Goal: Task Accomplishment & Management: Use online tool/utility

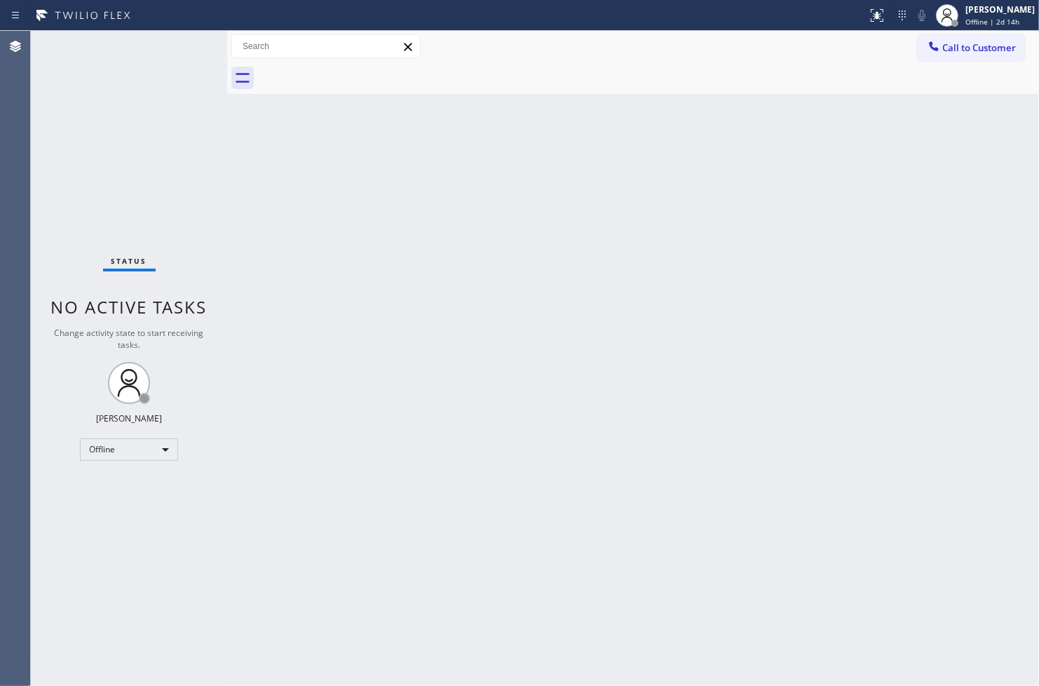
click at [694, 494] on div "Back to Dashboard Change Sender ID Customers Technicians Select a contact Outbo…" at bounding box center [633, 358] width 812 height 655
click at [198, 170] on div "Status No active tasks Change activity state to start receiving tasks. Judy Ann…" at bounding box center [129, 358] width 196 height 655
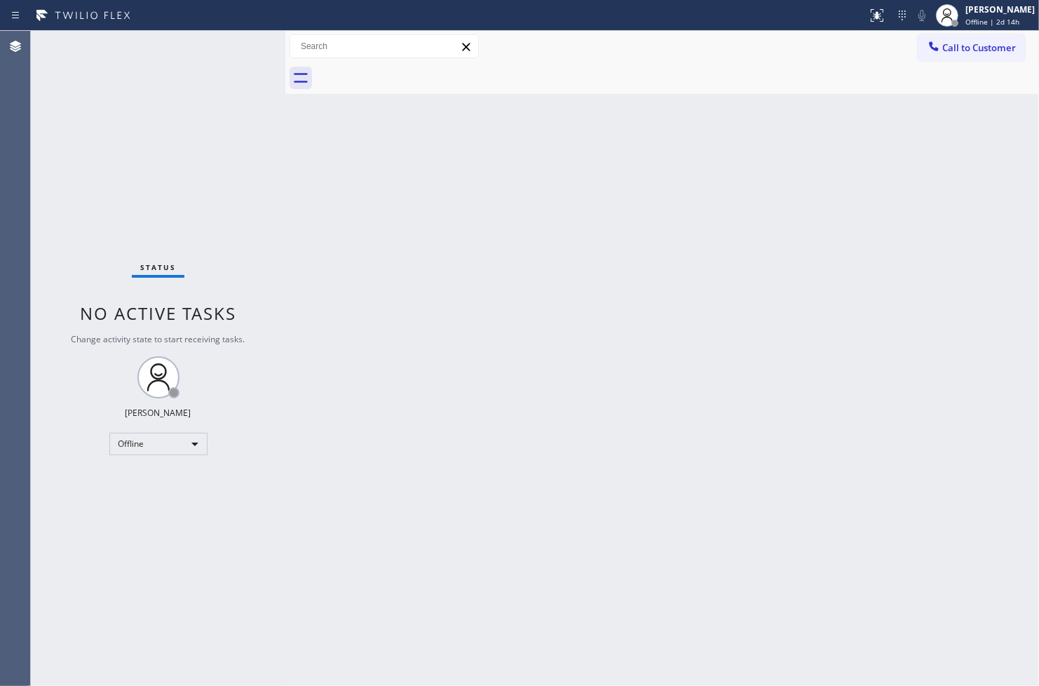
drag, startPoint x: 226, startPoint y: 107, endPoint x: 284, endPoint y: 108, distance: 58.2
click at [285, 108] on div at bounding box center [285, 358] width 0 height 655
click at [246, 50] on div "Status No active tasks Change activity state to start receiving tasks. Judy Ann…" at bounding box center [158, 358] width 255 height 655
click at [194, 445] on div "Offline" at bounding box center [158, 444] width 98 height 22
click at [159, 484] on li "Available" at bounding box center [156, 480] width 95 height 17
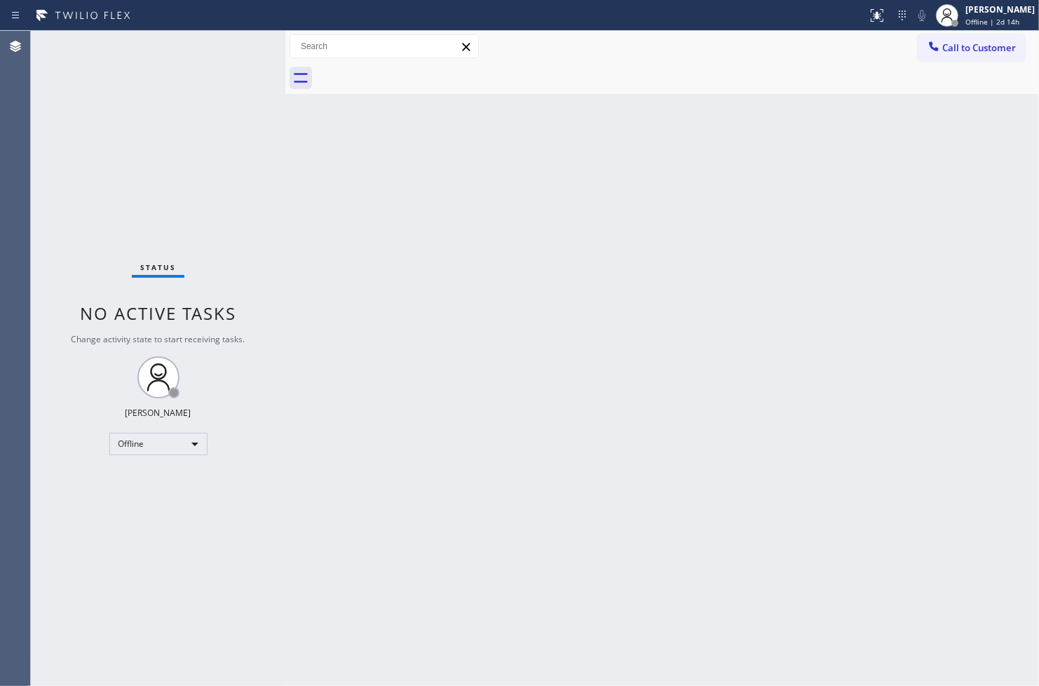
click at [353, 368] on div "Back to Dashboard Change Sender ID Customers Technicians Select a contact Outbo…" at bounding box center [662, 358] width 754 height 655
click at [243, 46] on div "Status No active tasks You are ready to start receiving tasks. [PERSON_NAME]" at bounding box center [158, 358] width 255 height 655
click at [236, 45] on div "Status No active tasks You are ready to start receiving tasks. [PERSON_NAME]" at bounding box center [158, 358] width 255 height 655
click at [229, 36] on div "Status No active tasks You are ready to start receiving tasks. [PERSON_NAME]" at bounding box center [158, 358] width 255 height 655
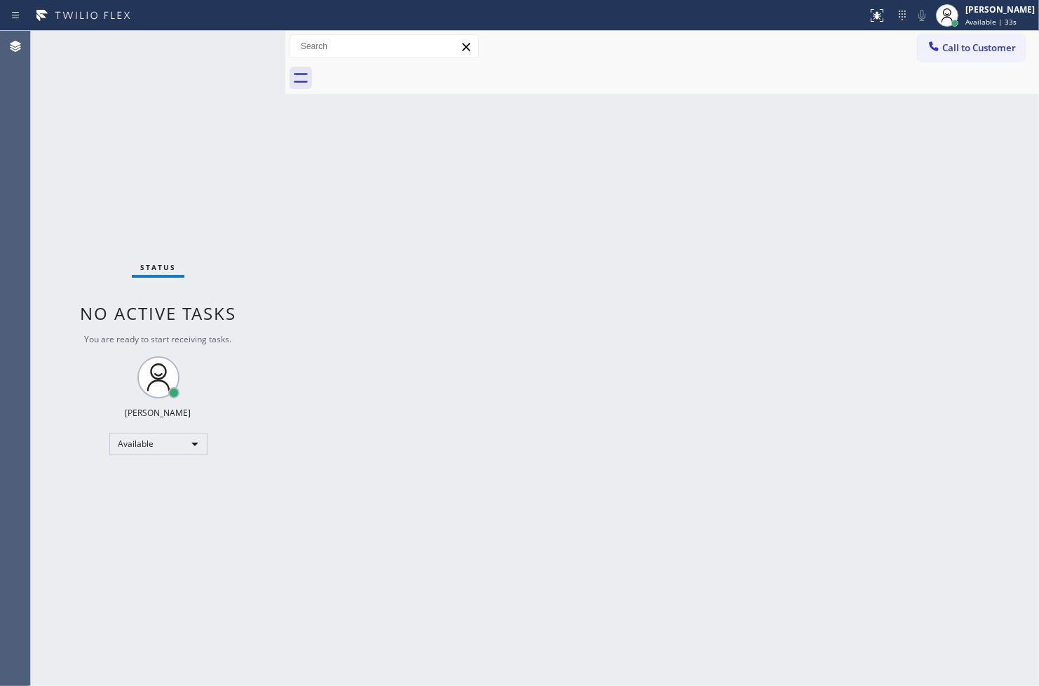
click at [240, 46] on div "Status No active tasks You are ready to start receiving tasks. [PERSON_NAME]" at bounding box center [158, 358] width 255 height 655
click at [292, 100] on div at bounding box center [292, 358] width 0 height 655
click at [243, 43] on div "Status No active tasks You are ready to start receiving tasks. [PERSON_NAME]" at bounding box center [161, 358] width 261 height 655
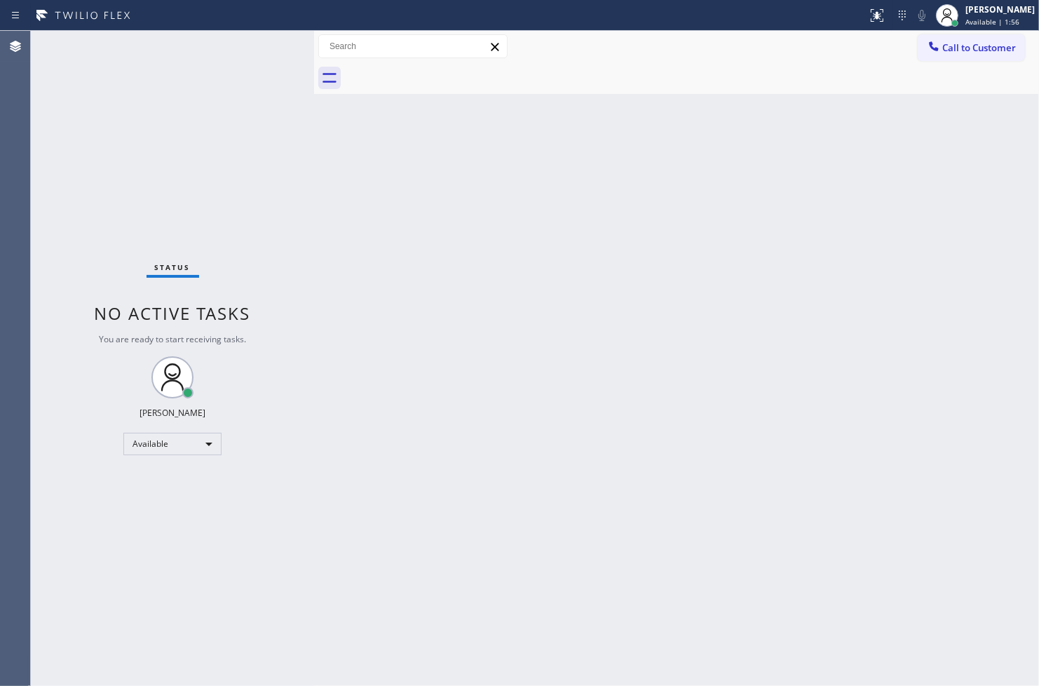
drag, startPoint x: 292, startPoint y: 102, endPoint x: 314, endPoint y: 106, distance: 22.7
click at [314, 106] on div at bounding box center [314, 358] width 0 height 655
click at [262, 42] on div "Status No active tasks You are ready to start receiving tasks. [PERSON_NAME]" at bounding box center [172, 358] width 283 height 655
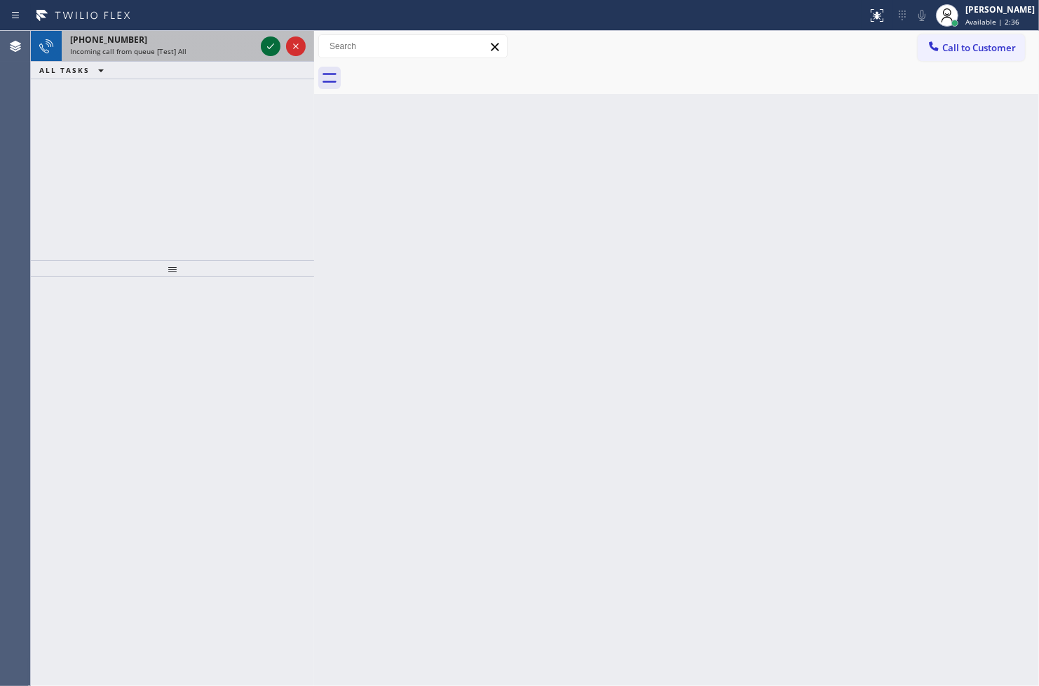
click at [262, 42] on icon at bounding box center [270, 46] width 17 height 17
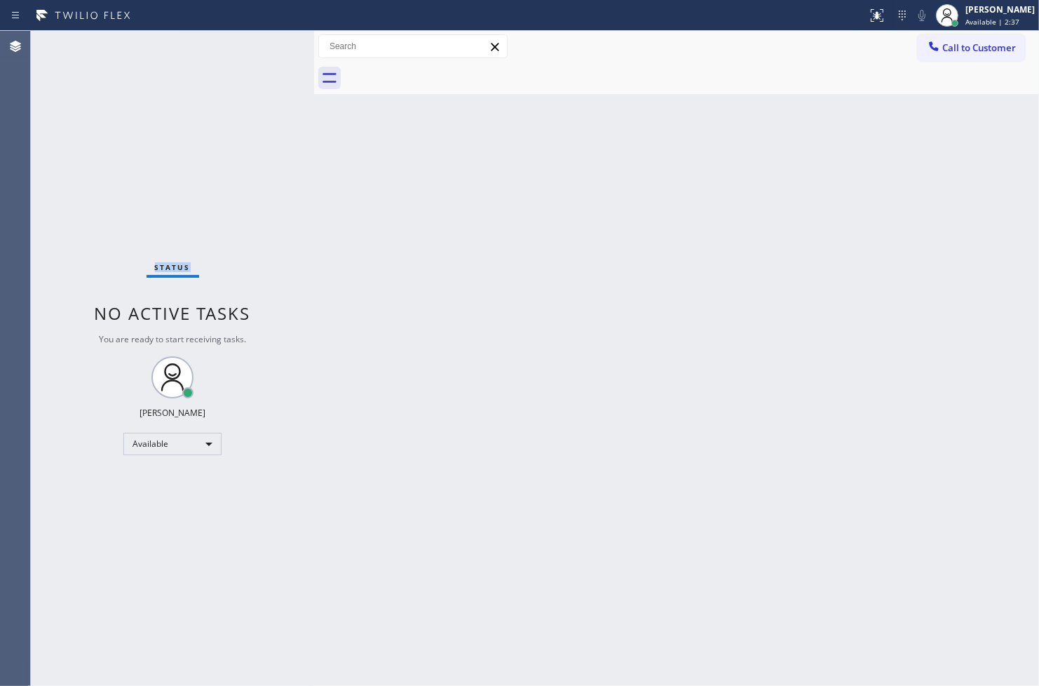
click at [262, 42] on div "Status No active tasks You are ready to start receiving tasks. [PERSON_NAME]" at bounding box center [172, 358] width 283 height 655
click at [262, 110] on div "Status No active tasks You are ready to start receiving tasks. [PERSON_NAME]" at bounding box center [172, 358] width 283 height 655
click at [869, 10] on icon at bounding box center [877, 15] width 17 height 17
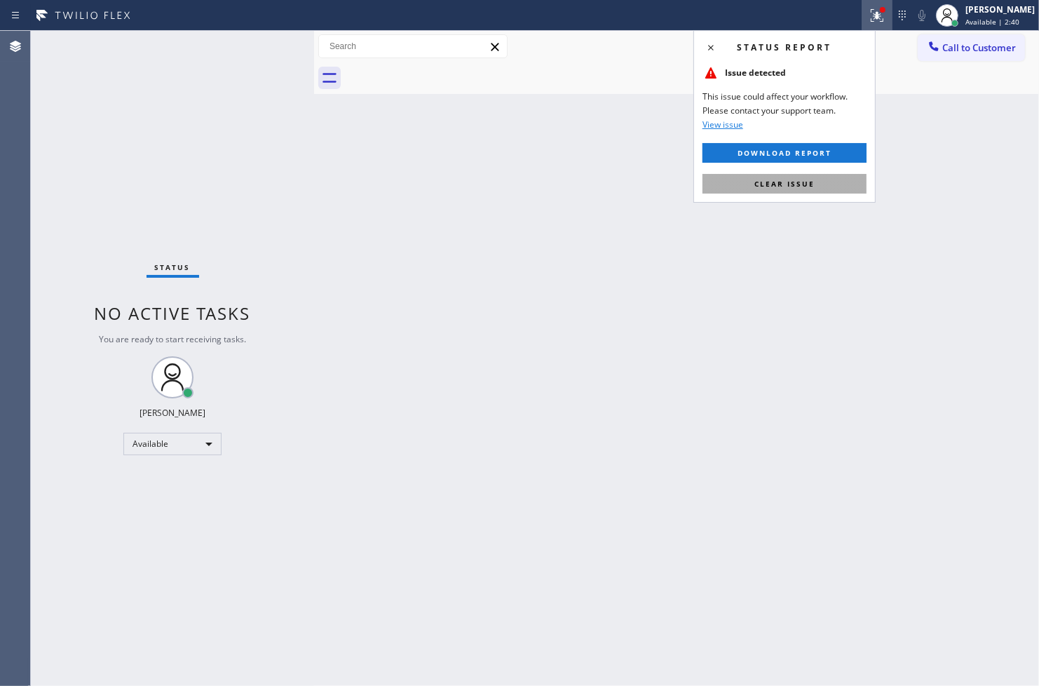
click at [835, 181] on button "Clear issue" at bounding box center [785, 184] width 164 height 20
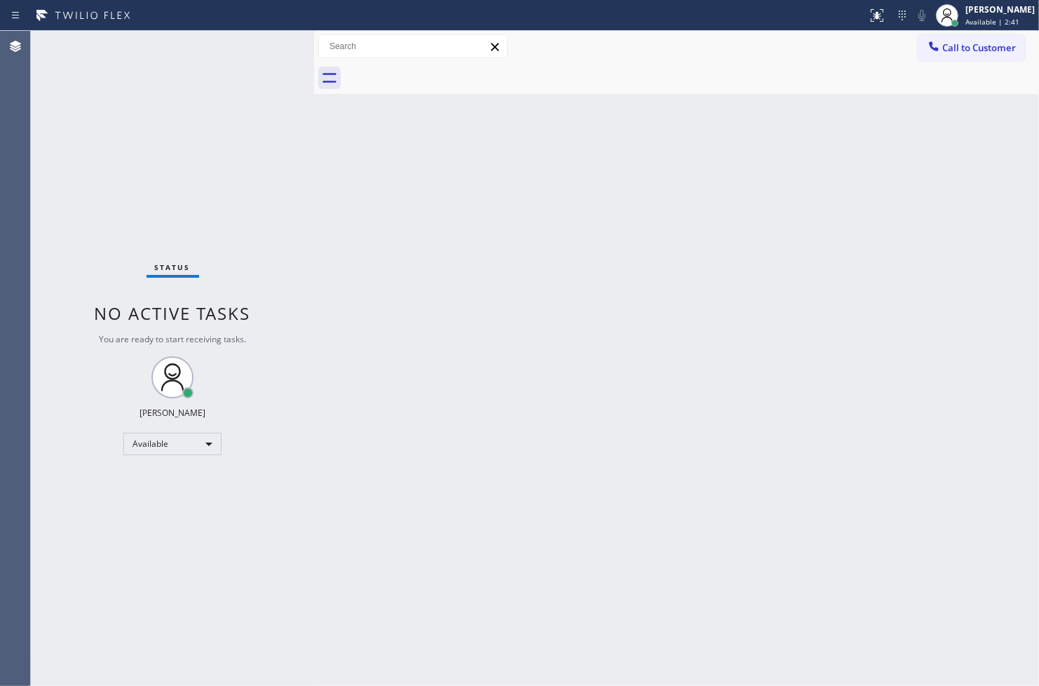
click at [348, 250] on div "Back to Dashboard Change Sender ID Customers Technicians Select a contact Outbo…" at bounding box center [676, 358] width 725 height 655
click at [271, 46] on div "Status No active tasks You are ready to start receiving tasks. [PERSON_NAME]" at bounding box center [172, 358] width 283 height 655
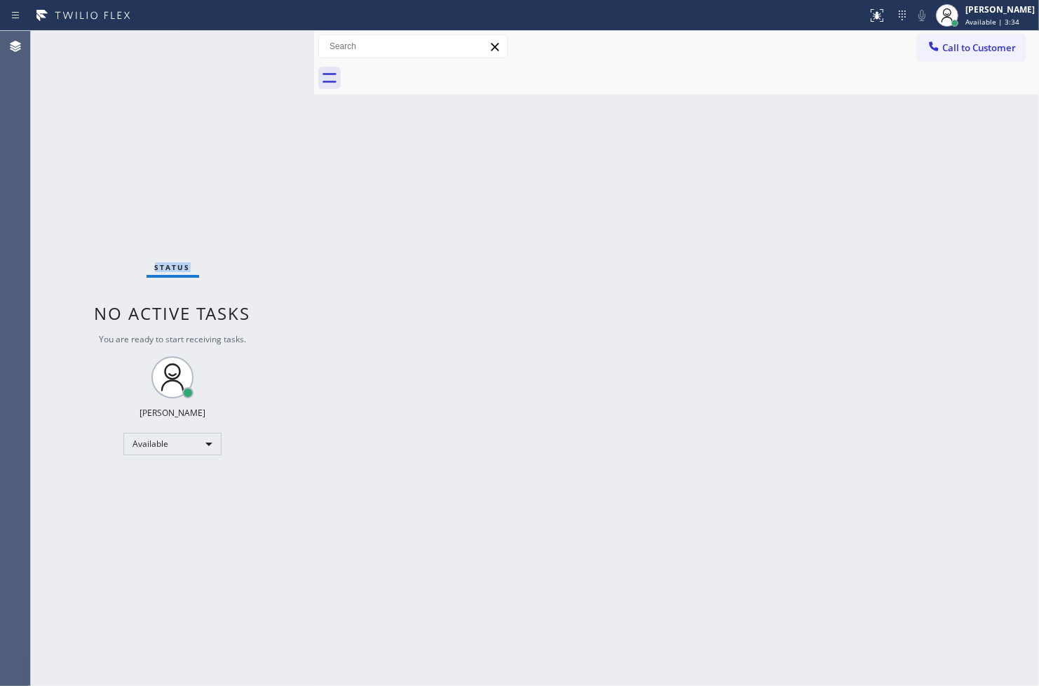
click at [271, 46] on div "Status No active tasks You are ready to start receiving tasks. [PERSON_NAME]" at bounding box center [172, 358] width 283 height 655
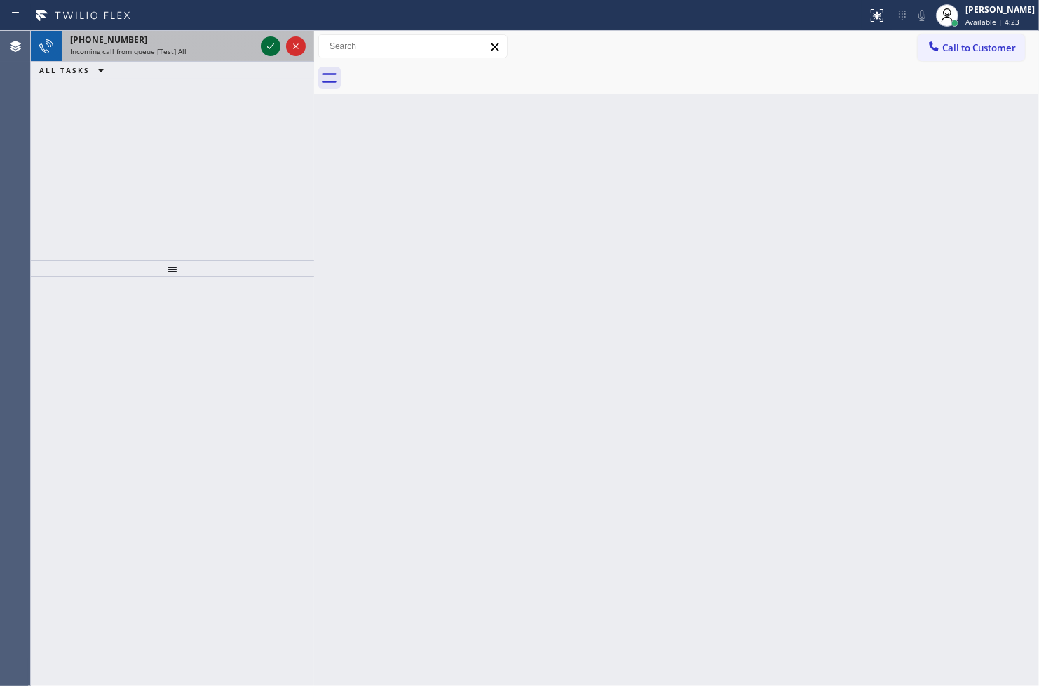
click at [271, 46] on icon at bounding box center [270, 46] width 17 height 17
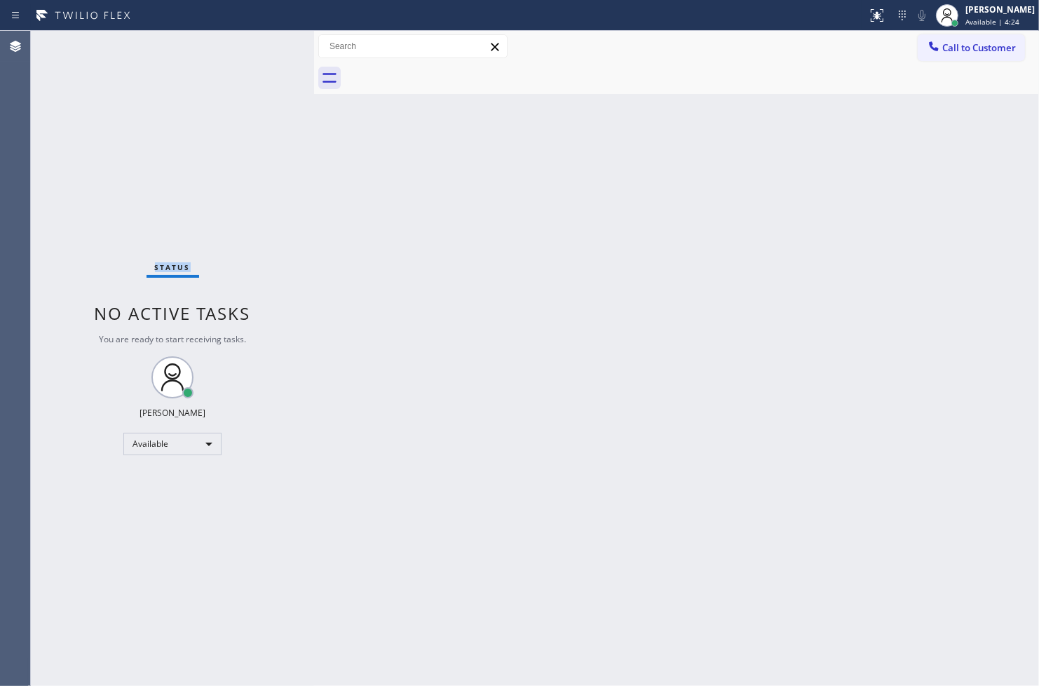
click at [271, 46] on div "Status No active tasks You are ready to start receiving tasks. [PERSON_NAME]" at bounding box center [172, 358] width 283 height 655
click at [265, 39] on div "Status No active tasks You are ready to start receiving tasks. [PERSON_NAME]" at bounding box center [172, 358] width 283 height 655
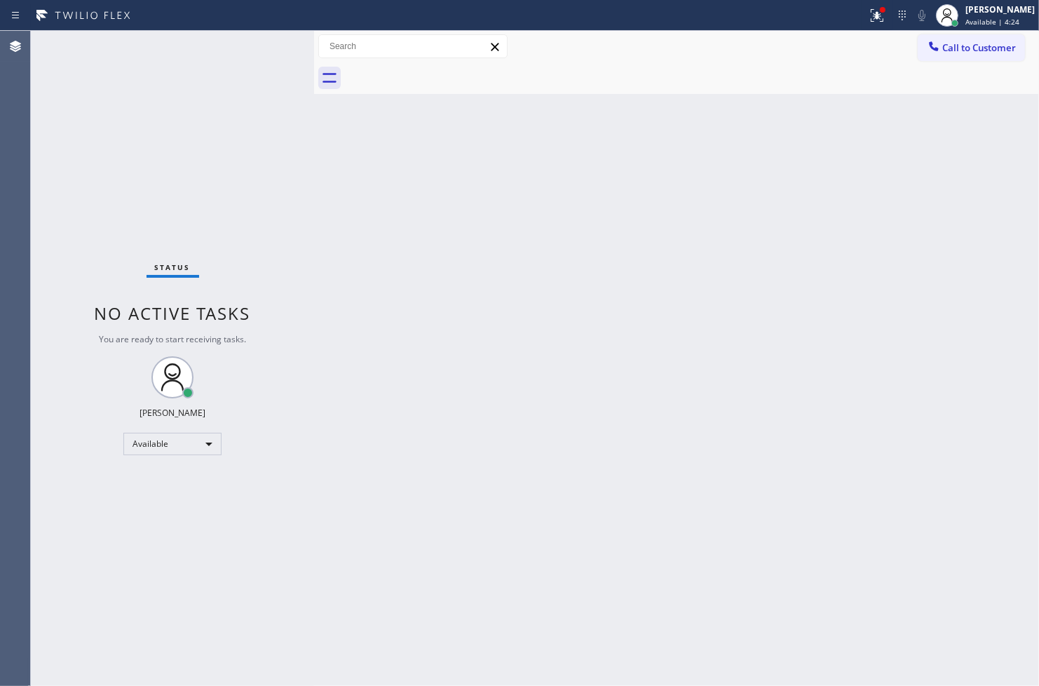
click at [265, 39] on div "Status No active tasks You are ready to start receiving tasks. [PERSON_NAME]" at bounding box center [172, 358] width 283 height 655
click at [871, 14] on icon at bounding box center [877, 15] width 13 height 13
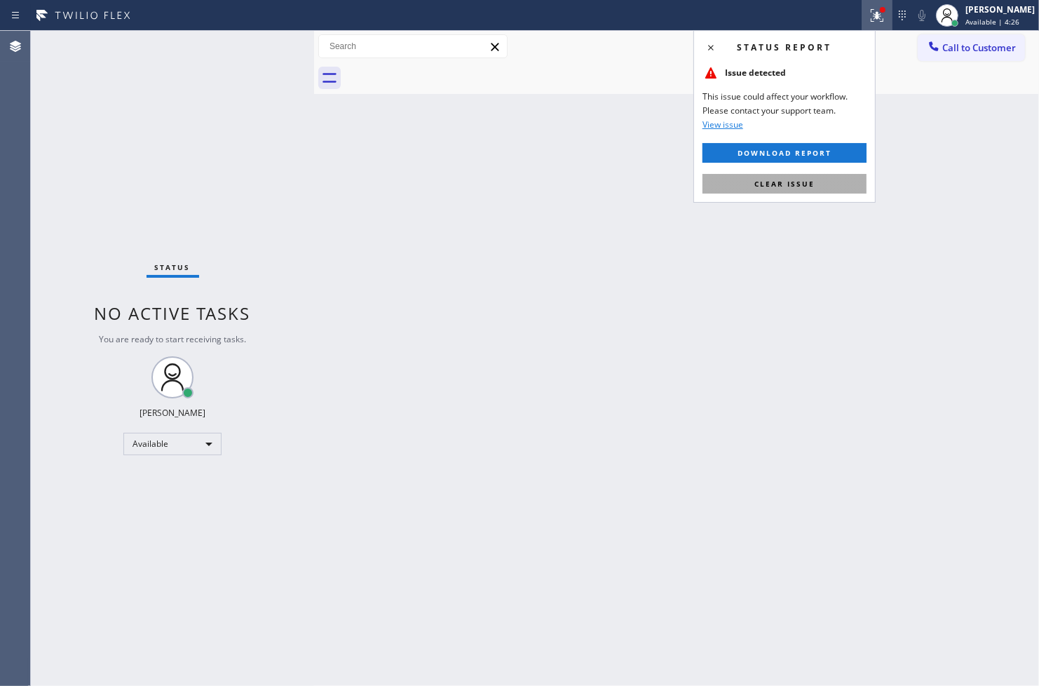
click at [810, 183] on span "Clear issue" at bounding box center [784, 184] width 60 height 10
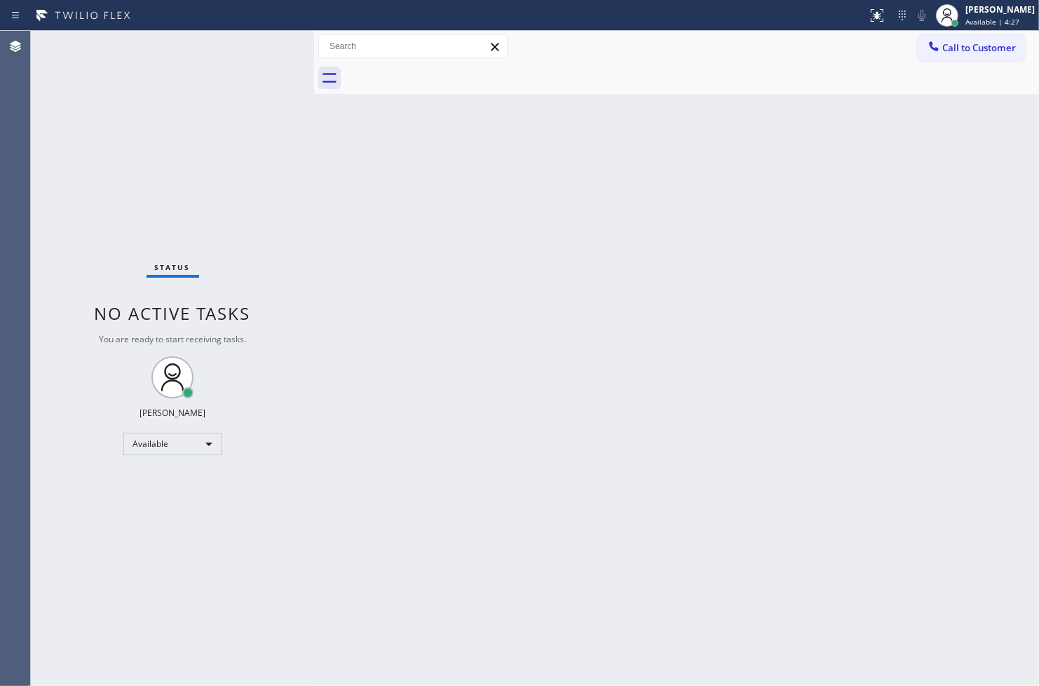
drag, startPoint x: 255, startPoint y: 236, endPoint x: 227, endPoint y: 159, distance: 81.8
click at [254, 236] on div "Status No active tasks You are ready to start receiving tasks. [PERSON_NAME]" at bounding box center [172, 358] width 283 height 655
click at [240, 69] on div "Status No active tasks You are ready to start receiving tasks. [PERSON_NAME]" at bounding box center [172, 358] width 283 height 655
click at [255, 43] on div "Status No active tasks You are ready to start receiving tasks. [PERSON_NAME]" at bounding box center [172, 358] width 283 height 655
click at [259, 39] on div "Status No active tasks You are ready to start receiving tasks. [PERSON_NAME]" at bounding box center [172, 358] width 283 height 655
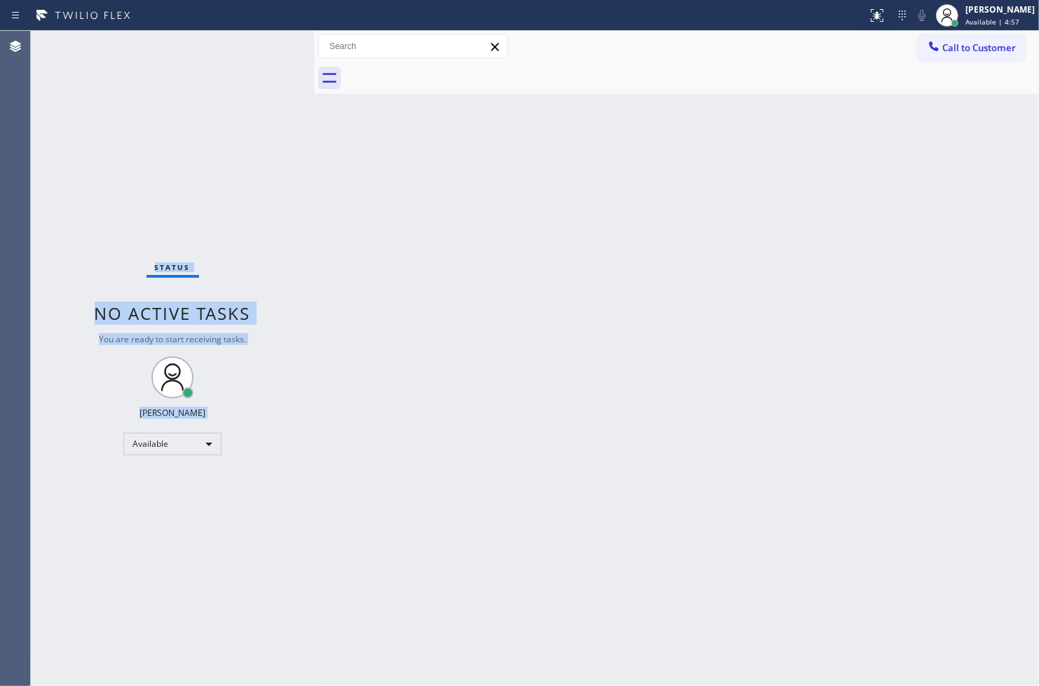
click at [261, 36] on div "Status No active tasks You are ready to start receiving tasks. [PERSON_NAME]" at bounding box center [172, 358] width 283 height 655
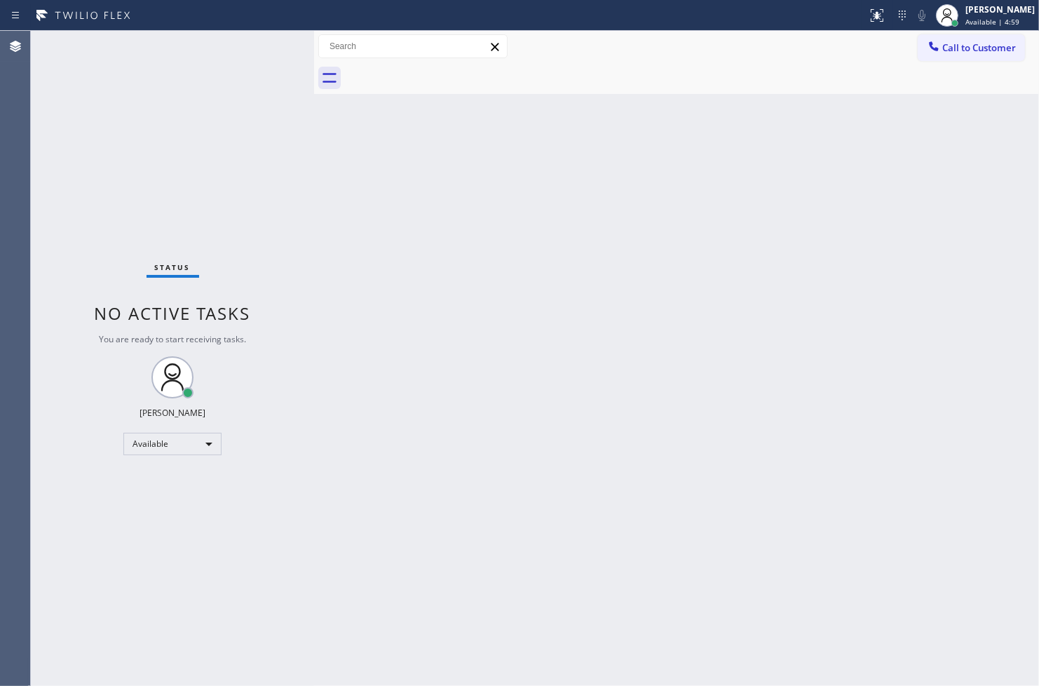
click at [261, 41] on div "Status No active tasks You are ready to start receiving tasks. [PERSON_NAME]" at bounding box center [172, 358] width 283 height 655
click at [710, 481] on div "Back to Dashboard Change Sender ID Customers Technicians Select a contact Outbo…" at bounding box center [676, 358] width 725 height 655
click at [217, 107] on div "Status No active tasks You are ready to start receiving tasks. [PERSON_NAME]" at bounding box center [172, 358] width 283 height 655
click at [276, 38] on div "Status No active tasks You are ready to start receiving tasks. [PERSON_NAME]" at bounding box center [172, 358] width 283 height 655
click at [737, 342] on div "Back to Dashboard Change Sender ID Customers Technicians Select a contact Outbo…" at bounding box center [676, 358] width 725 height 655
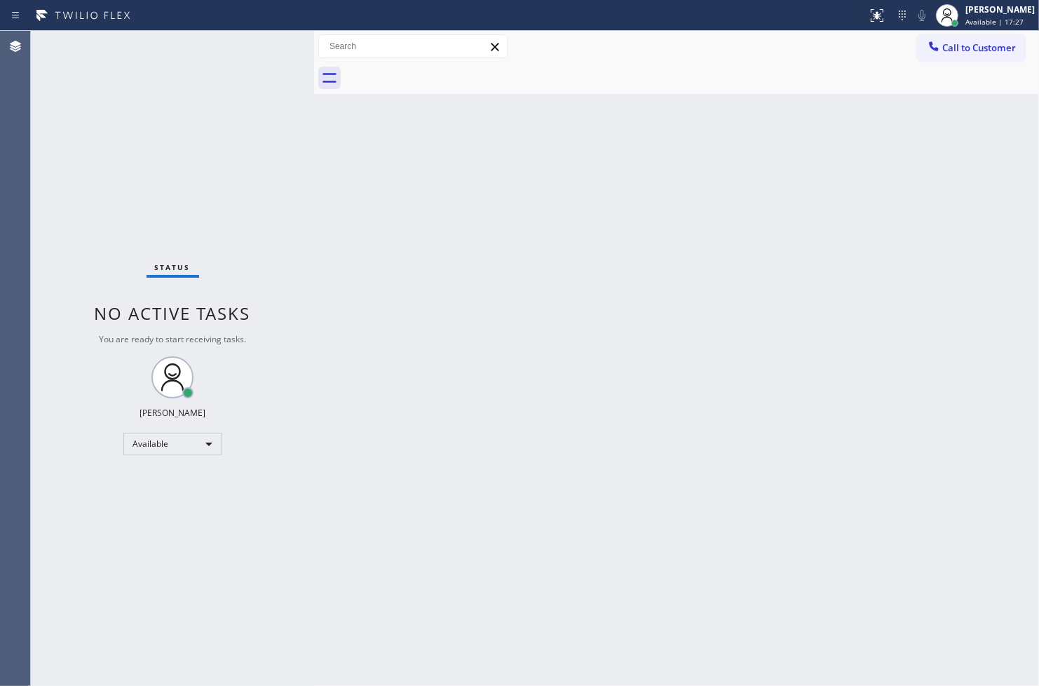
click at [325, 167] on div "Back to Dashboard Change Sender ID Customers Technicians Select a contact Outbo…" at bounding box center [676, 358] width 725 height 655
click at [259, 39] on div "Status No active tasks You are ready to start receiving tasks. [PERSON_NAME]" at bounding box center [172, 358] width 283 height 655
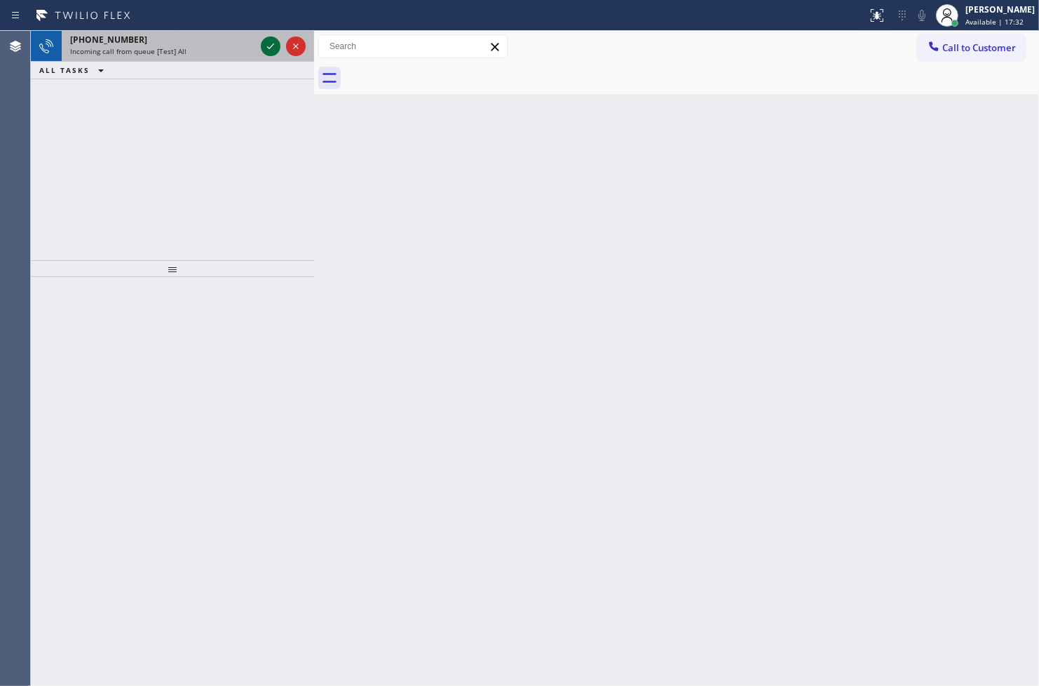
click at [270, 41] on icon at bounding box center [270, 46] width 17 height 17
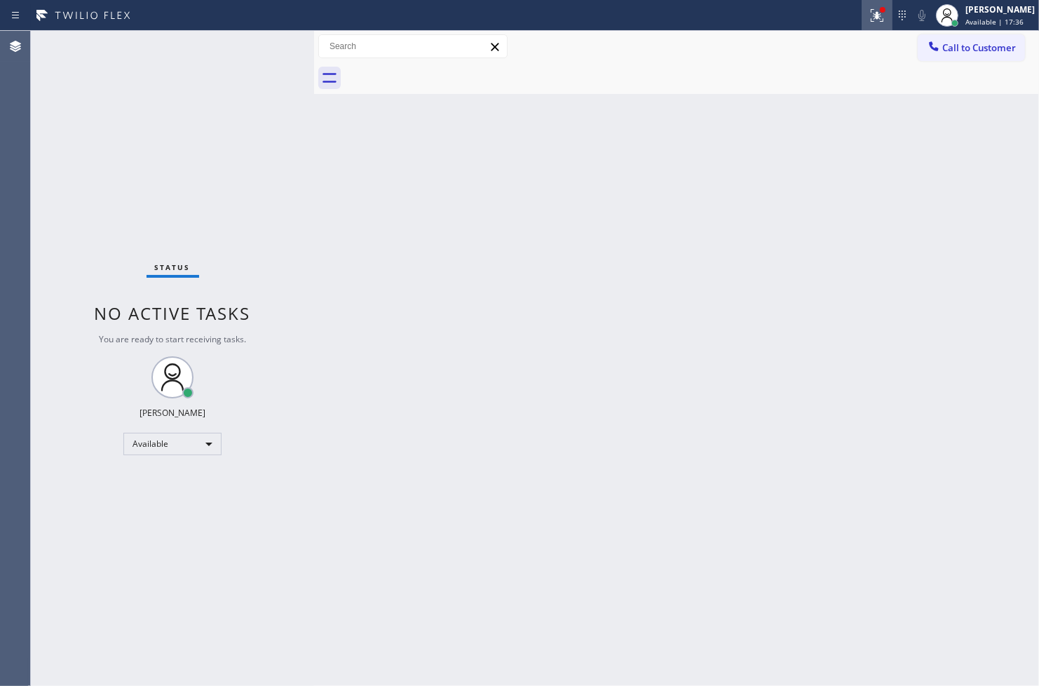
click at [869, 18] on icon at bounding box center [877, 15] width 17 height 17
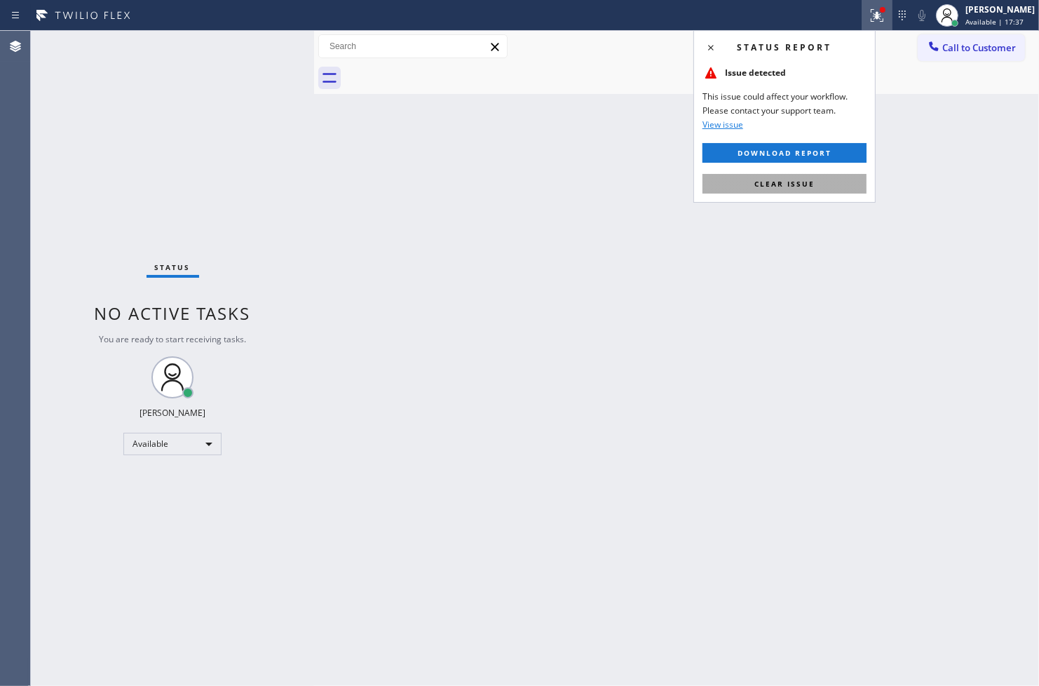
click at [826, 180] on button "Clear issue" at bounding box center [785, 184] width 164 height 20
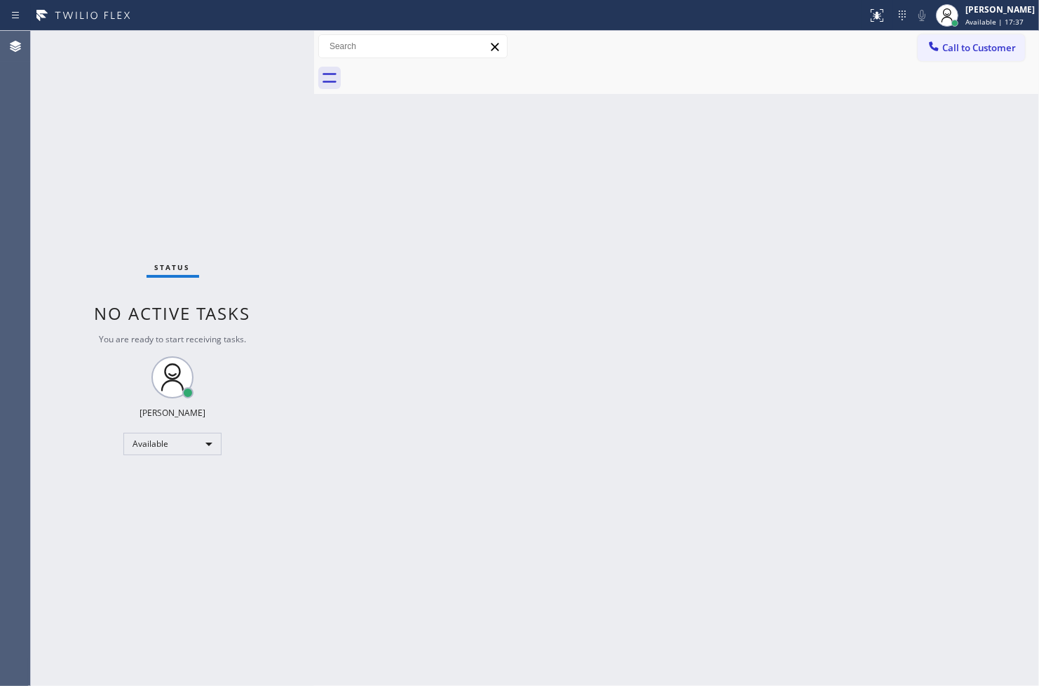
click at [236, 212] on div "Status No active tasks You are ready to start receiving tasks. [PERSON_NAME]" at bounding box center [172, 358] width 283 height 655
click at [266, 41] on div "Status No active tasks You are ready to start receiving tasks. [PERSON_NAME]" at bounding box center [172, 358] width 283 height 655
click at [110, 219] on div "Status No active tasks You are ready to start receiving tasks. [PERSON_NAME]" at bounding box center [172, 358] width 283 height 655
click at [274, 46] on div "Status No active tasks You are ready to start receiving tasks. [PERSON_NAME]" at bounding box center [172, 358] width 283 height 655
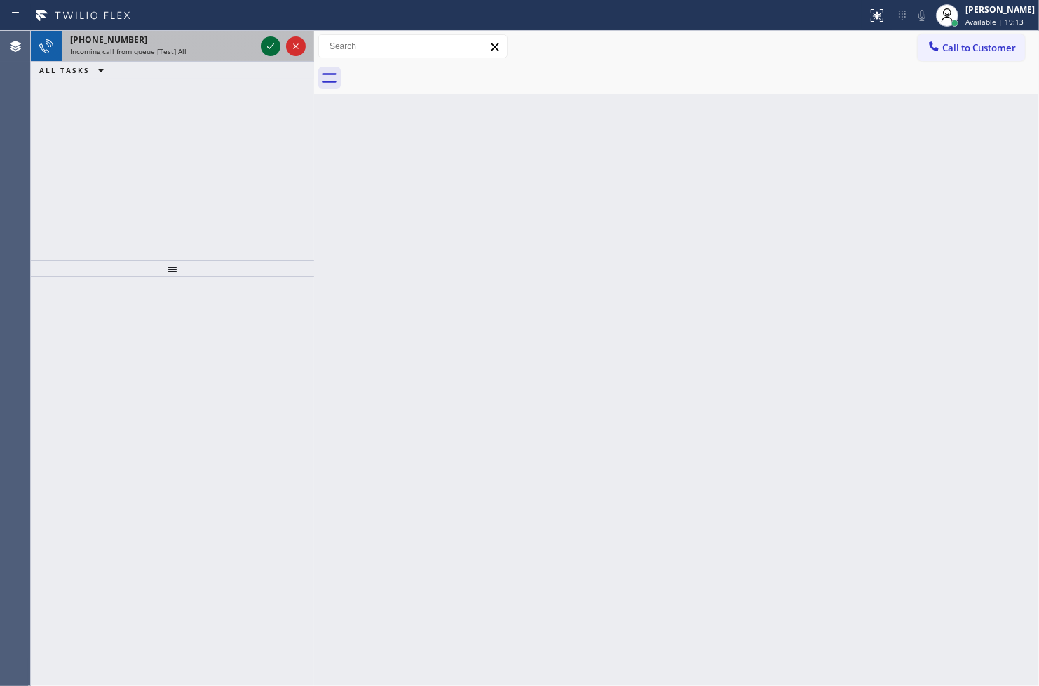
click at [274, 46] on icon at bounding box center [270, 46] width 17 height 17
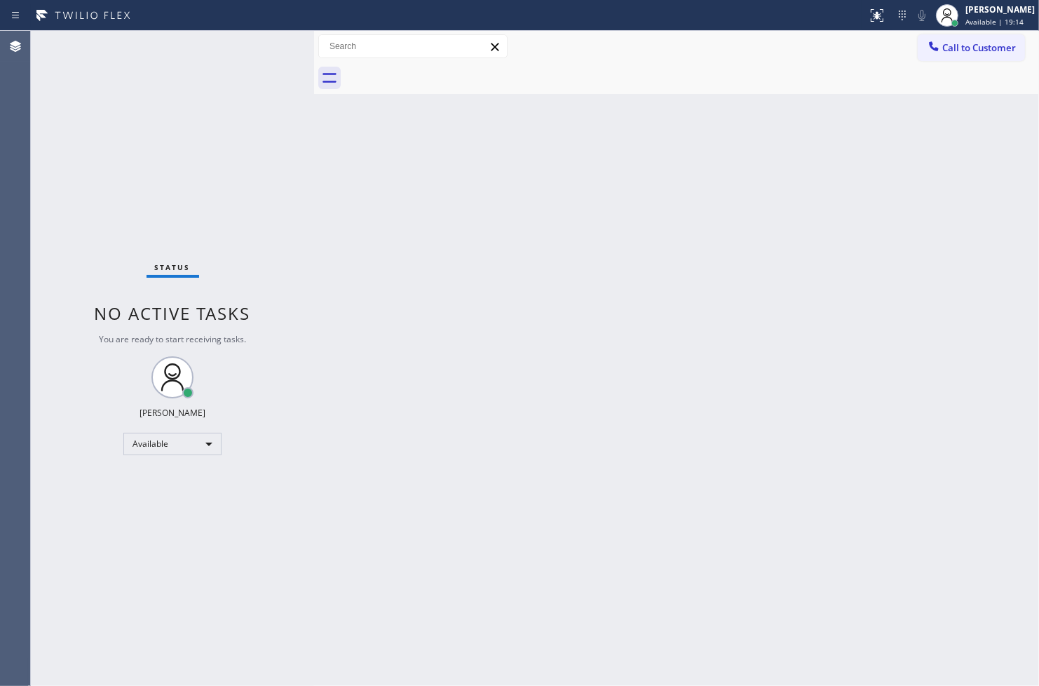
click at [274, 46] on div "Status No active tasks You are ready to start receiving tasks. [PERSON_NAME]" at bounding box center [172, 358] width 283 height 655
click at [275, 46] on div "Status No active tasks You are ready to start receiving tasks. [PERSON_NAME]" at bounding box center [172, 358] width 283 height 655
click at [836, 4] on div at bounding box center [434, 15] width 856 height 22
click at [871, 15] on icon at bounding box center [875, 14] width 8 height 10
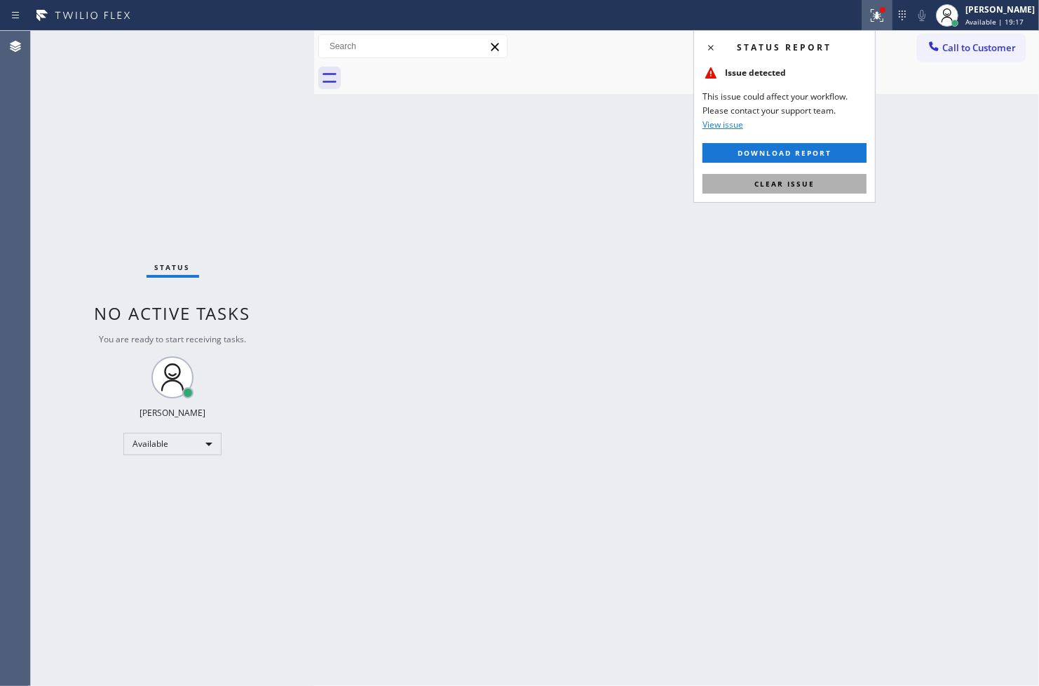
click at [814, 187] on button "Clear issue" at bounding box center [785, 184] width 164 height 20
click at [814, 187] on div "Back to Dashboard Change Sender ID Customers Technicians Select a contact Outbo…" at bounding box center [676, 358] width 725 height 655
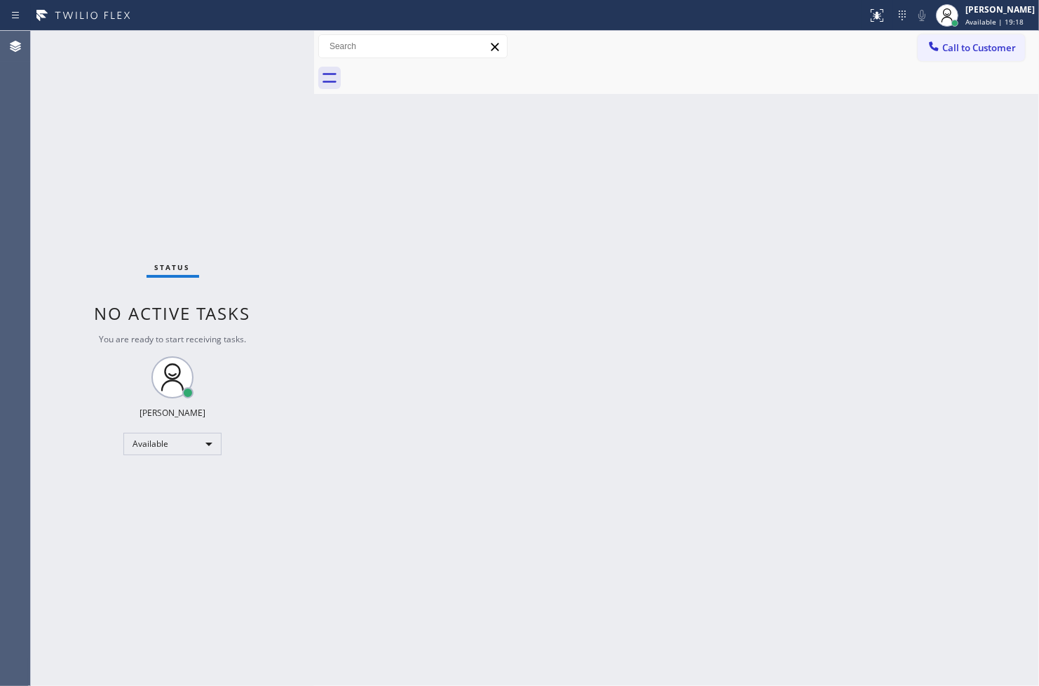
click at [814, 187] on div "Back to Dashboard Change Sender ID Customers Technicians Select a contact Outbo…" at bounding box center [676, 358] width 725 height 655
click at [176, 127] on div "Status No active tasks You are ready to start receiving tasks. [PERSON_NAME]" at bounding box center [172, 358] width 283 height 655
click at [280, 43] on div "Status No active tasks You are ready to start receiving tasks. [PERSON_NAME]" at bounding box center [172, 358] width 283 height 655
click at [278, 42] on div "Status No active tasks You are ready to start receiving tasks. [PERSON_NAME]" at bounding box center [172, 358] width 283 height 655
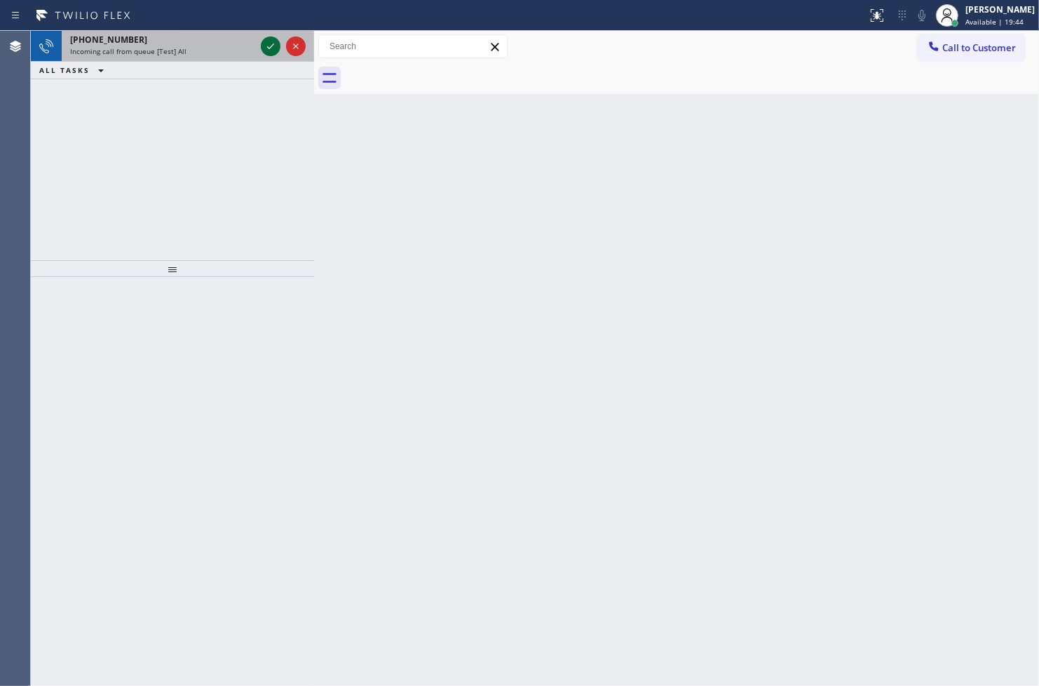
click at [262, 52] on icon at bounding box center [270, 46] width 17 height 17
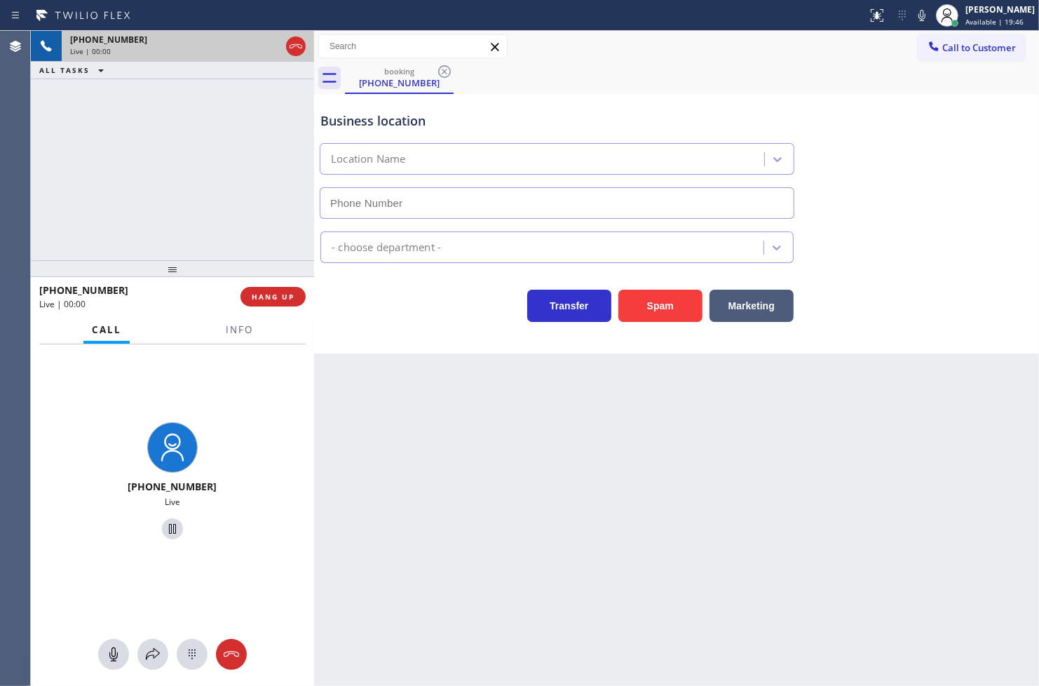
type input "[PHONE_NUMBER]"
drag, startPoint x: 236, startPoint y: 163, endPoint x: 303, endPoint y: 203, distance: 78.3
click at [238, 163] on div "+18587465779 Live | 00:04 ALL TASKS ALL TASKS ACTIVE TASKS TASKS IN WRAP UP" at bounding box center [172, 145] width 283 height 229
click at [433, 334] on div "Business location Wolf & Sub Zero Professionals Carlsbad (858) 252-1570 Applian…" at bounding box center [676, 223] width 725 height 259
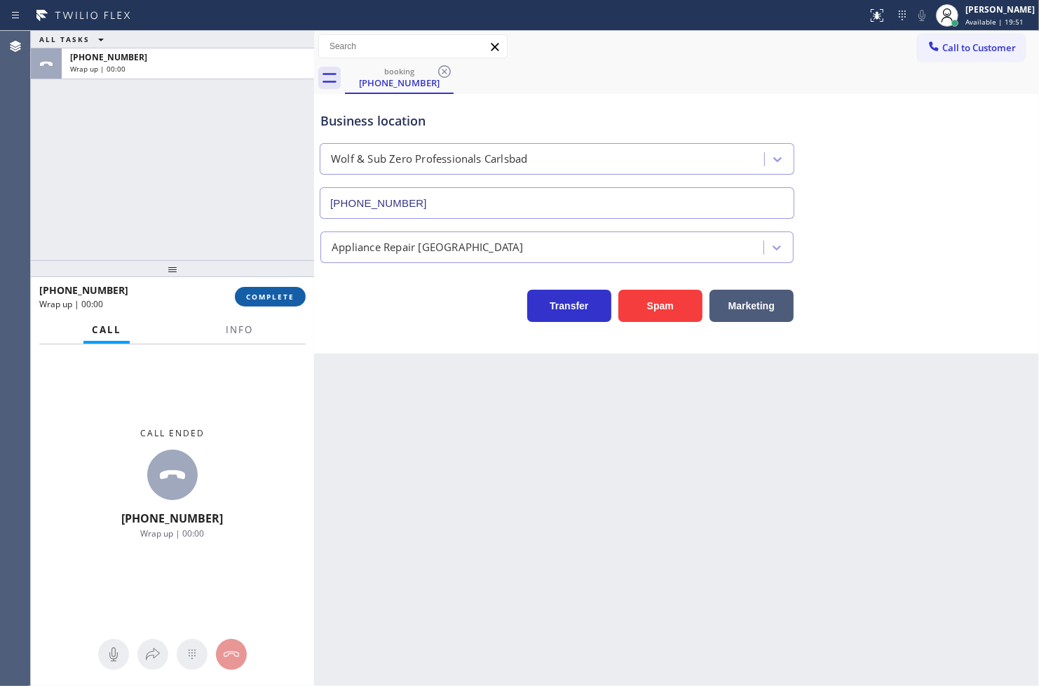
click at [282, 294] on span "COMPLETE" at bounding box center [270, 297] width 48 height 10
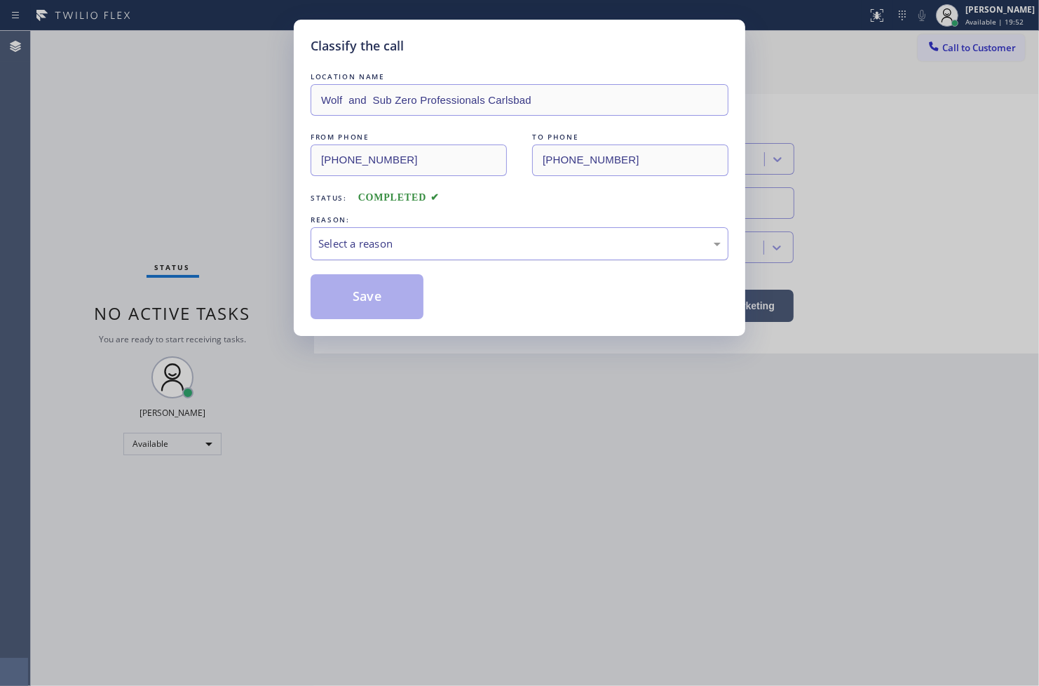
click at [380, 249] on div "Select a reason" at bounding box center [519, 244] width 402 height 16
click at [355, 290] on button "Save" at bounding box center [367, 296] width 113 height 45
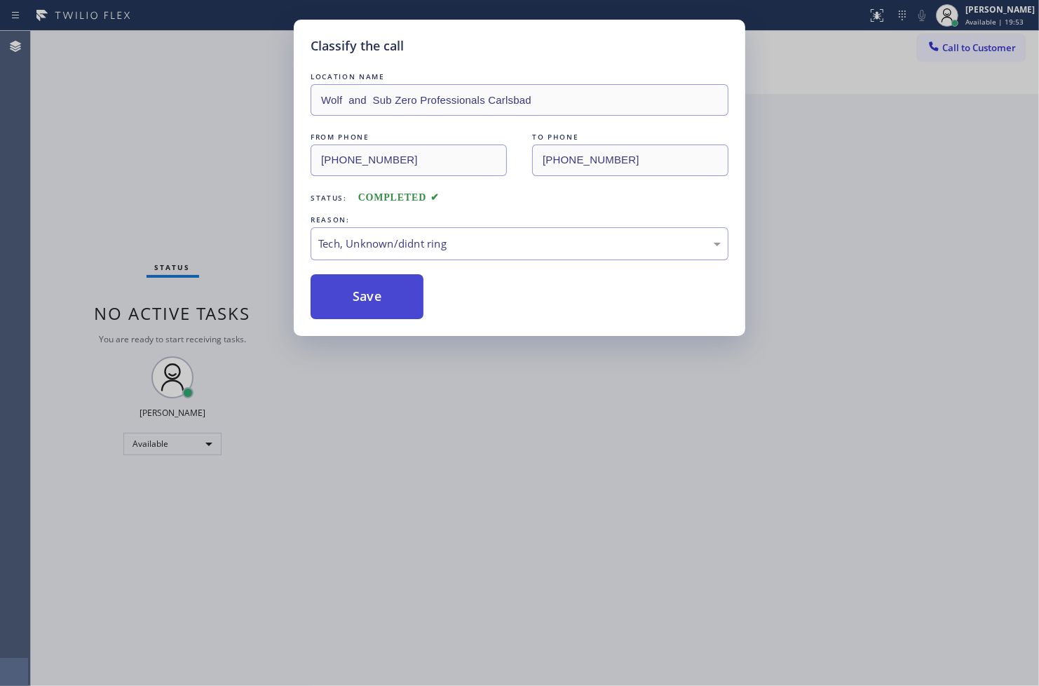
click at [355, 290] on button "Save" at bounding box center [367, 296] width 113 height 45
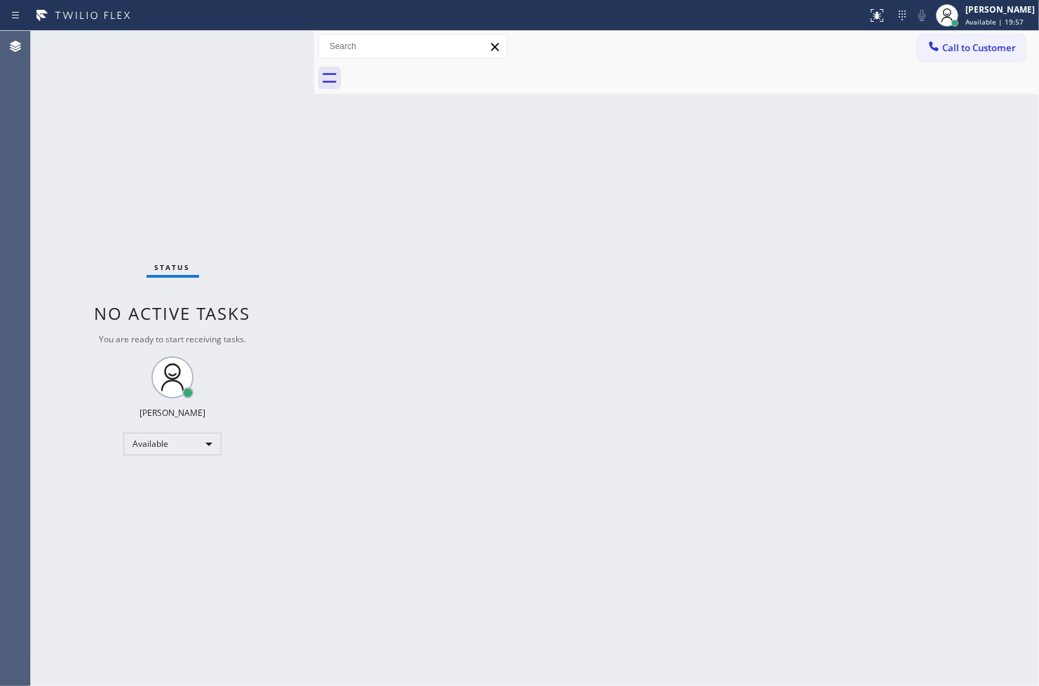
click at [263, 45] on div "Status No active tasks You are ready to start receiving tasks. [PERSON_NAME]" at bounding box center [172, 358] width 283 height 655
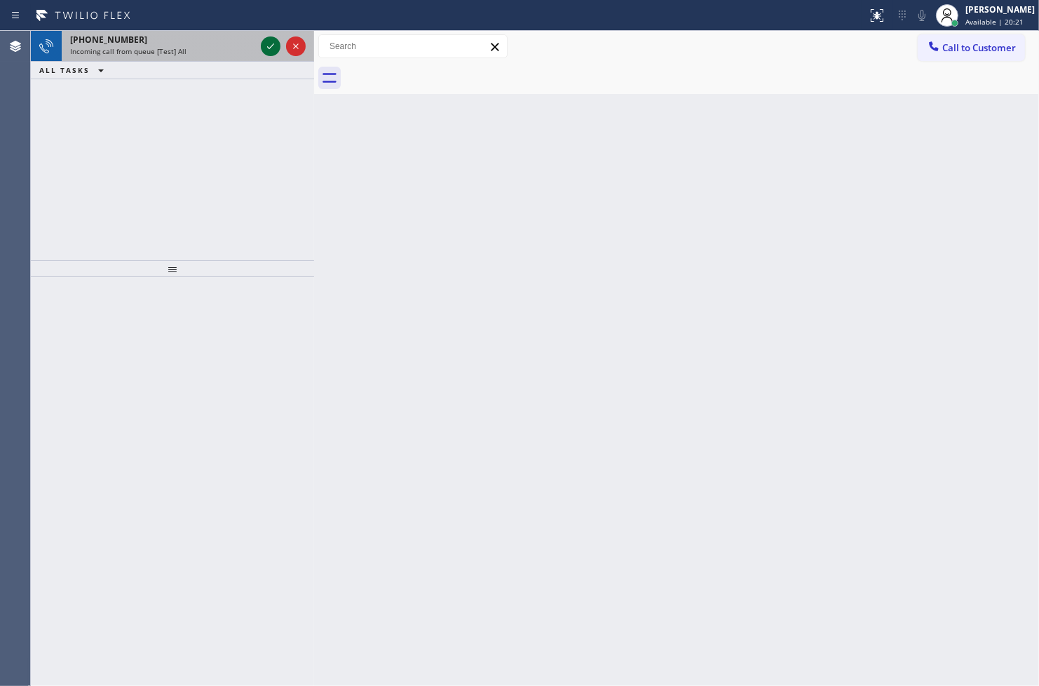
click at [270, 43] on icon at bounding box center [270, 46] width 17 height 17
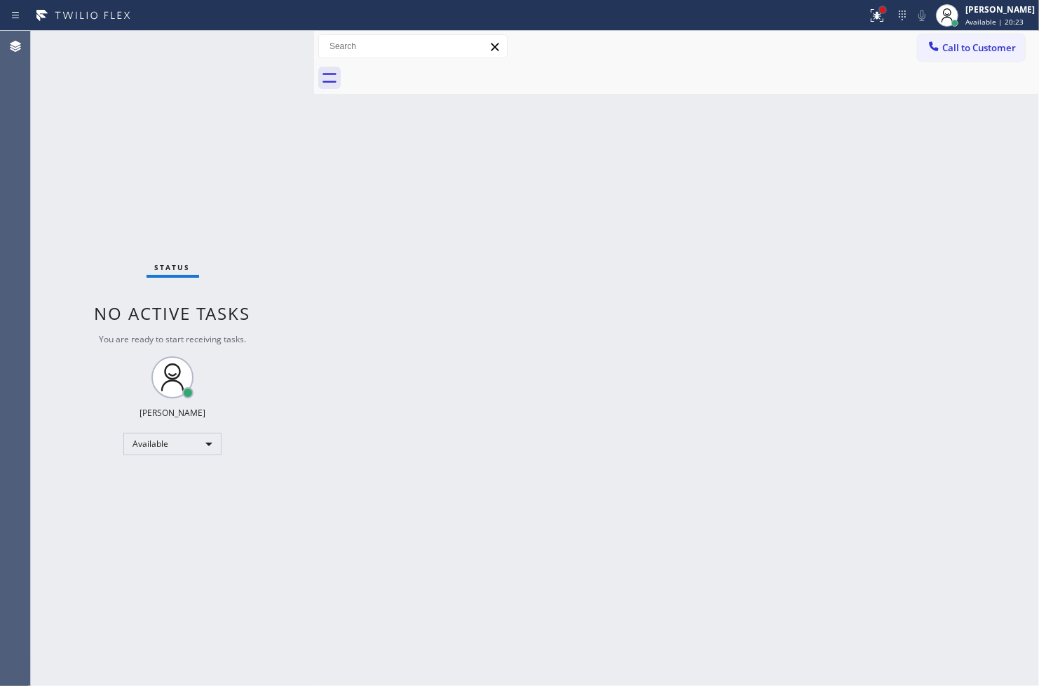
click at [880, 11] on div at bounding box center [883, 10] width 6 height 6
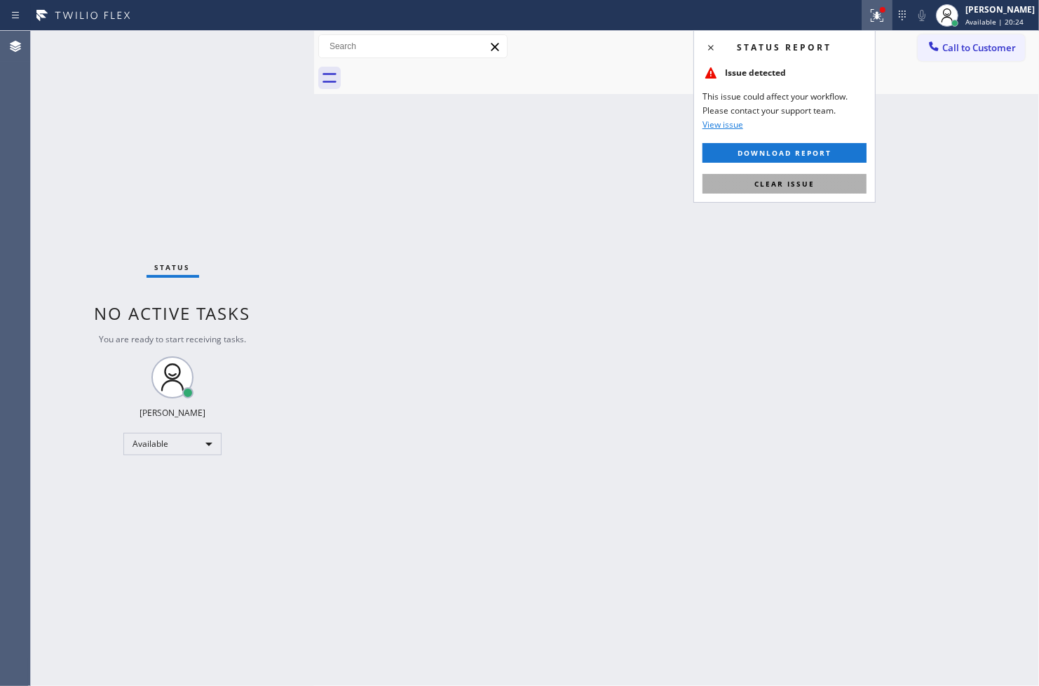
click at [767, 184] on span "Clear issue" at bounding box center [784, 184] width 60 height 10
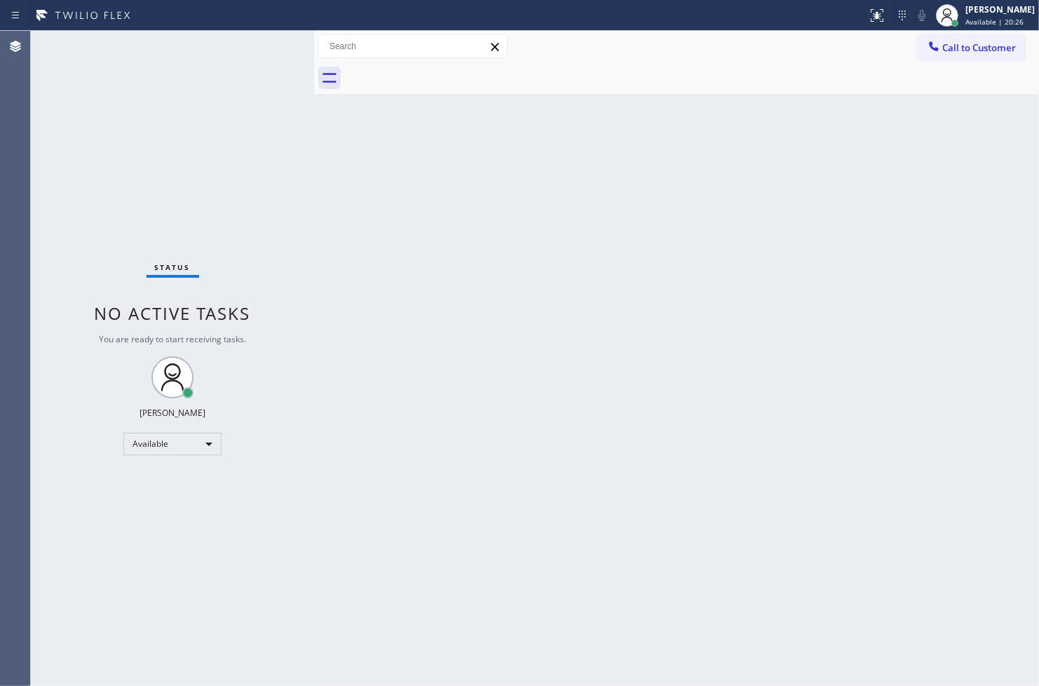
click at [255, 72] on div "Status No active tasks You are ready to start receiving tasks. [PERSON_NAME]" at bounding box center [172, 358] width 283 height 655
click at [254, 46] on div "Status No active tasks You are ready to start receiving tasks. [PERSON_NAME]" at bounding box center [172, 358] width 283 height 655
click at [258, 39] on div "Status No active tasks You are ready to start receiving tasks. [PERSON_NAME]" at bounding box center [172, 358] width 283 height 655
click at [254, 42] on div "Status No active tasks You are ready to start receiving tasks. [PERSON_NAME]" at bounding box center [172, 358] width 283 height 655
click at [270, 44] on div "Status No active tasks You are ready to start receiving tasks. [PERSON_NAME]" at bounding box center [172, 358] width 283 height 655
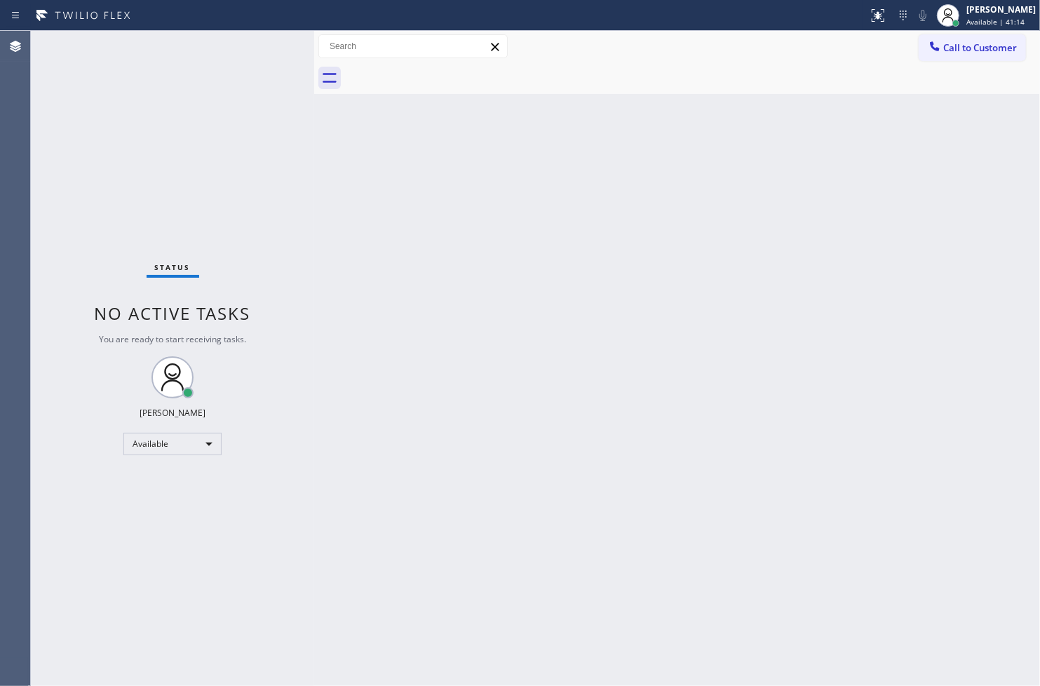
click at [270, 44] on div "Status No active tasks You are ready to start receiving tasks. [PERSON_NAME]" at bounding box center [172, 358] width 283 height 655
click at [67, 248] on div "Status No active tasks You are ready to start receiving tasks. [PERSON_NAME]" at bounding box center [172, 358] width 283 height 655
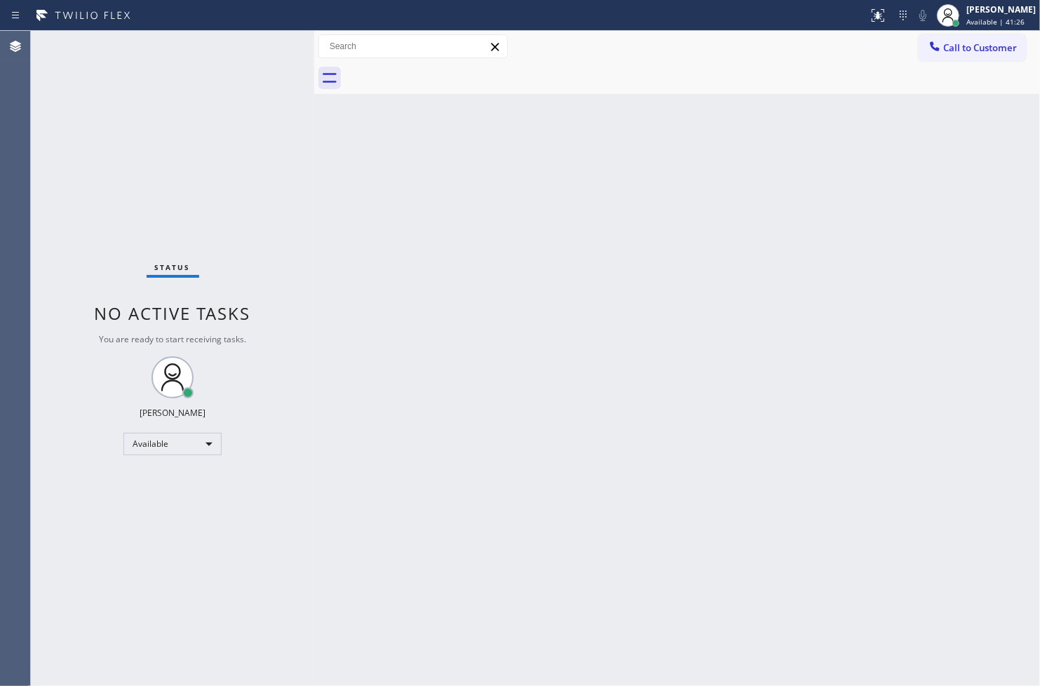
click at [275, 52] on div "Status No active tasks You are ready to start receiving tasks. [PERSON_NAME]" at bounding box center [172, 358] width 283 height 655
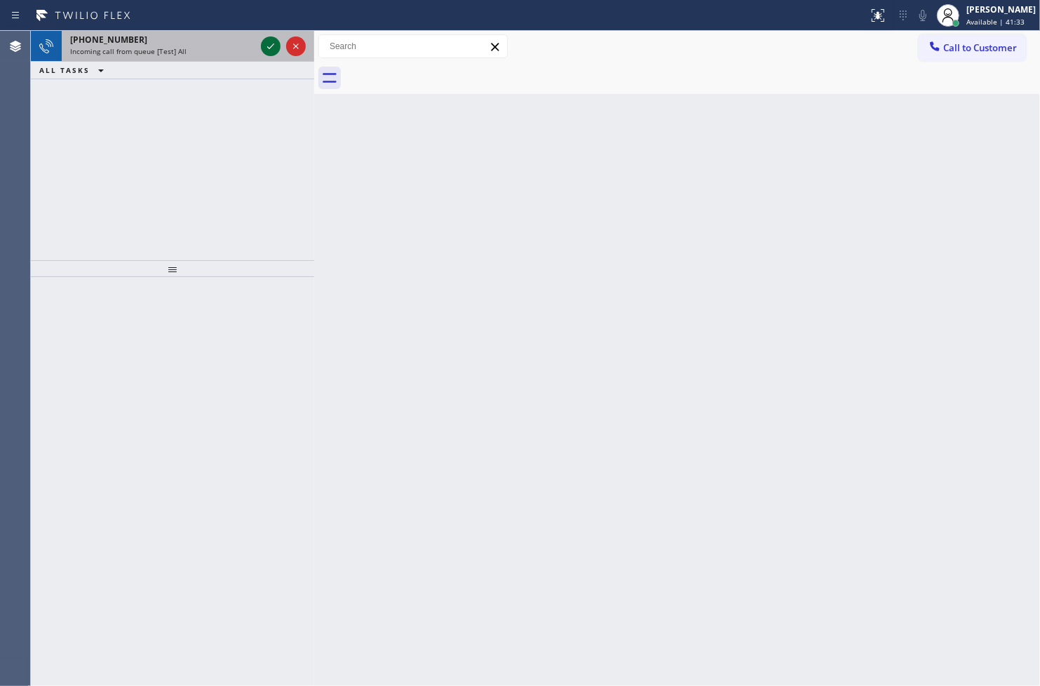
click at [275, 52] on icon at bounding box center [270, 46] width 17 height 17
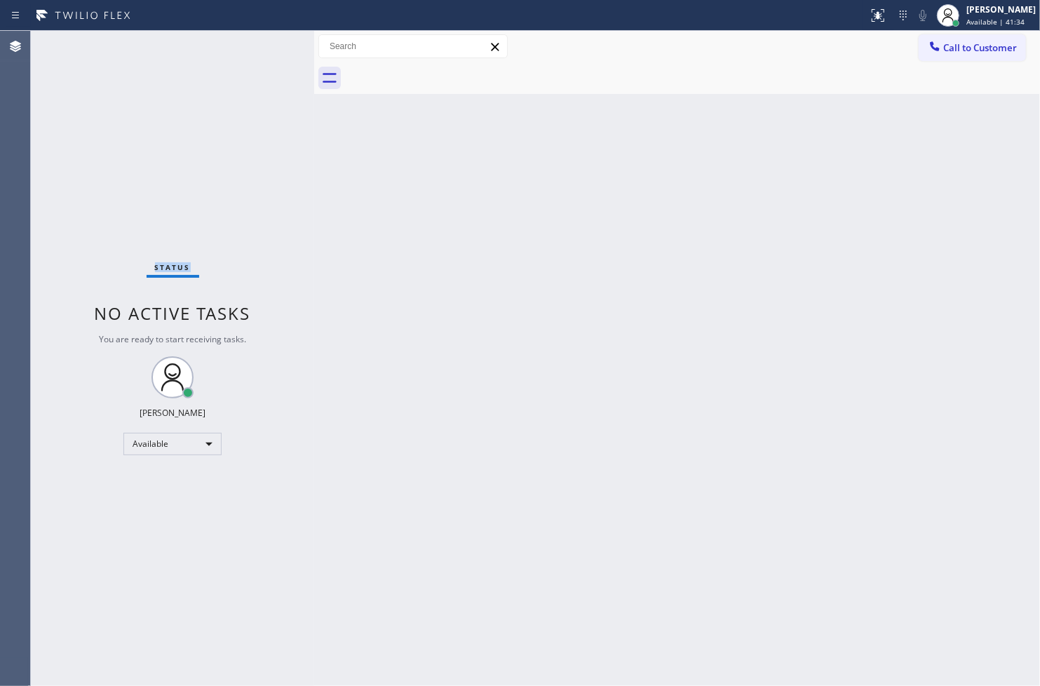
click at [275, 52] on div "Status No active tasks You are ready to start receiving tasks. [PERSON_NAME]" at bounding box center [172, 358] width 283 height 655
click at [862, 27] on button at bounding box center [877, 15] width 31 height 31
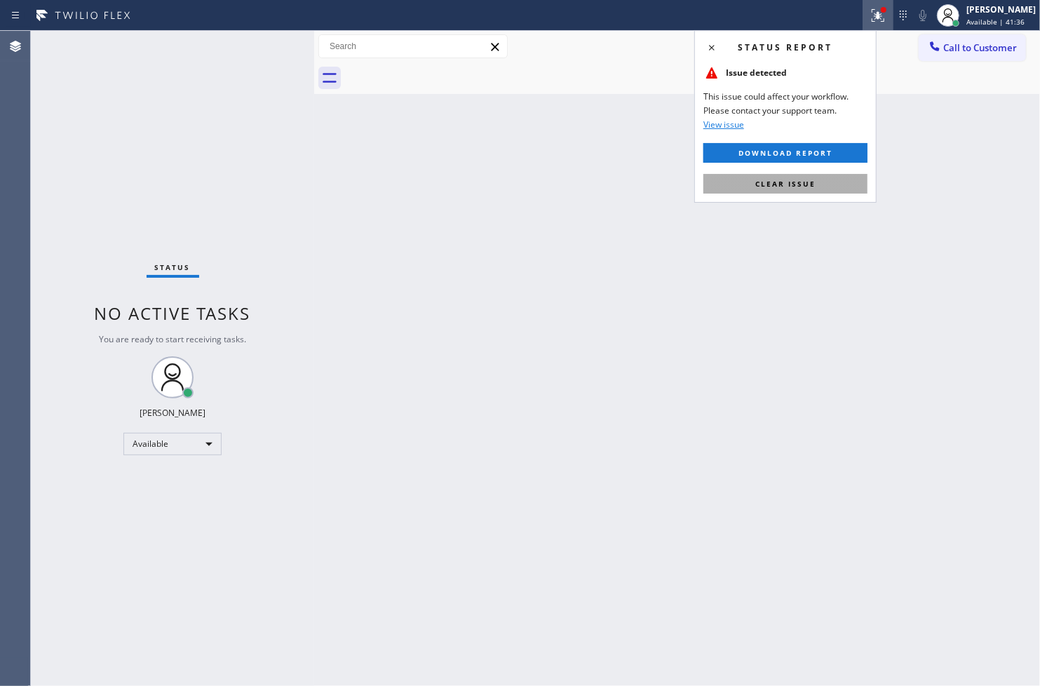
click at [836, 179] on button "Clear issue" at bounding box center [785, 184] width 164 height 20
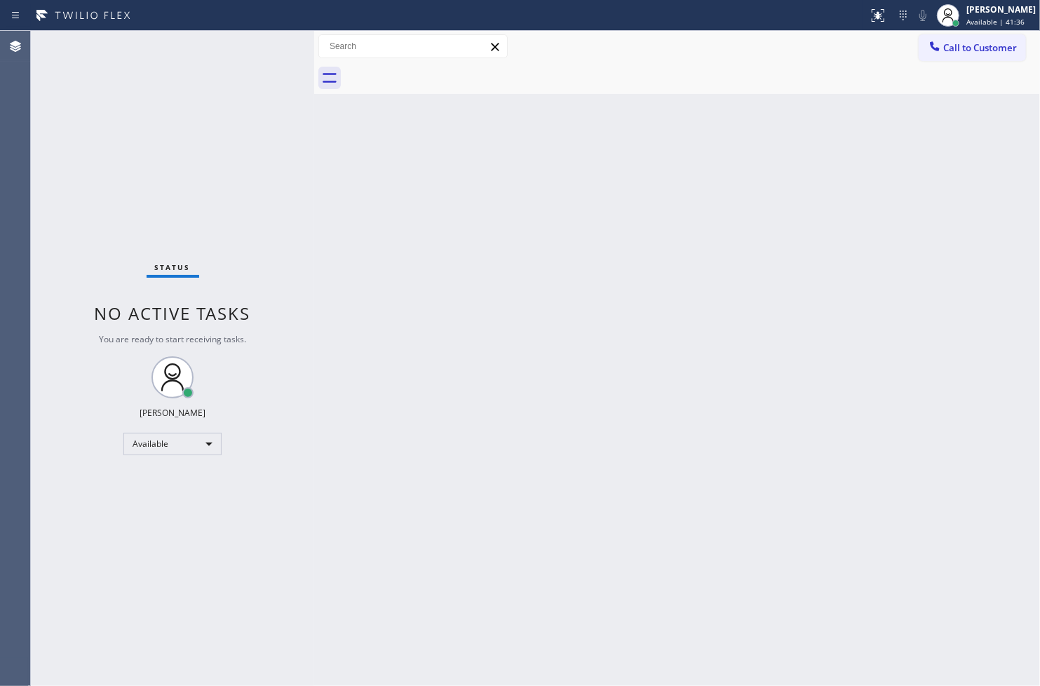
click at [246, 195] on div "Status No active tasks You are ready to start receiving tasks. [PERSON_NAME]" at bounding box center [172, 358] width 283 height 655
click at [262, 43] on div "Status No active tasks You are ready to start receiving tasks. [PERSON_NAME]" at bounding box center [172, 358] width 283 height 655
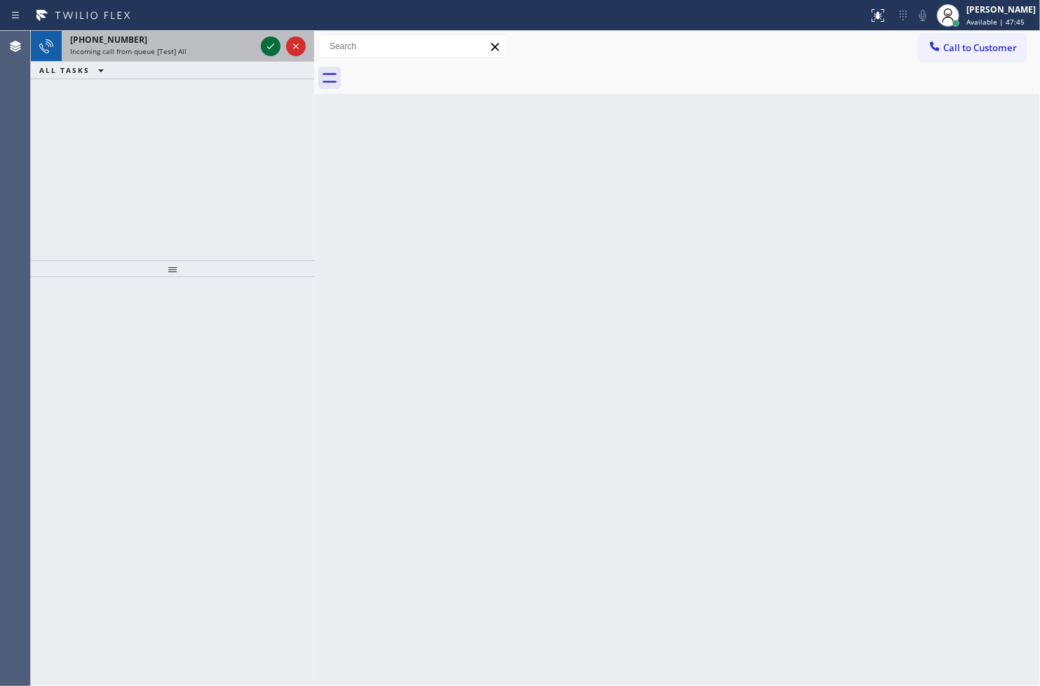
click at [273, 43] on icon at bounding box center [270, 46] width 17 height 17
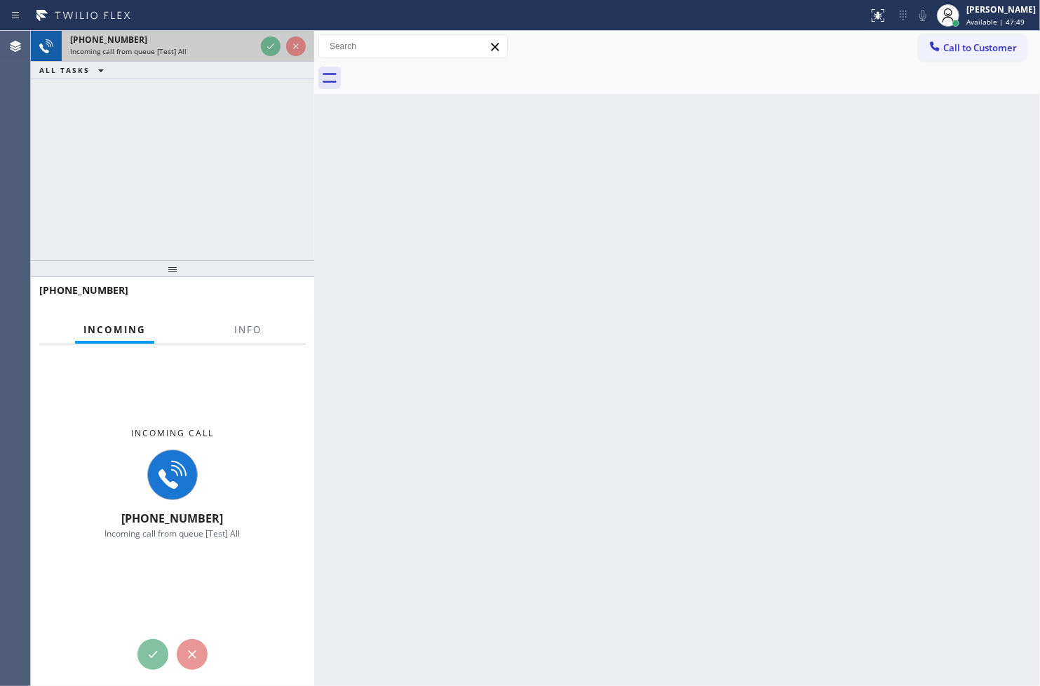
click at [255, 37] on div "+18664691354" at bounding box center [162, 40] width 185 height 12
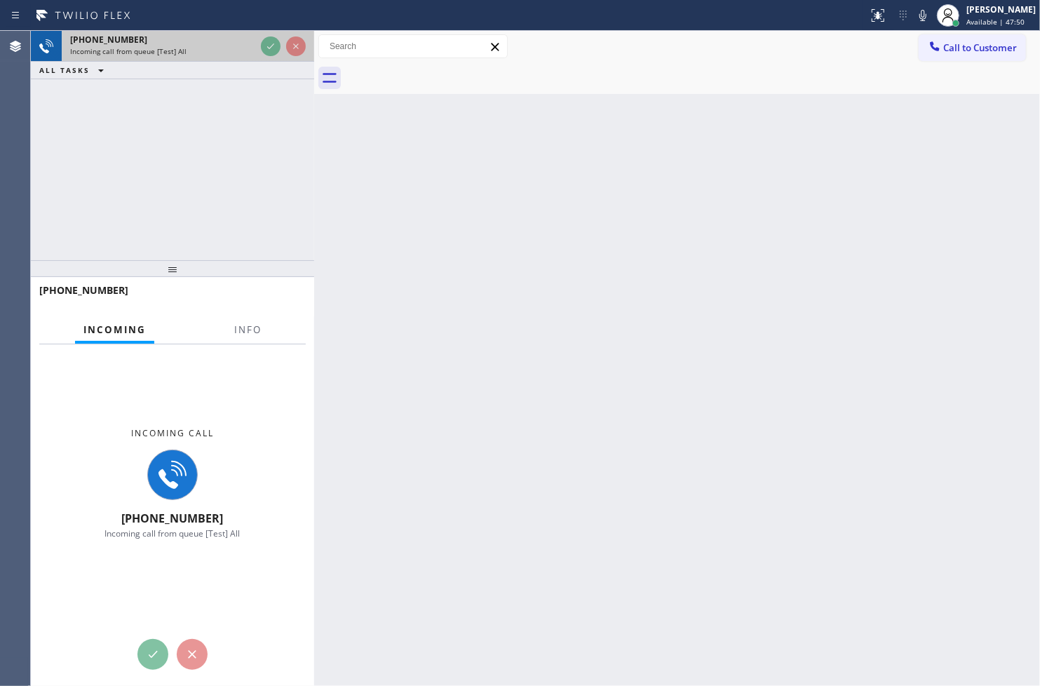
click at [255, 37] on div "+18664691354" at bounding box center [162, 40] width 185 height 12
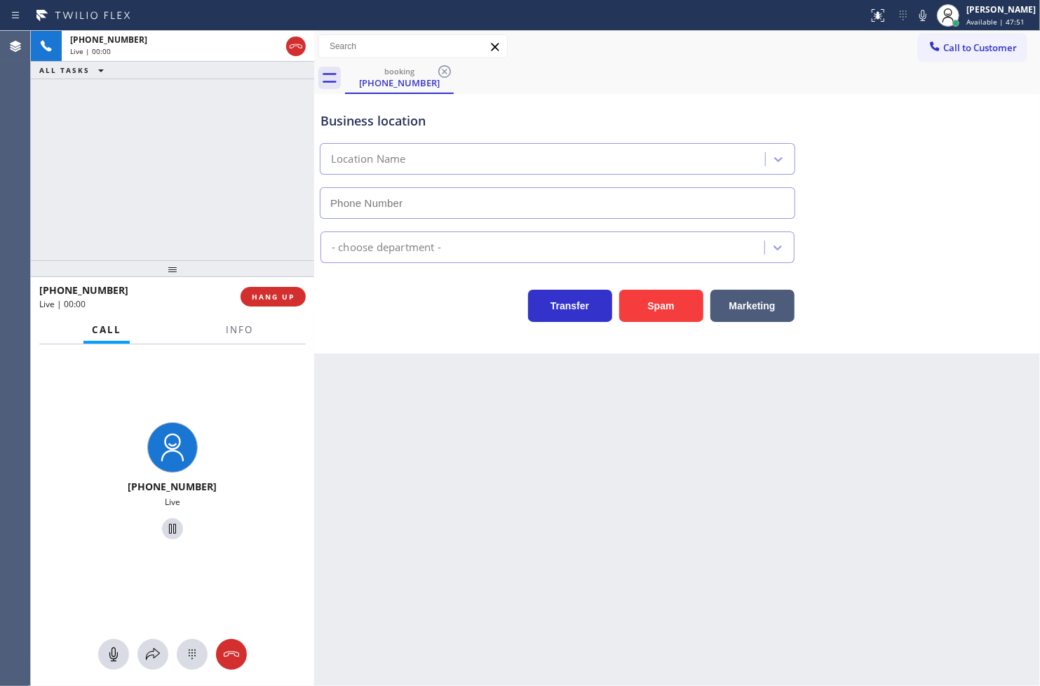
type input "(626) 684-4866"
drag, startPoint x: 649, startPoint y: 307, endPoint x: 704, endPoint y: 262, distance: 70.7
click at [655, 303] on button "Spam" at bounding box center [661, 306] width 84 height 32
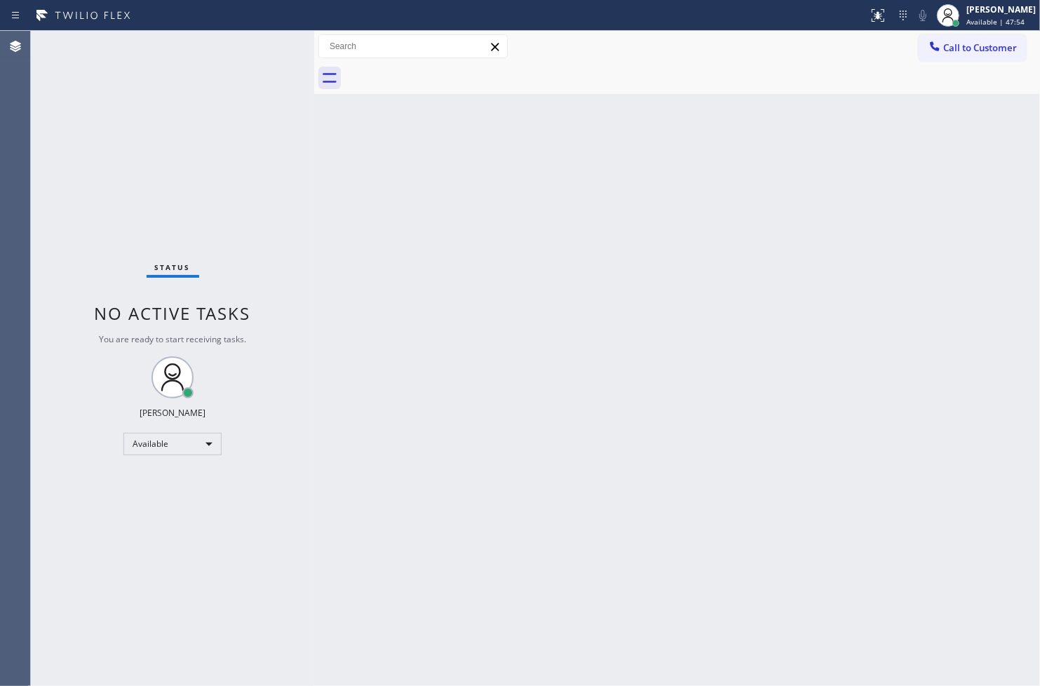
click at [261, 44] on div "Status No active tasks You are ready to start receiving tasks. [PERSON_NAME]" at bounding box center [172, 358] width 283 height 655
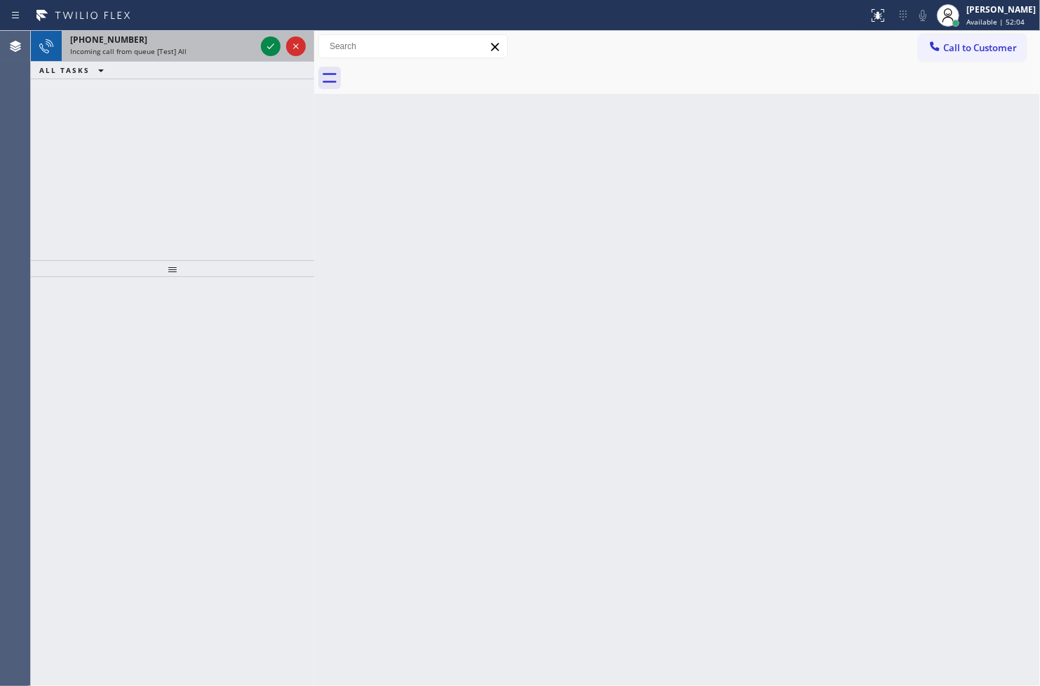
click at [257, 44] on div "+15094133448 Incoming call from queue [Test] All" at bounding box center [160, 46] width 196 height 31
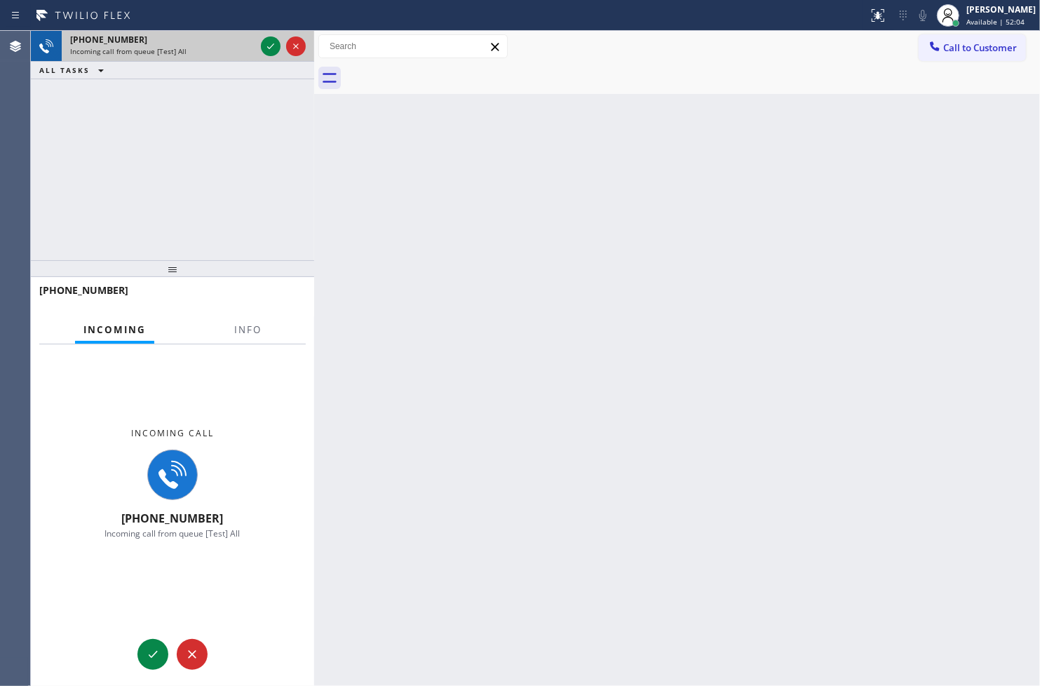
click at [257, 44] on div "+15094133448 Incoming call from queue [Test] All" at bounding box center [160, 46] width 196 height 31
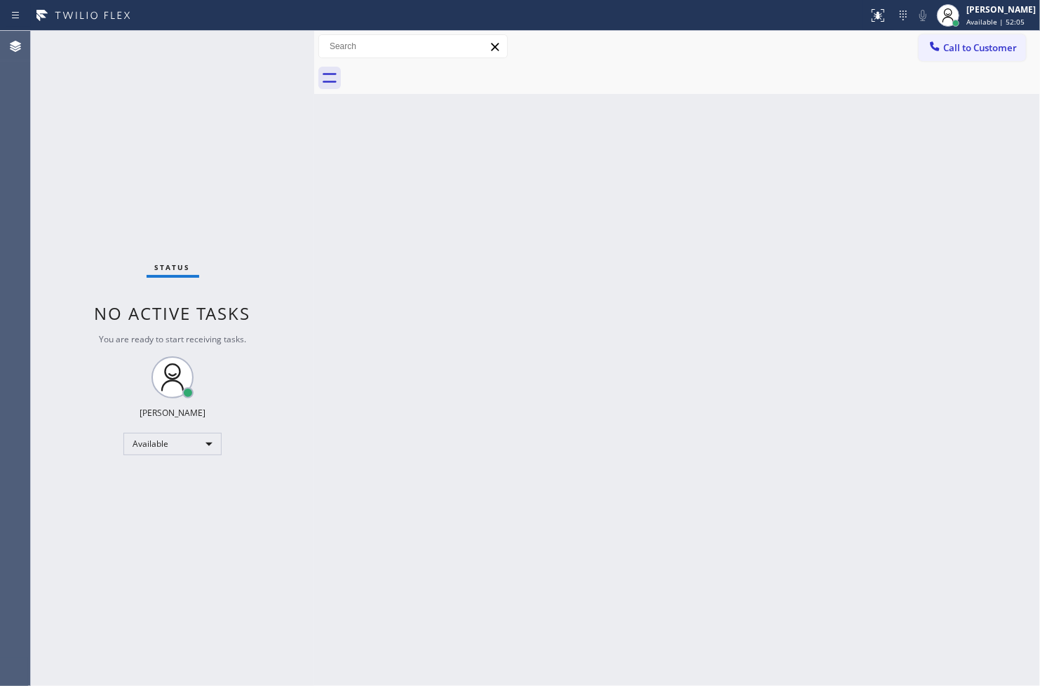
click at [269, 43] on div "Status No active tasks You are ready to start receiving tasks. [PERSON_NAME]" at bounding box center [172, 358] width 283 height 655
click at [250, 48] on div "Status No active tasks You are ready to start receiving tasks. [PERSON_NAME]" at bounding box center [172, 358] width 283 height 655
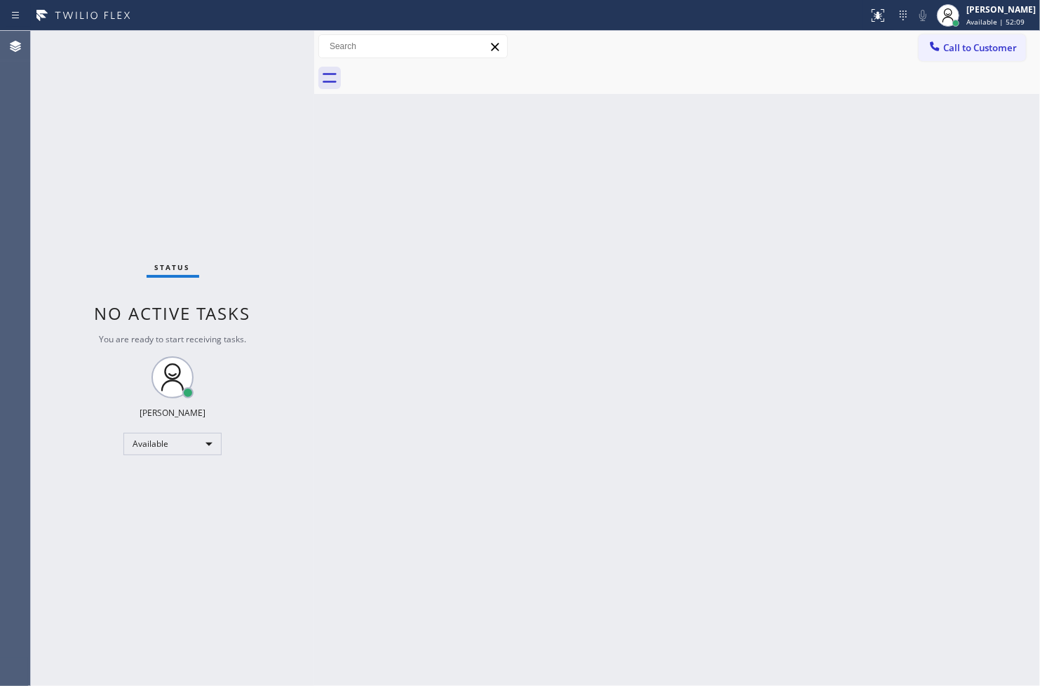
click at [264, 40] on div "Status No active tasks You are ready to start receiving tasks. [PERSON_NAME]" at bounding box center [172, 358] width 283 height 655
click at [63, 176] on div "Status No active tasks You are ready to start receiving tasks. [PERSON_NAME]" at bounding box center [172, 358] width 283 height 655
click at [255, 39] on div "Status No active tasks You are ready to start receiving tasks. [PERSON_NAME]" at bounding box center [172, 358] width 283 height 655
click at [269, 42] on div "Status No active tasks You are ready to start receiving tasks. [PERSON_NAME]" at bounding box center [172, 358] width 283 height 655
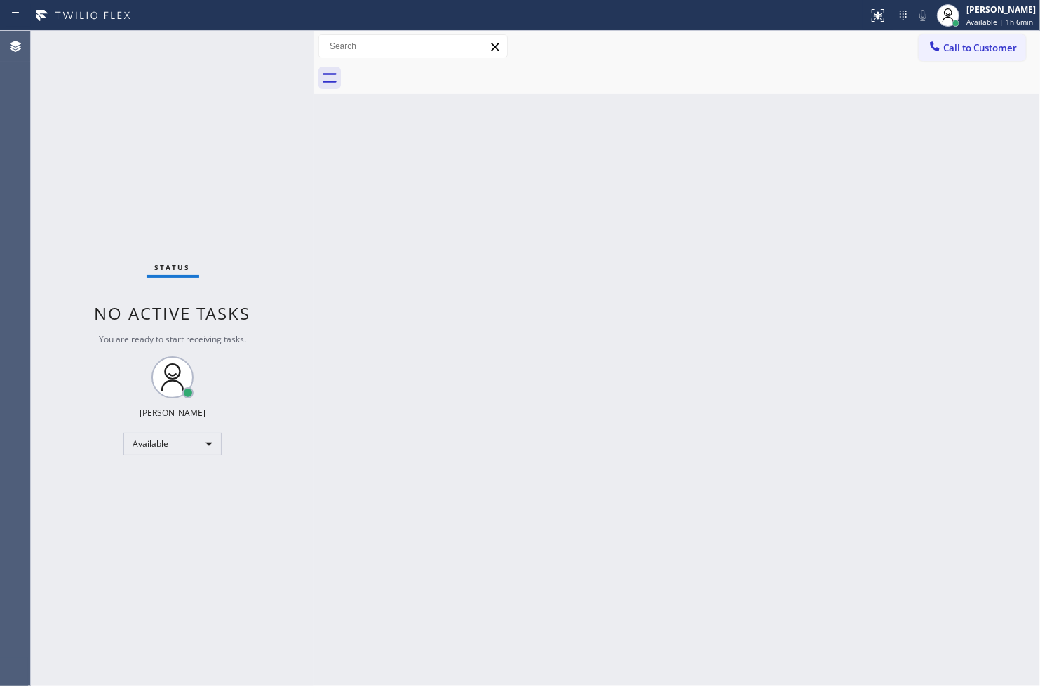
click at [269, 42] on div "Status No active tasks You are ready to start receiving tasks. [PERSON_NAME]" at bounding box center [172, 358] width 283 height 655
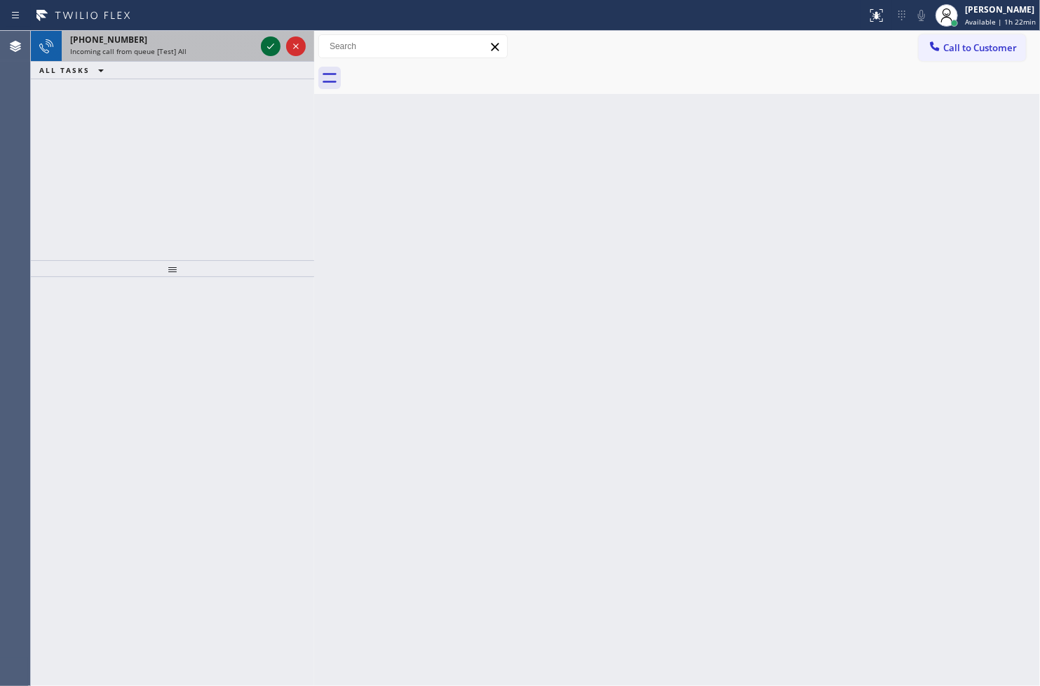
click at [269, 42] on icon at bounding box center [270, 46] width 17 height 17
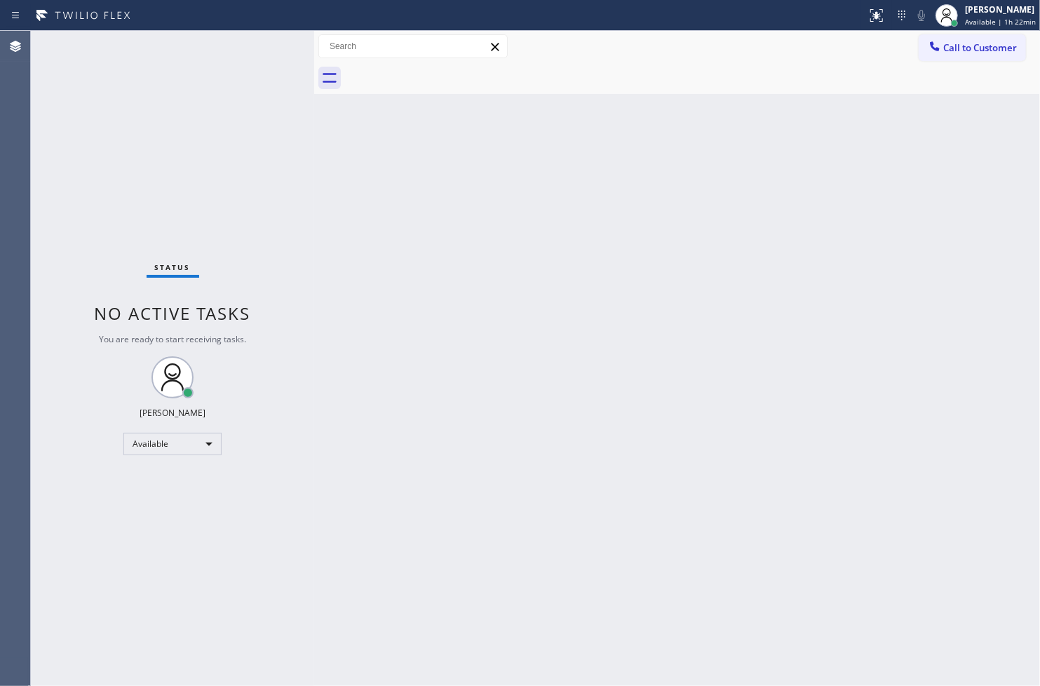
click at [269, 42] on div "Status No active tasks You are ready to start receiving tasks. [PERSON_NAME]" at bounding box center [172, 358] width 283 height 655
click at [270, 42] on div "Status No active tasks You are ready to start receiving tasks. [PERSON_NAME]" at bounding box center [172, 358] width 283 height 655
click at [818, 180] on div "Back to Dashboard Change Sender ID Customers Technicians Select a contact Outbo…" at bounding box center [677, 358] width 726 height 655
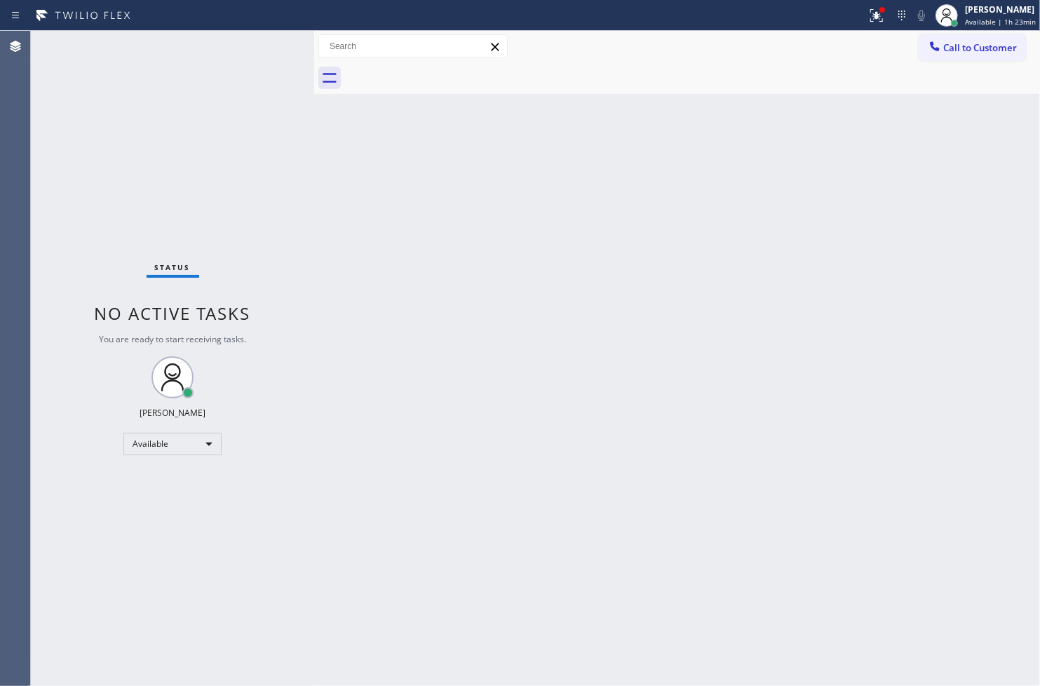
click at [266, 50] on div "Status No active tasks You are ready to start receiving tasks. [PERSON_NAME]" at bounding box center [172, 358] width 283 height 655
click at [265, 50] on div "Status No active tasks You are ready to start receiving tasks. [PERSON_NAME]" at bounding box center [172, 358] width 283 height 655
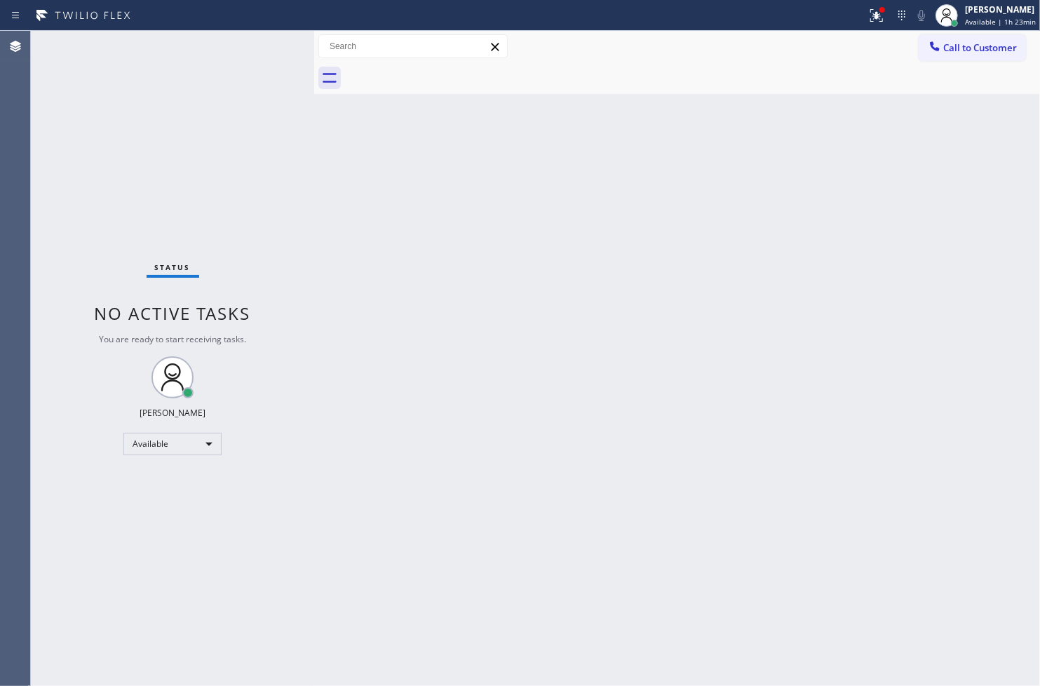
click at [264, 50] on div "Status No active tasks You are ready to start receiving tasks. [PERSON_NAME]" at bounding box center [172, 358] width 283 height 655
click at [257, 46] on div "Status No active tasks You are ready to start receiving tasks. [PERSON_NAME]" at bounding box center [172, 358] width 283 height 655
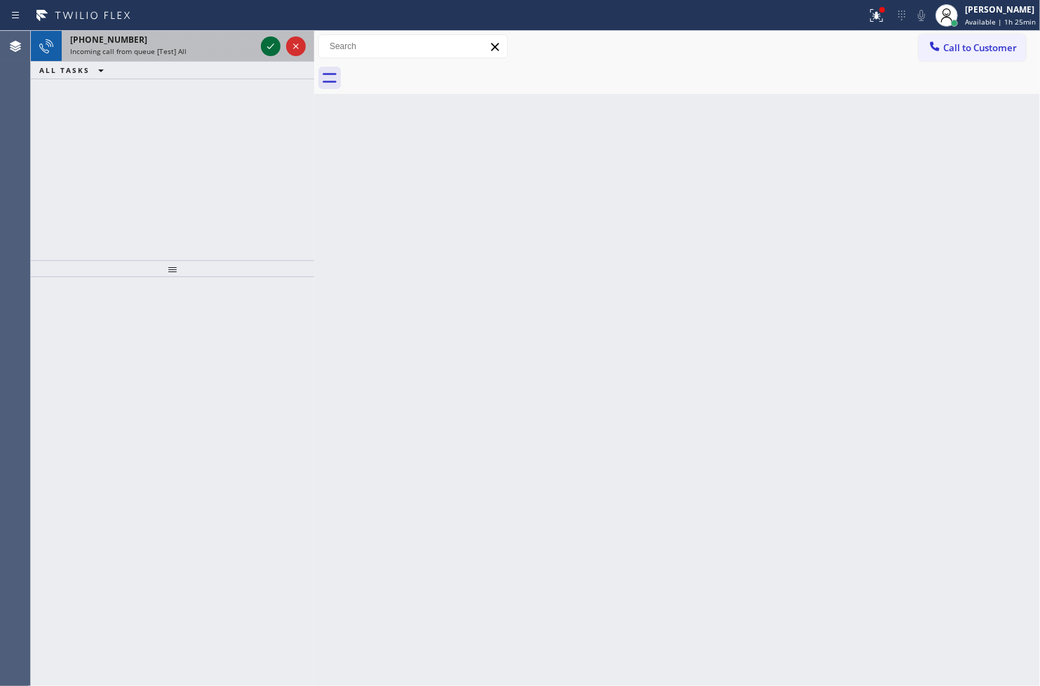
click at [278, 47] on icon at bounding box center [270, 46] width 17 height 17
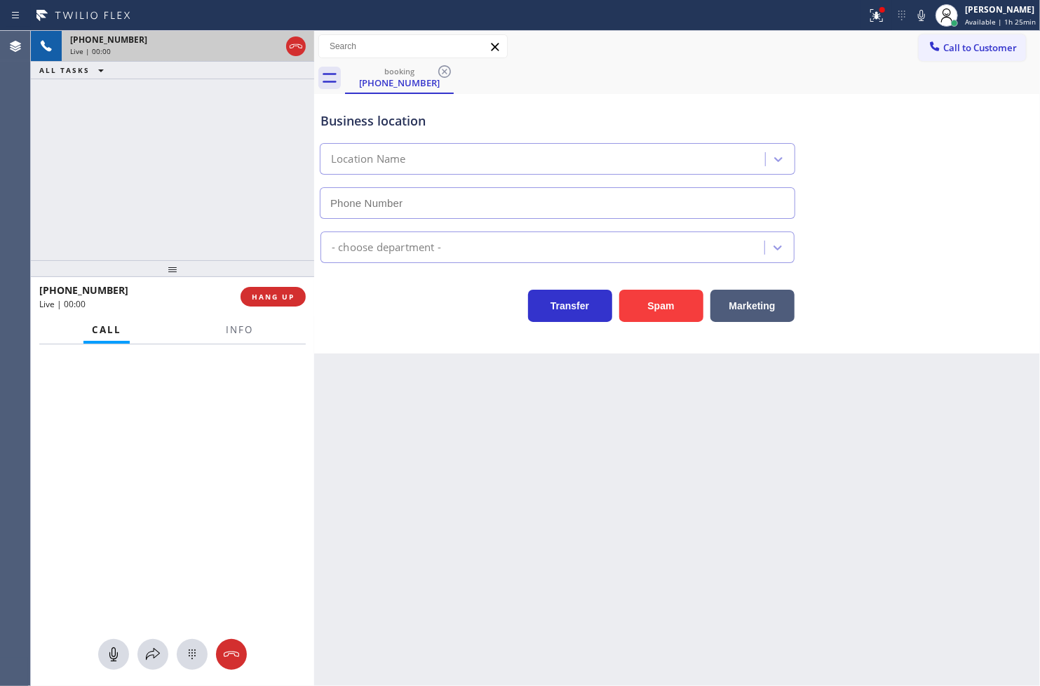
type input "[PHONE_NUMBER]"
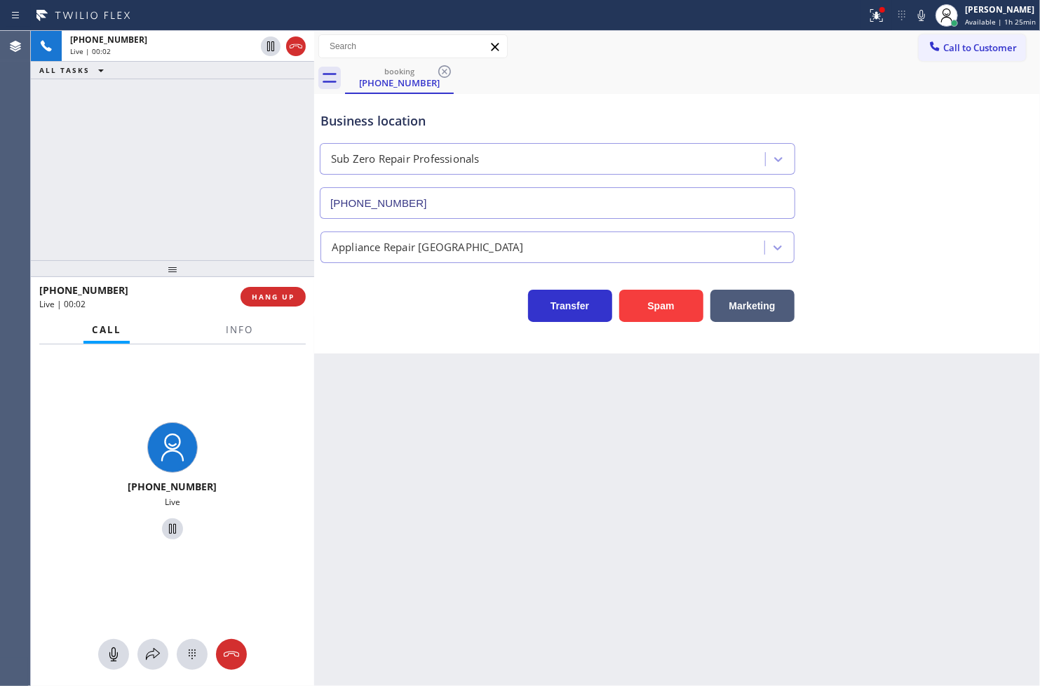
click at [400, 344] on div "Business location Sub Zero Repair Professionals (855) 662-5332 Appliance Repair…" at bounding box center [677, 223] width 726 height 259
drag, startPoint x: 84, startPoint y: 167, endPoint x: 114, endPoint y: 159, distance: 30.4
click at [85, 166] on div "+13104630114 Live | 00:03 ALL TASKS ALL TASKS ACTIVE TASKS TASKS IN WRAP UP" at bounding box center [172, 145] width 283 height 229
click at [475, 317] on div "Transfer Spam Marketing" at bounding box center [558, 302] width 480 height 39
click at [912, 29] on div "Status report Issue detected This issue could affect your workflow. Please cont…" at bounding box center [950, 15] width 179 height 31
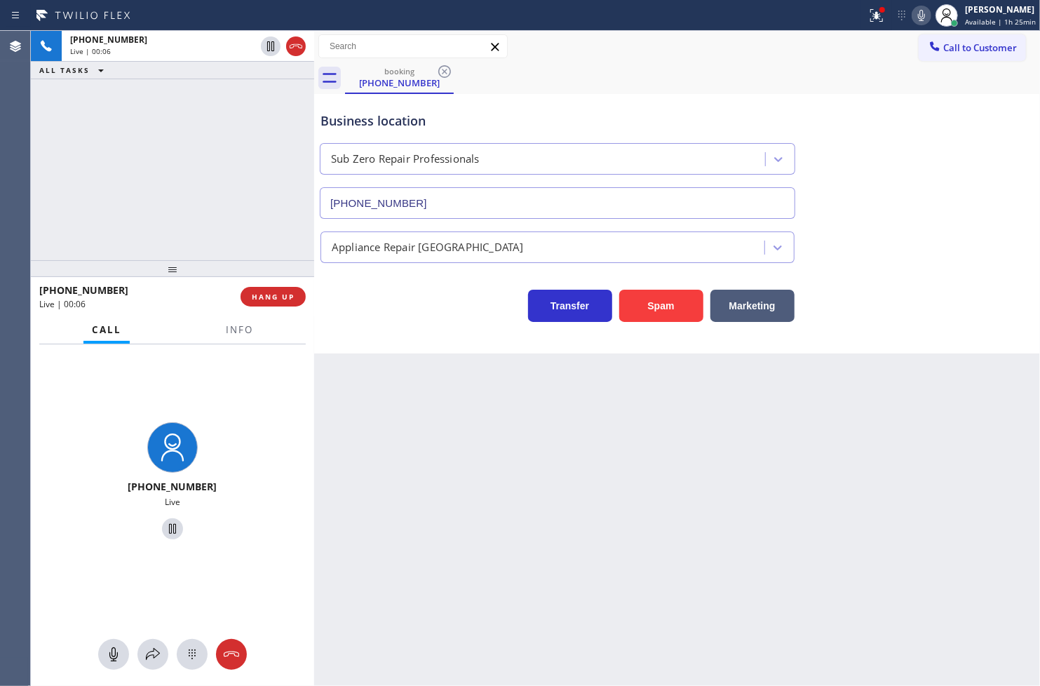
click at [913, 15] on icon at bounding box center [921, 15] width 17 height 17
click at [918, 15] on icon at bounding box center [921, 15] width 7 height 11
click at [226, 333] on span "Info" at bounding box center [239, 329] width 27 height 13
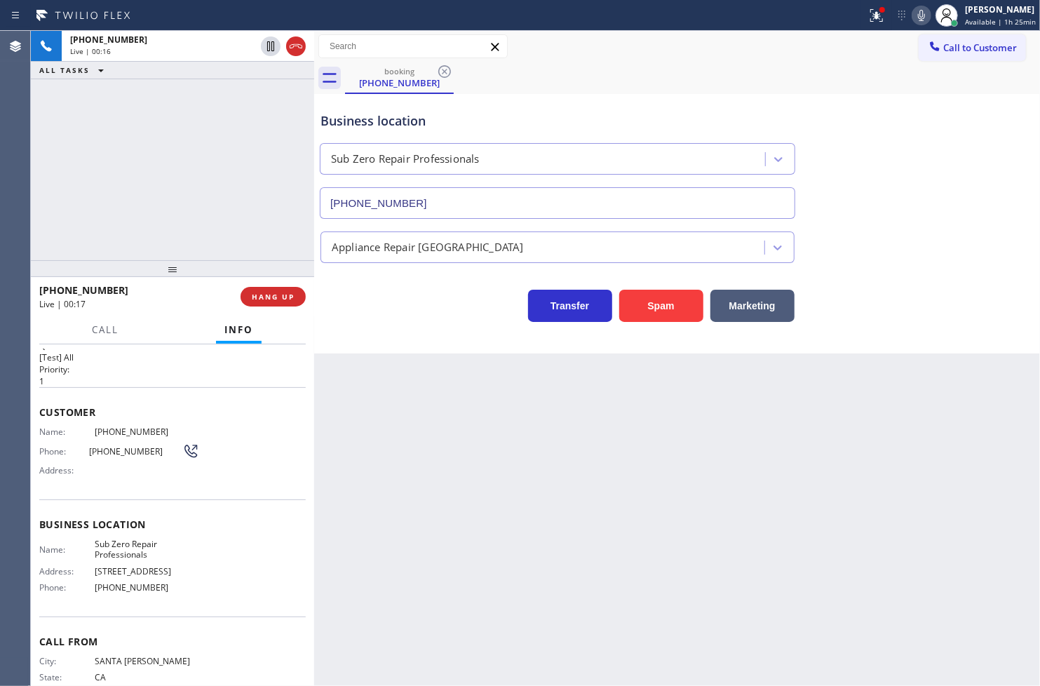
scroll to position [59, 0]
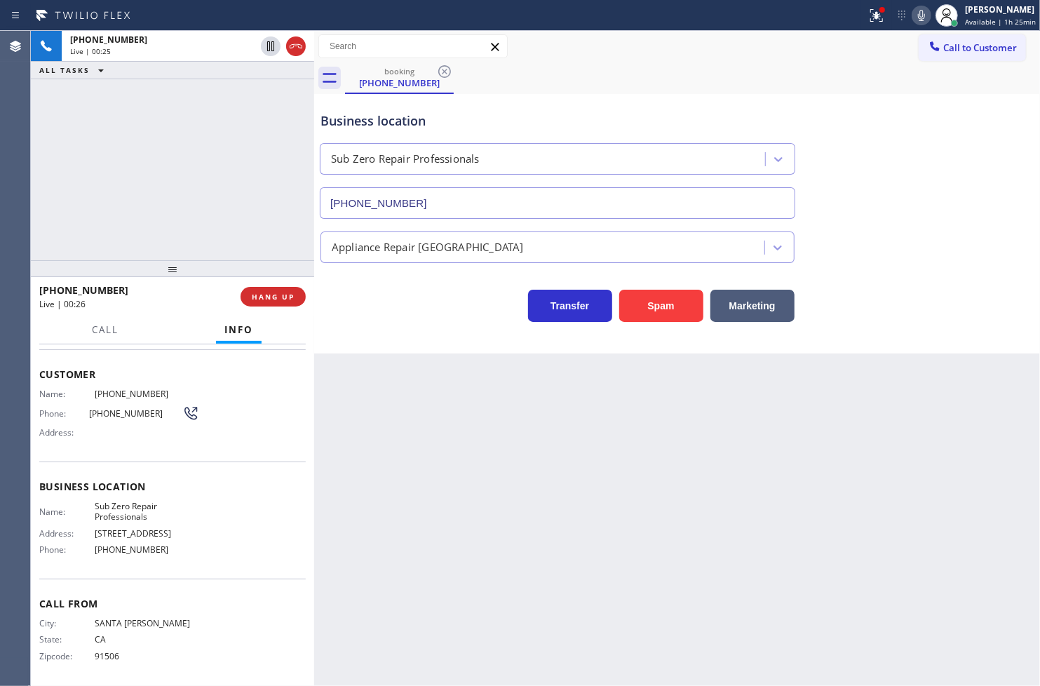
click at [913, 12] on icon at bounding box center [921, 15] width 17 height 17
click at [913, 21] on icon at bounding box center [921, 15] width 17 height 17
click at [279, 287] on button "HANG UP" at bounding box center [272, 297] width 65 height 20
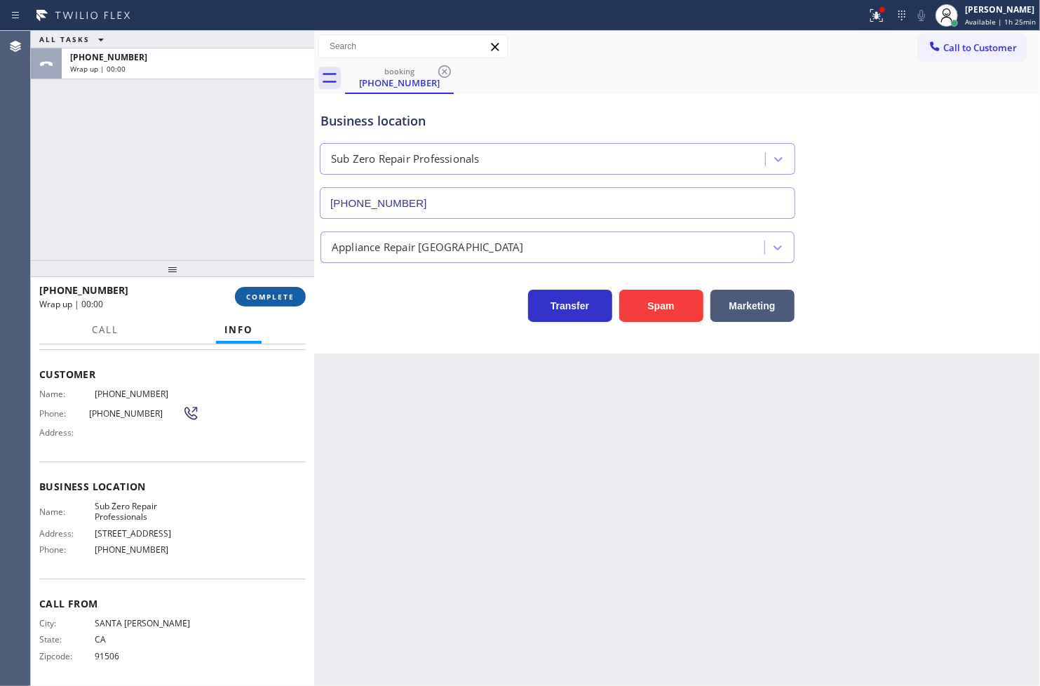
click at [241, 297] on button "COMPLETE" at bounding box center [270, 297] width 71 height 20
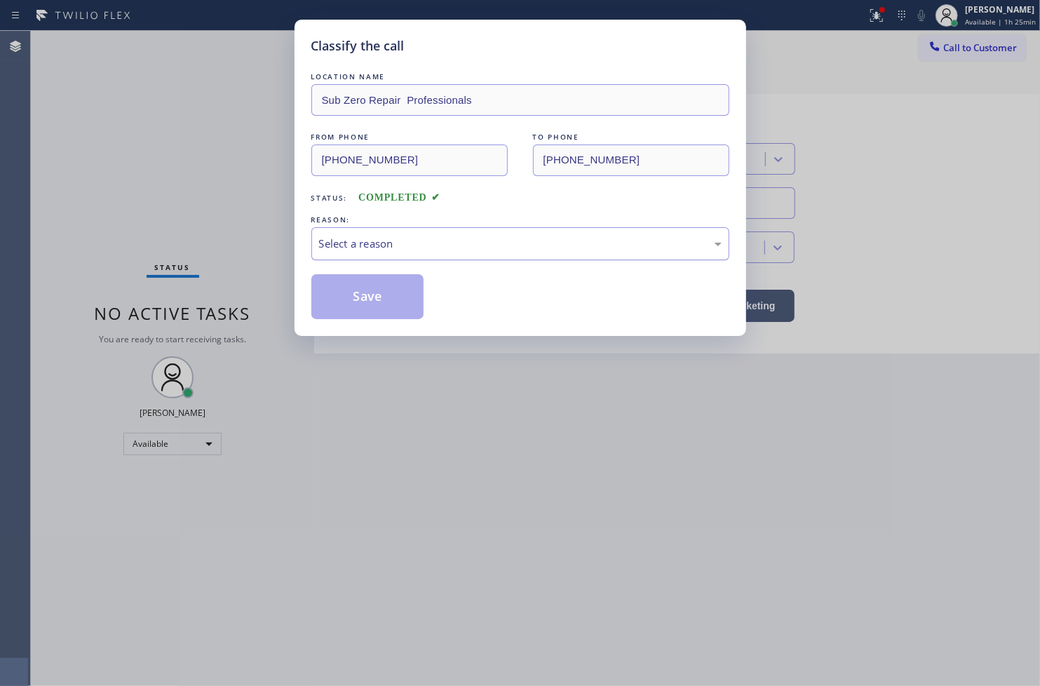
click at [381, 258] on div "Select a reason" at bounding box center [520, 243] width 418 height 33
click at [386, 292] on button "Save" at bounding box center [367, 296] width 113 height 45
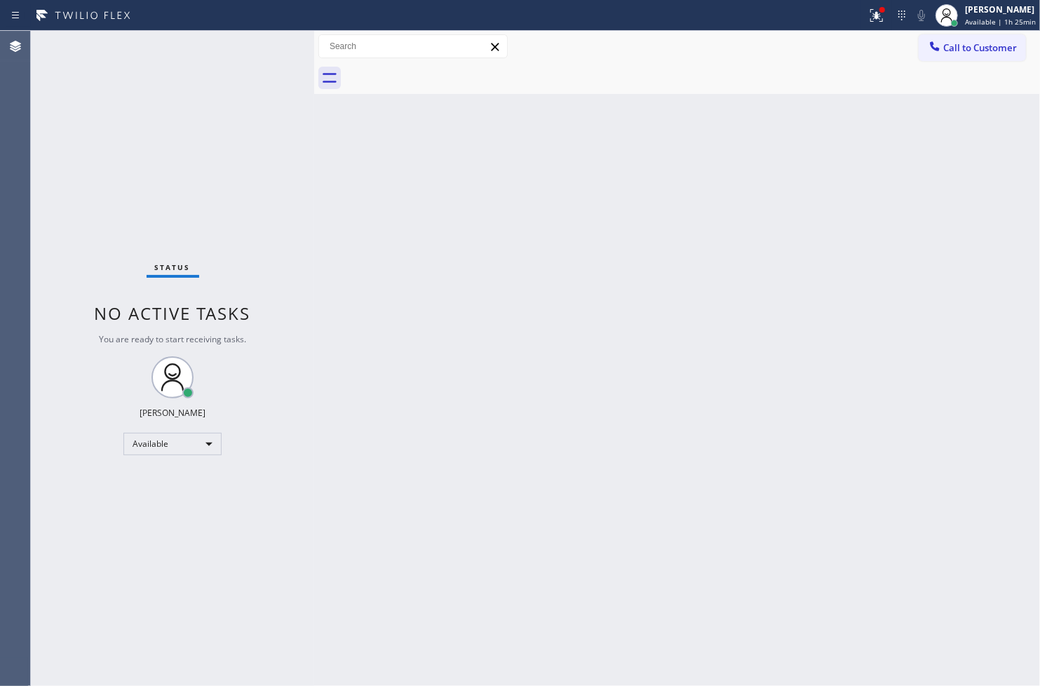
click at [386, 344] on div "Back to Dashboard Change Sender ID Customers Technicians Select a contact Outbo…" at bounding box center [677, 358] width 726 height 655
click at [379, 318] on div "Back to Dashboard Change Sender ID Customers Technicians Select a contact Outbo…" at bounding box center [677, 358] width 726 height 655
click at [304, 232] on div "Status No active tasks You are ready to start receiving tasks. [PERSON_NAME]" at bounding box center [172, 358] width 283 height 655
click at [299, 183] on div "Status No active tasks You are ready to start receiving tasks. [PERSON_NAME]" at bounding box center [172, 358] width 283 height 655
click at [871, 10] on div at bounding box center [876, 15] width 31 height 17
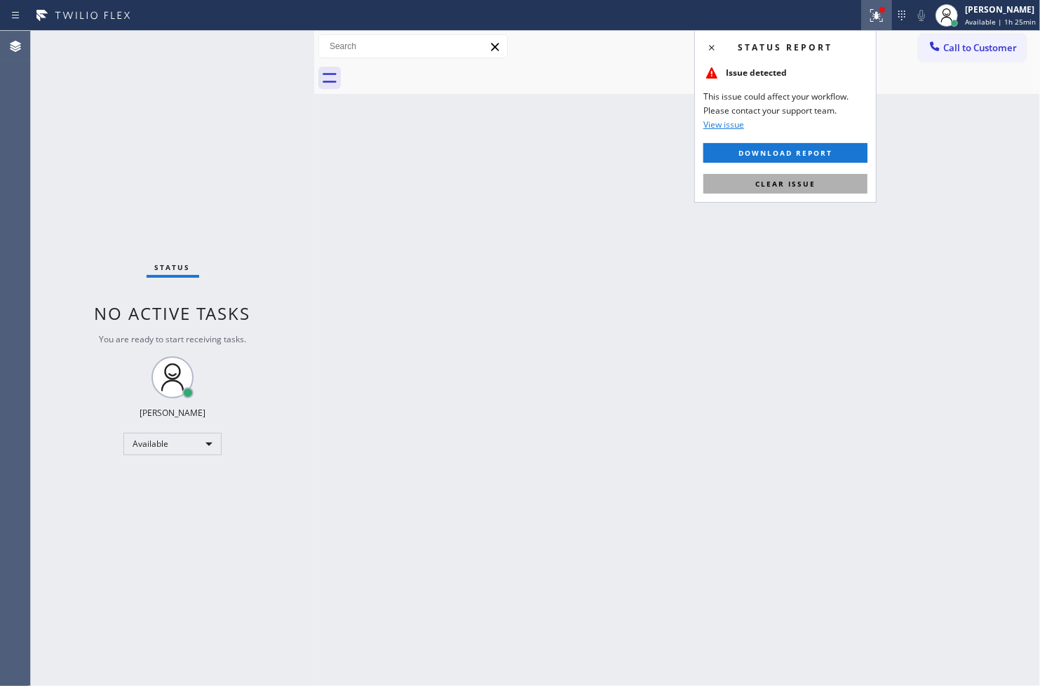
click at [794, 189] on button "Clear issue" at bounding box center [785, 184] width 164 height 20
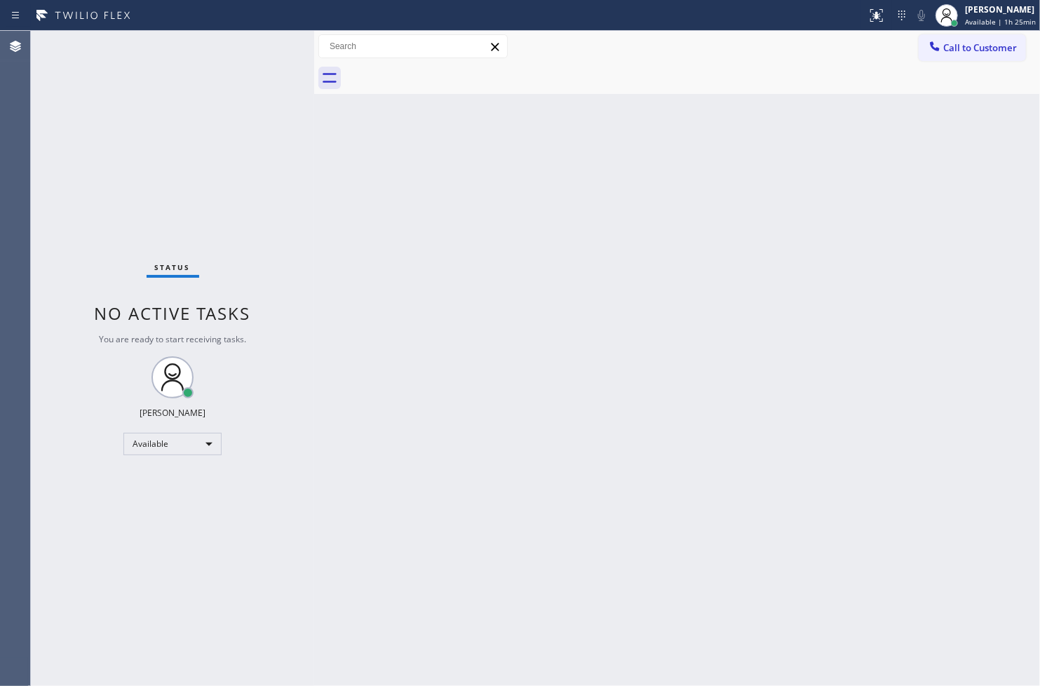
click at [159, 119] on div "Status No active tasks You are ready to start receiving tasks. [PERSON_NAME]" at bounding box center [172, 358] width 283 height 655
drag, startPoint x: 58, startPoint y: 241, endPoint x: 107, endPoint y: 159, distance: 95.6
click at [62, 230] on div "Status No active tasks You are ready to start receiving tasks. [PERSON_NAME]" at bounding box center [172, 358] width 283 height 655
click at [261, 40] on div "Status No active tasks You are ready to start receiving tasks. [PERSON_NAME]" at bounding box center [172, 358] width 283 height 655
click at [165, 165] on div "Status No active tasks You are ready to start receiving tasks. [PERSON_NAME]" at bounding box center [172, 358] width 283 height 655
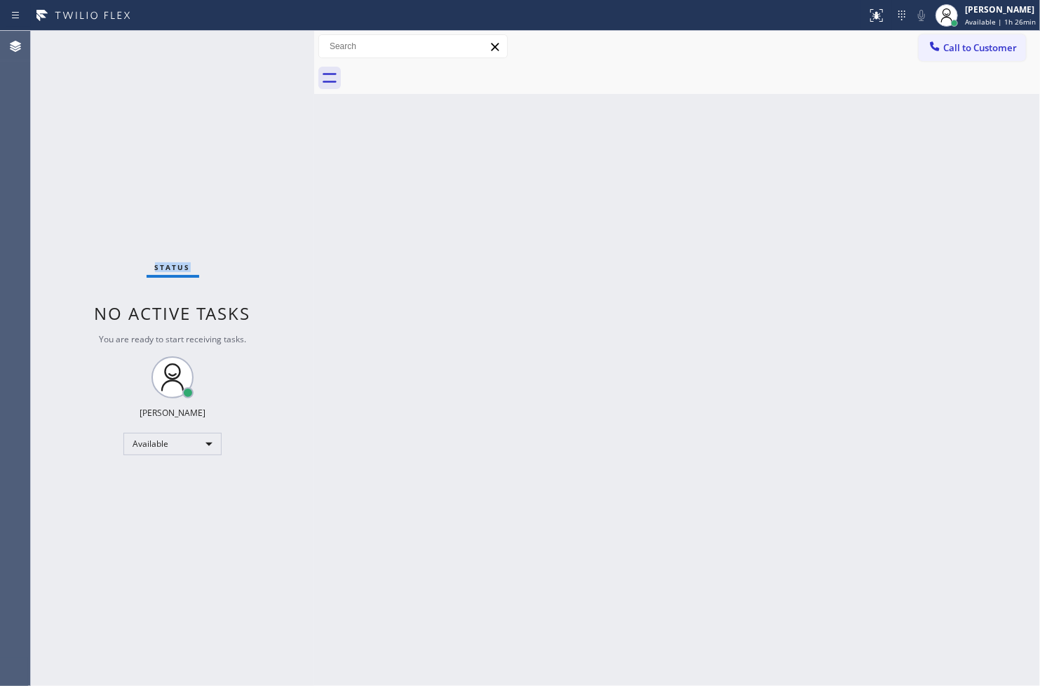
click at [165, 165] on div "Status No active tasks You are ready to start receiving tasks. [PERSON_NAME]" at bounding box center [172, 358] width 283 height 655
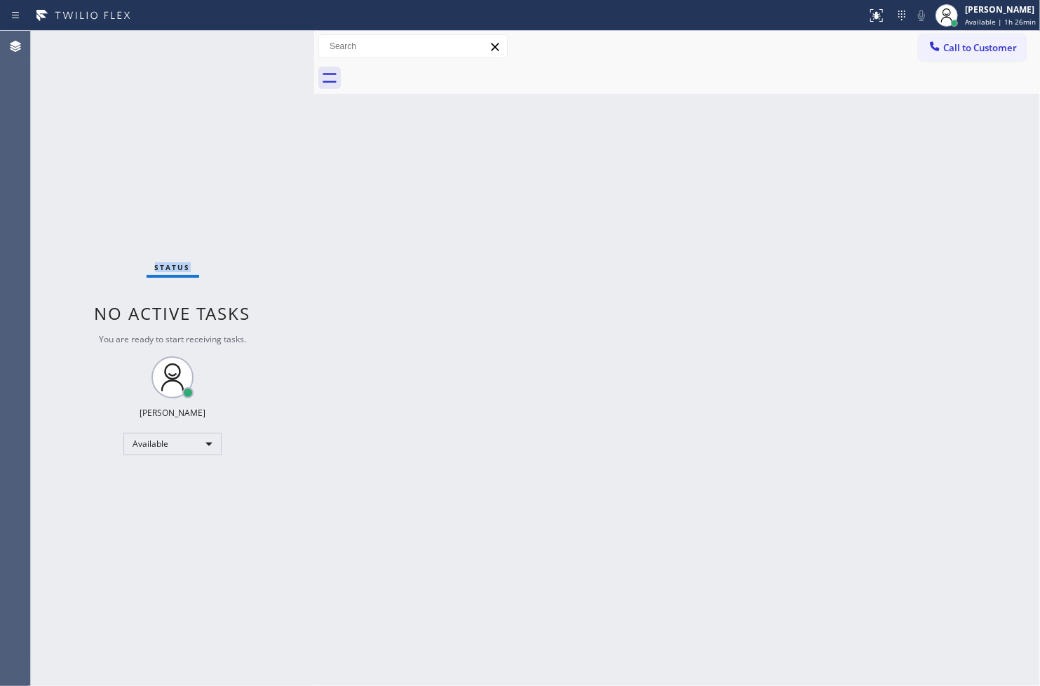
click at [163, 110] on div "Status No active tasks You are ready to start receiving tasks. [PERSON_NAME]" at bounding box center [172, 358] width 283 height 655
click at [177, 105] on div "Status No active tasks You are ready to start receiving tasks. [PERSON_NAME]" at bounding box center [172, 358] width 283 height 655
click at [188, 102] on div "Status No active tasks You are ready to start receiving tasks. [PERSON_NAME]" at bounding box center [172, 358] width 283 height 655
click at [257, 50] on div "Status No active tasks You are ready to start receiving tasks. [PERSON_NAME]" at bounding box center [172, 358] width 283 height 655
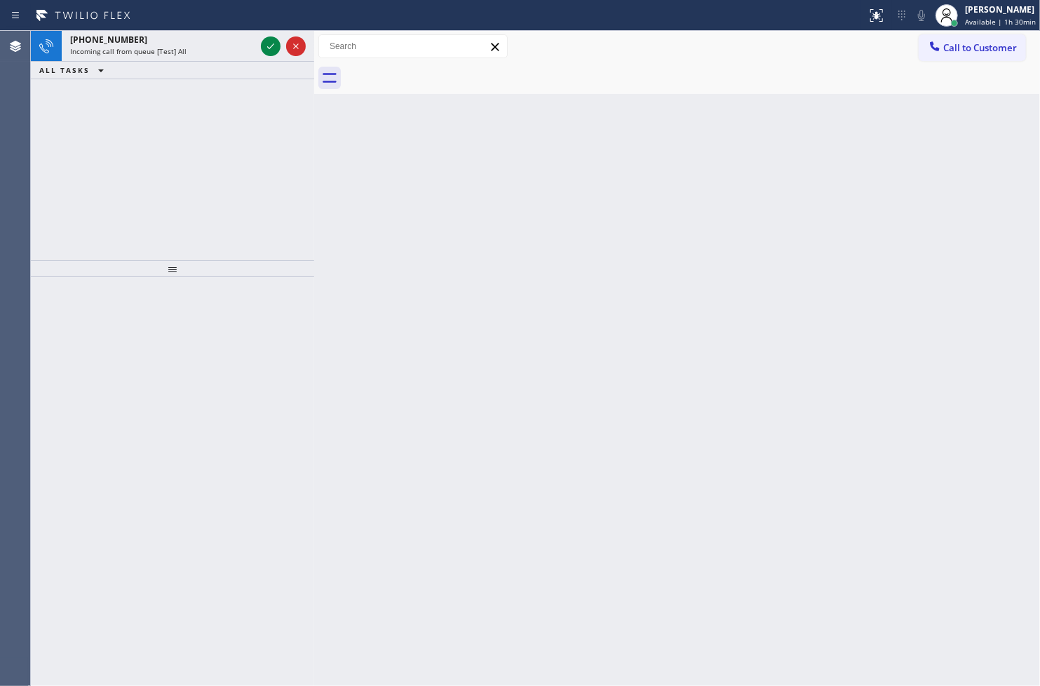
click at [69, 205] on div "+18883934759 Incoming call from queue [Test] All ALL TASKS ALL TASKS ACTIVE TAS…" at bounding box center [172, 145] width 283 height 229
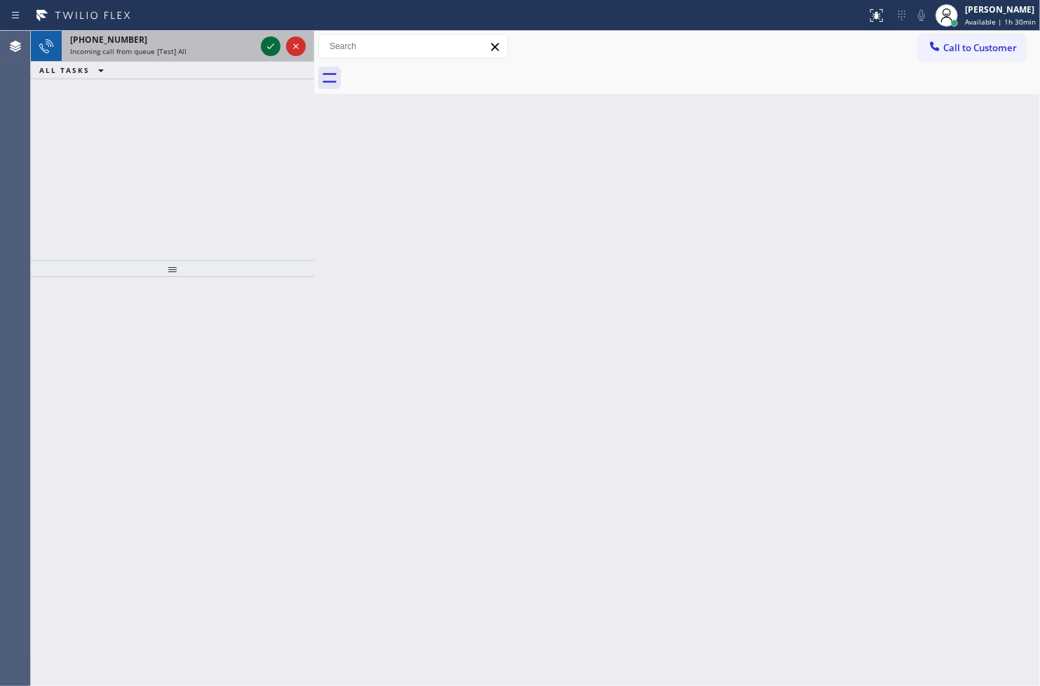
click at [275, 45] on icon at bounding box center [270, 46] width 17 height 17
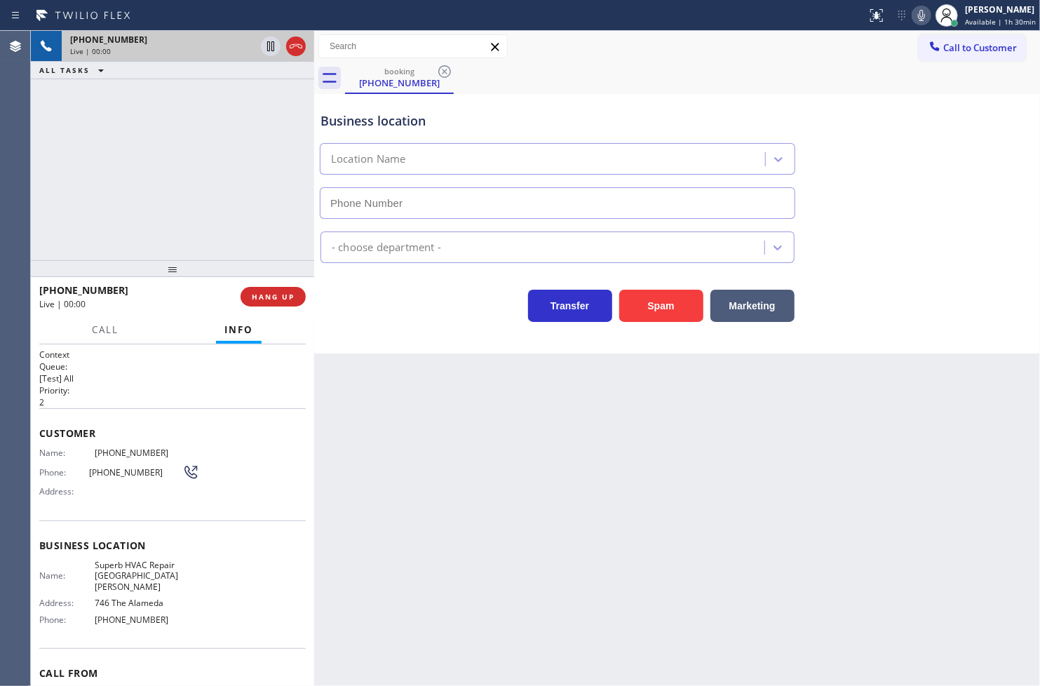
type input "(408) 703-5560"
click at [425, 314] on div "Transfer Spam Marketing" at bounding box center [558, 302] width 480 height 39
click at [223, 205] on div "+18883934759 Live | 00:03 ALL TASKS ALL TASKS ACTIVE TASKS TASKS IN WRAP UP" at bounding box center [172, 145] width 283 height 229
click at [437, 323] on div "Business location Superb HVAC Repair San Jose (408) 703-5560 HVAC Transfer Spam…" at bounding box center [677, 223] width 726 height 259
click at [168, 204] on div "+18883934759 Live | 00:04 ALL TASKS ALL TASKS ACTIVE TASKS TASKS IN WRAP UP" at bounding box center [172, 145] width 283 height 229
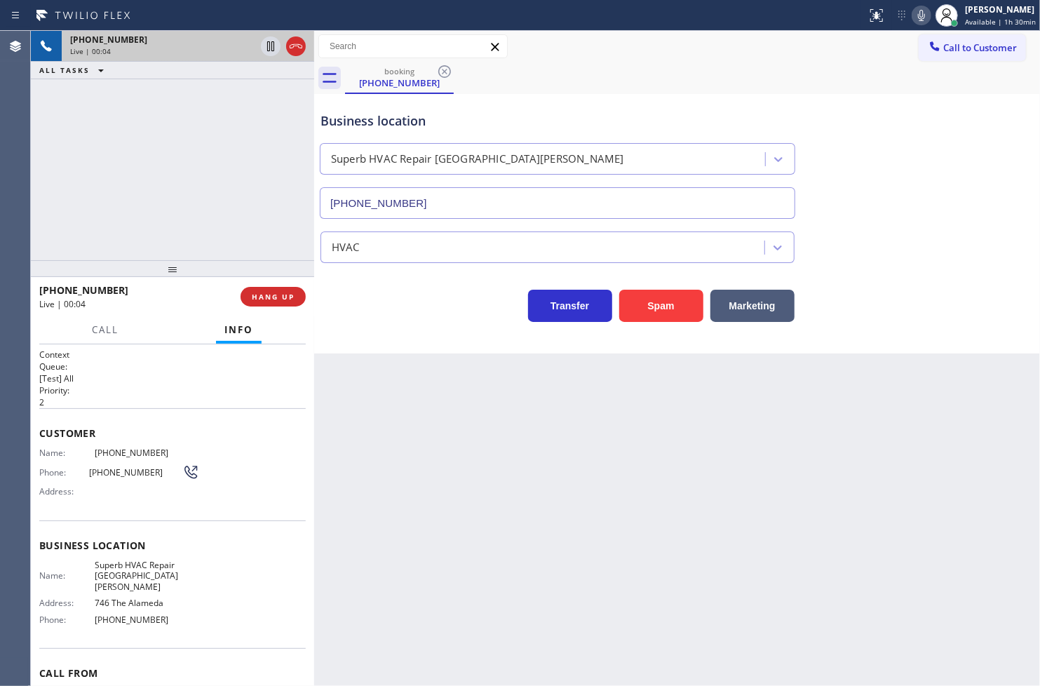
click at [138, 310] on div "+18883934759 Live | 00:04" at bounding box center [139, 296] width 201 height 36
drag, startPoint x: 159, startPoint y: 200, endPoint x: 323, endPoint y: 107, distance: 188.4
click at [161, 199] on div "+18883934759 Live | 00:04 ALL TASKS ALL TASKS ACTIVE TASKS TASKS IN WRAP UP" at bounding box center [172, 145] width 283 height 229
click at [913, 7] on icon at bounding box center [921, 15] width 17 height 17
click at [752, 310] on button "Marketing" at bounding box center [752, 306] width 84 height 32
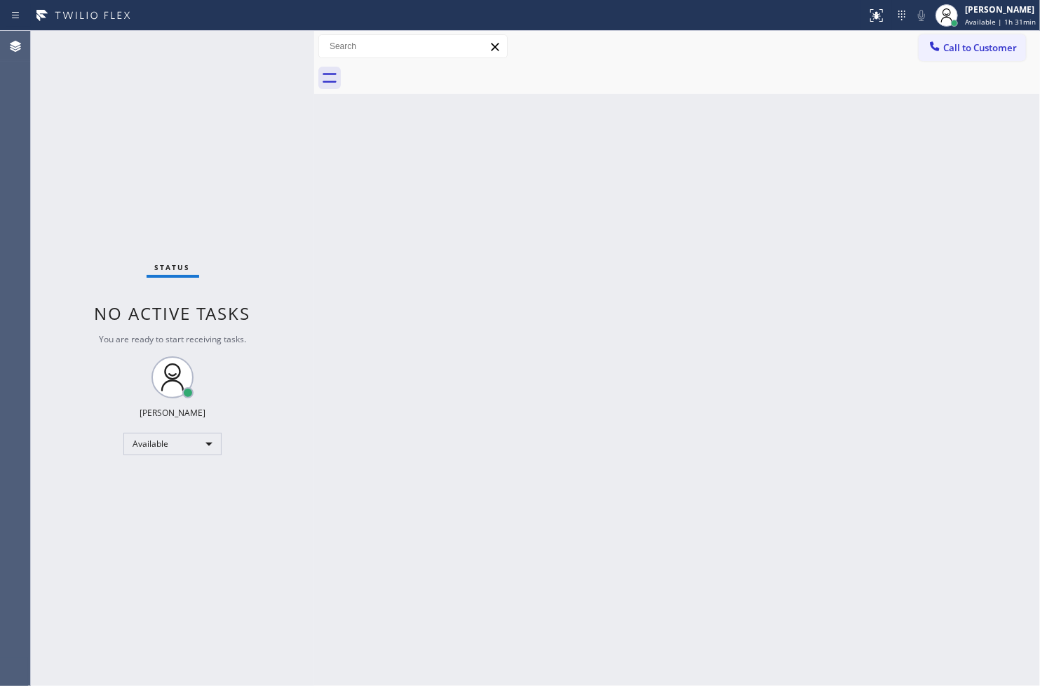
click at [264, 41] on div "Status No active tasks You are ready to start receiving tasks. [PERSON_NAME]" at bounding box center [172, 358] width 283 height 655
click at [202, 40] on div "Status No active tasks You are ready to start receiving tasks. [PERSON_NAME]" at bounding box center [172, 358] width 283 height 655
click at [185, 129] on div "Status No active tasks You are ready to start receiving tasks. [PERSON_NAME]" at bounding box center [172, 358] width 283 height 655
click at [257, 2] on div "Status report No issues detected If you experience an issue, please download th…" at bounding box center [520, 15] width 1040 height 31
click at [255, 177] on div "Status No active tasks You are ready to start receiving tasks. [PERSON_NAME]" at bounding box center [172, 358] width 283 height 655
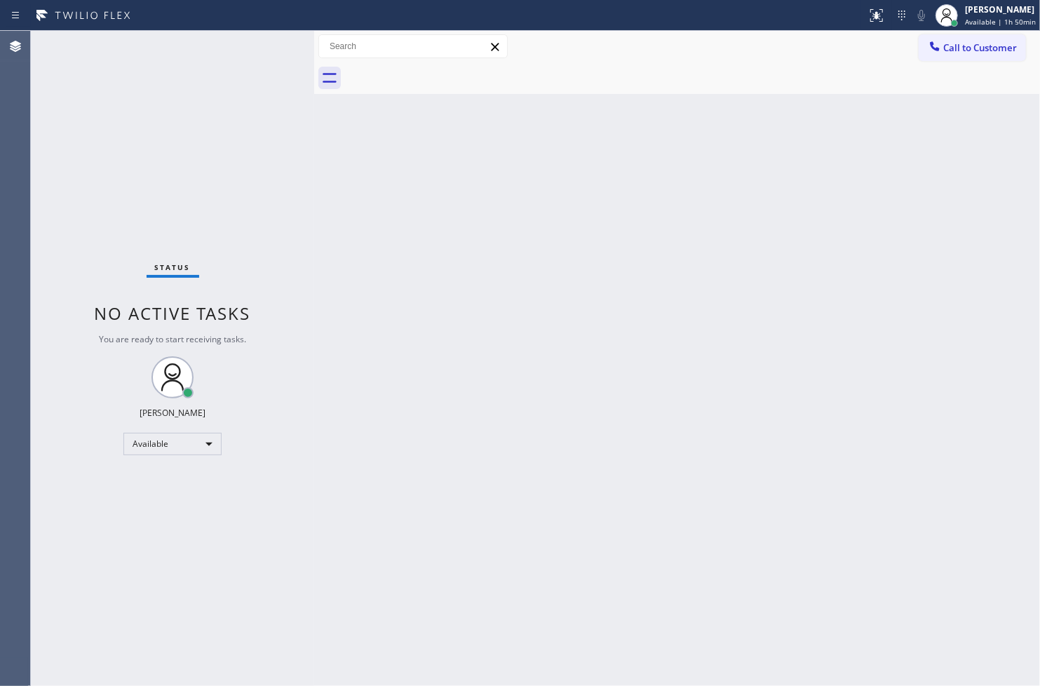
click at [251, 33] on div "Status No active tasks You are ready to start receiving tasks. [PERSON_NAME]" at bounding box center [172, 358] width 283 height 655
click at [804, 423] on div "Back to Dashboard Change Sender ID Customers Technicians Select a contact Outbo…" at bounding box center [677, 358] width 726 height 655
click at [68, 454] on div "Status No active tasks You are ready to start receiving tasks. [PERSON_NAME]" at bounding box center [172, 358] width 283 height 655
click at [46, 268] on div "Status No active tasks You are ready to start receiving tasks. [PERSON_NAME]" at bounding box center [172, 358] width 283 height 655
click at [91, 222] on div "Status No active tasks You are ready to start receiving tasks. [PERSON_NAME]" at bounding box center [172, 358] width 283 height 655
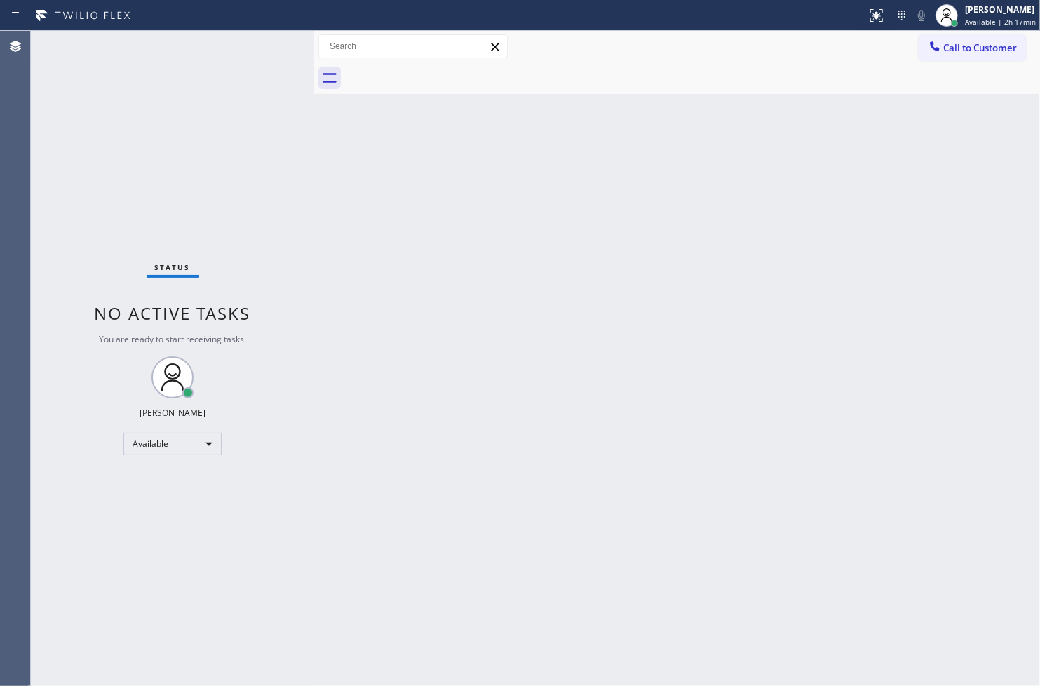
drag, startPoint x: 684, startPoint y: 394, endPoint x: 612, endPoint y: 419, distance: 75.6
click at [686, 394] on div "Back to Dashboard Change Sender ID Customers Technicians Select a contact Outbo…" at bounding box center [677, 358] width 726 height 655
click at [208, 437] on div "Available" at bounding box center [172, 444] width 98 height 22
click at [163, 513] on li "Break" at bounding box center [171, 515] width 95 height 17
click at [108, 389] on div "Status No active tasks Change activity state to start receiving tasks. [PERSON_…" at bounding box center [172, 358] width 283 height 655
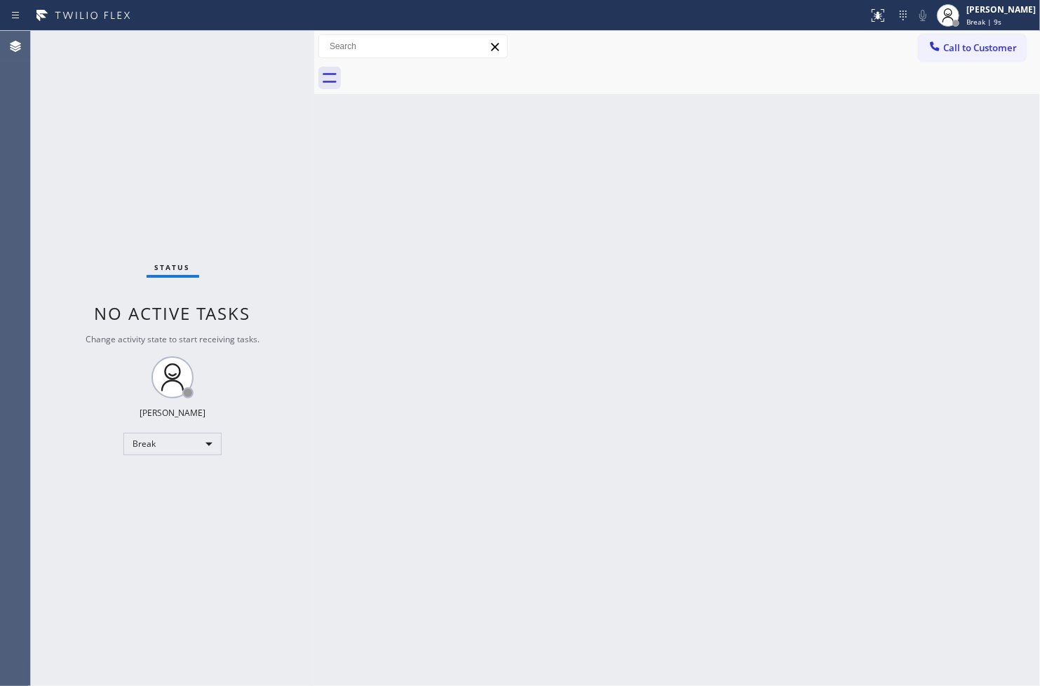
click at [155, 176] on div "Status No active tasks Change activity state to start receiving tasks. [PERSON_…" at bounding box center [172, 358] width 283 height 655
click at [194, 445] on div "Break" at bounding box center [172, 444] width 98 height 22
click at [79, 506] on div at bounding box center [520, 343] width 1040 height 686
click at [203, 451] on div "Break" at bounding box center [172, 444] width 98 height 22
click at [181, 480] on li "Available" at bounding box center [171, 480] width 95 height 17
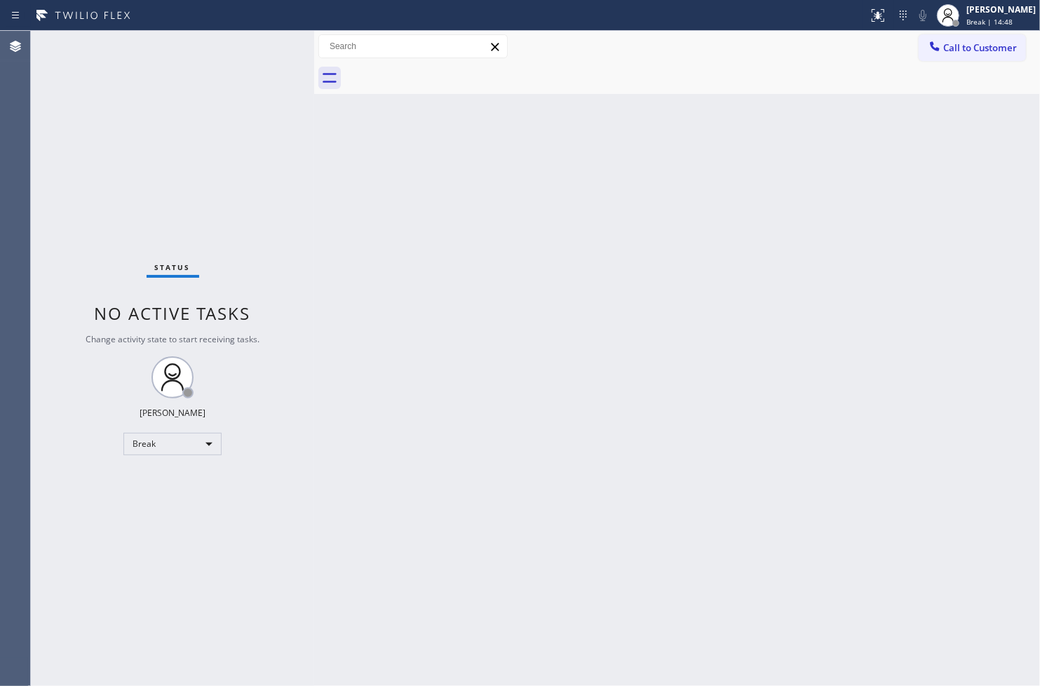
click at [346, 229] on div "Back to Dashboard Change Sender ID Customers Technicians Select a contact Outbo…" at bounding box center [677, 358] width 726 height 655
click at [262, 46] on div "Status No active tasks You are ready to start receiving tasks. [PERSON_NAME]" at bounding box center [172, 358] width 283 height 655
click at [205, 170] on div "Status No active tasks You are ready to start receiving tasks. [PERSON_NAME]" at bounding box center [172, 358] width 283 height 655
click at [267, 42] on div "Status No active tasks You are ready to start receiving tasks. [PERSON_NAME]" at bounding box center [172, 358] width 283 height 655
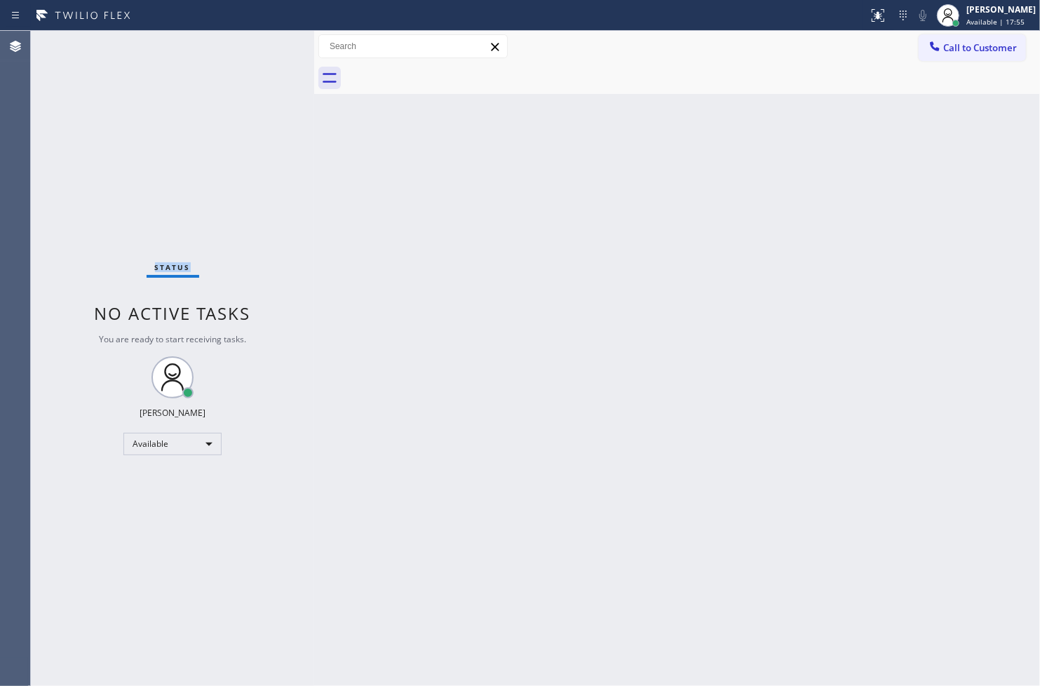
click at [267, 42] on div "Status No active tasks You are ready to start receiving tasks. [PERSON_NAME]" at bounding box center [172, 358] width 283 height 655
drag, startPoint x: 314, startPoint y: 58, endPoint x: 332, endPoint y: 59, distance: 17.5
click at [332, 59] on div at bounding box center [332, 358] width 0 height 655
click at [276, 45] on div "Status No active tasks You are ready to start receiving tasks. [PERSON_NAME]" at bounding box center [181, 358] width 301 height 655
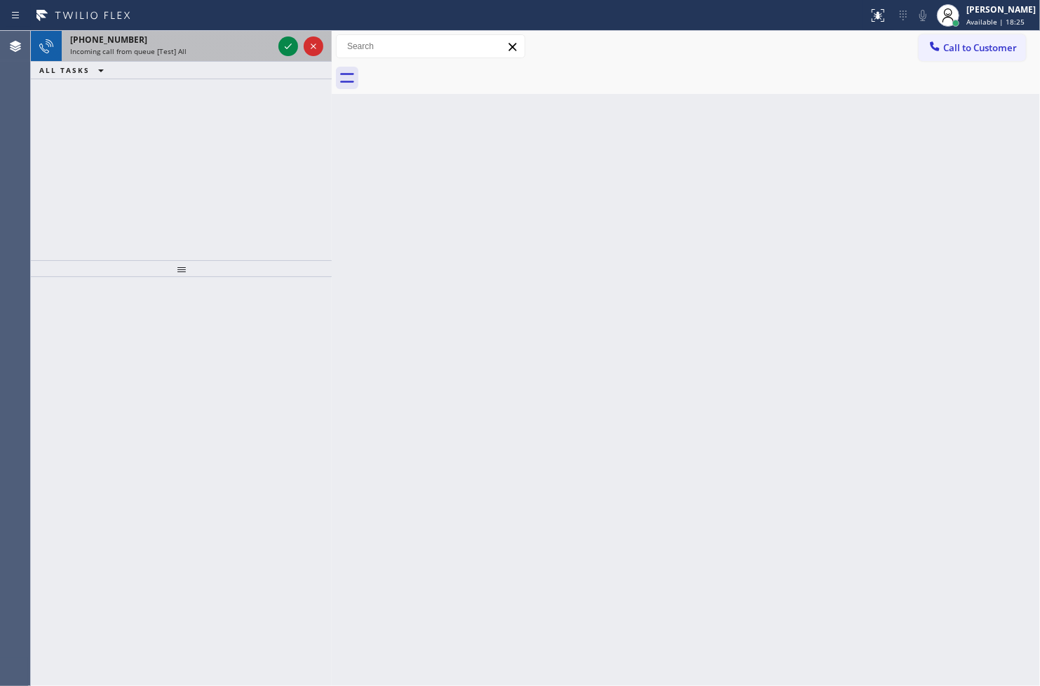
click at [260, 46] on div "+13522620430 Incoming call from queue [Test] All" at bounding box center [169, 46] width 214 height 31
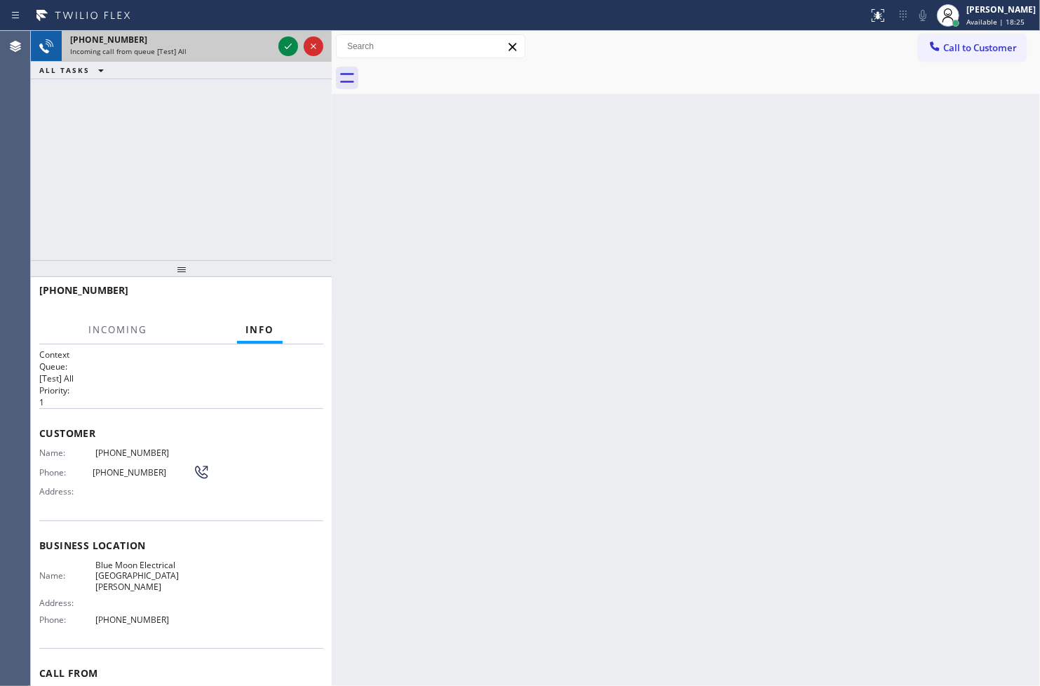
click at [260, 46] on div "Incoming call from queue [Test] All" at bounding box center [171, 51] width 203 height 10
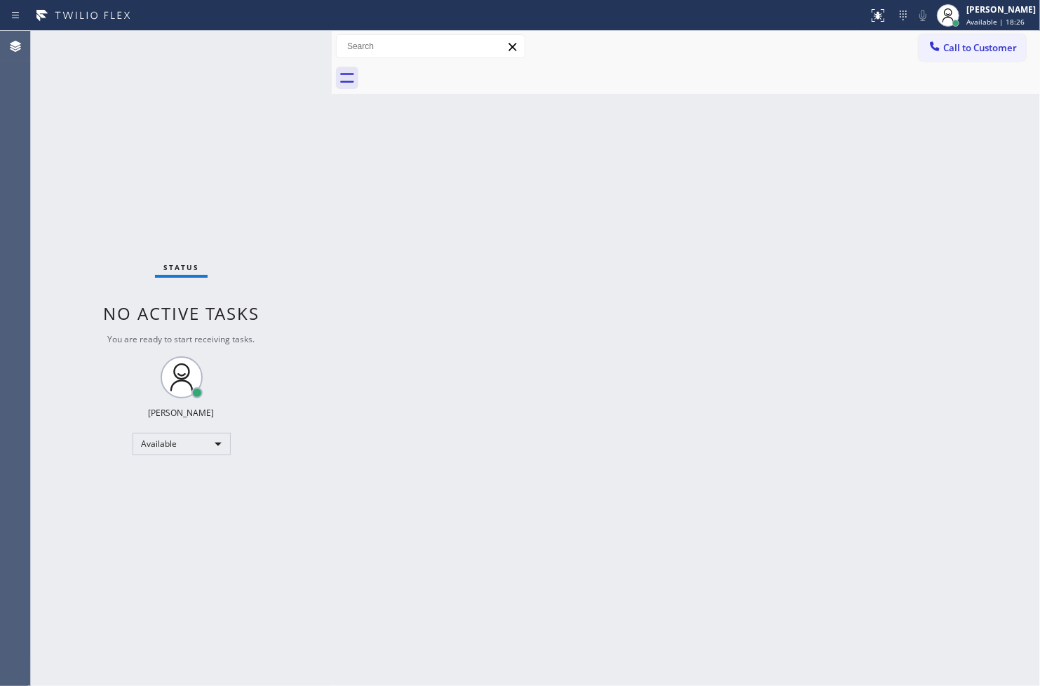
click at [290, 46] on div "Status No active tasks You are ready to start receiving tasks. [PERSON_NAME]" at bounding box center [181, 358] width 301 height 655
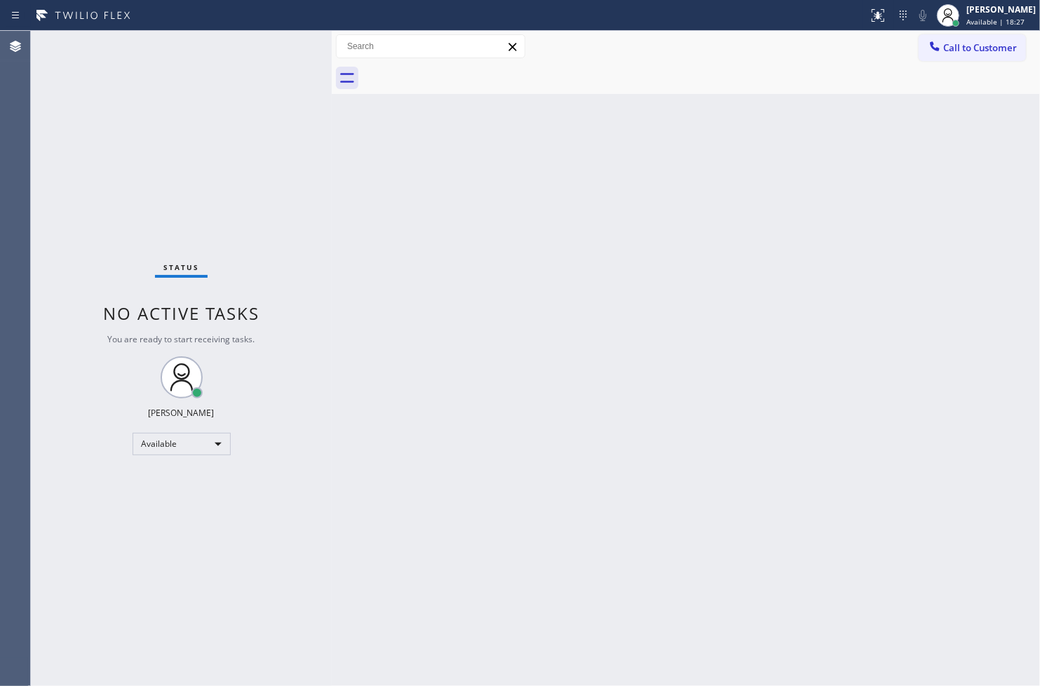
click at [358, 214] on div "Back to Dashboard Change Sender ID Customers Technicians Select a contact Outbo…" at bounding box center [686, 358] width 708 height 655
click at [280, 137] on div "Status No active tasks You are ready to start receiving tasks. [PERSON_NAME]" at bounding box center [181, 358] width 301 height 655
click at [281, 45] on div "Status No active tasks You are ready to start receiving tasks. [PERSON_NAME]" at bounding box center [181, 358] width 301 height 655
click at [87, 285] on div "Status No active tasks You are ready to start receiving tasks. [PERSON_NAME]" at bounding box center [181, 358] width 301 height 655
click at [269, 57] on div "Status No active tasks You are ready to start receiving tasks. [PERSON_NAME]" at bounding box center [181, 358] width 301 height 655
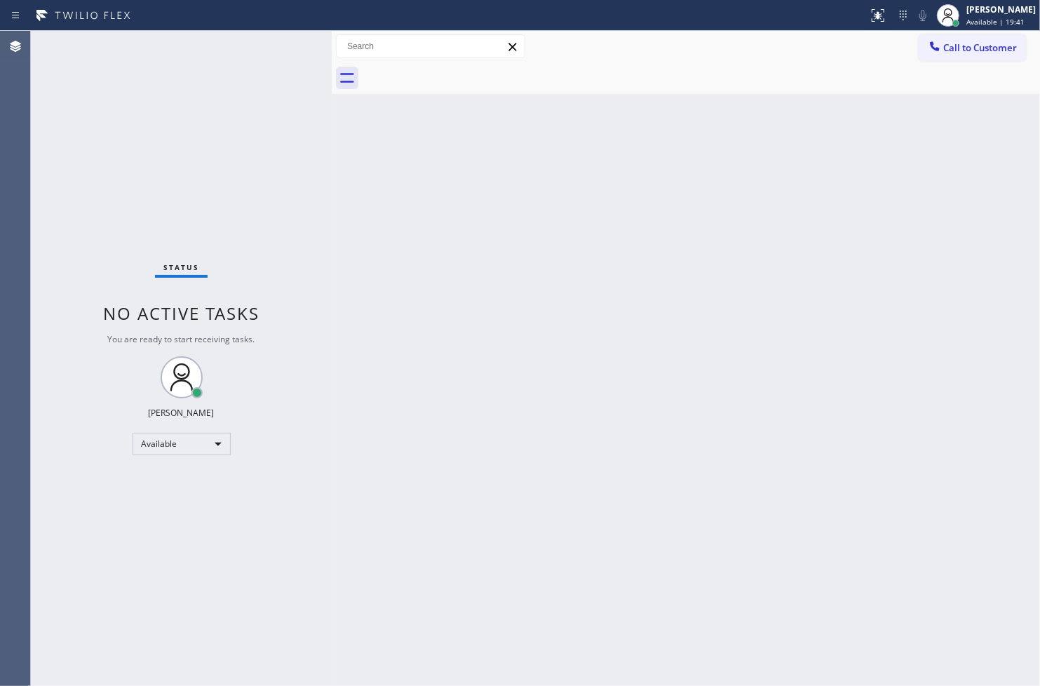
click at [274, 49] on div "Status No active tasks You are ready to start receiving tasks. [PERSON_NAME]" at bounding box center [181, 358] width 301 height 655
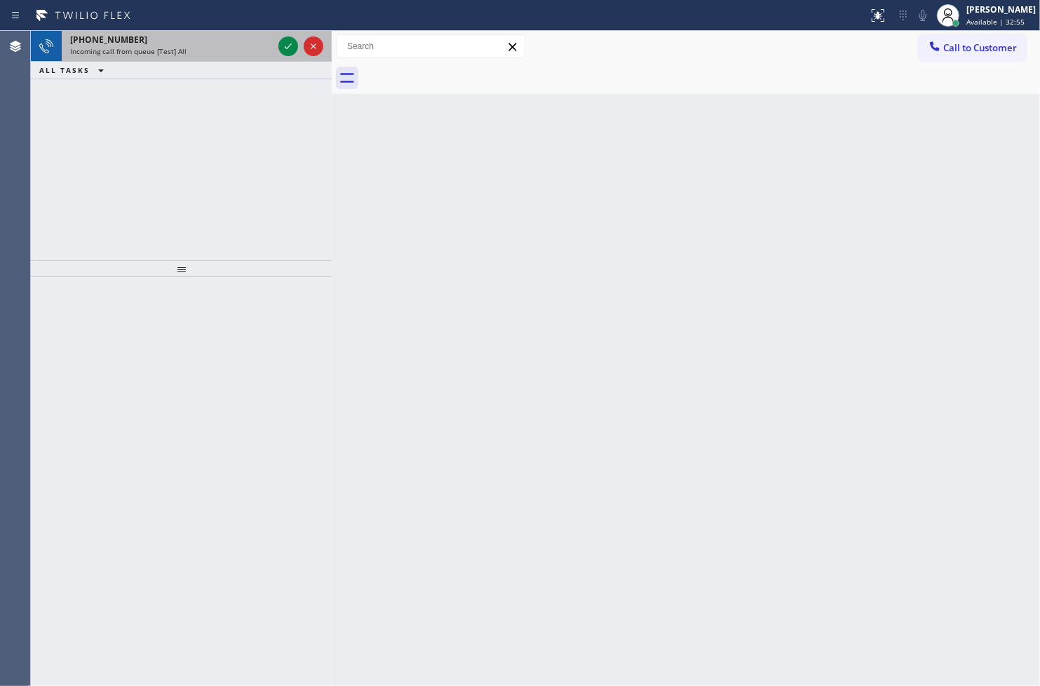
click at [293, 32] on div at bounding box center [301, 46] width 50 height 31
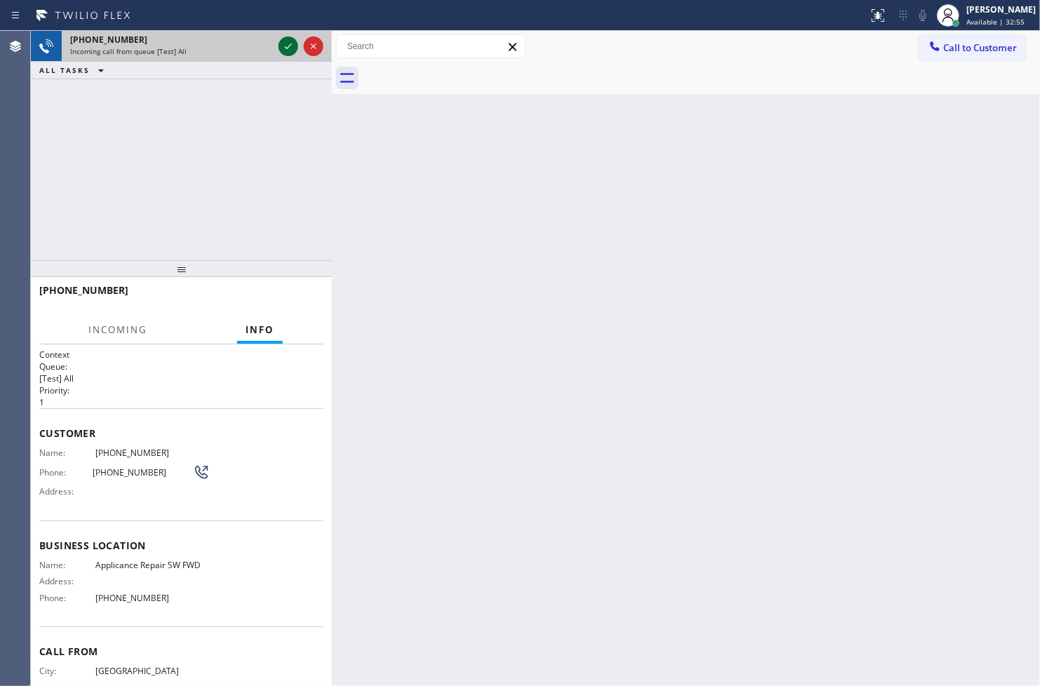
click at [286, 39] on icon at bounding box center [288, 46] width 17 height 17
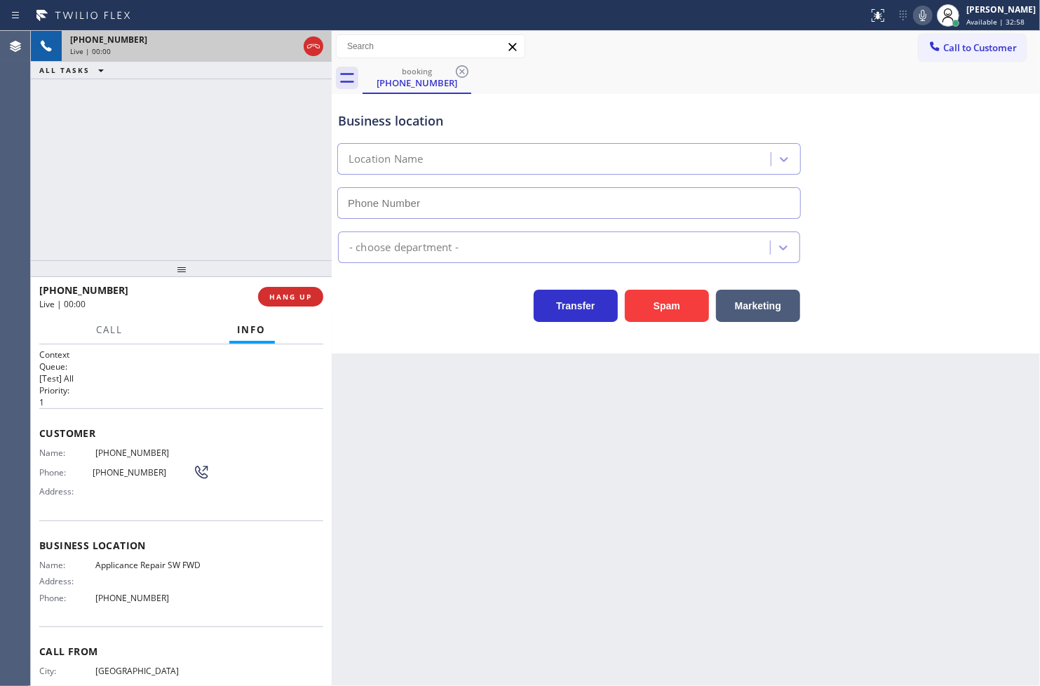
type input "(213) 566-9111"
drag, startPoint x: 673, startPoint y: 309, endPoint x: 1028, endPoint y: 35, distance: 448.4
click at [673, 303] on button "Spam" at bounding box center [667, 306] width 84 height 32
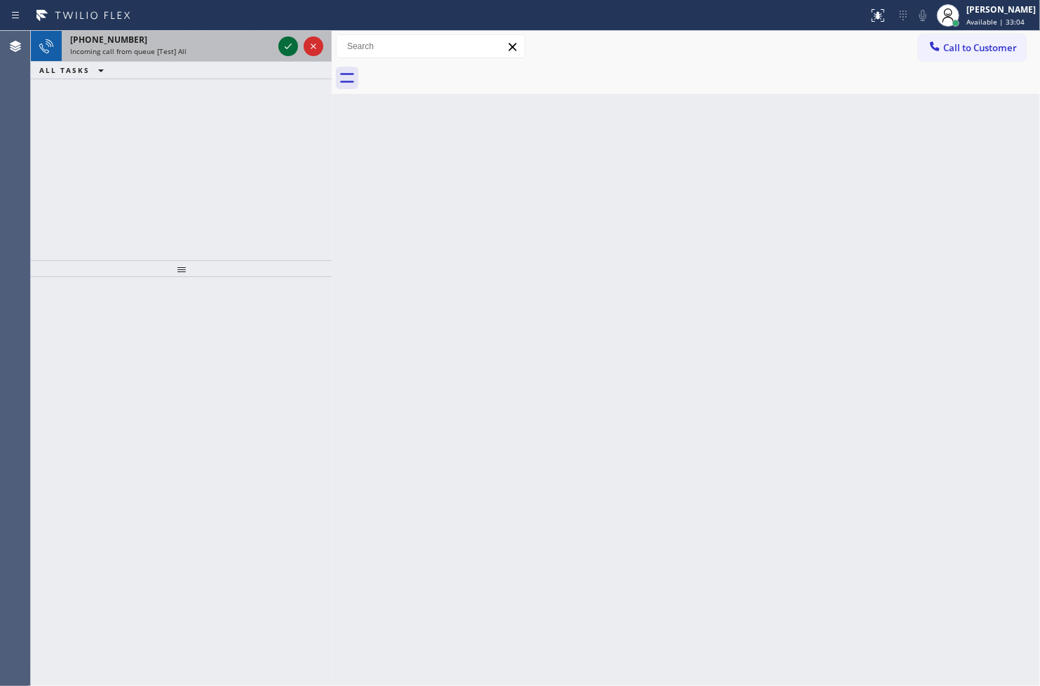
click at [285, 42] on icon at bounding box center [288, 46] width 17 height 17
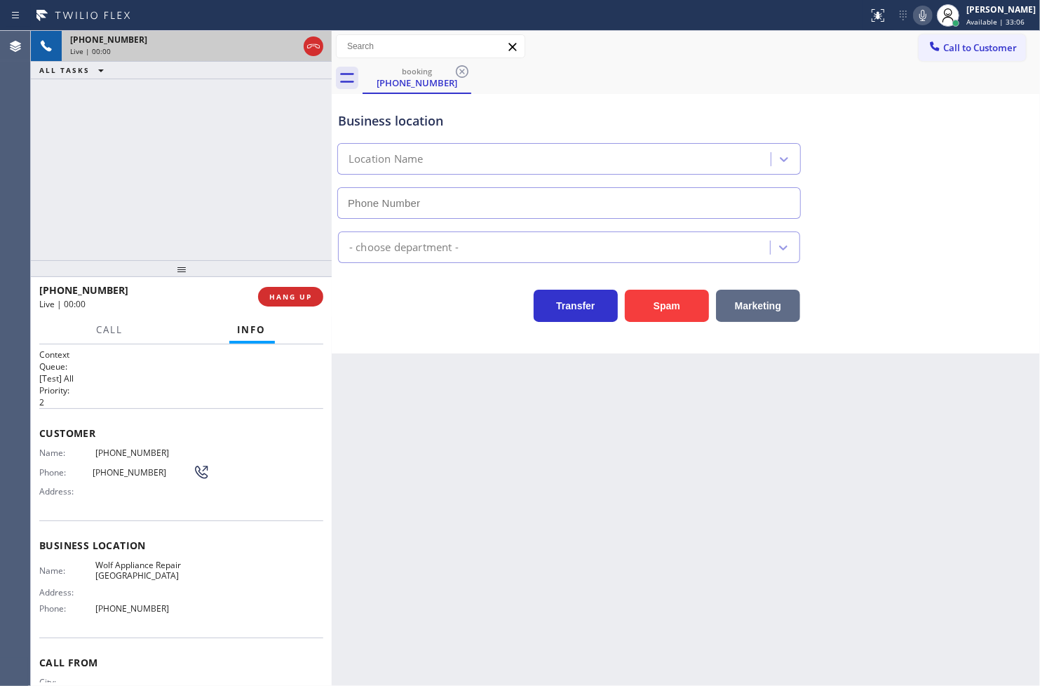
type input "[PHONE_NUMBER]"
click at [57, 226] on div "+19197179431 Live | 00:26 ALL TASKS ALL TASKS ACTIVE TASKS TASKS IN WRAP UP" at bounding box center [181, 145] width 301 height 229
click at [195, 197] on div "+19197179431 Live | 00:35 ALL TASKS ALL TASKS ACTIVE TASKS TASKS IN WRAP UP" at bounding box center [181, 145] width 301 height 229
click at [359, 362] on div "Back to Dashboard Change Sender ID Customers Technicians Select a contact Outbo…" at bounding box center [686, 358] width 708 height 655
click at [346, 309] on div "Transfer Spam Marketing" at bounding box center [569, 302] width 468 height 39
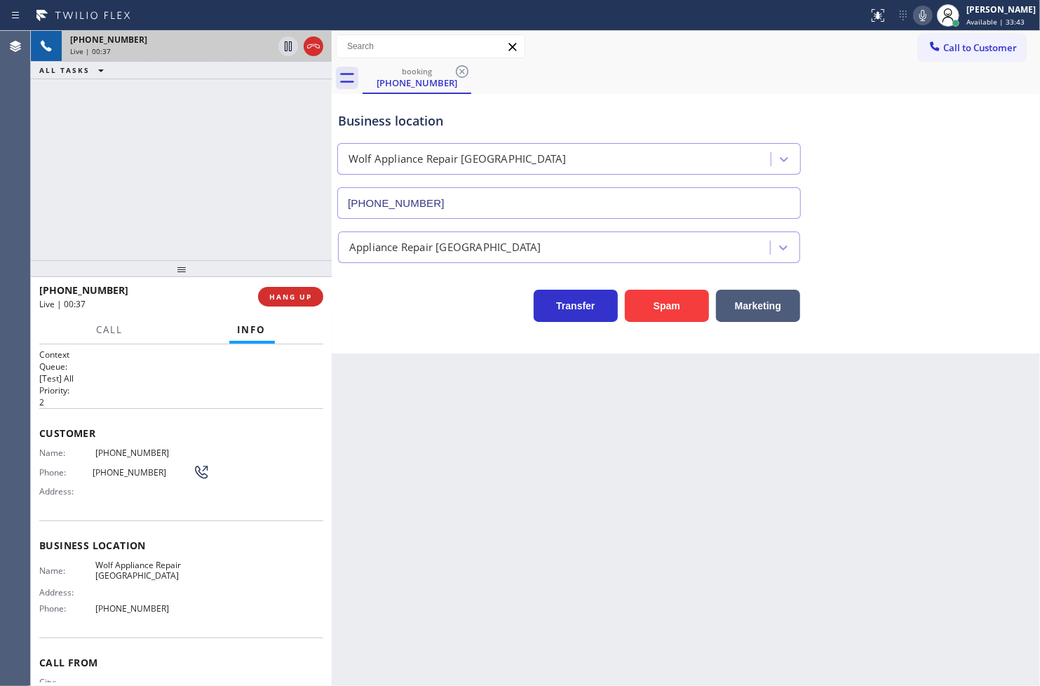
click at [201, 225] on div "+19197179431 Live | 00:37 ALL TASKS ALL TASKS ACTIVE TASKS TASKS IN WRAP UP" at bounding box center [181, 145] width 301 height 229
click at [377, 299] on div "Transfer Spam Marketing" at bounding box center [569, 302] width 468 height 39
drag, startPoint x: 93, startPoint y: 212, endPoint x: 152, endPoint y: 237, distance: 63.8
click at [121, 206] on div "+19197179431 Live | 00:40 ALL TASKS ALL TASKS ACTIVE TASKS TASKS IN WRAP UP" at bounding box center [181, 145] width 301 height 229
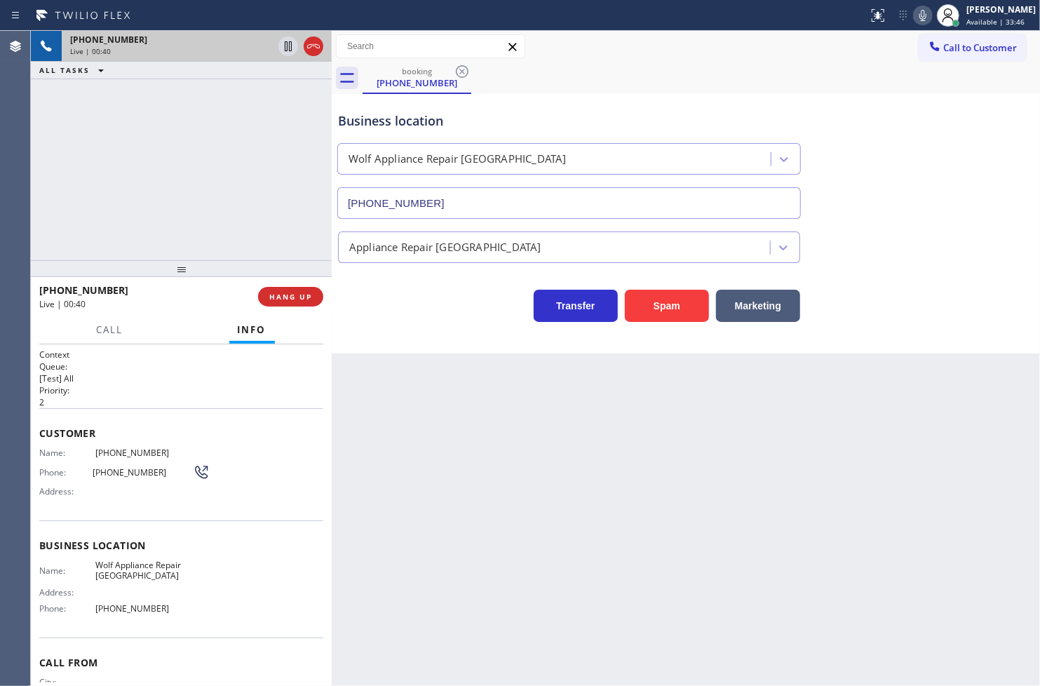
click at [294, 404] on p "2" at bounding box center [181, 402] width 284 height 12
click at [77, 229] on div "+19197179431 Live | 00:40 ALL TASKS ALL TASKS ACTIVE TASKS TASKS IN WRAP UP" at bounding box center [181, 145] width 301 height 229
drag, startPoint x: 104, startPoint y: 348, endPoint x: 108, endPoint y: 327, distance: 21.5
click at [104, 346] on div "Context Queue: [Test] All Priority: 2 Customer Name: (919) 717-9431 Phone: (919…" at bounding box center [181, 515] width 301 height 342
click at [137, 233] on div "+19197179431 Live | 00:42 ALL TASKS ALL TASKS ACTIVE TASKS TASKS IN WRAP UP" at bounding box center [181, 145] width 301 height 229
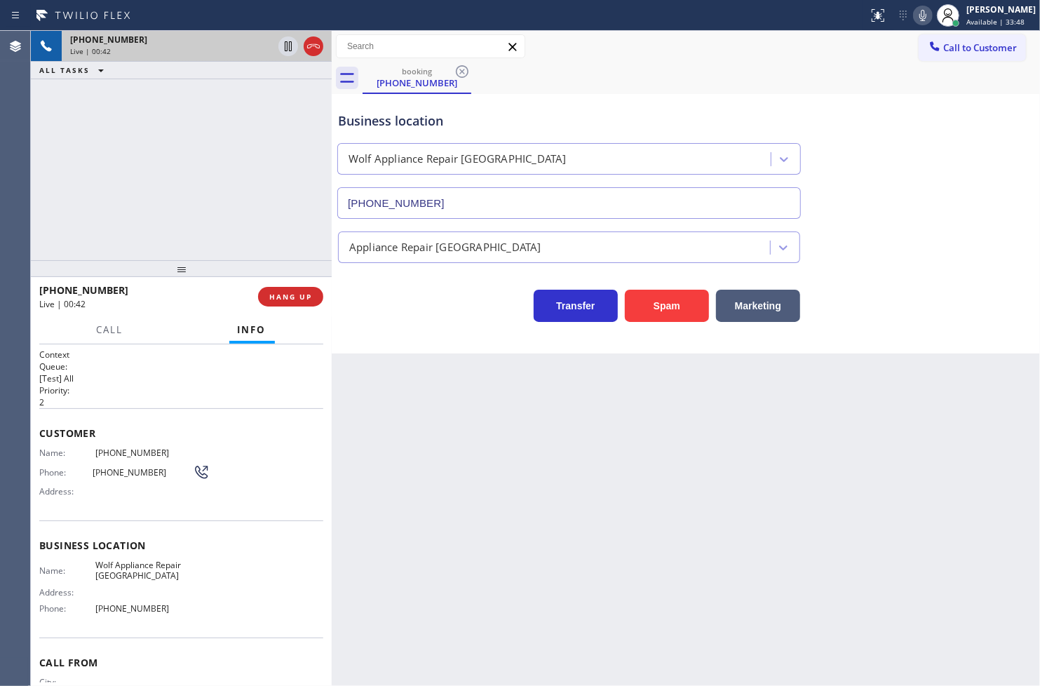
click at [325, 292] on div "+19197179431 Live | 00:42 HANG UP" at bounding box center [181, 296] width 301 height 39
click at [312, 156] on div "+19197179431 Live | 00:42 ALL TASKS ALL TASKS ACTIVE TASKS TASKS IN WRAP UP" at bounding box center [181, 145] width 301 height 229
click at [282, 42] on icon at bounding box center [288, 46] width 17 height 17
click at [45, 209] on div "+19197179431 Live | 00:50 ALL TASKS ALL TASKS ACTIVE TASKS TASKS IN WRAP UP" at bounding box center [181, 145] width 301 height 229
drag, startPoint x: 37, startPoint y: 458, endPoint x: 74, endPoint y: 446, distance: 39.0
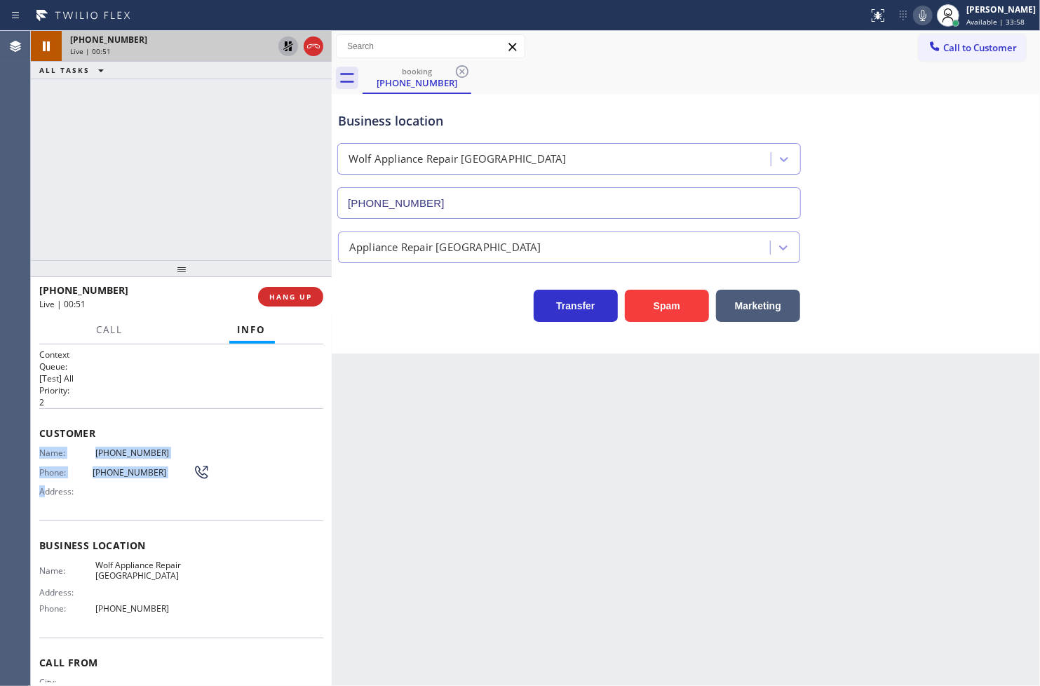
click at [44, 500] on div "Context Queue: [Test] All Priority: 2 Customer Name: (919) 717-9431 Phone: (919…" at bounding box center [181, 515] width 301 height 342
click at [205, 262] on div at bounding box center [181, 268] width 301 height 17
click at [119, 327] on span "Call" at bounding box center [110, 329] width 27 height 13
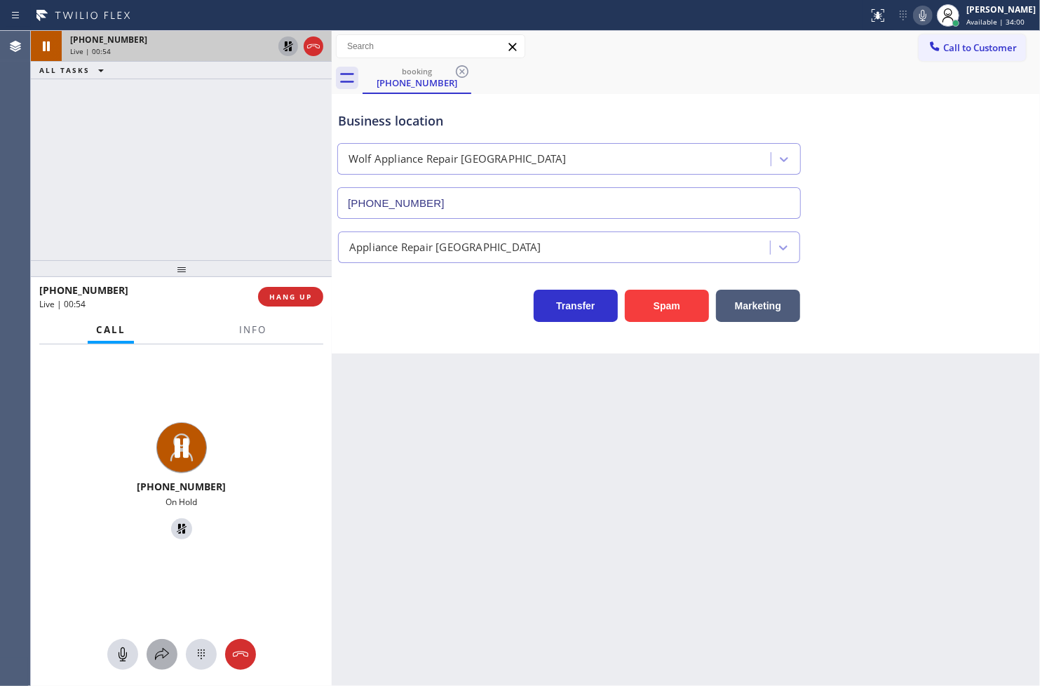
click at [156, 653] on icon at bounding box center [162, 654] width 17 height 17
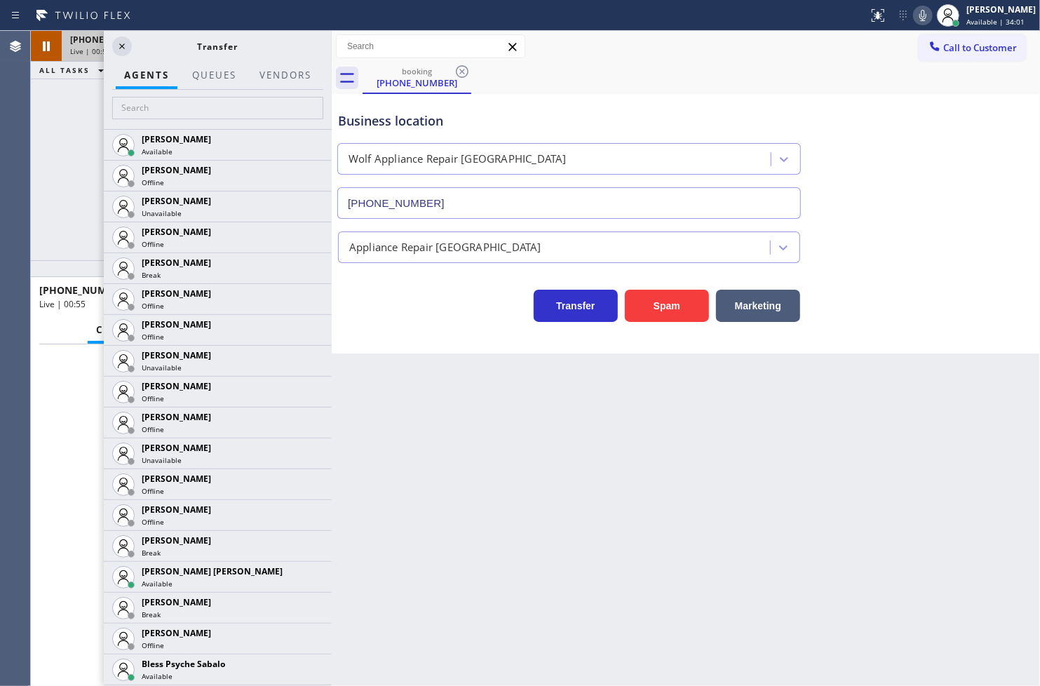
click at [235, 128] on div at bounding box center [218, 109] width 228 height 39
click at [236, 115] on input "text" at bounding box center [217, 108] width 211 height 22
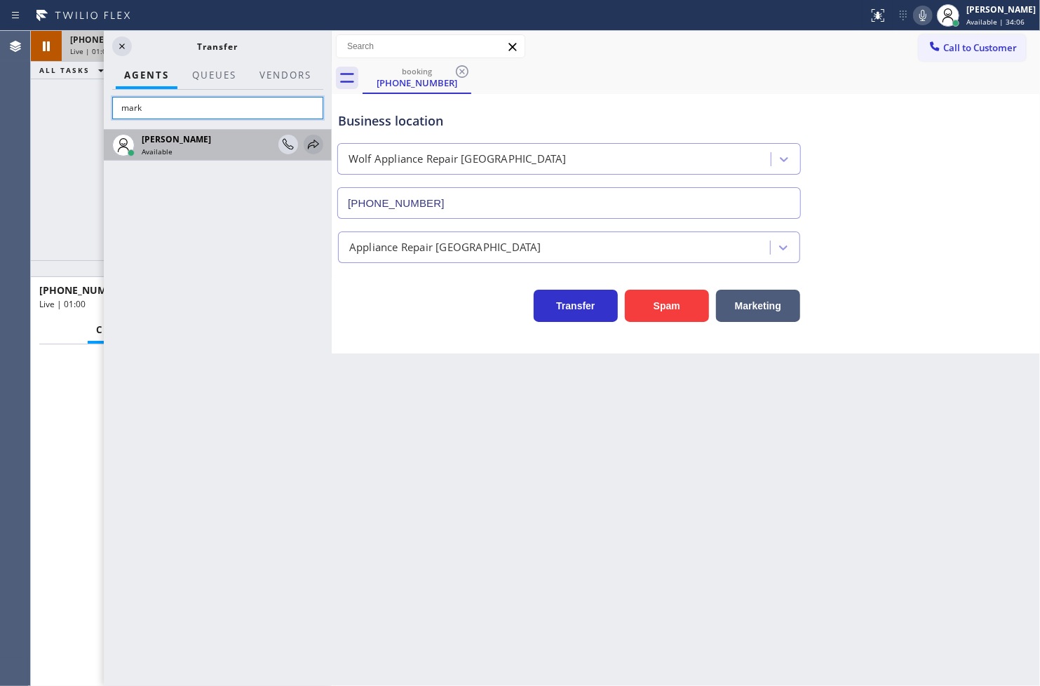
type input "mark"
click at [313, 142] on icon at bounding box center [313, 144] width 11 height 9
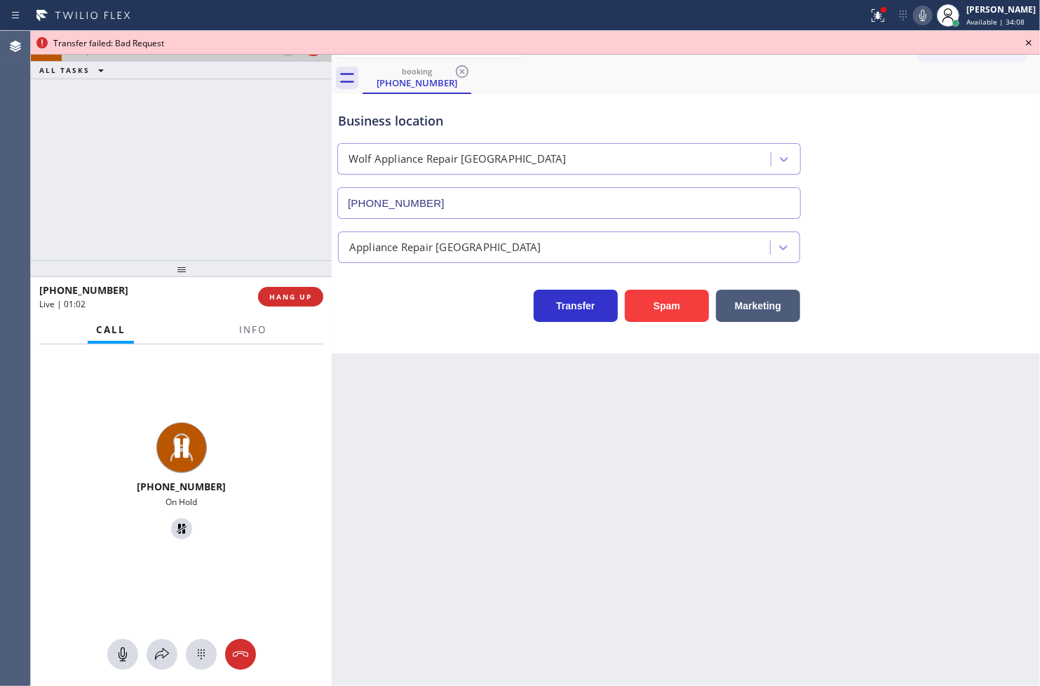
click at [178, 626] on div "+19197179431 On Hold" at bounding box center [181, 515] width 301 height 342
click at [154, 660] on icon at bounding box center [162, 654] width 17 height 17
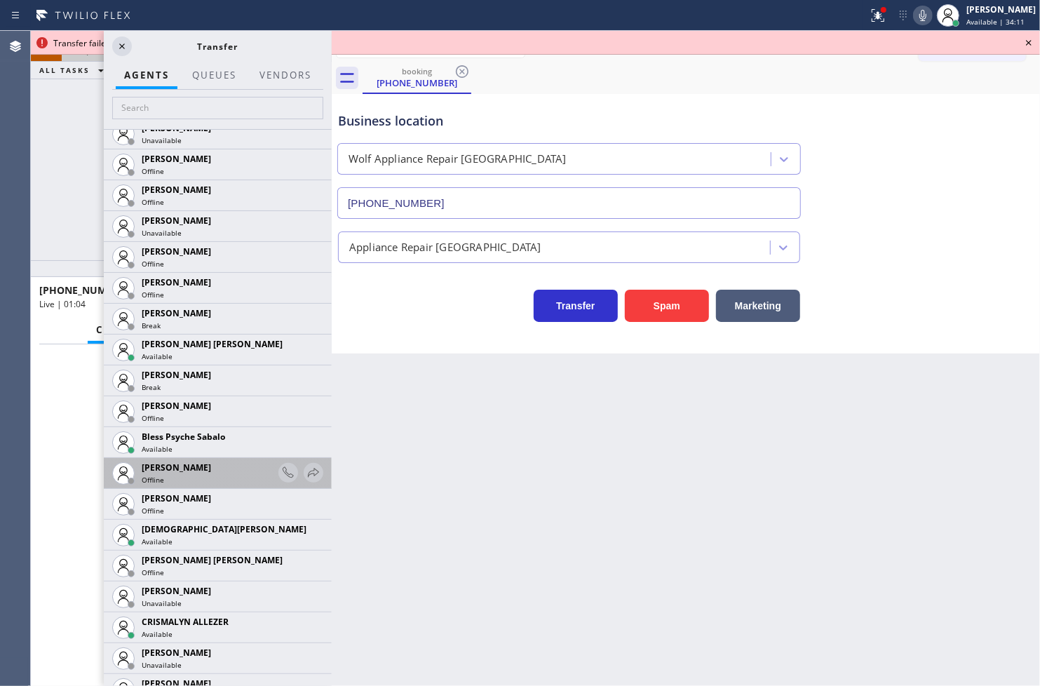
scroll to position [233, 0]
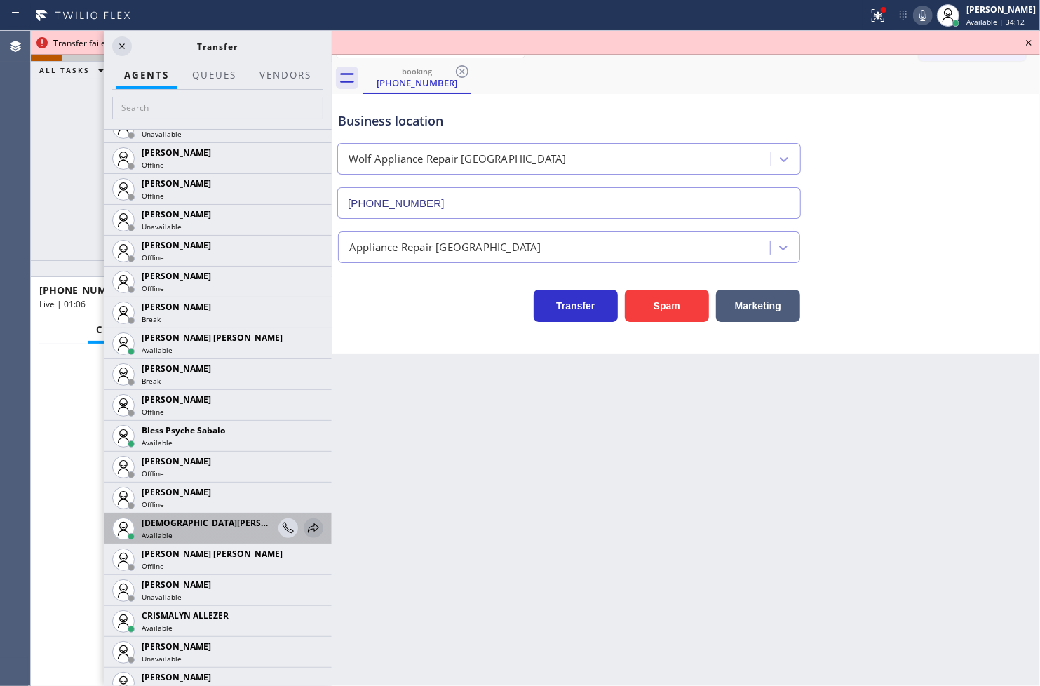
click at [305, 533] on icon at bounding box center [313, 528] width 17 height 17
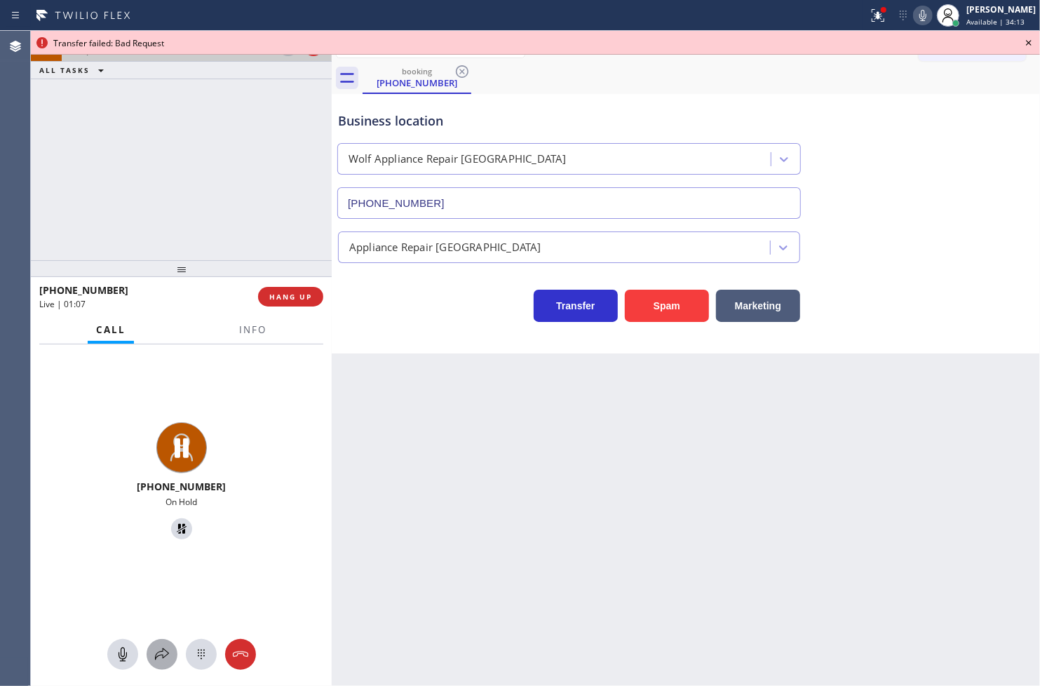
click at [168, 651] on icon at bounding box center [162, 654] width 17 height 17
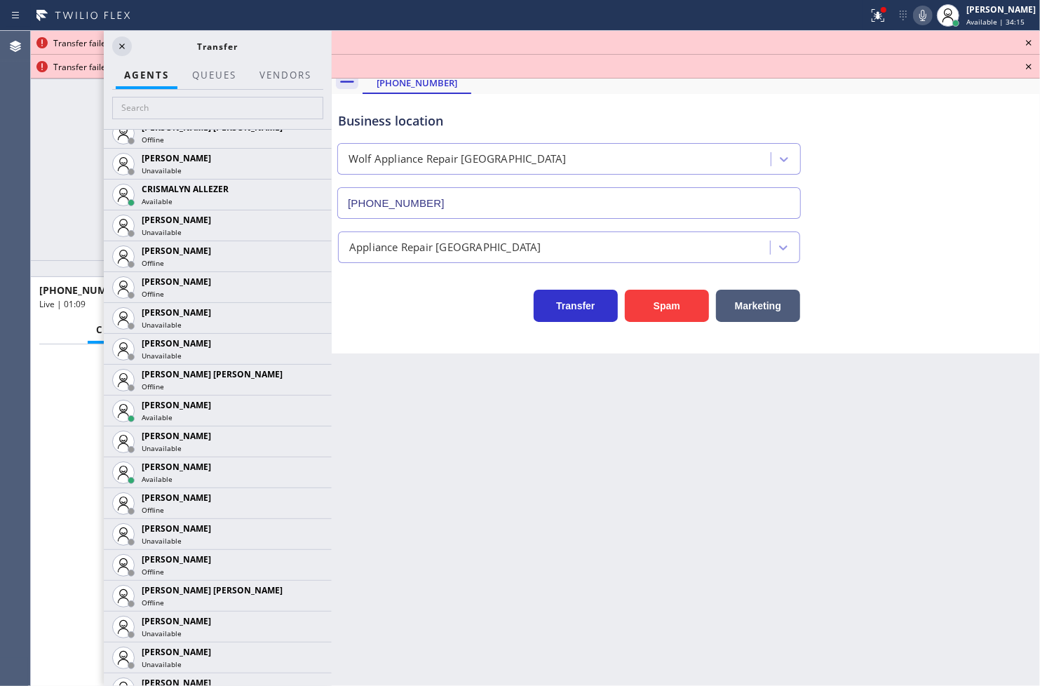
scroll to position [623, 0]
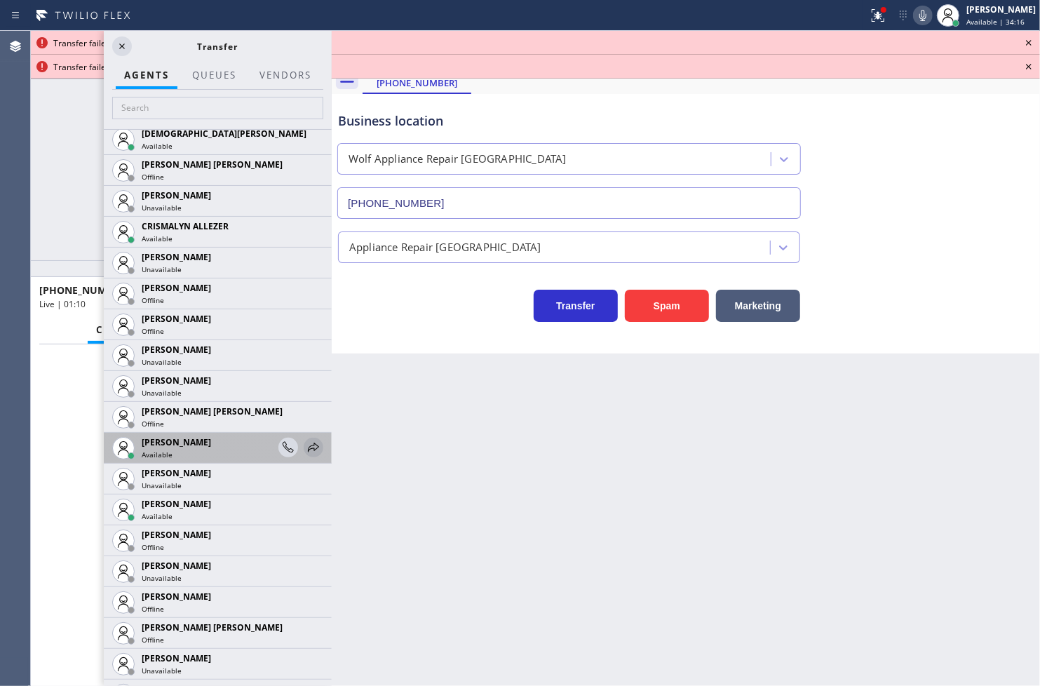
click at [308, 445] on icon at bounding box center [313, 446] width 11 height 9
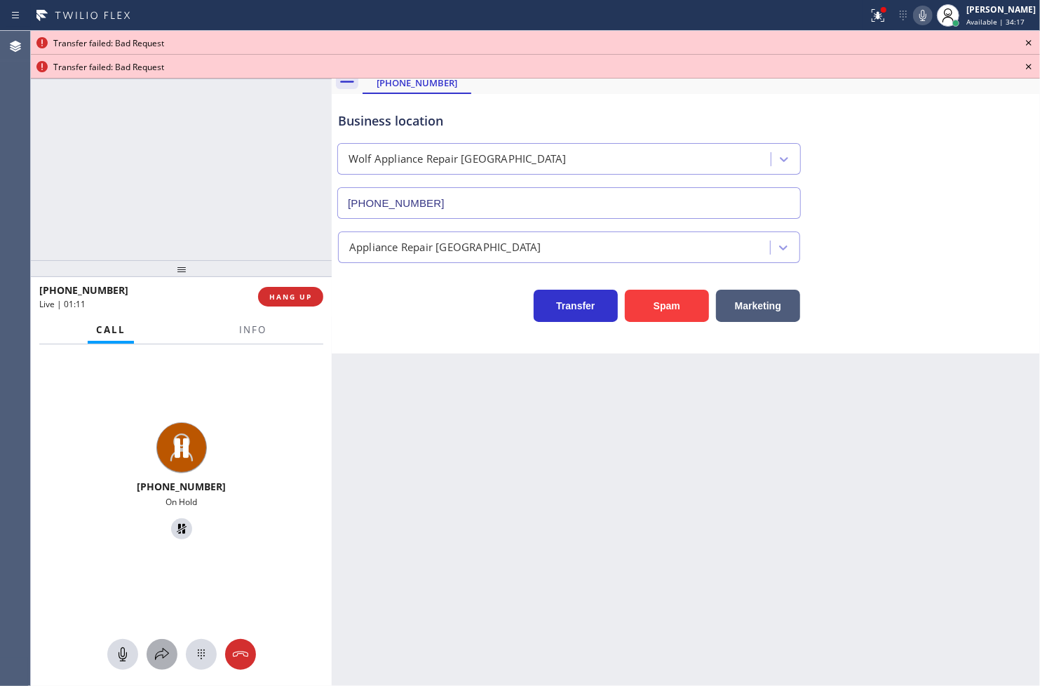
drag, startPoint x: 149, startPoint y: 648, endPoint x: 156, endPoint y: 649, distance: 7.2
click at [156, 649] on div at bounding box center [162, 654] width 31 height 17
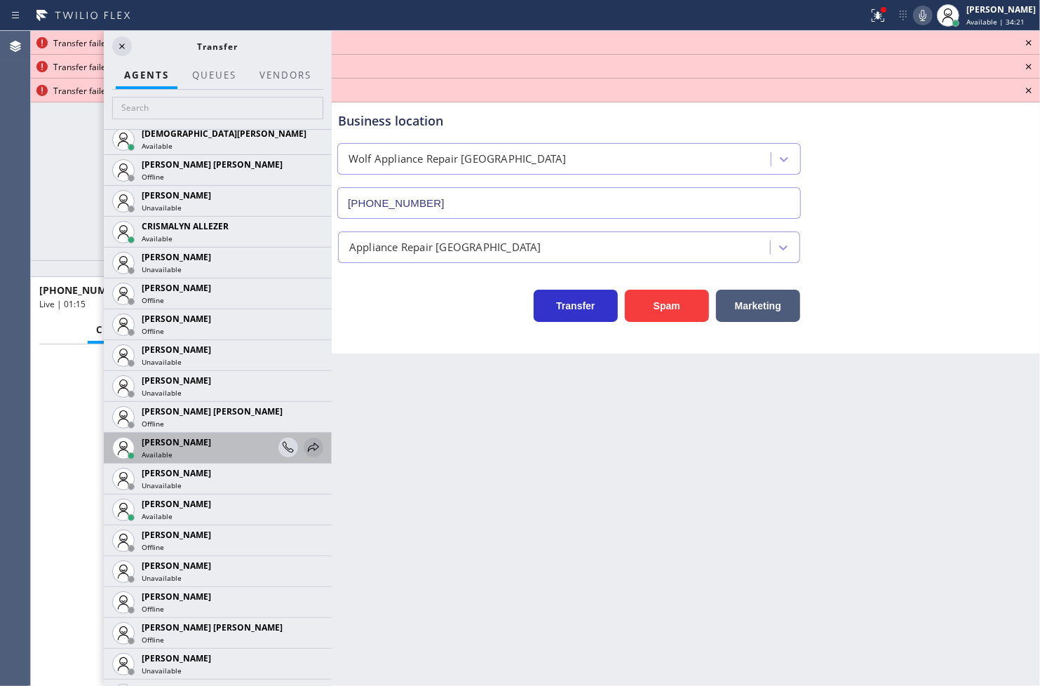
click at [305, 447] on icon at bounding box center [313, 447] width 17 height 17
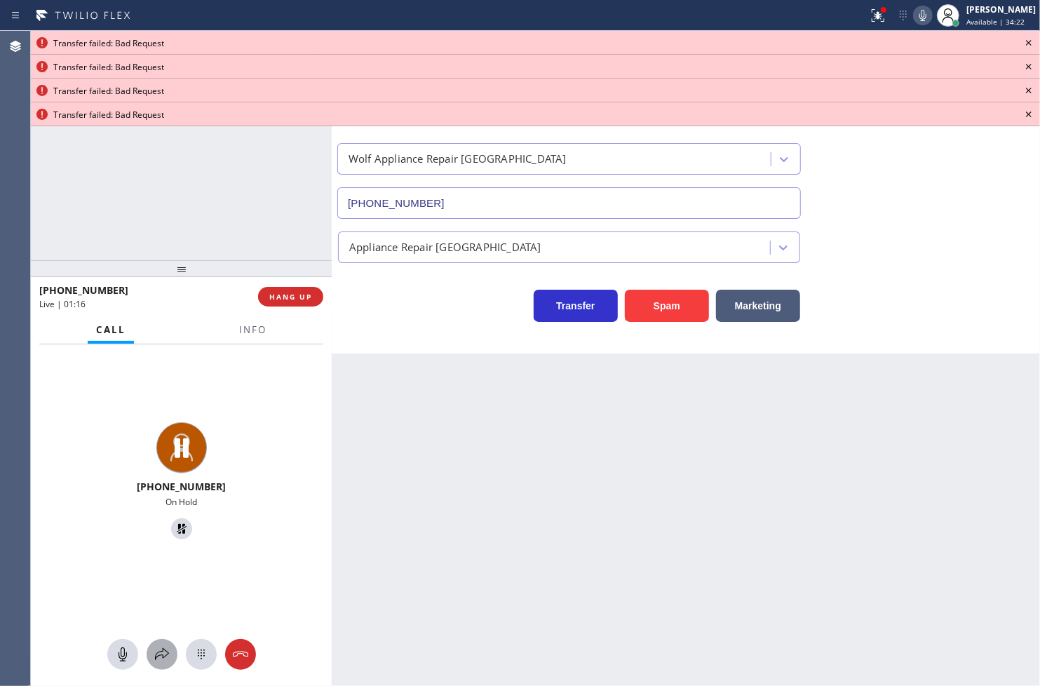
click at [157, 652] on icon at bounding box center [162, 654] width 17 height 17
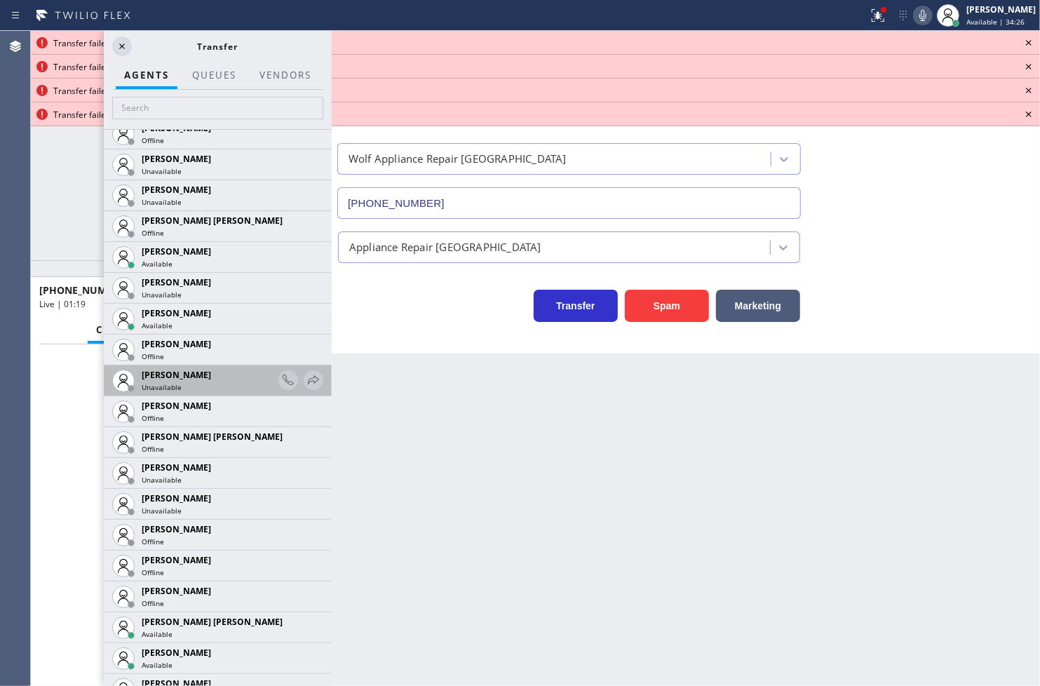
scroll to position [857, 0]
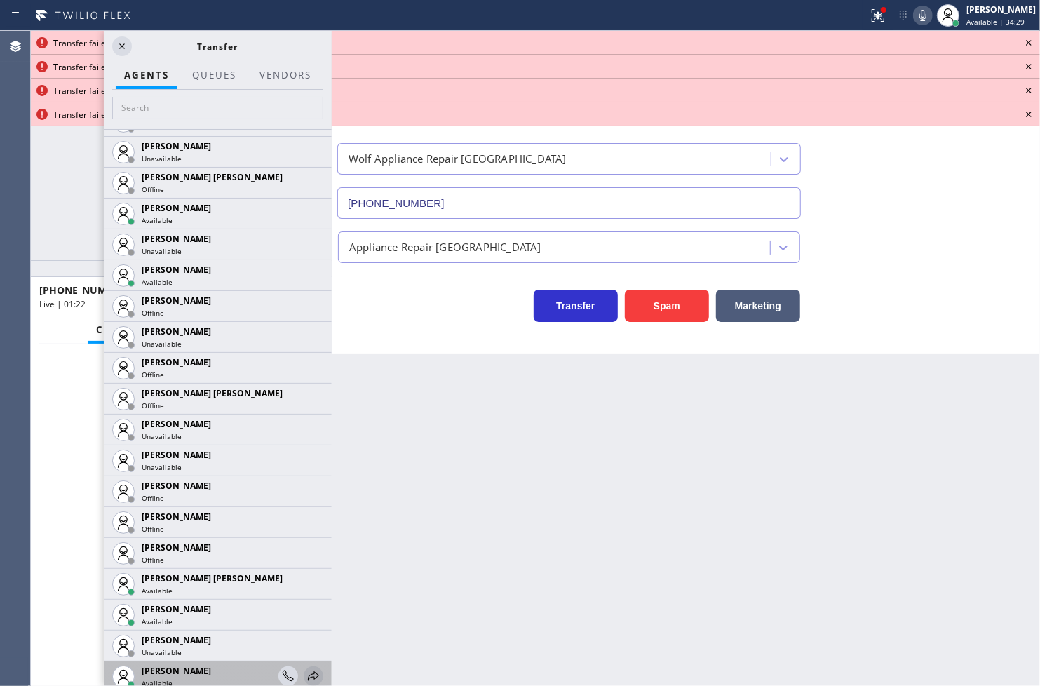
click at [305, 668] on icon at bounding box center [313, 675] width 17 height 17
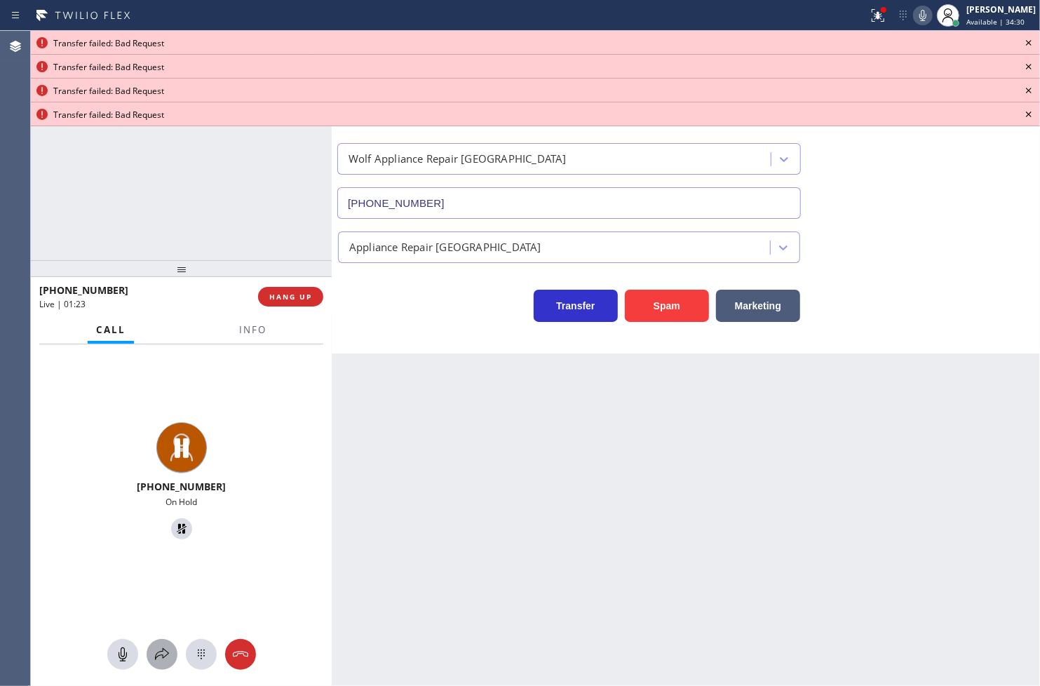
click at [161, 665] on button at bounding box center [162, 654] width 31 height 31
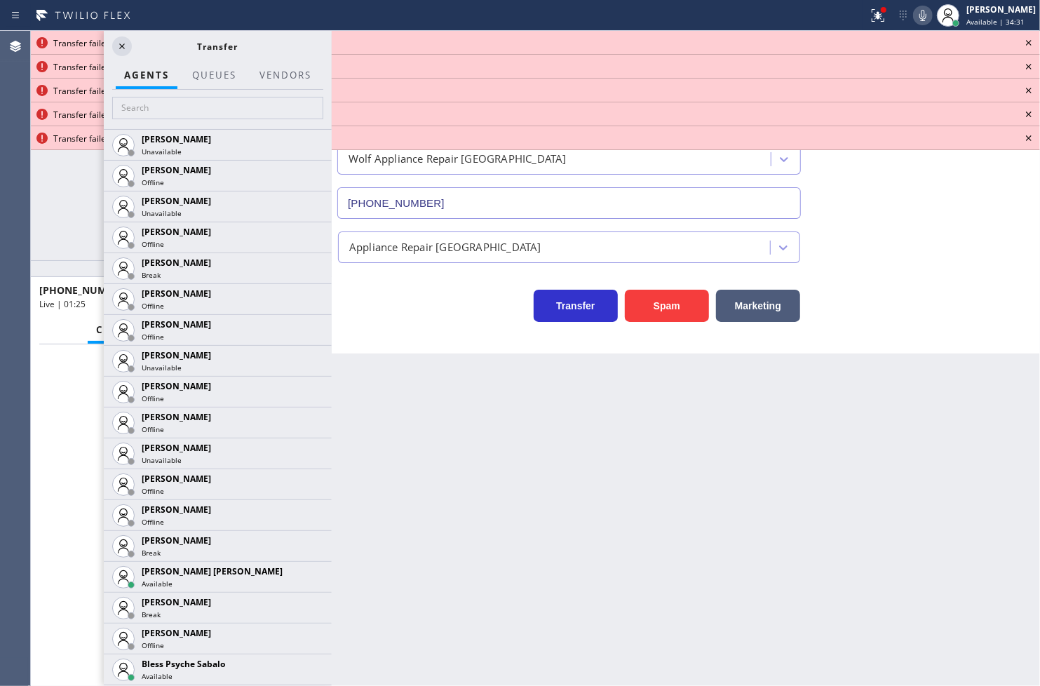
click at [132, 90] on div at bounding box center [218, 109] width 228 height 39
click at [135, 112] on input "text" at bounding box center [217, 108] width 211 height 22
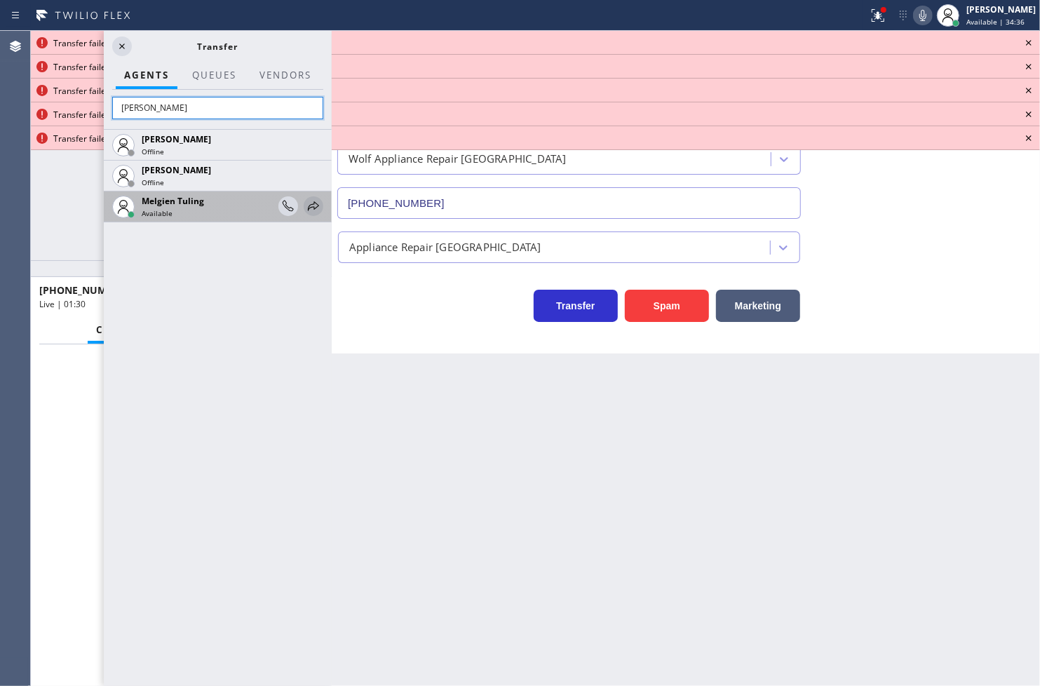
type input "[PERSON_NAME]"
click at [313, 204] on icon at bounding box center [313, 205] width 11 height 9
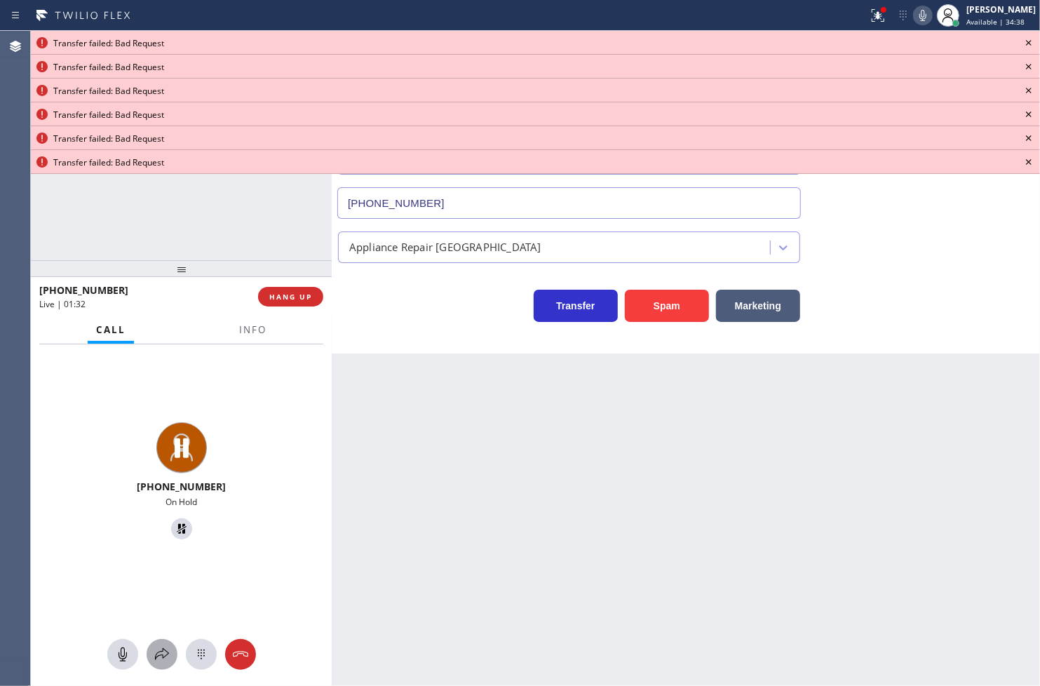
click at [163, 651] on icon at bounding box center [162, 654] width 17 height 17
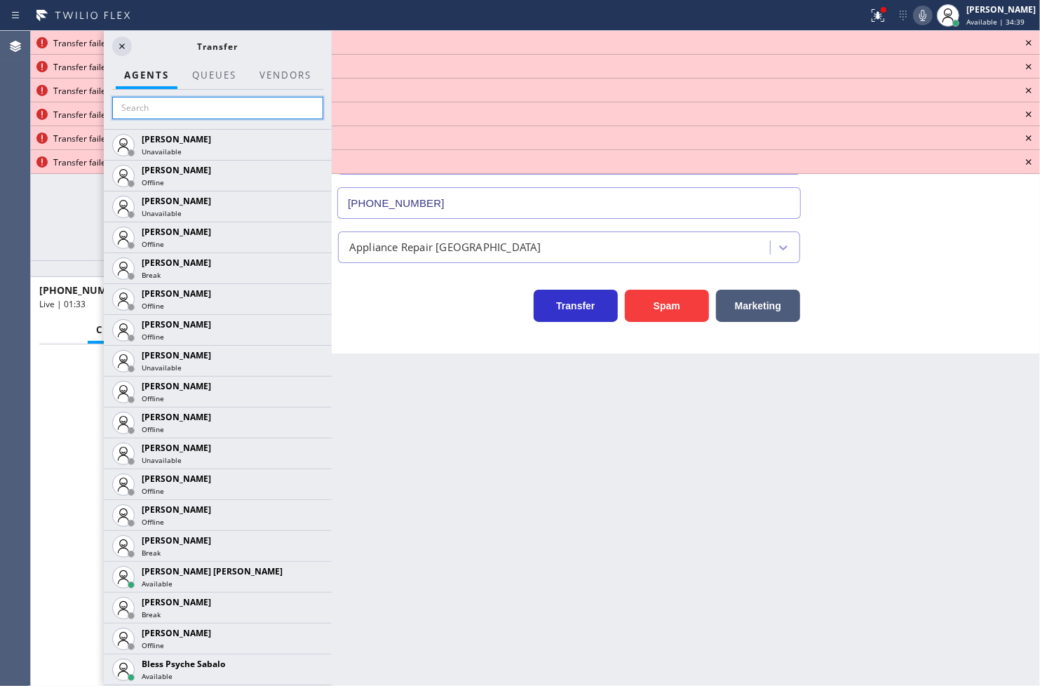
click at [173, 102] on input "text" at bounding box center [217, 108] width 211 height 22
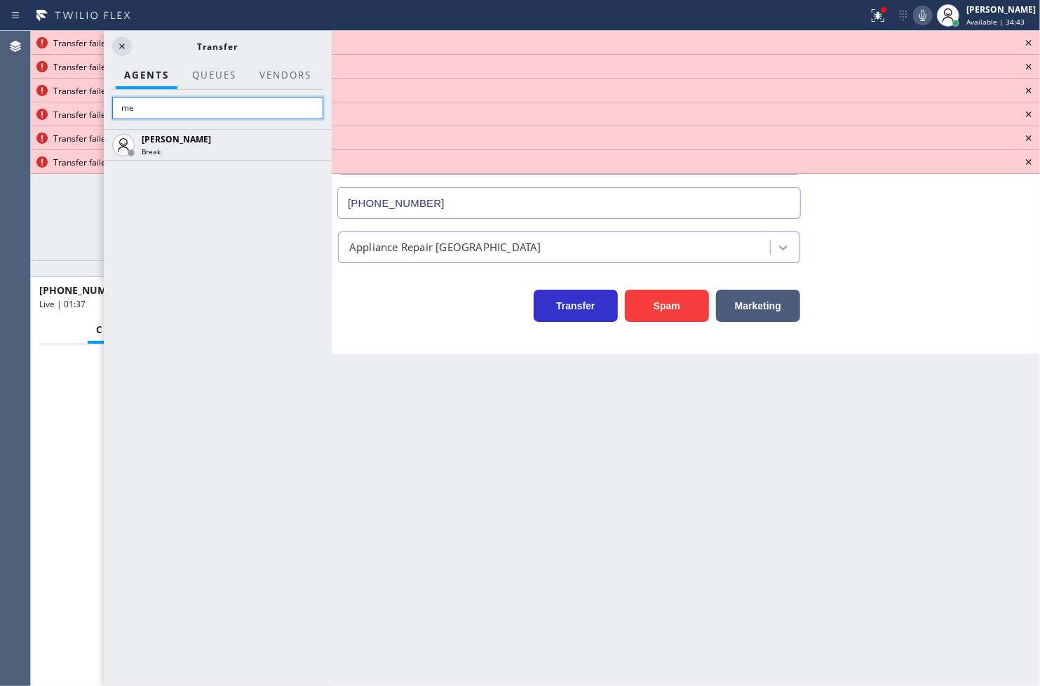
type input "m"
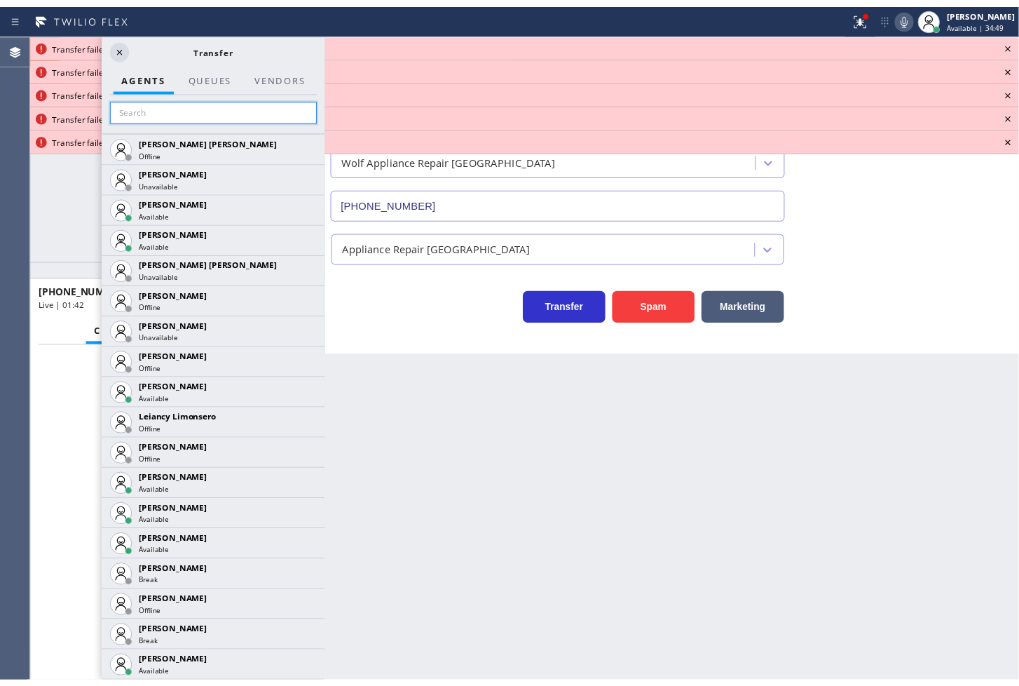
scroll to position [1791, 0]
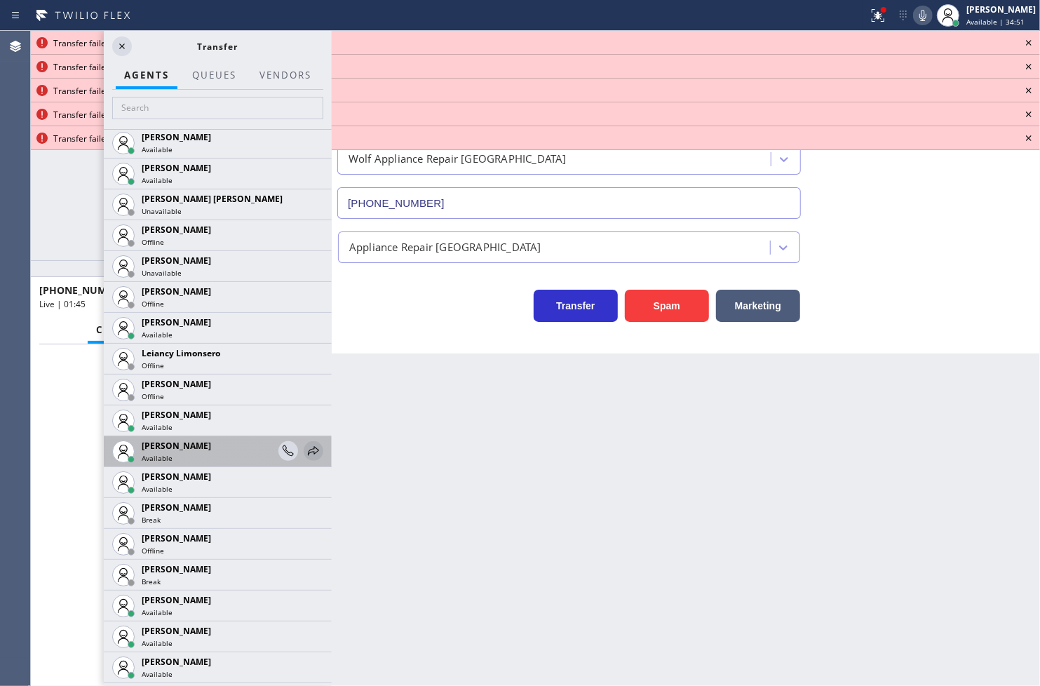
click at [305, 449] on icon at bounding box center [313, 450] width 17 height 17
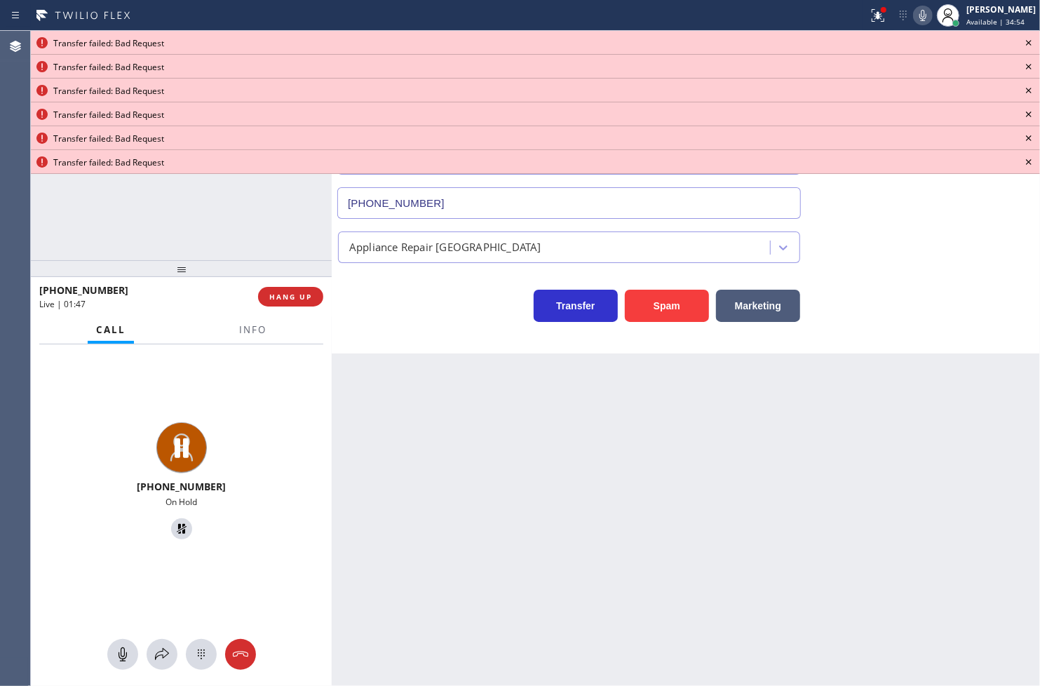
click at [1031, 34] on icon at bounding box center [1028, 42] width 17 height 17
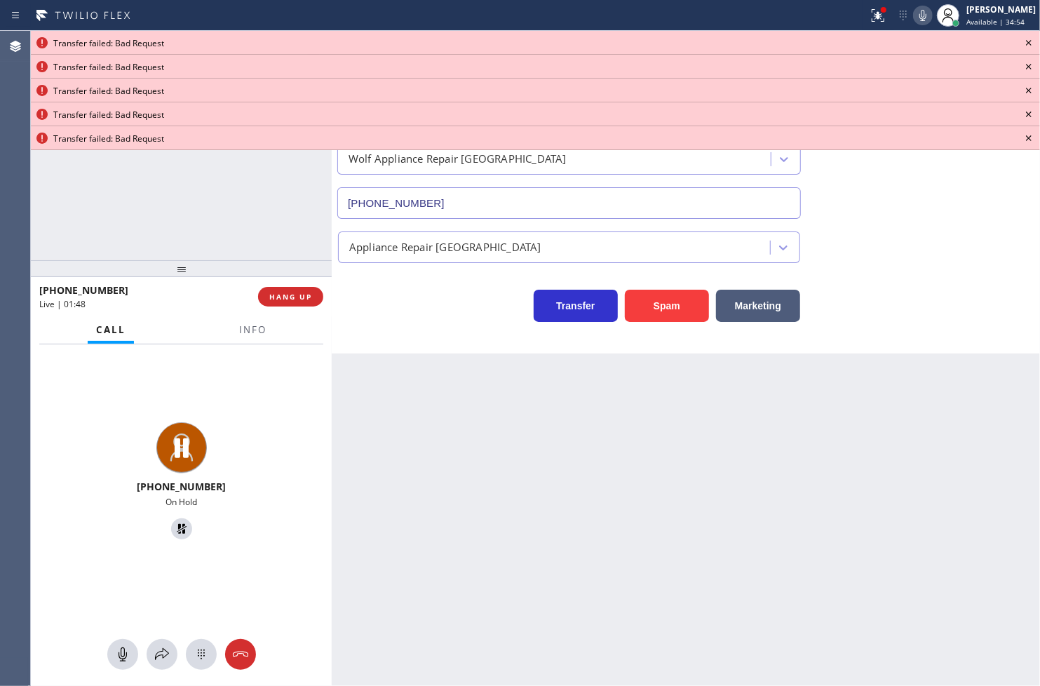
click at [1031, 34] on icon at bounding box center [1028, 42] width 17 height 17
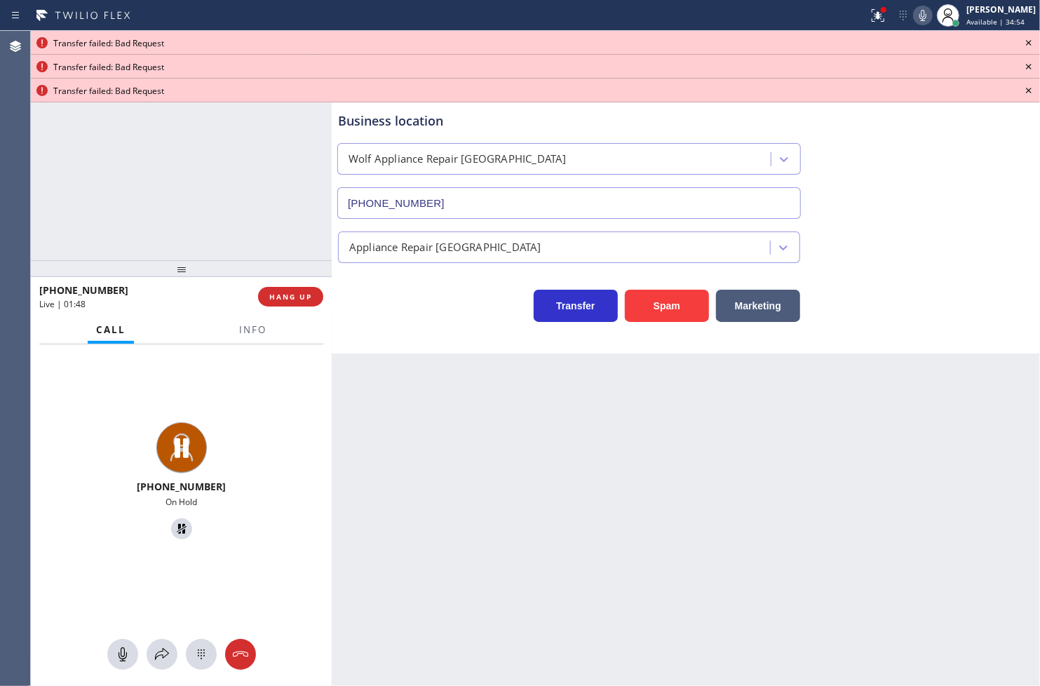
click at [1031, 34] on icon at bounding box center [1028, 42] width 17 height 17
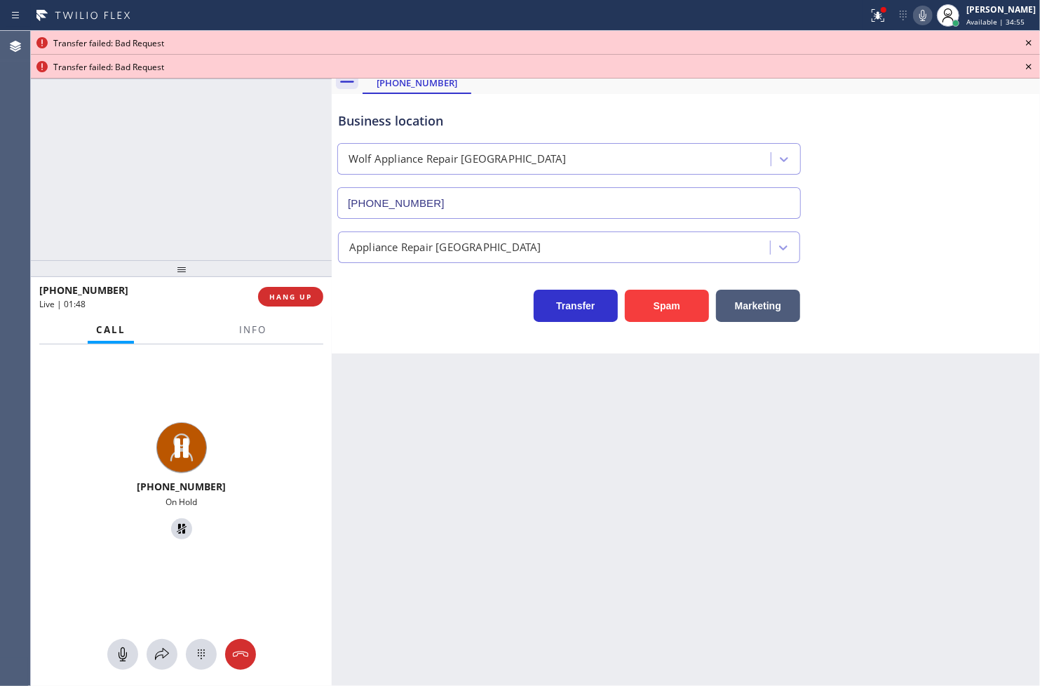
click at [1031, 34] on icon at bounding box center [1028, 42] width 17 height 17
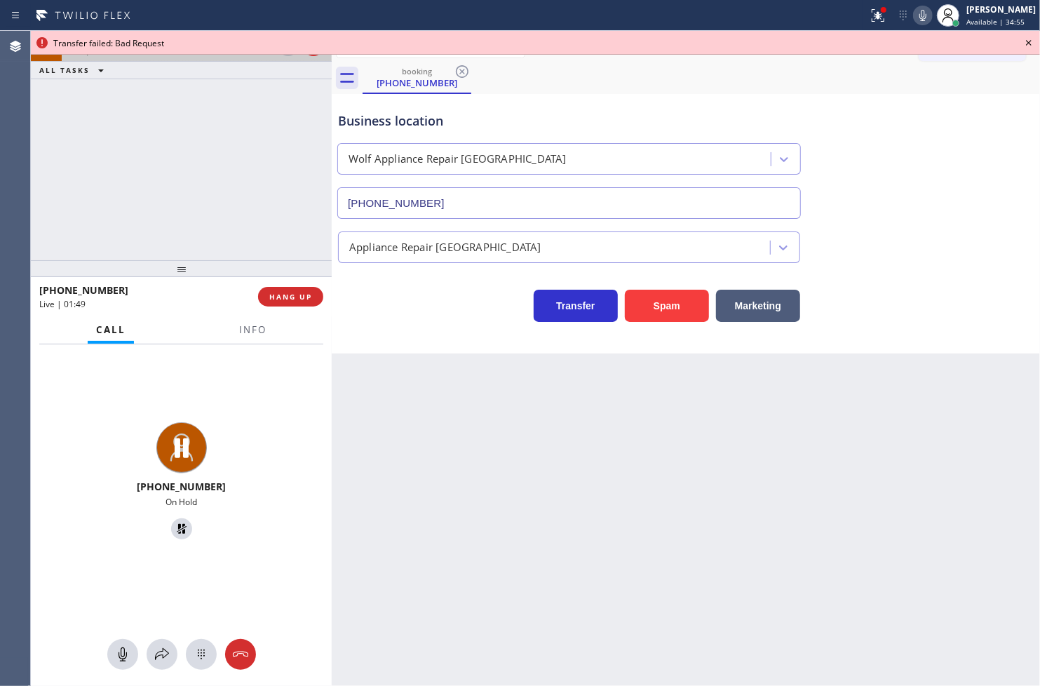
click at [1031, 34] on icon at bounding box center [1028, 42] width 17 height 17
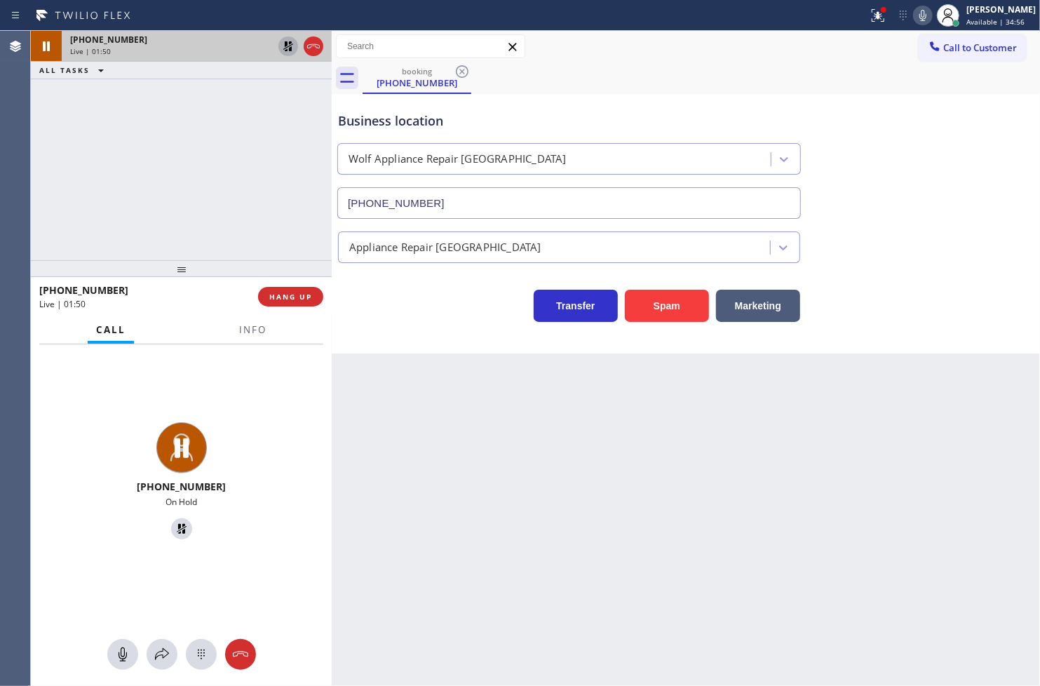
click at [204, 109] on div "+19197179431 Live | 01:50 ALL TASKS ALL TASKS ACTIVE TASKS TASKS IN WRAP UP" at bounding box center [181, 145] width 301 height 229
click at [290, 43] on icon at bounding box center [288, 46] width 10 height 10
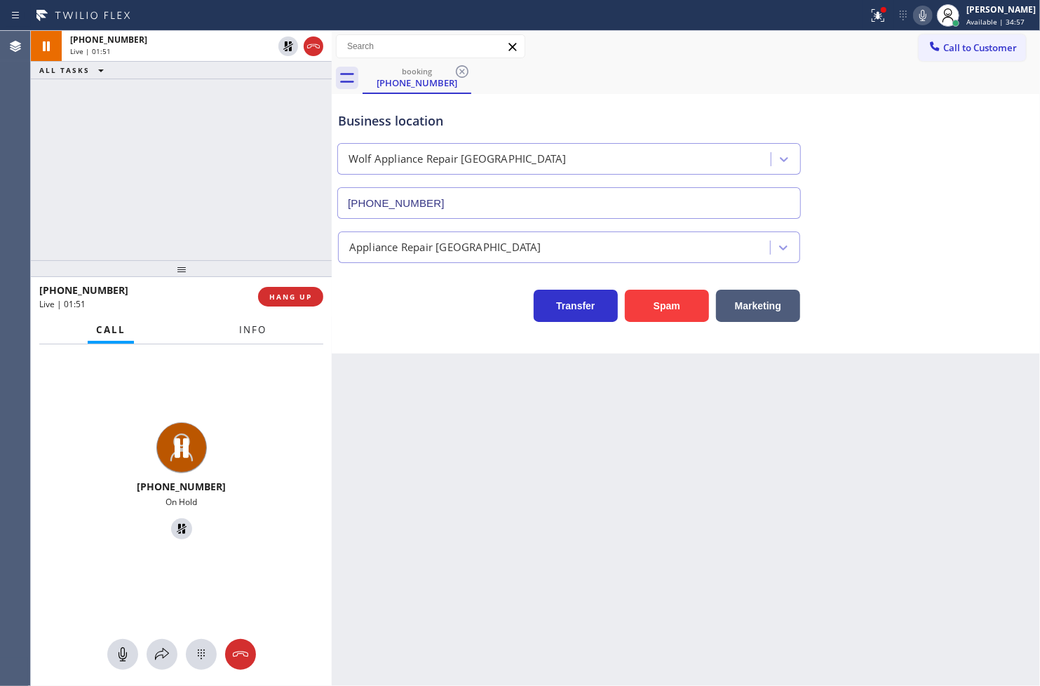
click at [260, 334] on span "Info" at bounding box center [252, 329] width 27 height 13
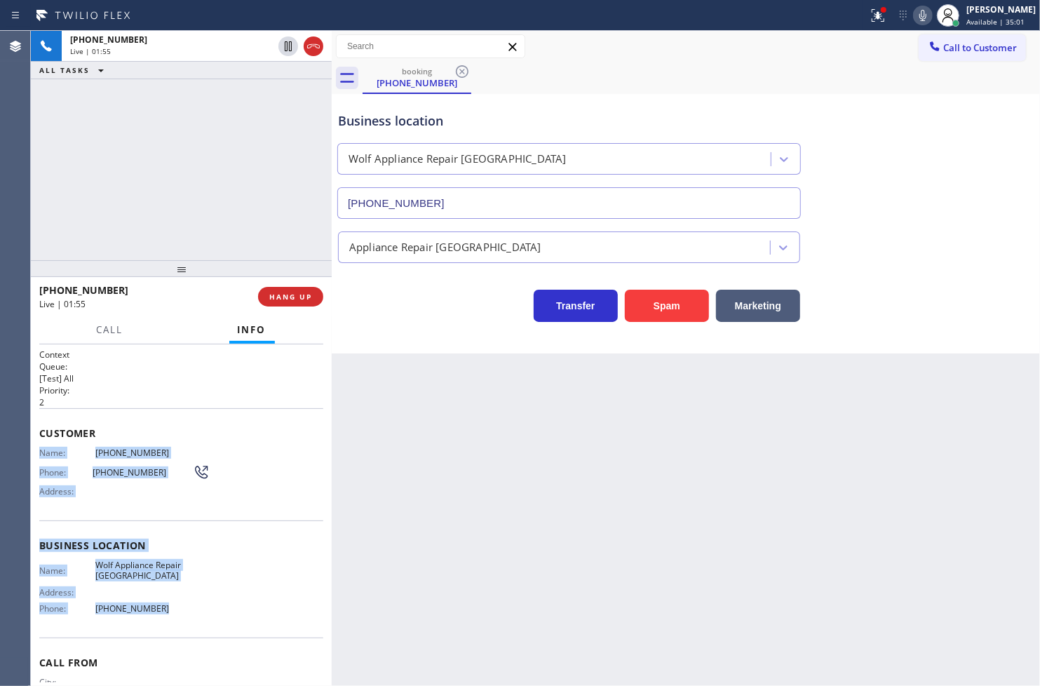
drag, startPoint x: 36, startPoint y: 458, endPoint x: 196, endPoint y: 602, distance: 215.0
click at [196, 602] on div "Context Queue: [Test] All Priority: 2 Customer Name: (919) 717-9431 Phone: (919…" at bounding box center [181, 515] width 301 height 342
copy div "Name: (919) 717-9431 Phone: (919) 717-9431 Address: Business location Name: Wol…"
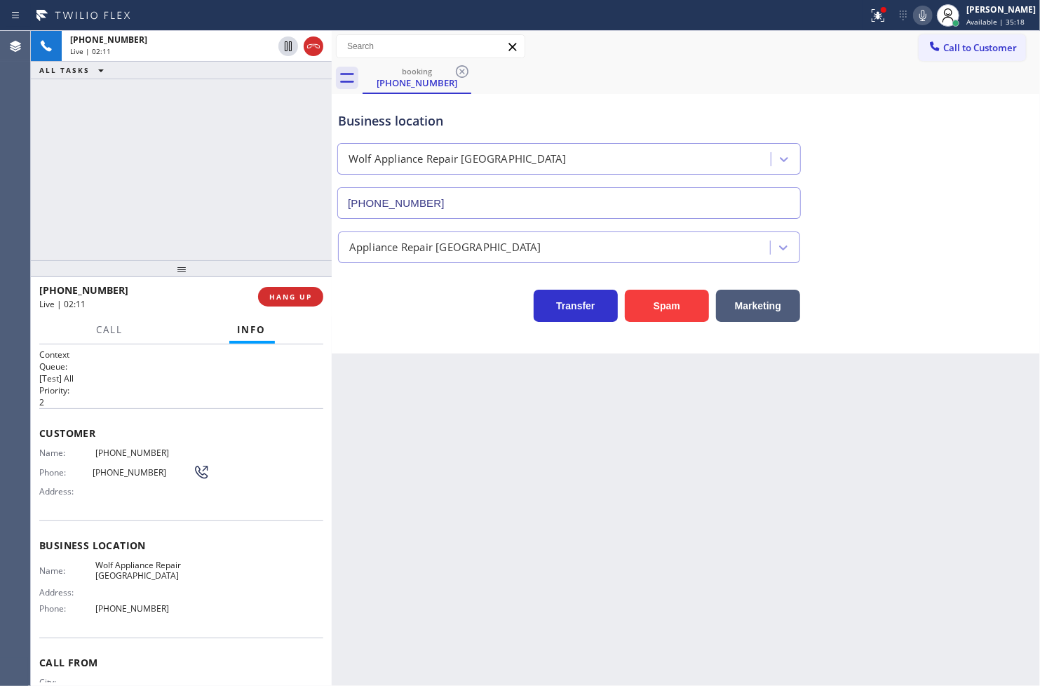
click at [833, 114] on div "Business location Wolf Appliance Repair Phoenix (425) 517-3988" at bounding box center [685, 155] width 701 height 127
click at [881, 10] on div at bounding box center [884, 10] width 6 height 6
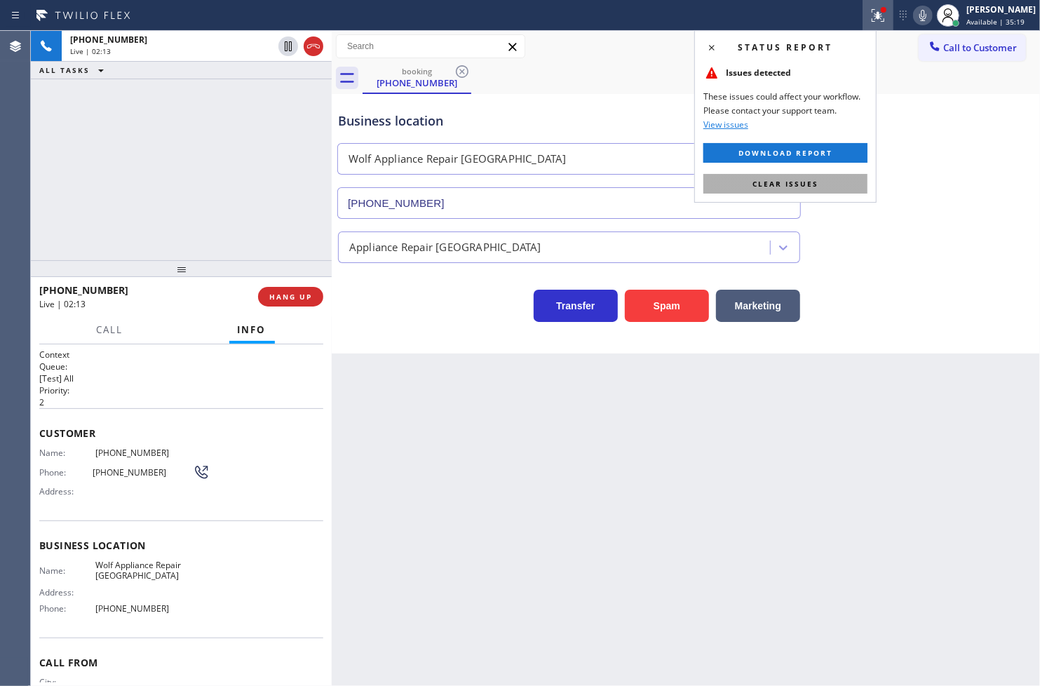
click at [846, 178] on button "Clear issues" at bounding box center [785, 184] width 164 height 20
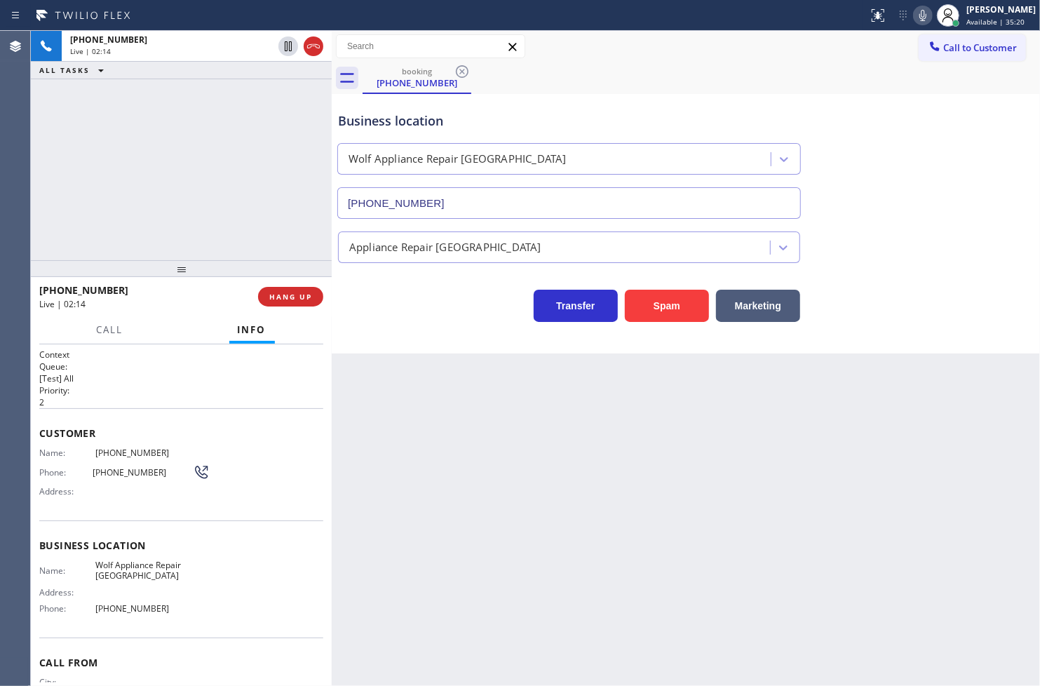
click at [165, 188] on div "+19197179431 Live | 02:14 ALL TASKS ALL TASKS ACTIVE TASKS TASKS IN WRAP UP" at bounding box center [181, 145] width 301 height 229
click at [402, 359] on div "Back to Dashboard Change Sender ID Customers Technicians Select a contact Outbo…" at bounding box center [686, 358] width 708 height 655
click at [402, 346] on div "Business location Wolf Appliance Repair Phoenix (425) 517-3988 Appliance Repair…" at bounding box center [686, 223] width 708 height 259
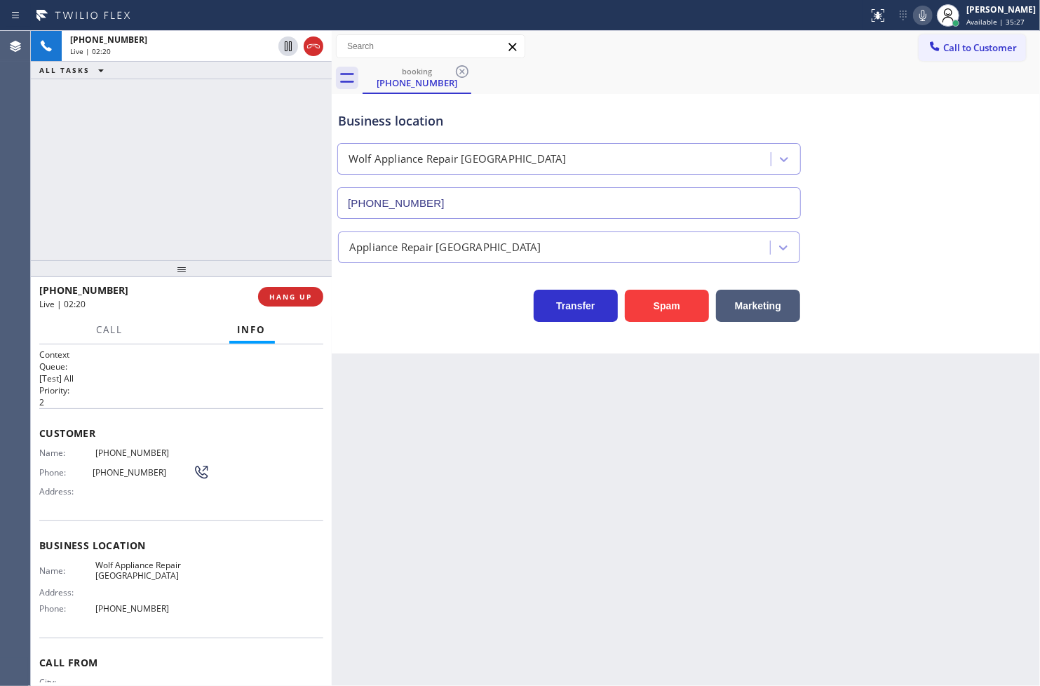
click at [159, 169] on div "+19197179431 Live | 02:20 ALL TASKS ALL TASKS ACTIVE TASKS TASKS IN WRAP UP" at bounding box center [181, 145] width 301 height 229
click at [998, 262] on div "Appliance Repair [GEOGRAPHIC_DATA]" at bounding box center [685, 244] width 701 height 37
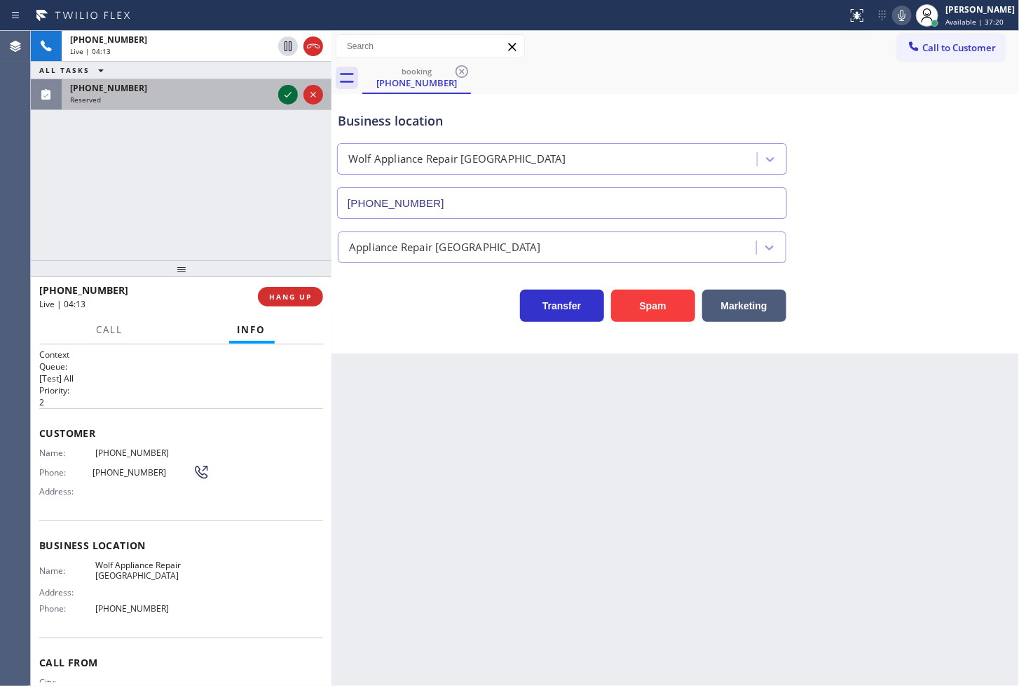
click at [285, 90] on icon at bounding box center [288, 94] width 17 height 17
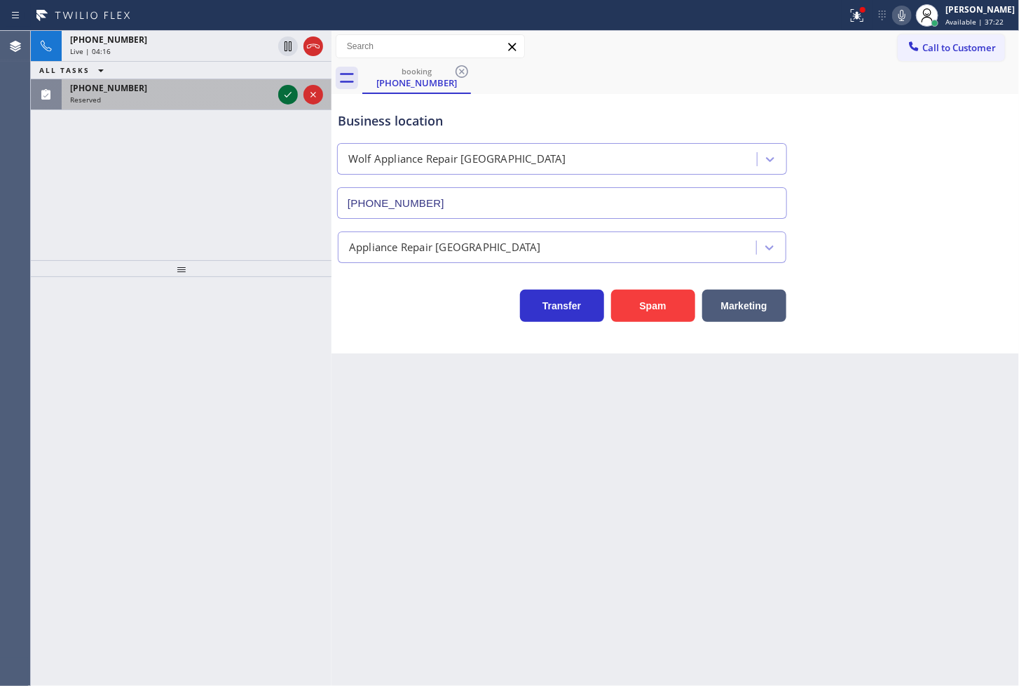
click at [281, 93] on icon at bounding box center [288, 94] width 17 height 17
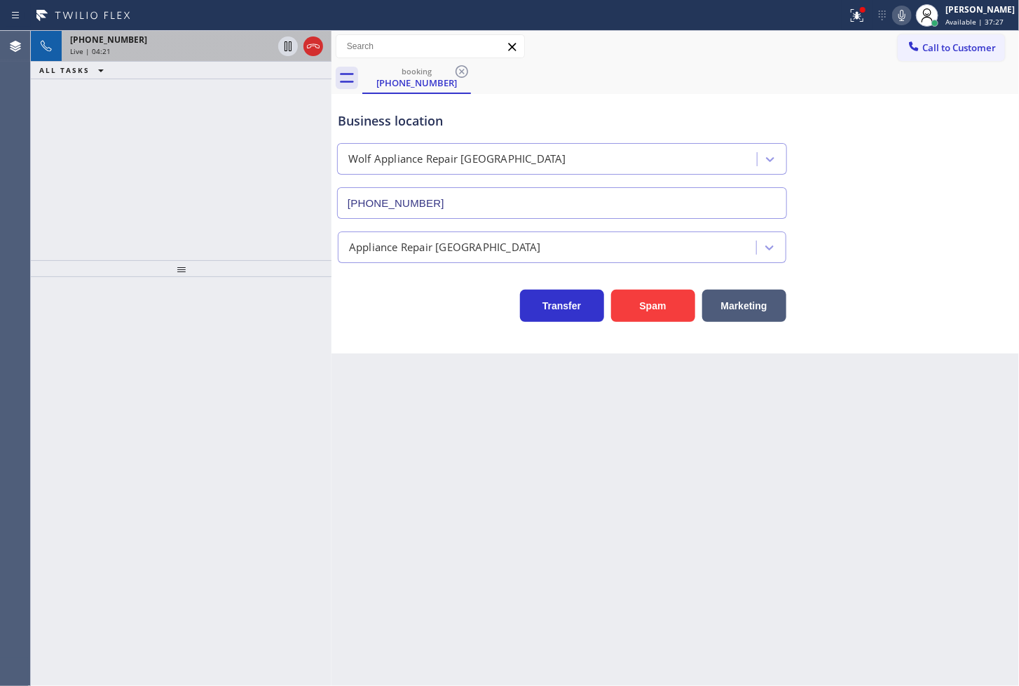
click at [177, 37] on div "+19197179431" at bounding box center [171, 40] width 203 height 12
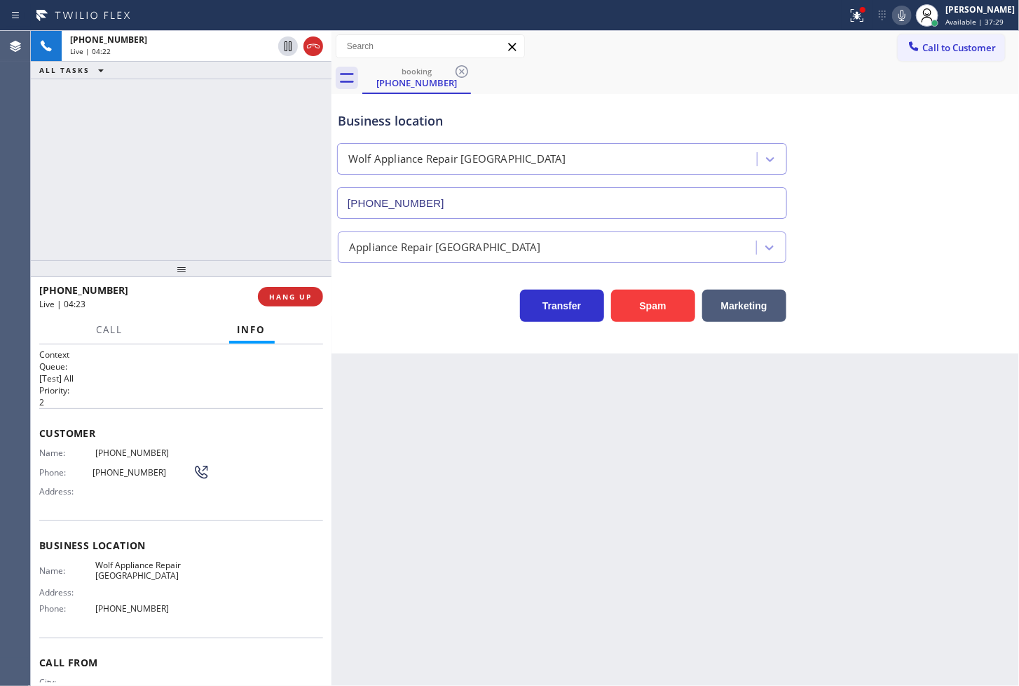
click at [178, 146] on div "+19197179431 Live | 04:22 ALL TASKS ALL TASKS ACTIVE TASKS TASKS IN WRAP UP" at bounding box center [181, 145] width 301 height 229
click at [408, 318] on div "Transfer Spam Marketing" at bounding box center [562, 302] width 454 height 39
click at [389, 327] on div "Business location Wolf Appliance Repair Phoenix (425) 517-3988 Appliance Repair…" at bounding box center [676, 223] width 688 height 259
click at [165, 199] on div "+19197179431 Live | 04:26 ALL TASKS ALL TASKS ACTIVE TASKS TASKS IN WRAP UP" at bounding box center [181, 145] width 301 height 229
click at [133, 235] on div "+19197179431 Live | 04:27 ALL TASKS ALL TASKS ACTIVE TASKS TASKS IN WRAP UP" at bounding box center [181, 145] width 301 height 229
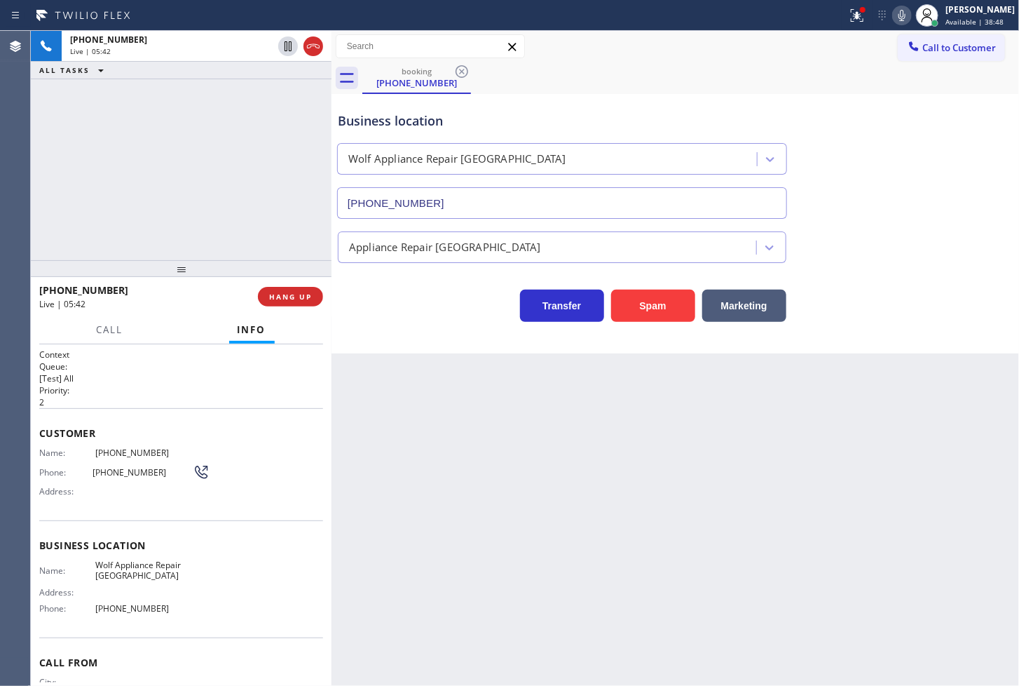
click at [360, 310] on div "Transfer Spam Marketing" at bounding box center [562, 302] width 454 height 39
click at [178, 205] on div "+19197179431 Live | 05:42 ALL TASKS ALL TASKS ACTIVE TASKS TASKS IN WRAP UP" at bounding box center [181, 145] width 301 height 229
click at [374, 324] on div "Business location Wolf Appliance Repair Phoenix (425) 517-3988 Appliance Repair…" at bounding box center [676, 223] width 688 height 259
click at [394, 344] on div "Business location Wolf Appliance Repair Phoenix (425) 517-3988 Appliance Repair…" at bounding box center [676, 223] width 688 height 259
click at [400, 292] on div "Transfer Spam Marketing" at bounding box center [562, 302] width 454 height 39
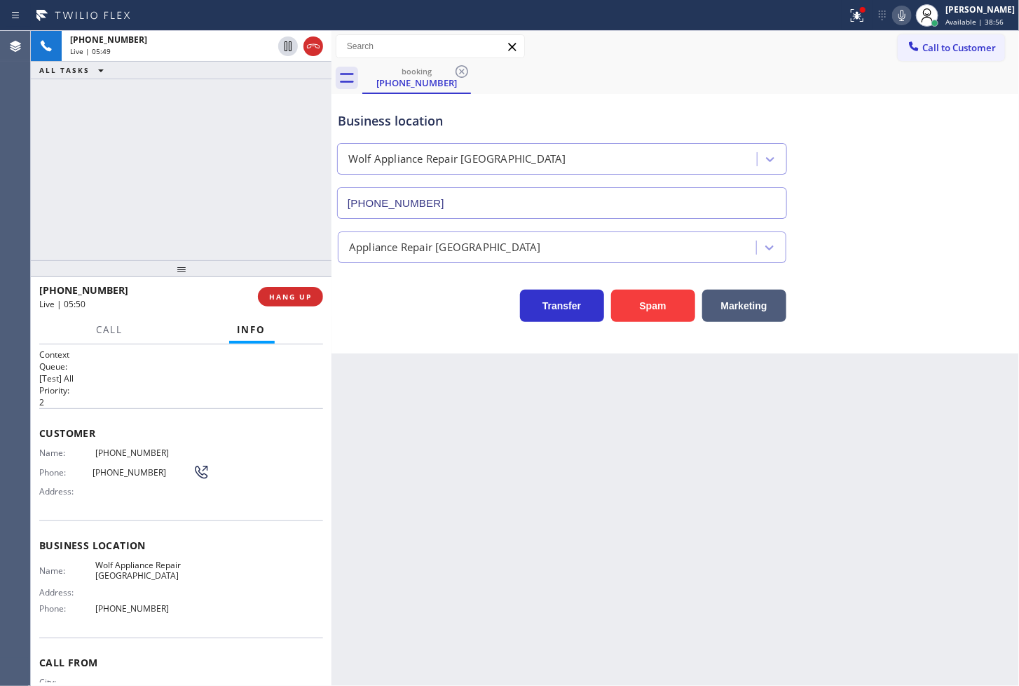
drag, startPoint x: 398, startPoint y: 314, endPoint x: 388, endPoint y: 301, distance: 16.0
click at [398, 314] on div "Transfer Spam Marketing" at bounding box center [562, 302] width 454 height 39
click at [257, 244] on div "+19197179431 Live | 05:50 ALL TASKS ALL TASKS ACTIVE TASKS TASKS IN WRAP UP" at bounding box center [181, 145] width 301 height 229
click at [382, 352] on div "Business location Wolf Appliance Repair Phoenix (425) 517-3988 Appliance Repair…" at bounding box center [676, 223] width 688 height 259
click at [377, 311] on div "Transfer Spam Marketing" at bounding box center [562, 302] width 454 height 39
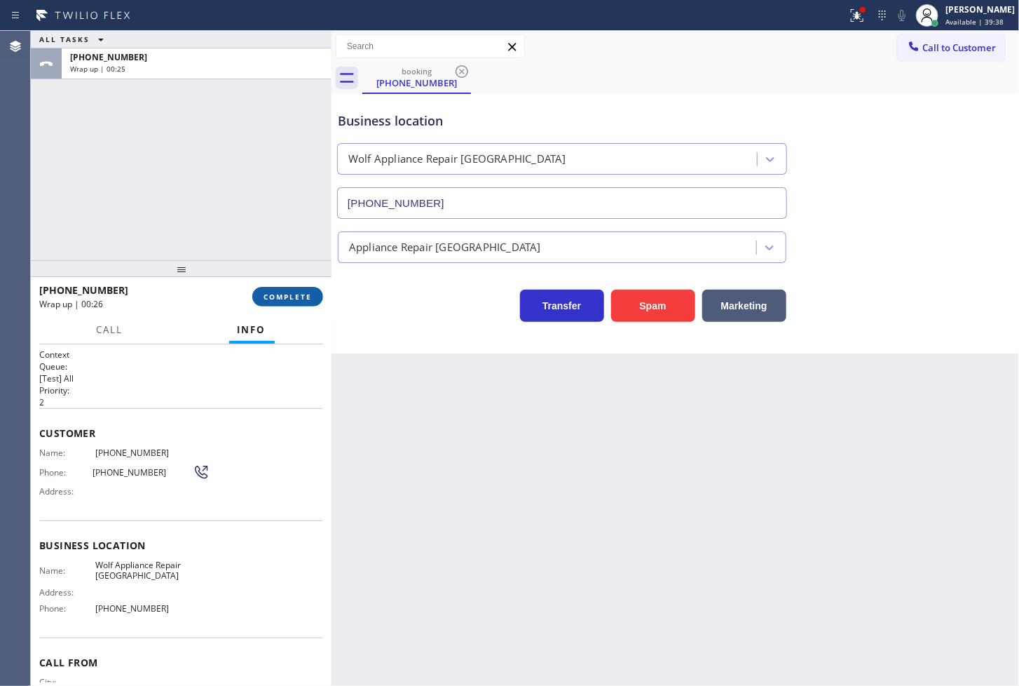
click at [276, 299] on span "COMPLETE" at bounding box center [288, 297] width 48 height 10
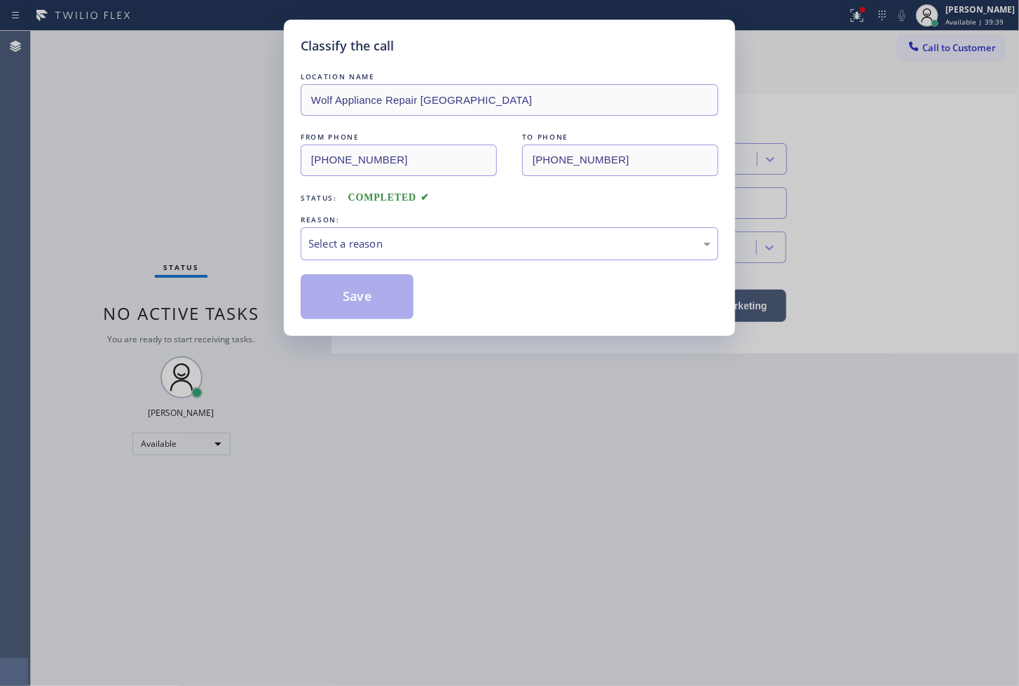
click at [397, 249] on div "Select a reason" at bounding box center [510, 244] width 402 height 16
click at [374, 307] on button "Save" at bounding box center [357, 296] width 113 height 45
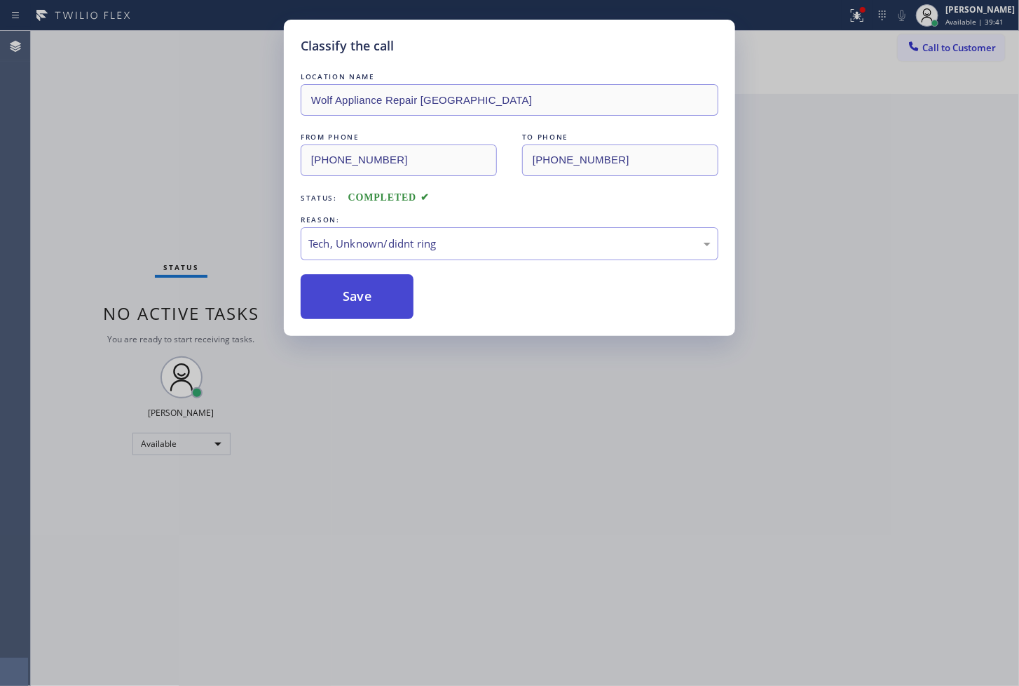
click at [374, 307] on button "Save" at bounding box center [357, 296] width 113 height 45
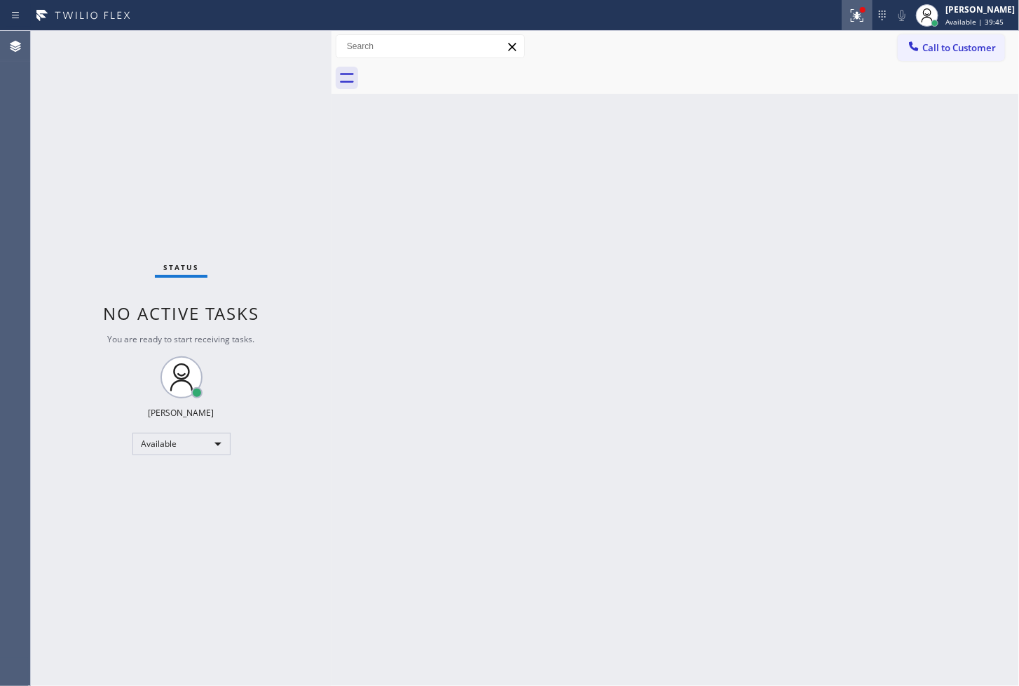
click at [850, 17] on div at bounding box center [857, 15] width 31 height 17
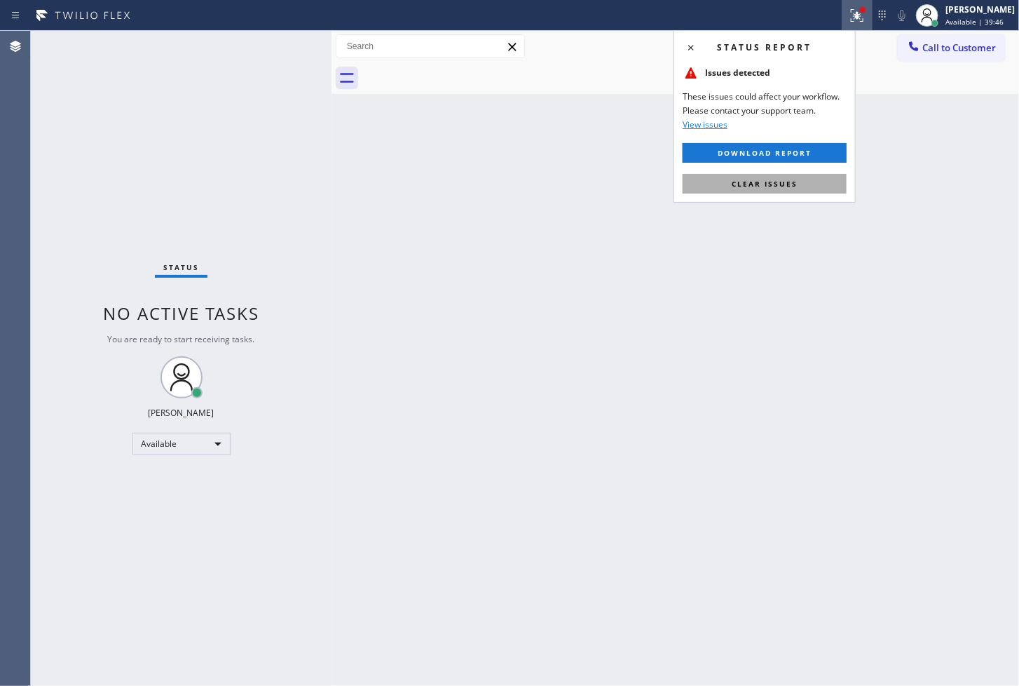
click at [810, 180] on button "Clear issues" at bounding box center [765, 184] width 164 height 20
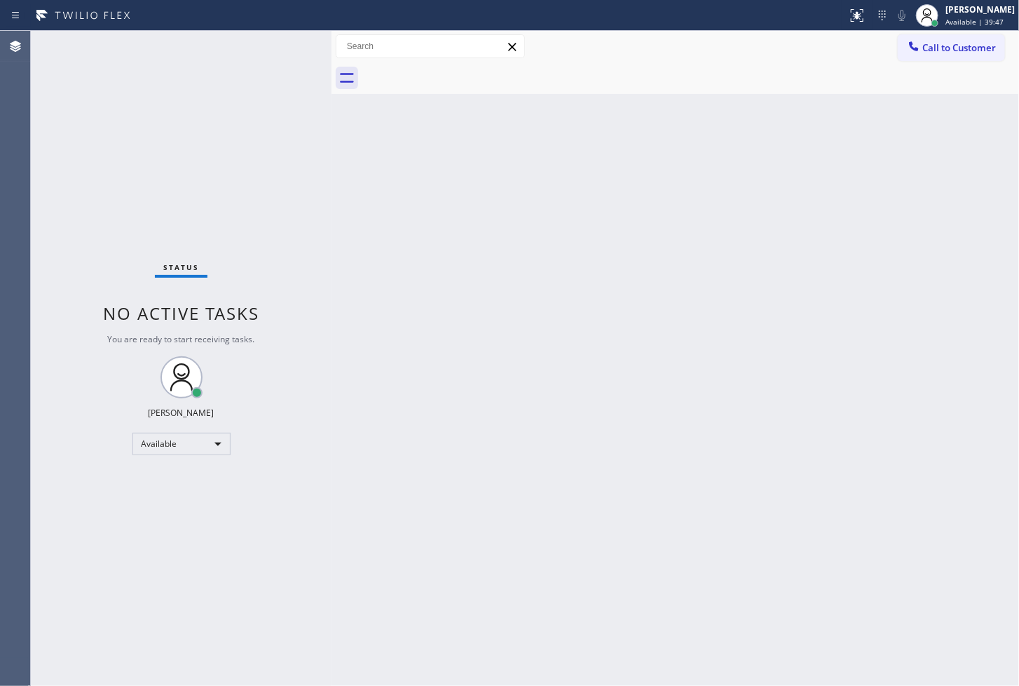
click at [403, 114] on div "Back to Dashboard Change Sender ID Customers Technicians Select a contact Outbo…" at bounding box center [676, 358] width 688 height 655
click at [286, 92] on div "Status No active tasks You are ready to start receiving tasks. [PERSON_NAME]" at bounding box center [181, 358] width 301 height 655
click at [264, 54] on div "Status No active tasks You are ready to start receiving tasks. [PERSON_NAME]" at bounding box center [181, 358] width 301 height 655
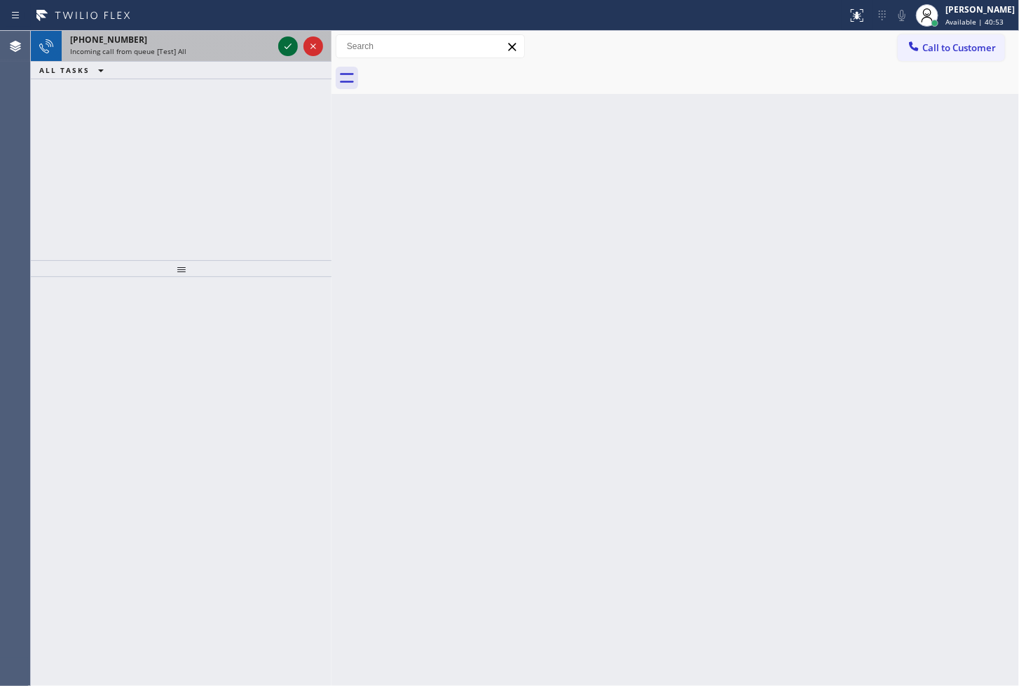
click at [286, 46] on icon at bounding box center [288, 46] width 17 height 17
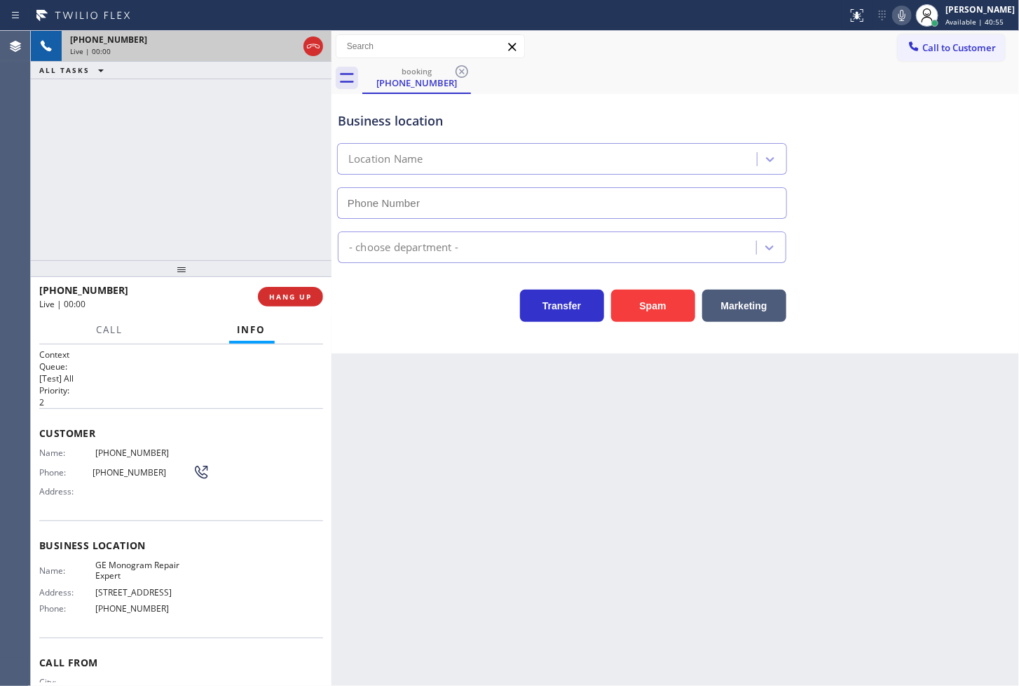
type input "[PHONE_NUMBER]"
click at [128, 183] on div "+18555335696 Live | 00:03 ALL TASKS ALL TASKS ACTIVE TASKS TASKS IN WRAP UP" at bounding box center [181, 145] width 301 height 229
click at [417, 311] on div "Transfer Spam Marketing" at bounding box center [562, 302] width 454 height 39
click at [488, 326] on div "Business location GE Monogram Repair Expert (855) 920-0815 Appliance Repair Hig…" at bounding box center [676, 223] width 688 height 259
click at [894, 17] on icon at bounding box center [902, 15] width 17 height 17
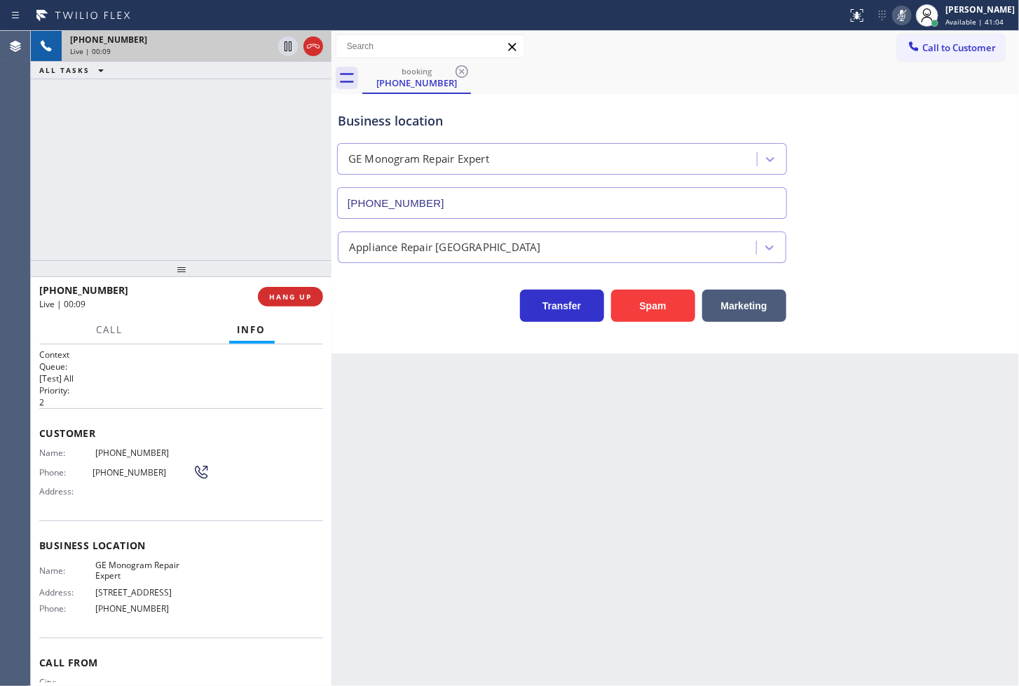
click at [894, 17] on icon at bounding box center [902, 15] width 17 height 17
click at [221, 208] on div "+18555335696 Live | 00:13 ALL TASKS ALL TASKS ACTIVE TASKS TASKS IN WRAP UP" at bounding box center [181, 145] width 301 height 229
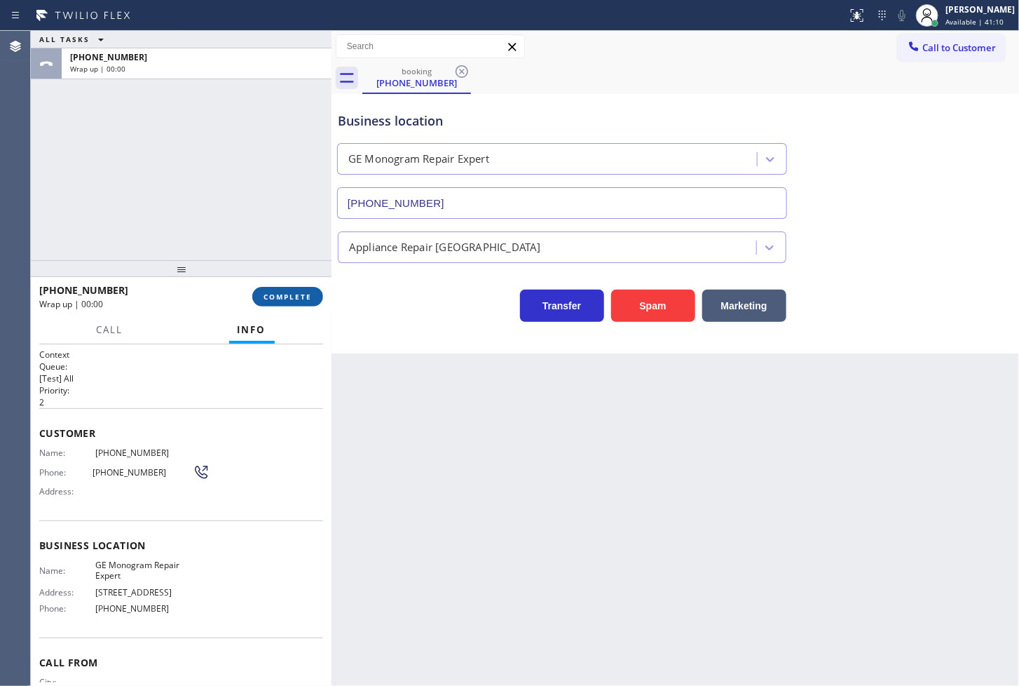
click at [293, 299] on span "COMPLETE" at bounding box center [288, 297] width 48 height 10
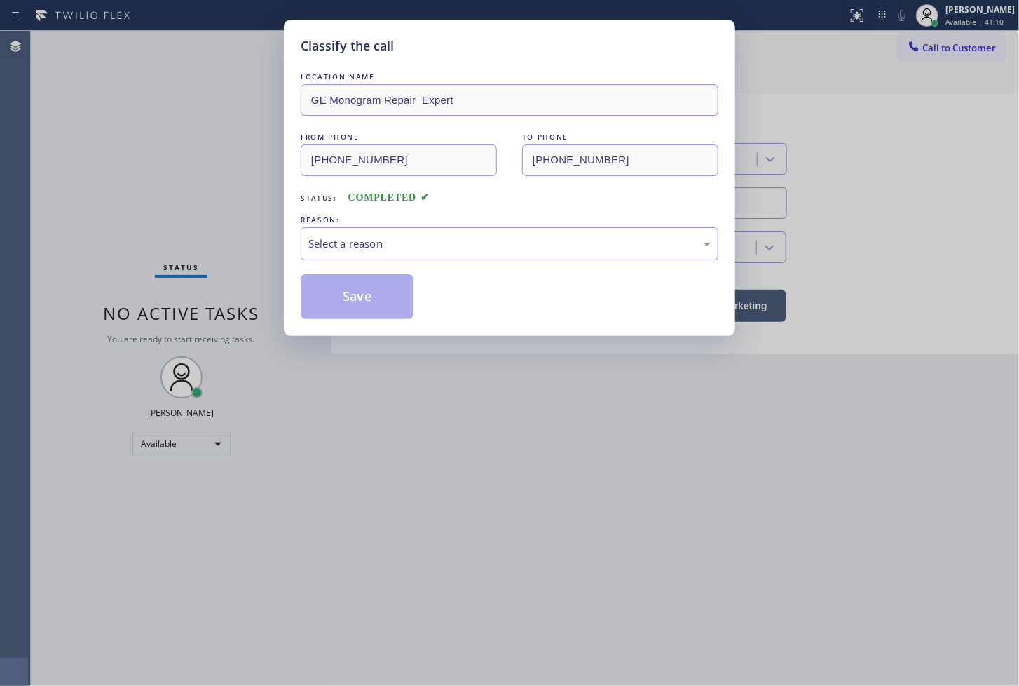
click at [465, 243] on div "Select a reason" at bounding box center [510, 244] width 402 height 16
click at [391, 310] on button "Save" at bounding box center [357, 296] width 113 height 45
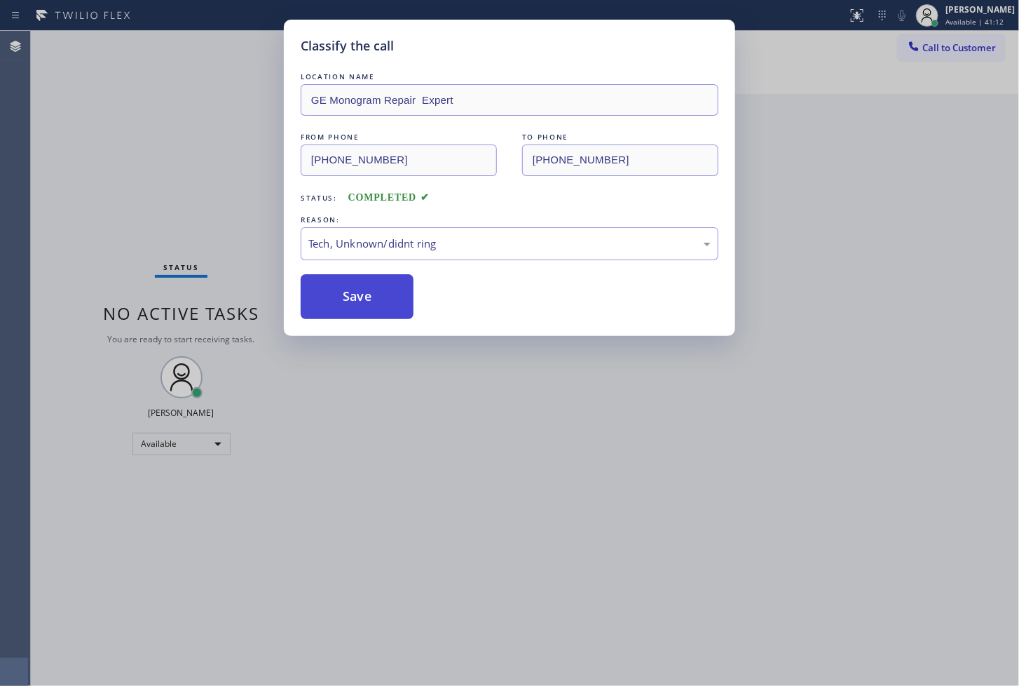
click at [391, 310] on button "Save" at bounding box center [357, 296] width 113 height 45
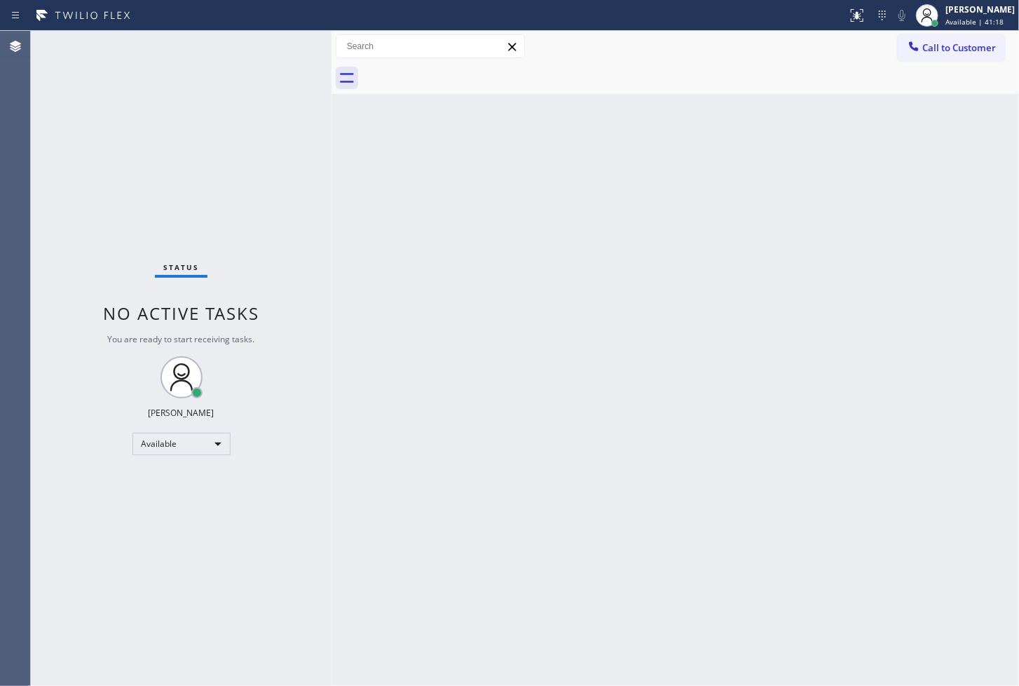
click at [204, 165] on div "Status No active tasks You are ready to start receiving tasks. [PERSON_NAME]" at bounding box center [181, 358] width 301 height 655
click at [271, 40] on div "Status No active tasks You are ready to start receiving tasks. [PERSON_NAME]" at bounding box center [181, 358] width 301 height 655
drag, startPoint x: 82, startPoint y: 183, endPoint x: 101, endPoint y: 154, distance: 34.4
click at [88, 174] on div "Status No active tasks You are ready to start receiving tasks. [PERSON_NAME]" at bounding box center [181, 358] width 301 height 655
click at [270, 37] on div "Status No active tasks You are ready to start receiving tasks. [PERSON_NAME]" at bounding box center [181, 358] width 301 height 655
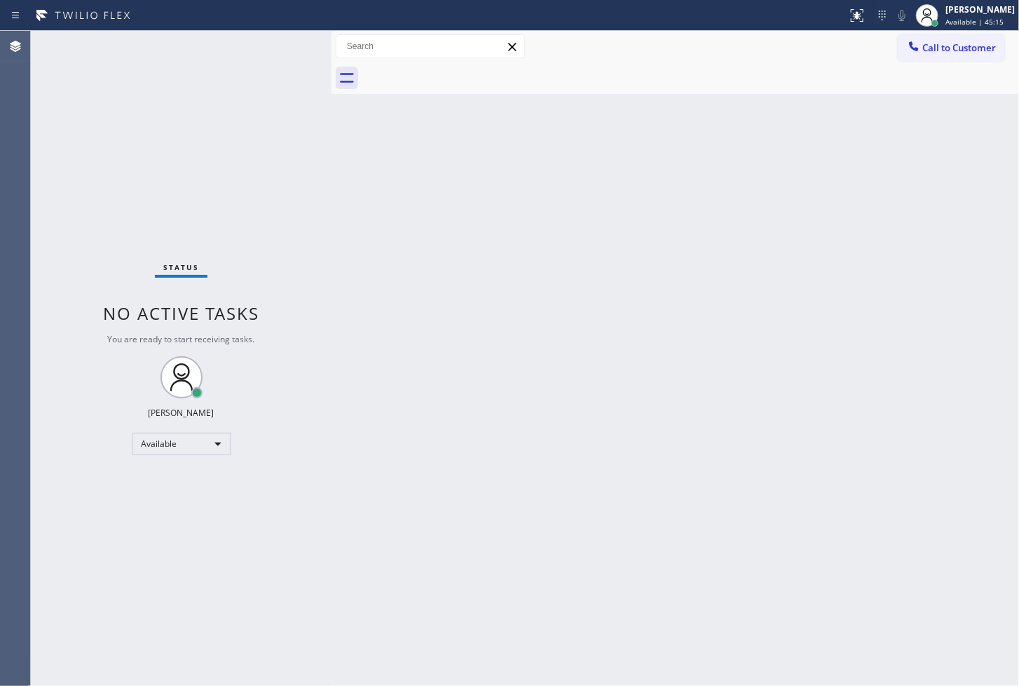
click at [286, 53] on div "Status No active tasks You are ready to start receiving tasks. [PERSON_NAME]" at bounding box center [181, 358] width 301 height 655
click at [287, 46] on div "Status No active tasks You are ready to start receiving tasks. [PERSON_NAME]" at bounding box center [181, 358] width 301 height 655
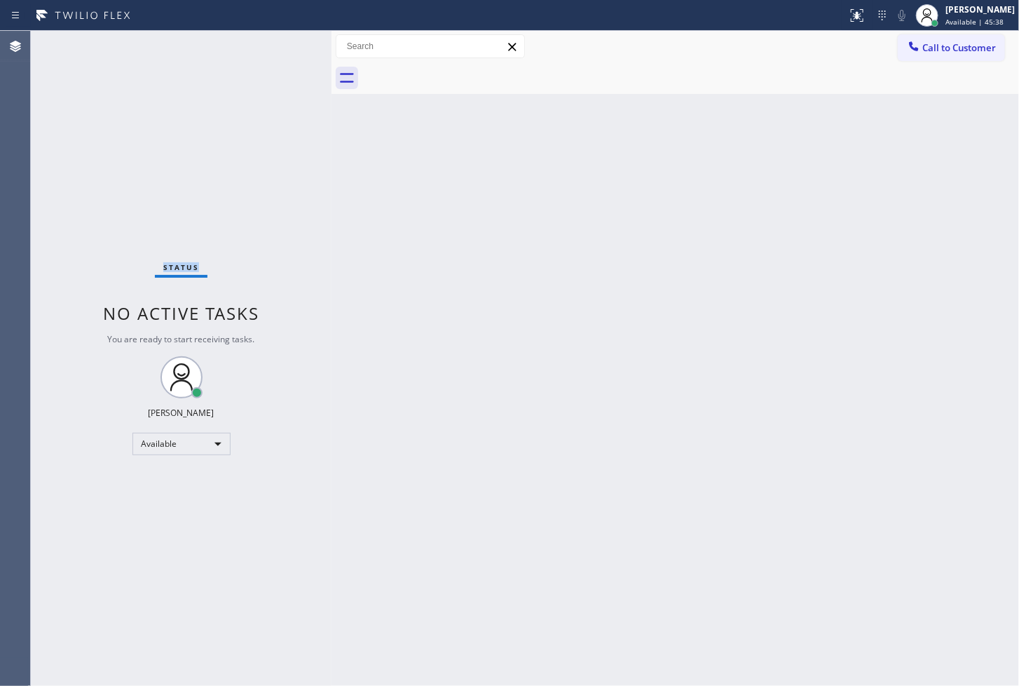
click at [287, 46] on div "Status No active tasks You are ready to start receiving tasks. [PERSON_NAME]" at bounding box center [181, 358] width 301 height 655
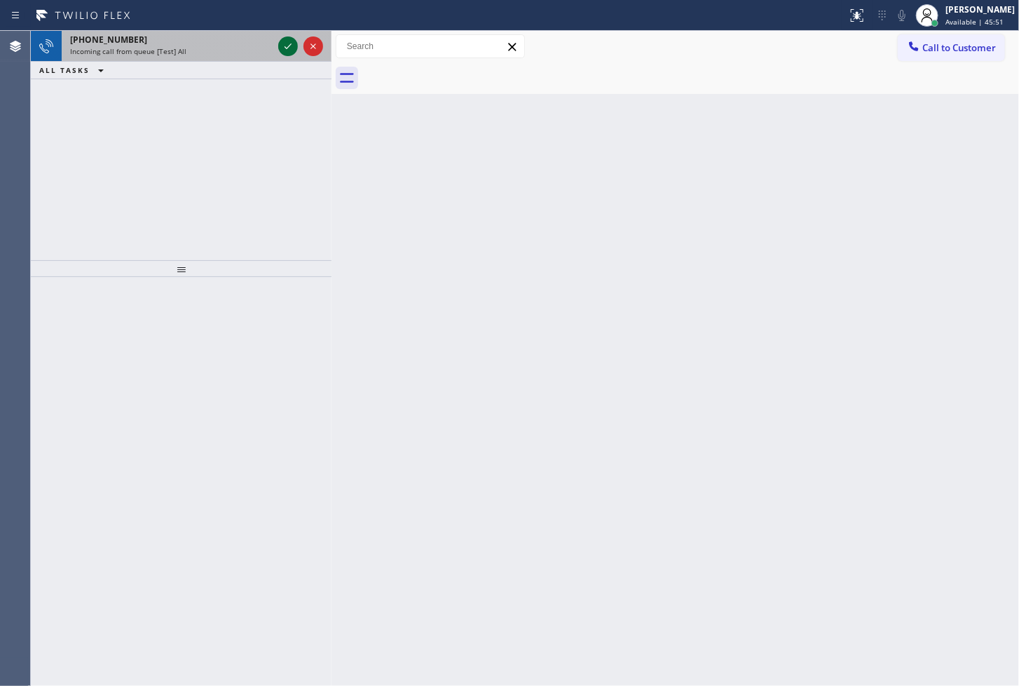
click at [281, 47] on icon at bounding box center [288, 46] width 17 height 17
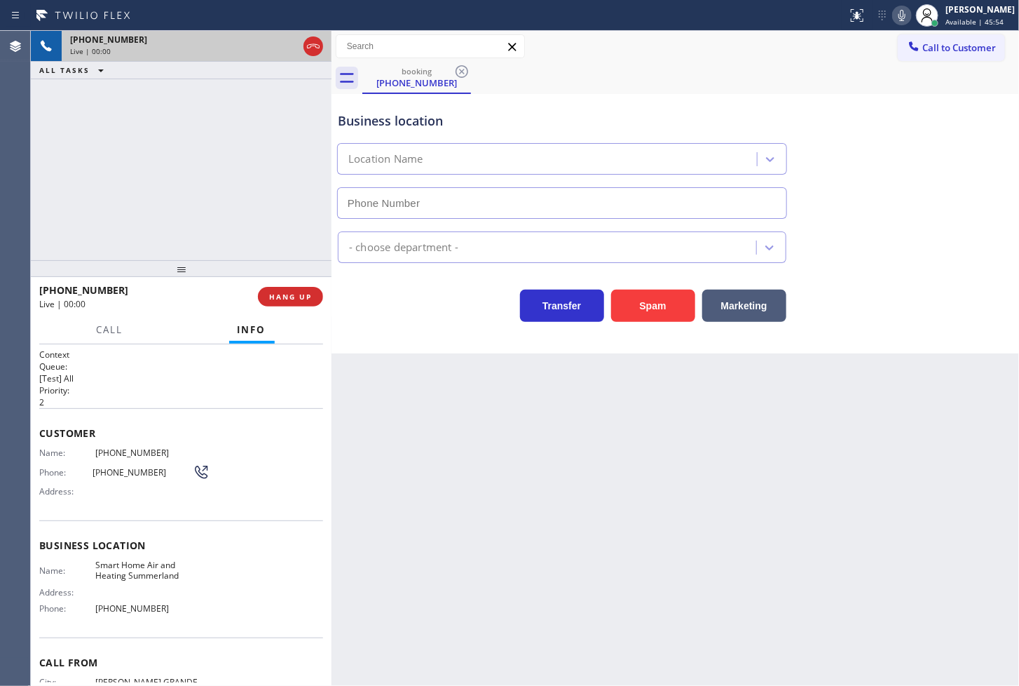
type input "(805) 600-5818"
click at [652, 302] on button "Spam" at bounding box center [653, 306] width 84 height 32
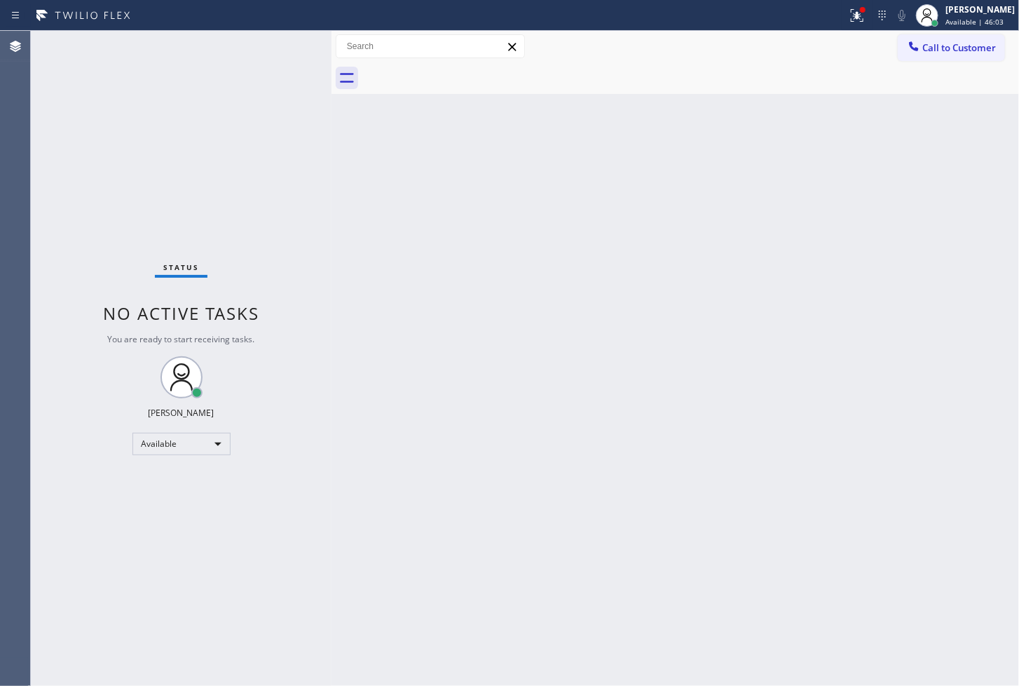
drag, startPoint x: 267, startPoint y: 87, endPoint x: 276, endPoint y: 61, distance: 27.5
click at [269, 83] on div "Status No active tasks You are ready to start receiving tasks. [PERSON_NAME]" at bounding box center [181, 358] width 301 height 655
click at [283, 46] on div "Status No active tasks You are ready to start receiving tasks. [PERSON_NAME]" at bounding box center [181, 358] width 301 height 655
click at [859, 9] on div at bounding box center [863, 10] width 8 height 8
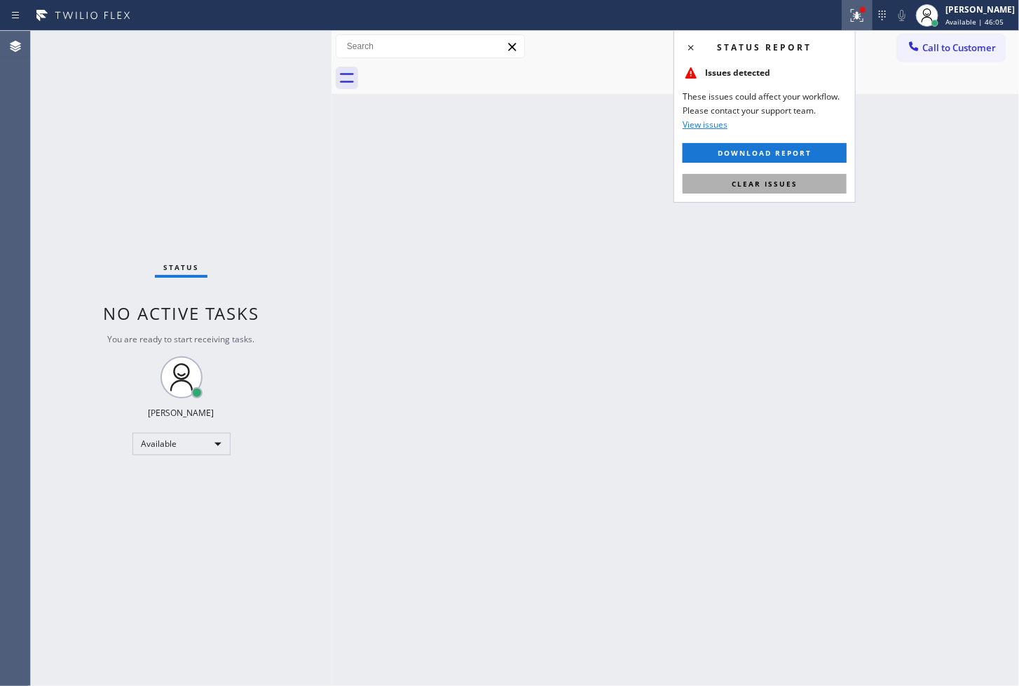
click at [784, 180] on span "Clear issues" at bounding box center [765, 184] width 66 height 10
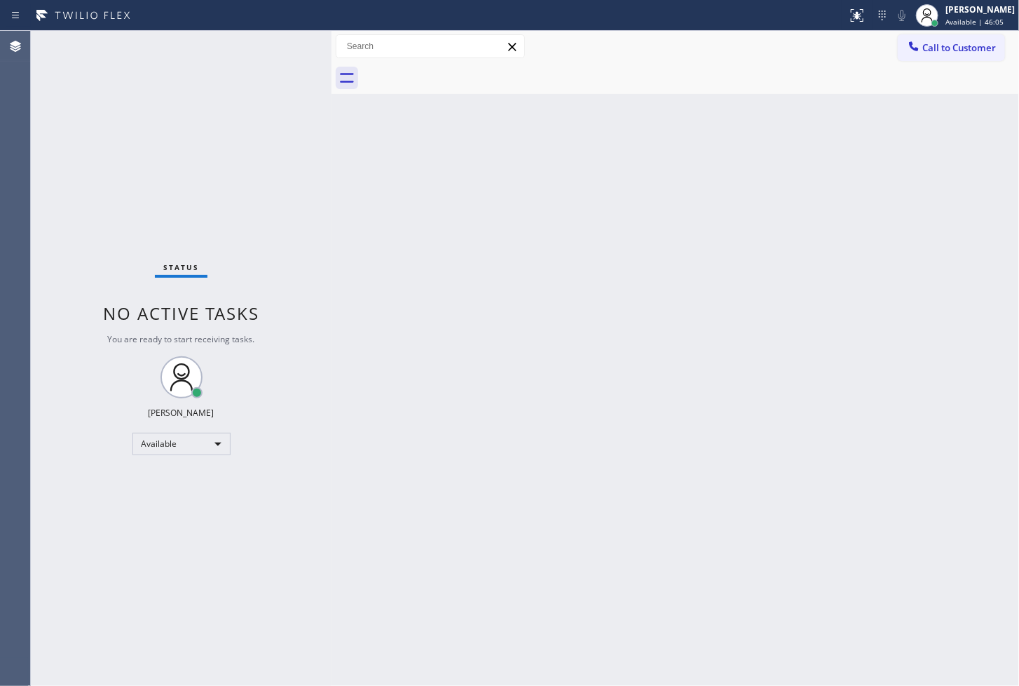
click at [284, 144] on div "Status No active tasks You are ready to start receiving tasks. [PERSON_NAME]" at bounding box center [181, 358] width 301 height 655
click at [287, 41] on div "Status No active tasks You are ready to start receiving tasks. [PERSON_NAME]" at bounding box center [181, 358] width 301 height 655
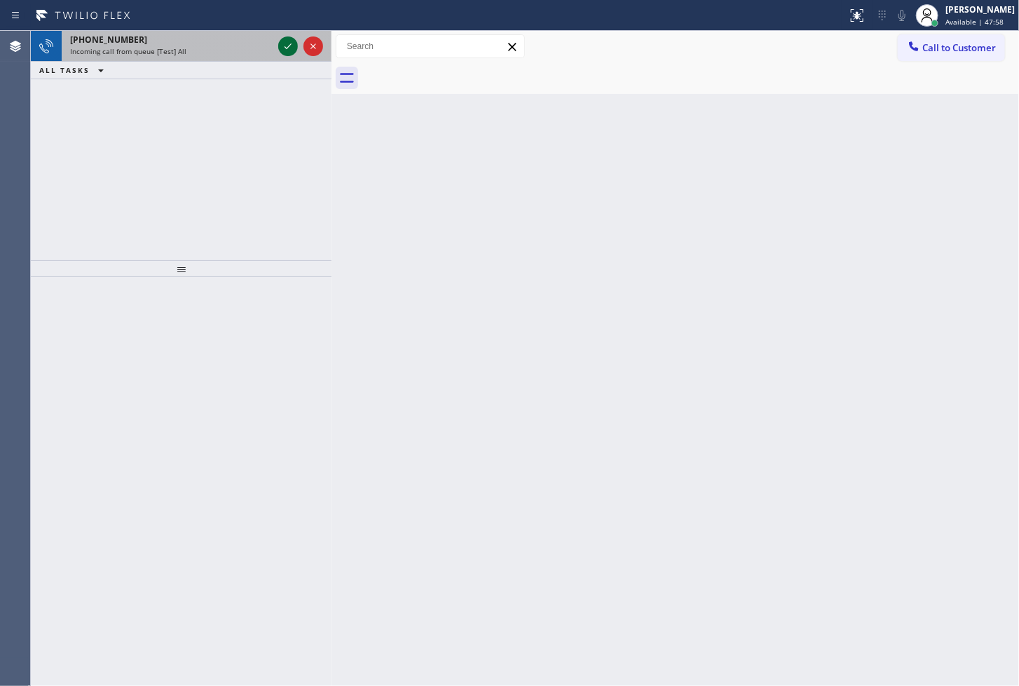
click at [287, 41] on icon at bounding box center [288, 46] width 17 height 17
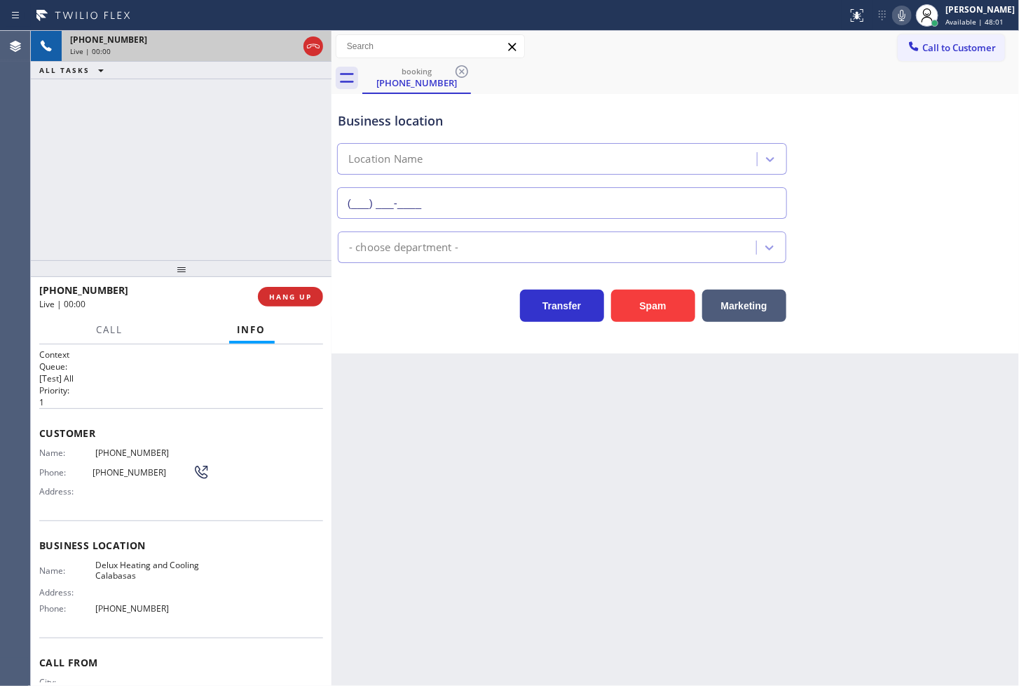
click at [453, 203] on input "(___) ___-____" at bounding box center [562, 203] width 450 height 32
type input "(310) 361-3312"
click at [658, 307] on button "Spam" at bounding box center [653, 306] width 84 height 32
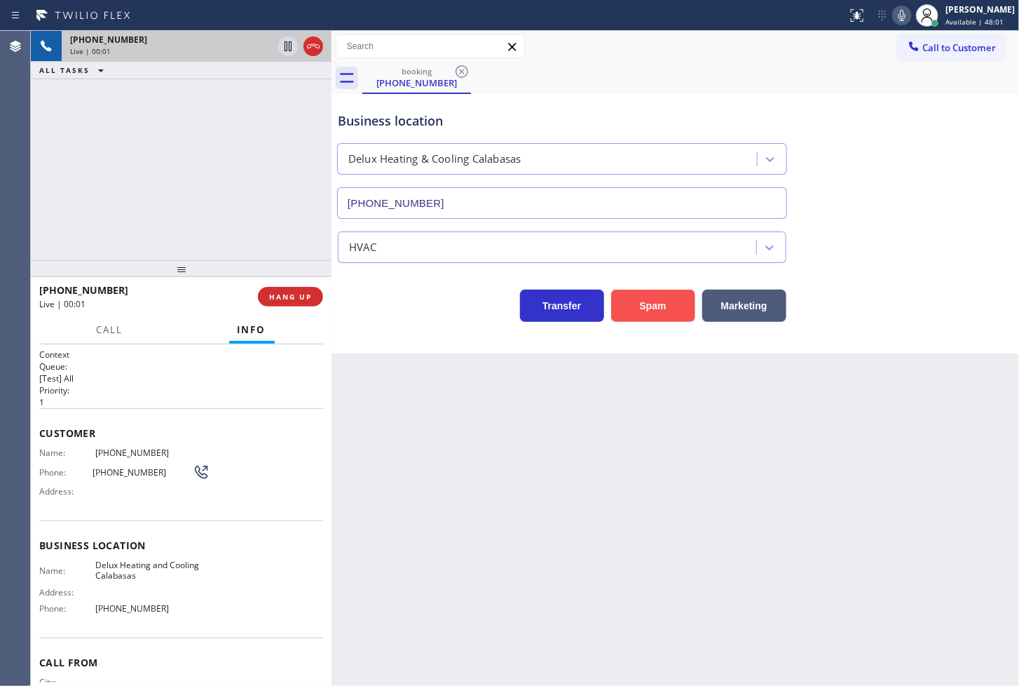
click at [658, 307] on button "Spam" at bounding box center [653, 306] width 84 height 32
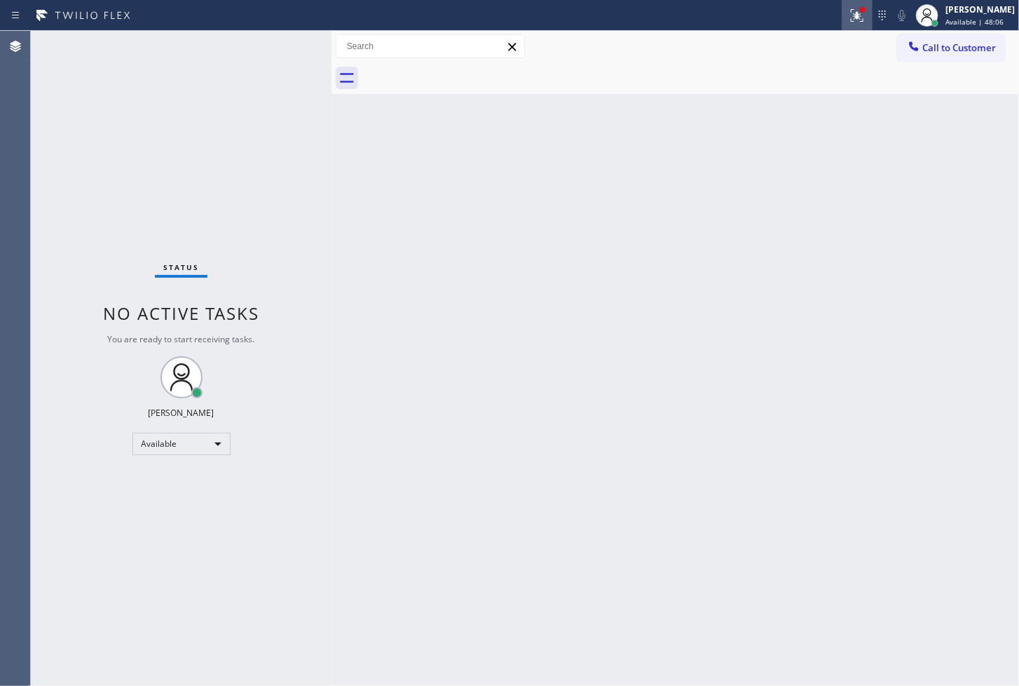
click at [842, 4] on button at bounding box center [857, 15] width 31 height 31
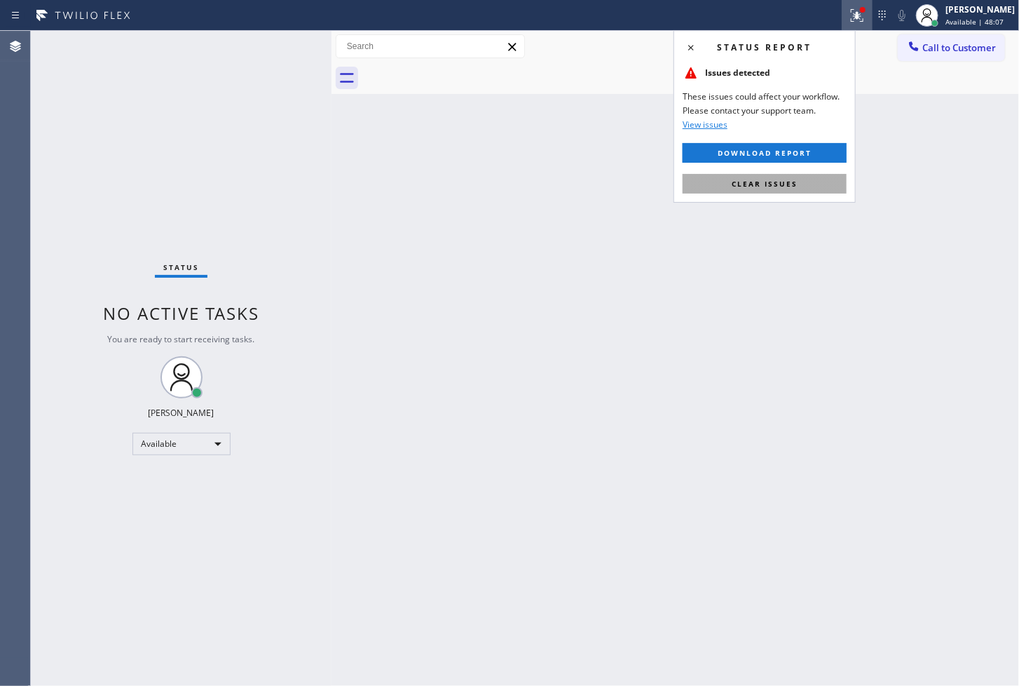
click at [823, 179] on button "Clear issues" at bounding box center [765, 184] width 164 height 20
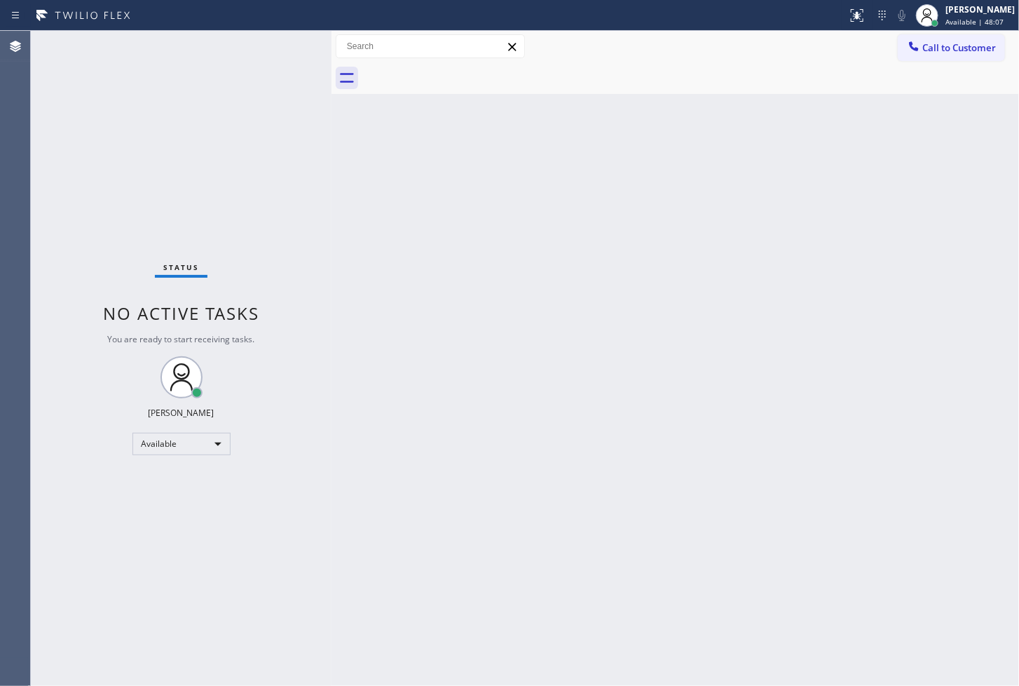
drag, startPoint x: 342, startPoint y: 190, endPoint x: 291, endPoint y: 142, distance: 70.4
click at [341, 190] on div "Back to Dashboard Change Sender ID Customers Technicians Select a contact Outbo…" at bounding box center [676, 358] width 688 height 655
click at [278, 41] on div "Status No active tasks You are ready to start receiving tasks. [PERSON_NAME]" at bounding box center [181, 358] width 301 height 655
click at [65, 233] on div "Status No active tasks You are ready to start receiving tasks. [PERSON_NAME]" at bounding box center [181, 358] width 301 height 655
drag, startPoint x: 252, startPoint y: 137, endPoint x: 279, endPoint y: 74, distance: 68.5
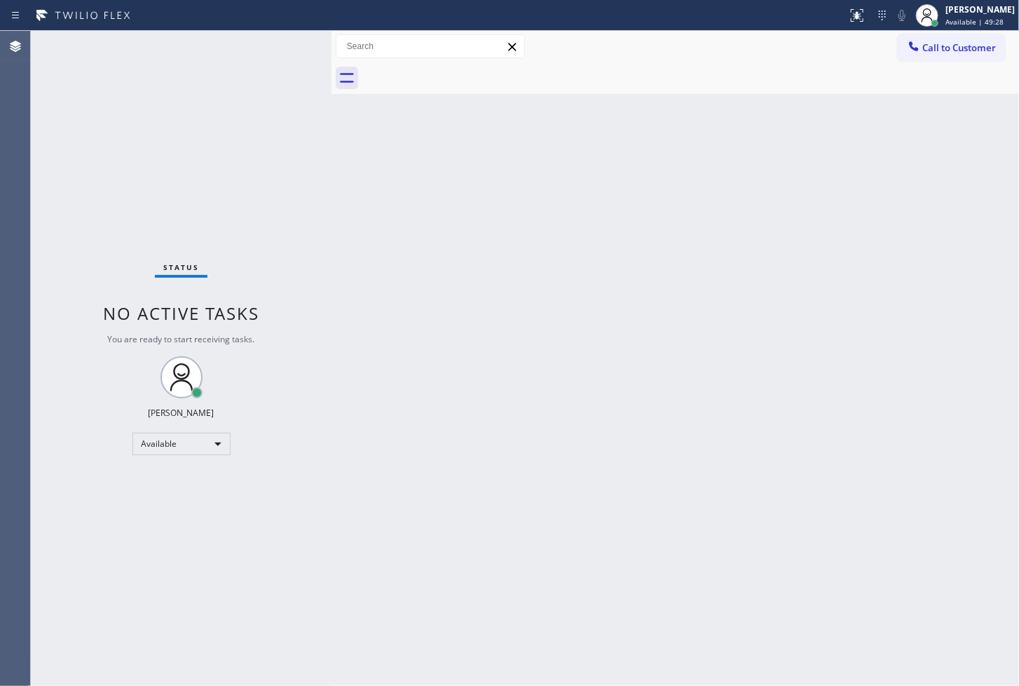
click at [252, 137] on div "Status No active tasks You are ready to start receiving tasks. [PERSON_NAME]" at bounding box center [181, 358] width 301 height 655
click at [285, 46] on div "Status No active tasks You are ready to start receiving tasks. [PERSON_NAME]" at bounding box center [181, 358] width 301 height 655
click at [711, 402] on div "Back to Dashboard Change Sender ID Customers Technicians Select a contact Outbo…" at bounding box center [676, 358] width 688 height 655
drag, startPoint x: 267, startPoint y: 205, endPoint x: 273, endPoint y: 139, distance: 66.2
click at [267, 198] on div "Status No active tasks You are ready to start receiving tasks. [PERSON_NAME]" at bounding box center [181, 358] width 301 height 655
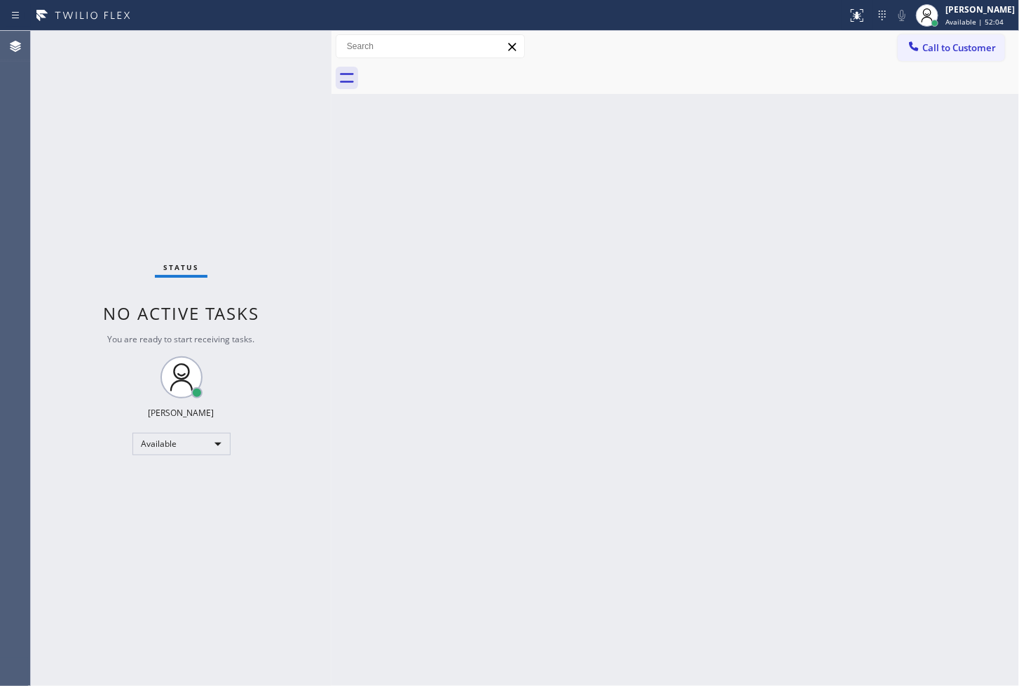
click at [271, 58] on div "Status No active tasks You are ready to start receiving tasks. [PERSON_NAME]" at bounding box center [181, 358] width 301 height 655
click at [281, 43] on div "Status No active tasks You are ready to start receiving tasks. [PERSON_NAME]" at bounding box center [181, 358] width 301 height 655
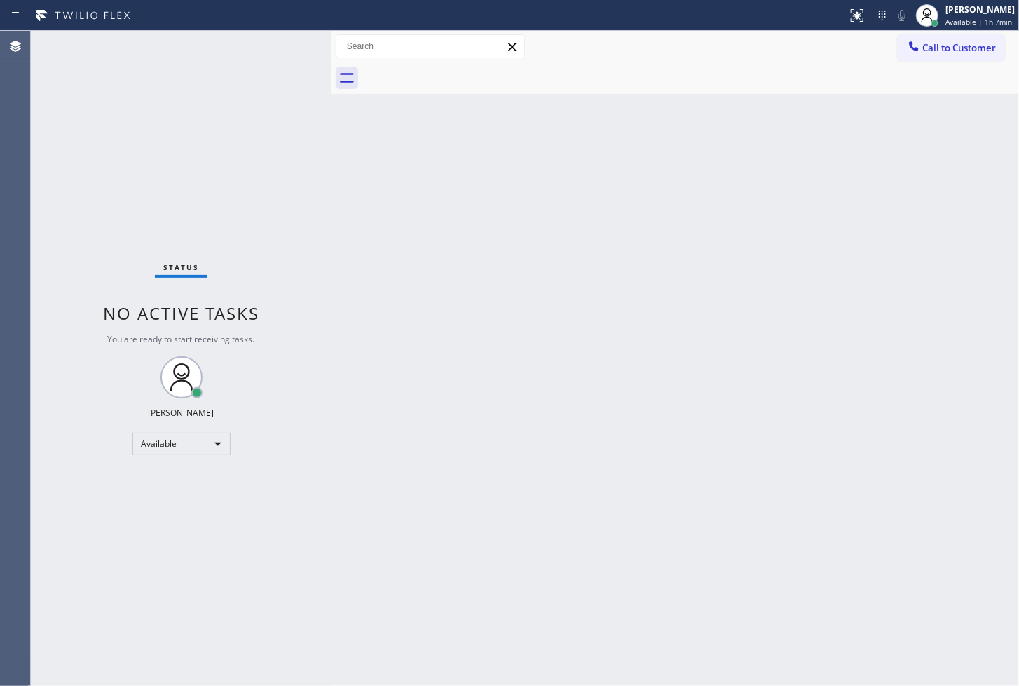
click at [281, 43] on div "Status No active tasks You are ready to start receiving tasks. [PERSON_NAME]" at bounding box center [181, 358] width 301 height 655
click at [305, 334] on div "Status No active tasks You are ready to start receiving tasks. [PERSON_NAME]" at bounding box center [181, 358] width 301 height 655
click at [293, 149] on div "Status No active tasks You are ready to start receiving tasks. [PERSON_NAME]" at bounding box center [181, 358] width 301 height 655
click at [341, 81] on icon at bounding box center [347, 78] width 14 height 10
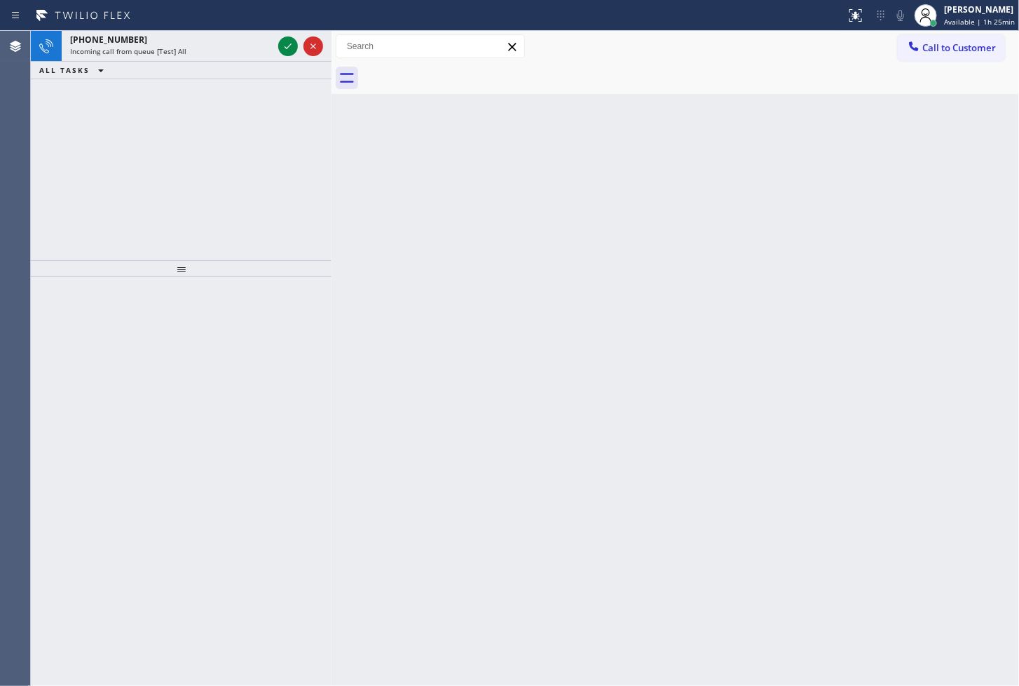
click at [298, 83] on div "+15612001429 Incoming call from queue [Test] All ALL TASKS ALL TASKS ACTIVE TAS…" at bounding box center [181, 145] width 301 height 229
click at [283, 43] on icon at bounding box center [288, 46] width 17 height 17
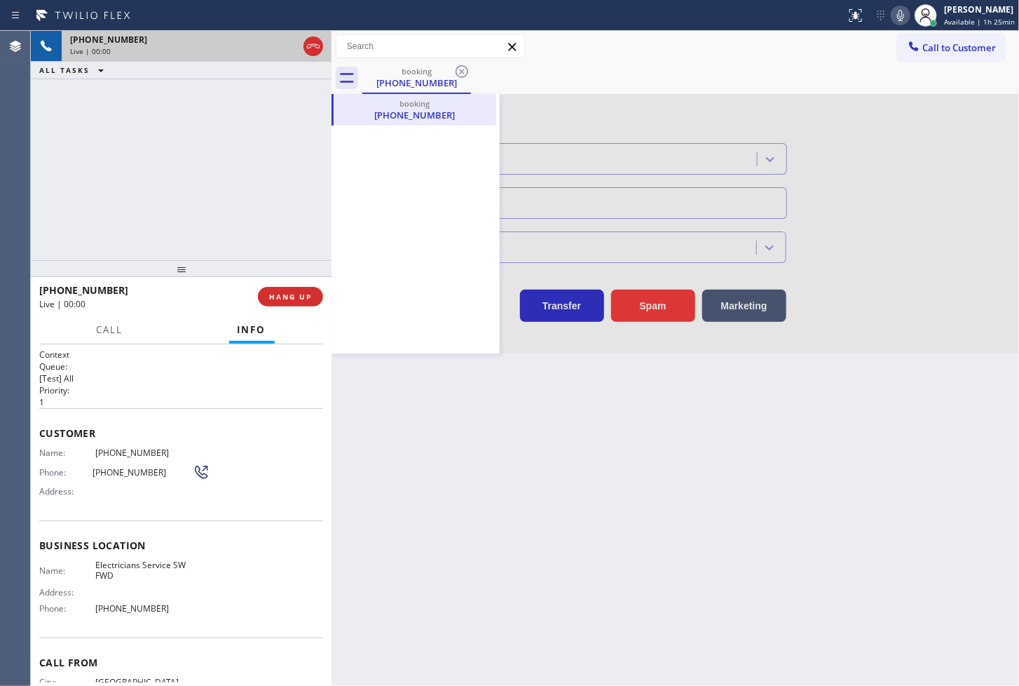
type input "(213) 566-1222"
click at [667, 305] on div at bounding box center [676, 223] width 688 height 259
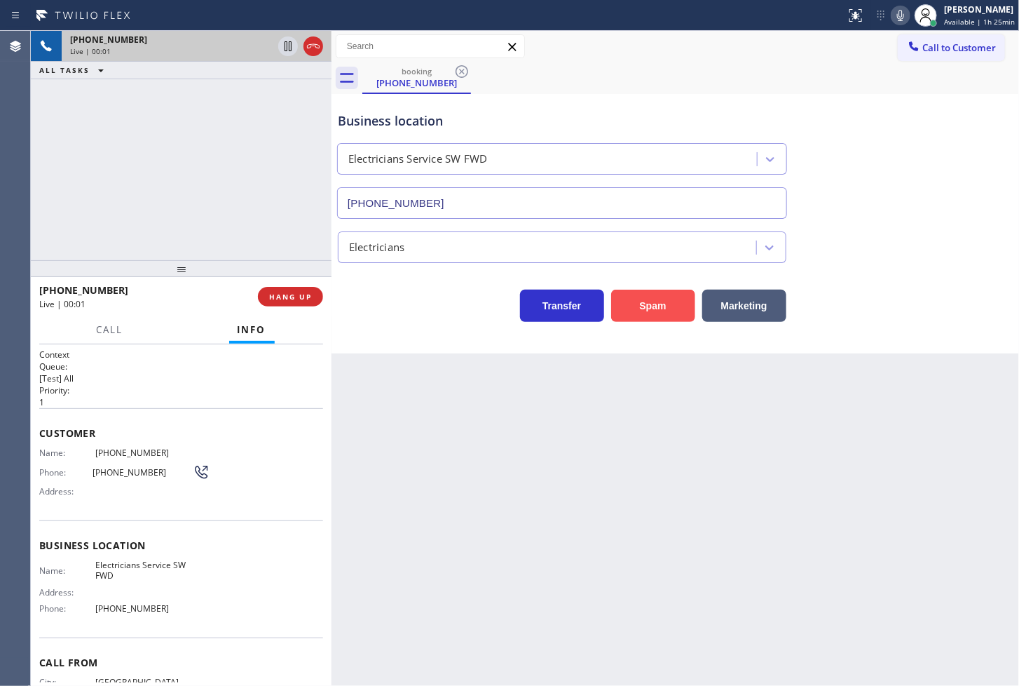
click at [667, 305] on button "Spam" at bounding box center [653, 306] width 84 height 32
drag, startPoint x: 667, startPoint y: 305, endPoint x: 923, endPoint y: 104, distance: 325.0
click at [673, 301] on button "Spam" at bounding box center [653, 306] width 84 height 32
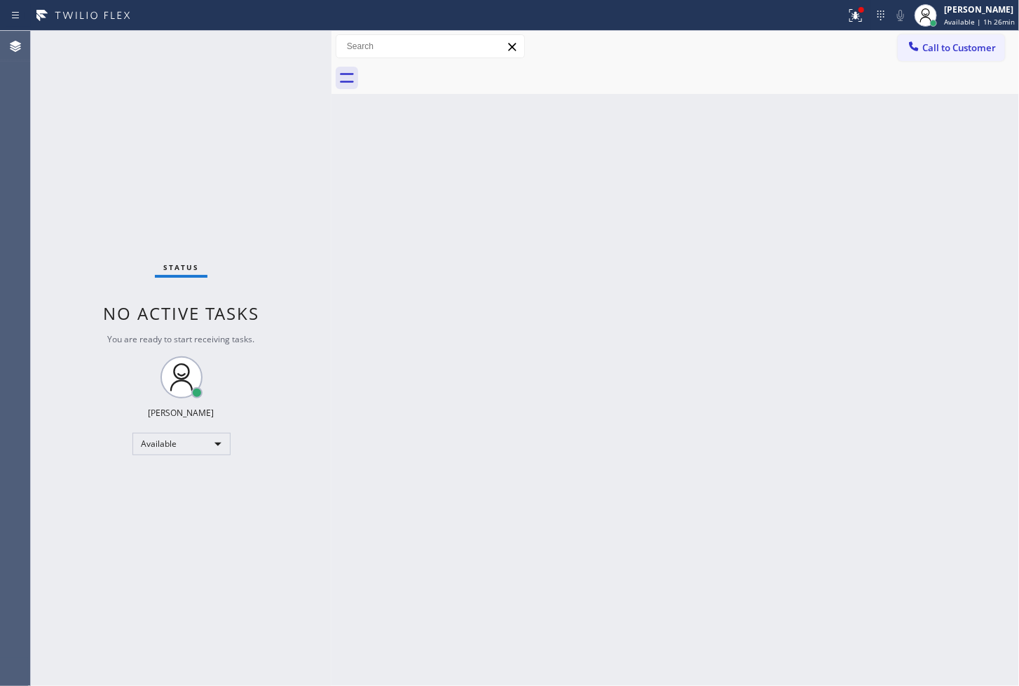
click at [269, 178] on div "Status No active tasks You are ready to start receiving tasks. [PERSON_NAME]" at bounding box center [181, 358] width 301 height 655
click at [267, 61] on div "Status No active tasks You are ready to start receiving tasks. [PERSON_NAME]" at bounding box center [181, 358] width 301 height 655
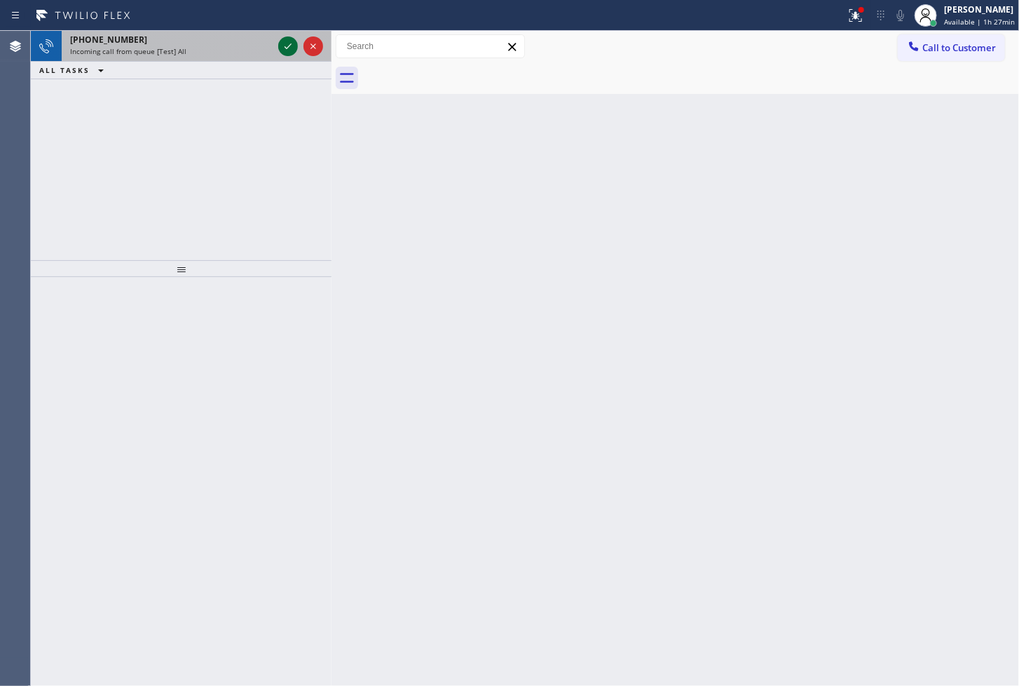
click at [287, 38] on icon at bounding box center [288, 46] width 17 height 17
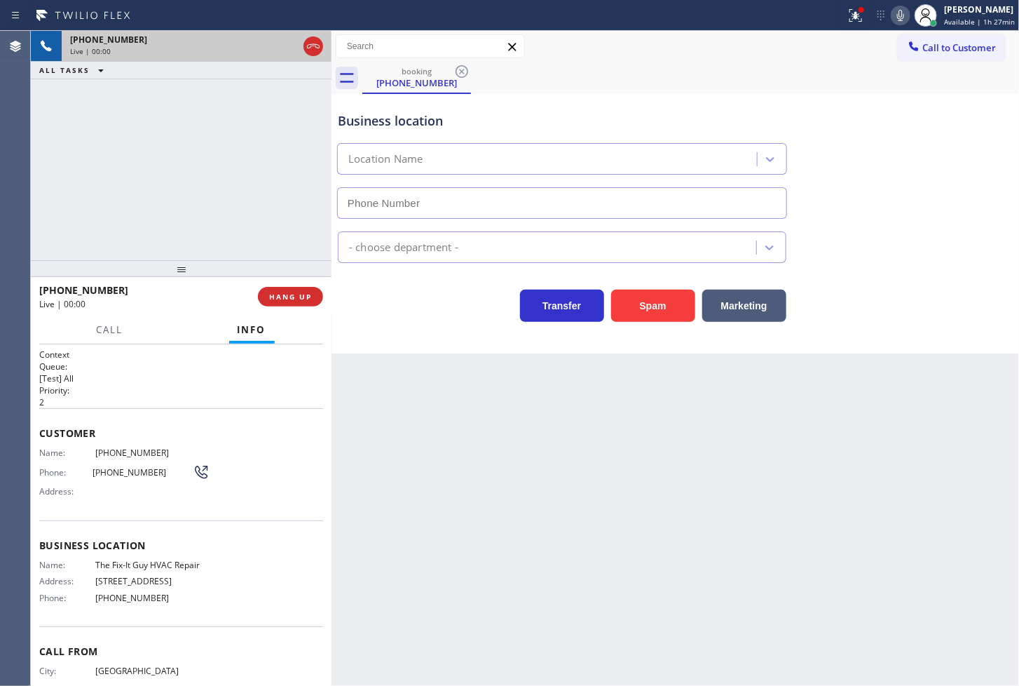
type input "(786) 565-6096"
click at [752, 608] on div "Back to Dashboard Change Sender ID Customers Technicians Select a contact Outbo…" at bounding box center [676, 358] width 688 height 655
click at [250, 204] on div "+19545164645 Live | 00:01 ALL TASKS ALL TASKS ACTIVE TASKS TASKS IN WRAP UP" at bounding box center [181, 145] width 301 height 229
click at [229, 215] on div "+19545164645 Live | 00:02 ALL TASKS ALL TASKS ACTIVE TASKS TASKS IN WRAP UP" at bounding box center [181, 145] width 301 height 229
click at [95, 328] on button "Call" at bounding box center [109, 329] width 43 height 27
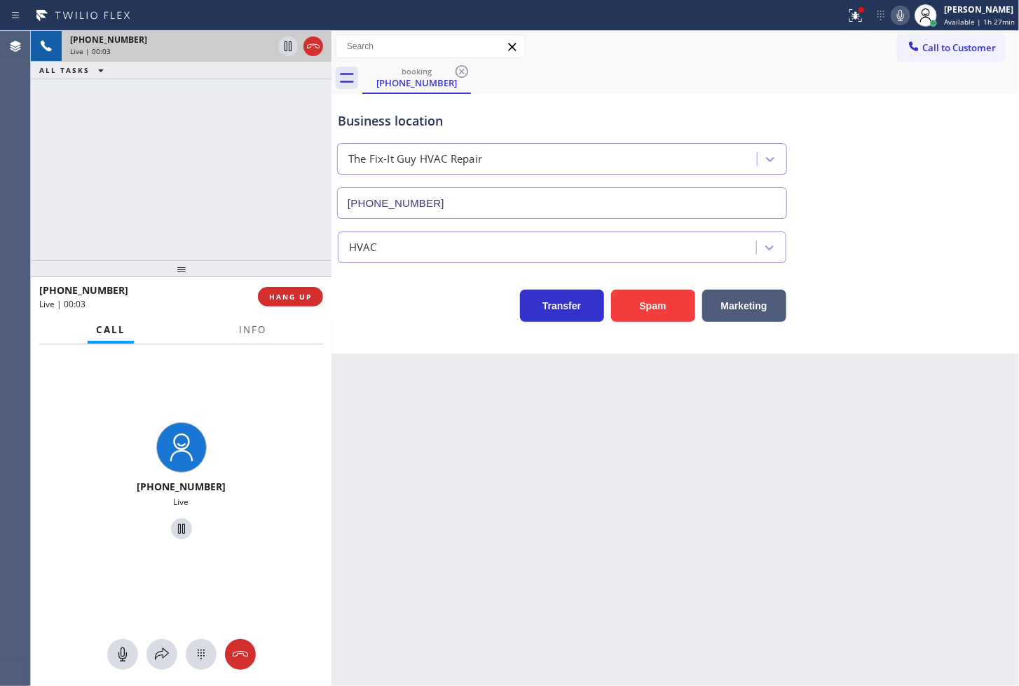
click at [157, 202] on div "+19545164645 Live | 00:03 ALL TASKS ALL TASKS ACTIVE TASKS TASKS IN WRAP UP" at bounding box center [181, 145] width 301 height 229
drag, startPoint x: 787, startPoint y: 121, endPoint x: 870, endPoint y: 59, distance: 104.2
click at [830, 92] on div "Business location The Fix-It Guy HVAC Repair (786) 565-6096" at bounding box center [675, 155] width 681 height 127
click at [893, 15] on icon at bounding box center [901, 15] width 17 height 17
click at [891, 24] on button at bounding box center [901, 16] width 20 height 20
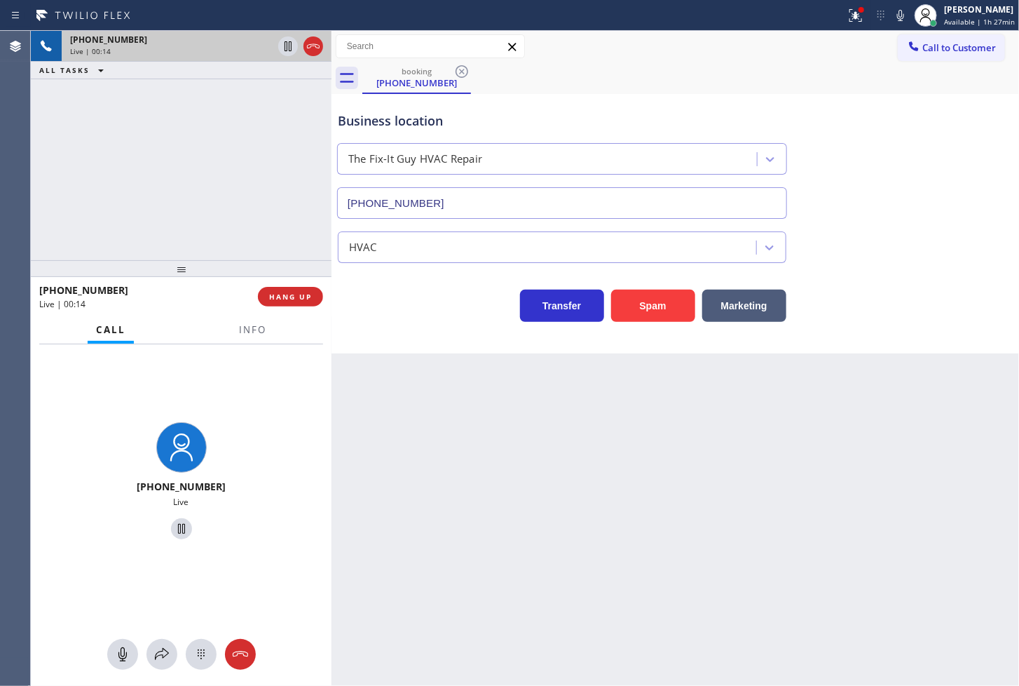
click at [184, 196] on div "+19545164645 Live | 00:14 ALL TASKS ALL TASKS ACTIVE TASKS TASKS IN WRAP UP" at bounding box center [181, 145] width 301 height 229
click at [250, 337] on button "Info" at bounding box center [253, 329] width 44 height 27
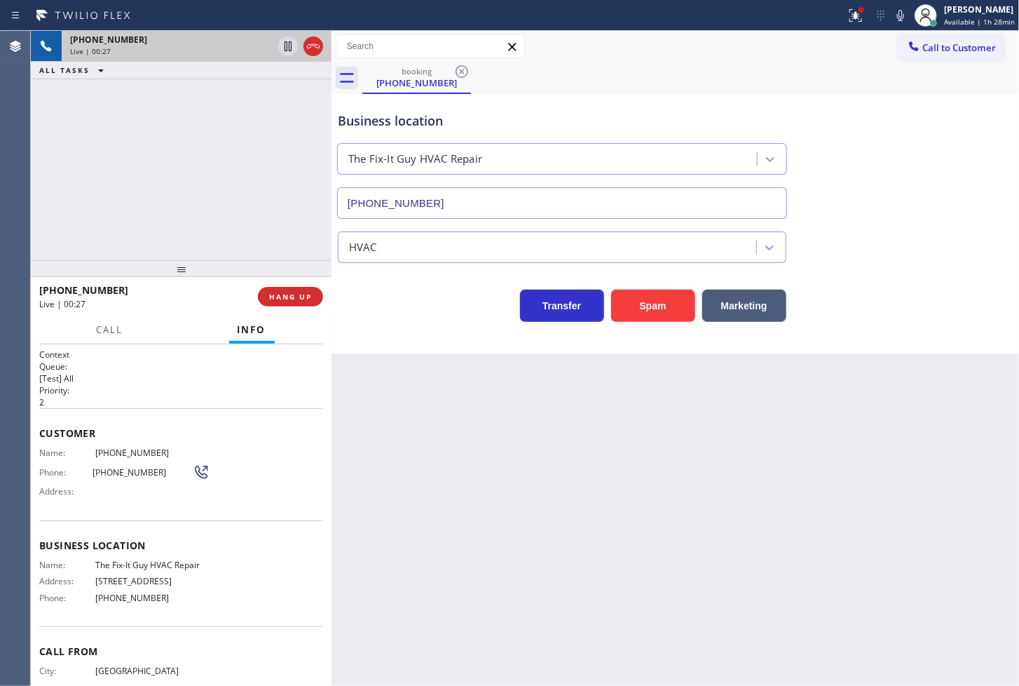
click at [149, 182] on div "+19545164645 Live | 00:27 ALL TASKS ALL TASKS ACTIVE TASKS TASKS IN WRAP UP" at bounding box center [181, 145] width 301 height 229
click at [290, 46] on icon at bounding box center [288, 46] width 17 height 17
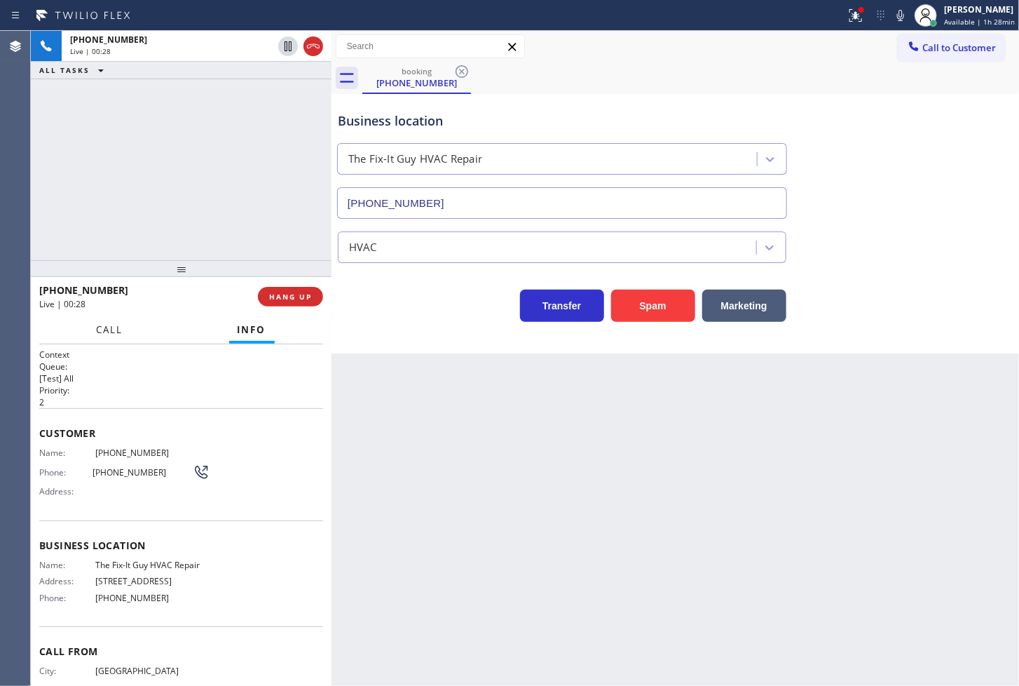
click at [114, 332] on span "Call" at bounding box center [110, 329] width 27 height 13
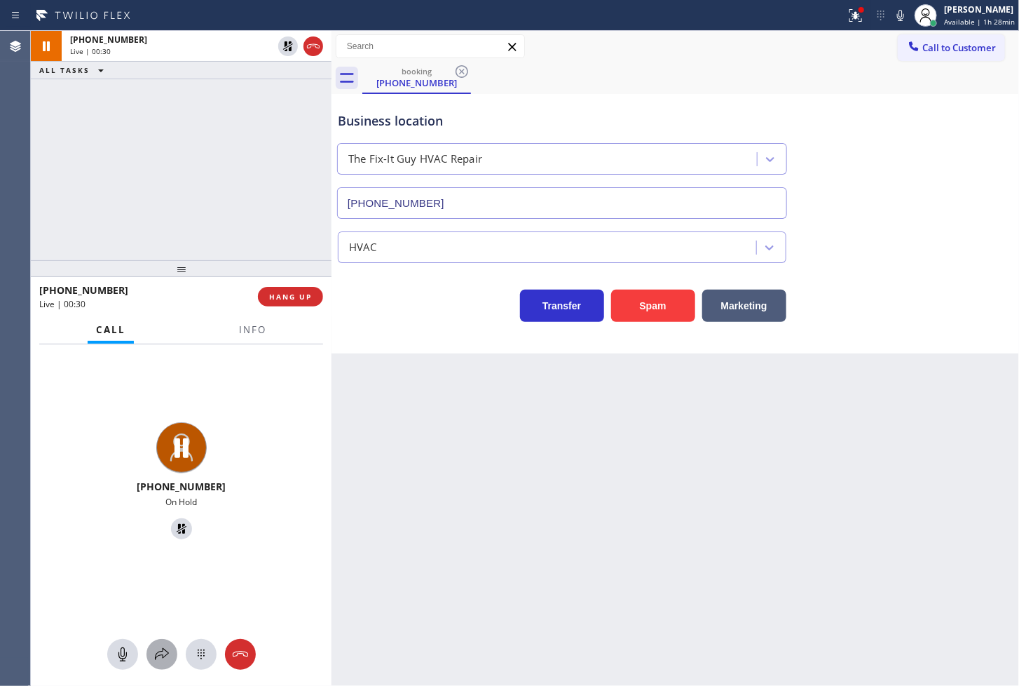
click at [161, 640] on button at bounding box center [162, 654] width 31 height 31
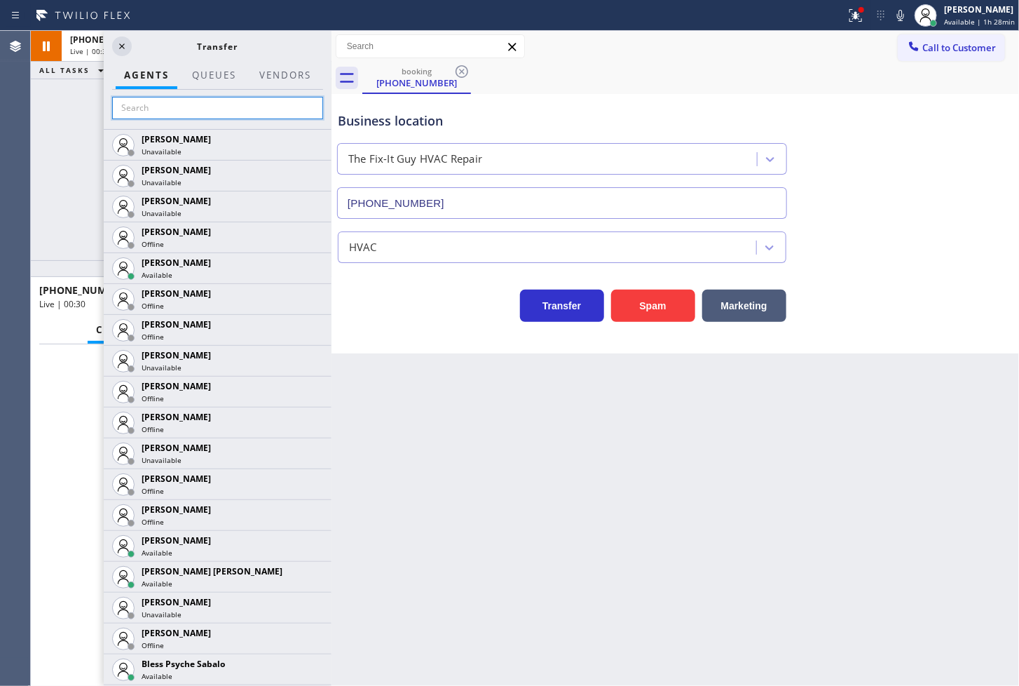
click at [233, 113] on input "text" at bounding box center [217, 108] width 211 height 22
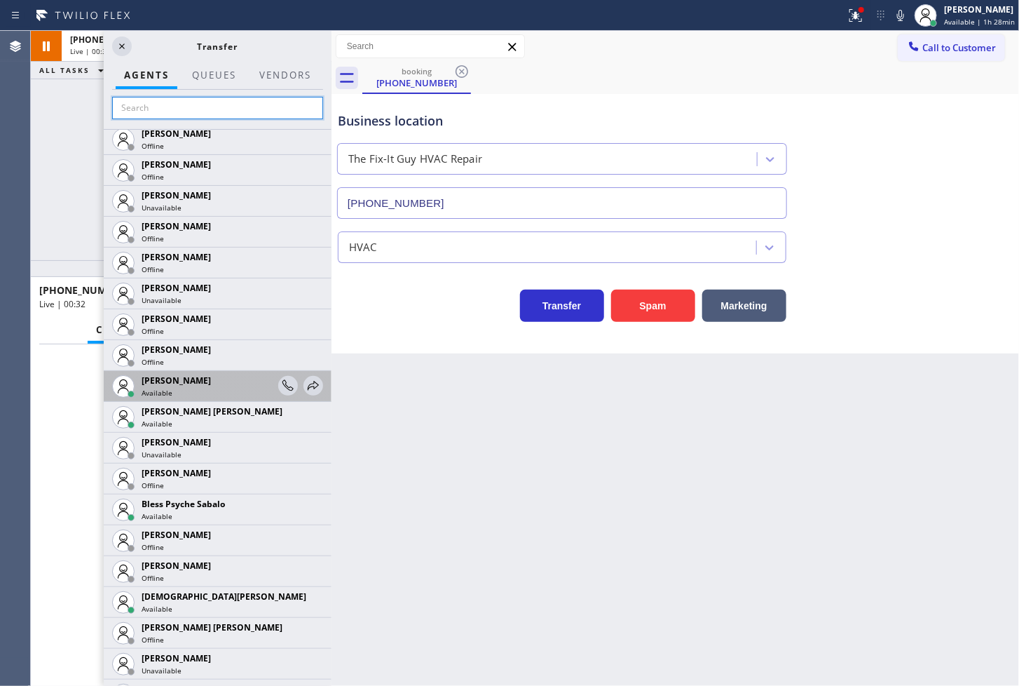
scroll to position [233, 0]
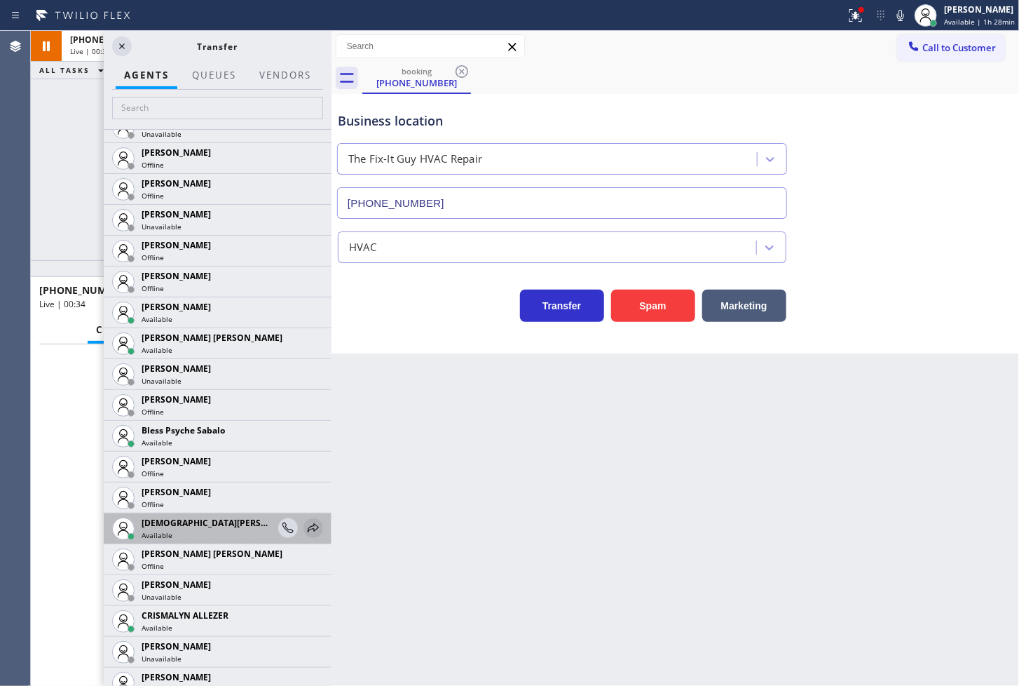
click at [305, 527] on icon at bounding box center [313, 528] width 17 height 17
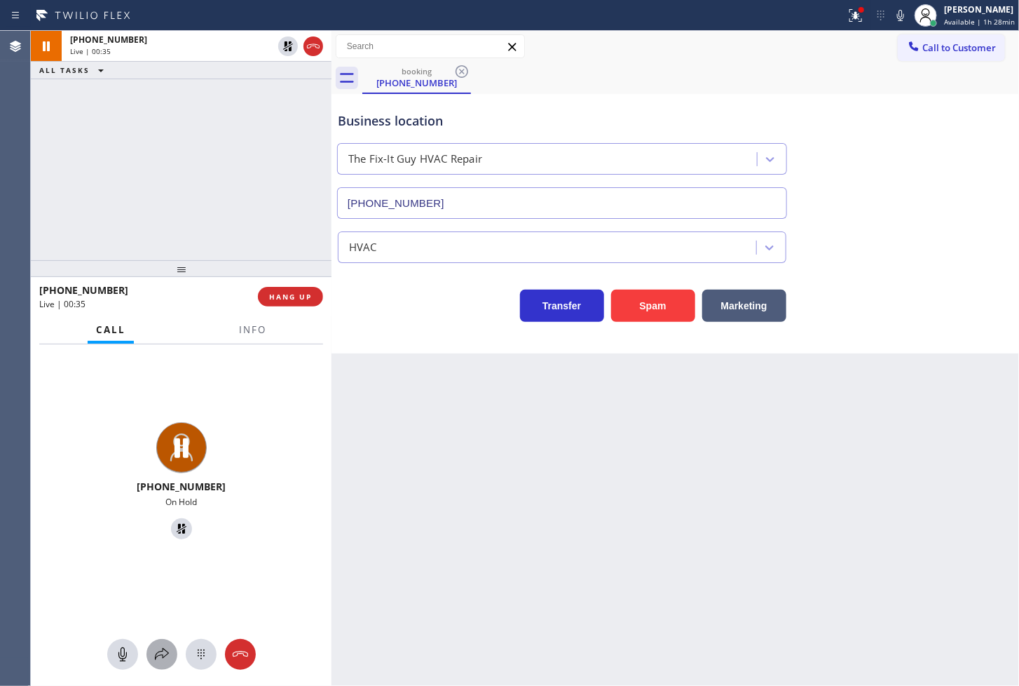
click at [163, 660] on icon at bounding box center [162, 654] width 17 height 17
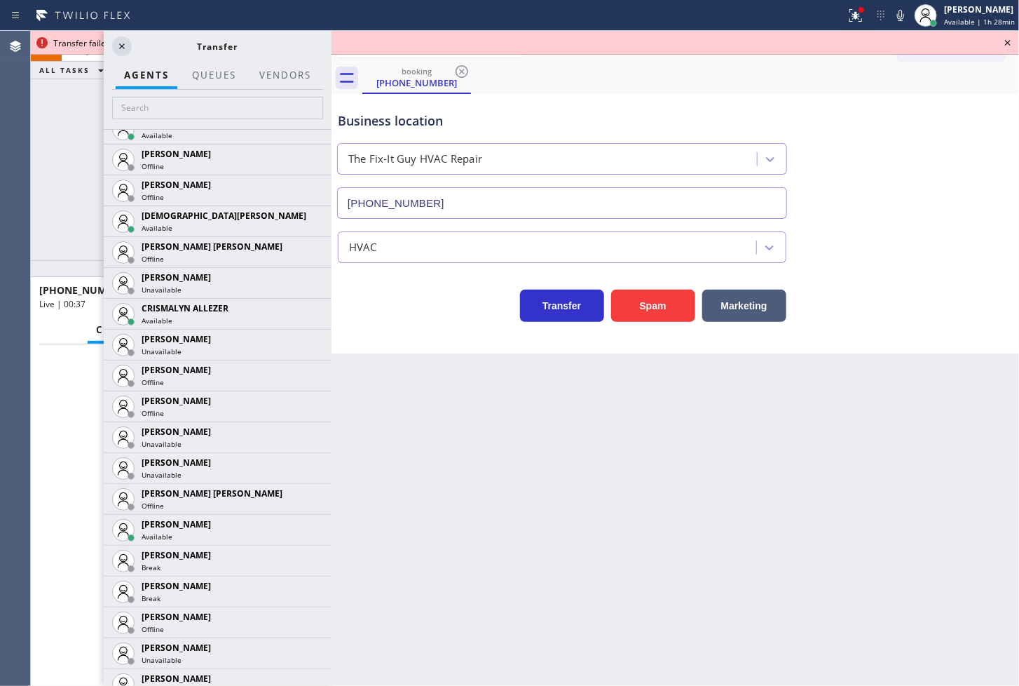
scroll to position [545, 0]
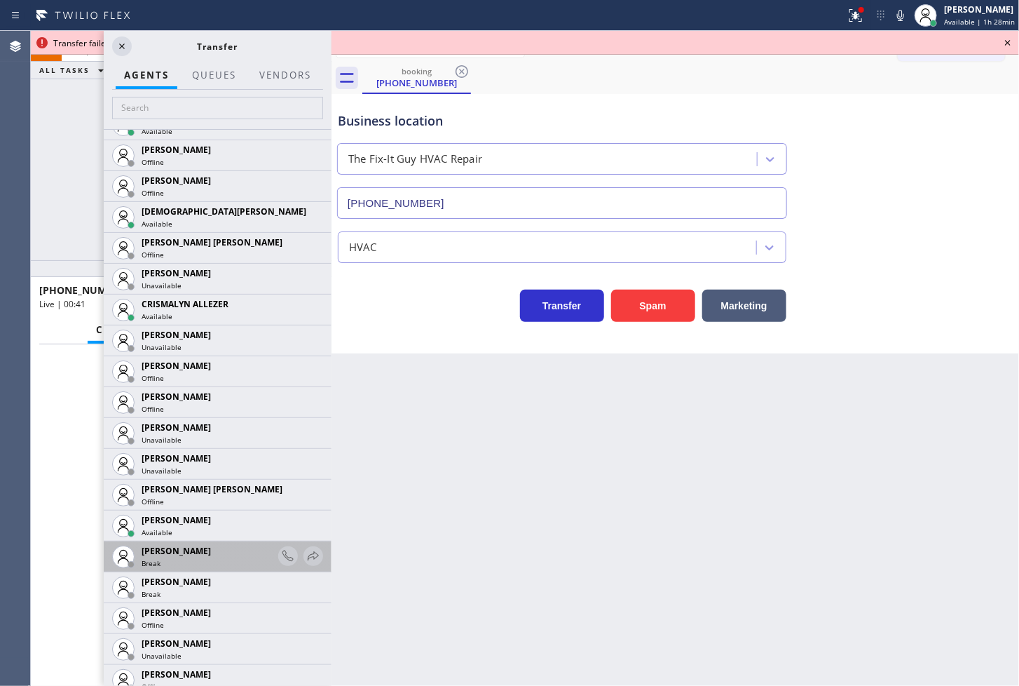
drag, startPoint x: 299, startPoint y: 533, endPoint x: 280, endPoint y: 557, distance: 30.4
click at [0, 0] on div at bounding box center [0, 0] width 0 height 0
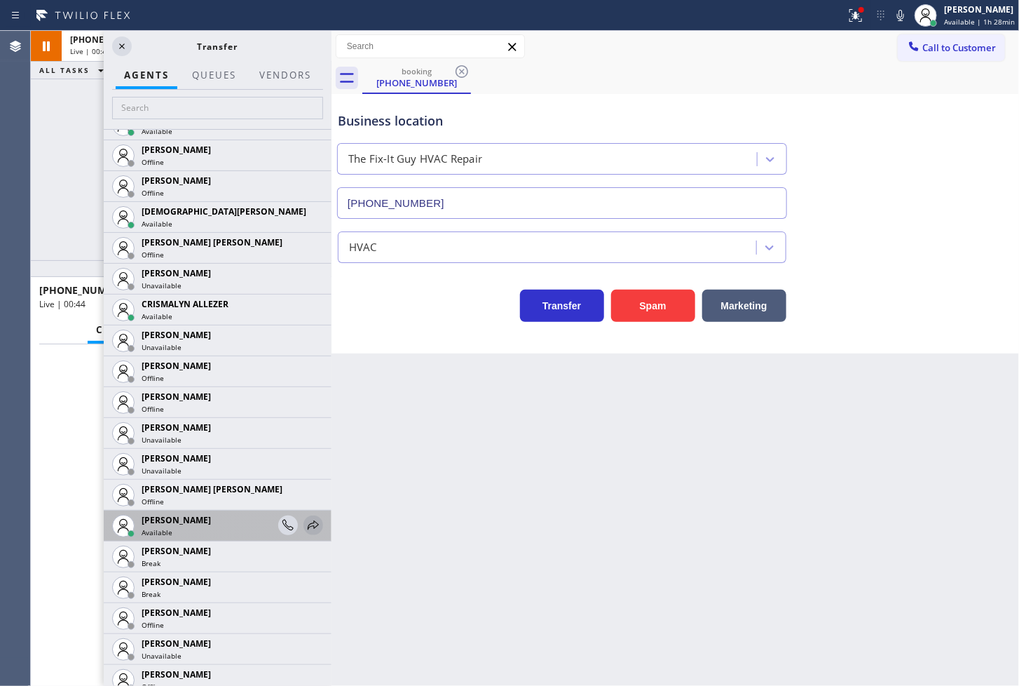
click at [305, 522] on icon at bounding box center [313, 525] width 17 height 17
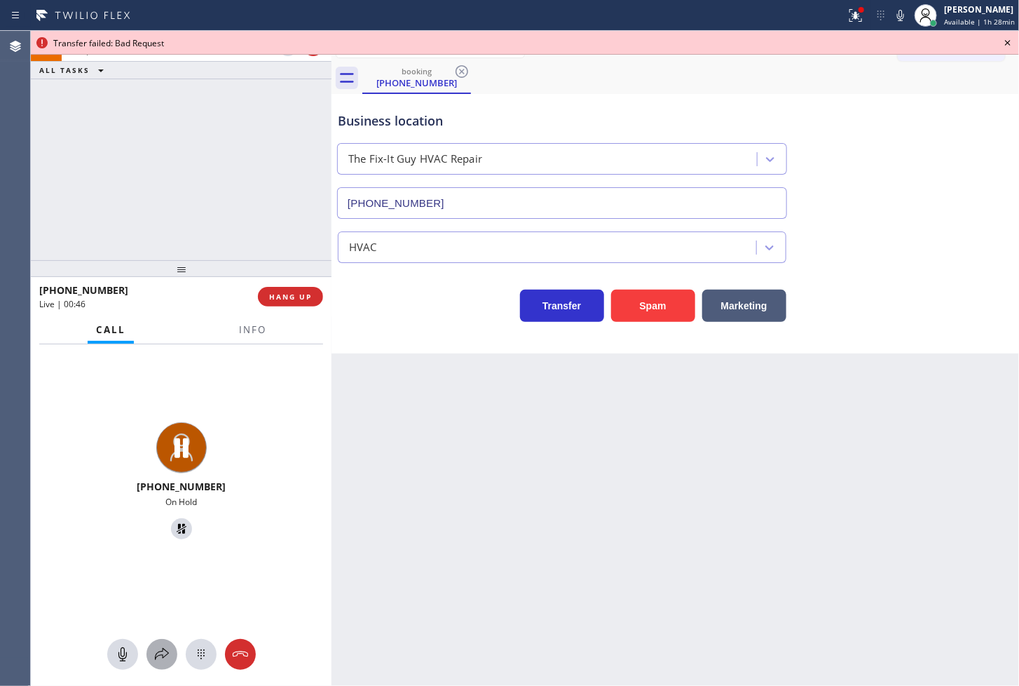
click at [162, 650] on icon at bounding box center [162, 654] width 17 height 17
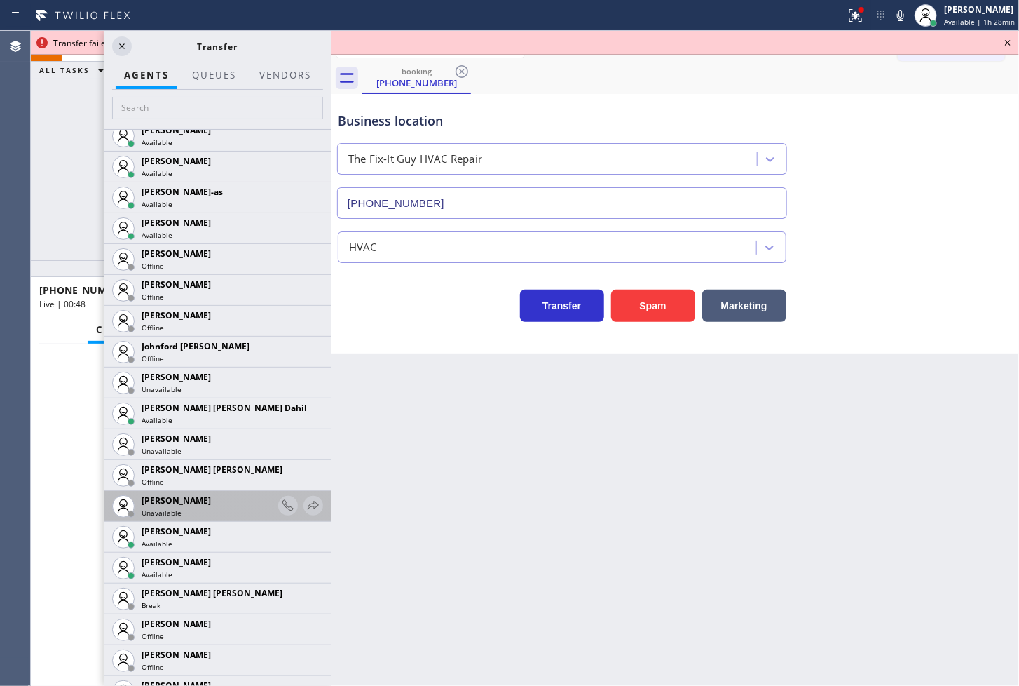
scroll to position [1402, 0]
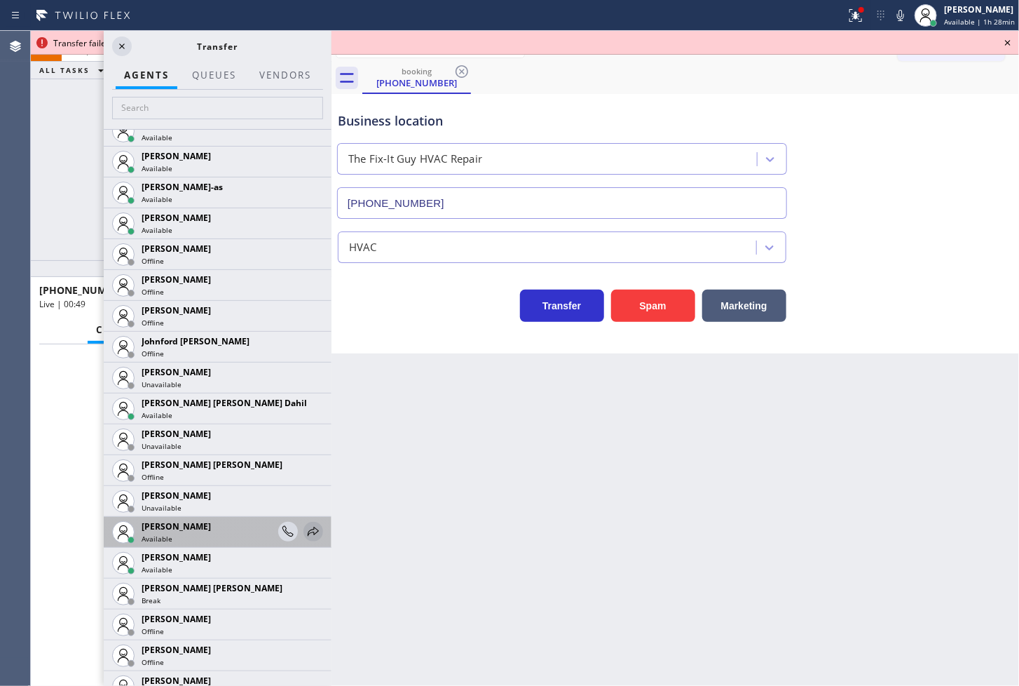
click at [305, 530] on icon at bounding box center [313, 531] width 17 height 17
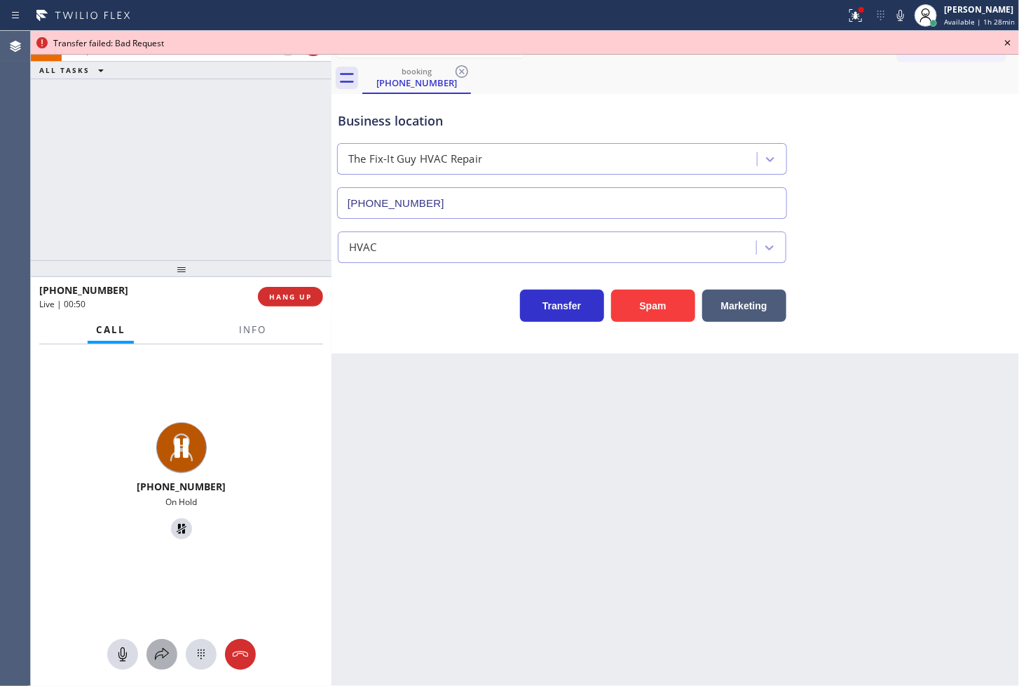
click at [154, 650] on icon at bounding box center [162, 654] width 17 height 17
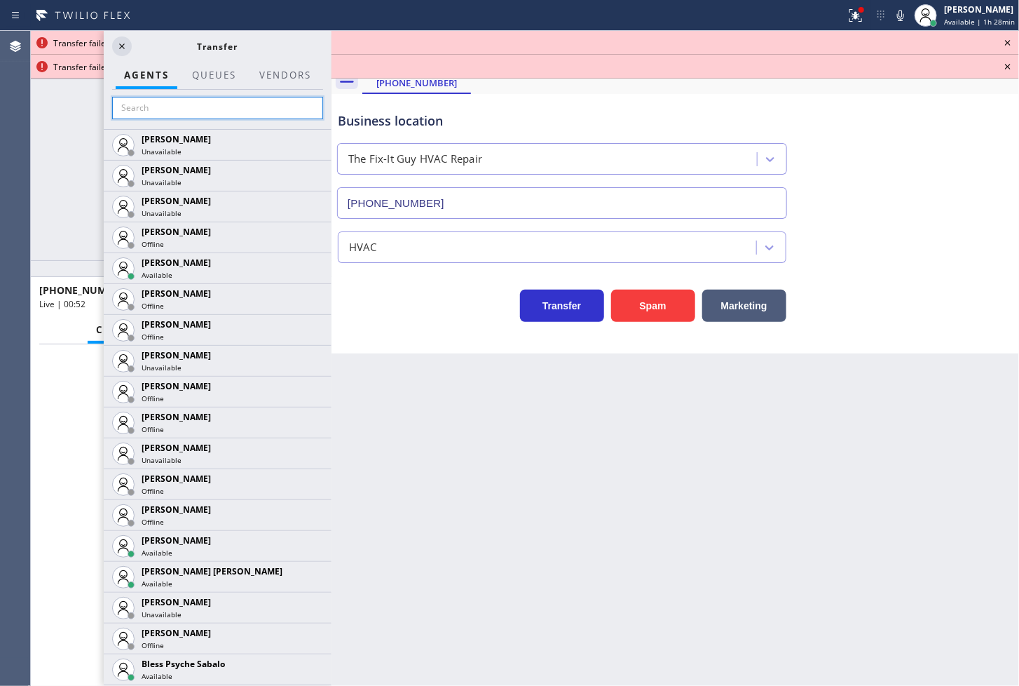
click at [172, 112] on input "text" at bounding box center [217, 108] width 211 height 22
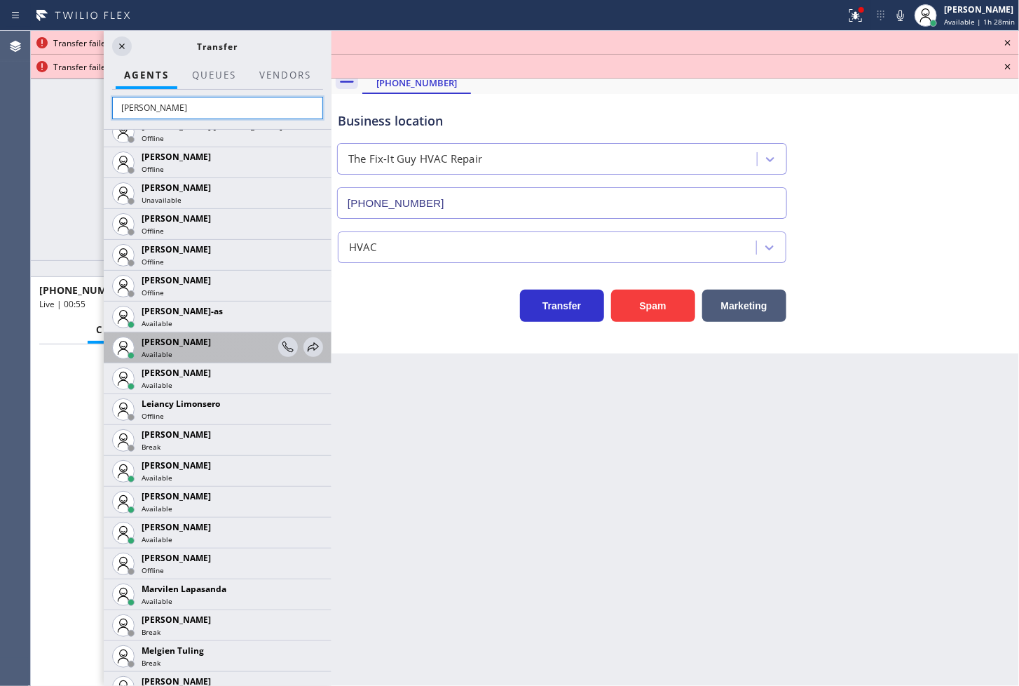
scroll to position [389, 0]
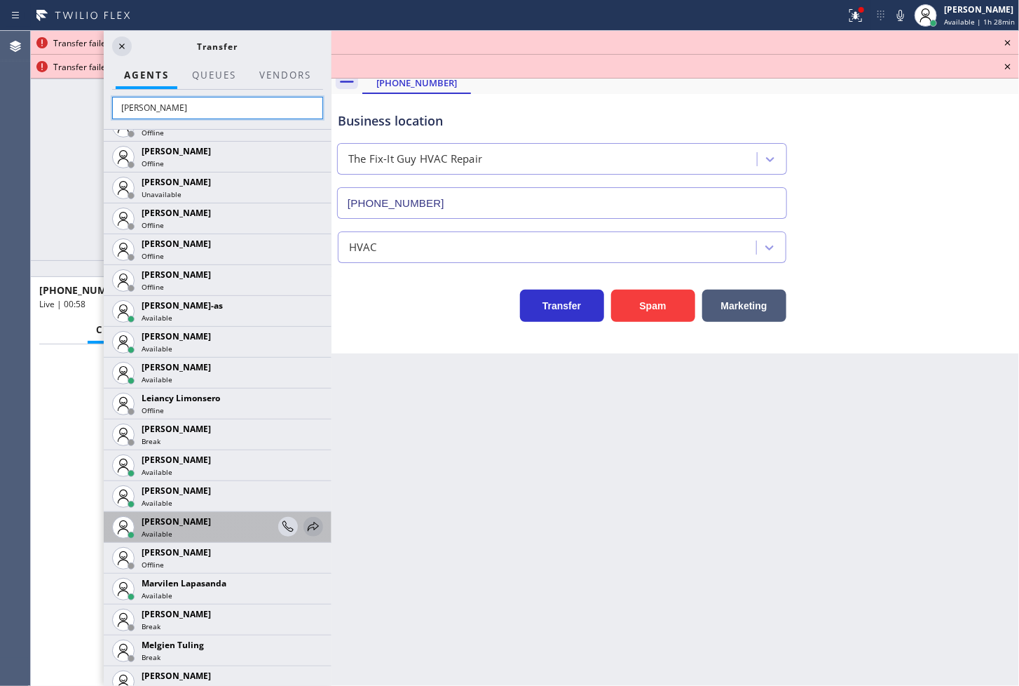
type input "[PERSON_NAME]"
click at [305, 527] on icon at bounding box center [313, 526] width 17 height 17
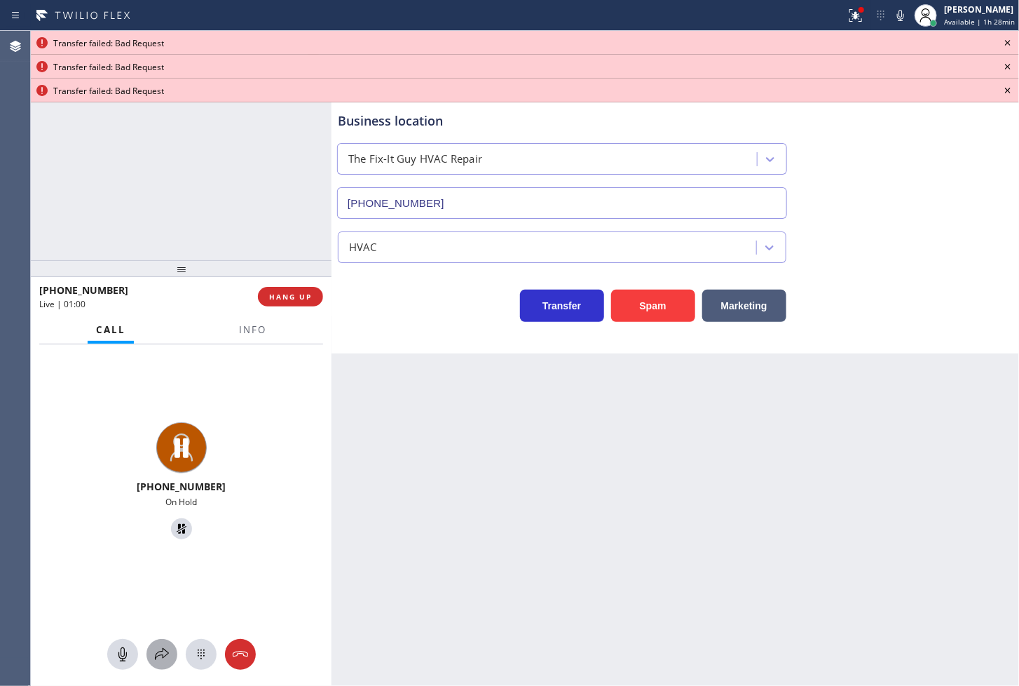
click at [164, 650] on icon at bounding box center [162, 654] width 17 height 17
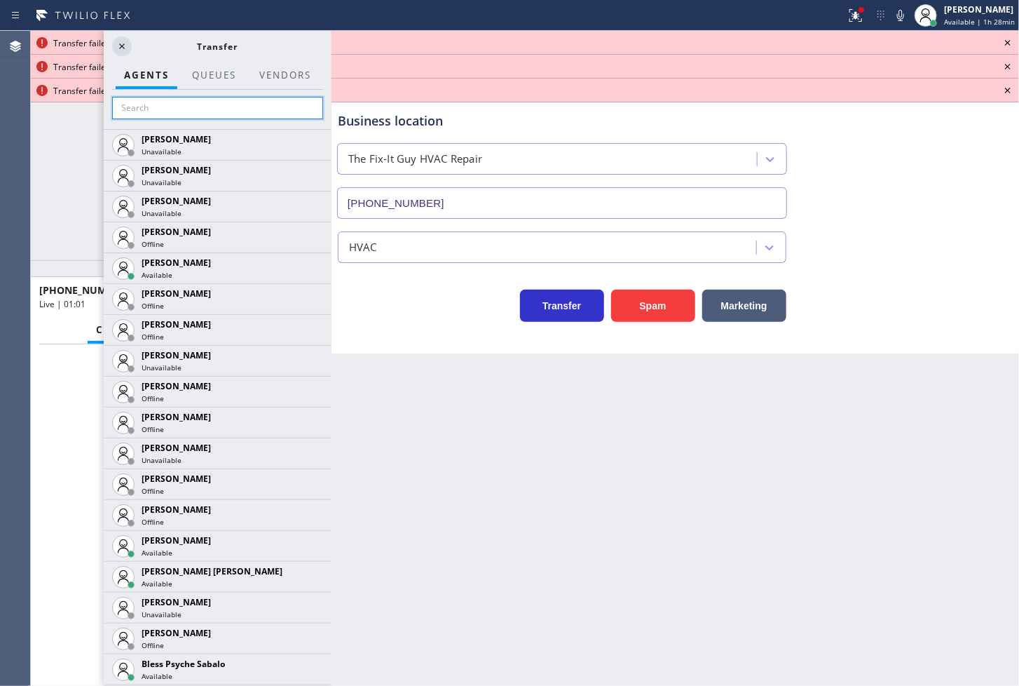
click at [206, 107] on input "text" at bounding box center [217, 108] width 211 height 22
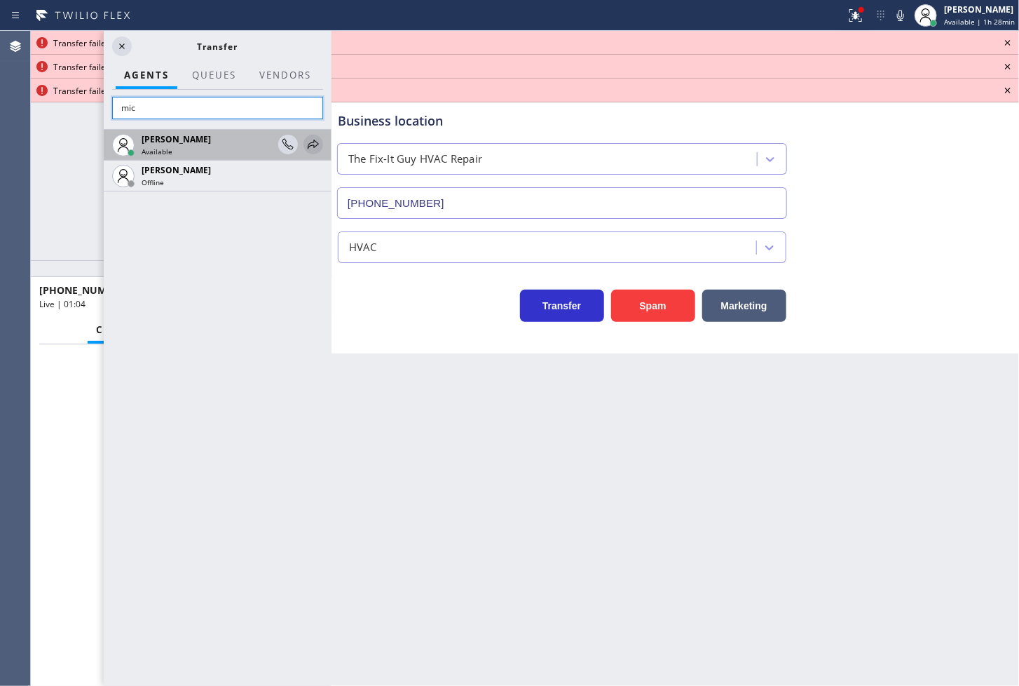
type input "mic"
click at [314, 140] on icon at bounding box center [313, 144] width 17 height 17
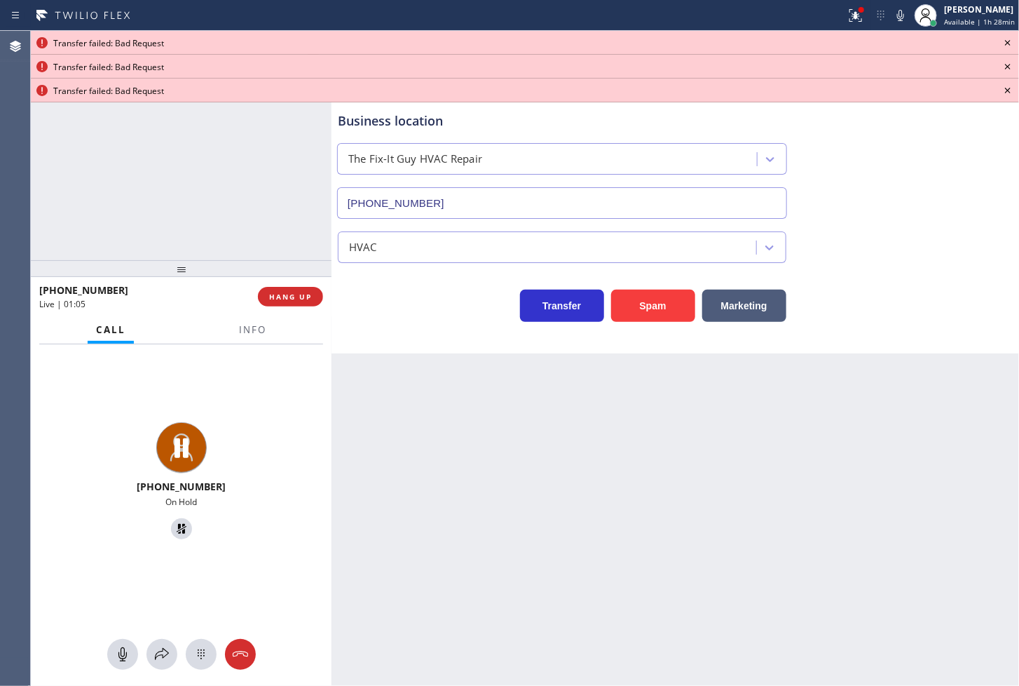
drag, startPoint x: 159, startPoint y: 656, endPoint x: 73, endPoint y: 290, distance: 375.3
click at [161, 648] on icon at bounding box center [162, 654] width 17 height 17
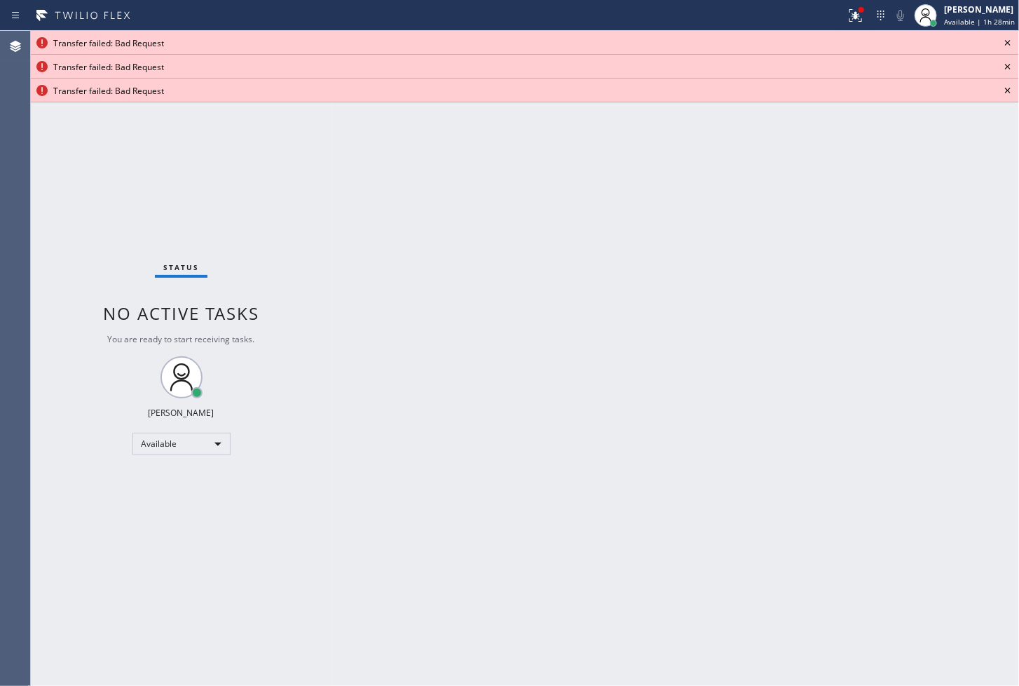
click at [1011, 42] on icon at bounding box center [1008, 42] width 17 height 17
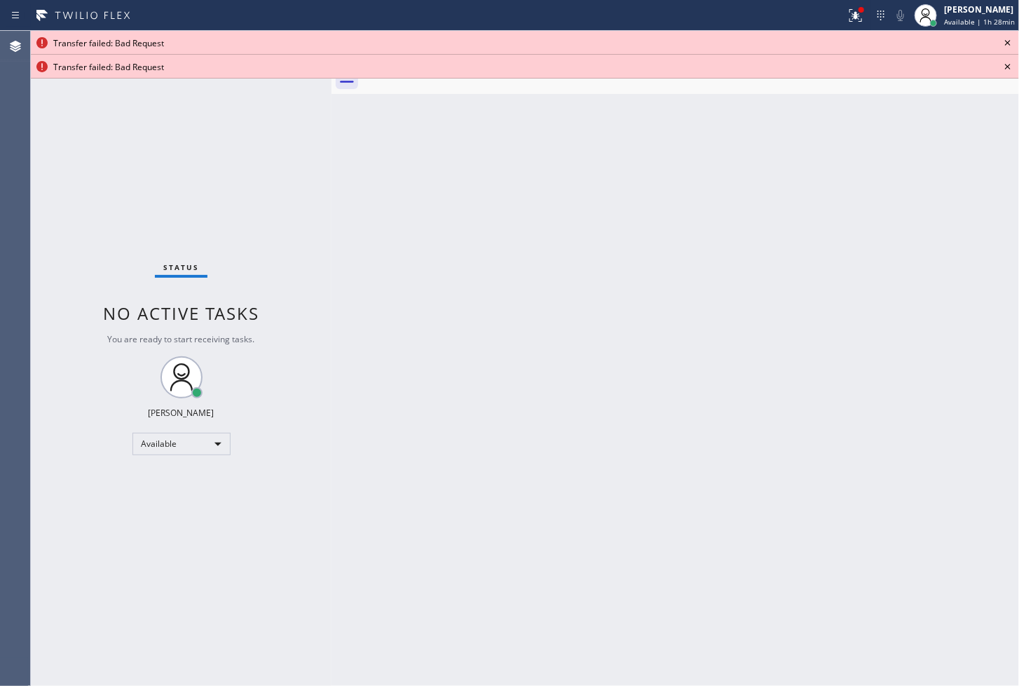
click at [1011, 42] on icon at bounding box center [1008, 42] width 17 height 17
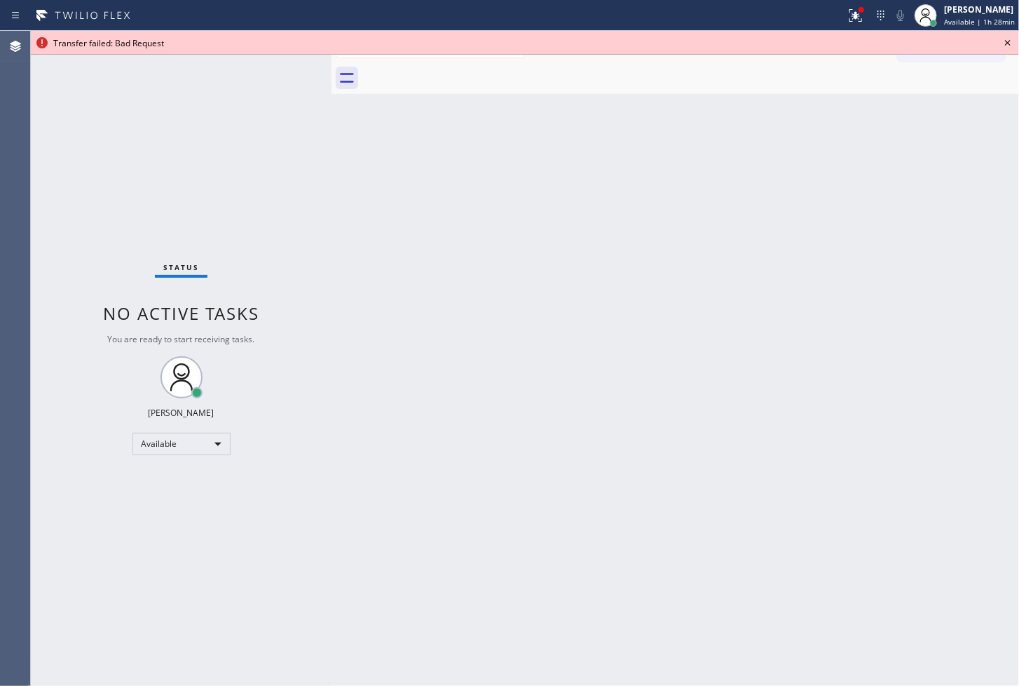
click at [1011, 42] on icon at bounding box center [1008, 42] width 17 height 17
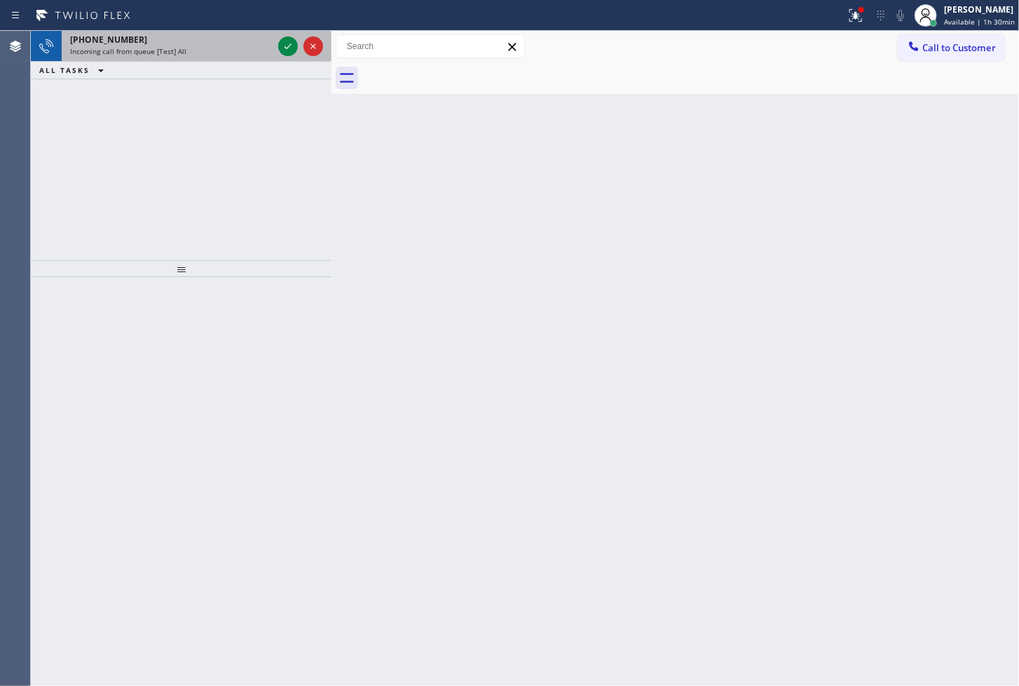
click at [269, 34] on div "+13038082948" at bounding box center [171, 40] width 203 height 12
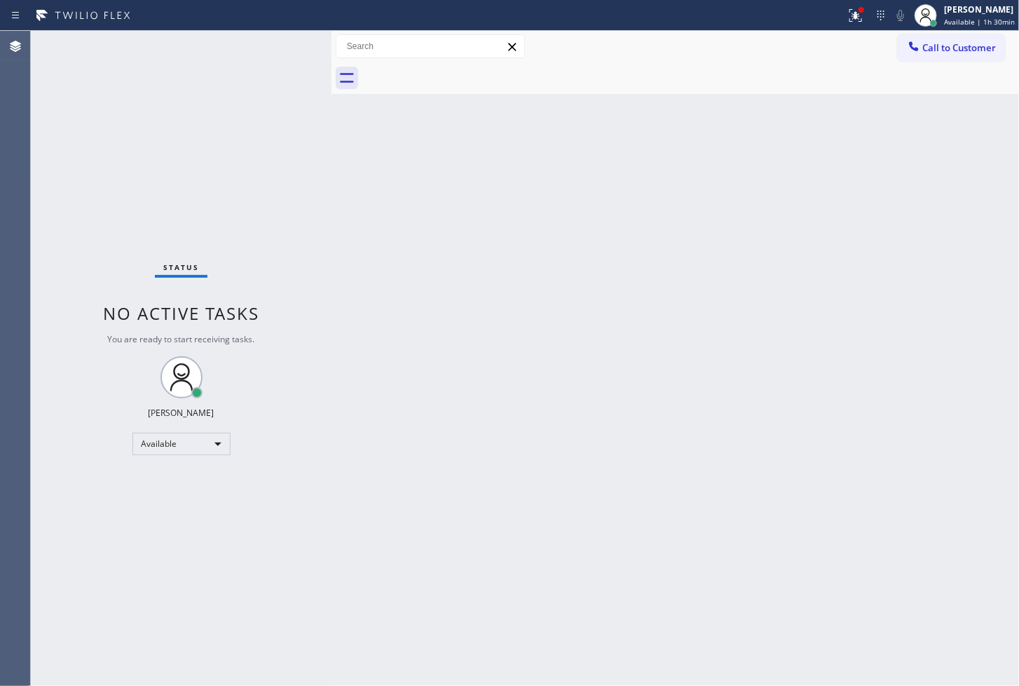
click at [280, 36] on div "Status No active tasks You are ready to start receiving tasks. [PERSON_NAME]" at bounding box center [181, 358] width 301 height 655
click at [278, 72] on div "Status No active tasks You are ready to start receiving tasks. [PERSON_NAME]" at bounding box center [181, 358] width 301 height 655
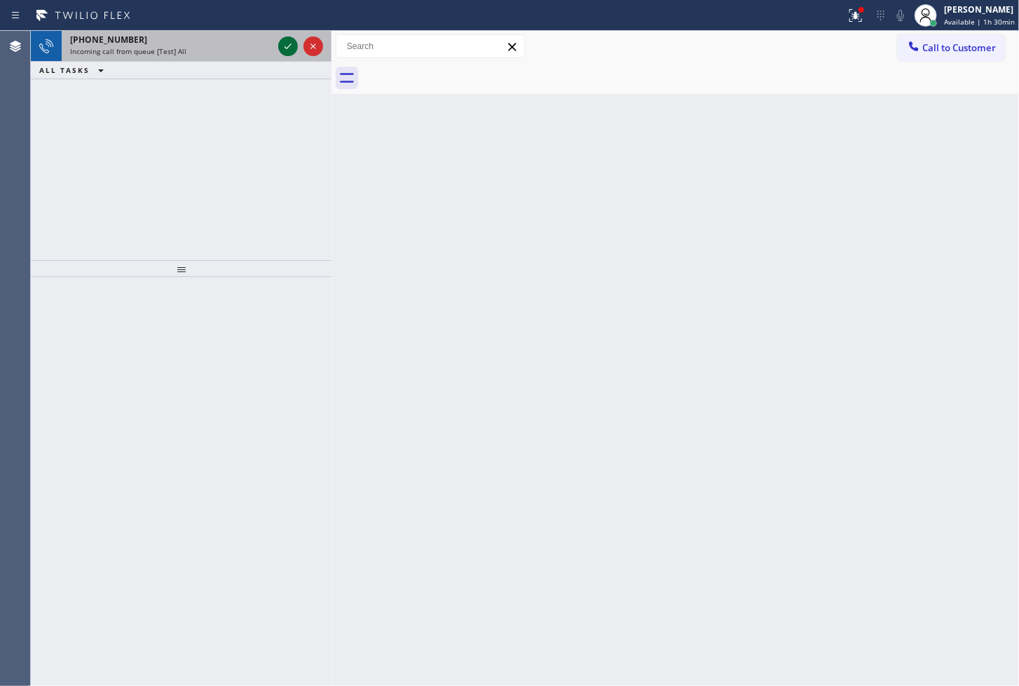
click at [278, 44] on div at bounding box center [288, 46] width 20 height 17
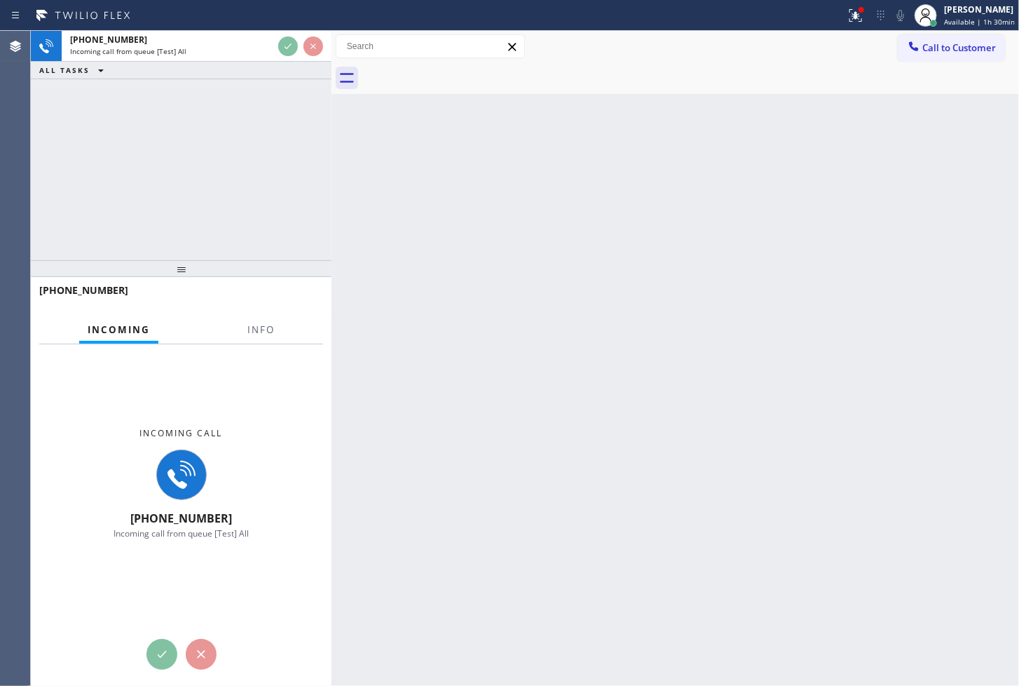
click at [285, 190] on div "+16802089359 Incoming call from queue [Test] All ALL TASKS ALL TASKS ACTIVE TAS…" at bounding box center [181, 145] width 301 height 229
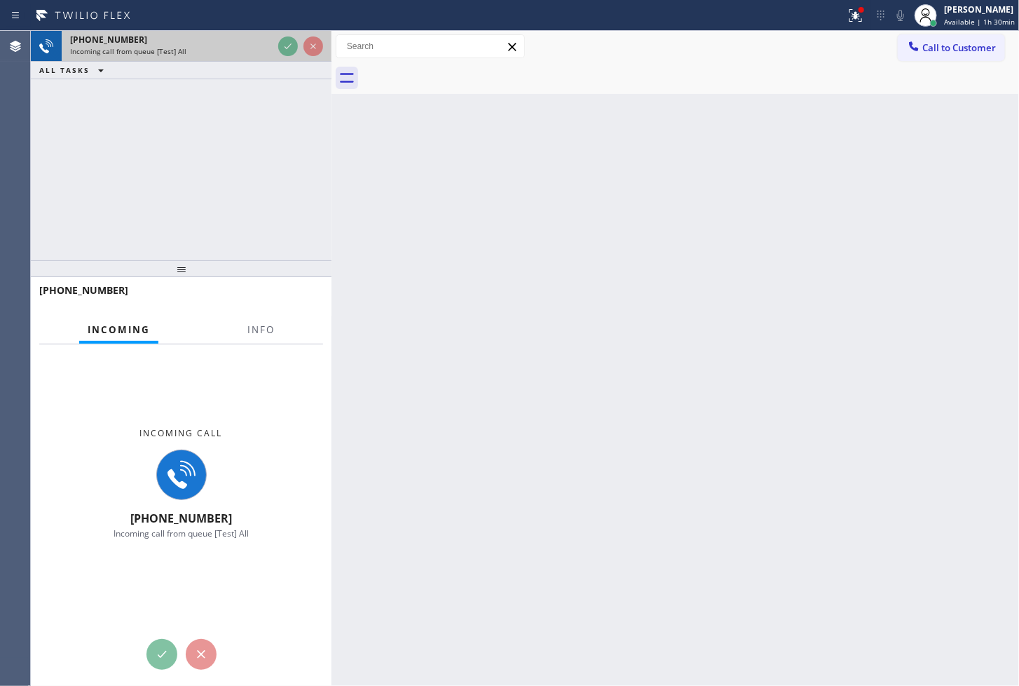
click at [276, 53] on div at bounding box center [301, 46] width 50 height 31
click at [269, 49] on div "Incoming call from queue [Test] All" at bounding box center [171, 51] width 203 height 10
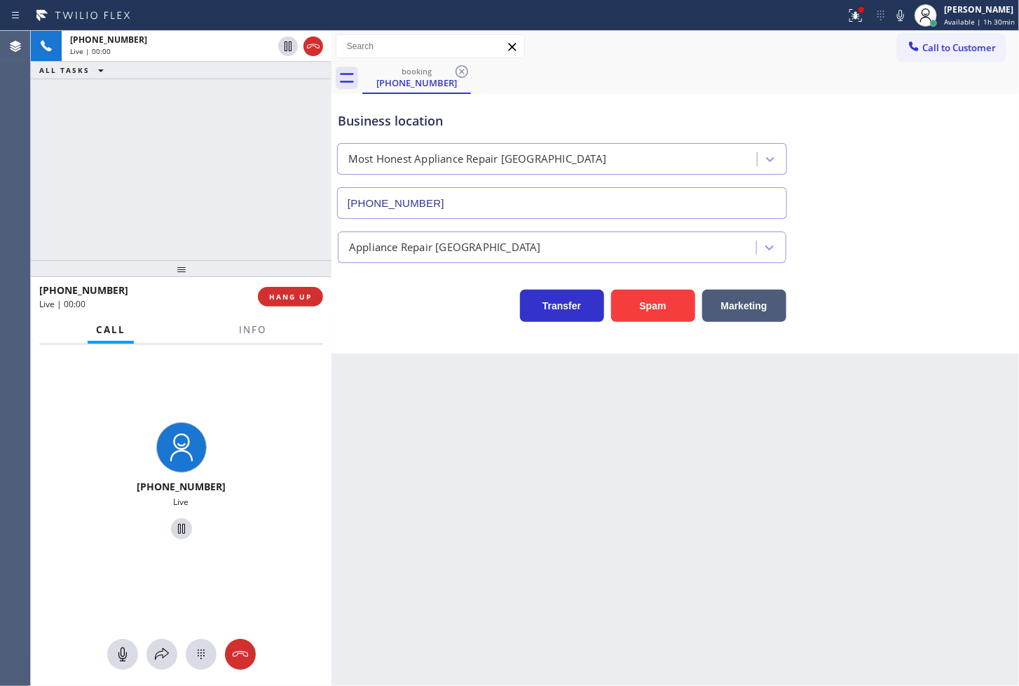
type input "[PHONE_NUMBER]"
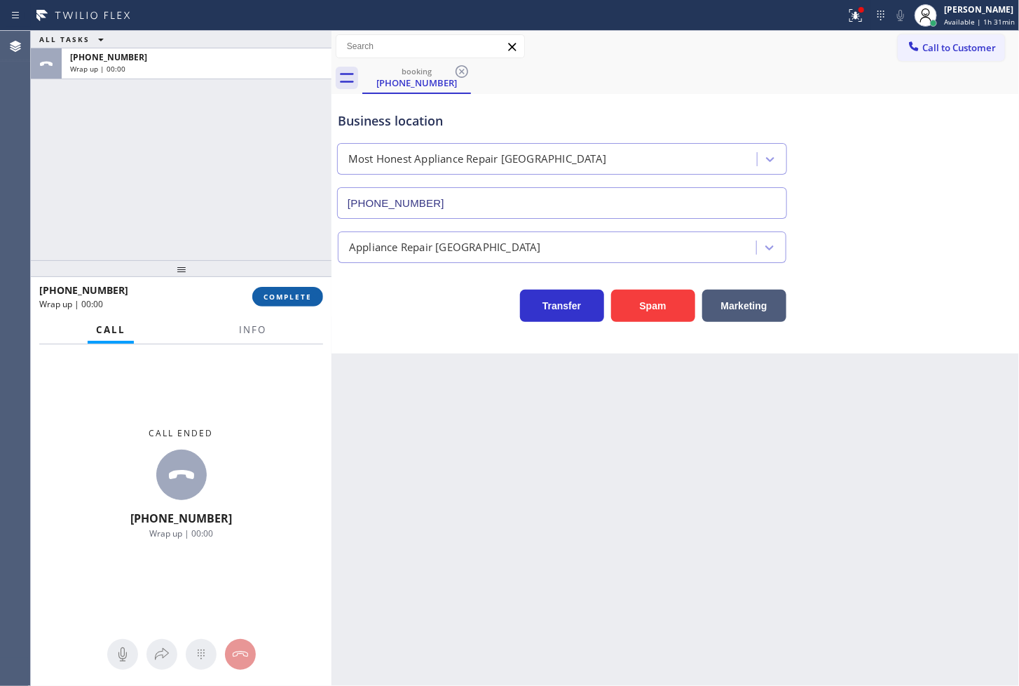
click at [271, 298] on span "COMPLETE" at bounding box center [288, 297] width 48 height 10
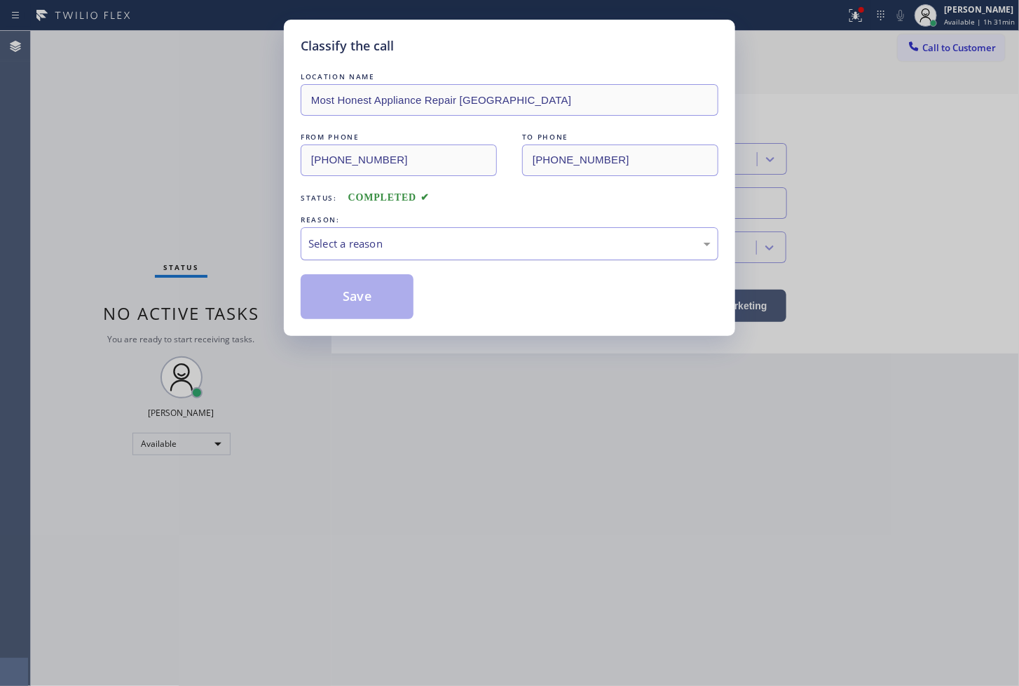
click at [428, 246] on div "Select a reason" at bounding box center [510, 244] width 402 height 16
click at [381, 311] on button "Save" at bounding box center [357, 296] width 113 height 45
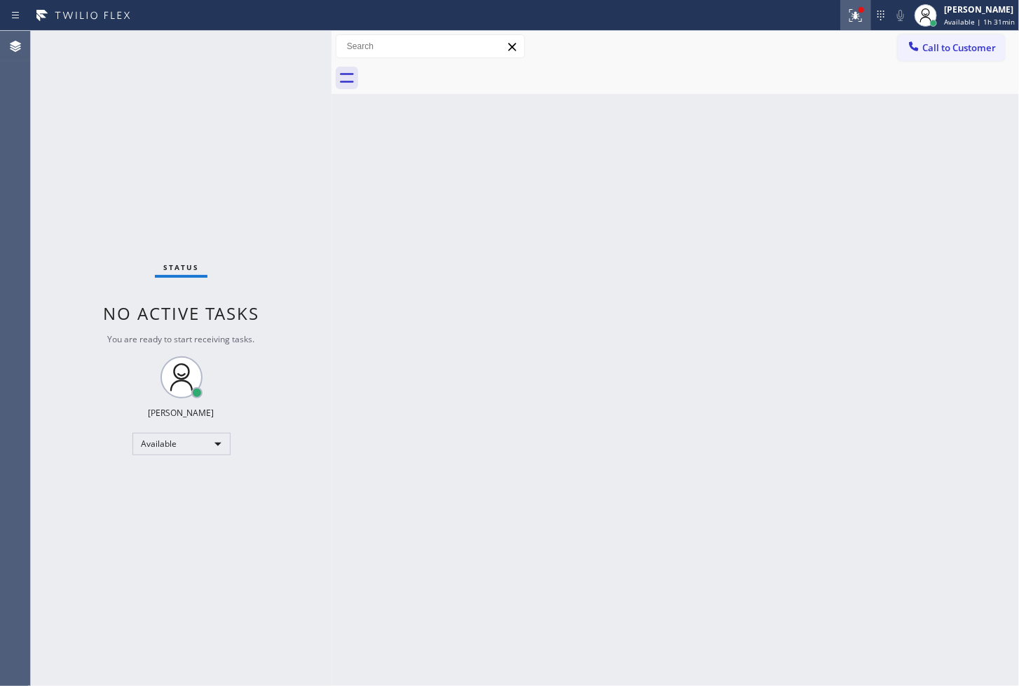
click at [848, 15] on icon at bounding box center [856, 15] width 17 height 17
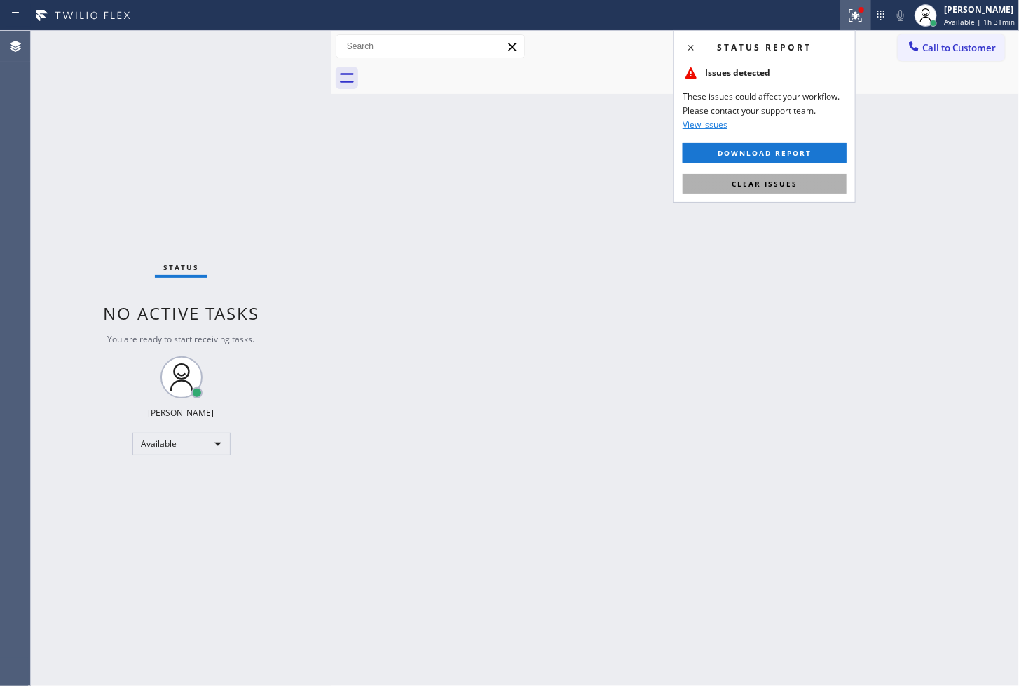
click at [780, 190] on button "Clear issues" at bounding box center [765, 184] width 164 height 20
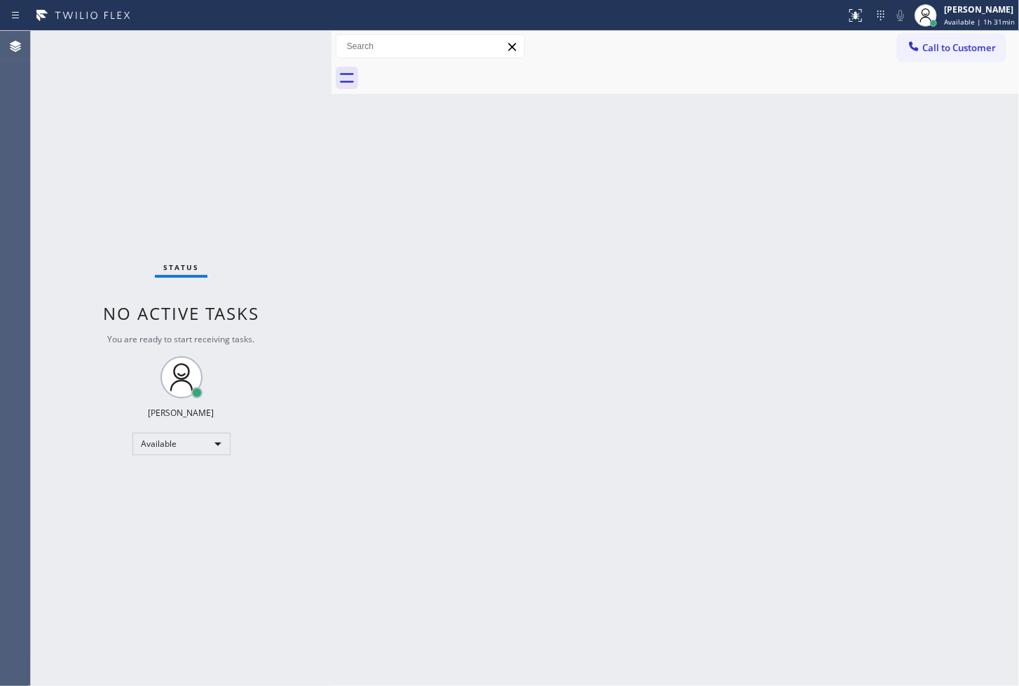
drag, startPoint x: 35, startPoint y: 187, endPoint x: 104, endPoint y: 82, distance: 125.0
click at [37, 179] on div "Status No active tasks You are ready to start receiving tasks. [PERSON_NAME]" at bounding box center [181, 358] width 301 height 655
click at [264, 36] on div "Status No active tasks You are ready to start receiving tasks. [PERSON_NAME]" at bounding box center [181, 358] width 301 height 655
drag, startPoint x: 214, startPoint y: 130, endPoint x: 229, endPoint y: 103, distance: 31.1
click at [214, 130] on div "Status No active tasks You are ready to start receiving tasks. [PERSON_NAME]" at bounding box center [181, 358] width 301 height 655
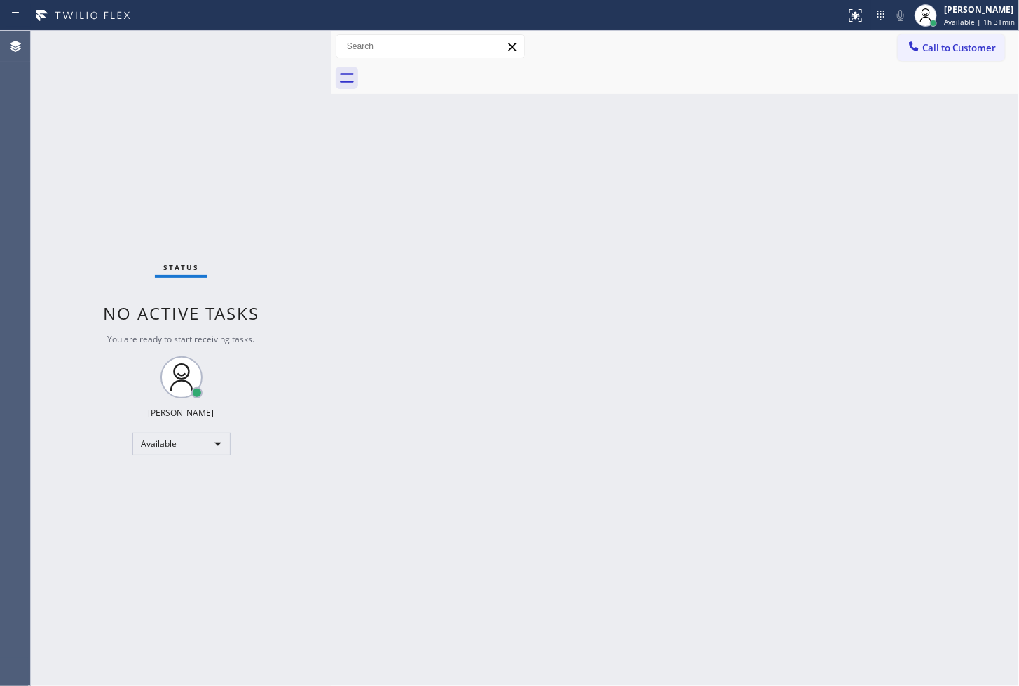
click at [269, 46] on div "Status No active tasks You are ready to start receiving tasks. [PERSON_NAME]" at bounding box center [181, 358] width 301 height 655
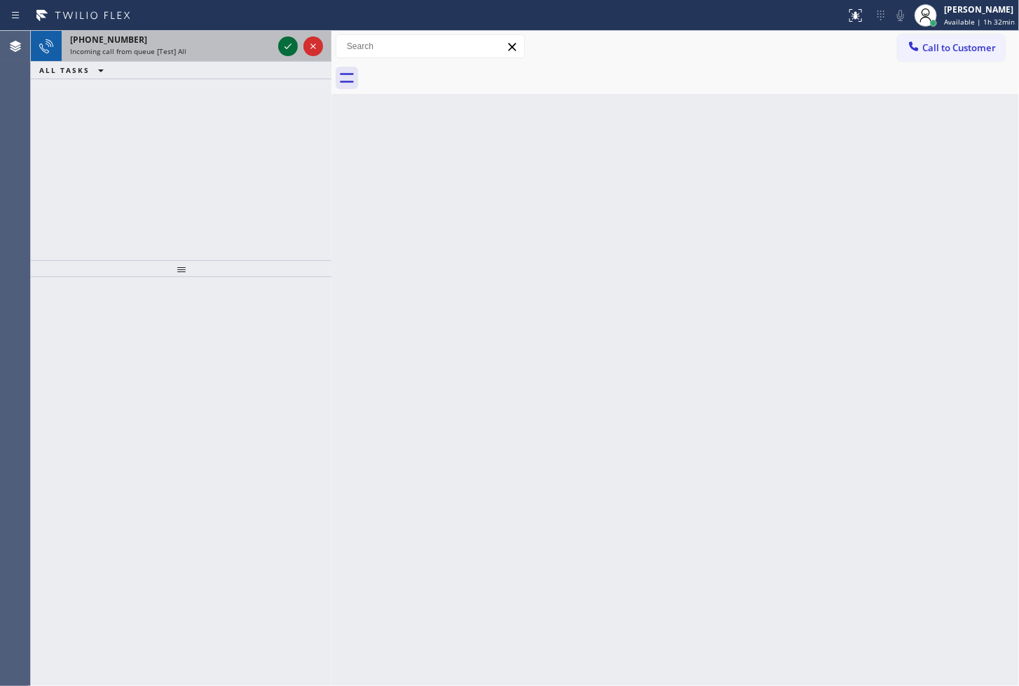
click at [292, 44] on icon at bounding box center [288, 46] width 17 height 17
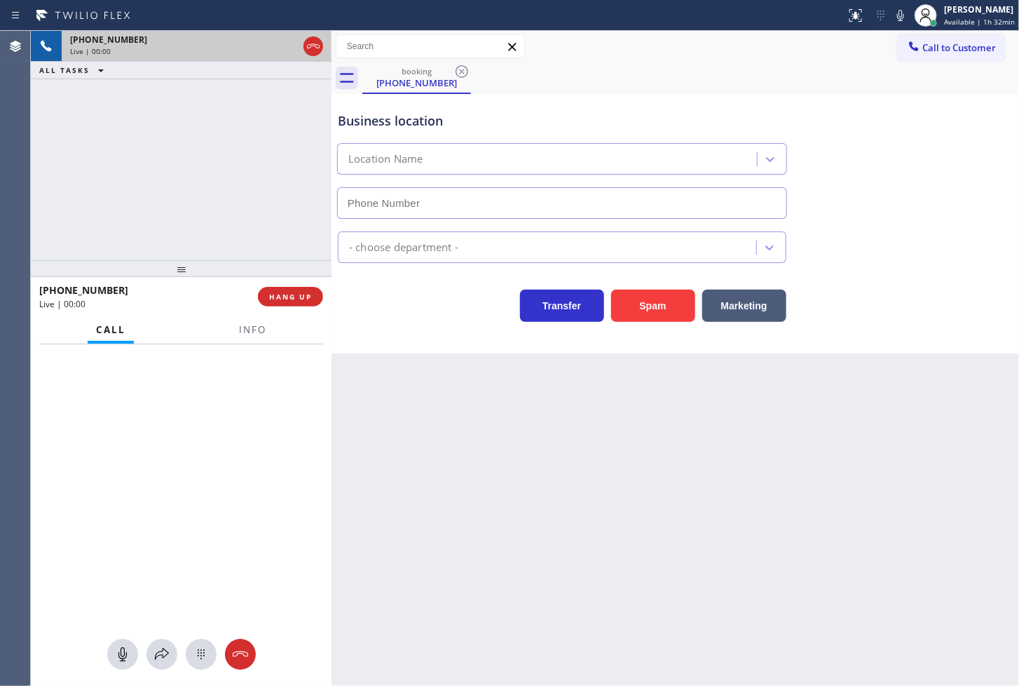
type input "[PHONE_NUMBER]"
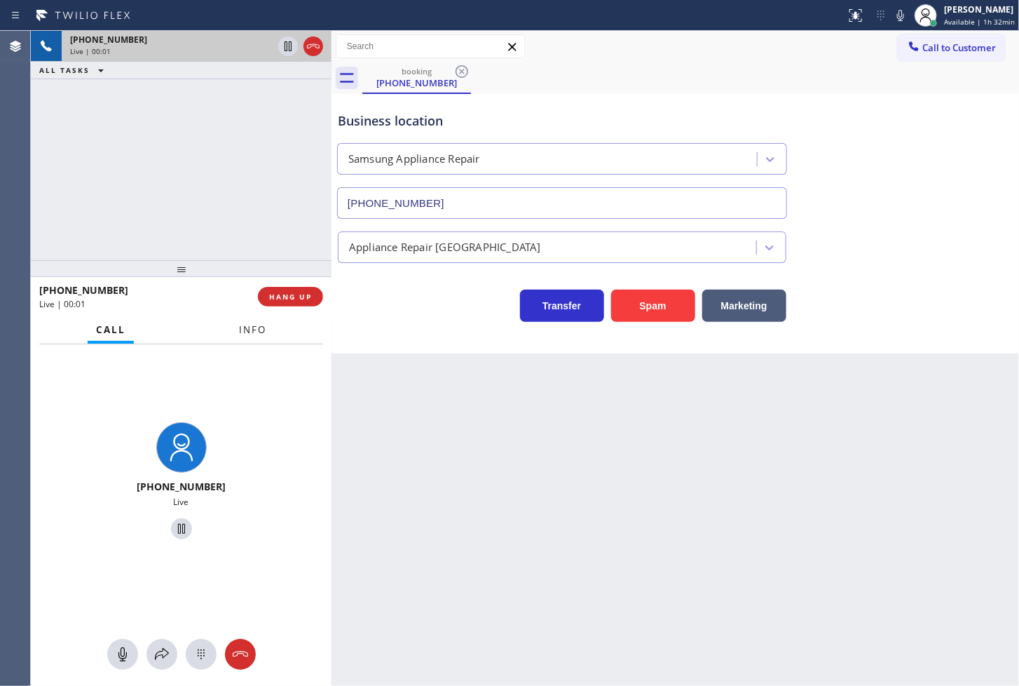
click at [243, 320] on button "Info" at bounding box center [253, 329] width 44 height 27
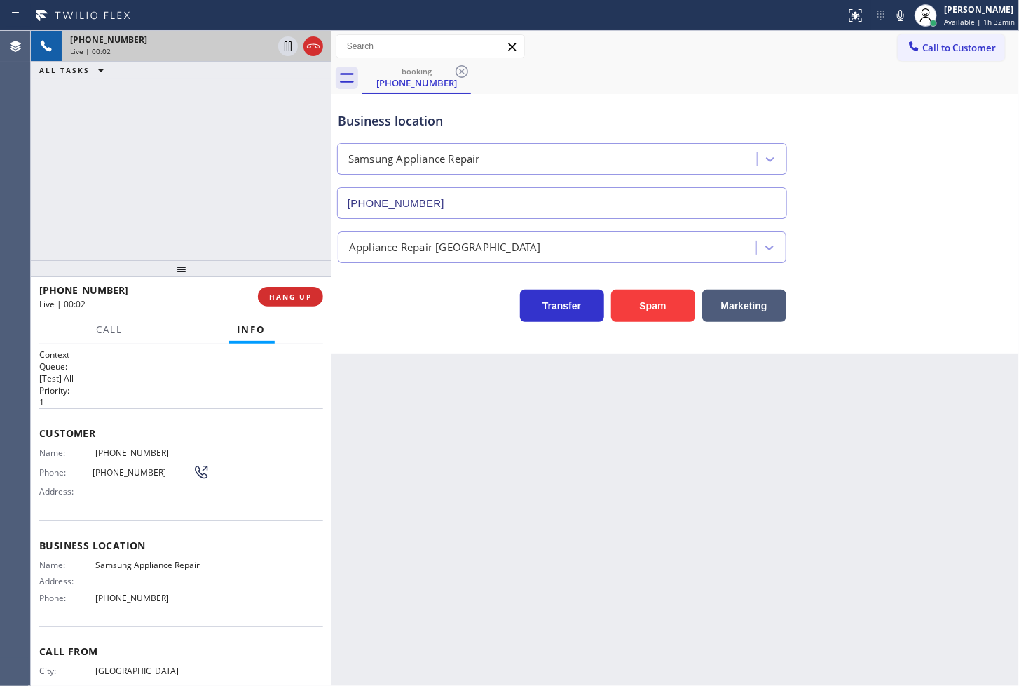
click at [76, 172] on div "+12673075607 Live | 00:02 ALL TASKS ALL TASKS ACTIVE TASKS TASKS IN WRAP UP" at bounding box center [181, 145] width 301 height 229
click at [822, 126] on div "Business location Samsung Appliance Repair (866) 934-3013" at bounding box center [675, 155] width 681 height 127
drag, startPoint x: 853, startPoint y: 144, endPoint x: 854, endPoint y: 126, distance: 17.5
click at [854, 130] on div "Business location Samsung Appliance Repair (866) 934-3013" at bounding box center [675, 155] width 681 height 127
click at [897, 16] on icon at bounding box center [900, 15] width 7 height 11
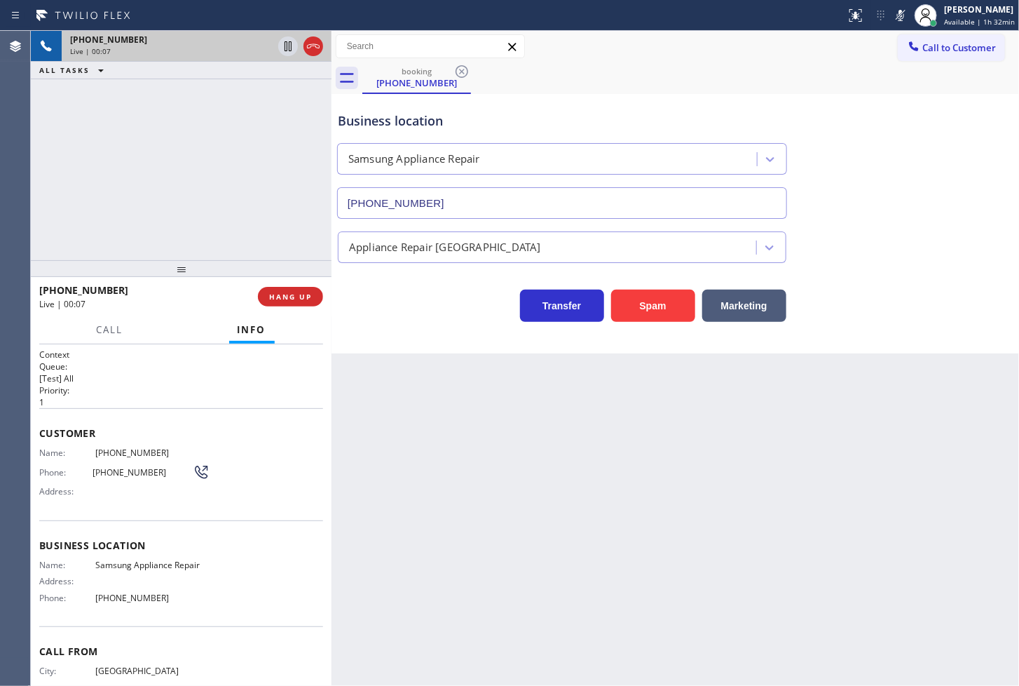
click at [897, 16] on icon at bounding box center [900, 15] width 7 height 11
drag, startPoint x: 169, startPoint y: 191, endPoint x: 254, endPoint y: 285, distance: 126.6
click at [203, 233] on div "+12673075607 Live | 00:09 ALL TASKS ALL TASKS ACTIVE TASKS TASKS IN WRAP UP" at bounding box center [181, 145] width 301 height 229
click at [276, 298] on span "HANG UP" at bounding box center [290, 297] width 43 height 10
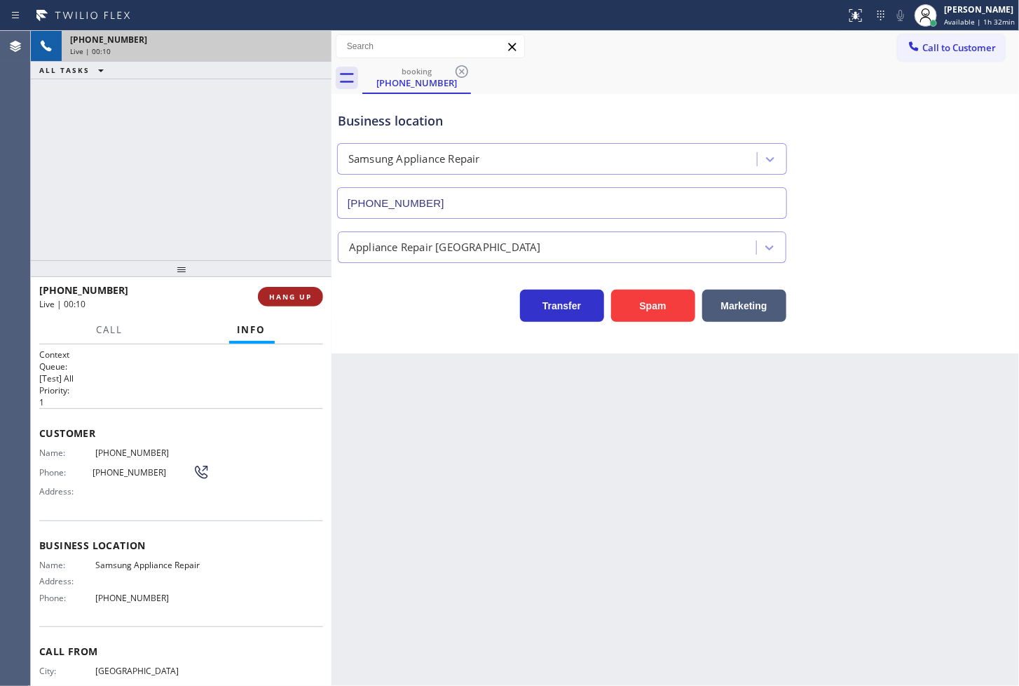
click at [276, 298] on span "HANG UP" at bounding box center [290, 297] width 43 height 10
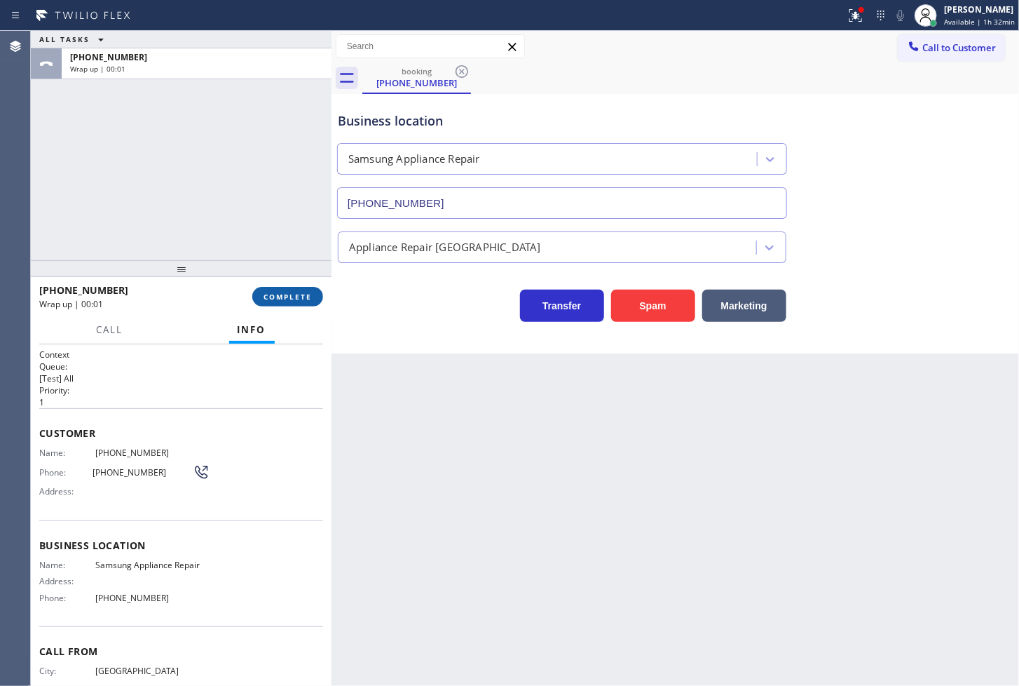
click at [297, 297] on span "COMPLETE" at bounding box center [288, 297] width 48 height 10
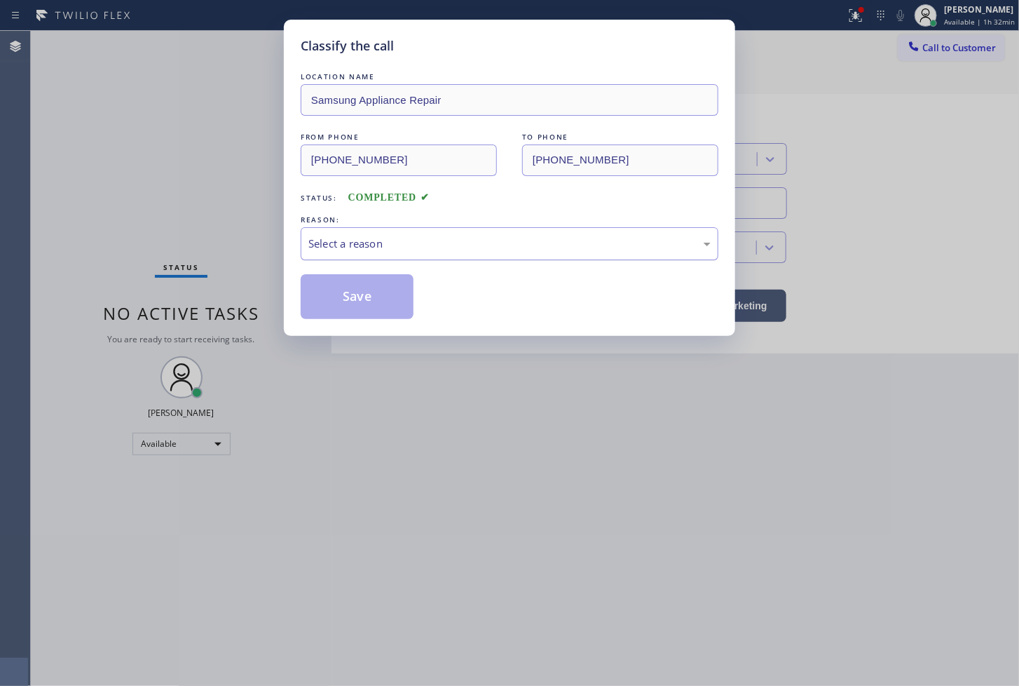
click at [415, 243] on div "Select a reason" at bounding box center [510, 244] width 402 height 16
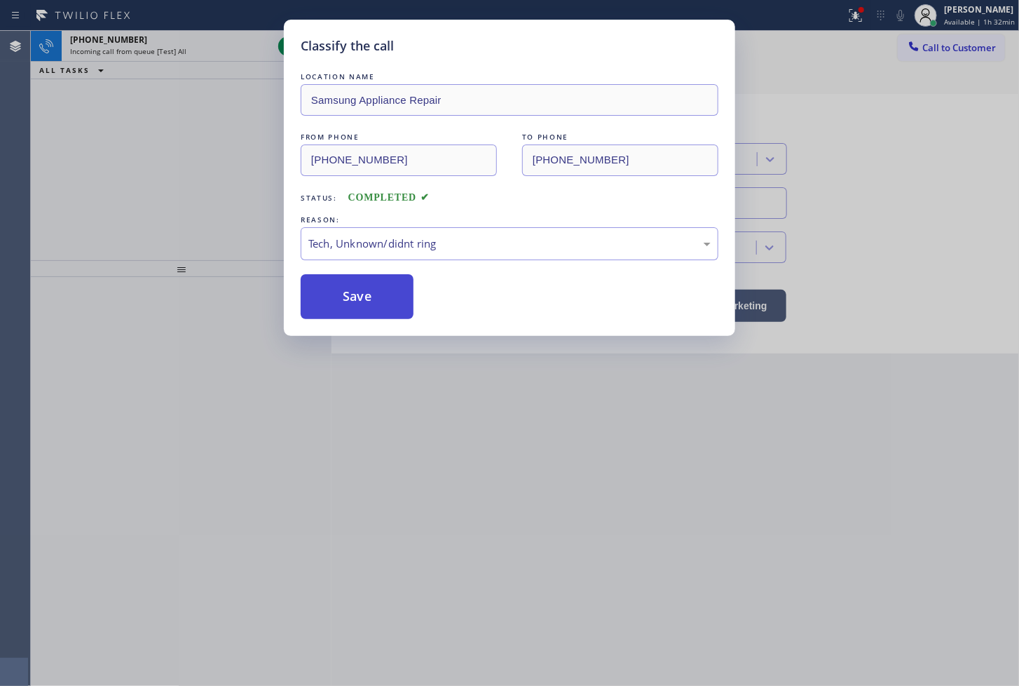
click at [362, 296] on button "Save" at bounding box center [357, 296] width 113 height 45
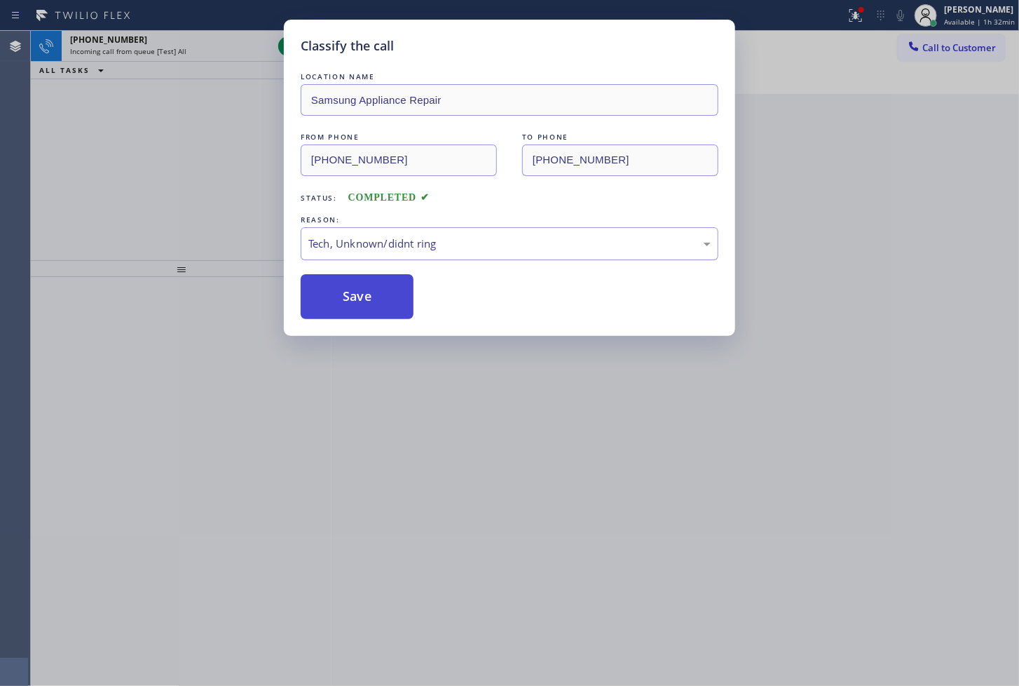
click at [362, 296] on button "Save" at bounding box center [357, 296] width 113 height 45
click at [136, 126] on div "Classify the call LOCATION NAME Samsung Appliance Repair FROM PHONE (267) 307-5…" at bounding box center [509, 343] width 1019 height 686
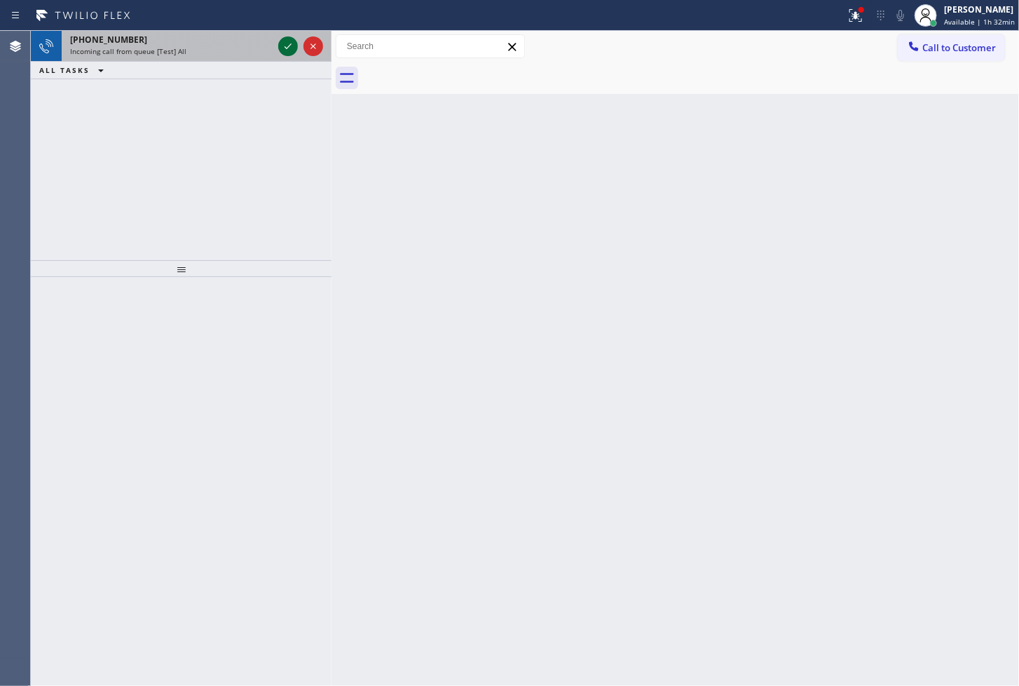
click at [291, 43] on icon at bounding box center [288, 46] width 7 height 6
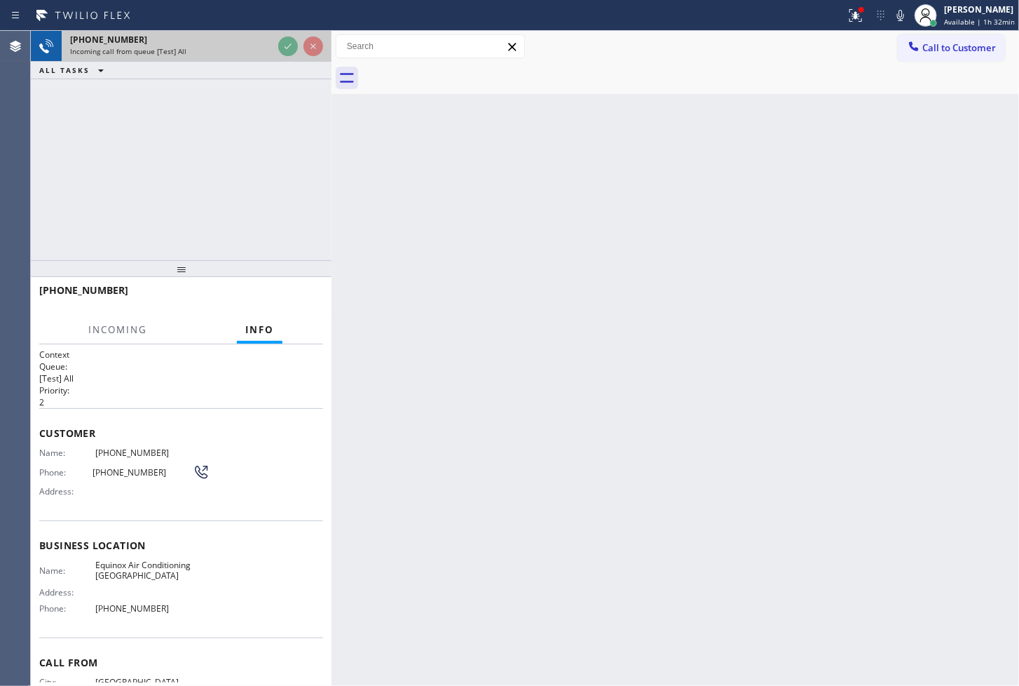
click at [277, 39] on div at bounding box center [301, 46] width 50 height 31
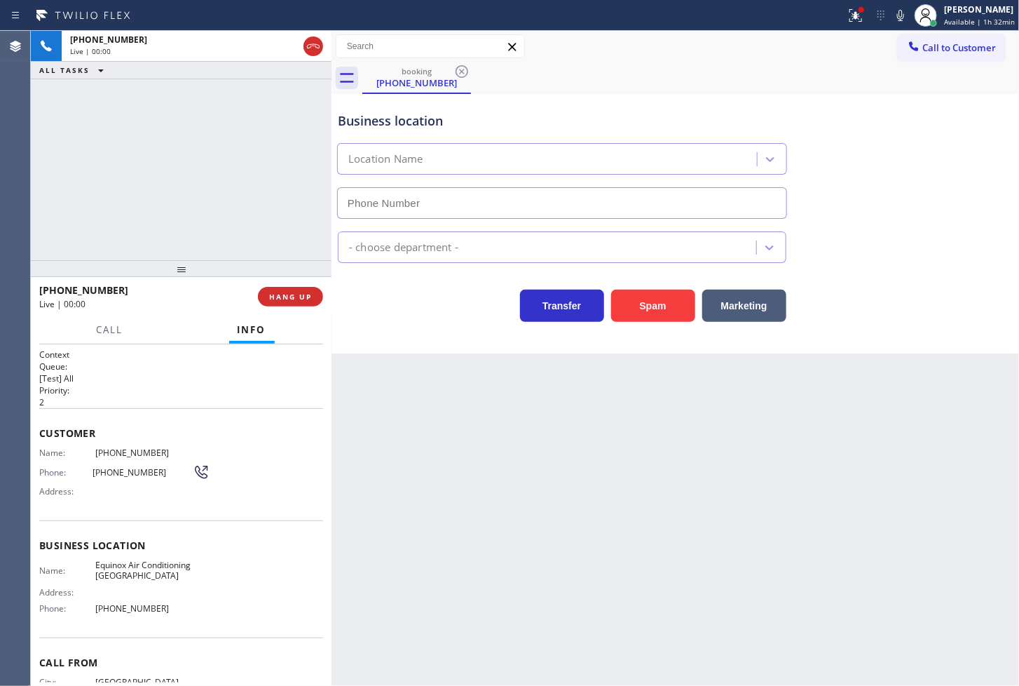
type input "(510) 781-9636"
click at [649, 314] on button "Spam" at bounding box center [653, 306] width 84 height 32
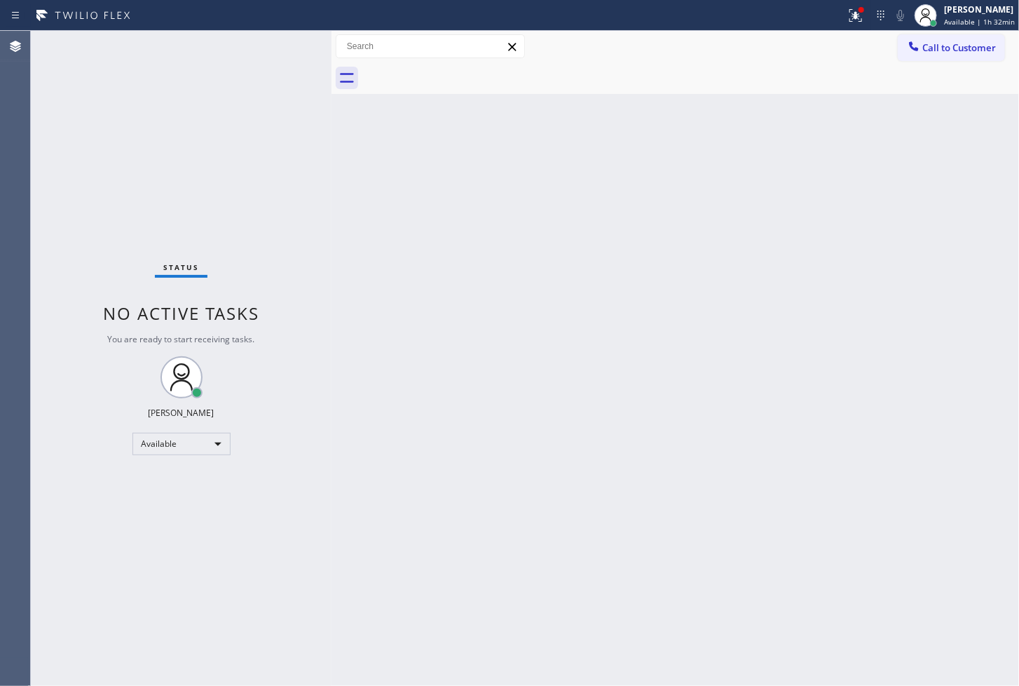
click at [283, 36] on div "Status No active tasks You are ready to start receiving tasks. [PERSON_NAME]" at bounding box center [181, 358] width 301 height 655
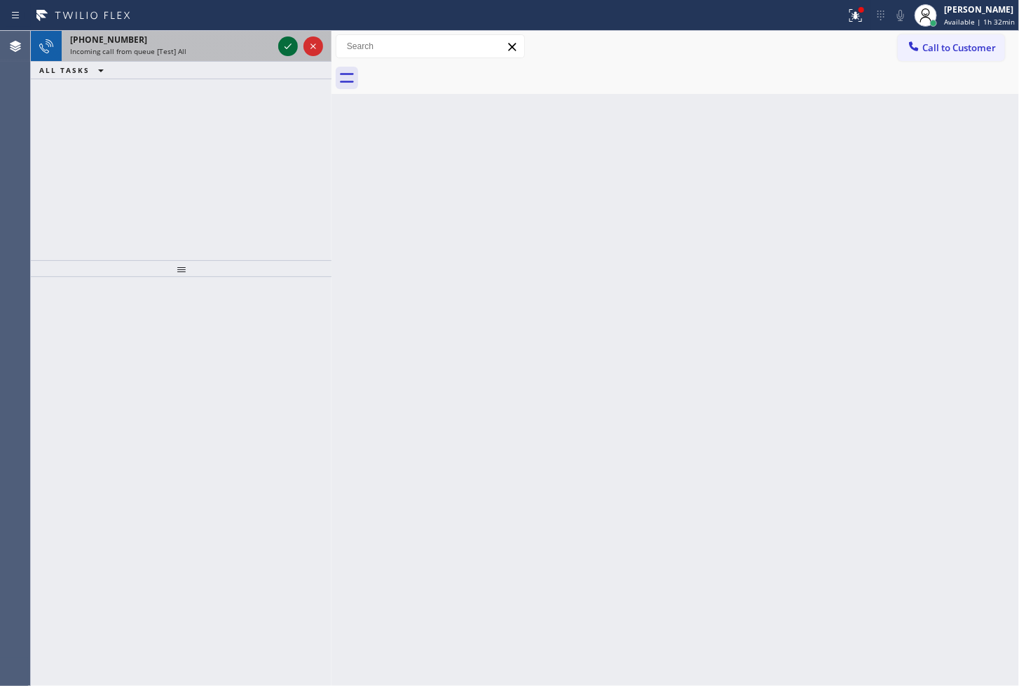
click at [288, 43] on icon at bounding box center [288, 46] width 17 height 17
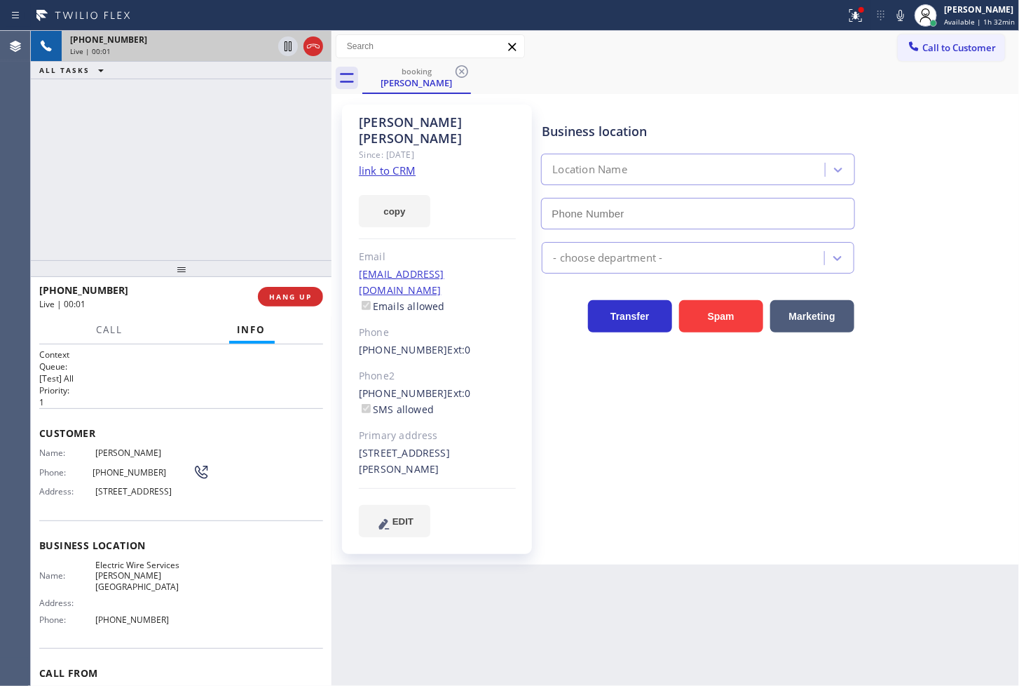
type input "[PHONE_NUMBER]"
click at [236, 203] on div "+14012865783 Live | 00:03 ALL TASKS ALL TASKS ACTIVE TASKS TASKS IN WRAP UP" at bounding box center [181, 145] width 301 height 229
click at [372, 146] on div "Jessica Radican Since: 20 may 2020 link to CRM copy Email rlp@nationaltradeserv…" at bounding box center [437, 328] width 190 height 449
click at [404, 163] on link "link to CRM" at bounding box center [387, 170] width 57 height 14
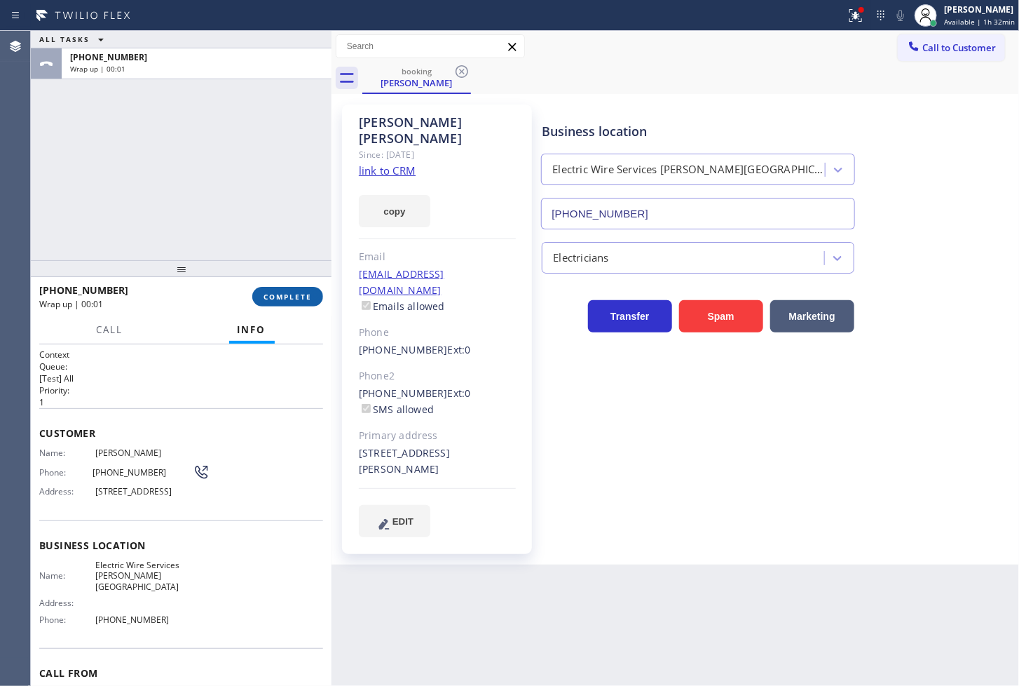
click at [305, 294] on span "COMPLETE" at bounding box center [288, 297] width 48 height 10
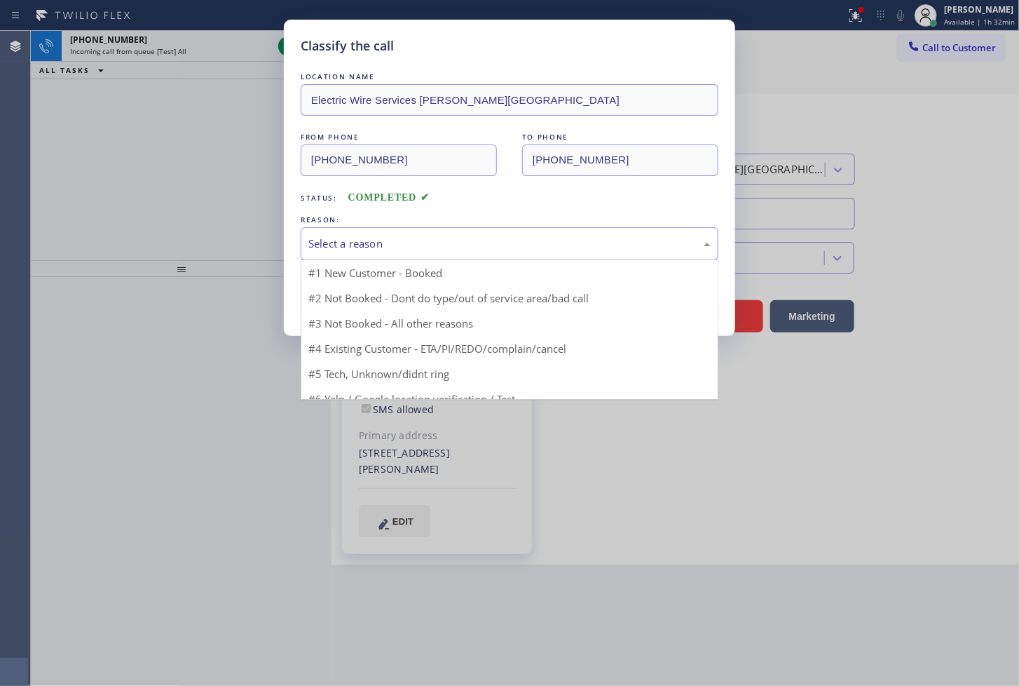
click at [393, 245] on div "Select a reason" at bounding box center [510, 244] width 402 height 16
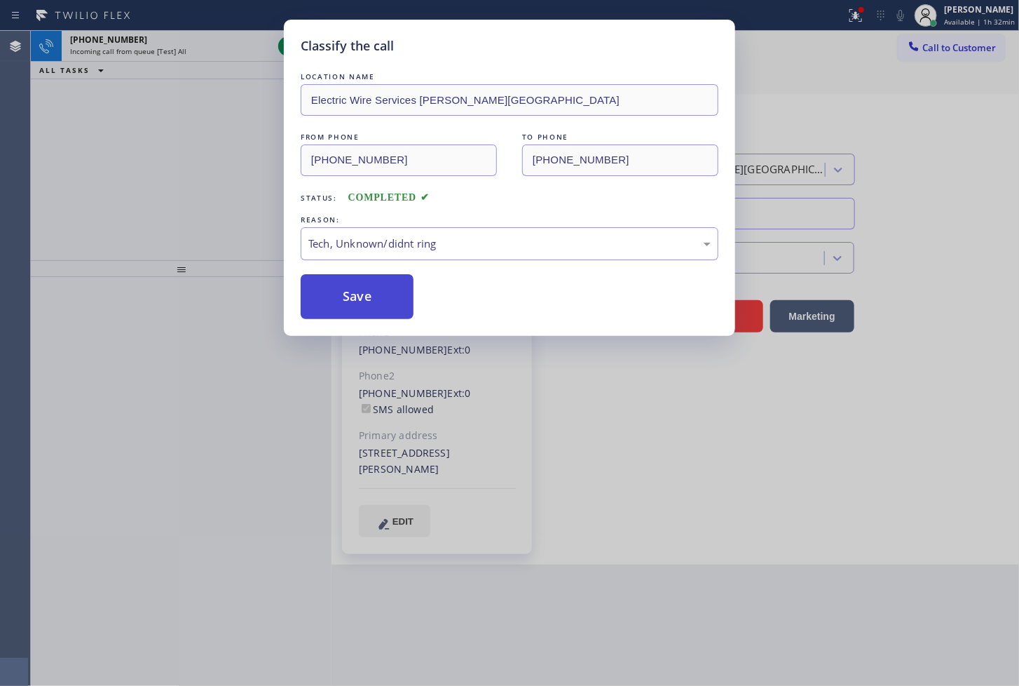
click at [365, 305] on button "Save" at bounding box center [357, 296] width 113 height 45
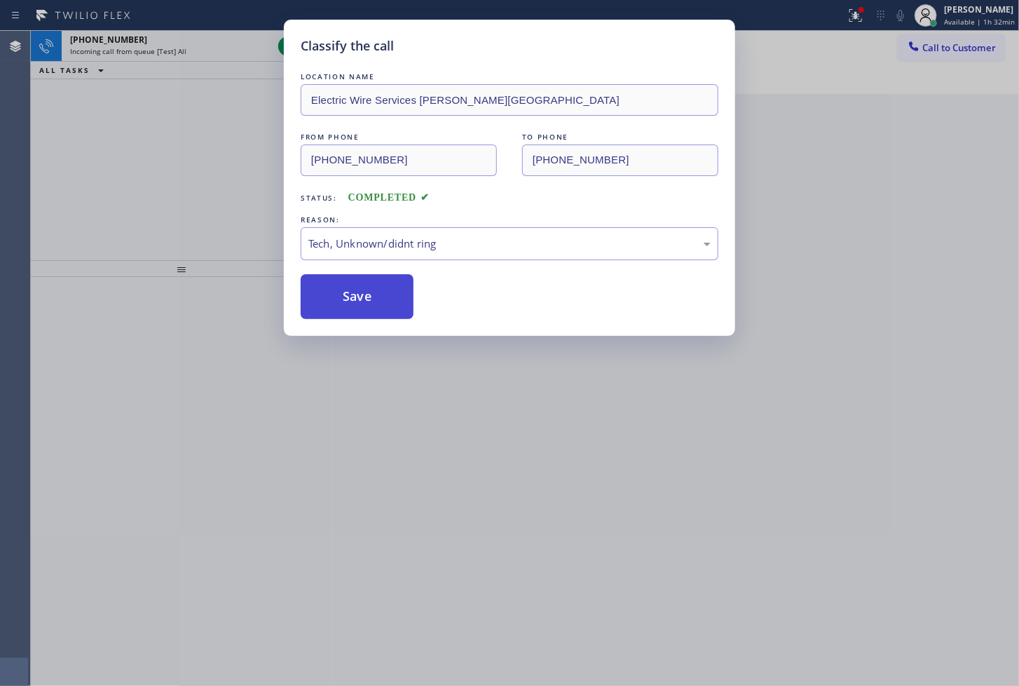
click at [365, 305] on button "Save" at bounding box center [357, 296] width 113 height 45
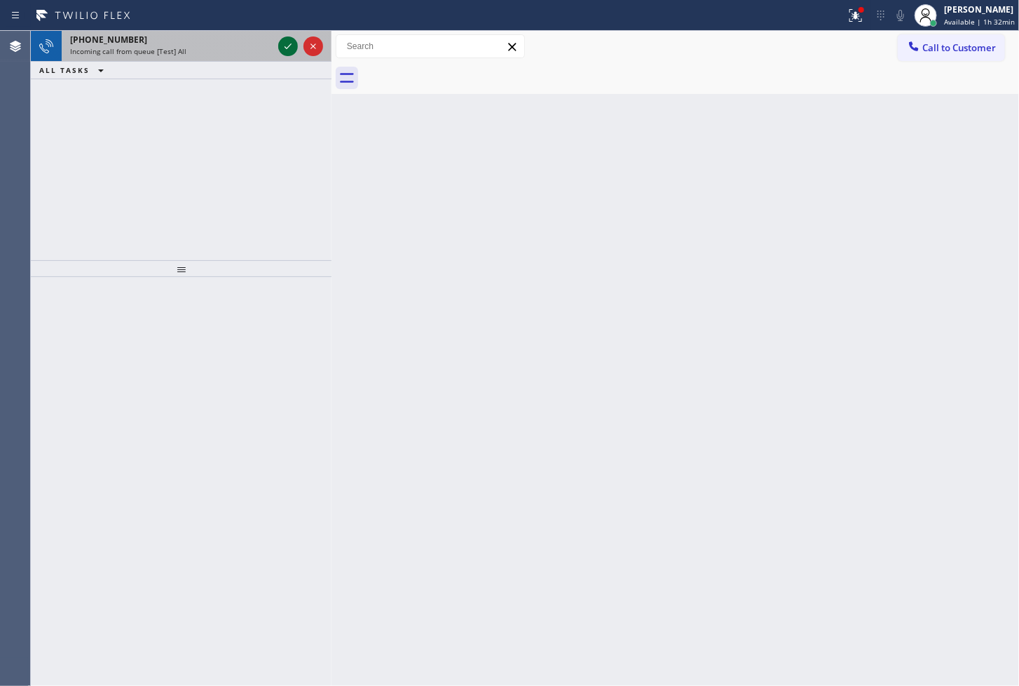
click at [291, 47] on icon at bounding box center [288, 46] width 17 height 17
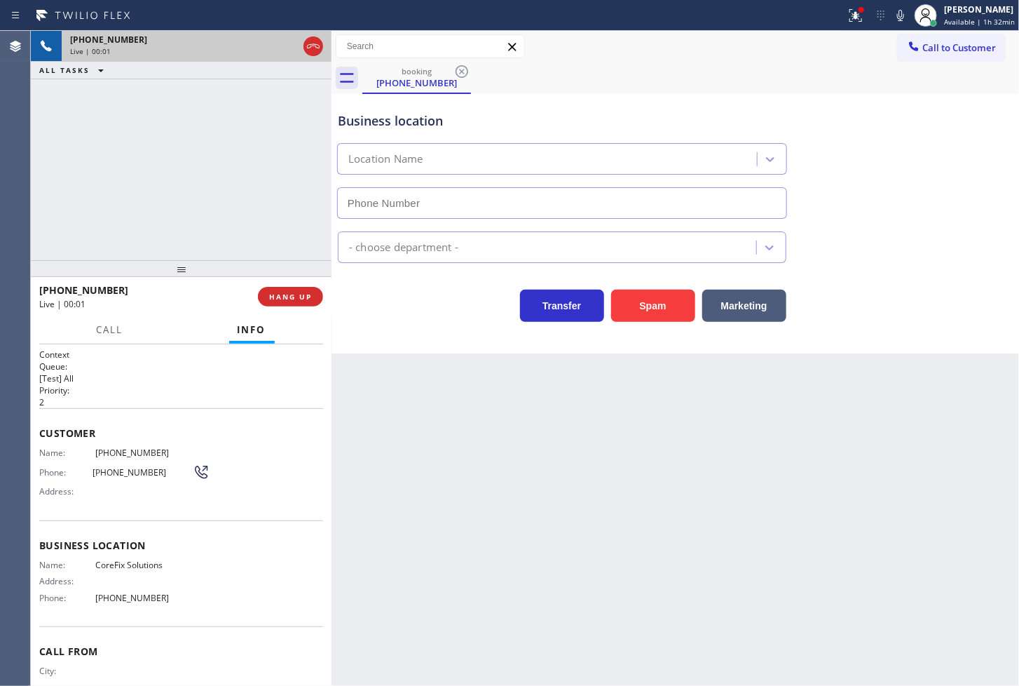
type input "(909) 637-4306"
click at [660, 309] on button "Spam" at bounding box center [653, 306] width 84 height 32
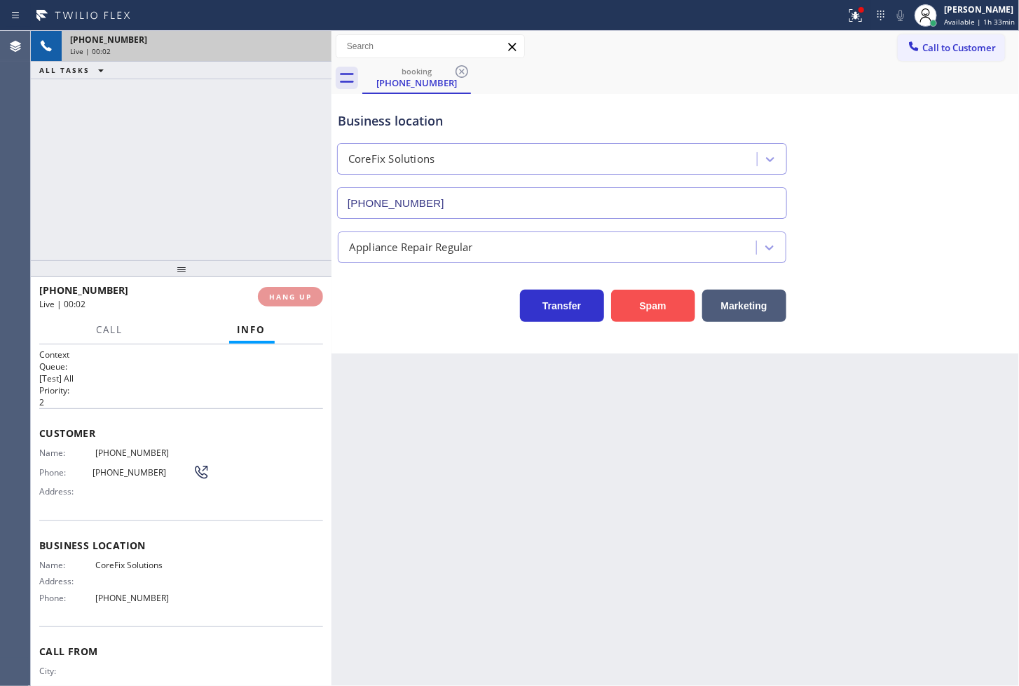
click at [656, 305] on button "Spam" at bounding box center [653, 306] width 84 height 32
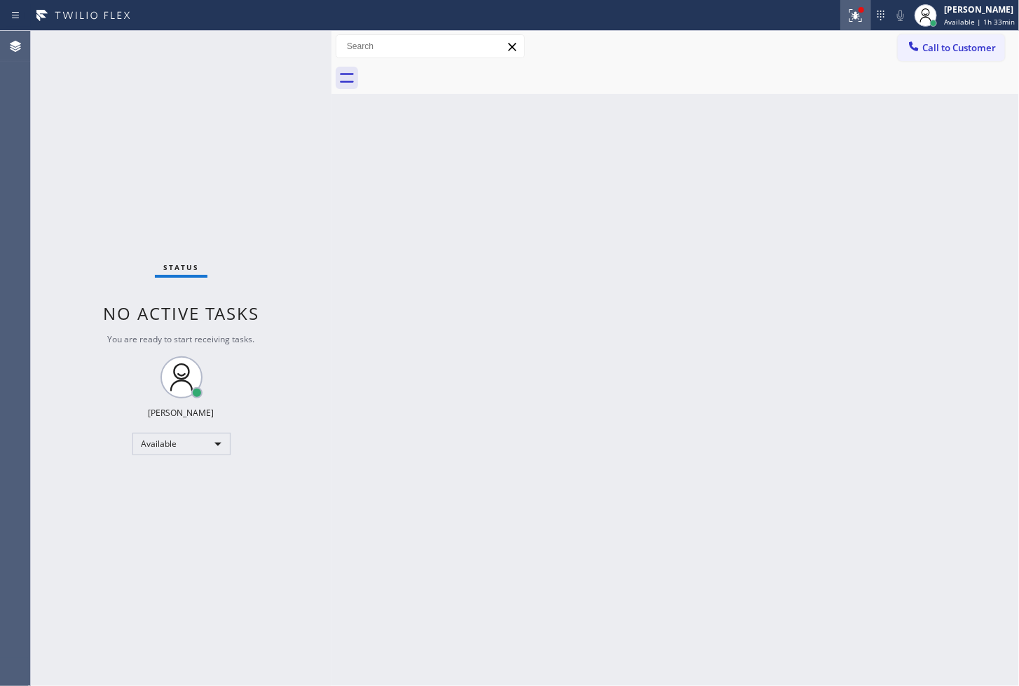
click at [848, 14] on icon at bounding box center [856, 15] width 17 height 17
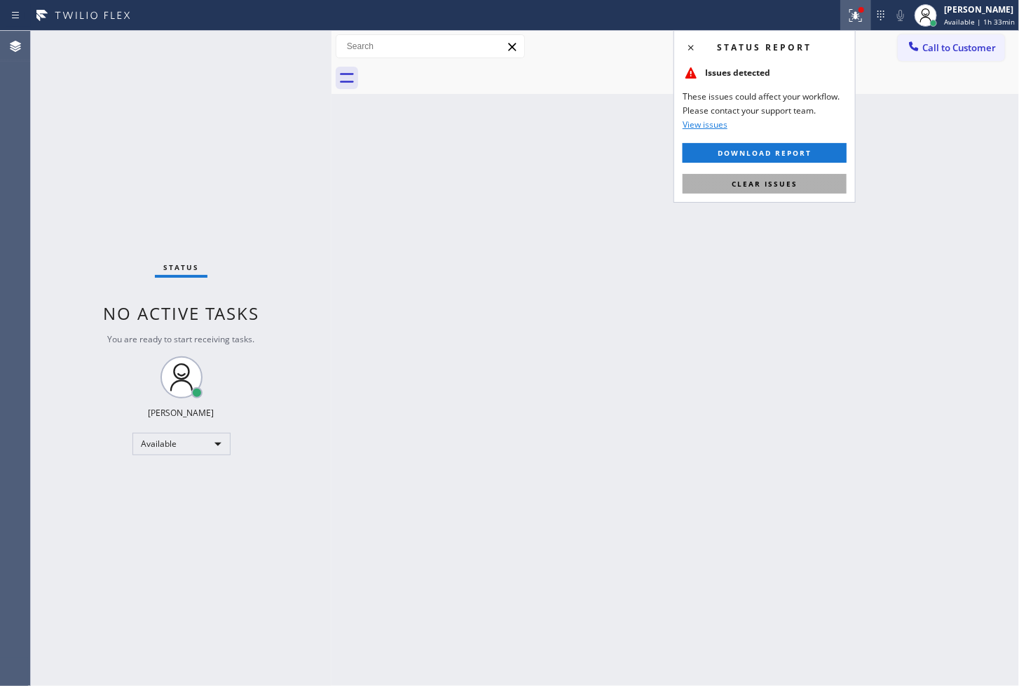
click at [811, 181] on button "Clear issues" at bounding box center [765, 184] width 164 height 20
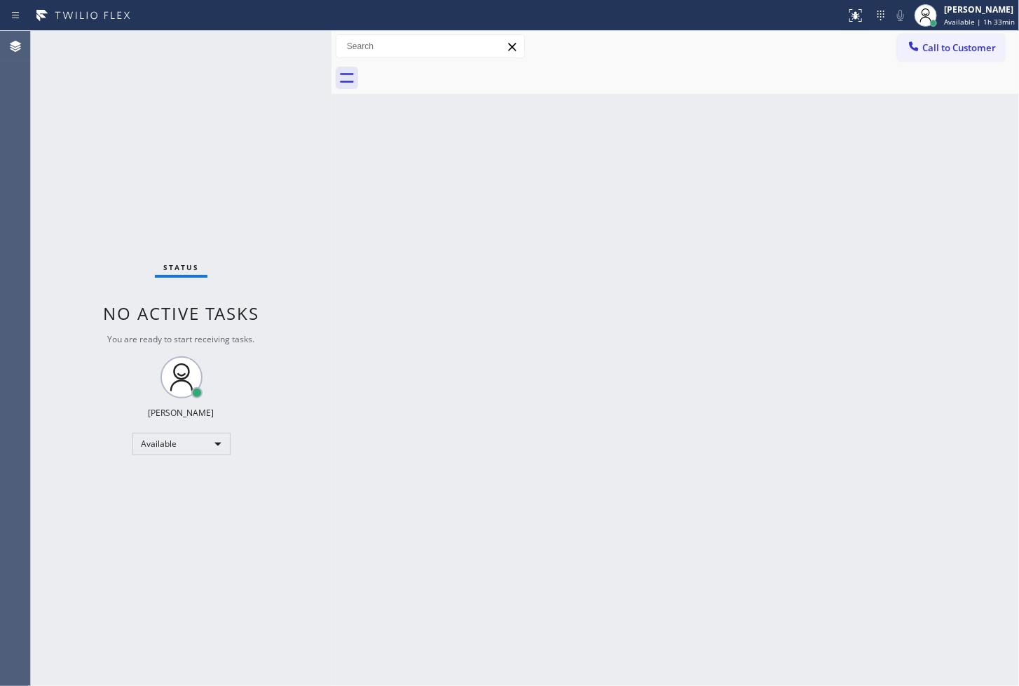
click at [344, 163] on div "Back to Dashboard Change Sender ID Customers Technicians Select a contact Outbo…" at bounding box center [676, 358] width 688 height 655
click at [273, 39] on div "Status No active tasks You are ready to start receiving tasks. [PERSON_NAME]" at bounding box center [181, 358] width 301 height 655
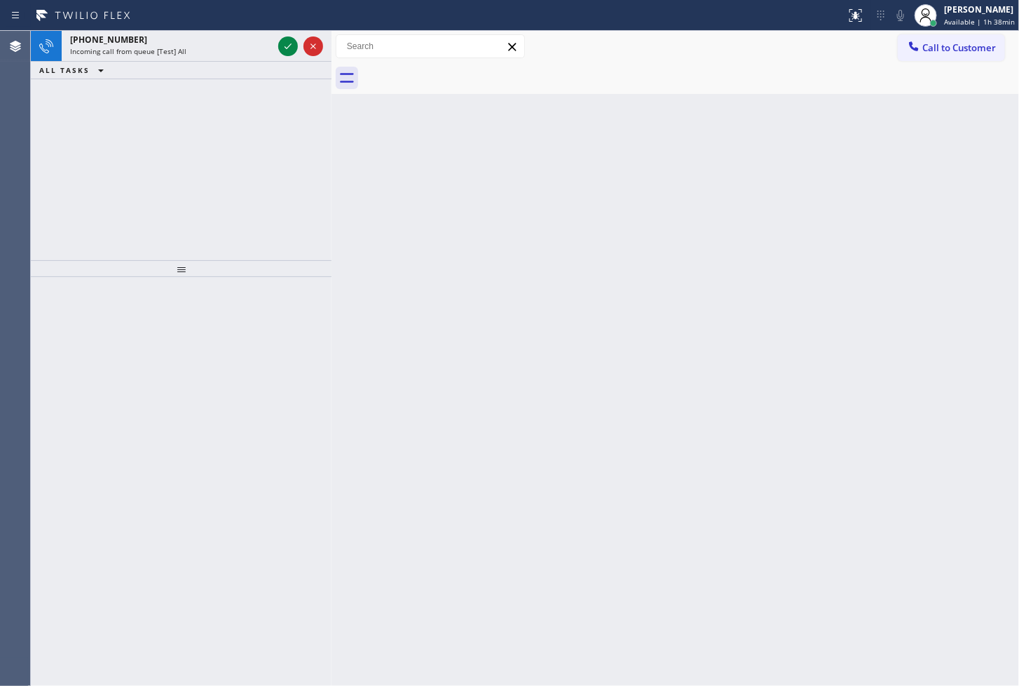
click at [273, 39] on div "+18013082742 Incoming call from queue [Test] All" at bounding box center [169, 46] width 214 height 31
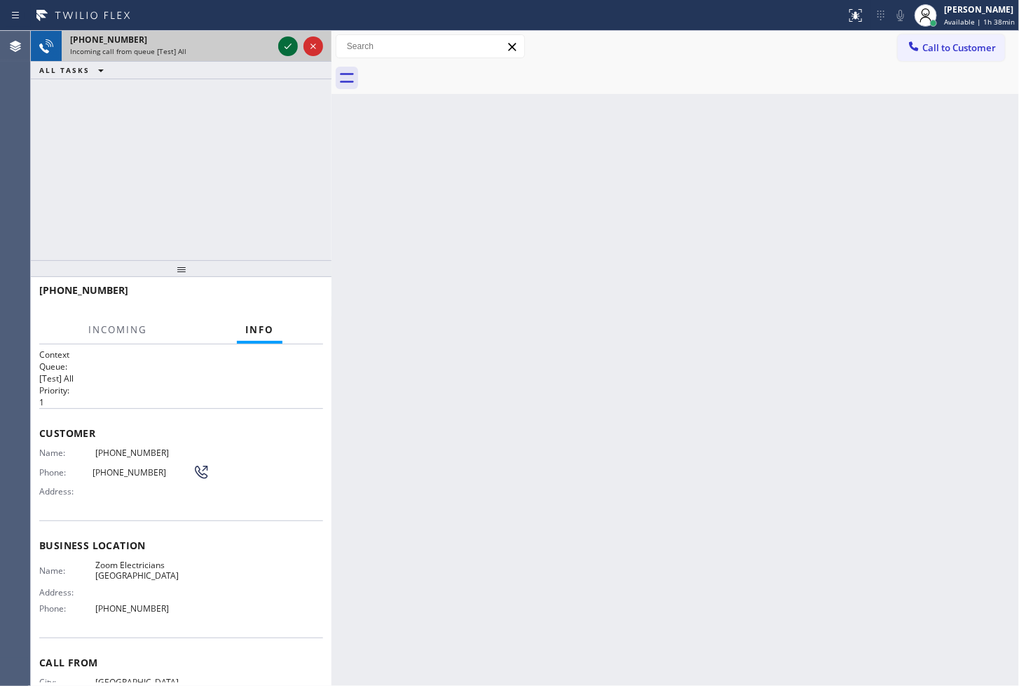
click at [290, 41] on icon at bounding box center [288, 46] width 17 height 17
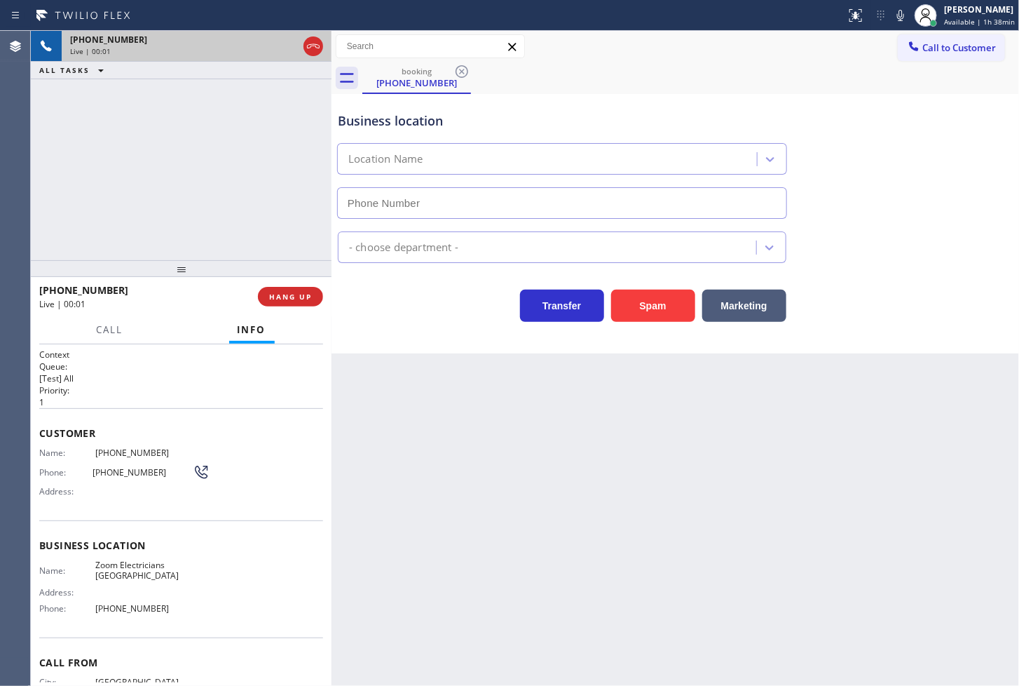
type input "[PHONE_NUMBER]"
click at [412, 340] on div "Business location Zoom Electricians Huntington Beach (714) 485-4516 Electrician…" at bounding box center [676, 223] width 688 height 259
click at [292, 264] on div at bounding box center [181, 268] width 301 height 17
click at [1005, 107] on div "Business location Zoom Electricians Huntington Beach (714) 485-4516" at bounding box center [675, 155] width 681 height 127
click at [684, 46] on div "Call to Customer Outbound call Location Search location Your caller id phone nu…" at bounding box center [676, 46] width 688 height 25
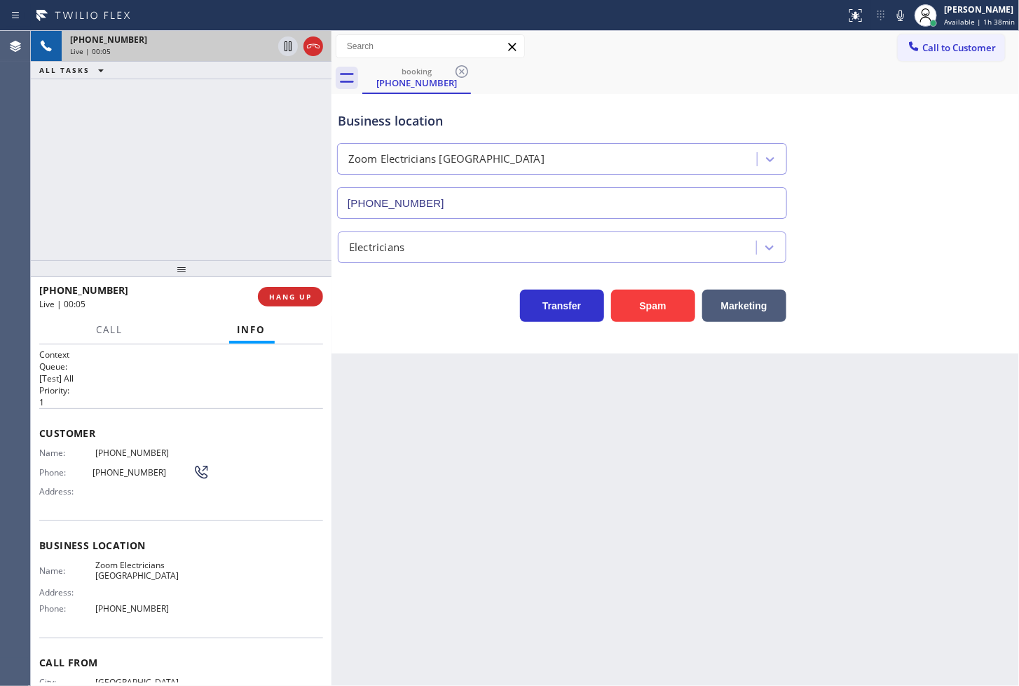
click at [893, 8] on icon at bounding box center [901, 15] width 17 height 17
click at [101, 167] on div "+18013082742 Live | 00:09 ALL TASKS ALL TASKS ACTIVE TASKS TASKS IN WRAP UP" at bounding box center [181, 145] width 301 height 229
click at [470, 320] on div "Transfer Spam Marketing" at bounding box center [562, 302] width 454 height 39
click at [325, 293] on div "+18013082742 Live | 00:10 HANG UP" at bounding box center [181, 296] width 301 height 39
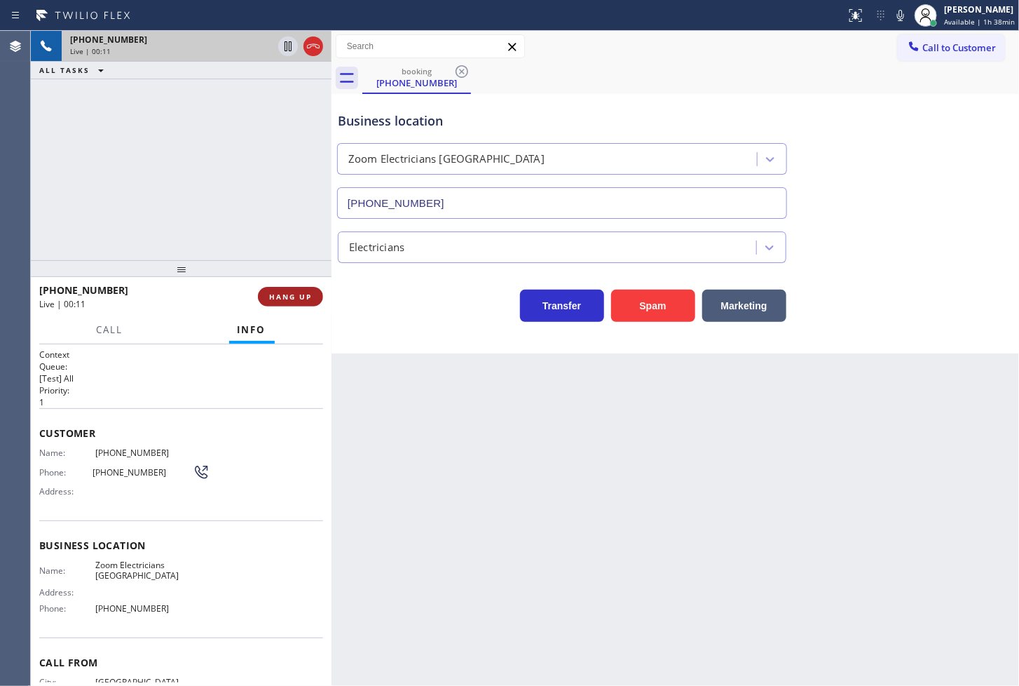
click at [321, 297] on button "HANG UP" at bounding box center [290, 297] width 65 height 20
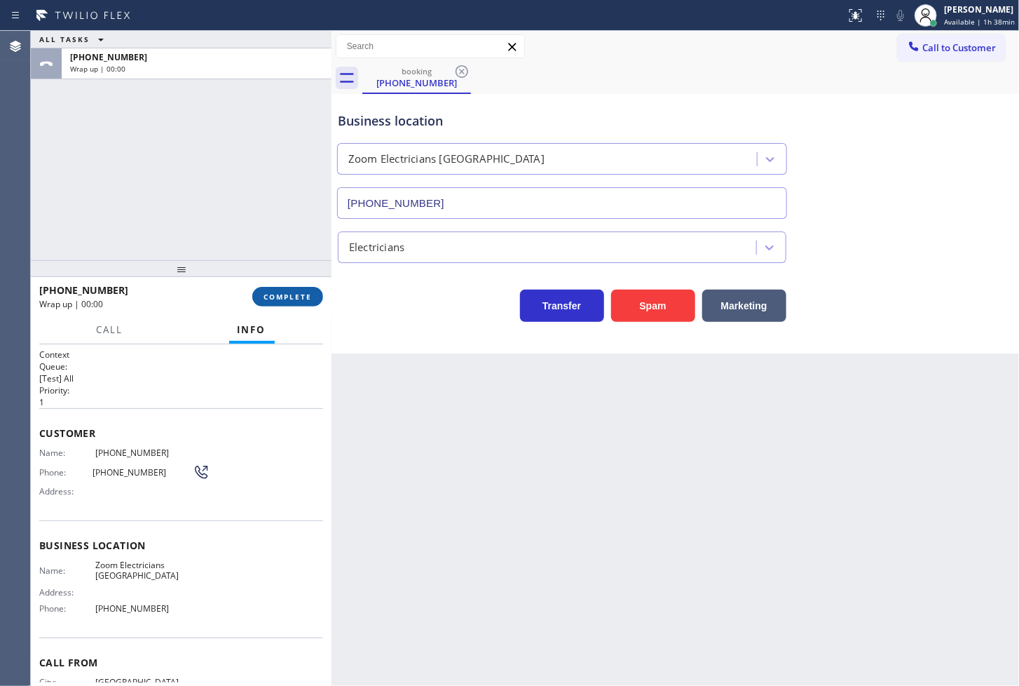
click at [304, 297] on span "COMPLETE" at bounding box center [288, 297] width 48 height 10
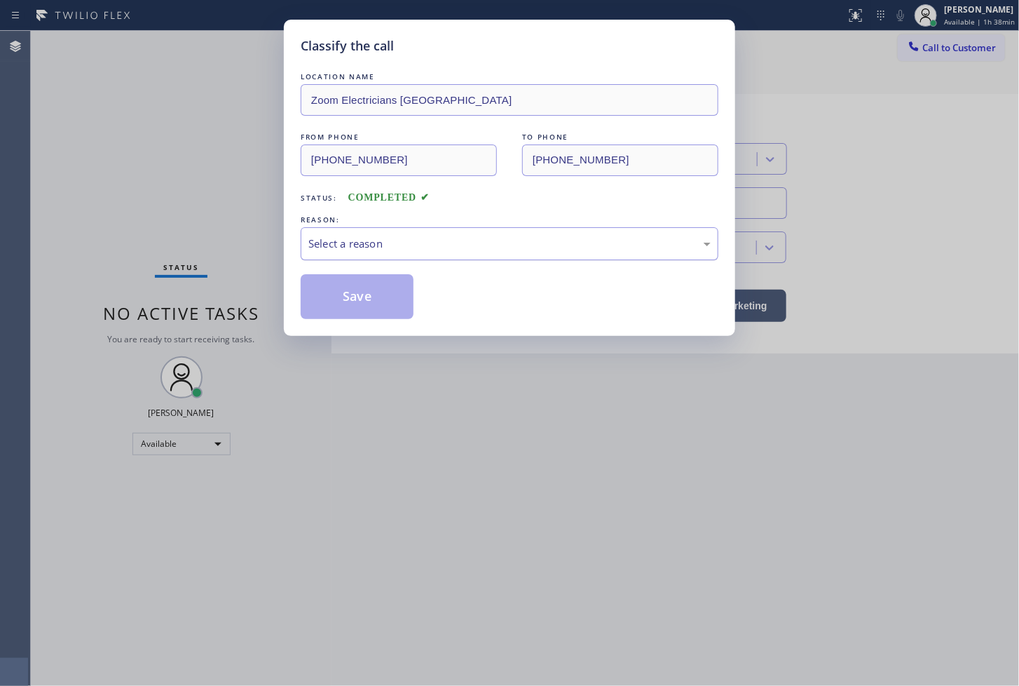
click at [386, 252] on div "Select a reason" at bounding box center [510, 243] width 418 height 33
click at [386, 306] on button "Save" at bounding box center [357, 296] width 113 height 45
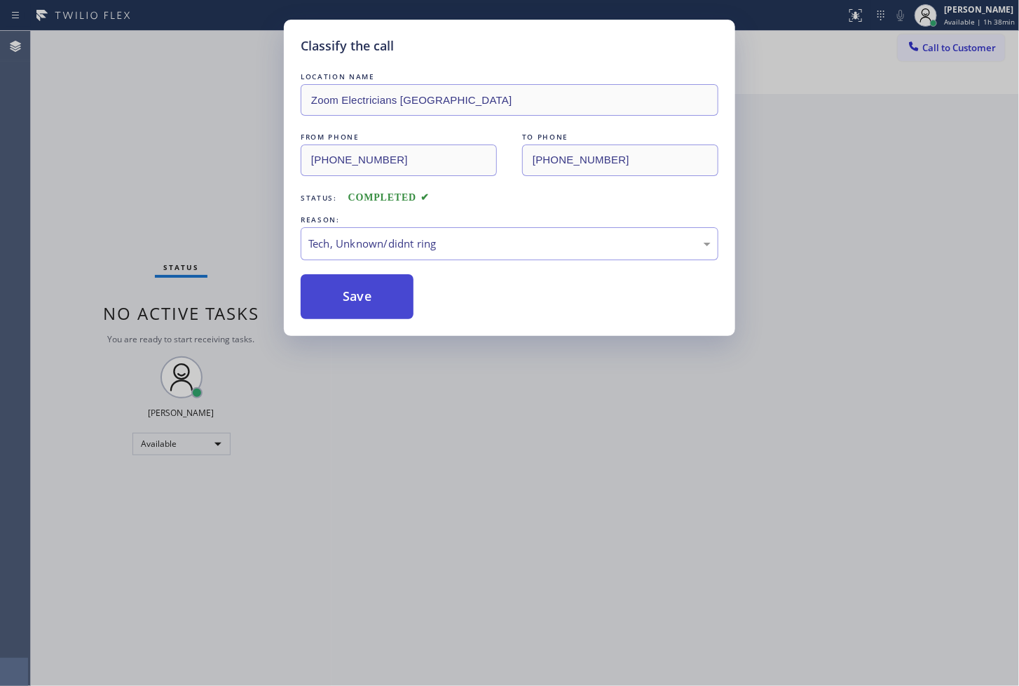
click at [386, 306] on button "Save" at bounding box center [357, 296] width 113 height 45
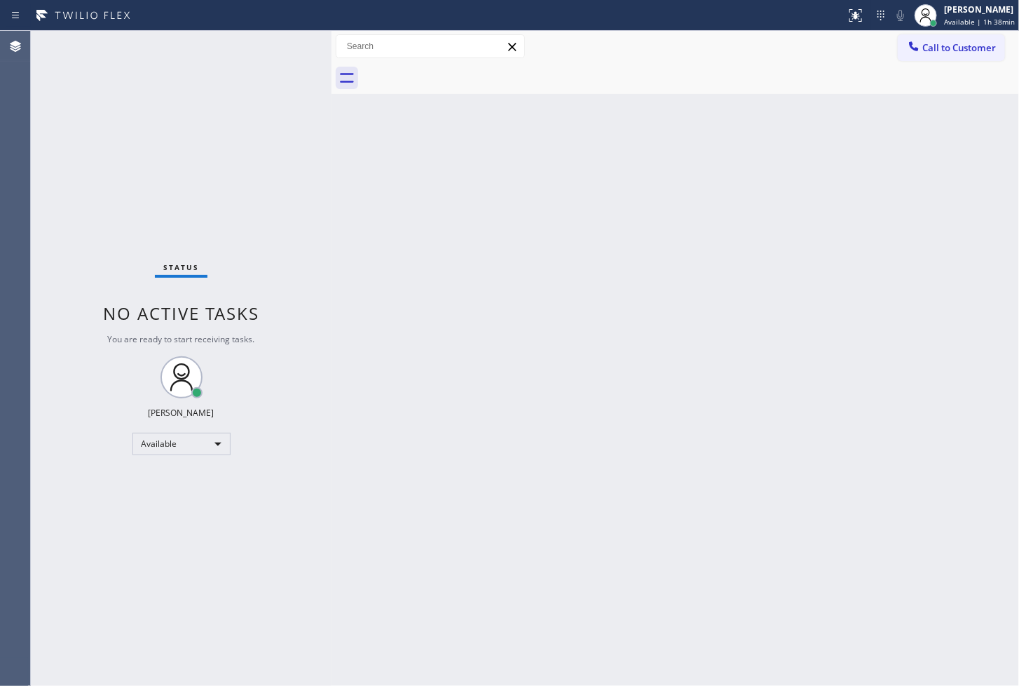
click at [286, 50] on div "Status No active tasks You are ready to start receiving tasks. [PERSON_NAME]" at bounding box center [181, 358] width 301 height 655
click at [307, 211] on div "Status No active tasks You are ready to start receiving tasks. [PERSON_NAME]" at bounding box center [181, 358] width 301 height 655
click at [232, 151] on div "Status No active tasks You are ready to start receiving tasks. [PERSON_NAME]" at bounding box center [181, 358] width 301 height 655
click at [280, 34] on div "Status report No issues detected If you experience an issue, please download th…" at bounding box center [509, 343] width 1019 height 686
click at [279, 34] on div "Status No active tasks You are ready to start receiving tasks. [PERSON_NAME]" at bounding box center [181, 358] width 301 height 655
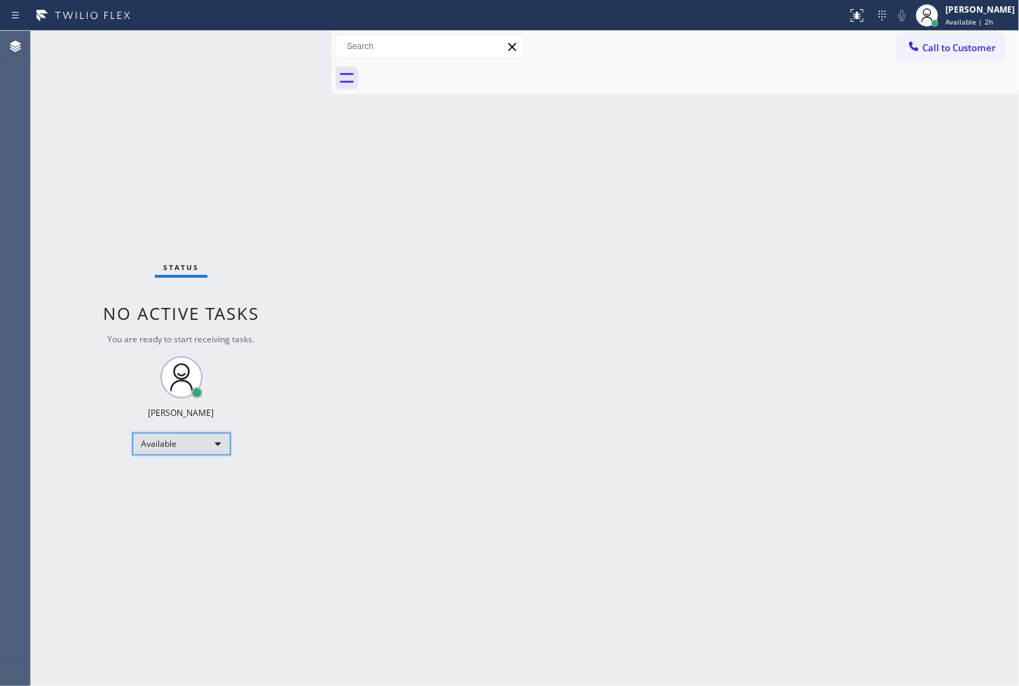
click at [216, 449] on div "Available" at bounding box center [182, 444] width 98 height 22
click at [178, 510] on li "Break" at bounding box center [180, 515] width 95 height 17
click at [59, 436] on div "Status No active tasks Change activity state to start receiving tasks. [PERSON_…" at bounding box center [181, 358] width 301 height 655
click at [71, 250] on div "Status No active tasks Change activity state to start receiving tasks. [PERSON_…" at bounding box center [181, 358] width 301 height 655
click at [400, 237] on div "Back to Dashboard Change Sender ID Customers Technicians Select a contact Outbo…" at bounding box center [676, 358] width 688 height 655
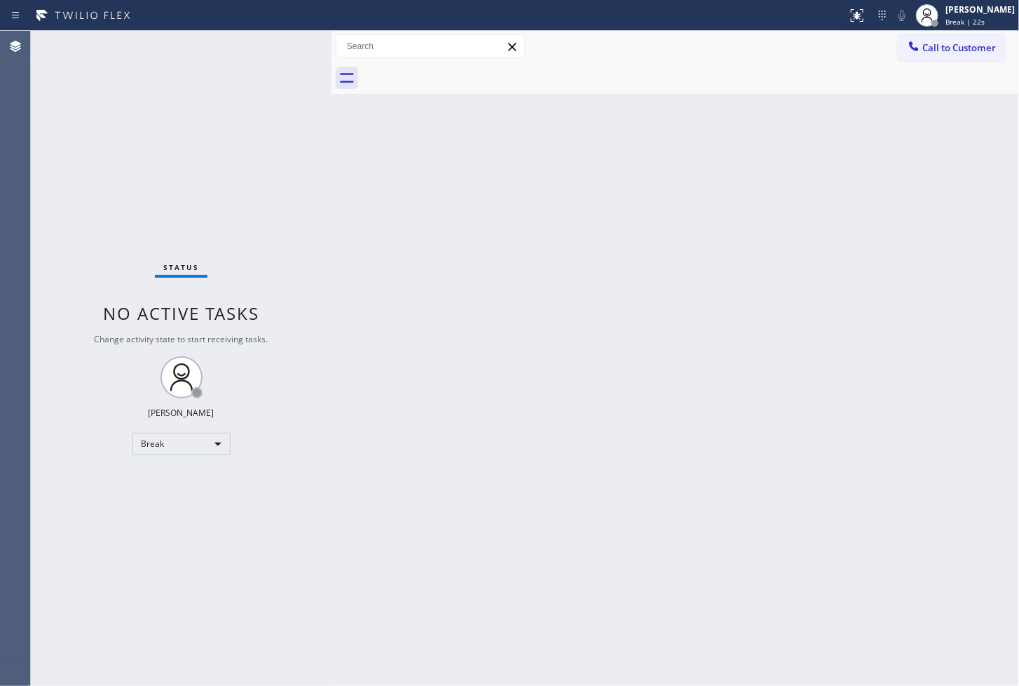
click at [206, 134] on div "Status No active tasks Change activity state to start receiving tasks. [PERSON_…" at bounding box center [181, 358] width 301 height 655
click at [103, 512] on div "Status No active tasks Change activity state to start receiving tasks. [PERSON_…" at bounding box center [181, 358] width 301 height 655
click at [311, 118] on div "Status No active tasks Change activity state to start receiving tasks. [PERSON_…" at bounding box center [181, 358] width 301 height 655
click at [220, 444] on div "Break" at bounding box center [182, 444] width 98 height 22
click at [184, 475] on li "Available" at bounding box center [180, 480] width 95 height 17
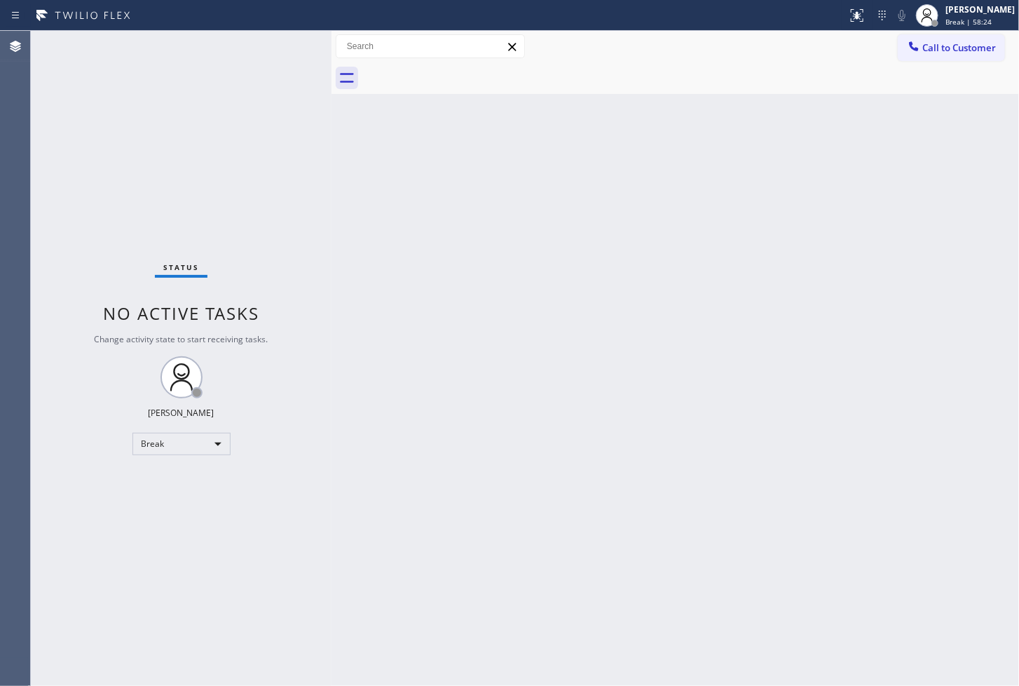
click at [656, 457] on div "Back to Dashboard Change Sender ID Customers Technicians Select a contact Outbo…" at bounding box center [676, 358] width 688 height 655
click at [602, 592] on div "Back to Dashboard Change Sender ID Customers Technicians Select a contact Outbo…" at bounding box center [676, 358] width 688 height 655
click at [266, 46] on div "Status No active tasks You are ready to start receiving tasks. [PERSON_NAME]" at bounding box center [181, 358] width 301 height 655
click at [108, 513] on div "Status No active tasks You are ready to start receiving tasks. [PERSON_NAME]" at bounding box center [181, 358] width 301 height 655
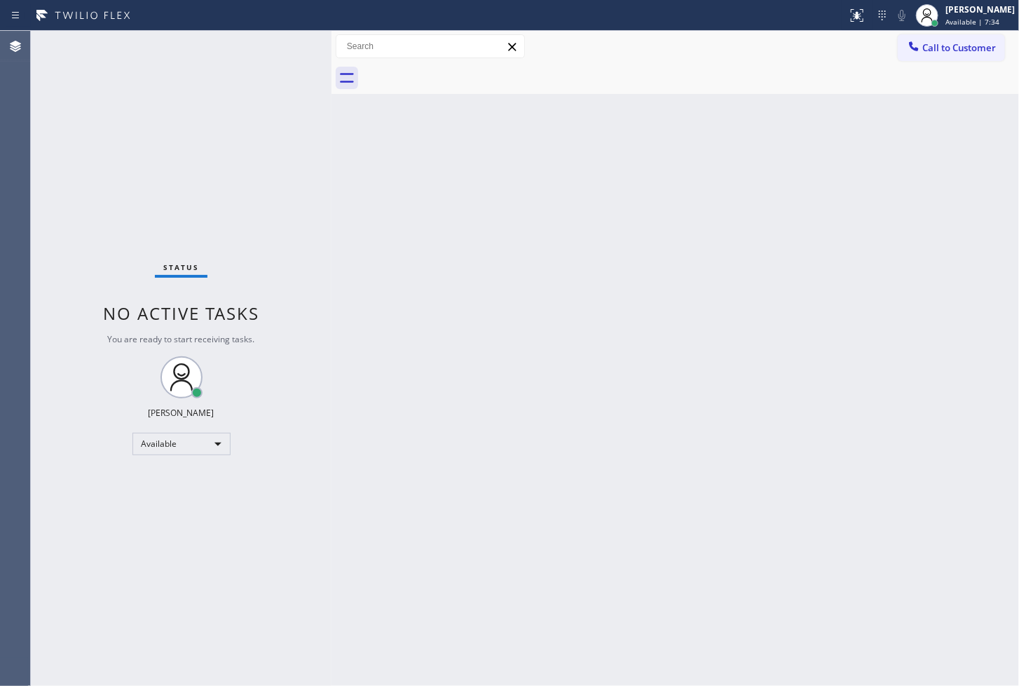
click at [162, 170] on div "Status No active tasks You are ready to start receiving tasks. [PERSON_NAME]" at bounding box center [181, 358] width 301 height 655
click at [735, 478] on div "Back to Dashboard Change Sender ID Customers Technicians Select a contact Outbo…" at bounding box center [676, 358] width 688 height 655
click at [257, 211] on div "Status No active tasks You are ready to start receiving tasks. [PERSON_NAME]" at bounding box center [181, 358] width 301 height 655
click at [271, 57] on div "Status No active tasks You are ready to start receiving tasks. [PERSON_NAME]" at bounding box center [181, 358] width 301 height 655
click at [79, 519] on div "Status No active tasks You are ready to start receiving tasks. [PERSON_NAME]" at bounding box center [181, 358] width 301 height 655
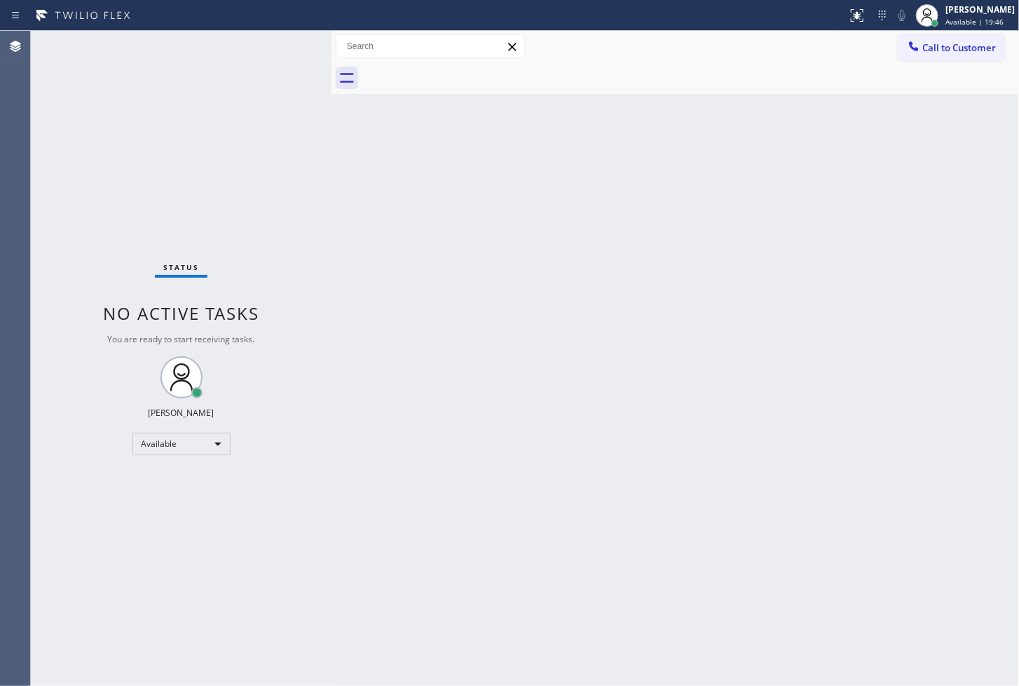
click at [297, 53] on div "Status No active tasks You are ready to start receiving tasks. [PERSON_NAME]" at bounding box center [181, 358] width 301 height 655
click at [704, 544] on div "Back to Dashboard Change Sender ID Customers Technicians Select a contact Outbo…" at bounding box center [676, 358] width 688 height 655
click at [269, 183] on div "Status No active tasks You are ready to start receiving tasks. [PERSON_NAME]" at bounding box center [181, 358] width 301 height 655
click at [74, 464] on div "Status No active tasks You are ready to start receiving tasks. [PERSON_NAME]" at bounding box center [181, 358] width 301 height 655
click at [208, 220] on div "Status No active tasks You are ready to start receiving tasks. [PERSON_NAME]" at bounding box center [181, 358] width 301 height 655
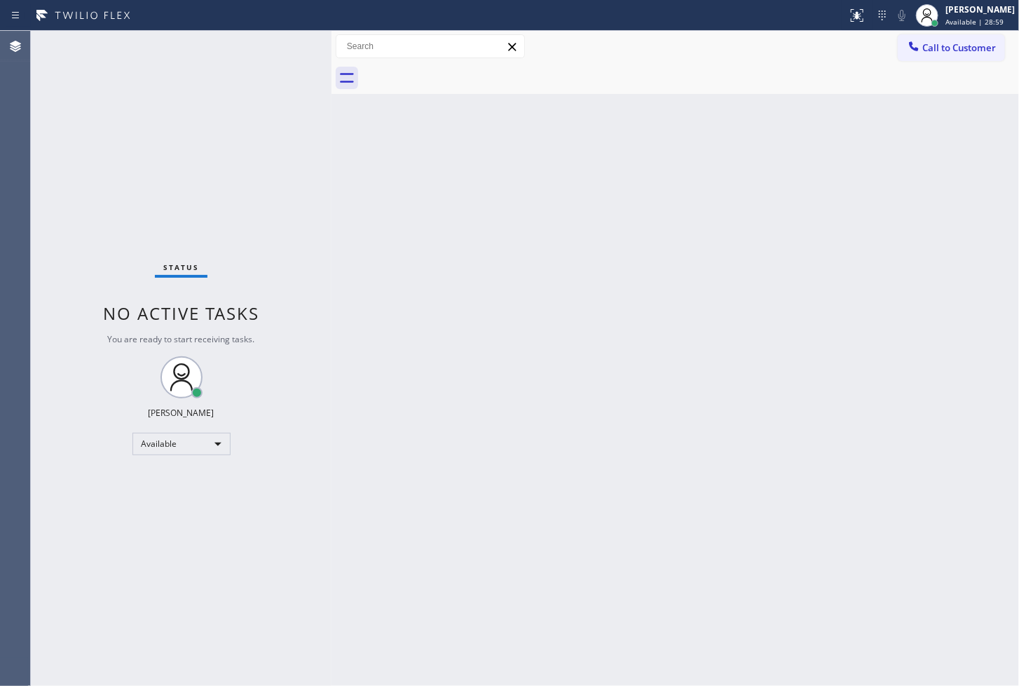
click at [274, 46] on div "Status No active tasks You are ready to start receiving tasks. [PERSON_NAME]" at bounding box center [181, 358] width 301 height 655
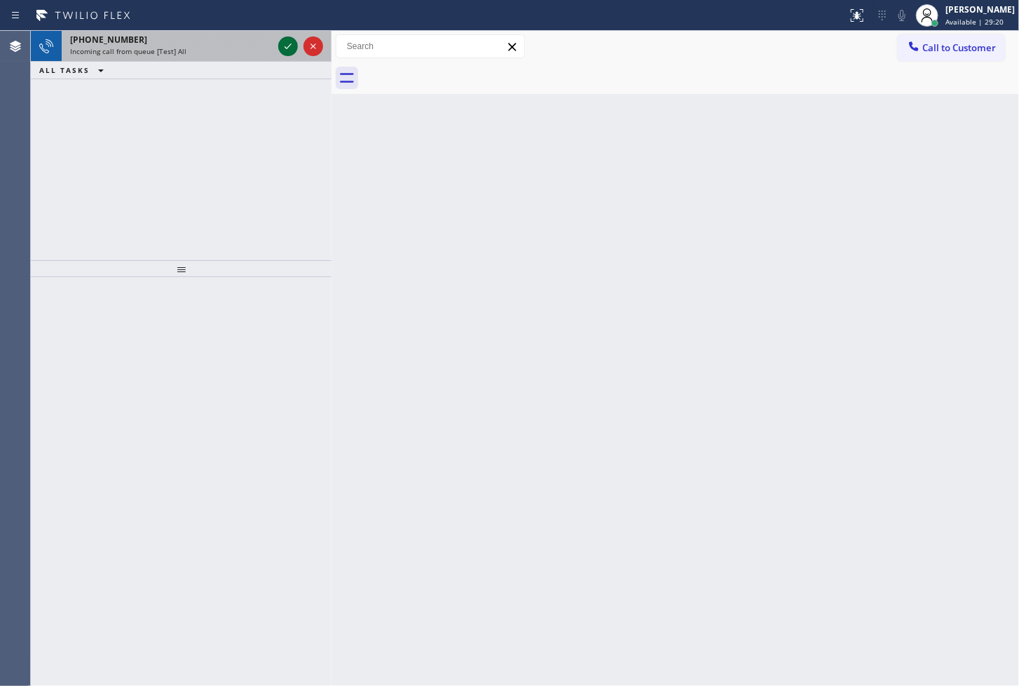
click at [287, 44] on icon at bounding box center [288, 46] width 17 height 17
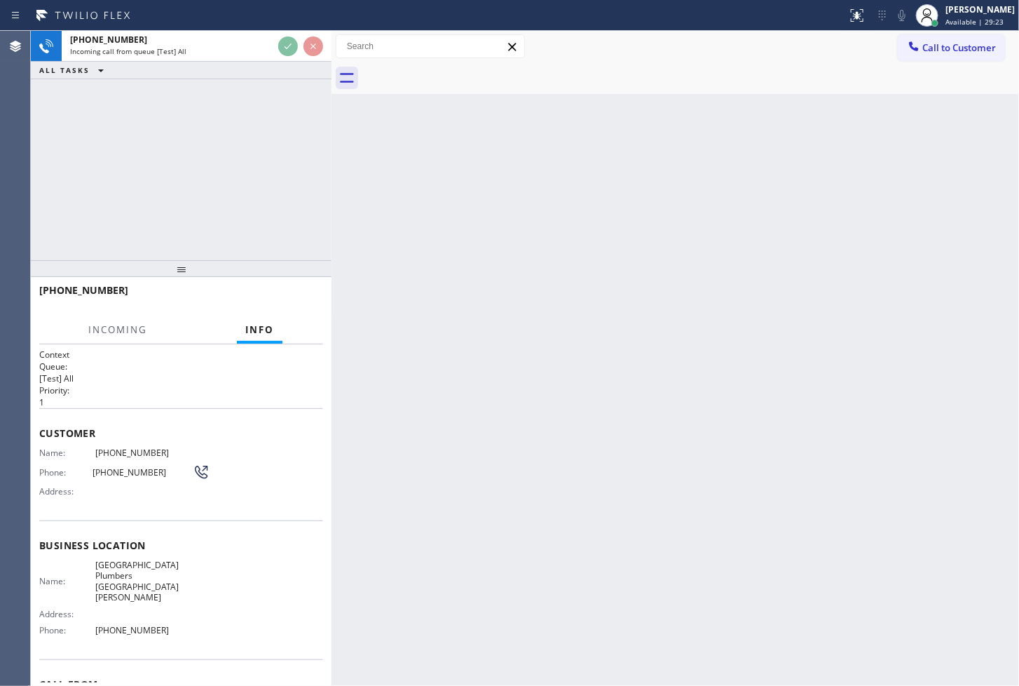
click at [229, 193] on div "[PHONE_NUMBER] Incoming call from queue [Test] All ALL TASKS ALL TASKS ACTIVE T…" at bounding box center [181, 145] width 301 height 229
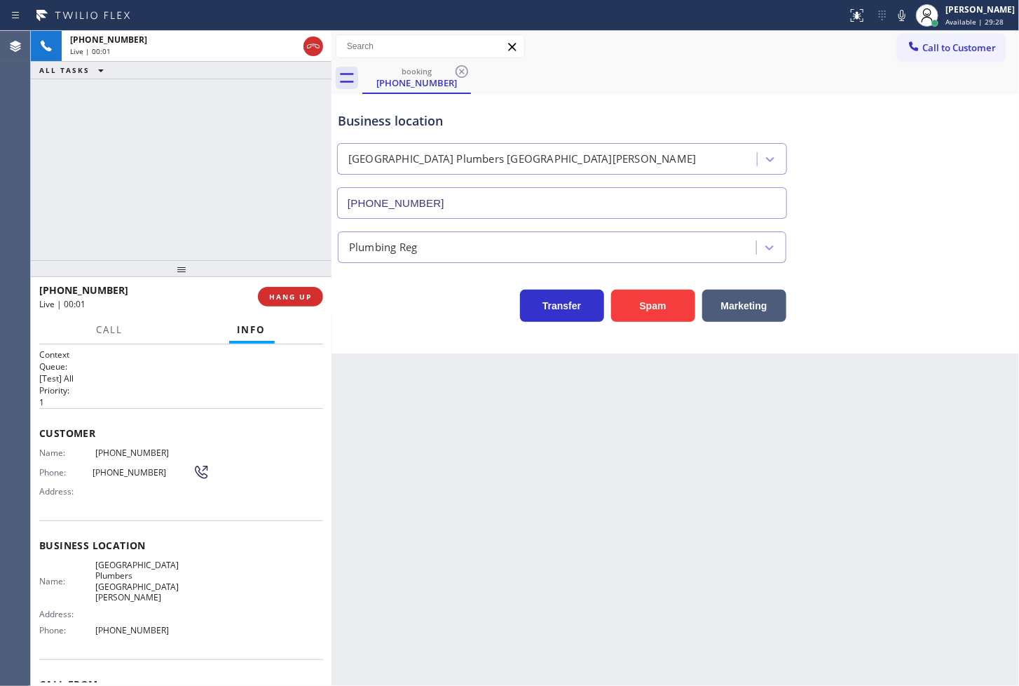
type input "[PHONE_NUMBER]"
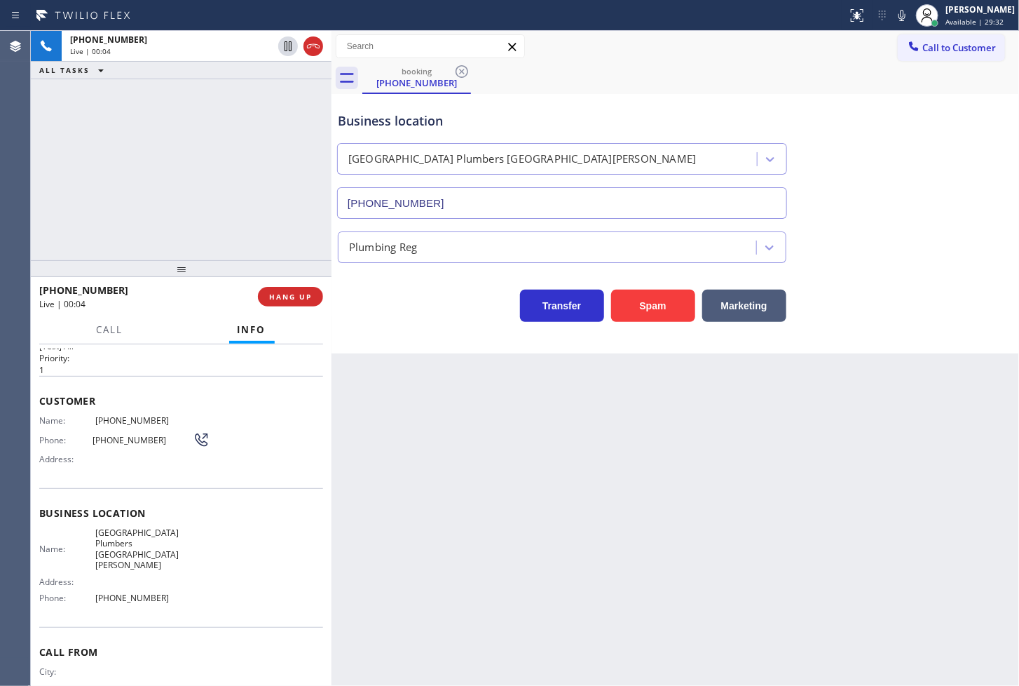
scroll to position [59, 0]
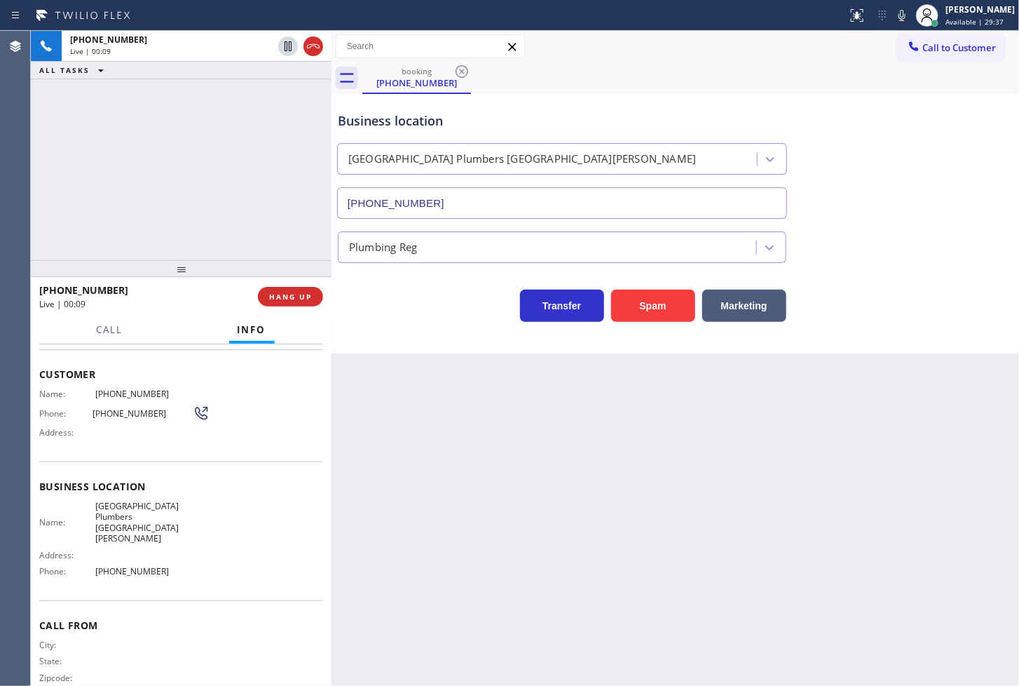
click at [59, 194] on div "[PHONE_NUMBER] Live | 00:09 ALL TASKS ALL TASKS ACTIVE TASKS TASKS IN WRAP UP" at bounding box center [181, 145] width 301 height 229
click at [741, 312] on button "Marketing" at bounding box center [745, 306] width 84 height 32
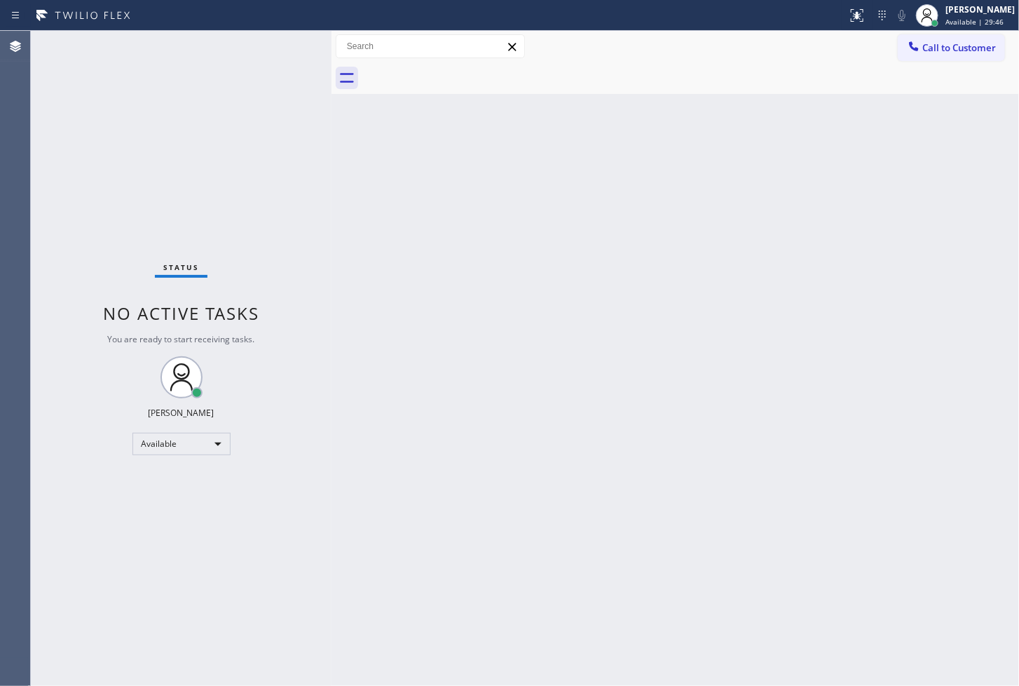
click at [279, 51] on div "Status No active tasks You are ready to start receiving tasks. [PERSON_NAME]" at bounding box center [181, 358] width 301 height 655
drag, startPoint x: 41, startPoint y: 529, endPoint x: 53, endPoint y: 524, distance: 13.2
click at [41, 529] on div "Status No active tasks You are ready to start receiving tasks. [PERSON_NAME]" at bounding box center [181, 358] width 301 height 655
click at [451, 440] on div "Back to Dashboard Change Sender ID Customers Technicians Select a contact Outbo…" at bounding box center [676, 358] width 688 height 655
click at [56, 231] on div "Status No active tasks You are ready to start receiving tasks. [PERSON_NAME]" at bounding box center [181, 358] width 301 height 655
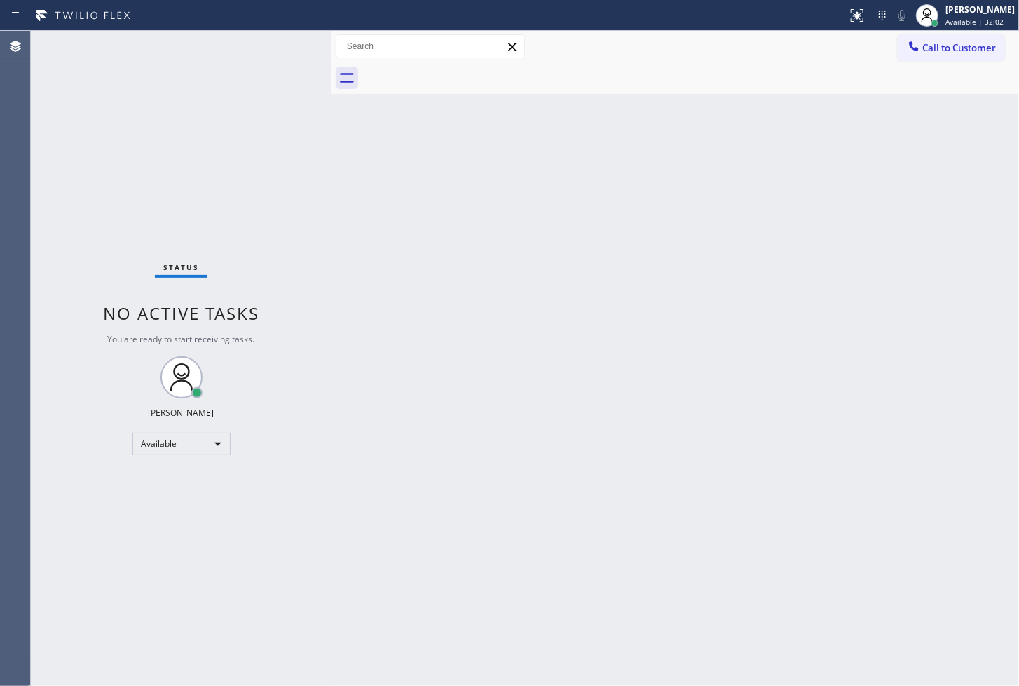
click at [311, 149] on div "Status No active tasks You are ready to start receiving tasks. [PERSON_NAME]" at bounding box center [181, 358] width 301 height 655
click at [300, 79] on div "Status No active tasks You are ready to start receiving tasks. [PERSON_NAME]" at bounding box center [181, 358] width 301 height 655
click at [283, 50] on div "Status No active tasks You are ready to start receiving tasks. [PERSON_NAME]" at bounding box center [181, 358] width 301 height 655
click at [291, 51] on div "Status No active tasks You are ready to start receiving tasks. [PERSON_NAME]" at bounding box center [181, 358] width 301 height 655
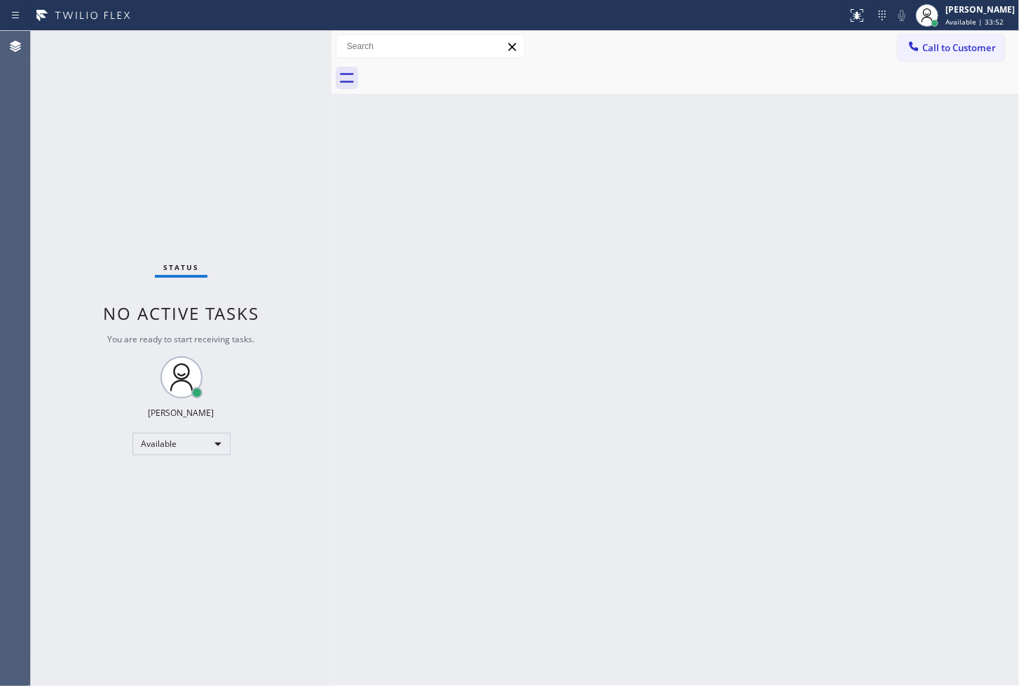
click at [291, 43] on div "Status No active tasks You are ready to start receiving tasks. [PERSON_NAME]" at bounding box center [181, 358] width 301 height 655
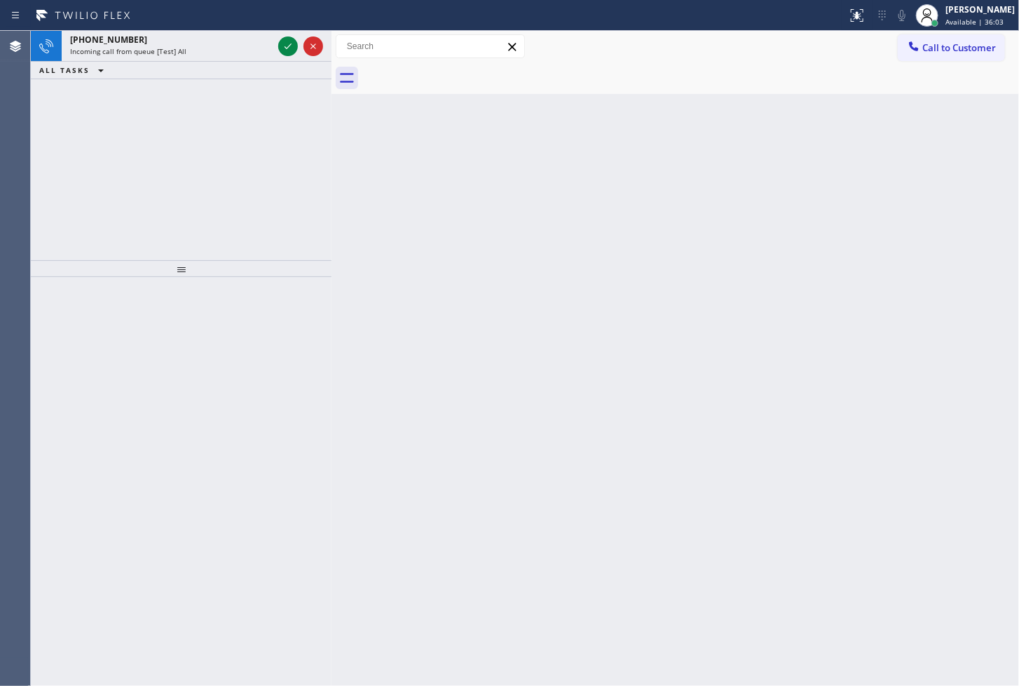
click at [259, 188] on div "[PHONE_NUMBER] Incoming call from queue [Test] All ALL TASKS ALL TASKS ACTIVE T…" at bounding box center [181, 145] width 301 height 229
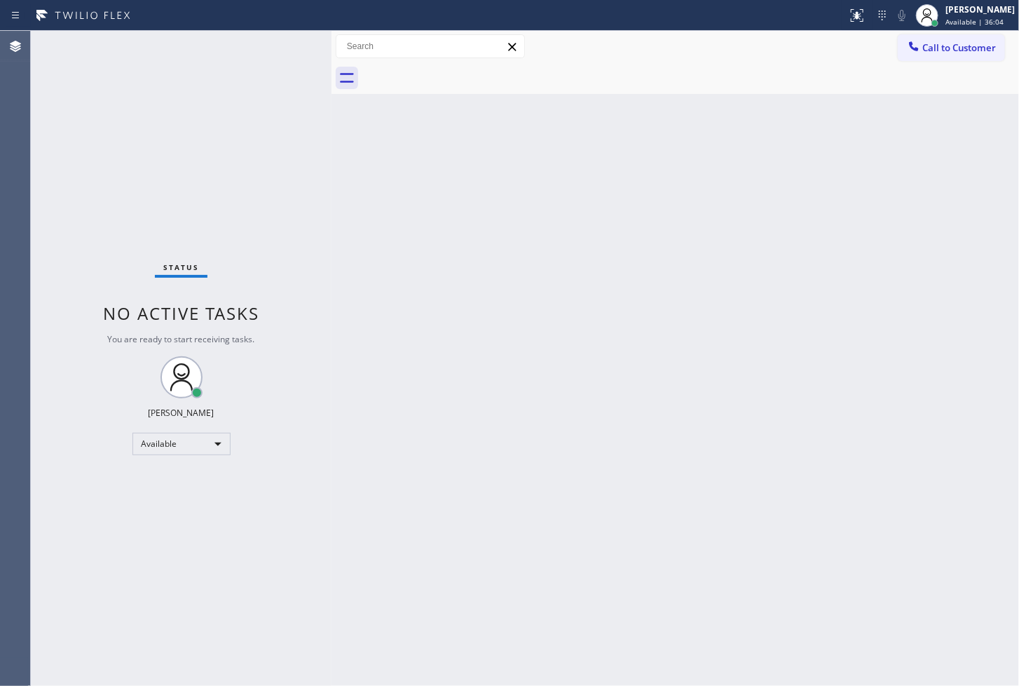
click at [280, 46] on div "Status No active tasks You are ready to start receiving tasks. [PERSON_NAME]" at bounding box center [181, 358] width 301 height 655
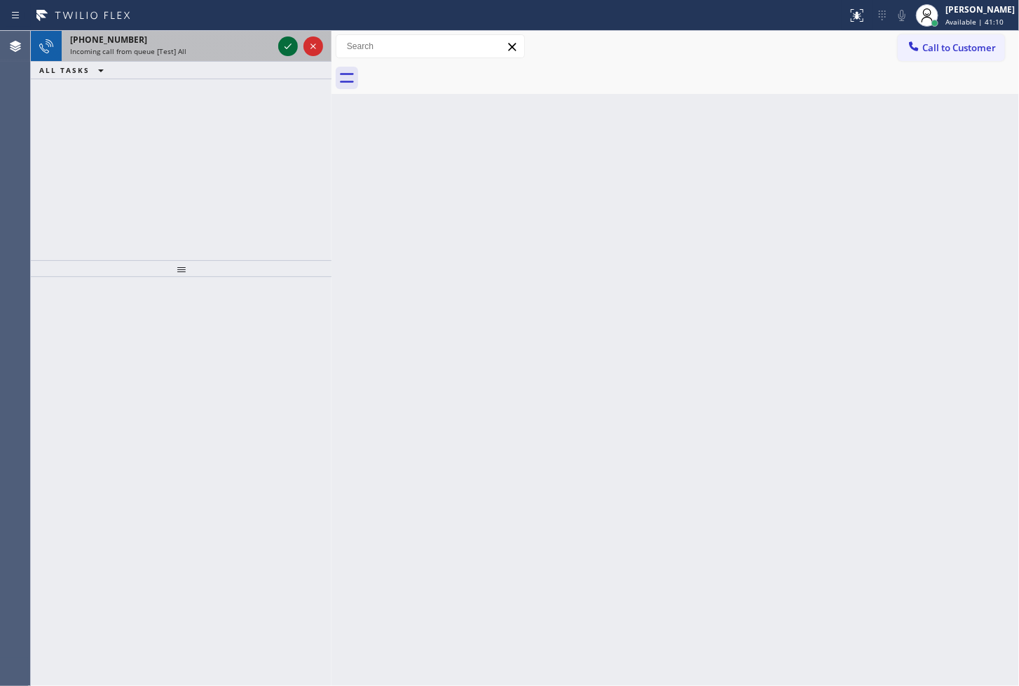
click at [278, 46] on div at bounding box center [288, 46] width 20 height 17
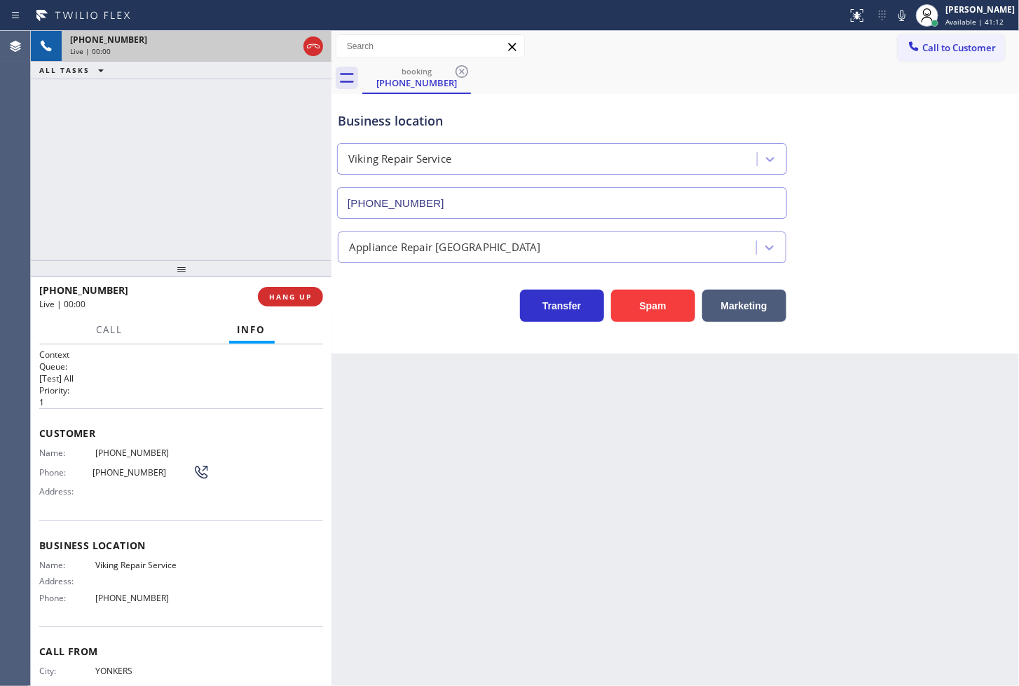
type input "[PHONE_NUMBER]"
click at [867, 102] on div "Business location Viking Repair Service [PHONE_NUMBER]" at bounding box center [675, 155] width 681 height 127
click at [867, 86] on div "booking [PHONE_NUMBER]" at bounding box center [690, 78] width 657 height 32
click at [145, 223] on div "[PHONE_NUMBER] Live | 00:04 ALL TASKS ALL TASKS ACTIVE TASKS TASKS IN WRAP UP" at bounding box center [181, 145] width 301 height 229
click at [894, 13] on icon at bounding box center [902, 15] width 17 height 17
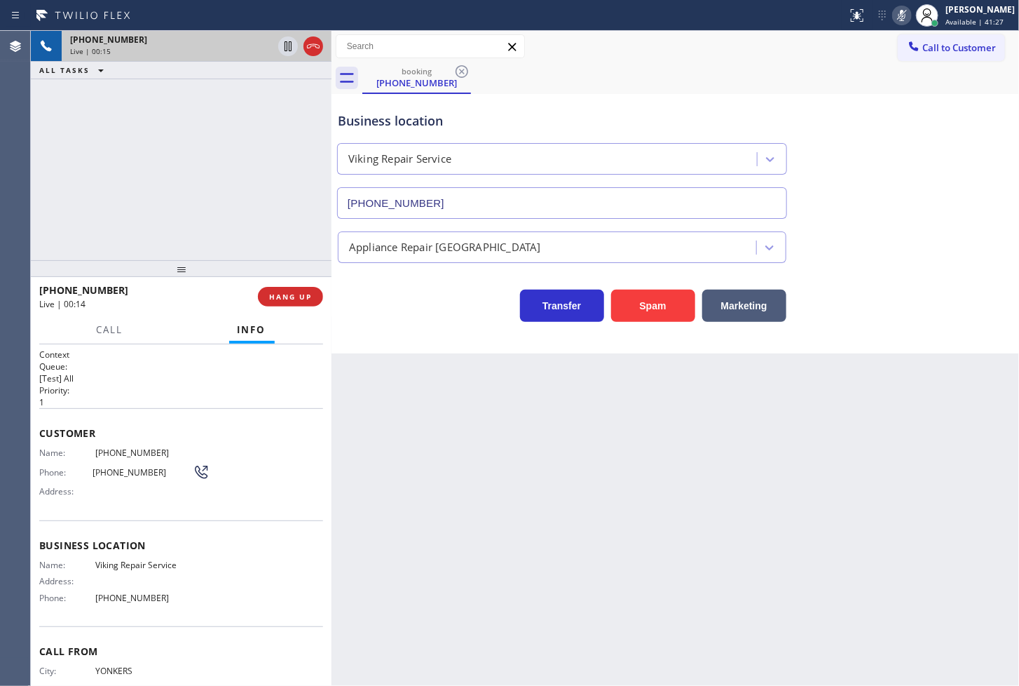
click at [894, 13] on icon at bounding box center [902, 15] width 17 height 17
drag, startPoint x: 135, startPoint y: 198, endPoint x: 145, endPoint y: 198, distance: 9.8
click at [135, 198] on div "[PHONE_NUMBER] Live | 00:29 ALL TASKS ALL TASKS ACTIVE TASKS TASKS IN WRAP UP" at bounding box center [181, 145] width 301 height 229
click at [404, 307] on div "Transfer Spam Marketing" at bounding box center [562, 302] width 454 height 39
click at [121, 337] on button "Call" at bounding box center [109, 329] width 43 height 27
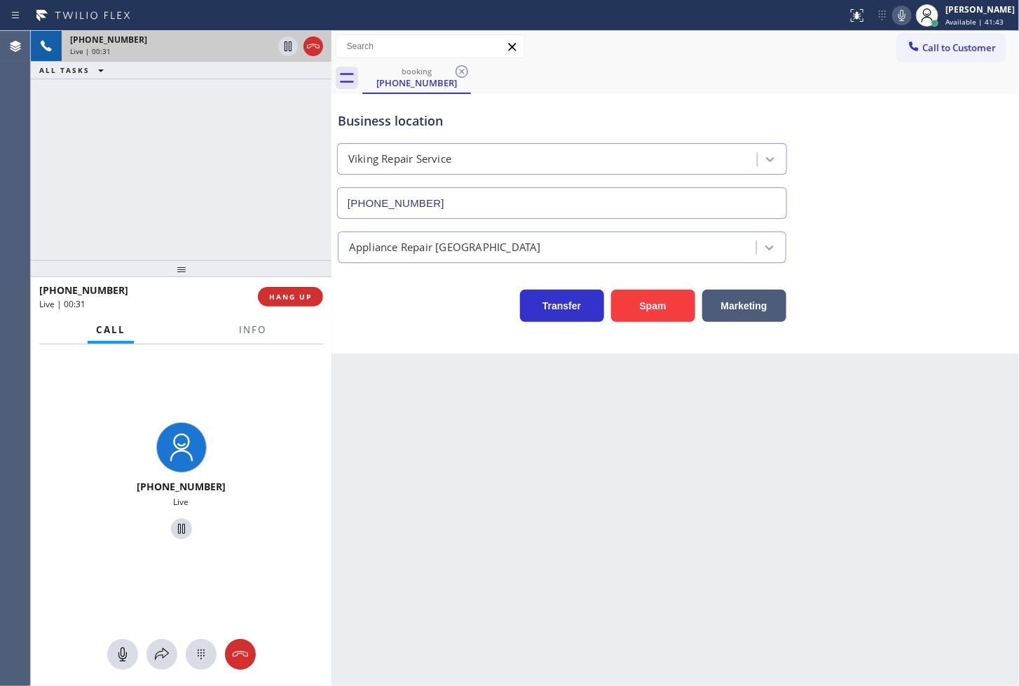
click at [115, 202] on div "[PHONE_NUMBER] Live | 00:31 ALL TASKS ALL TASKS ACTIVE TASKS TASKS IN WRAP UP" at bounding box center [181, 145] width 301 height 229
click at [182, 400] on div "[PHONE_NUMBER] Live" at bounding box center [181, 483] width 301 height 278
drag, startPoint x: 92, startPoint y: 489, endPoint x: 93, endPoint y: 449, distance: 40.7
click at [92, 482] on div "[PHONE_NUMBER] Live" at bounding box center [181, 483] width 301 height 278
click at [246, 412] on div "[PHONE_NUMBER] Live" at bounding box center [181, 483] width 301 height 278
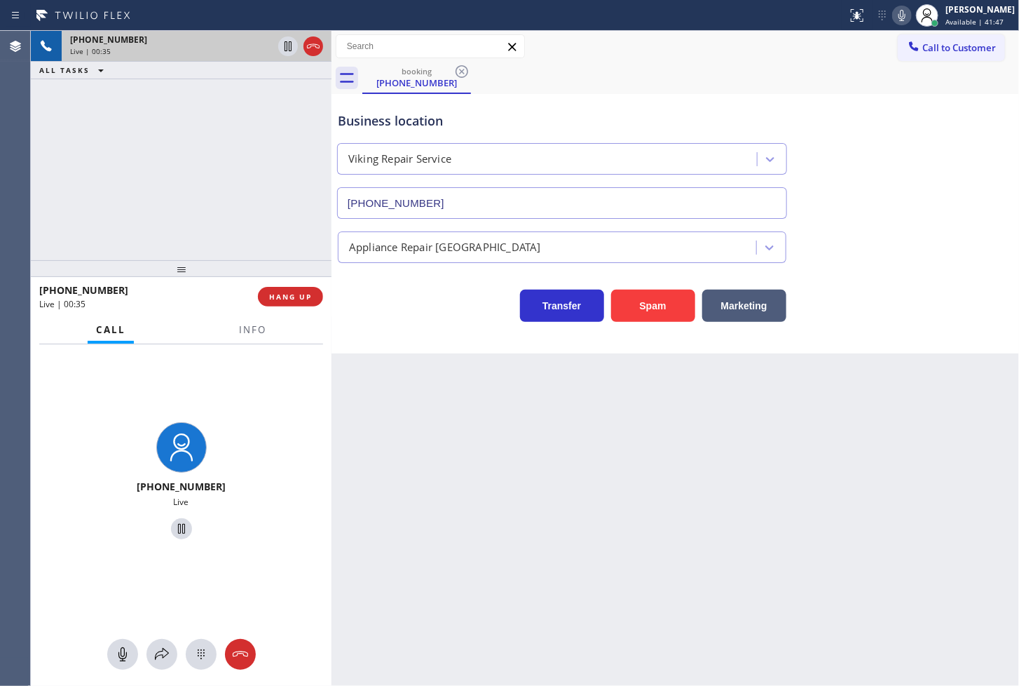
click at [44, 475] on div "[PHONE_NUMBER] Live" at bounding box center [181, 483] width 301 height 278
click at [208, 395] on div "[PHONE_NUMBER] Live" at bounding box center [181, 483] width 301 height 278
click at [75, 442] on div "[PHONE_NUMBER] Live" at bounding box center [181, 483] width 301 height 278
click at [654, 61] on div "Call to Customer Outbound call Location Search location Your caller id phone nu…" at bounding box center [676, 47] width 688 height 32
click at [196, 152] on div "[PHONE_NUMBER] Live | 00:39 ALL TASKS ALL TASKS ACTIVE TASKS TASKS IN WRAP UP" at bounding box center [181, 145] width 301 height 229
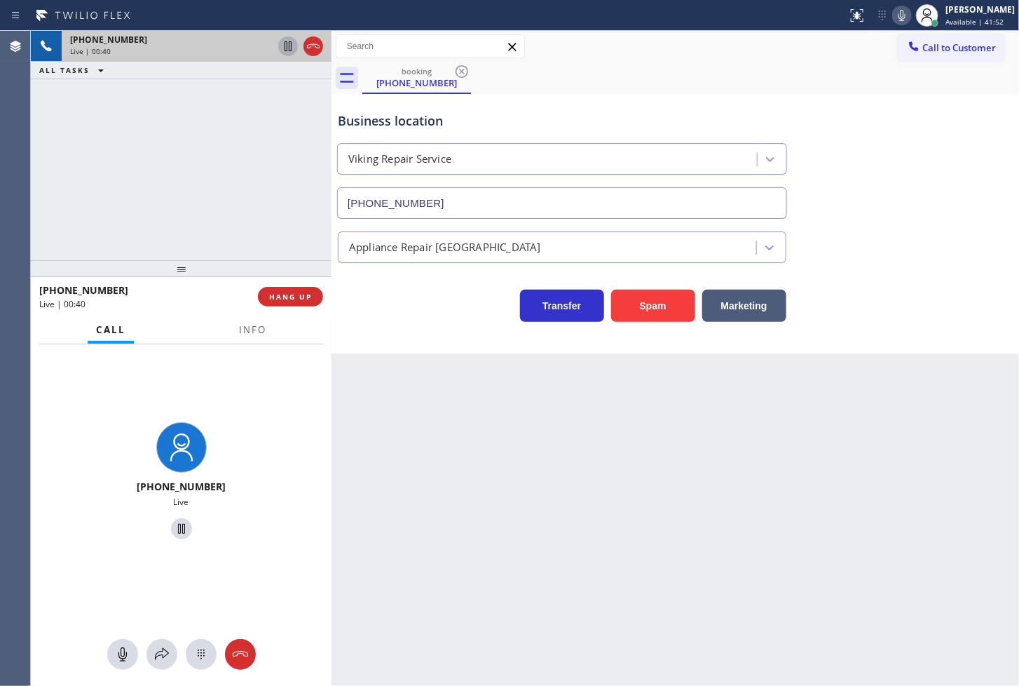
click at [285, 52] on icon at bounding box center [288, 46] width 17 height 17
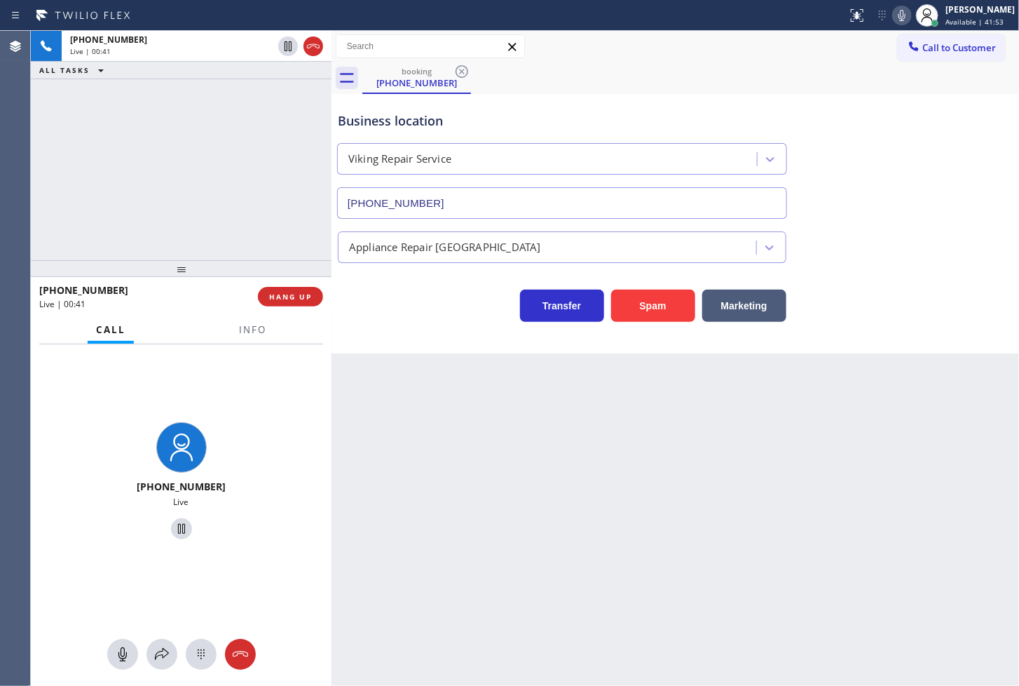
click at [894, 15] on icon at bounding box center [902, 15] width 17 height 17
click at [158, 650] on icon at bounding box center [162, 654] width 17 height 17
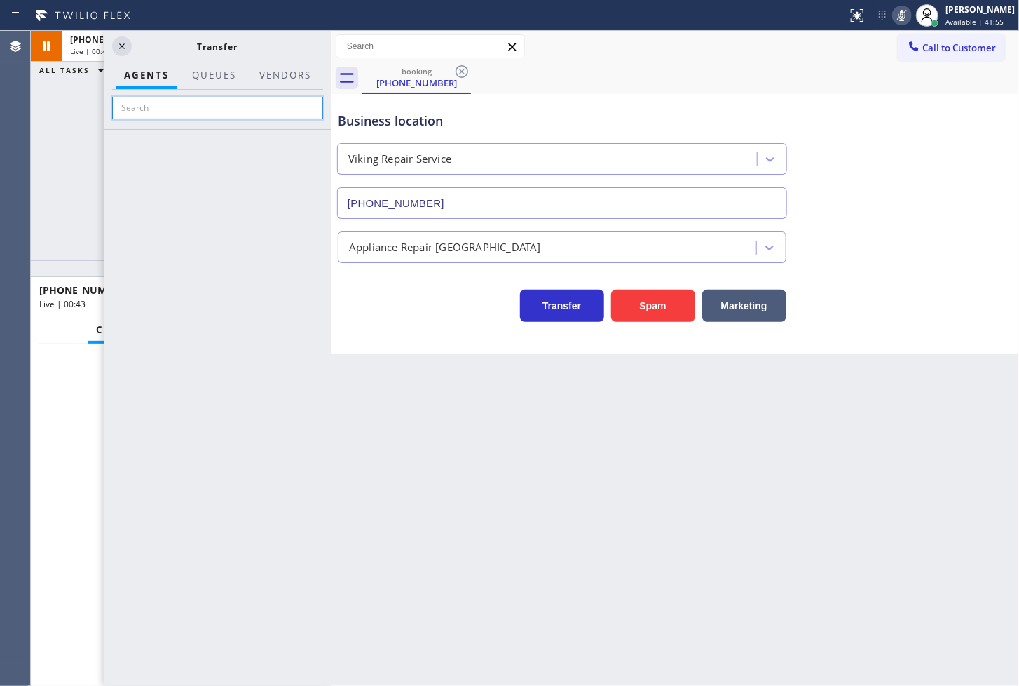
click at [182, 114] on input "text" at bounding box center [217, 108] width 211 height 22
type input "lili"
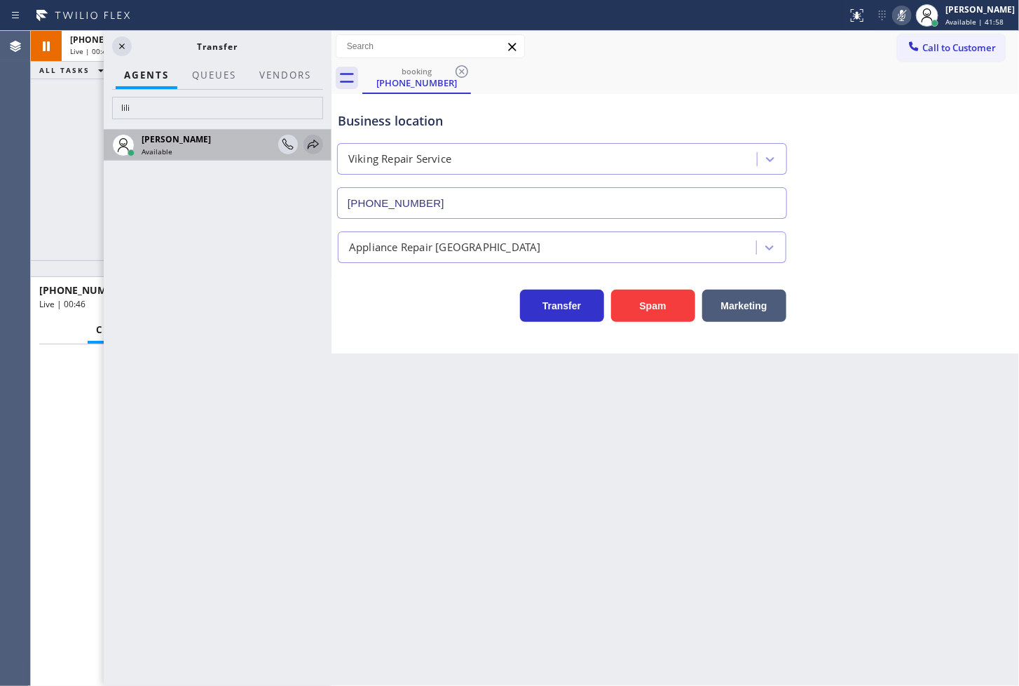
click at [319, 145] on icon at bounding box center [313, 144] width 17 height 17
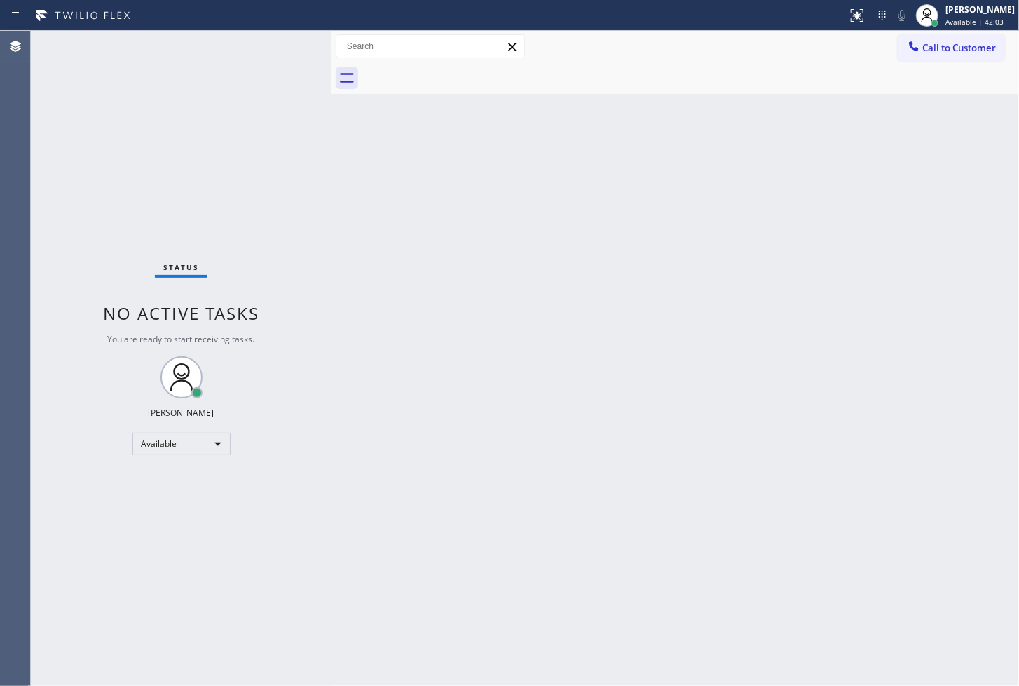
drag, startPoint x: 114, startPoint y: 94, endPoint x: 169, endPoint y: 70, distance: 60.3
click at [128, 85] on div "Status No active tasks You are ready to start receiving tasks. [PERSON_NAME]" at bounding box center [181, 358] width 301 height 655
click at [283, 44] on div "Status No active tasks You are ready to start receiving tasks. [PERSON_NAME]" at bounding box center [181, 358] width 301 height 655
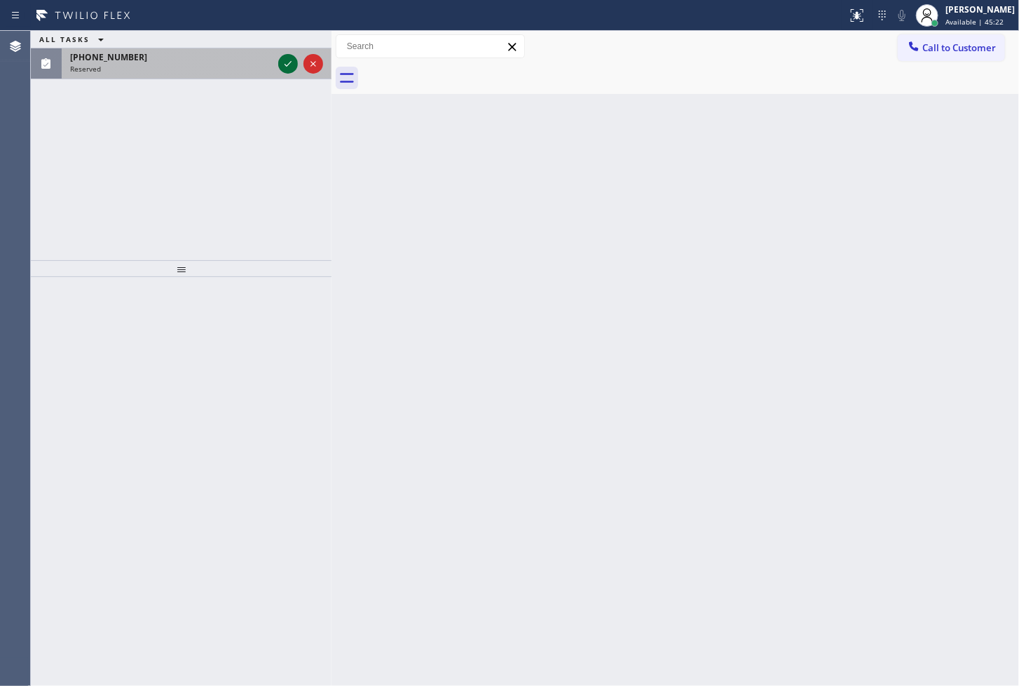
click at [290, 55] on icon at bounding box center [288, 63] width 17 height 17
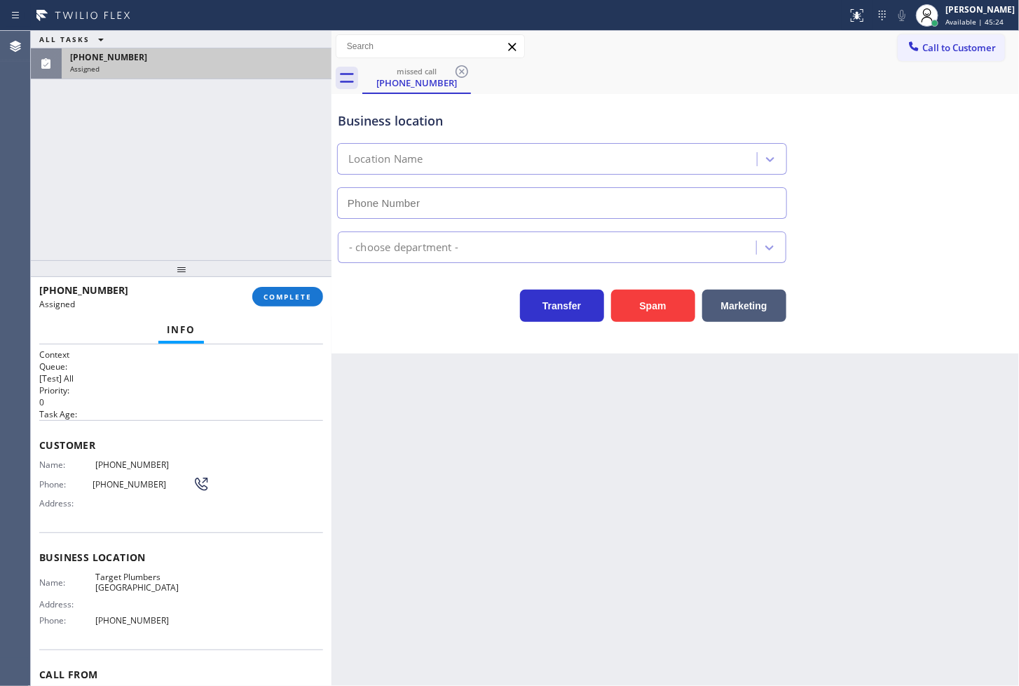
type input "[PHONE_NUMBER]"
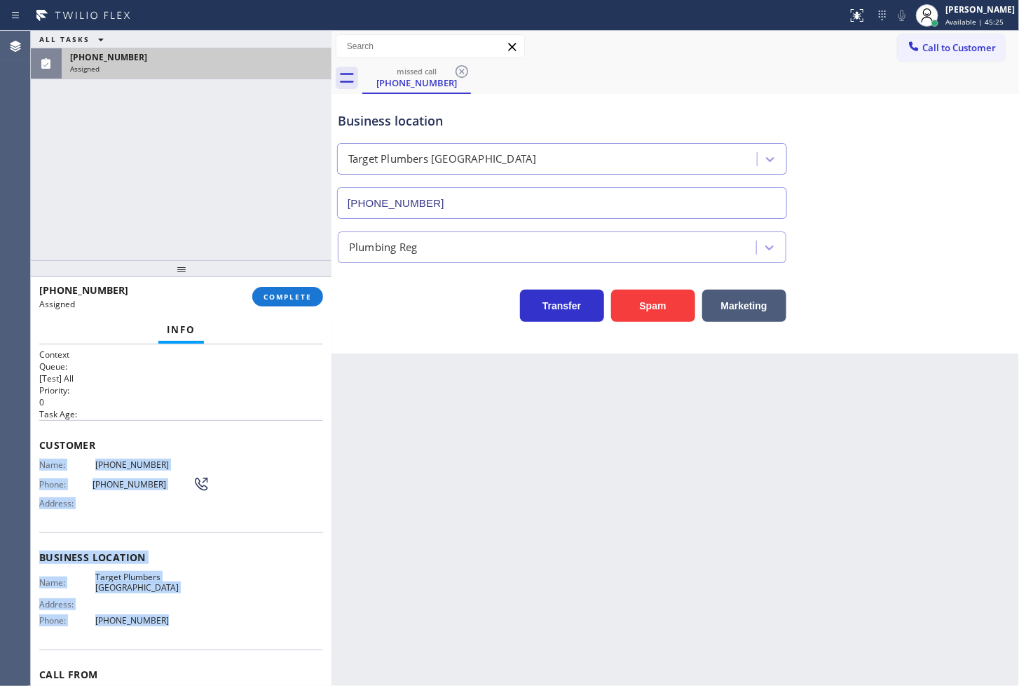
drag, startPoint x: 36, startPoint y: 468, endPoint x: 170, endPoint y: 611, distance: 196.0
click at [170, 611] on div "Context Queue: [Test] All Priority: 0 Task Age: Customer Name: [PHONE_NUMBER] P…" at bounding box center [181, 515] width 301 height 342
copy div "Name: [PHONE_NUMBER] Phone: [PHONE_NUMBER] Address: Business location Name: Tar…"
click at [298, 297] on span "COMPLETE" at bounding box center [288, 297] width 48 height 10
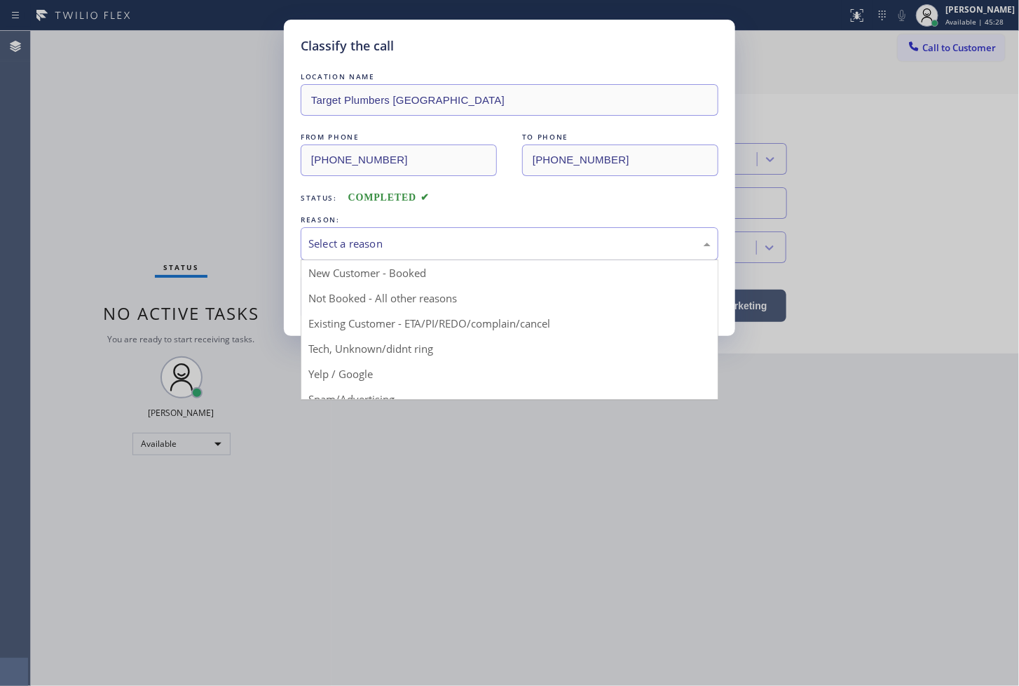
click at [374, 248] on div "Select a reason" at bounding box center [510, 244] width 402 height 16
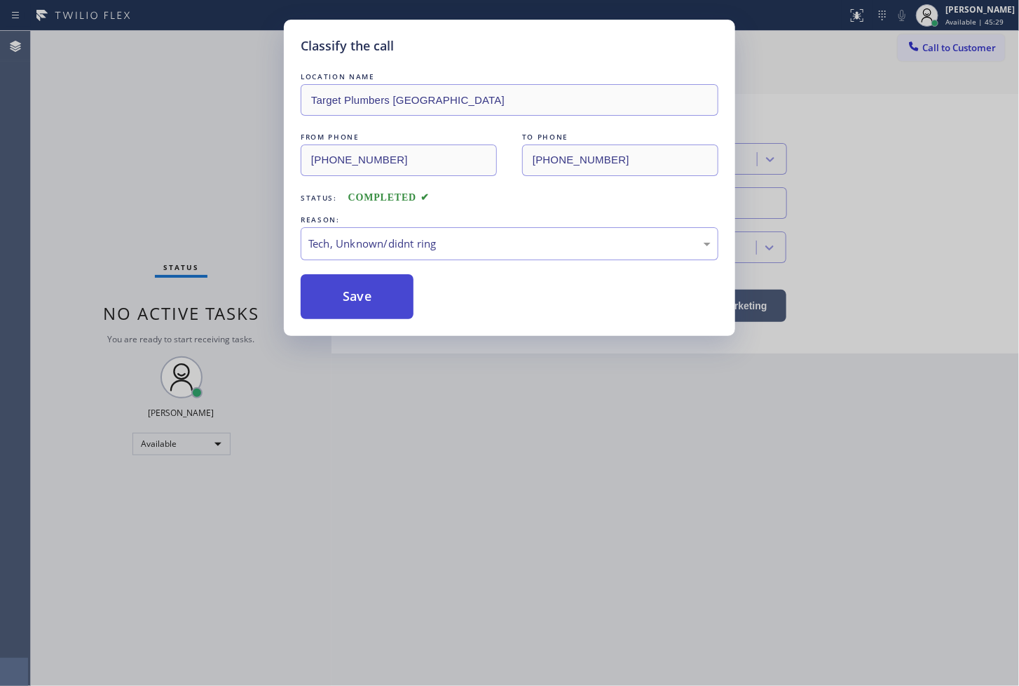
click at [362, 299] on button "Save" at bounding box center [357, 296] width 113 height 45
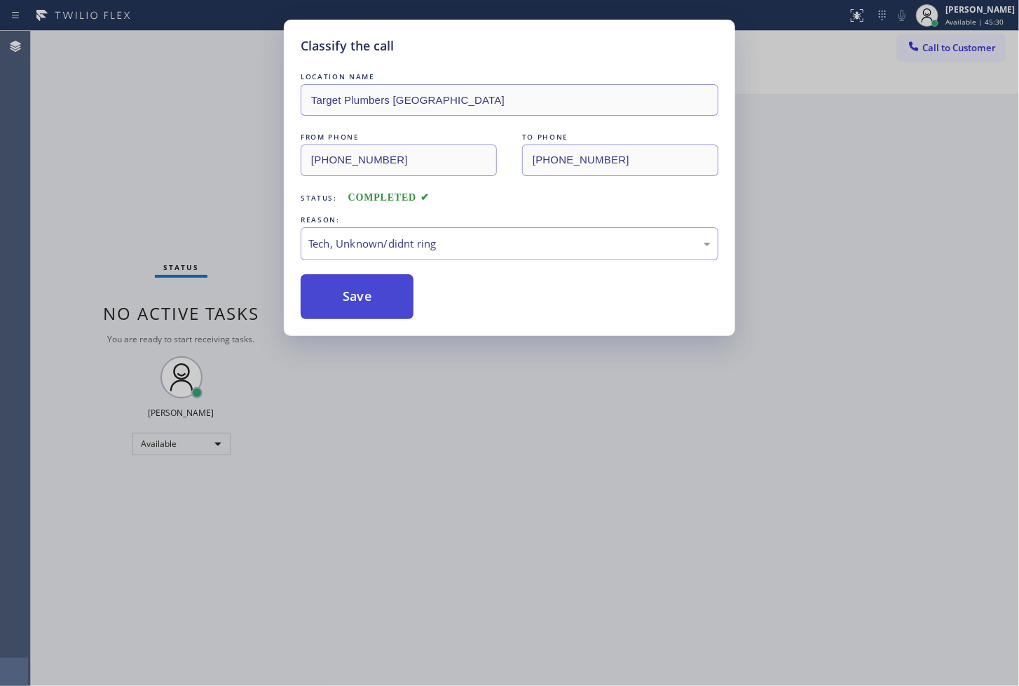
click at [362, 299] on button "Save" at bounding box center [357, 296] width 113 height 45
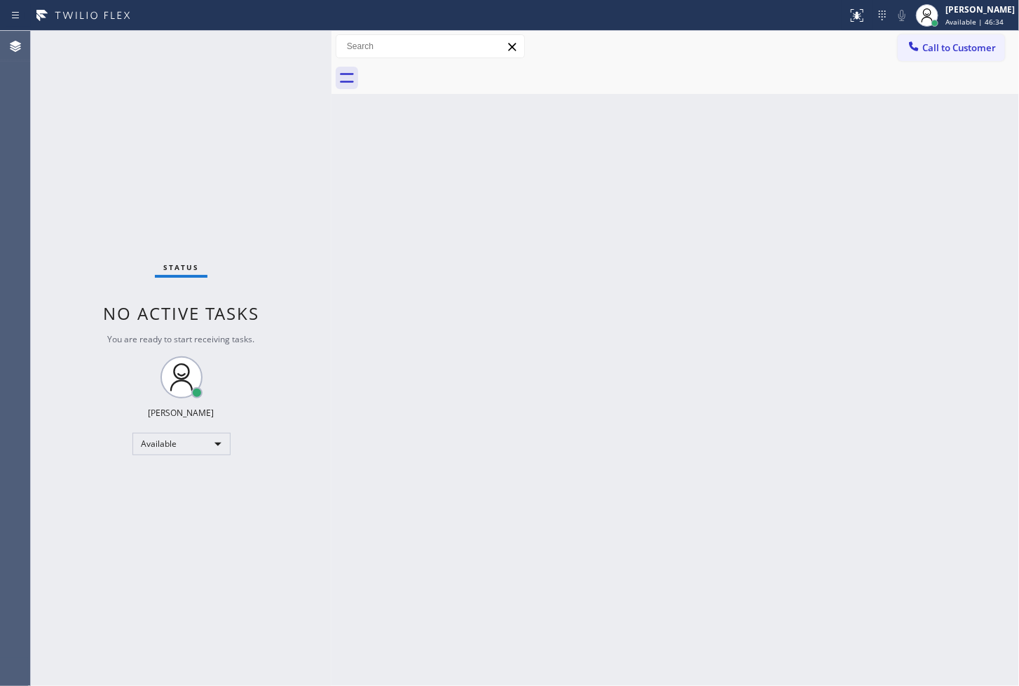
click at [58, 410] on div "Status No active tasks You are ready to start receiving tasks. [PERSON_NAME]" at bounding box center [181, 358] width 301 height 655
click at [184, 146] on div "Status No active tasks You are ready to start receiving tasks. [PERSON_NAME]" at bounding box center [181, 358] width 301 height 655
click at [287, 41] on div "Status No active tasks You are ready to start receiving tasks. [PERSON_NAME]" at bounding box center [181, 358] width 301 height 655
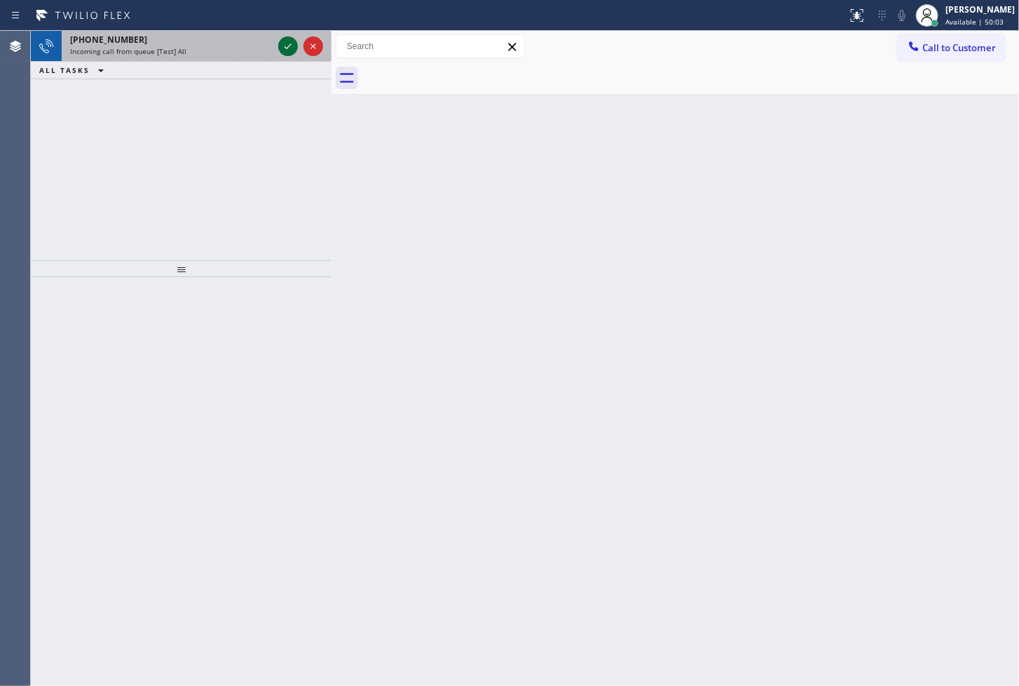
click at [288, 45] on icon at bounding box center [288, 46] width 17 height 17
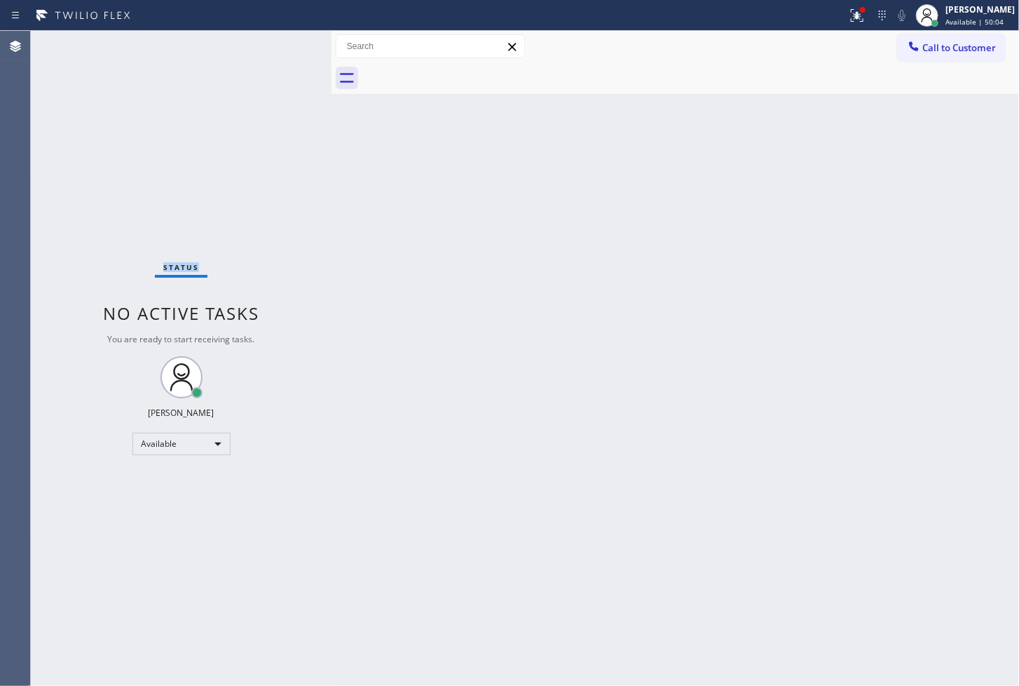
click at [288, 45] on div "Status No active tasks You are ready to start receiving tasks. [PERSON_NAME]" at bounding box center [181, 358] width 301 height 655
click at [849, 7] on icon at bounding box center [857, 15] width 17 height 17
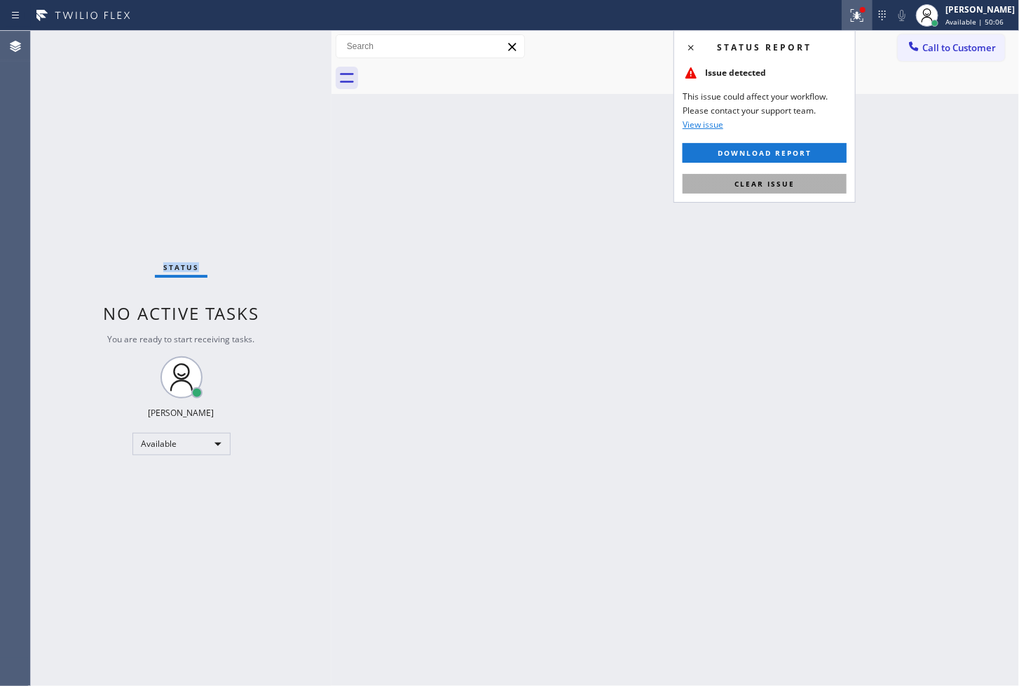
click at [811, 186] on button "Clear issue" at bounding box center [765, 184] width 164 height 20
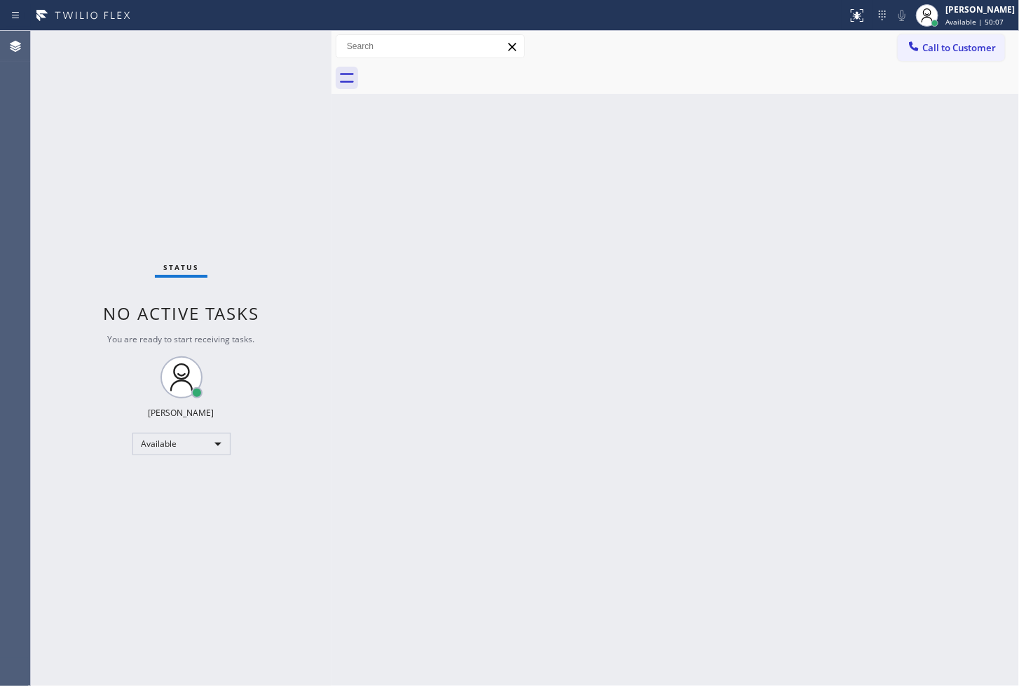
click at [439, 319] on div "Back to Dashboard Change Sender ID Customers Technicians Select a contact Outbo…" at bounding box center [676, 358] width 688 height 655
drag, startPoint x: 290, startPoint y: 130, endPoint x: 290, endPoint y: 94, distance: 35.8
click at [290, 117] on div "Status No active tasks You are ready to start receiving tasks. [PERSON_NAME]" at bounding box center [181, 358] width 301 height 655
click at [285, 52] on div "Status No active tasks You are ready to start receiving tasks. [PERSON_NAME]" at bounding box center [181, 358] width 301 height 655
click at [285, 43] on div "Status No active tasks You are ready to start receiving tasks. [PERSON_NAME]" at bounding box center [181, 358] width 301 height 655
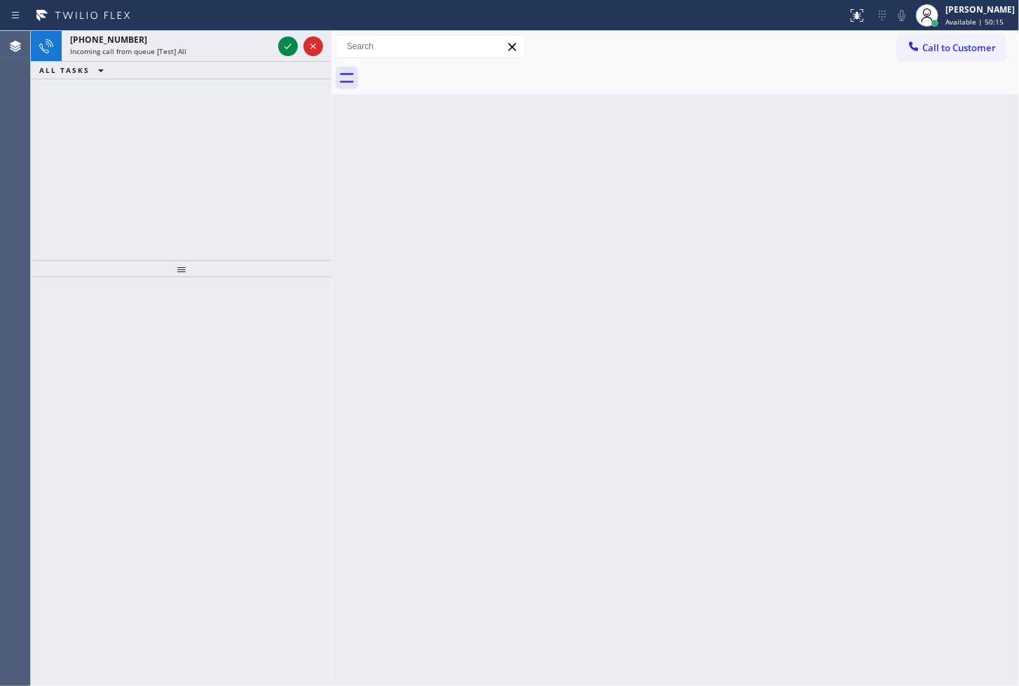
click at [285, 43] on icon at bounding box center [288, 46] width 17 height 17
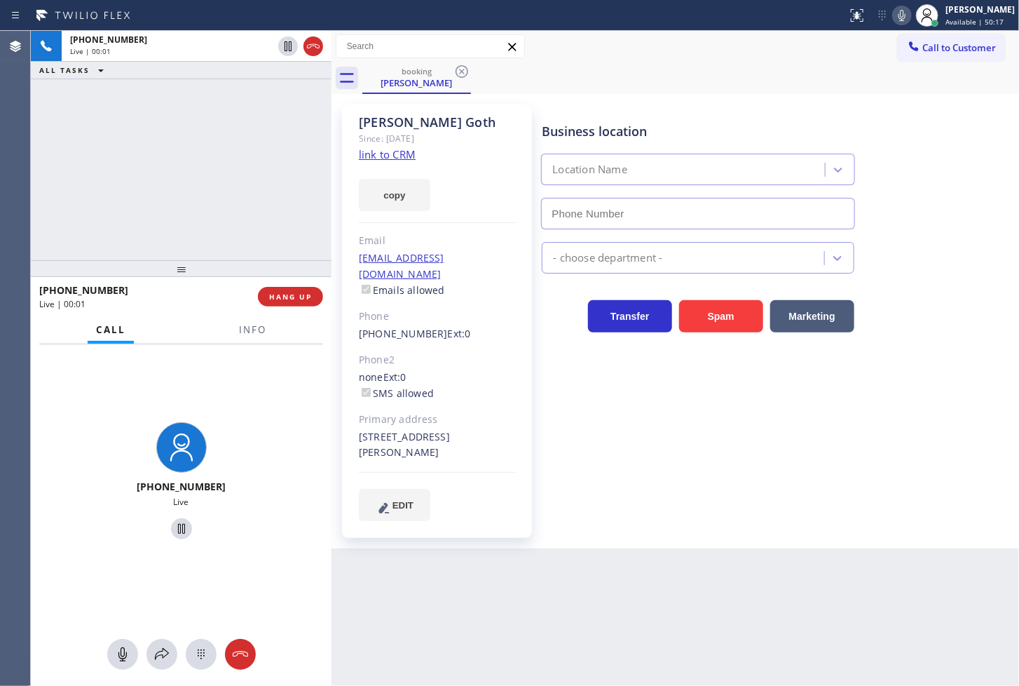
type input "[PHONE_NUMBER]"
click at [384, 157] on link "link to CRM" at bounding box center [387, 154] width 57 height 14
click at [894, 14] on icon at bounding box center [902, 15] width 17 height 17
click at [894, 15] on icon at bounding box center [902, 15] width 17 height 17
click at [747, 56] on div "Call to Customer Outbound call Location Search location Your caller id phone nu…" at bounding box center [676, 46] width 688 height 25
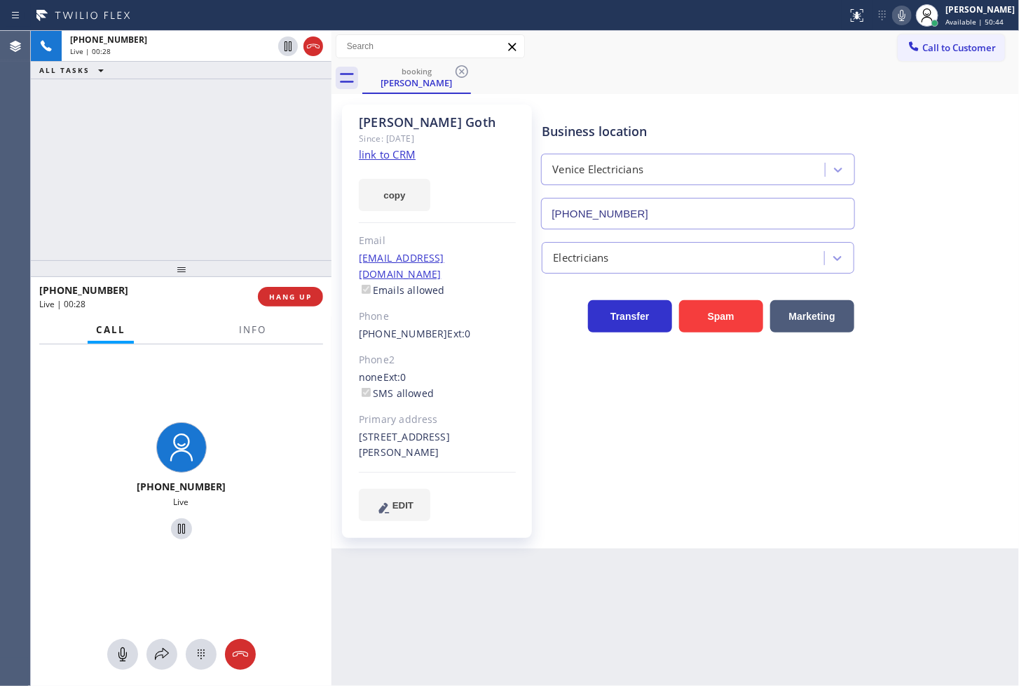
click at [749, 119] on div "Business location Venice Electricians [PHONE_NUMBER]" at bounding box center [698, 168] width 318 height 121
click at [170, 178] on div "[PHONE_NUMBER] Live | 00:29 ALL TASKS ALL TASKS ACTIVE TASKS TASKS IN WRAP UP" at bounding box center [181, 145] width 301 height 229
click at [655, 79] on div "booking [PERSON_NAME]" at bounding box center [690, 78] width 657 height 32
click at [705, 114] on div "Business location Venice Electricians [PHONE_NUMBER]" at bounding box center [698, 168] width 318 height 121
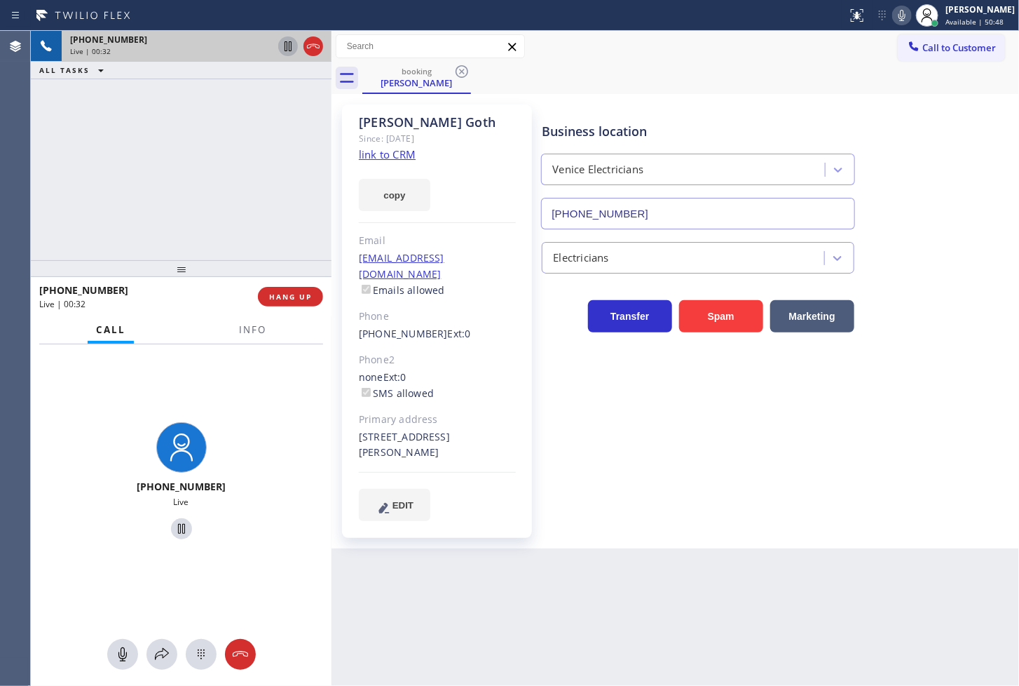
click at [282, 44] on icon at bounding box center [288, 46] width 17 height 17
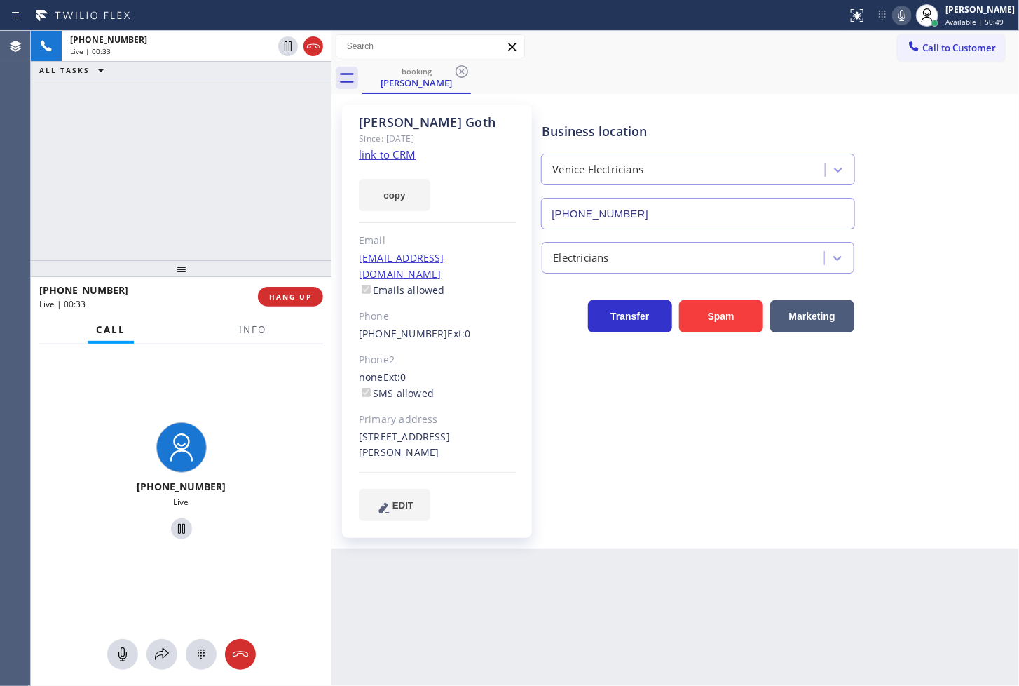
click at [881, 8] on div "Status report No issues detected If you experience an issue, please download th…" at bounding box center [930, 15] width 177 height 31
click at [894, 13] on icon at bounding box center [902, 15] width 17 height 17
click at [162, 647] on icon at bounding box center [162, 654] width 17 height 17
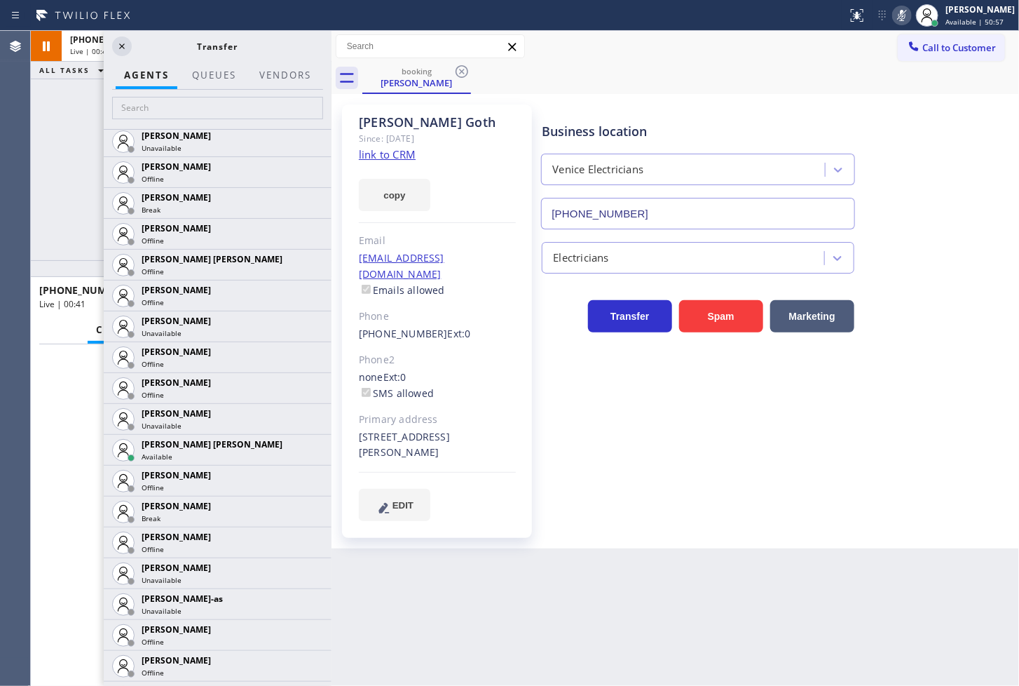
scroll to position [1012, 0]
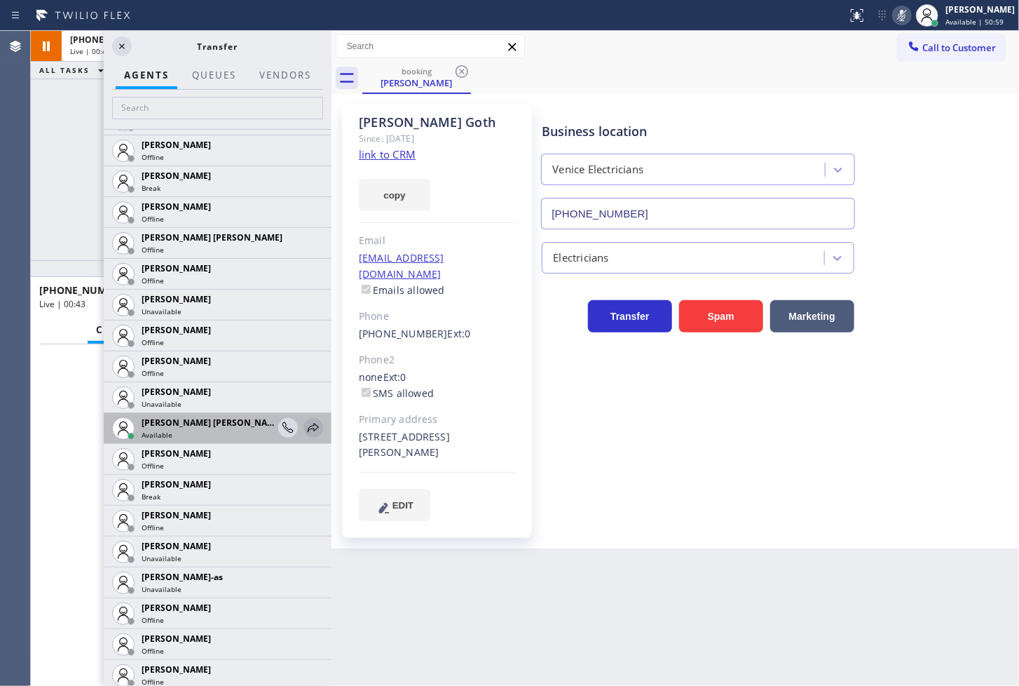
click at [305, 426] on icon at bounding box center [313, 427] width 17 height 17
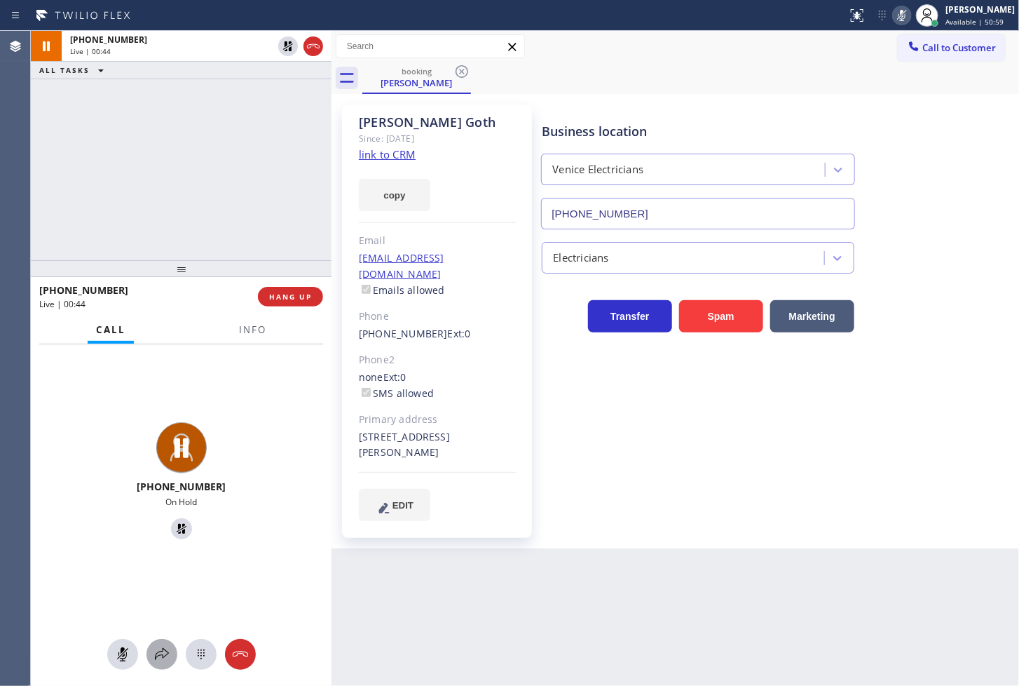
click at [157, 646] on icon at bounding box center [162, 654] width 17 height 17
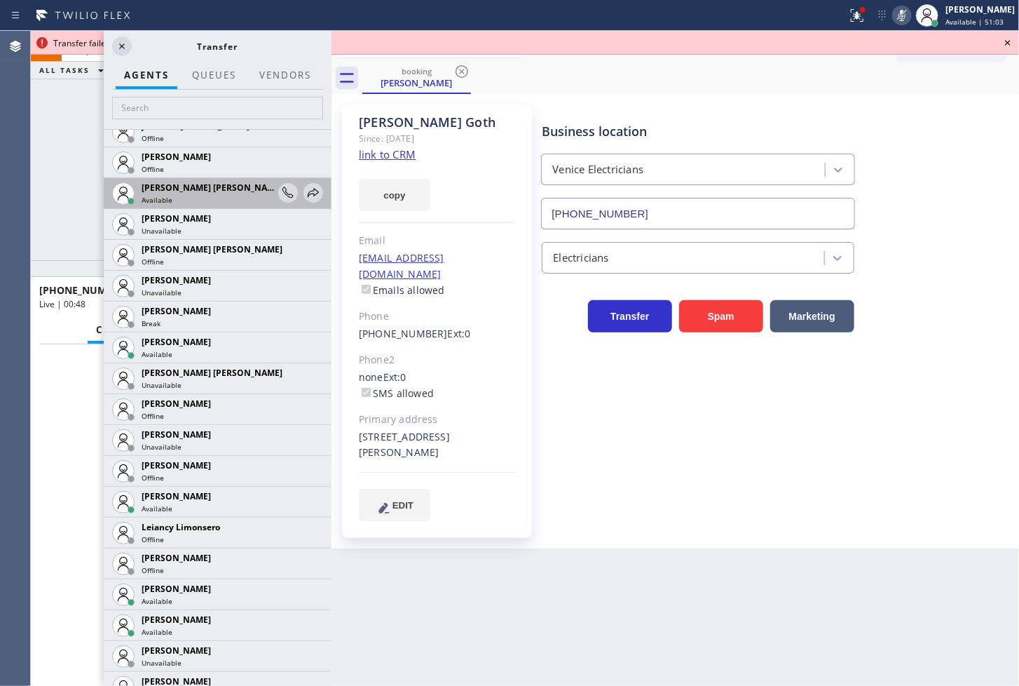
scroll to position [1636, 0]
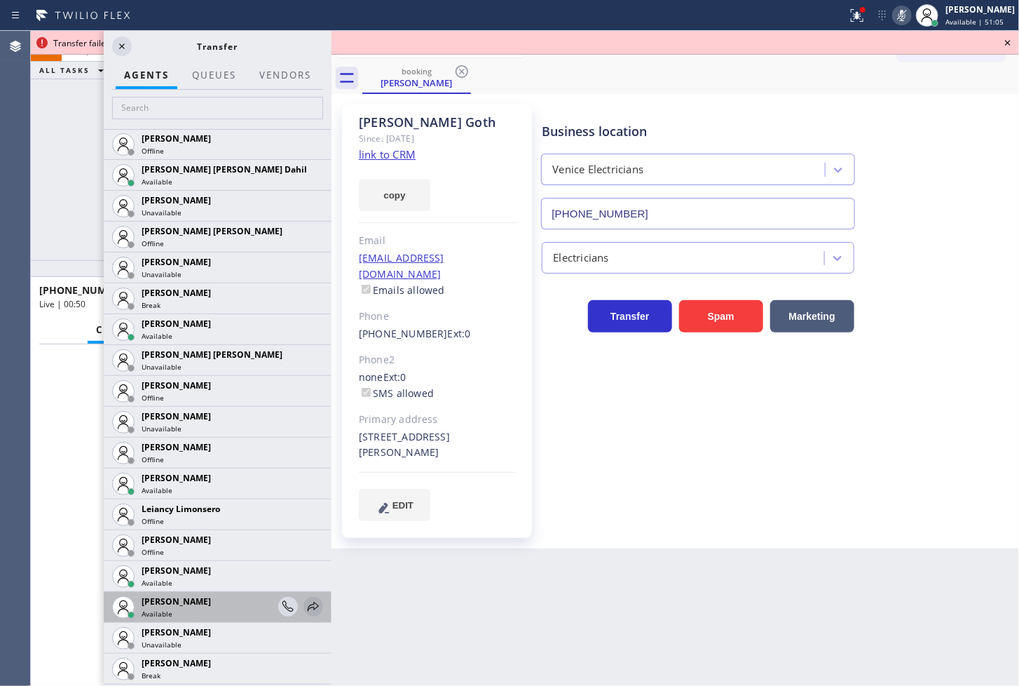
click at [308, 604] on icon at bounding box center [313, 606] width 11 height 9
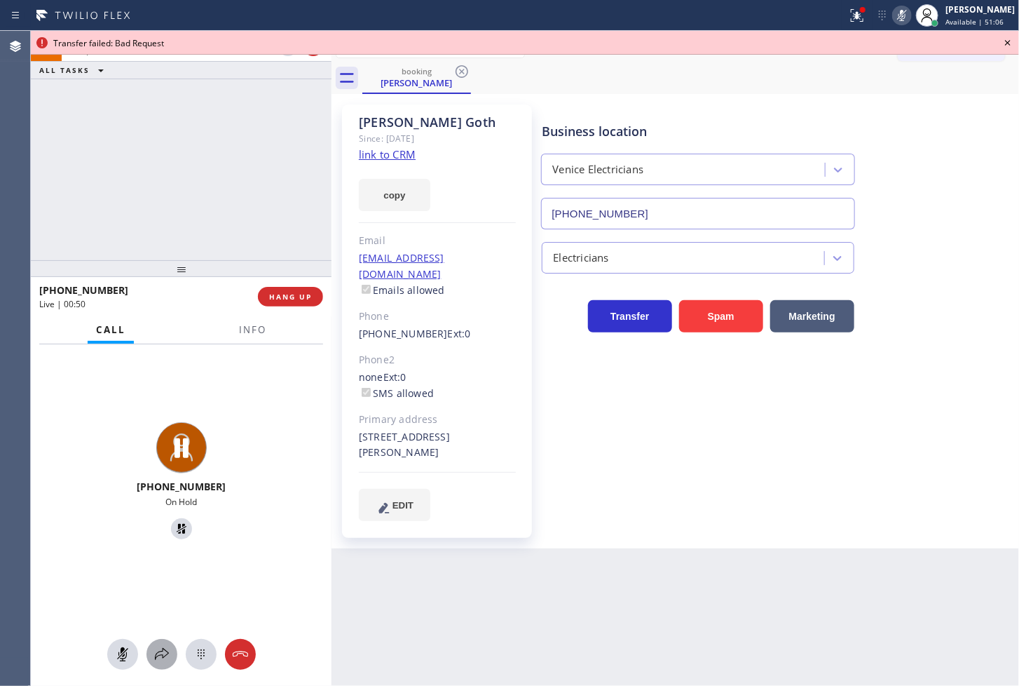
click at [159, 646] on icon at bounding box center [162, 654] width 17 height 17
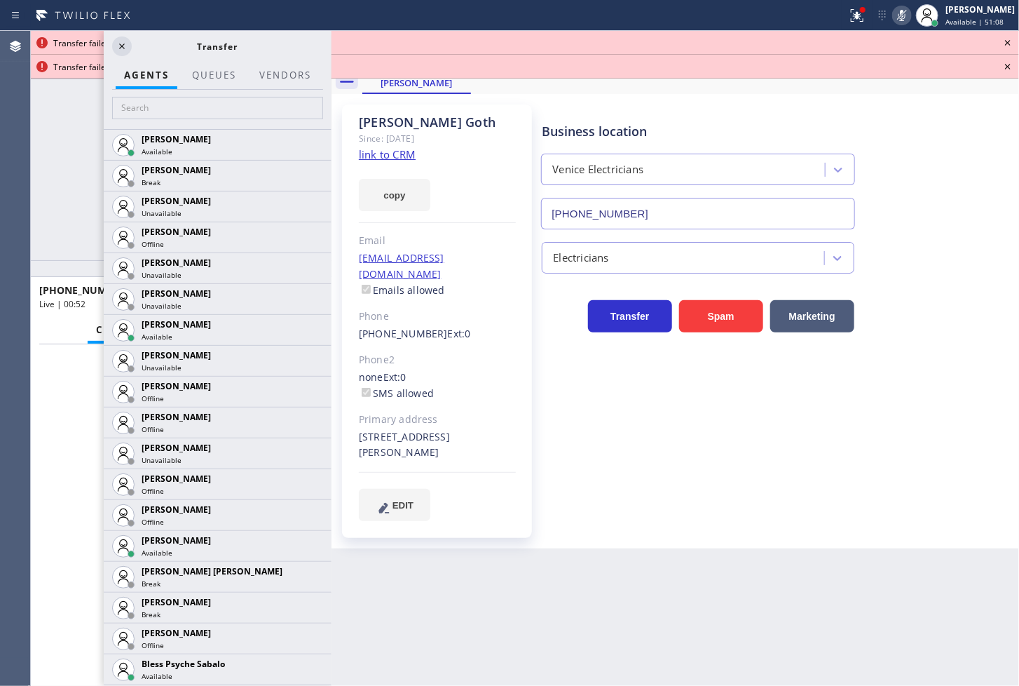
click at [191, 93] on div at bounding box center [218, 109] width 228 height 39
click at [189, 102] on input "text" at bounding box center [217, 108] width 211 height 22
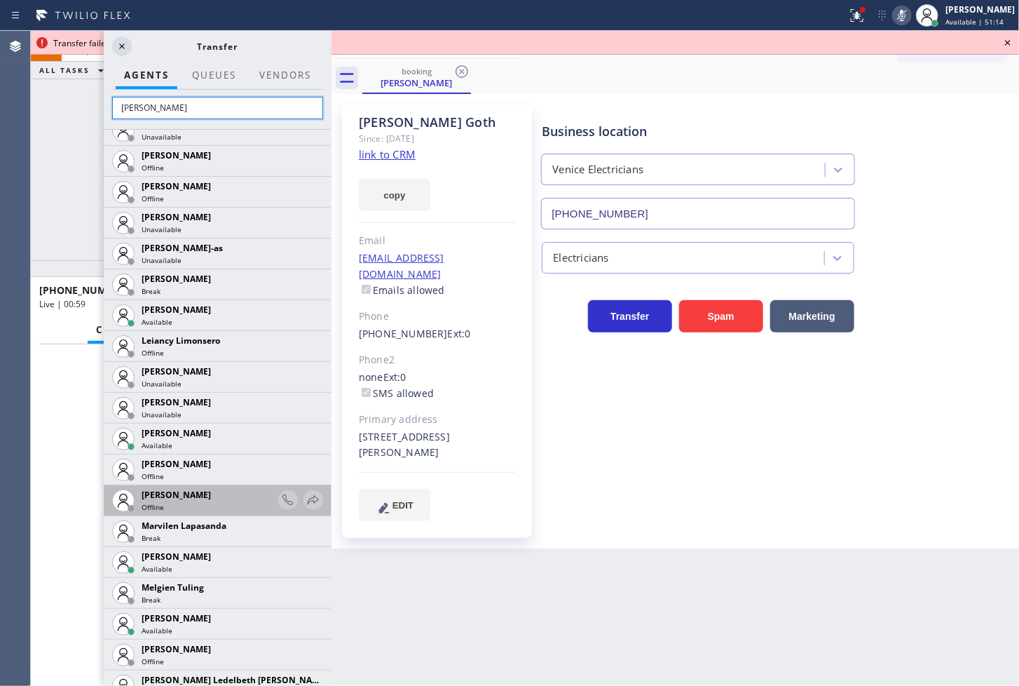
scroll to position [545, 0]
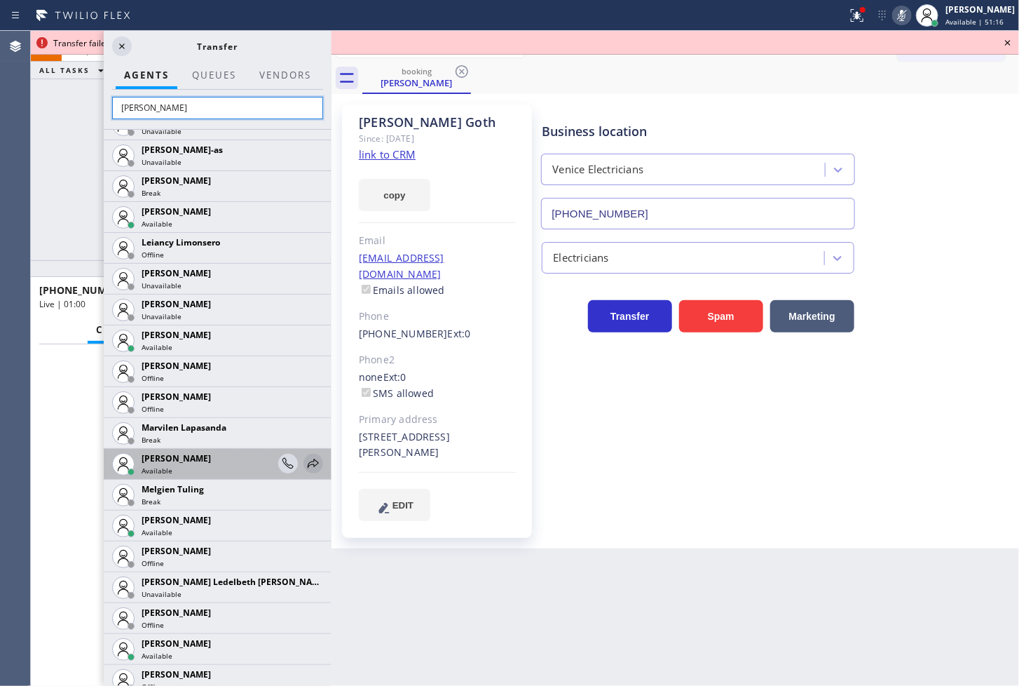
type input "[PERSON_NAME]"
click at [308, 463] on icon at bounding box center [313, 463] width 11 height 9
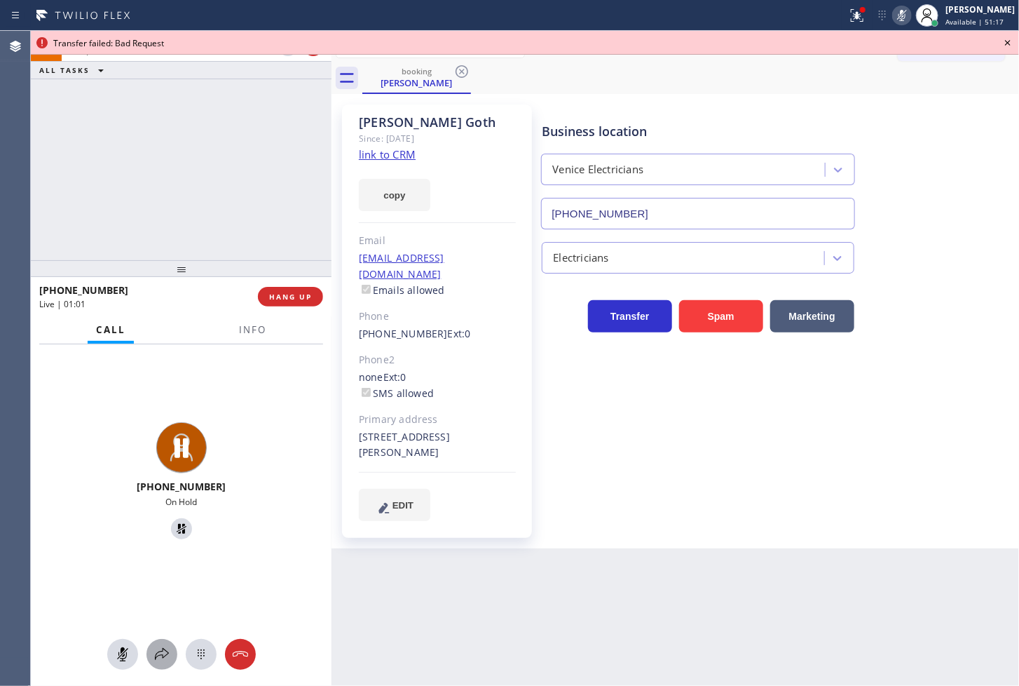
click at [158, 655] on icon at bounding box center [162, 654] width 14 height 12
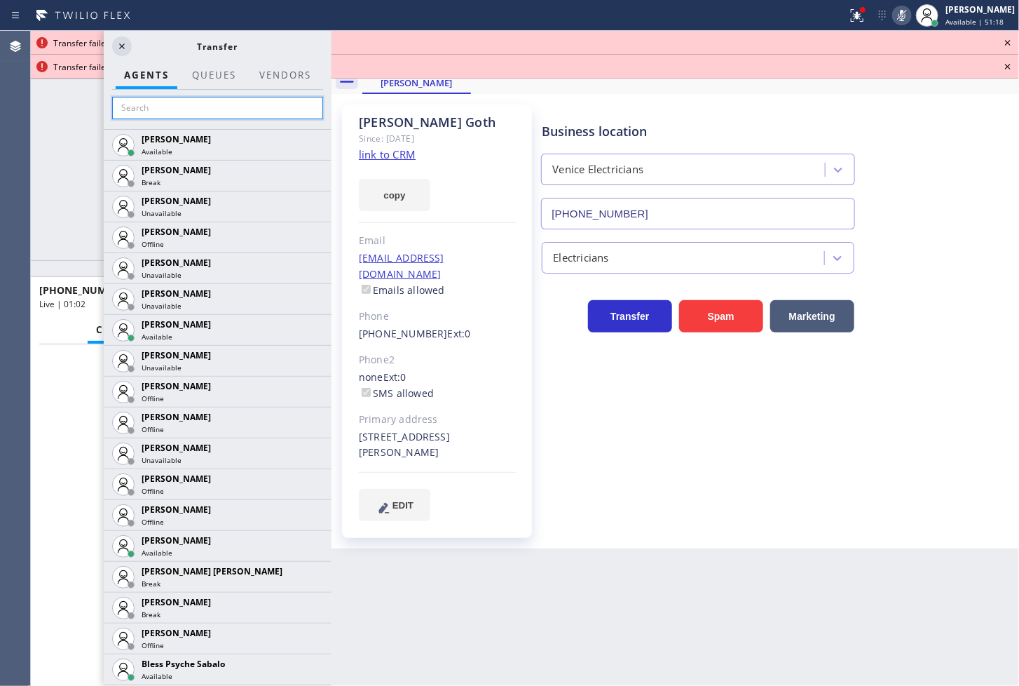
click at [152, 114] on input "text" at bounding box center [217, 108] width 211 height 22
type input "<"
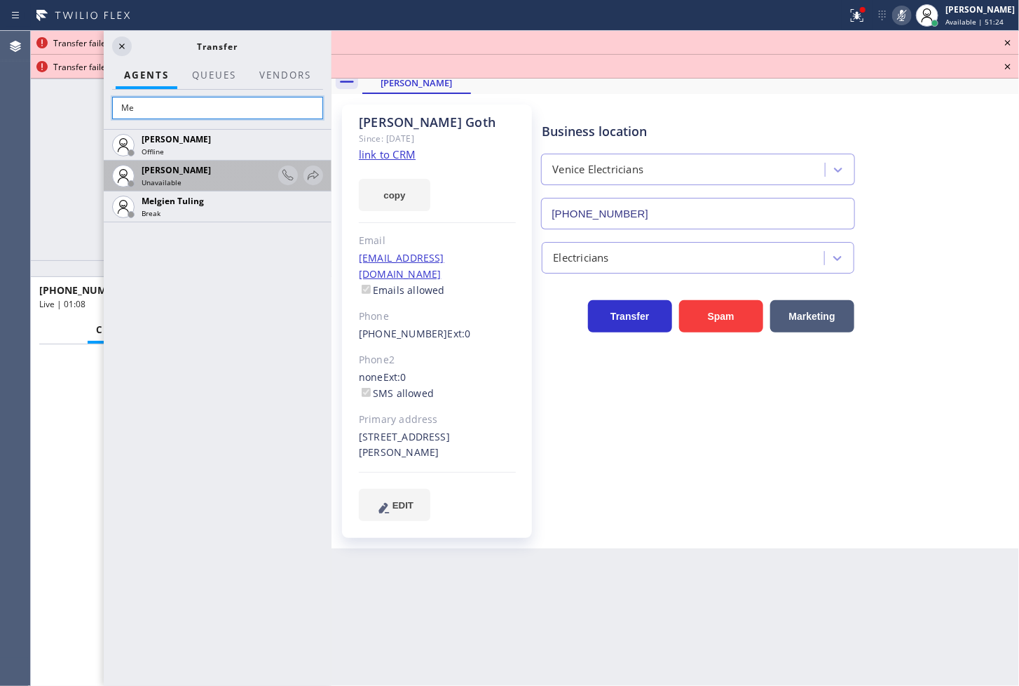
type input "M"
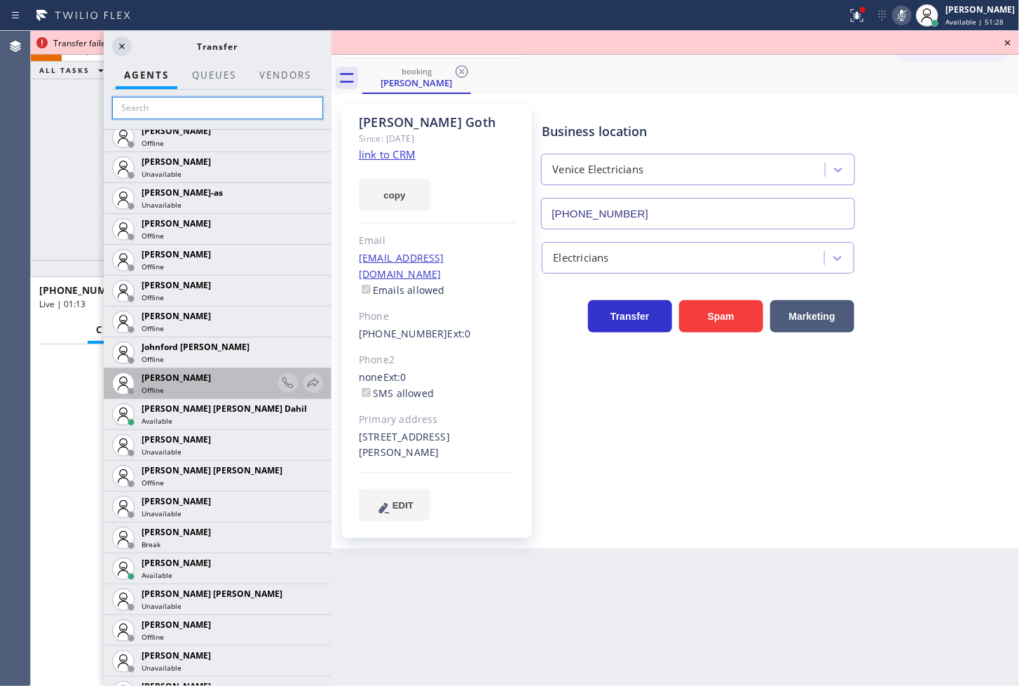
scroll to position [1402, 0]
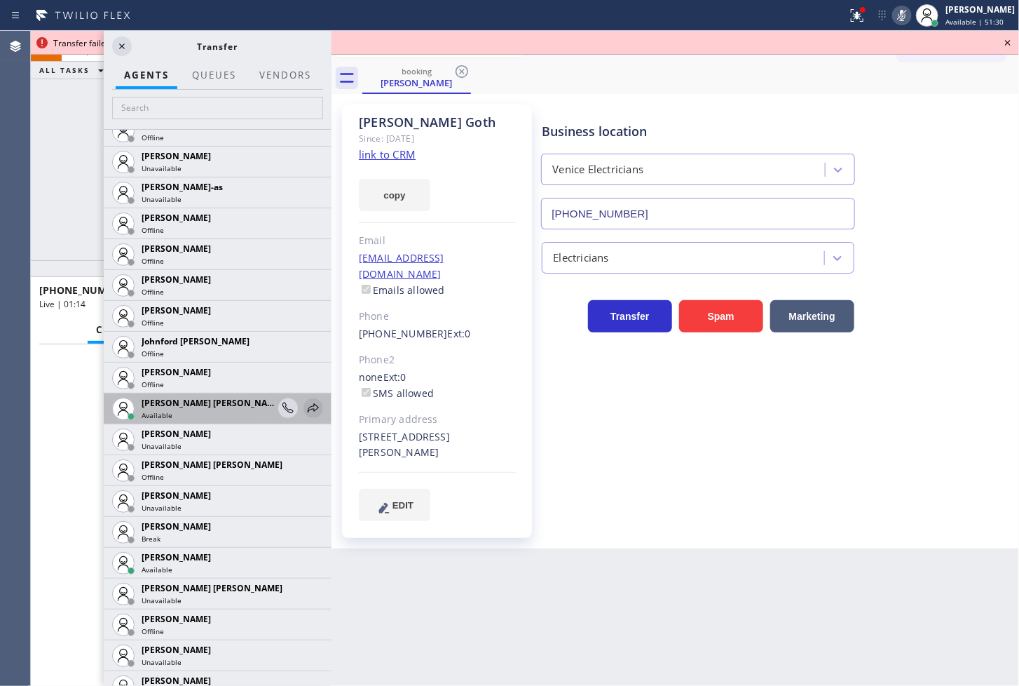
click at [308, 405] on icon at bounding box center [313, 407] width 11 height 9
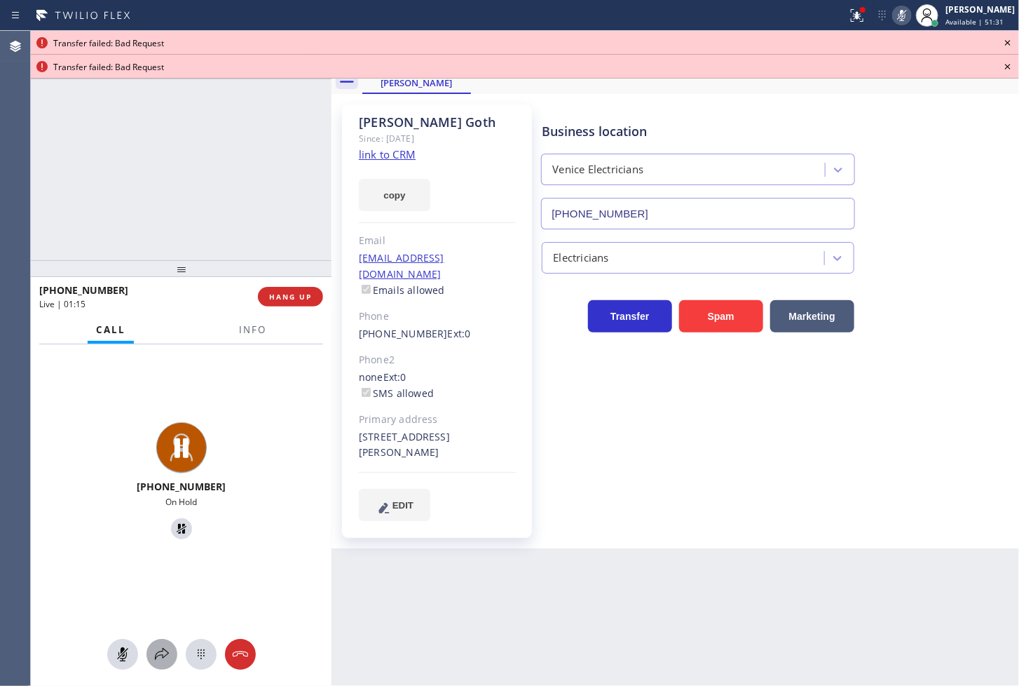
click at [166, 655] on icon at bounding box center [162, 654] width 17 height 17
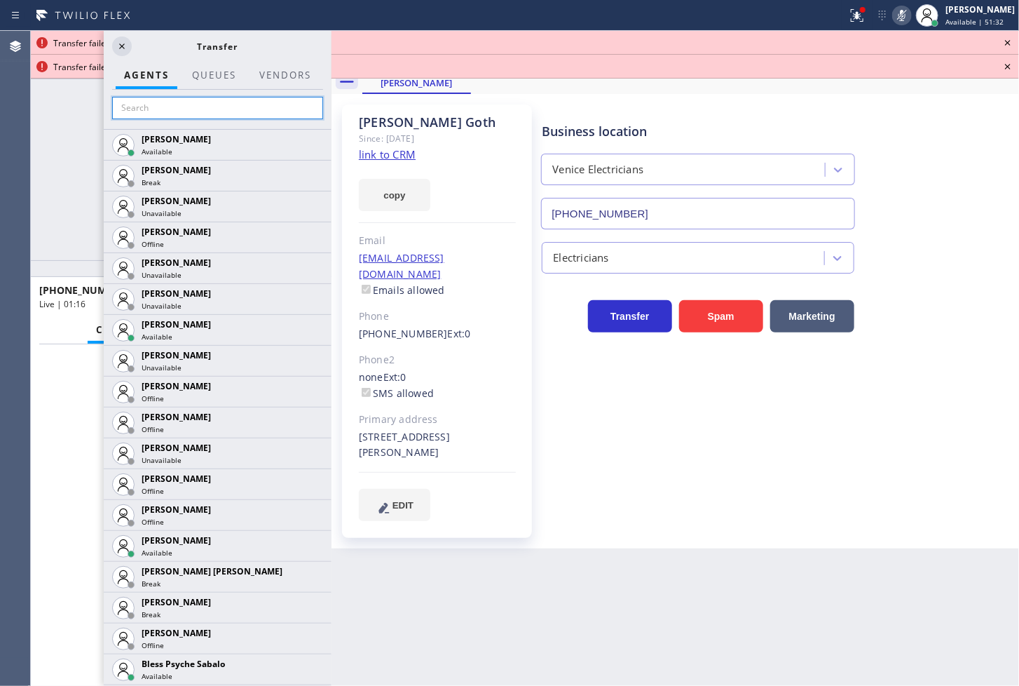
click at [177, 111] on input "text" at bounding box center [217, 108] width 211 height 22
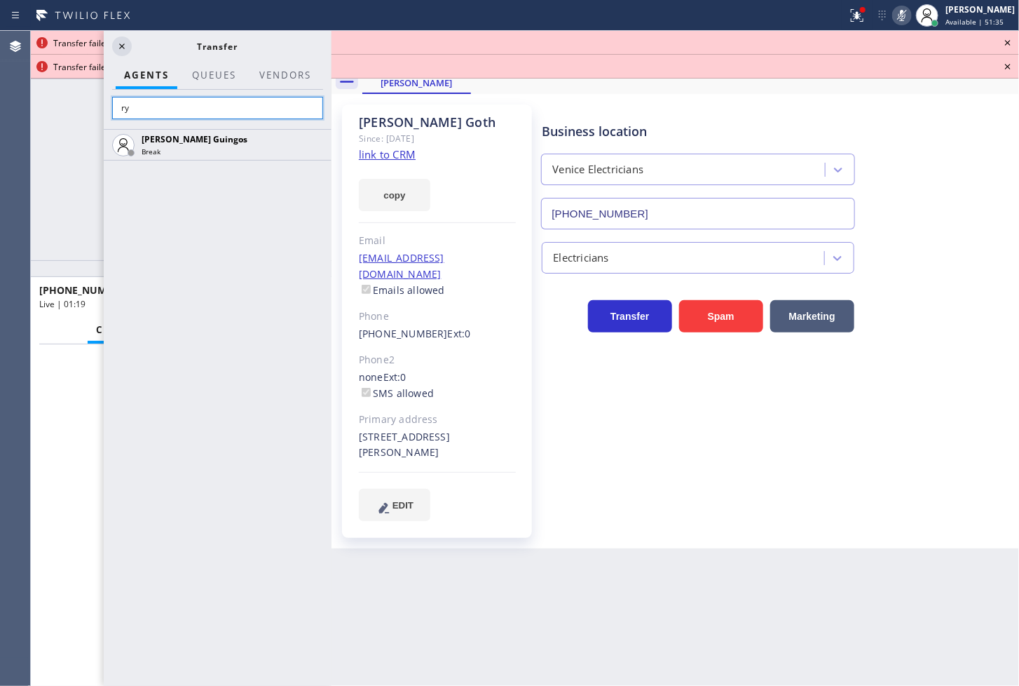
type input "r"
type input "j"
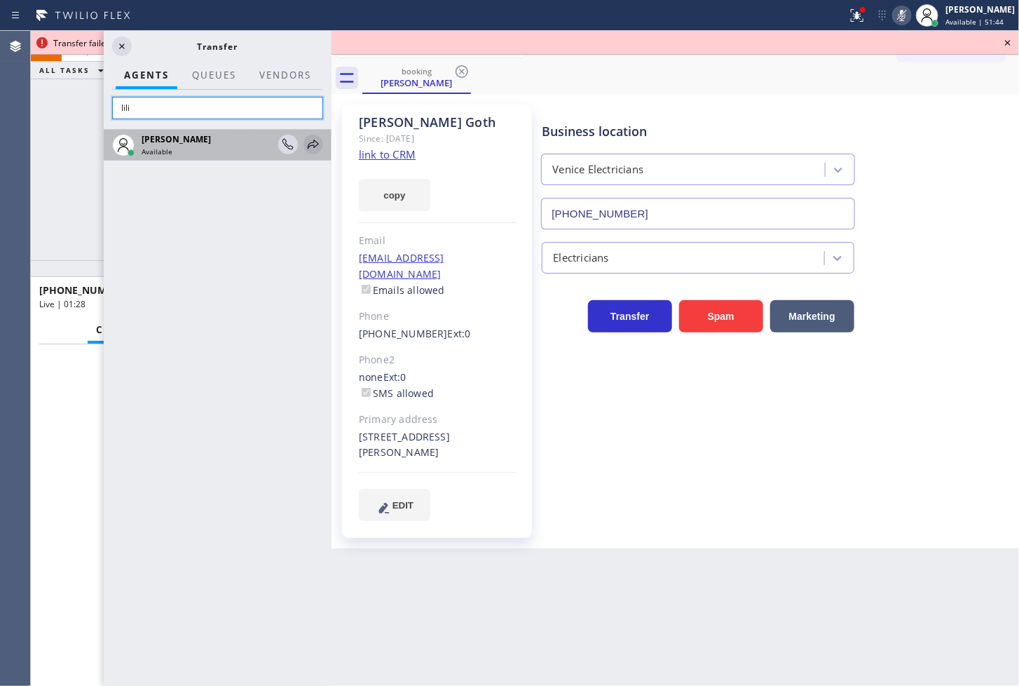
type input "lili"
click at [317, 138] on icon at bounding box center [313, 144] width 17 height 17
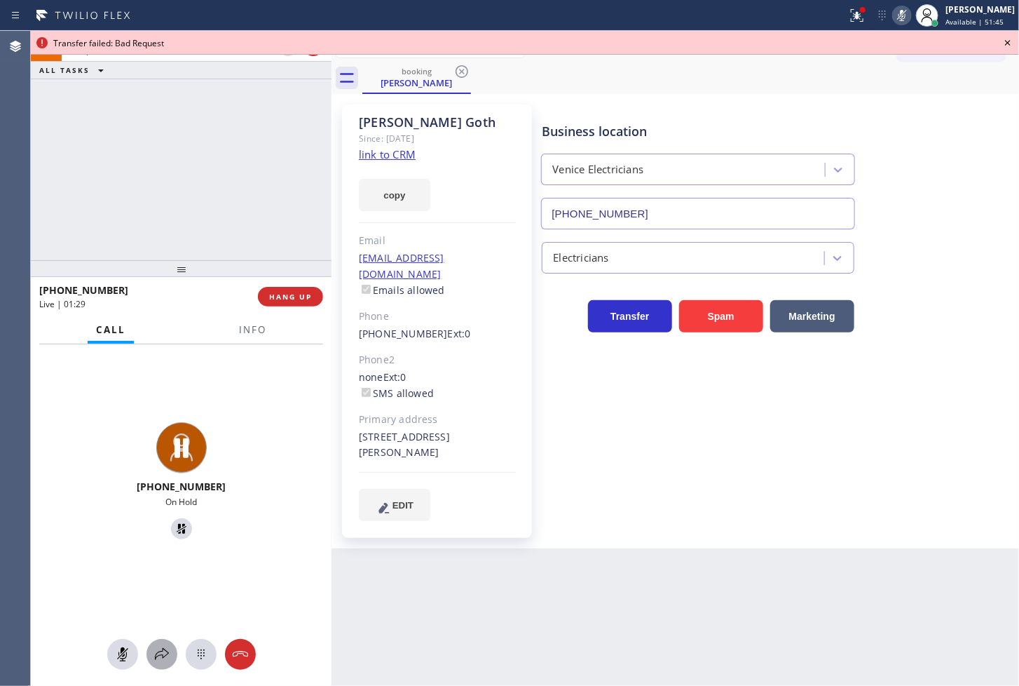
click at [167, 649] on icon at bounding box center [162, 654] width 17 height 17
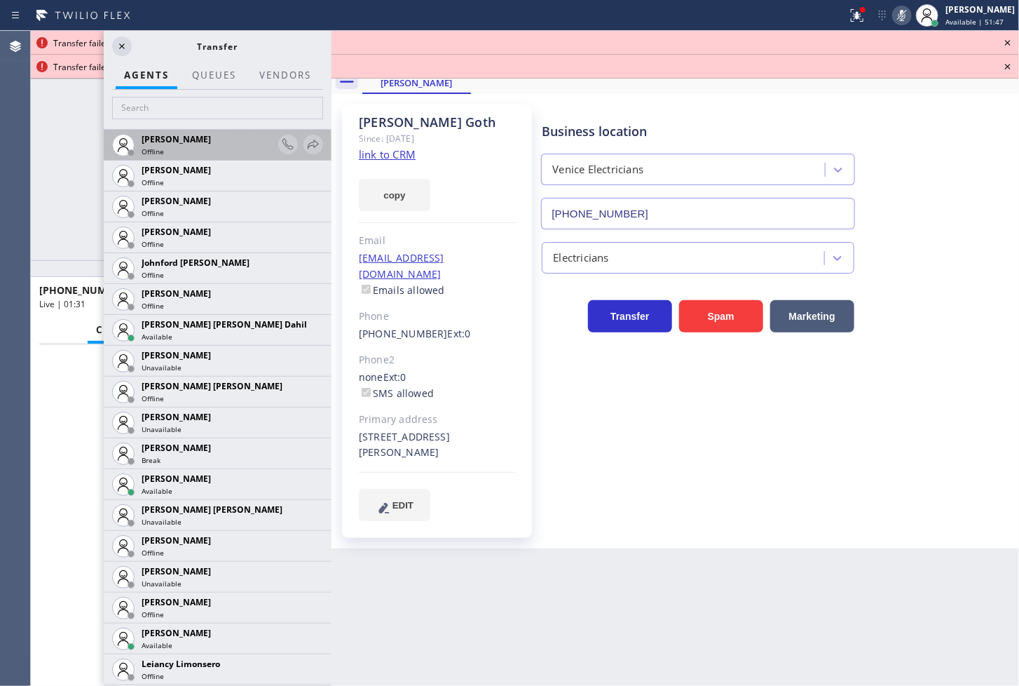
scroll to position [1558, 0]
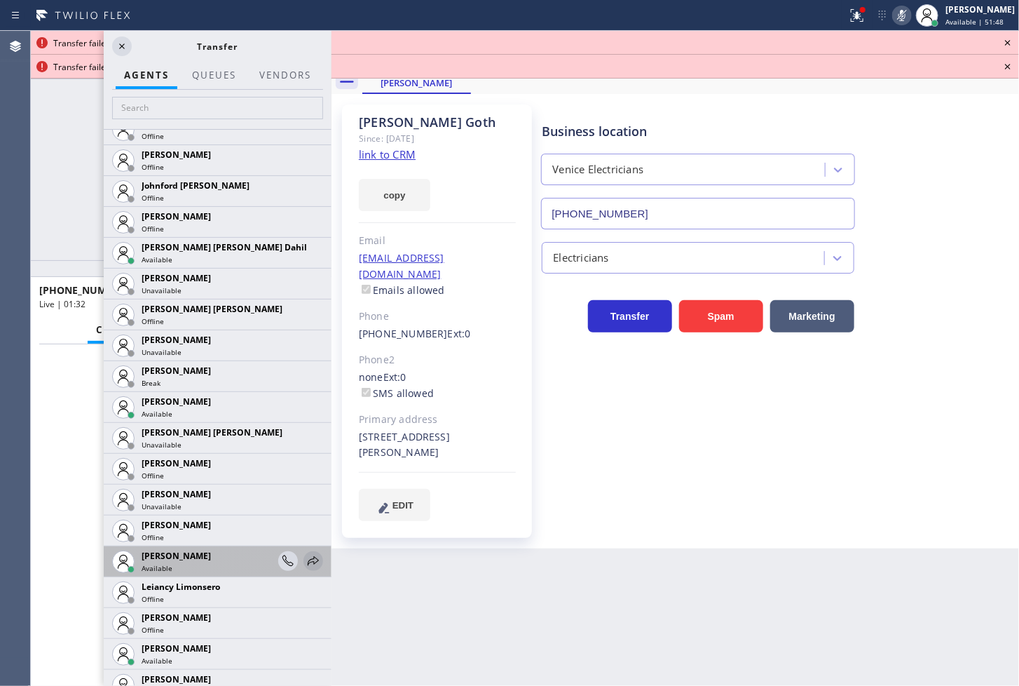
click at [305, 557] on icon at bounding box center [313, 561] width 17 height 17
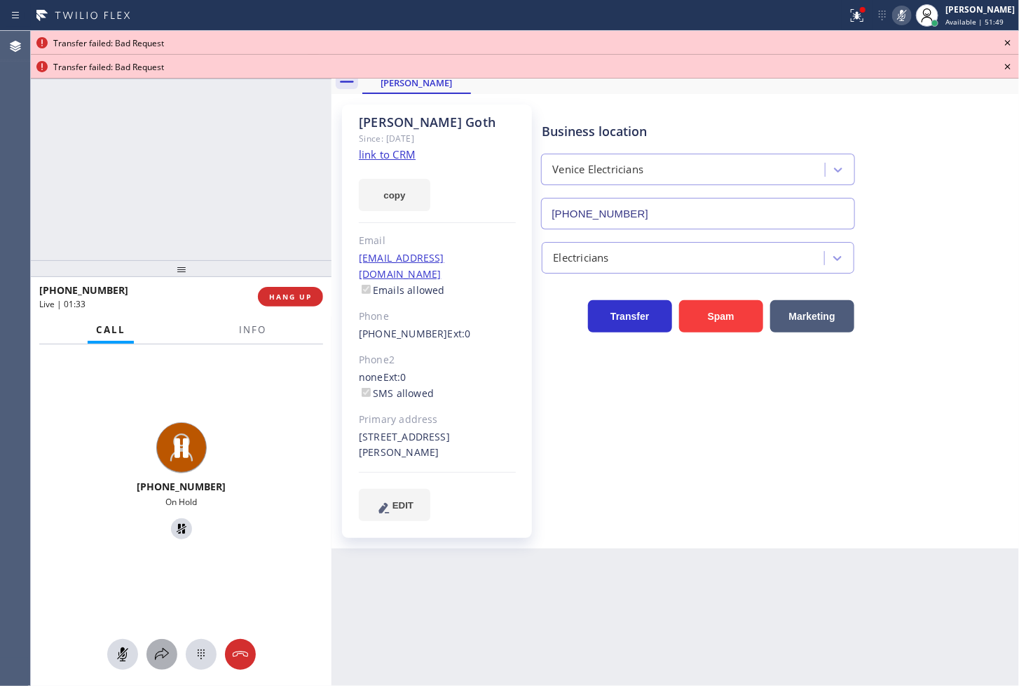
click at [163, 651] on icon at bounding box center [162, 654] width 17 height 17
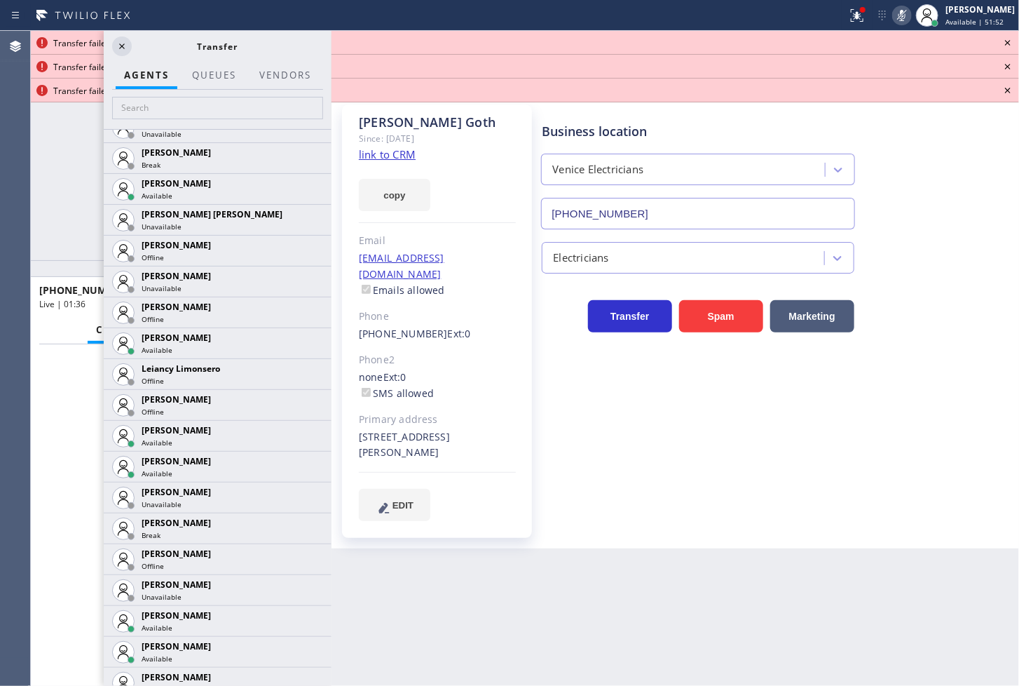
scroll to position [1791, 0]
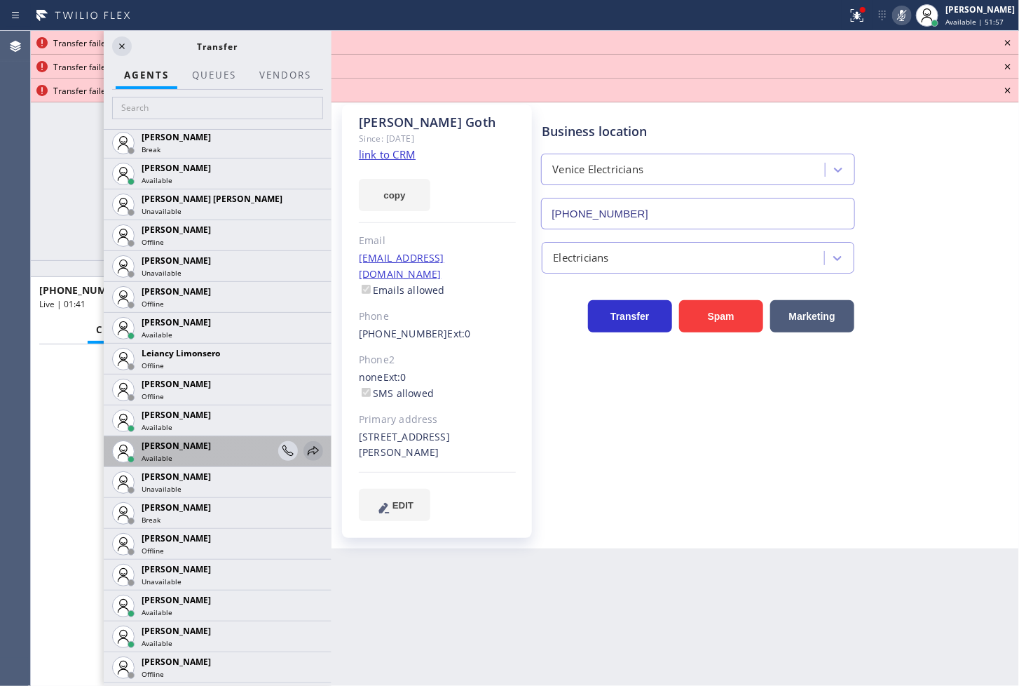
click at [305, 446] on icon at bounding box center [313, 450] width 17 height 17
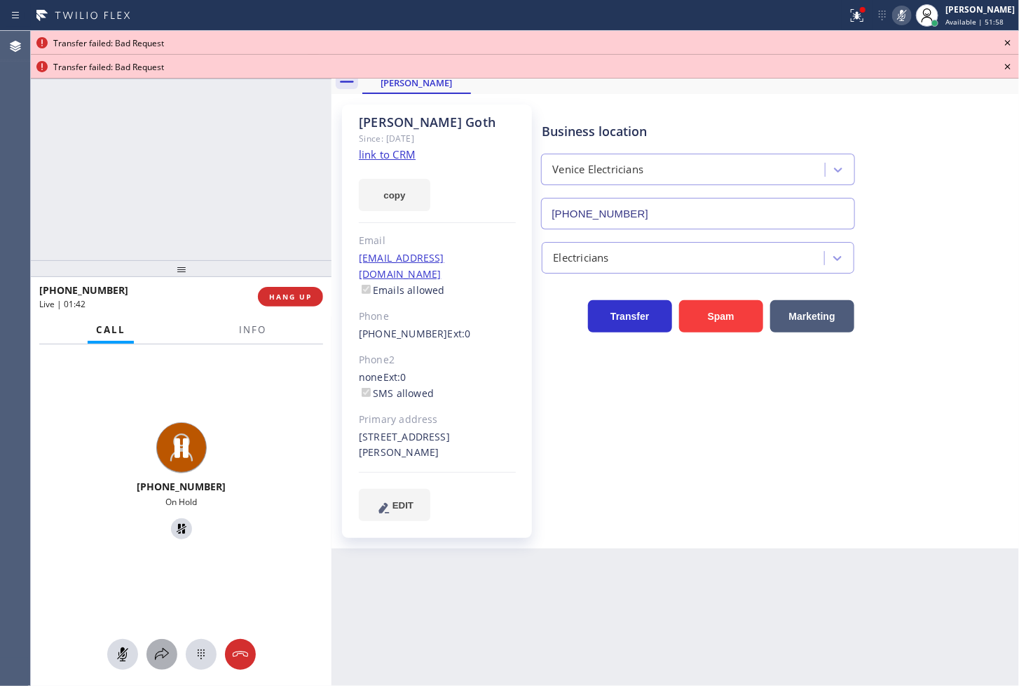
click at [161, 647] on icon at bounding box center [162, 654] width 17 height 17
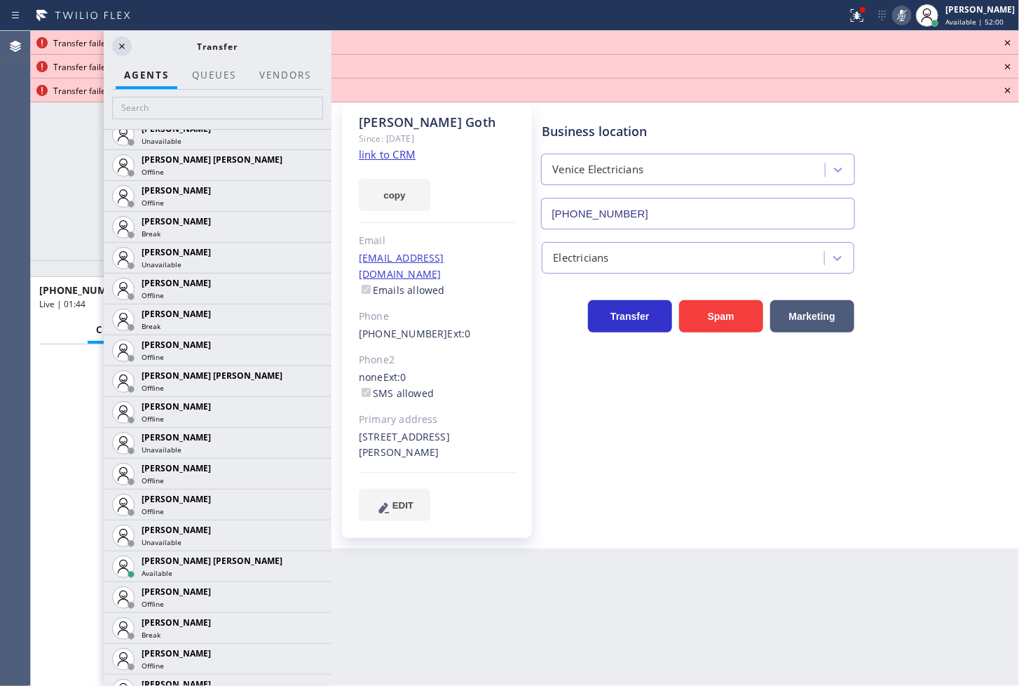
scroll to position [2898, 0]
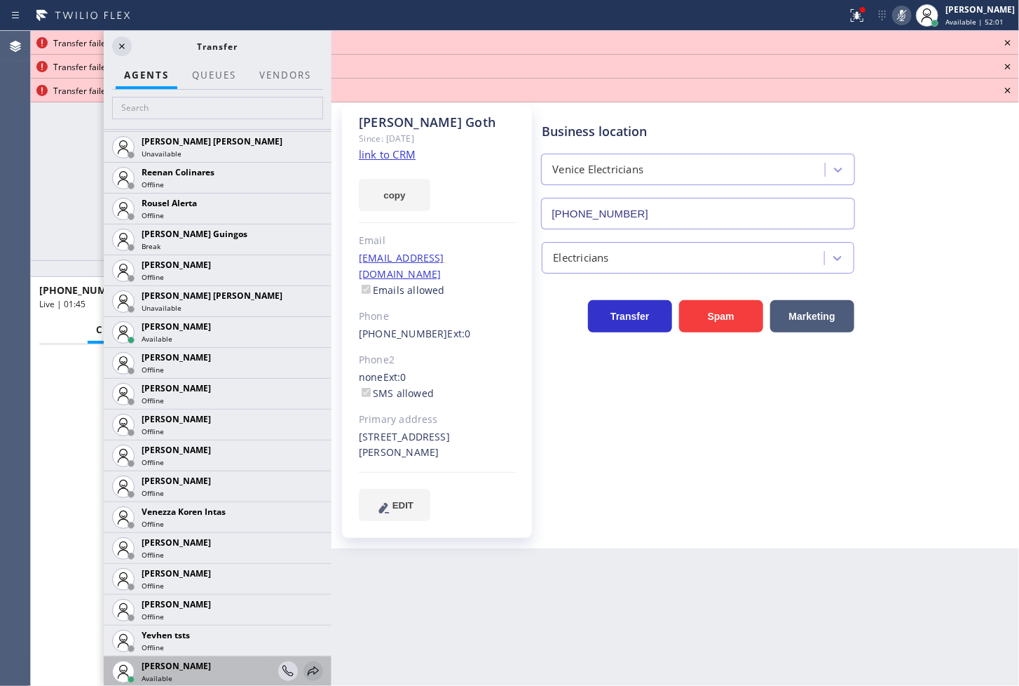
click at [305, 666] on icon at bounding box center [313, 671] width 17 height 17
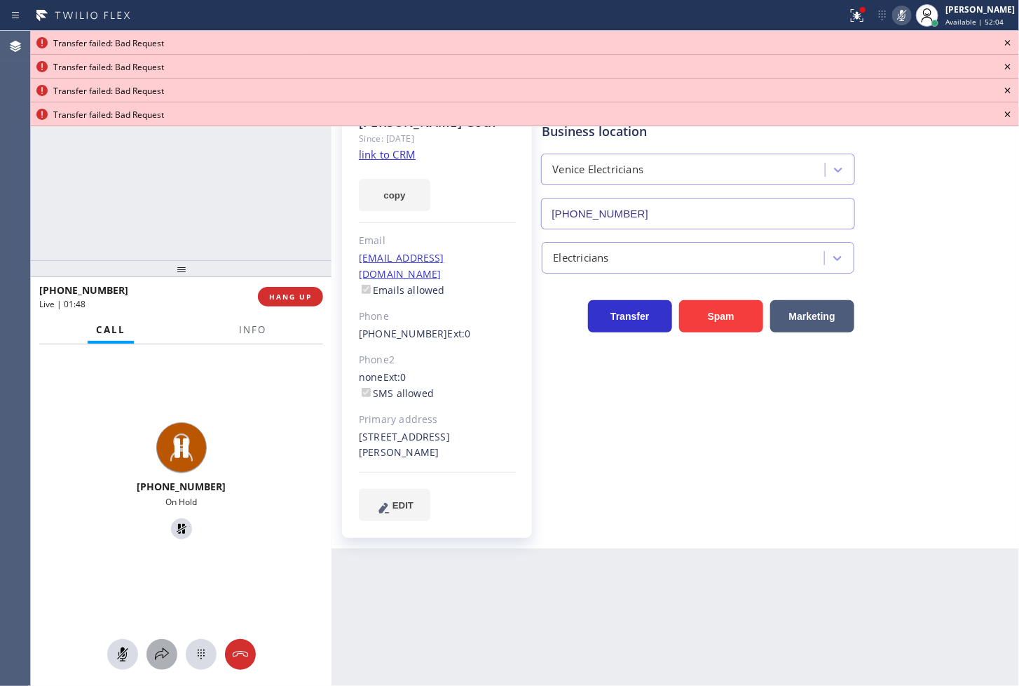
click at [157, 650] on icon at bounding box center [162, 654] width 17 height 17
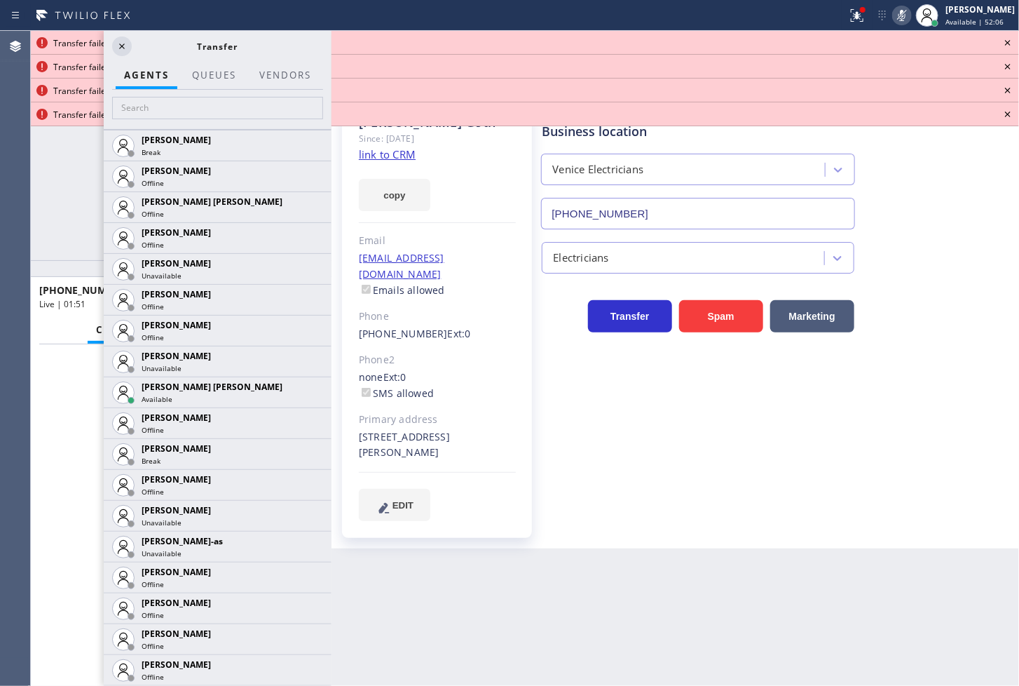
scroll to position [1090, 0]
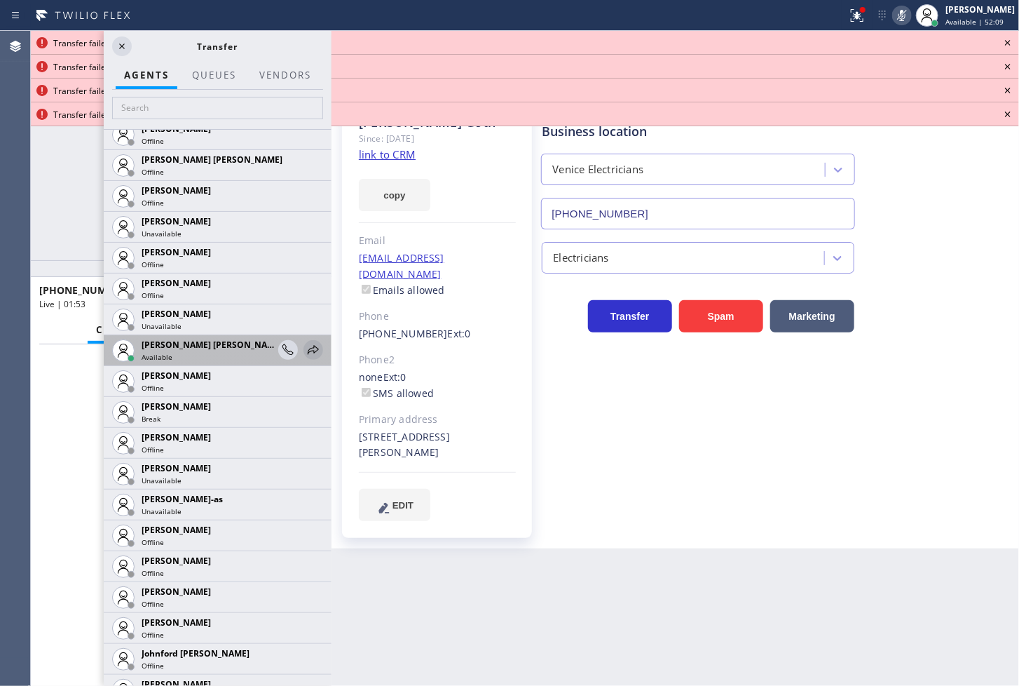
click at [305, 342] on icon at bounding box center [313, 349] width 17 height 17
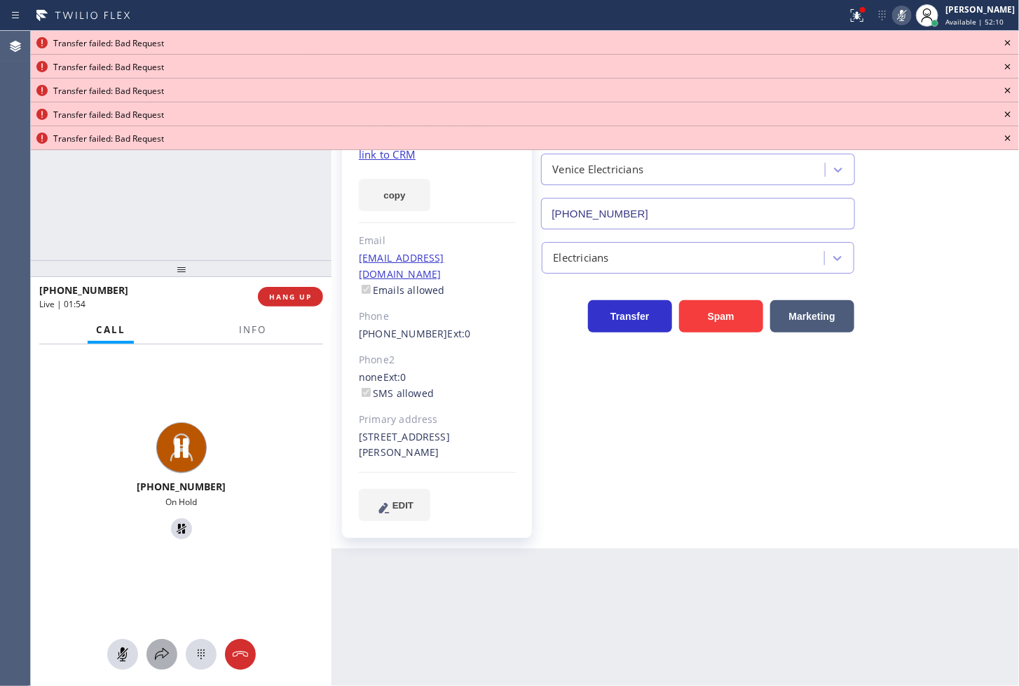
click at [163, 650] on icon at bounding box center [162, 654] width 17 height 17
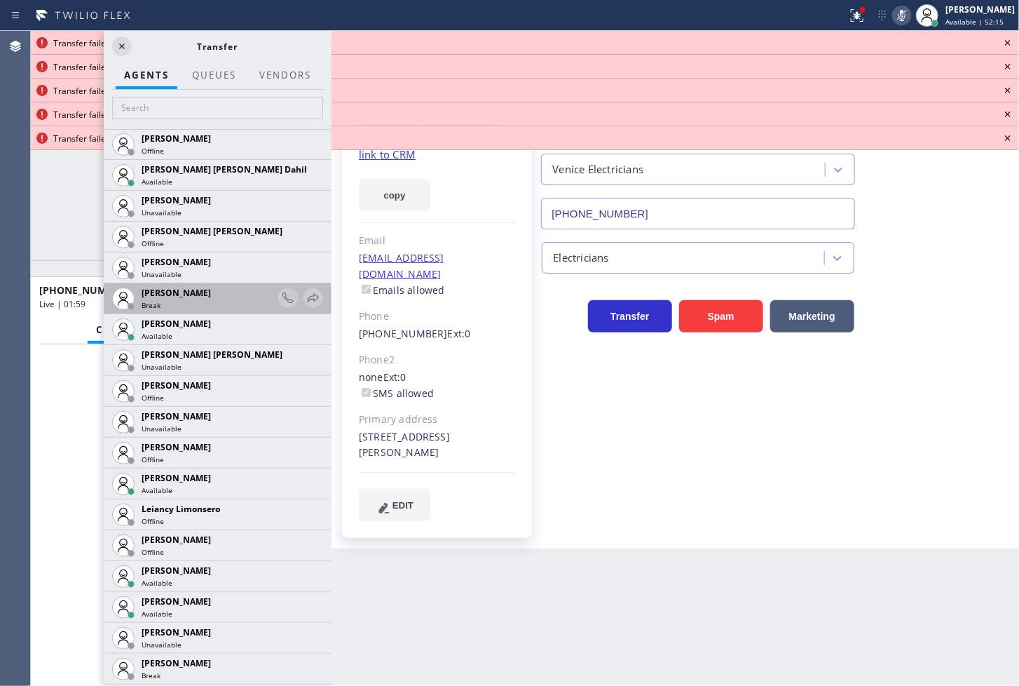
scroll to position [1947, 0]
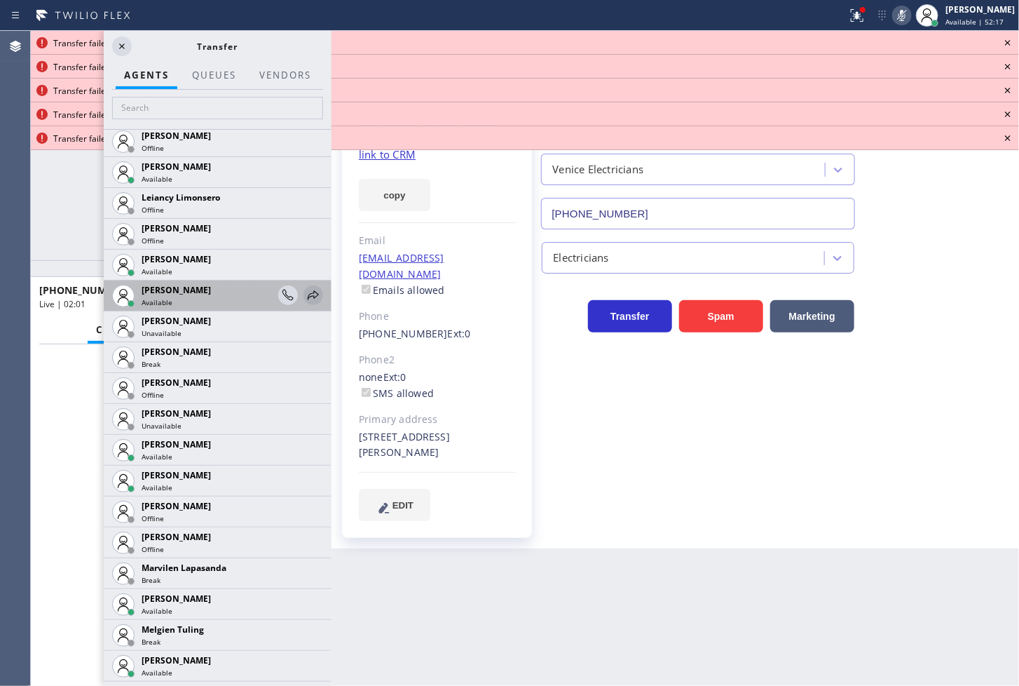
click at [308, 291] on icon at bounding box center [313, 294] width 11 height 9
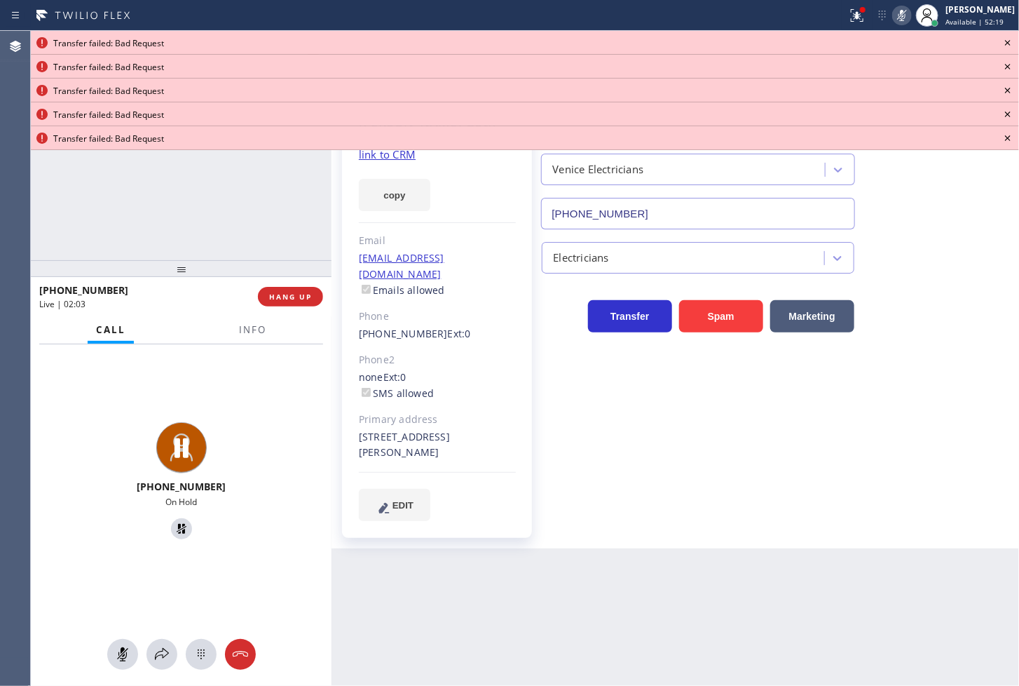
click at [1012, 36] on icon at bounding box center [1008, 42] width 17 height 17
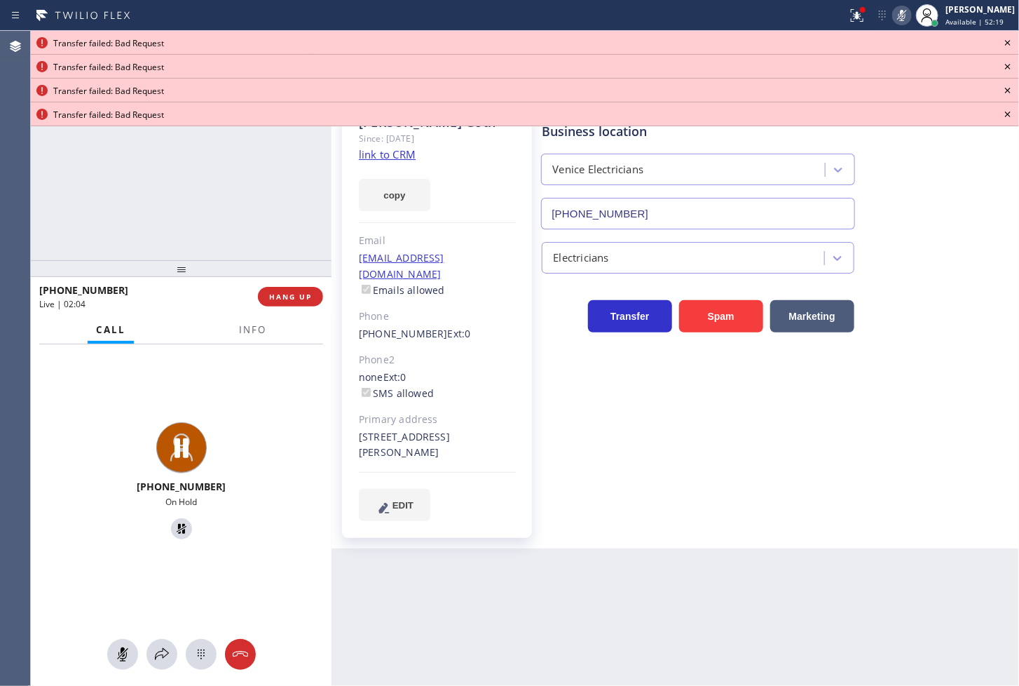
click at [1012, 36] on icon at bounding box center [1008, 42] width 17 height 17
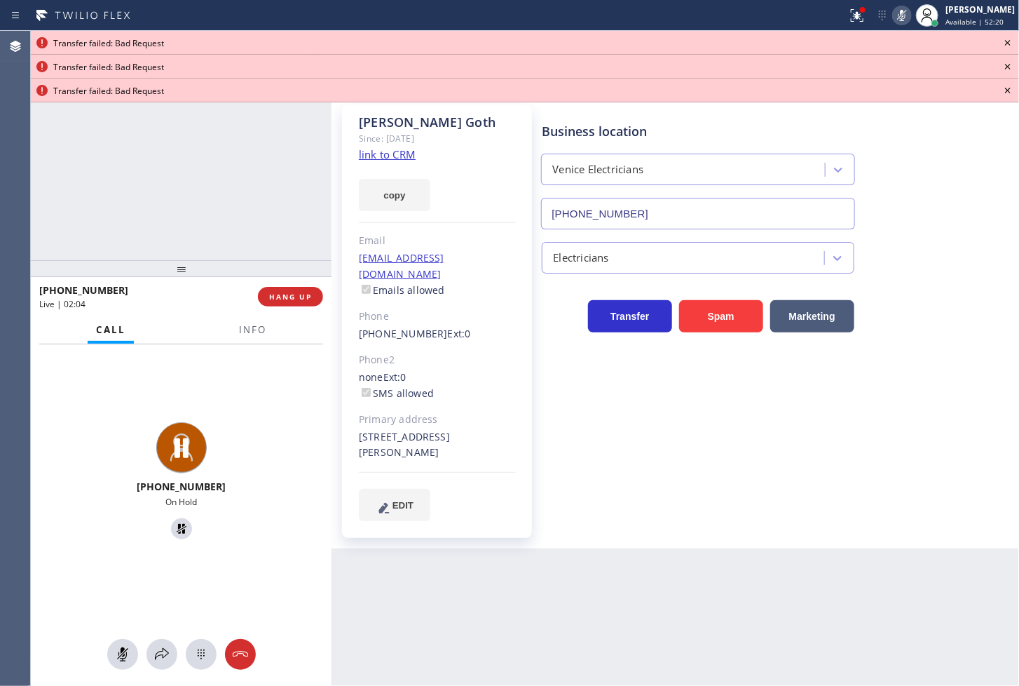
click at [1012, 36] on icon at bounding box center [1008, 42] width 17 height 17
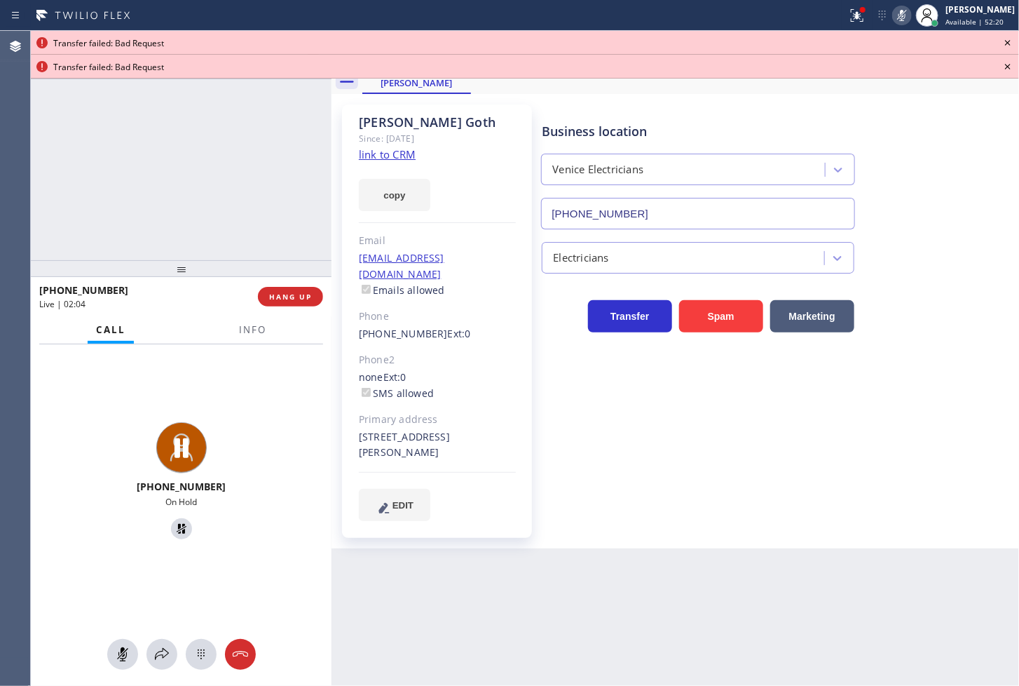
click at [1010, 37] on icon at bounding box center [1008, 42] width 17 height 17
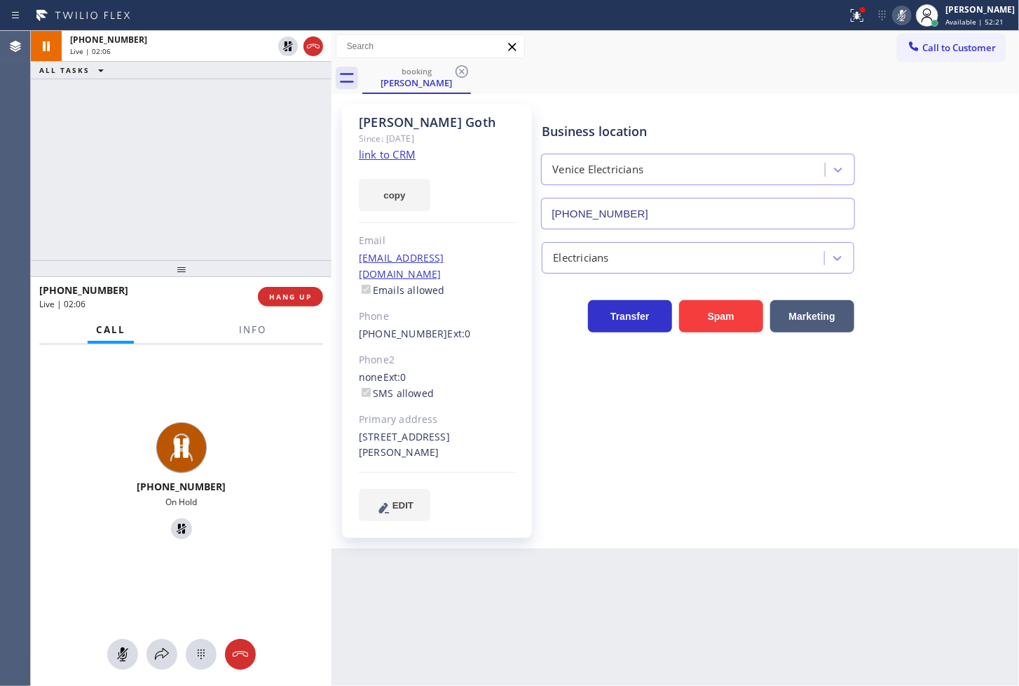
click at [288, 125] on div "[PHONE_NUMBER] Live | 02:06 ALL TASKS ALL TASKS ACTIVE TASKS TASKS IN WRAP UP" at bounding box center [181, 145] width 301 height 229
click at [170, 663] on button at bounding box center [162, 654] width 31 height 31
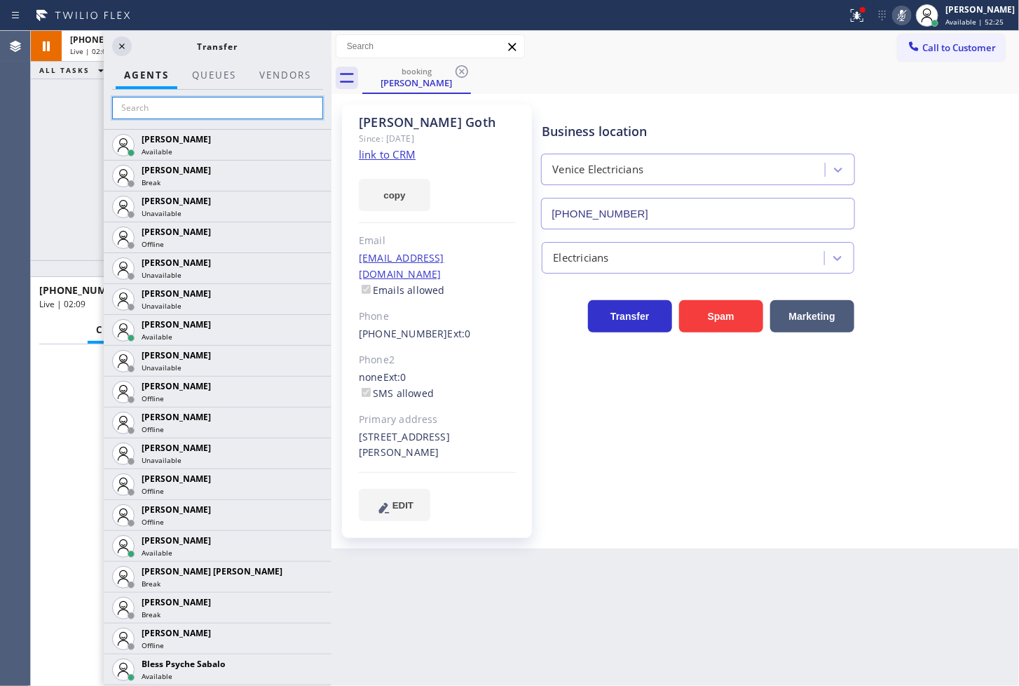
click at [170, 109] on input "text" at bounding box center [217, 108] width 211 height 22
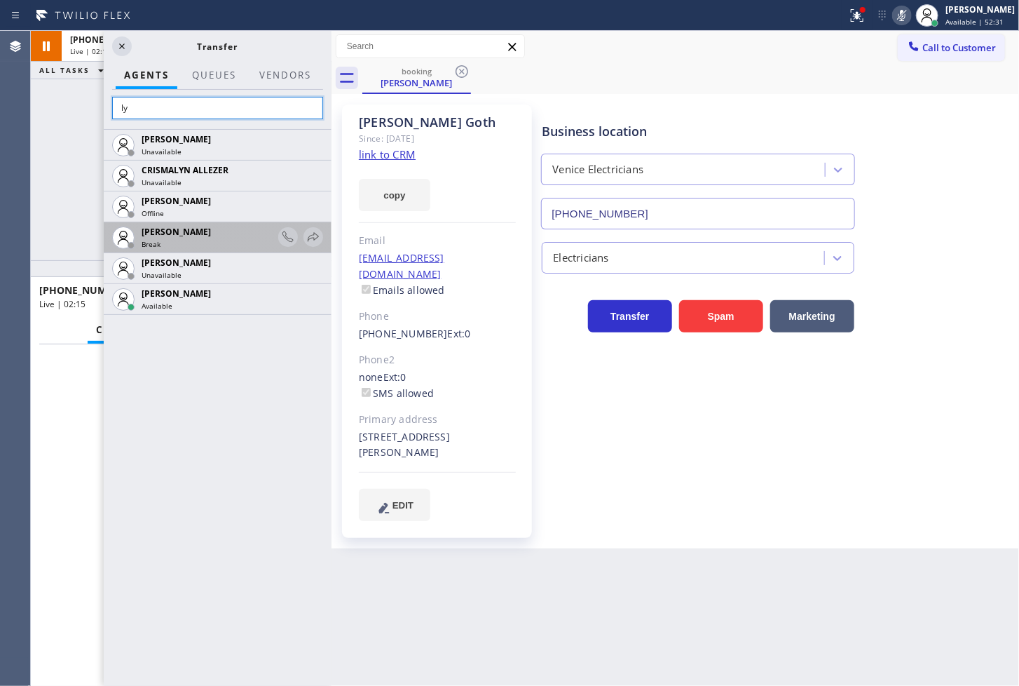
type input "l"
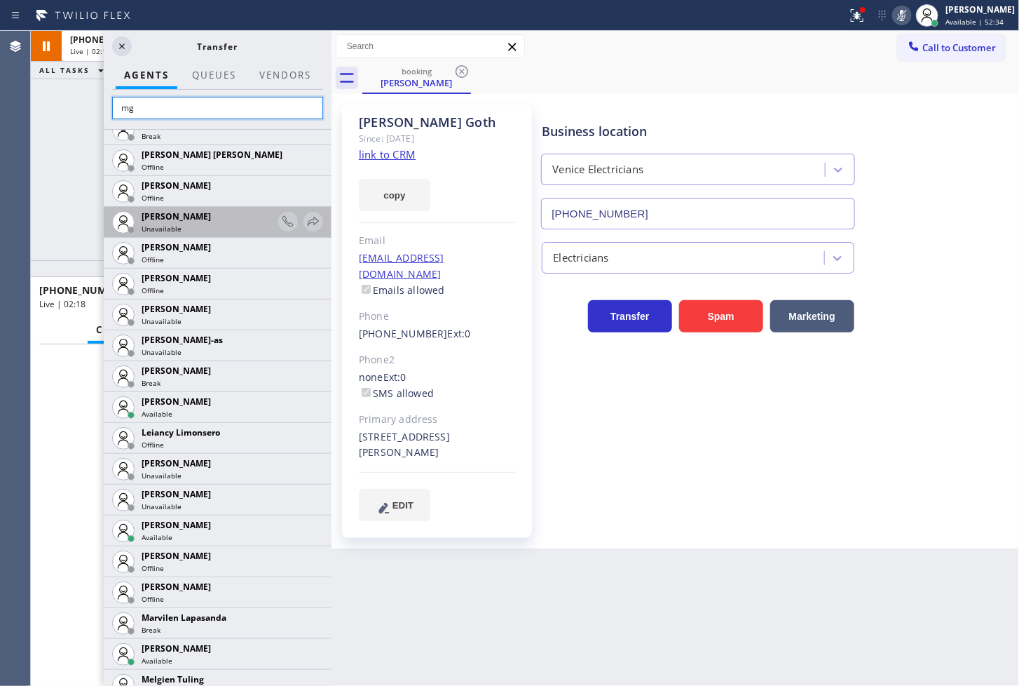
scroll to position [389, 0]
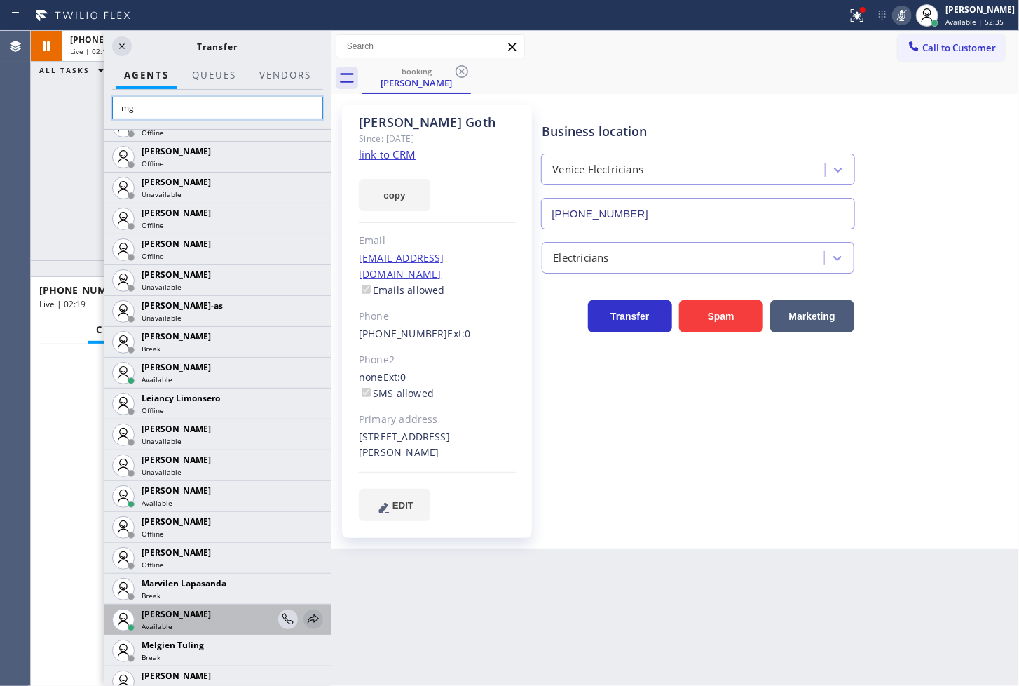
type input "mg"
click at [306, 616] on icon at bounding box center [313, 619] width 17 height 17
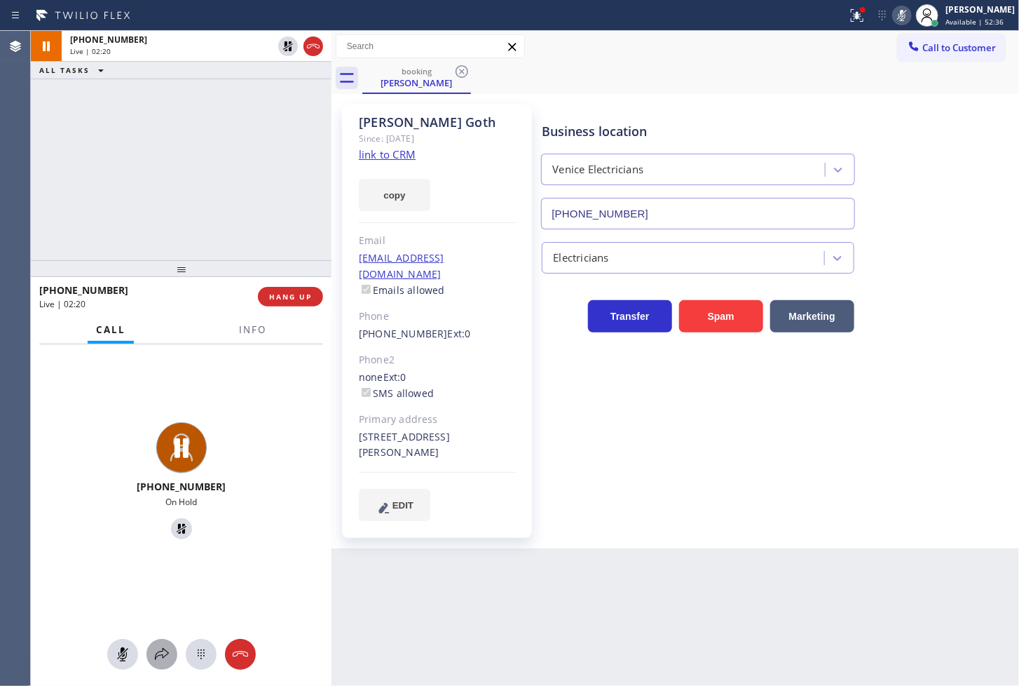
click at [161, 650] on icon at bounding box center [162, 654] width 17 height 17
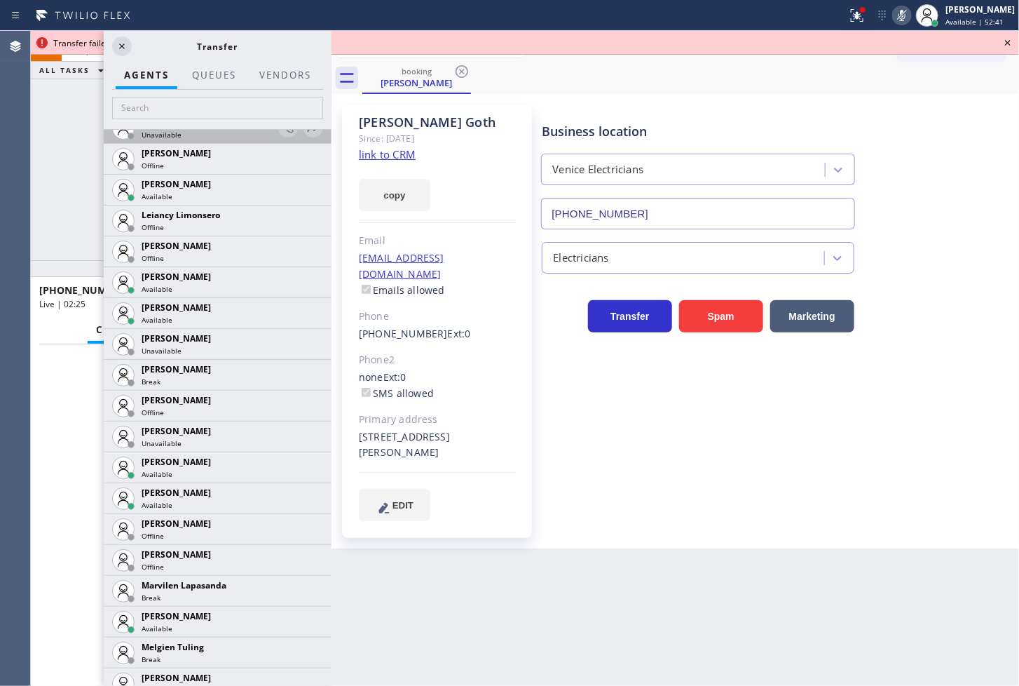
scroll to position [1947, 0]
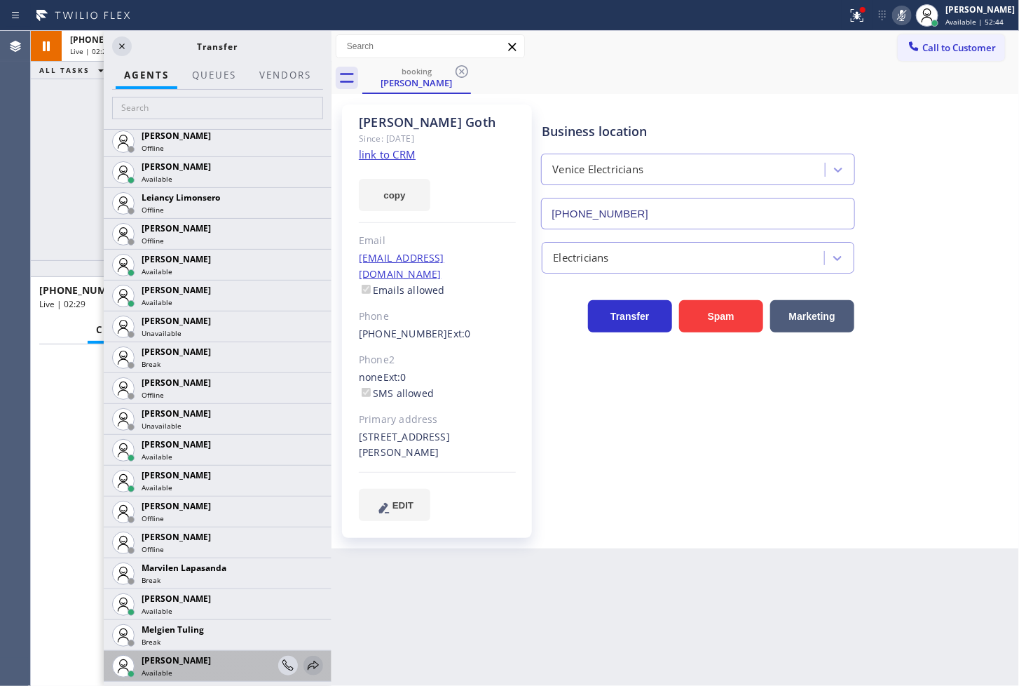
click at [308, 663] on icon at bounding box center [313, 664] width 11 height 9
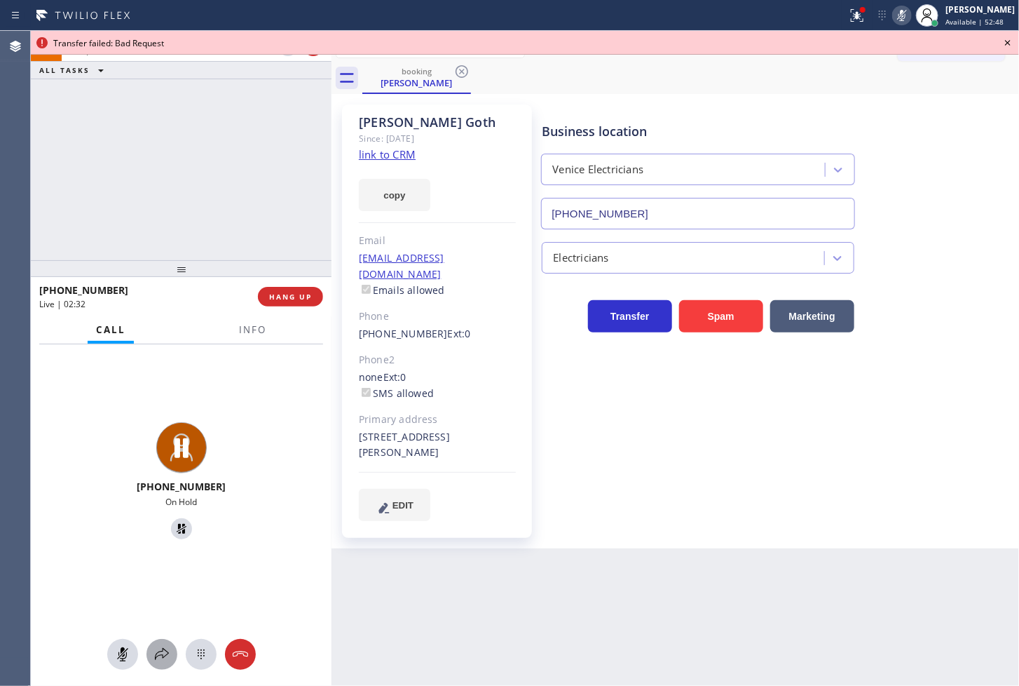
click at [163, 652] on icon at bounding box center [162, 654] width 17 height 17
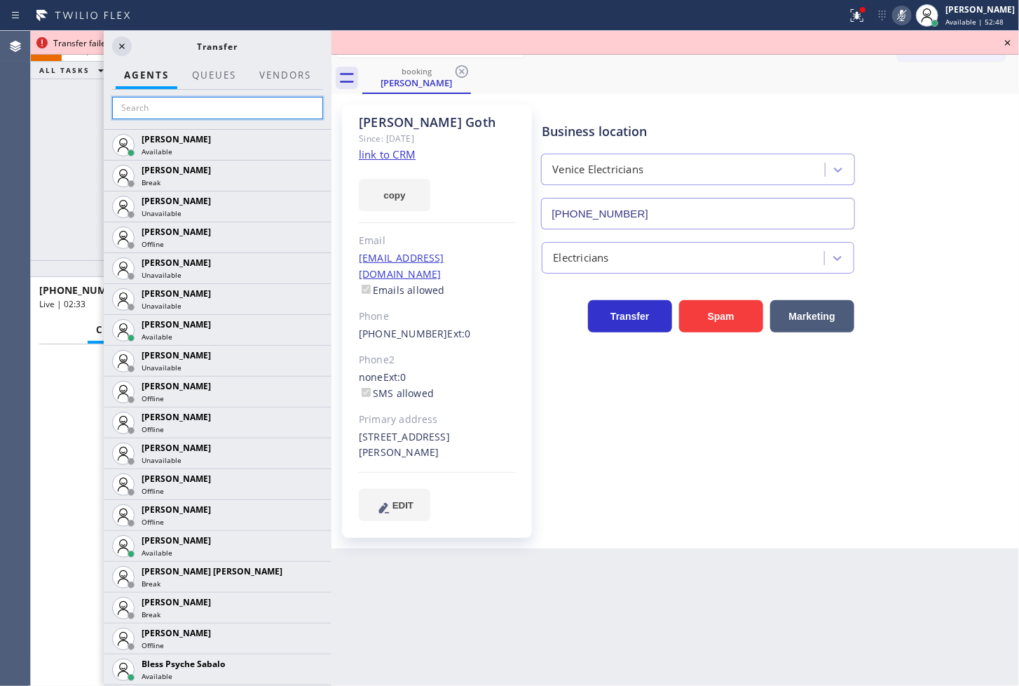
click at [240, 105] on input "text" at bounding box center [217, 108] width 211 height 22
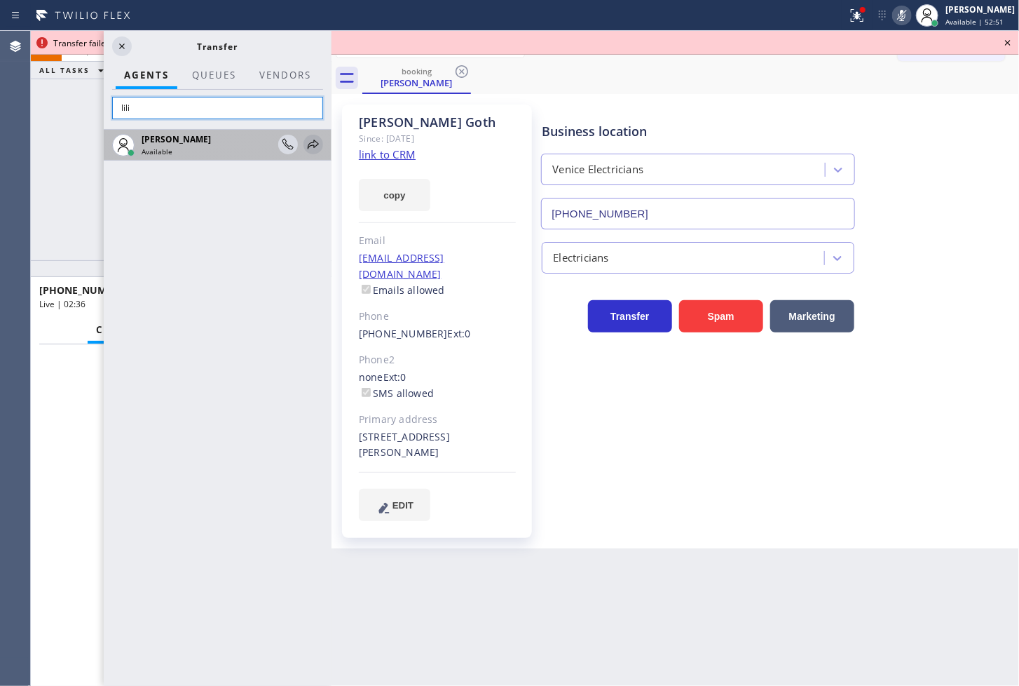
type input "lili"
drag, startPoint x: 313, startPoint y: 143, endPoint x: 348, endPoint y: 136, distance: 35.8
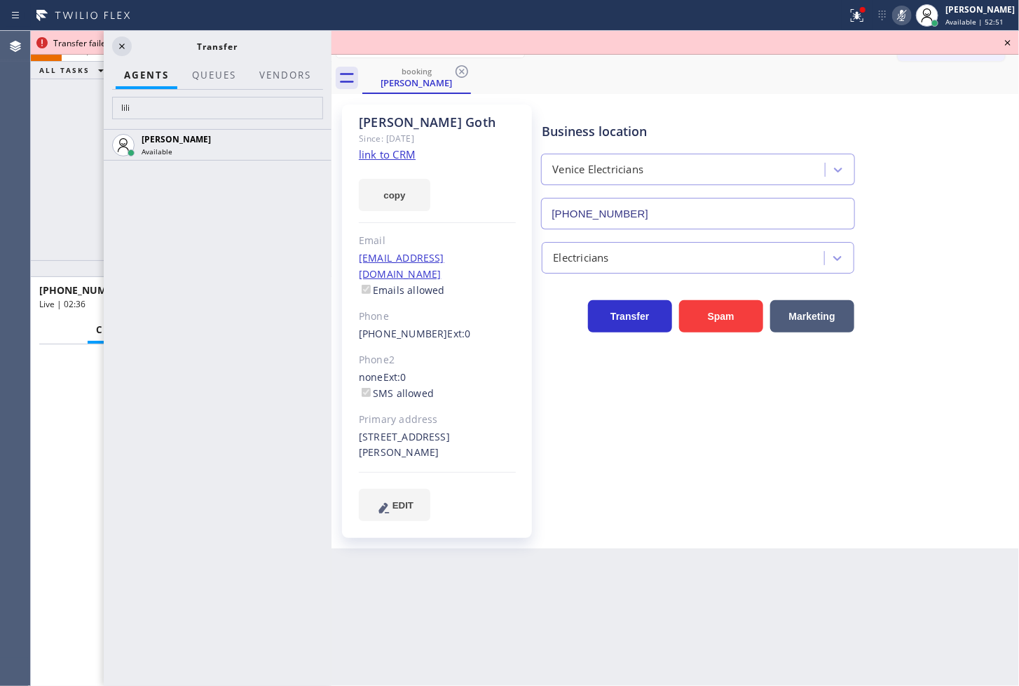
click at [0, 0] on icon at bounding box center [0, 0] width 0 height 0
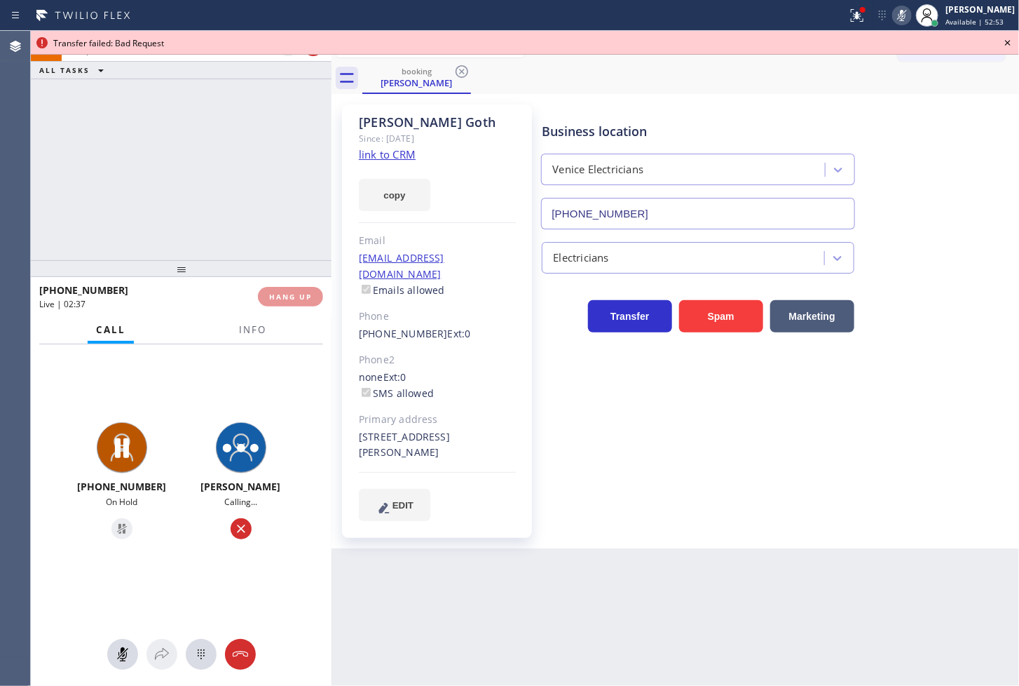
click at [1010, 43] on icon at bounding box center [1008, 42] width 17 height 17
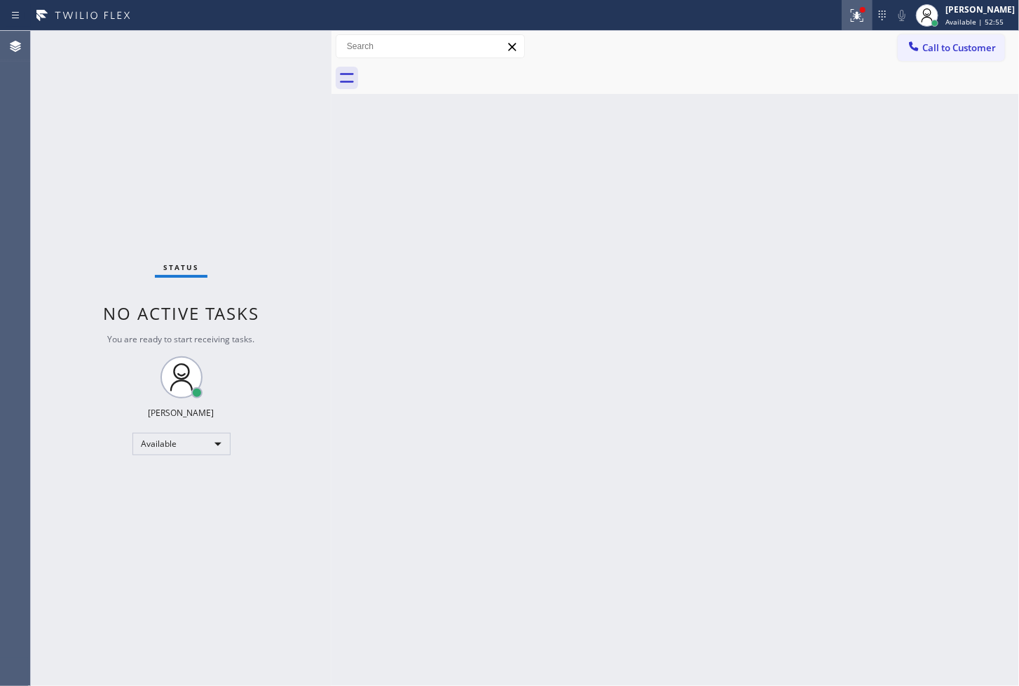
click at [849, 12] on icon at bounding box center [857, 15] width 17 height 17
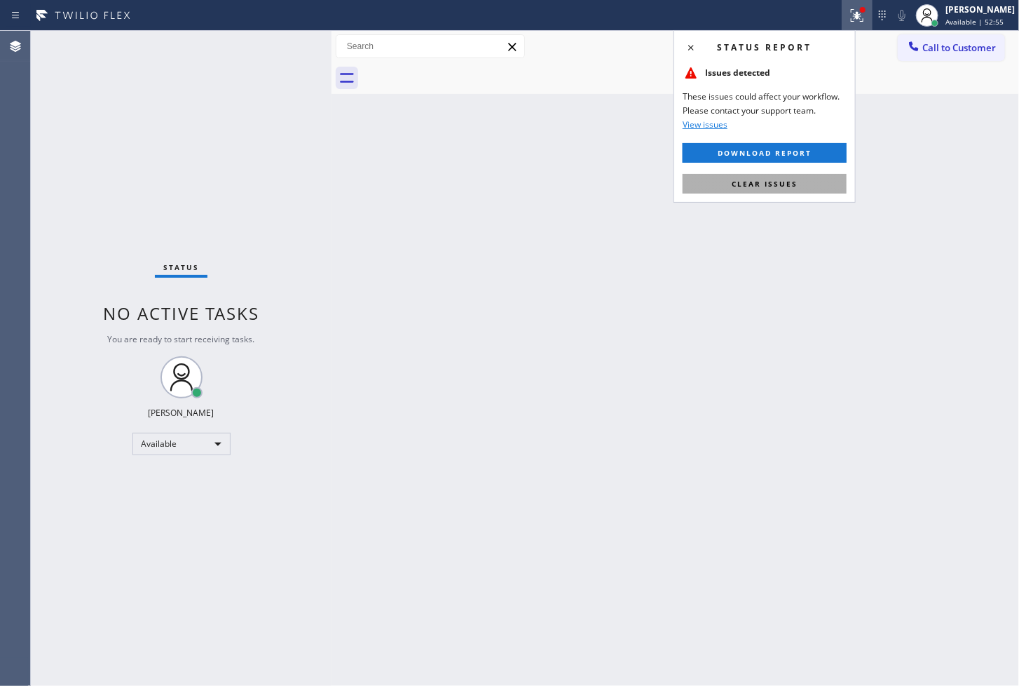
click at [777, 184] on span "Clear issues" at bounding box center [765, 184] width 66 height 10
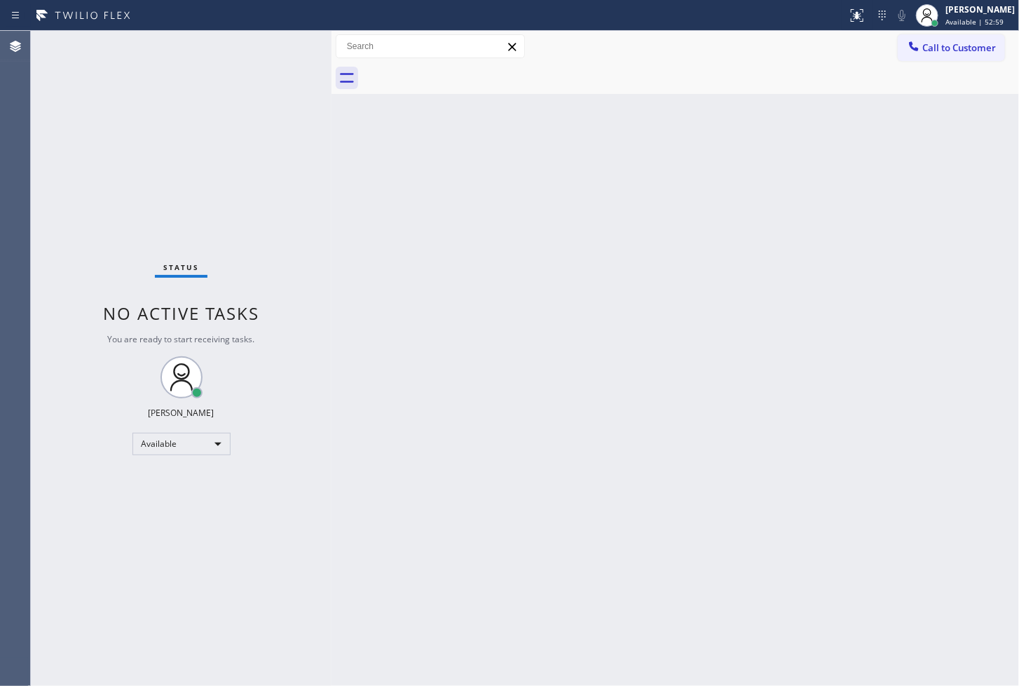
drag, startPoint x: 359, startPoint y: 208, endPoint x: 297, endPoint y: 99, distance: 125.3
click at [358, 206] on div "Back to Dashboard Change Sender ID Customers Technicians Select a contact Outbo…" at bounding box center [676, 358] width 688 height 655
click at [277, 46] on div "Status No active tasks You are ready to start receiving tasks. [PERSON_NAME]" at bounding box center [181, 358] width 301 height 655
click at [289, 56] on div "Status No active tasks You are ready to start receiving tasks. [PERSON_NAME]" at bounding box center [181, 358] width 301 height 655
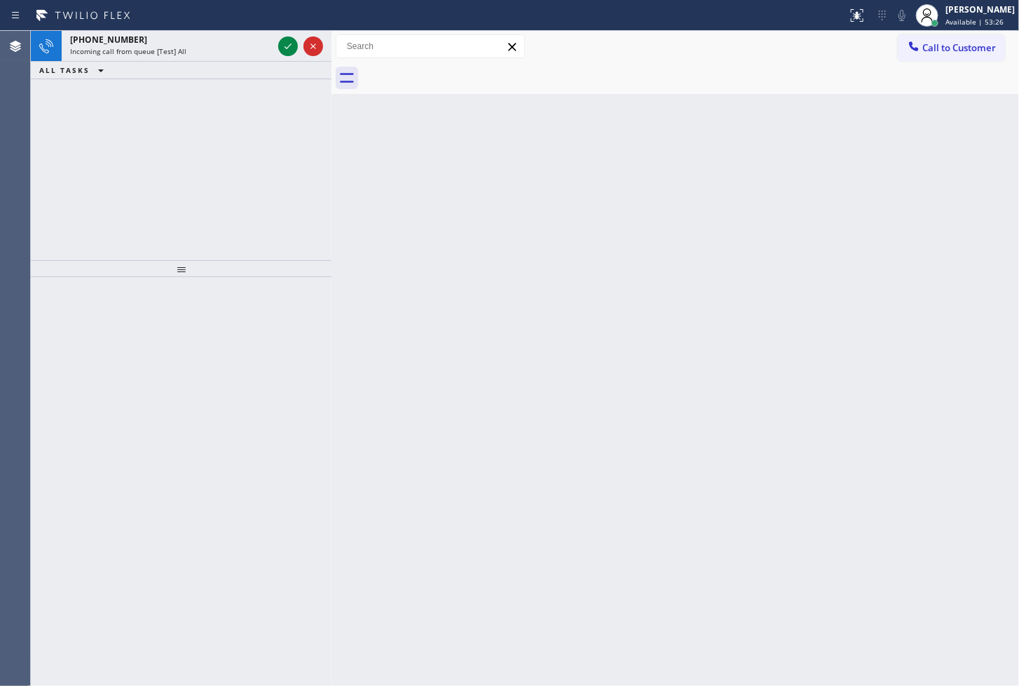
click at [286, 48] on icon at bounding box center [288, 46] width 7 height 6
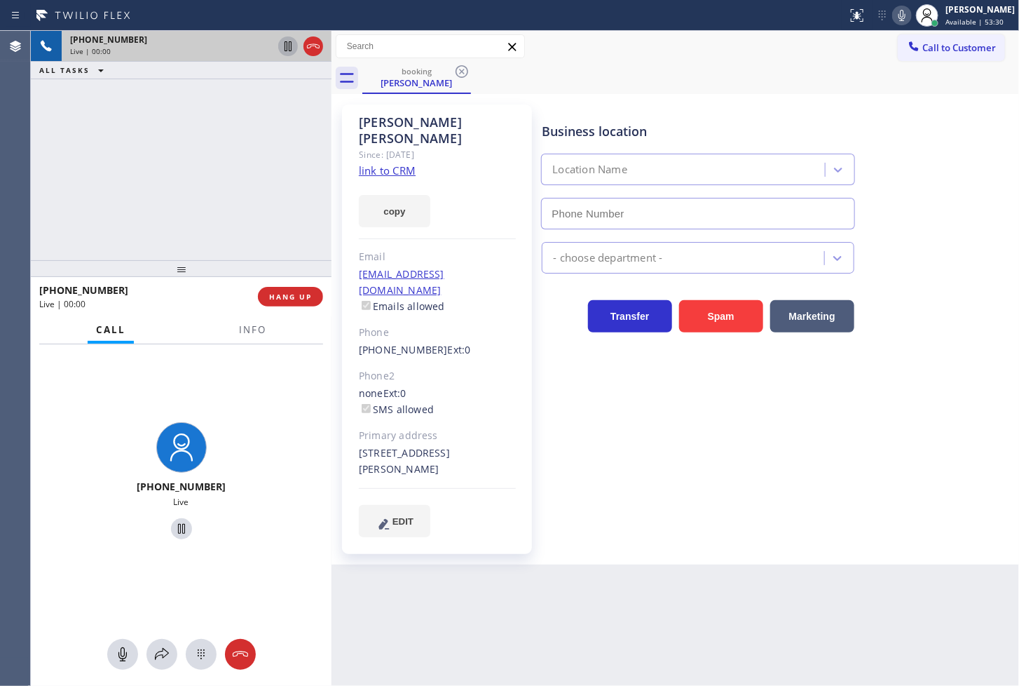
type input "[PHONE_NUMBER]"
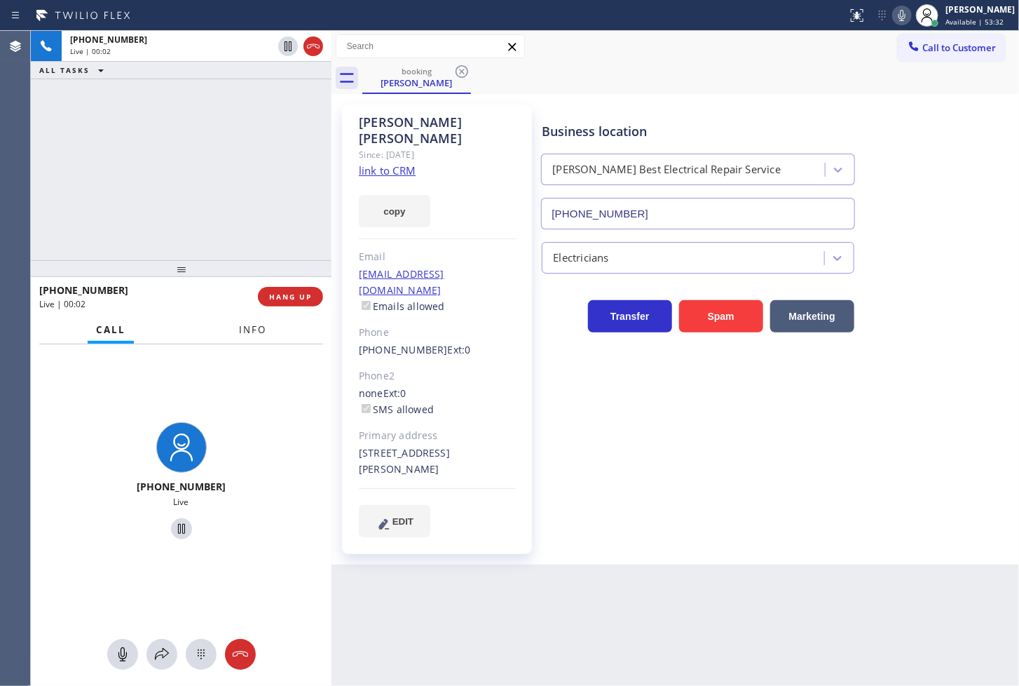
click at [243, 334] on span "Info" at bounding box center [252, 329] width 27 height 13
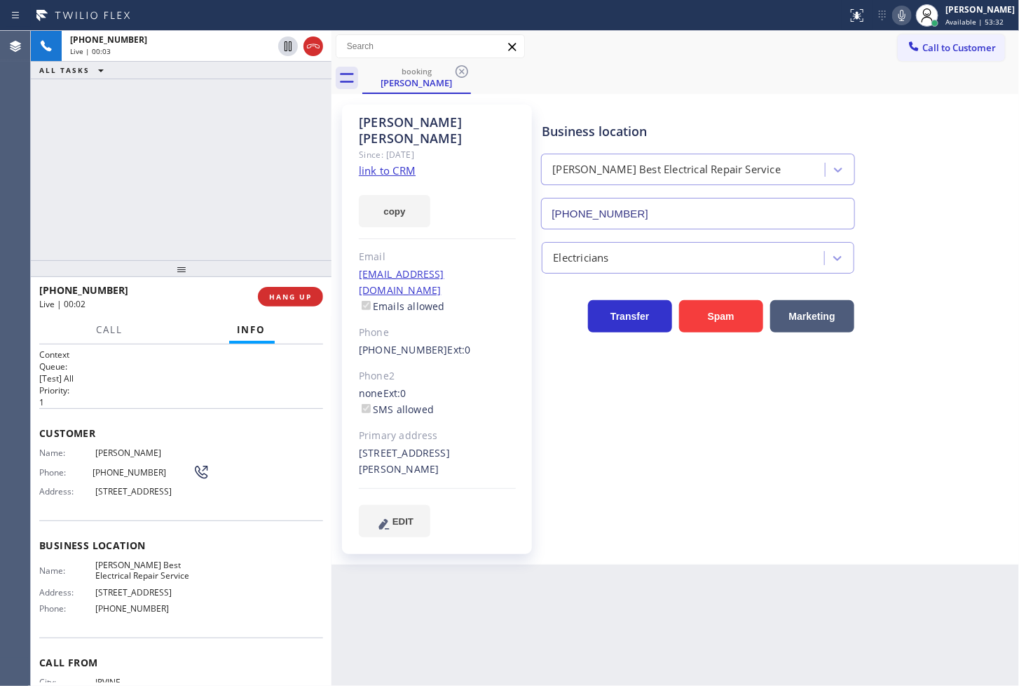
click at [229, 202] on div "[PHONE_NUMBER] Live | 00:03 ALL TASKS ALL TASKS ACTIVE TASKS TASKS IN WRAP UP" at bounding box center [181, 145] width 301 height 229
click at [853, 122] on div "Business location" at bounding box center [698, 131] width 312 height 19
click at [838, 112] on div "Business location [PERSON_NAME] Best Electrical Repair Service [PHONE_NUMBER]" at bounding box center [698, 168] width 318 height 121
click at [894, 19] on icon at bounding box center [902, 15] width 17 height 17
click at [894, 17] on icon at bounding box center [902, 15] width 17 height 17
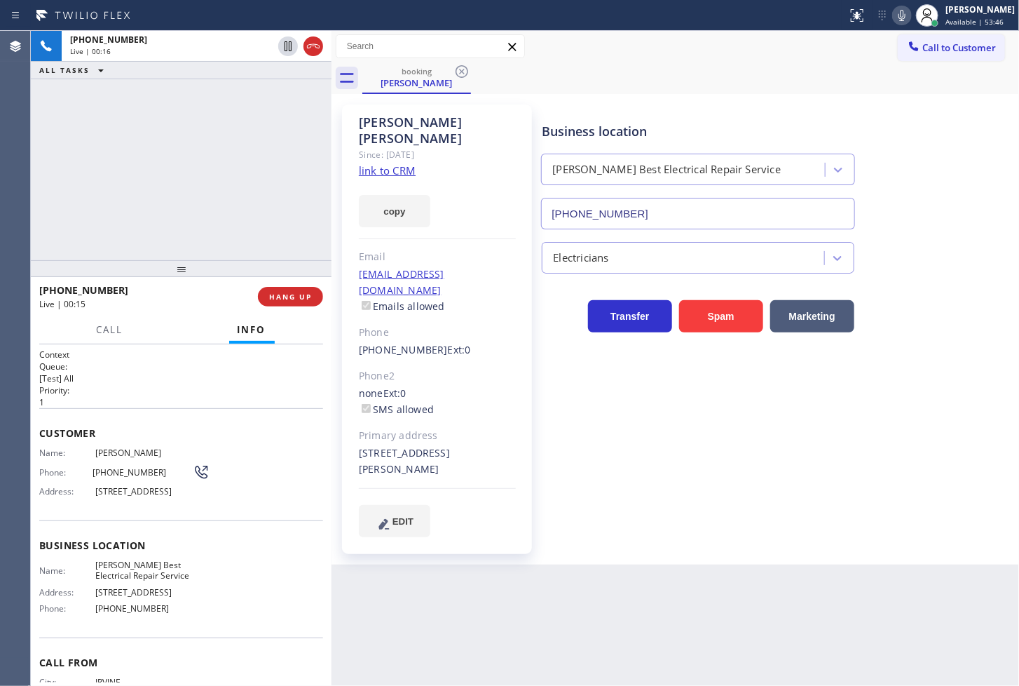
click at [808, 64] on div "booking [PERSON_NAME]" at bounding box center [690, 78] width 657 height 32
click at [899, 16] on icon at bounding box center [902, 15] width 7 height 11
click at [359, 163] on link "link to CRM" at bounding box center [387, 170] width 57 height 14
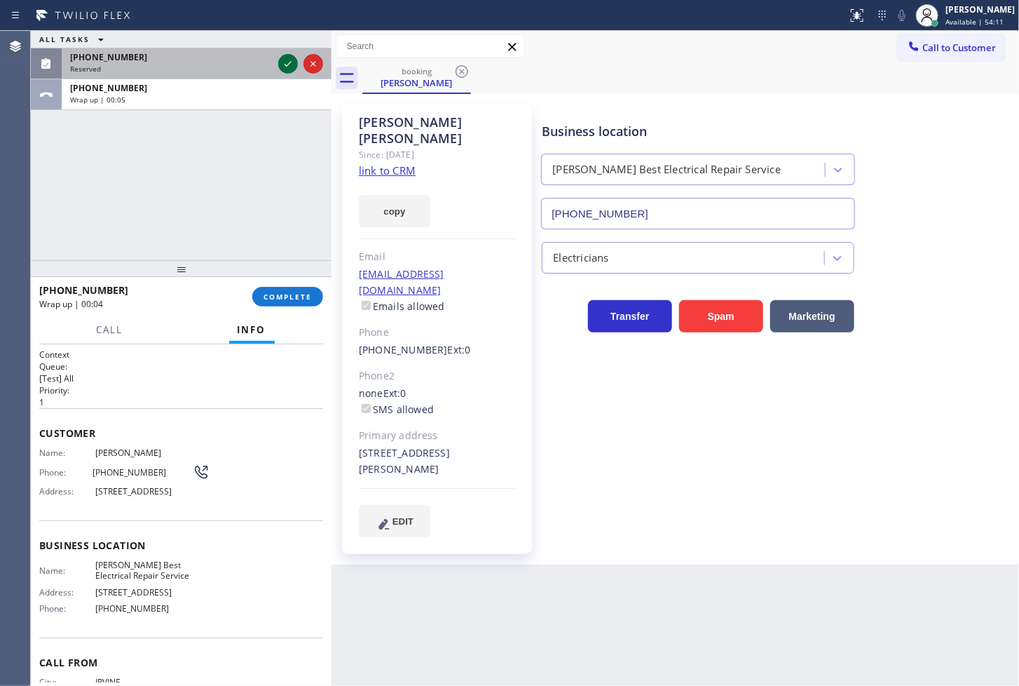
click at [290, 57] on icon at bounding box center [288, 63] width 17 height 17
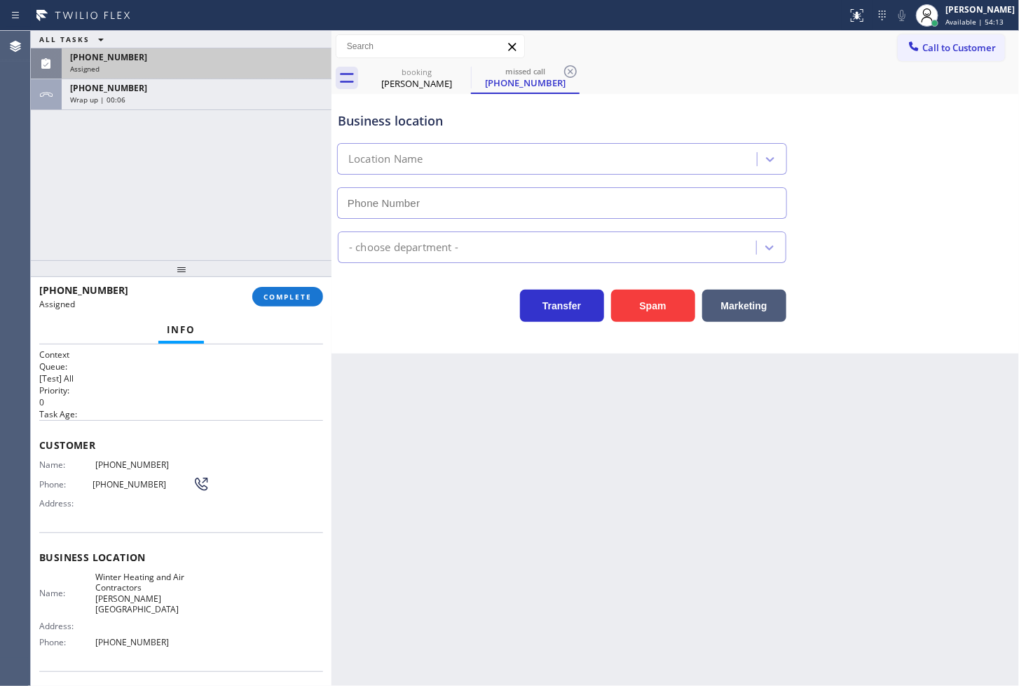
type input "(213) 370-1967"
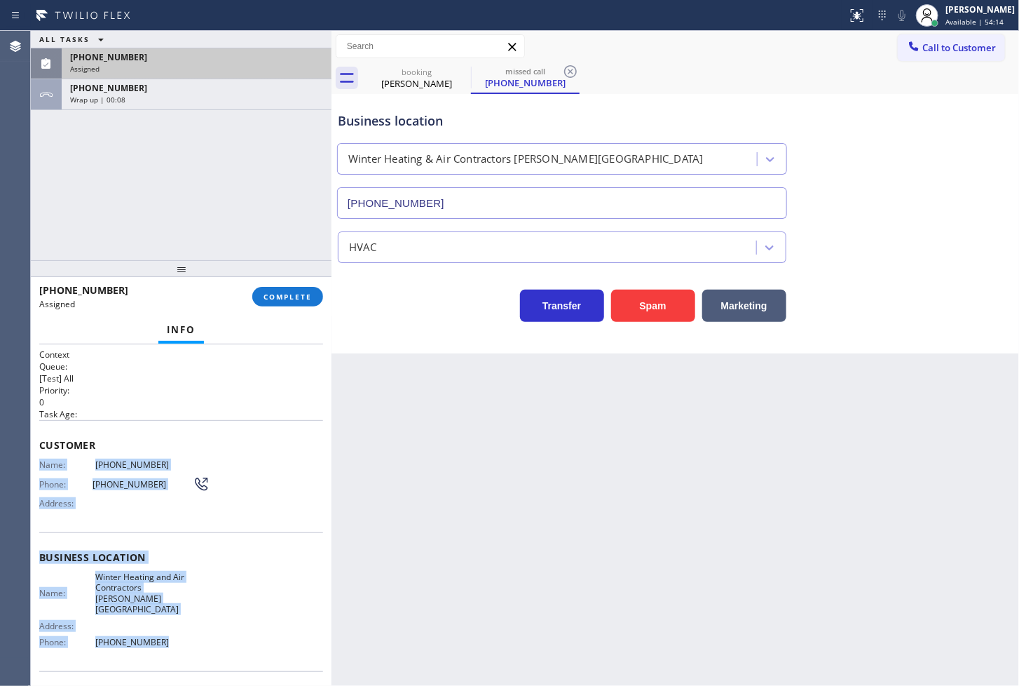
drag, startPoint x: 36, startPoint y: 463, endPoint x: 177, endPoint y: 614, distance: 206.3
click at [177, 614] on div "Context Queue: [Test] All Priority: 0 Task Age: Customer Name: (213) 357-9056 P…" at bounding box center [181, 515] width 301 height 342
copy div "Name: (213) 357-9056 Phone: (213) 357-9056 Address: Business location Name: Win…"
click at [278, 297] on span "COMPLETE" at bounding box center [288, 297] width 48 height 10
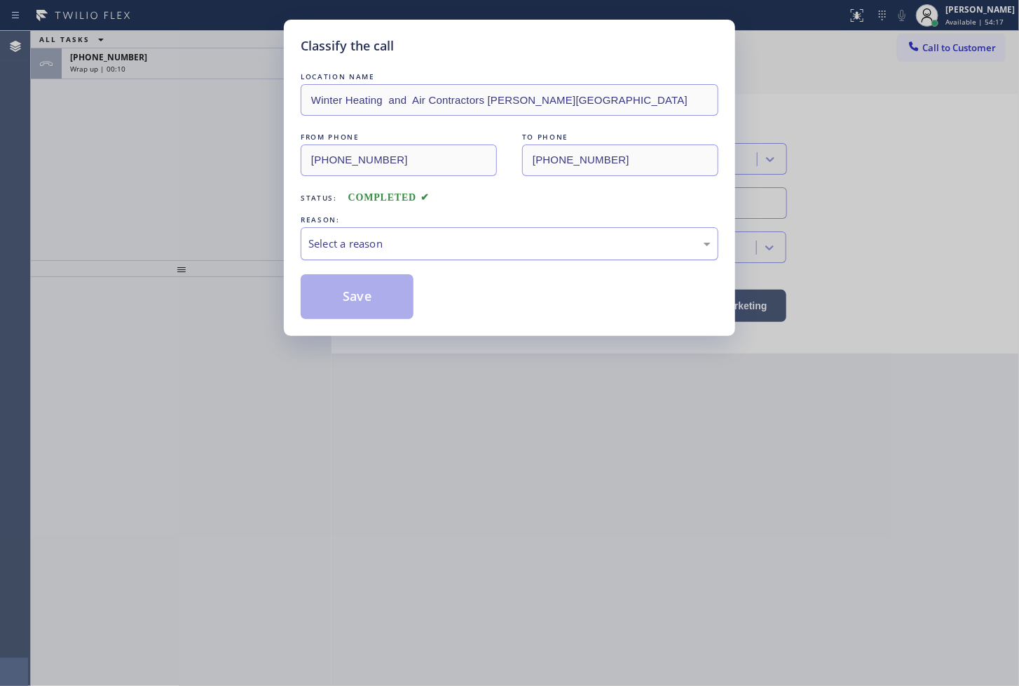
click at [407, 254] on div "Select a reason" at bounding box center [510, 243] width 418 height 33
click at [383, 316] on button "Save" at bounding box center [357, 296] width 113 height 45
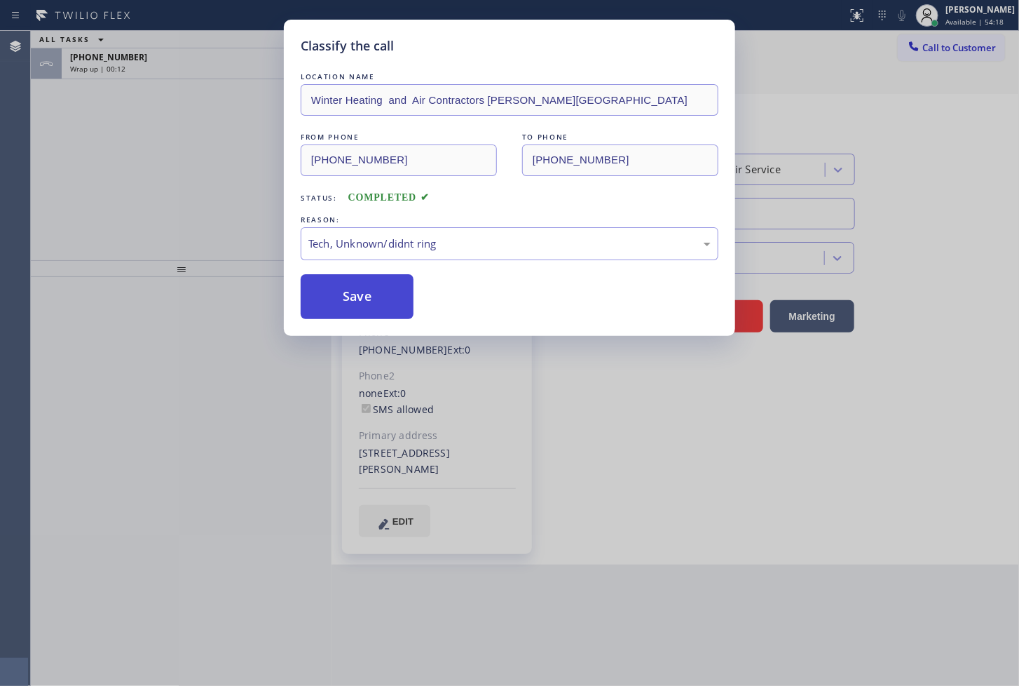
click at [383, 316] on button "Save" at bounding box center [357, 296] width 113 height 45
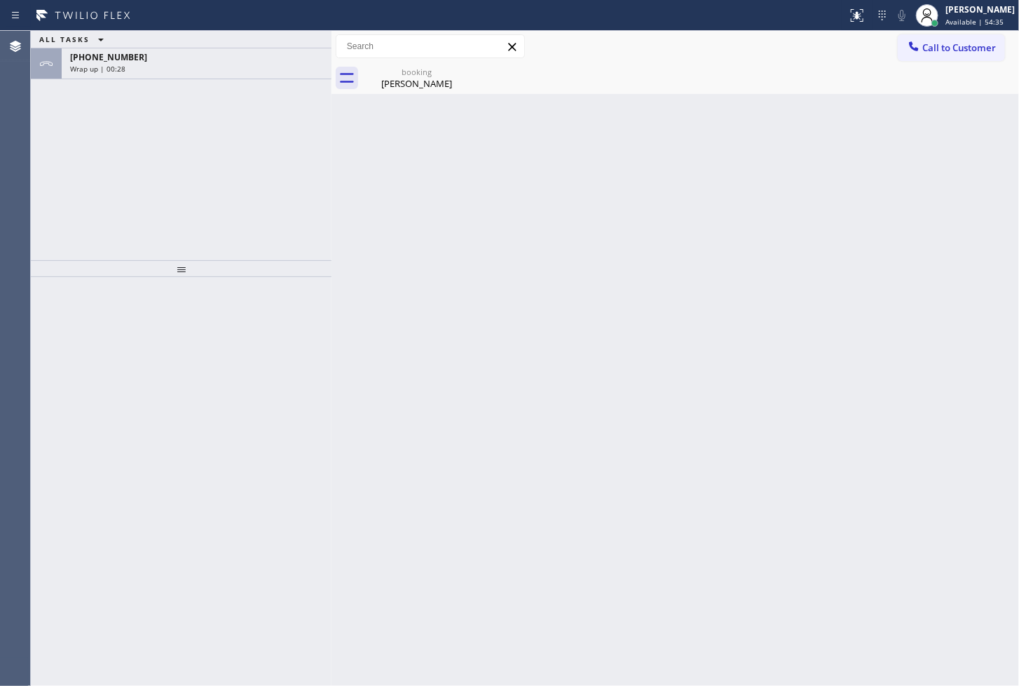
drag, startPoint x: 76, startPoint y: 412, endPoint x: 79, endPoint y: 367, distance: 45.0
click at [76, 412] on div at bounding box center [181, 481] width 301 height 409
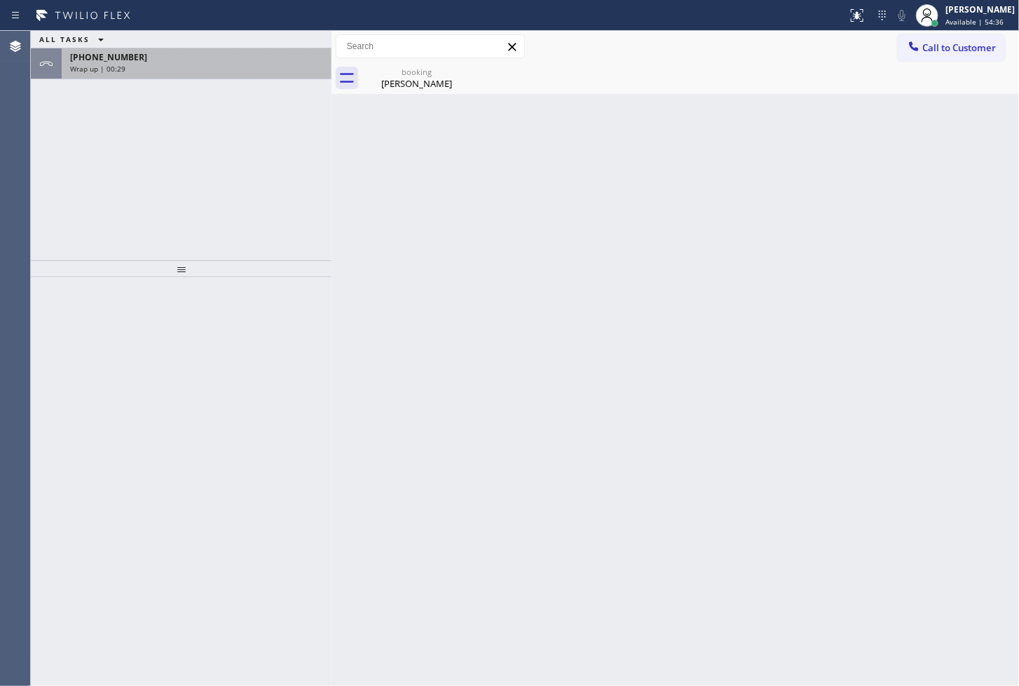
click at [130, 67] on div "Wrap up | 00:29" at bounding box center [196, 69] width 253 height 10
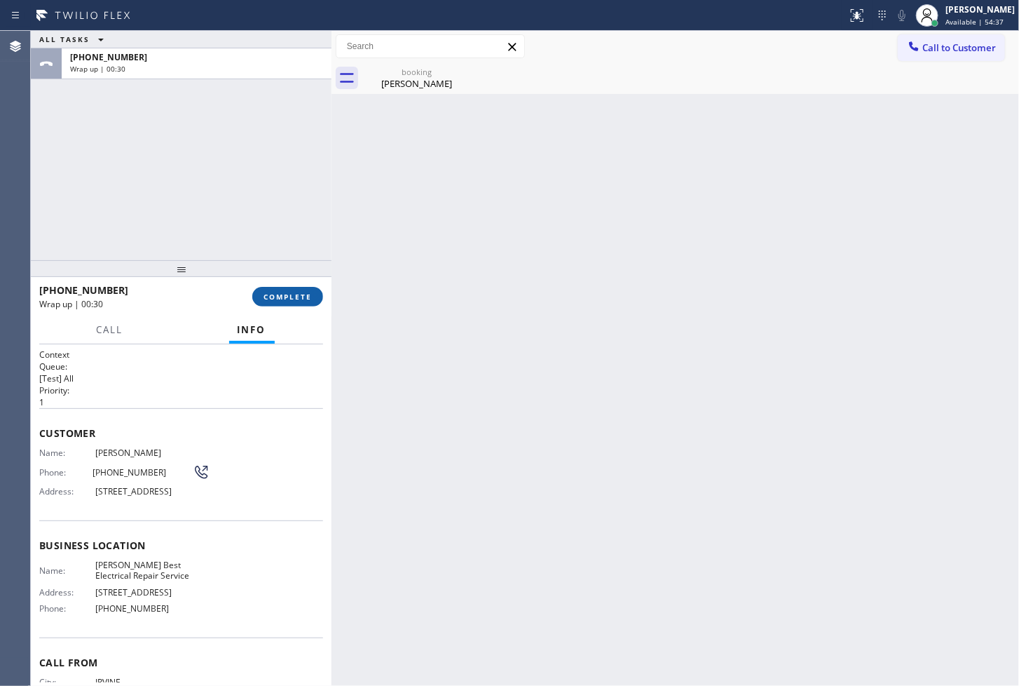
click at [317, 297] on button "COMPLETE" at bounding box center [287, 297] width 71 height 20
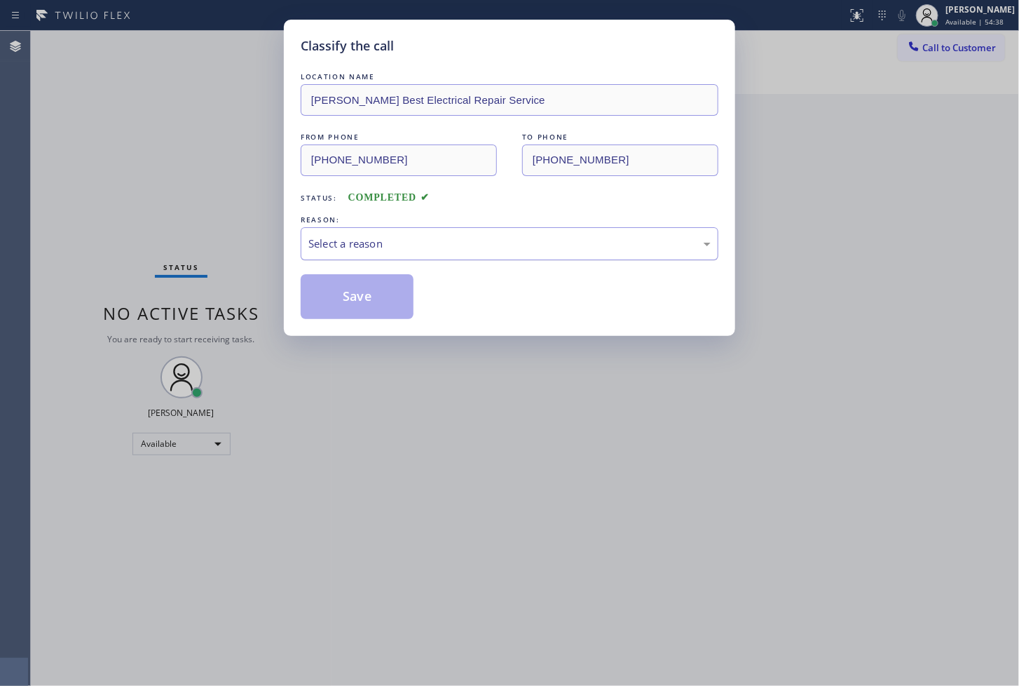
click at [463, 237] on div "Select a reason" at bounding box center [510, 244] width 402 height 16
click at [366, 288] on button "Save" at bounding box center [357, 296] width 113 height 45
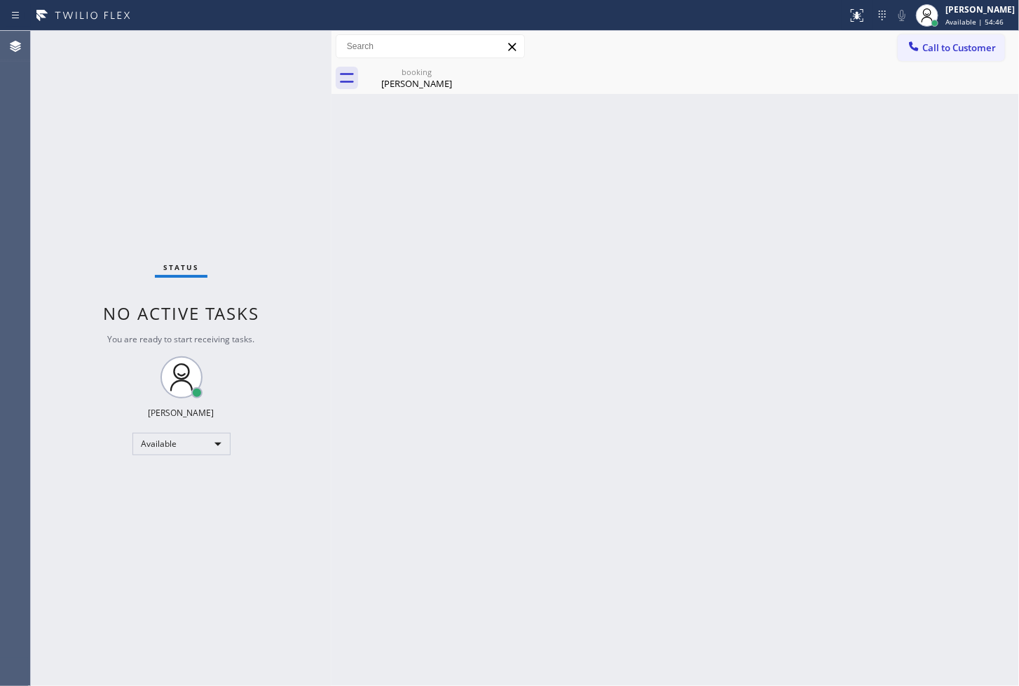
click at [556, 360] on div "Back to Dashboard Change Sender ID Customers Technicians Select a contact Outbo…" at bounding box center [676, 358] width 688 height 655
click at [299, 197] on div "Status No active tasks You are ready to start receiving tasks. [PERSON_NAME]" at bounding box center [181, 358] width 301 height 655
click at [265, 40] on div "Status No active tasks You are ready to start receiving tasks. [PERSON_NAME]" at bounding box center [181, 358] width 301 height 655
click at [279, 52] on div "Status No active tasks You are ready to start receiving tasks. [PERSON_NAME]" at bounding box center [181, 358] width 301 height 655
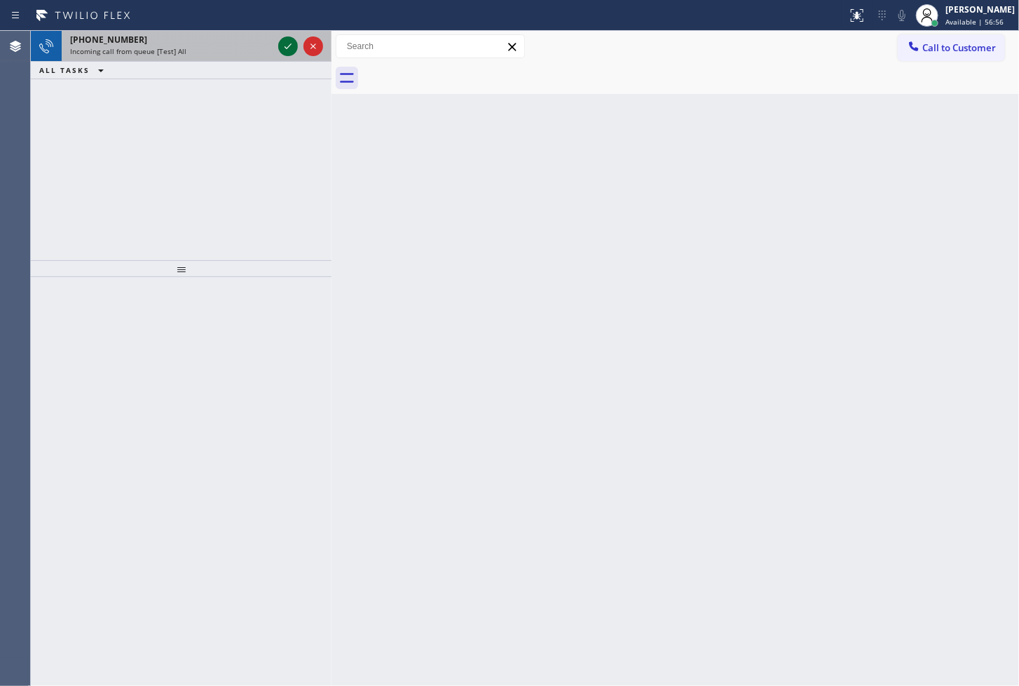
click at [291, 49] on icon at bounding box center [288, 46] width 17 height 17
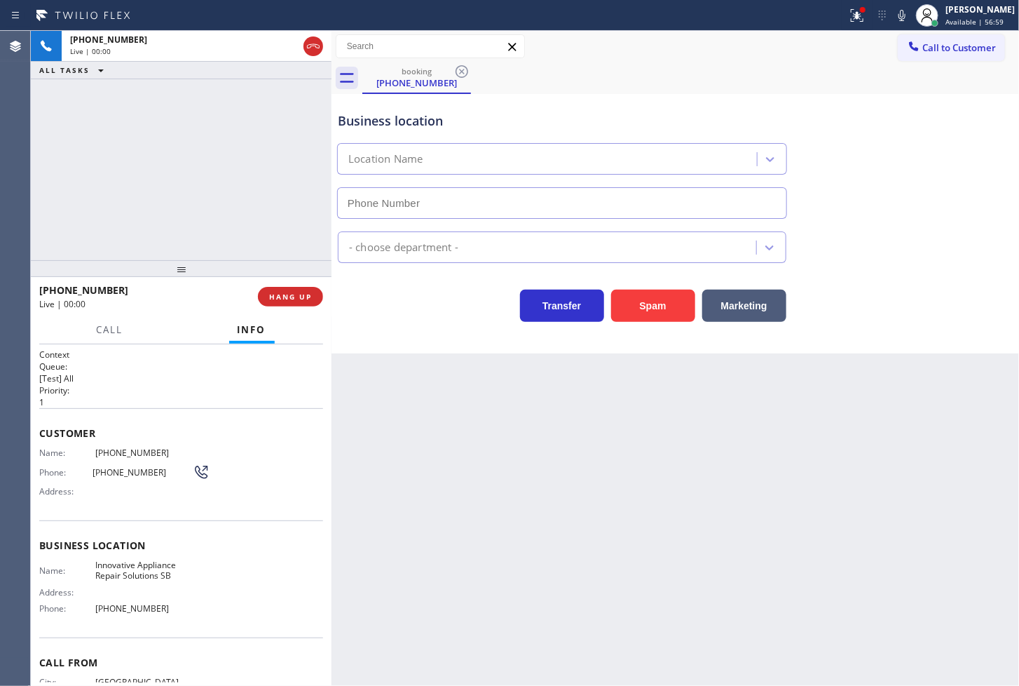
type input "(805) 261-2411"
click at [138, 147] on div "+13236324096 Live | 00:05 ALL TASKS ALL TASKS ACTIVE TASKS TASKS IN WRAP UP" at bounding box center [181, 145] width 301 height 229
click at [33, 450] on div "Context Queue: [Test] All Priority: 1 Customer Name: (323) 632-4096 Phone: (323…" at bounding box center [181, 515] width 301 height 342
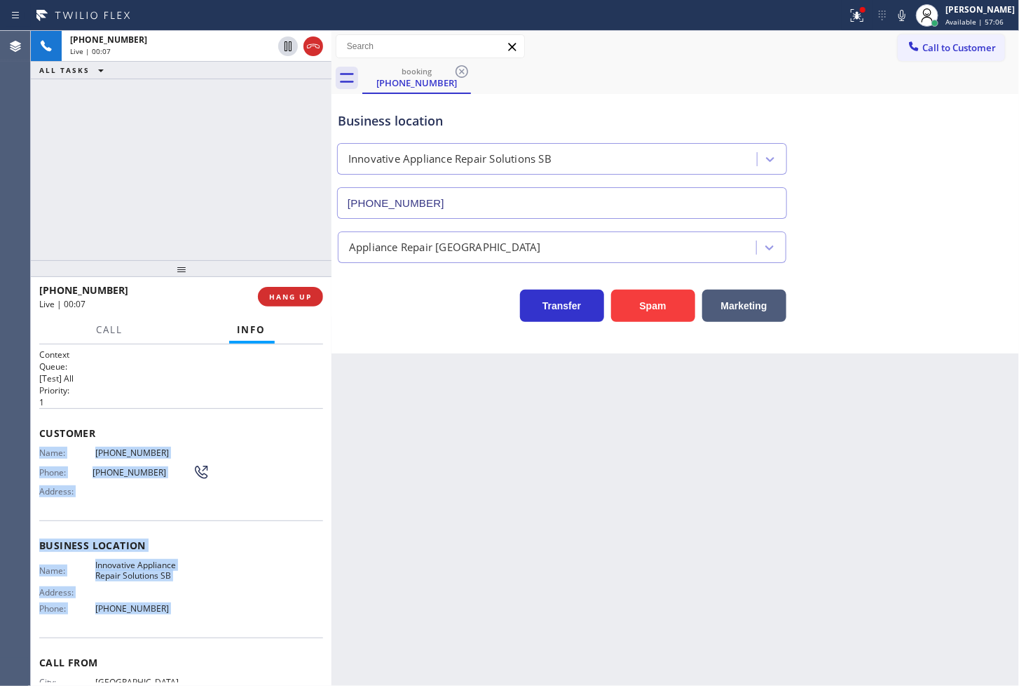
drag, startPoint x: 33, startPoint y: 450, endPoint x: 189, endPoint y: 609, distance: 222.6
click at [189, 609] on div "Context Queue: [Test] All Priority: 1 Customer Name: (323) 632-4096 Phone: (323…" at bounding box center [181, 515] width 301 height 342
copy div "Name: (323) 632-4096 Phone: (323) 632-4096 Address: Business location Name: Inn…"
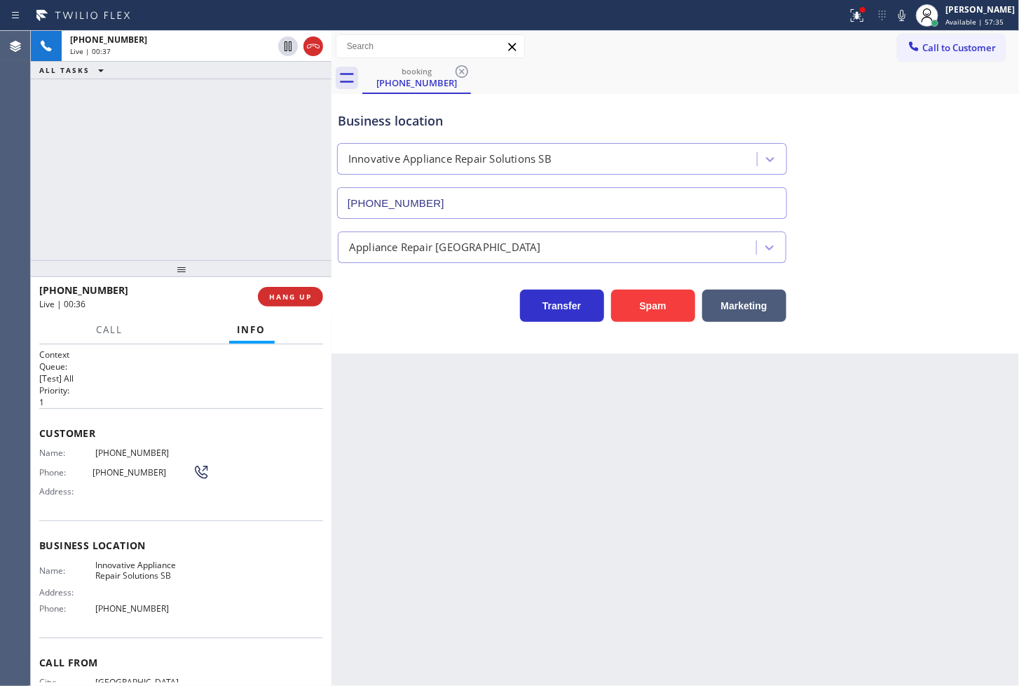
click at [114, 163] on div "+13236324096 Live | 00:37 ALL TASKS ALL TASKS ACTIVE TASKS TASKS IN WRAP UP" at bounding box center [181, 145] width 301 height 229
click at [432, 341] on div "Business location Innovative Appliance Repair Solutions SB (805) 261-2411 Appli…" at bounding box center [676, 223] width 688 height 259
click at [79, 134] on div "+13236324096 Live | 00:38 ALL TASKS ALL TASKS ACTIVE TASKS TASKS IN WRAP UP" at bounding box center [181, 145] width 301 height 229
click at [463, 345] on div "Business location Innovative Appliance Repair Solutions SB (805) 261-2411 Appli…" at bounding box center [676, 223] width 688 height 259
click at [226, 221] on div "+13236324096 Live | 00:39 ALL TASKS ALL TASKS ACTIVE TASKS TASKS IN WRAP UP" at bounding box center [181, 145] width 301 height 229
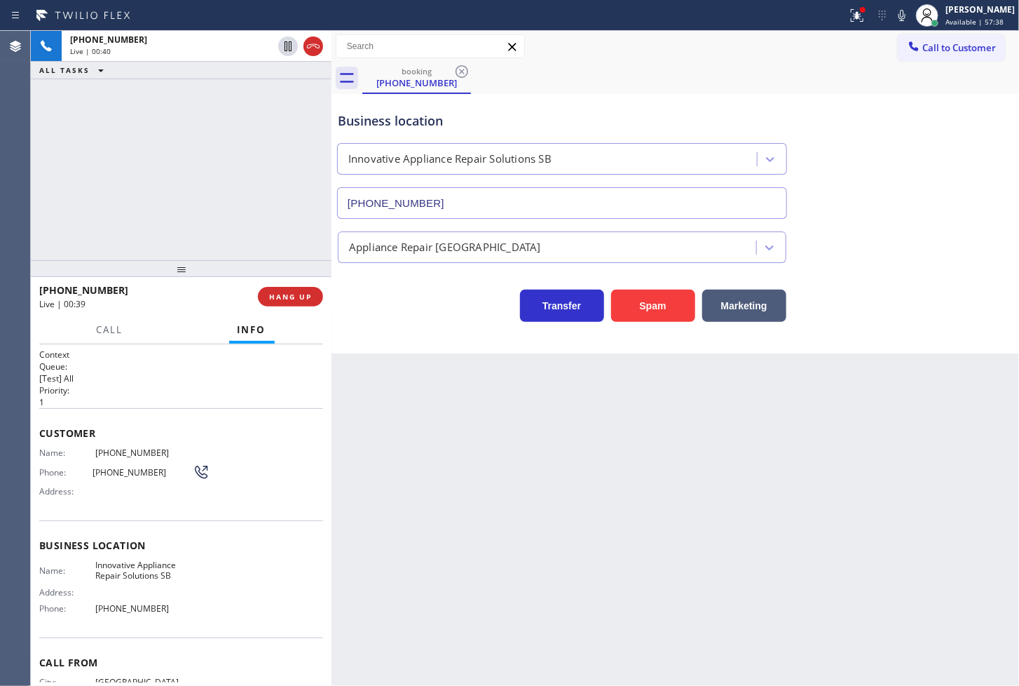
click at [398, 311] on div "Transfer Spam Marketing" at bounding box center [562, 302] width 454 height 39
click at [235, 206] on div "+13236324096 Live | 00:40 ALL TASKS ALL TASKS ACTIVE TASKS TASKS IN WRAP UP" at bounding box center [181, 145] width 301 height 229
click at [506, 335] on div "Business location Innovative Appliance Repair Solutions SB (805) 261-2411 Appli…" at bounding box center [676, 223] width 688 height 259
drag, startPoint x: 123, startPoint y: 198, endPoint x: 370, endPoint y: 355, distance: 292.3
click at [128, 198] on div "+13236324096 Live | 00:41 ALL TASKS ALL TASKS ACTIVE TASKS TASKS IN WRAP UP" at bounding box center [181, 145] width 301 height 229
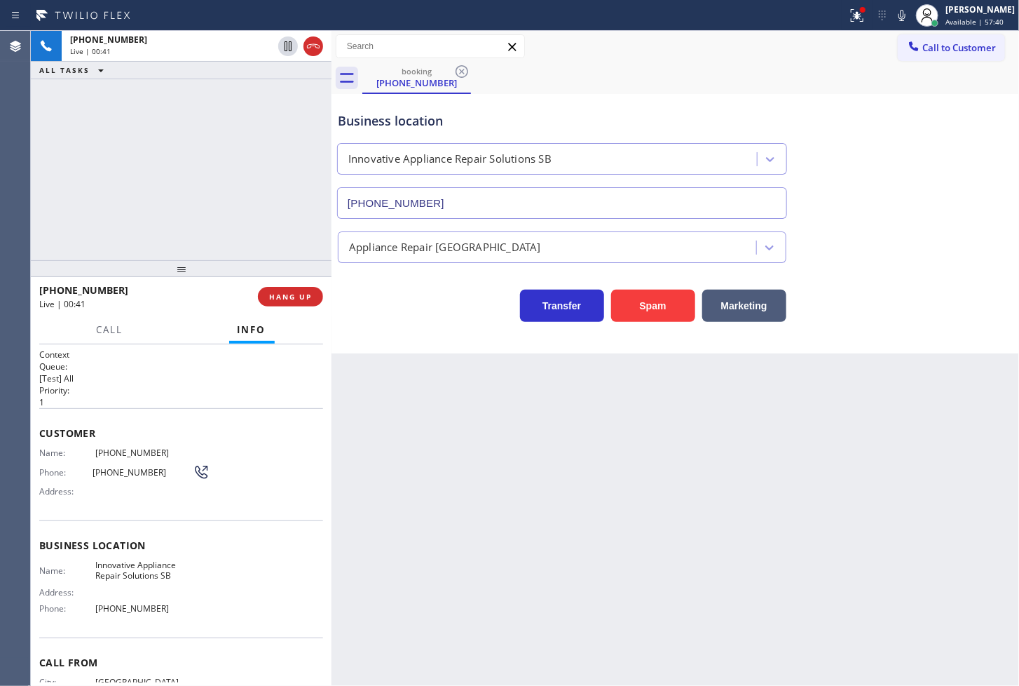
click at [388, 365] on div "Back to Dashboard Change Sender ID Customers Technicians Select a contact Outbo…" at bounding box center [676, 358] width 688 height 655
click at [906, 221] on div "Appliance Repair [GEOGRAPHIC_DATA]" at bounding box center [675, 241] width 681 height 44
drag, startPoint x: 826, startPoint y: 94, endPoint x: 848, endPoint y: 60, distance: 41.0
click at [826, 93] on div "Business location Innovative Appliance Repair Solutions SB (805) 261-2411" at bounding box center [675, 155] width 681 height 127
click at [854, 74] on div "booking (323) 632-4096" at bounding box center [690, 78] width 657 height 32
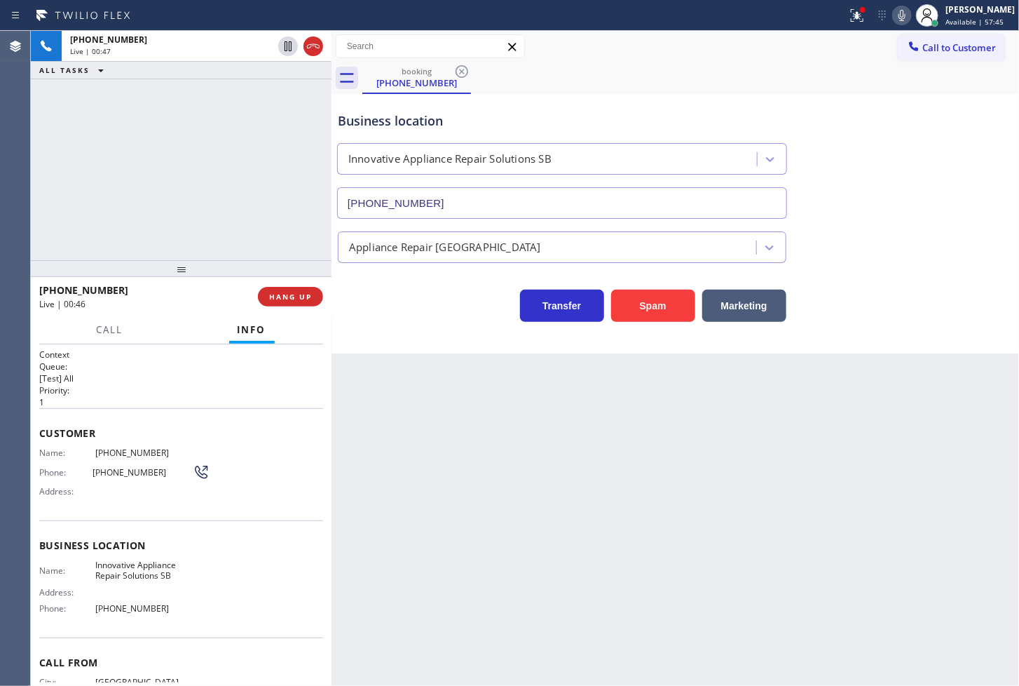
click at [899, 16] on icon at bounding box center [902, 15] width 7 height 11
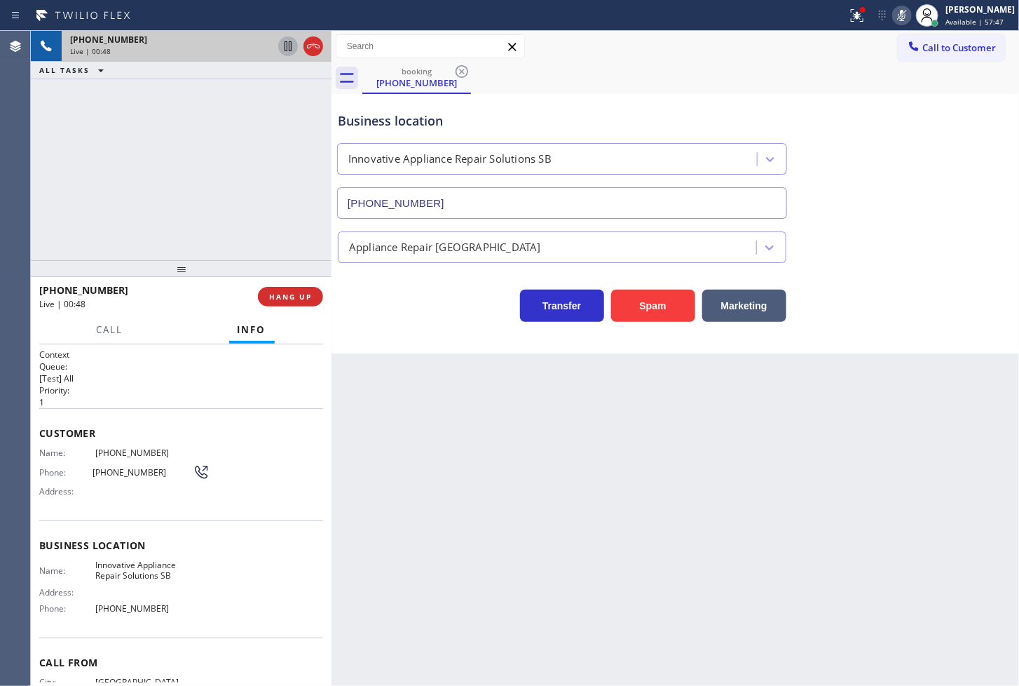
click at [287, 43] on icon at bounding box center [288, 46] width 7 height 10
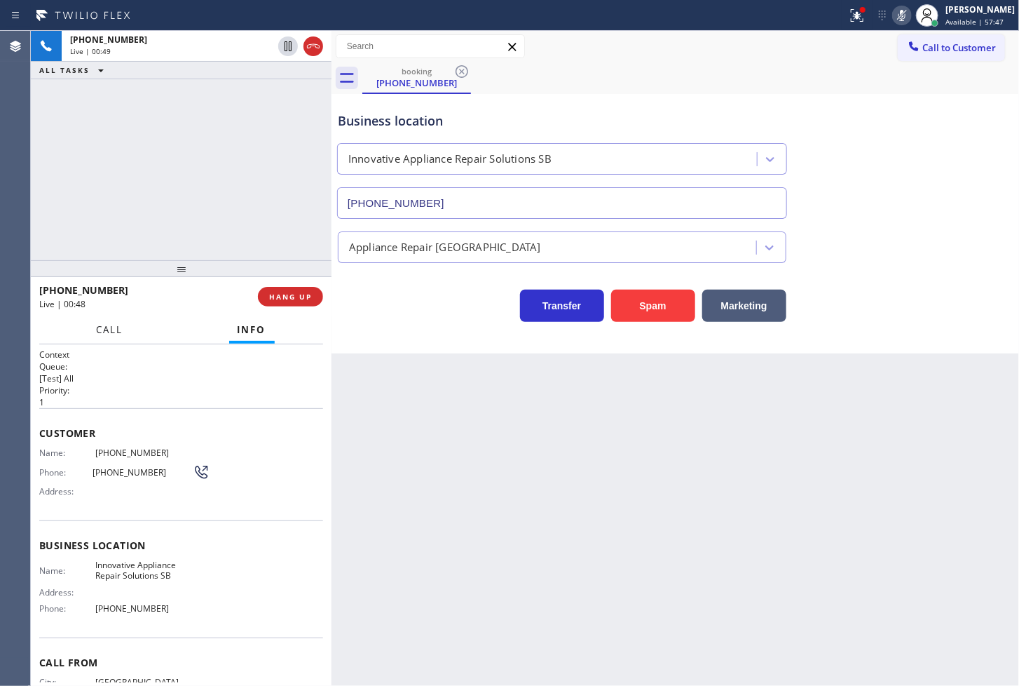
click at [110, 330] on span "Call" at bounding box center [110, 329] width 27 height 13
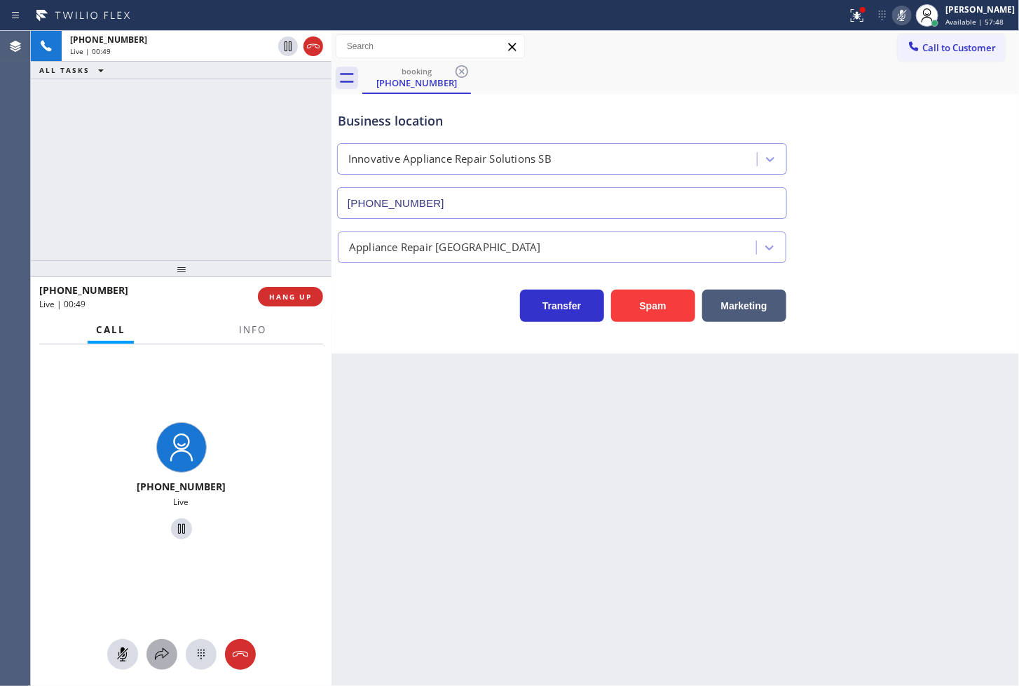
click at [158, 653] on icon at bounding box center [162, 654] width 17 height 17
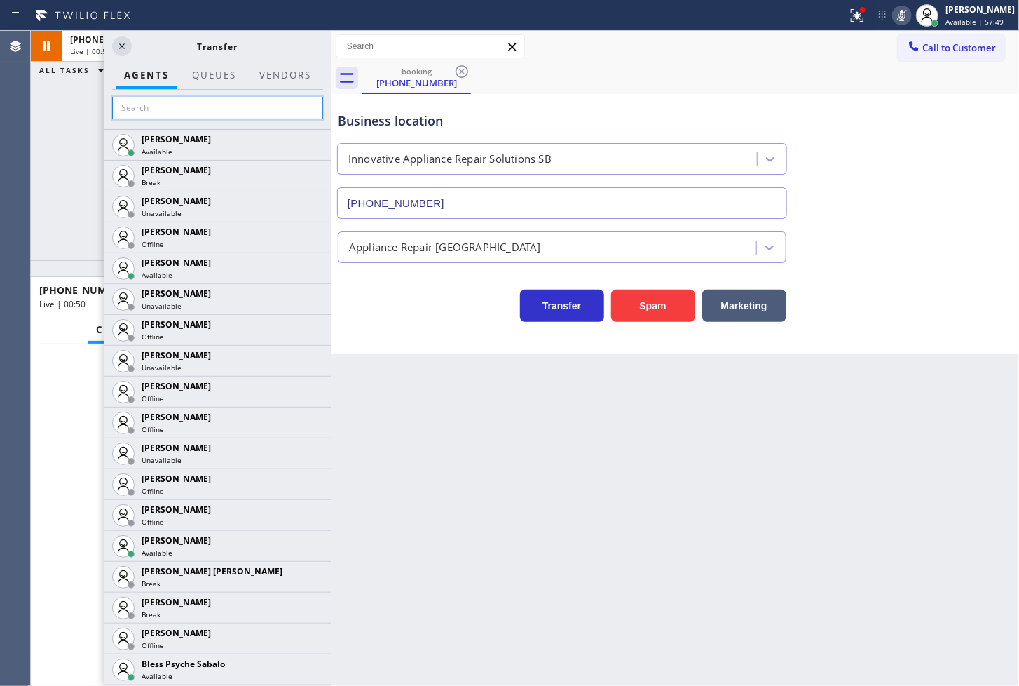
click at [151, 110] on input "text" at bounding box center [217, 108] width 211 height 22
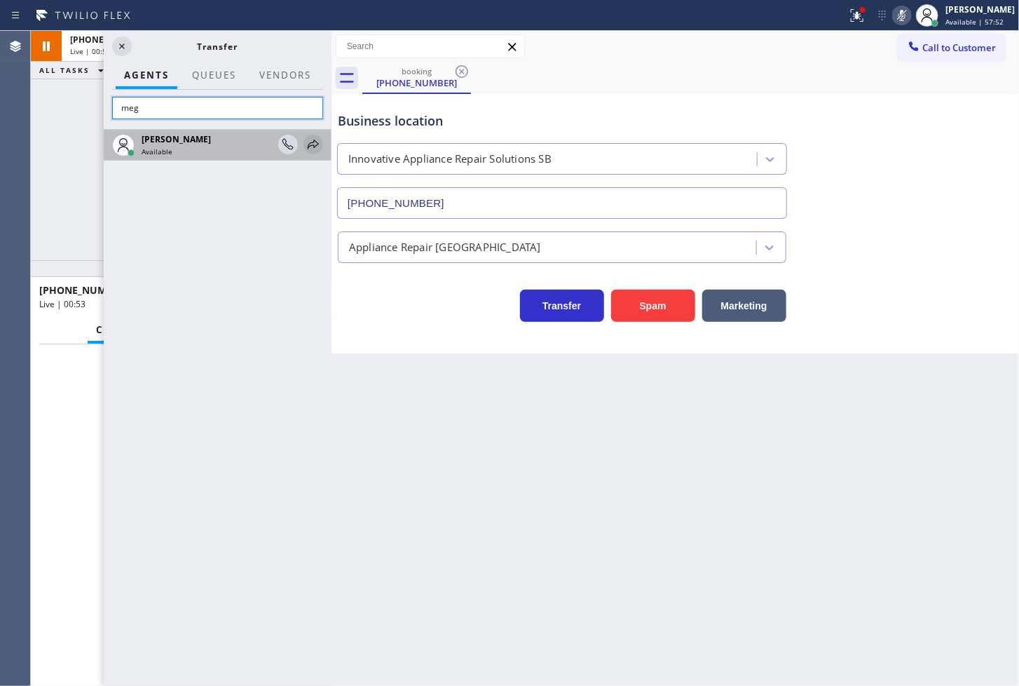
type input "meg"
click at [316, 138] on icon at bounding box center [313, 144] width 17 height 17
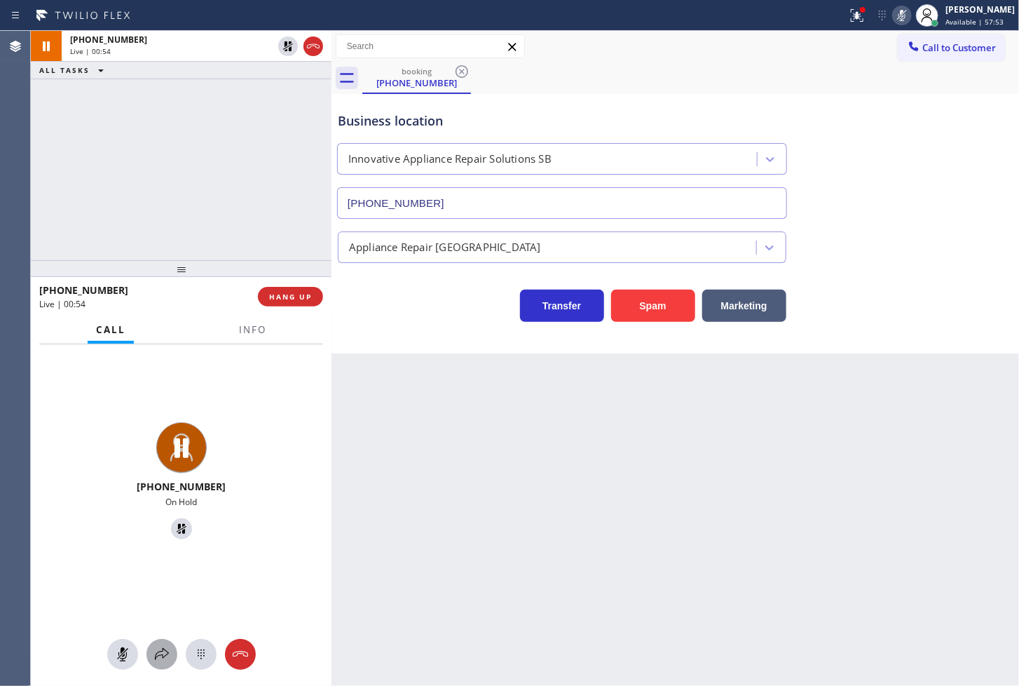
click at [172, 646] on div at bounding box center [162, 654] width 31 height 17
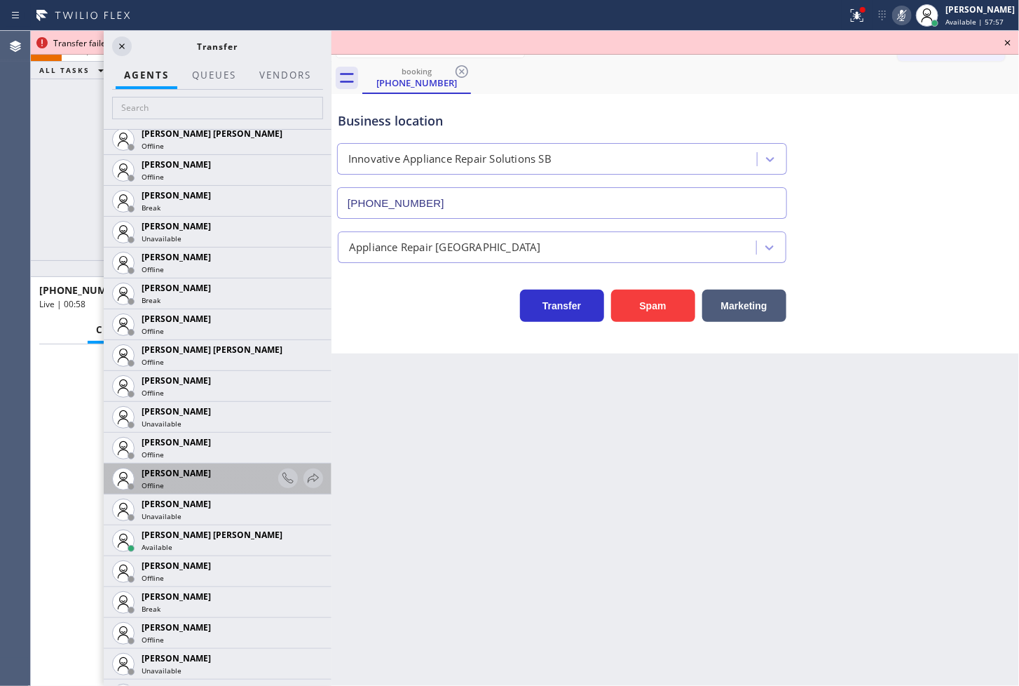
scroll to position [1012, 0]
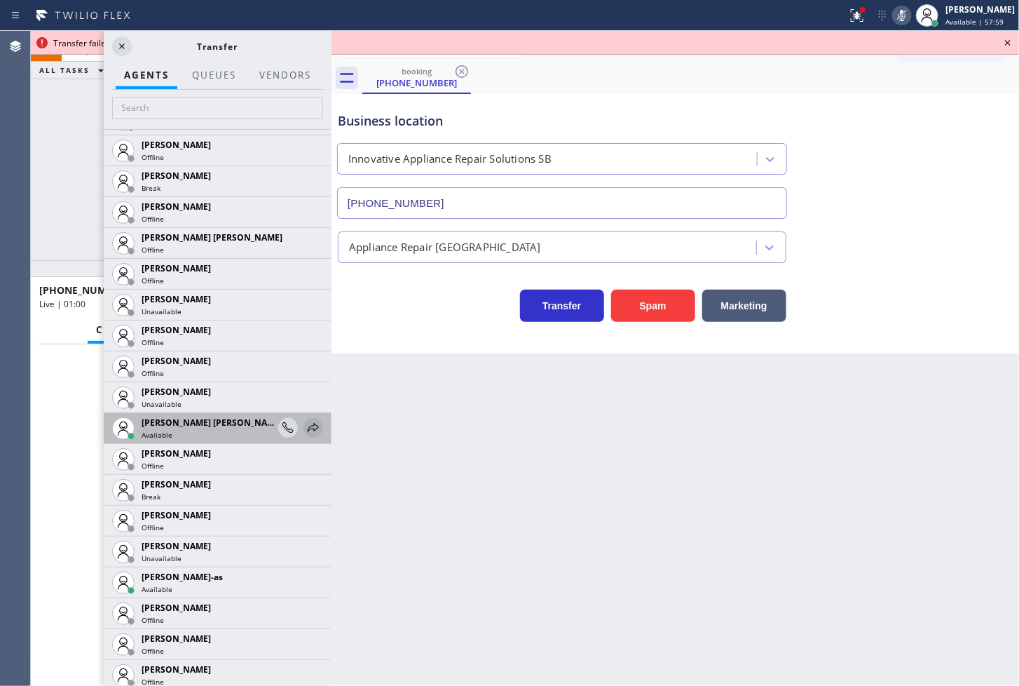
click at [307, 423] on icon at bounding box center [313, 427] width 17 height 17
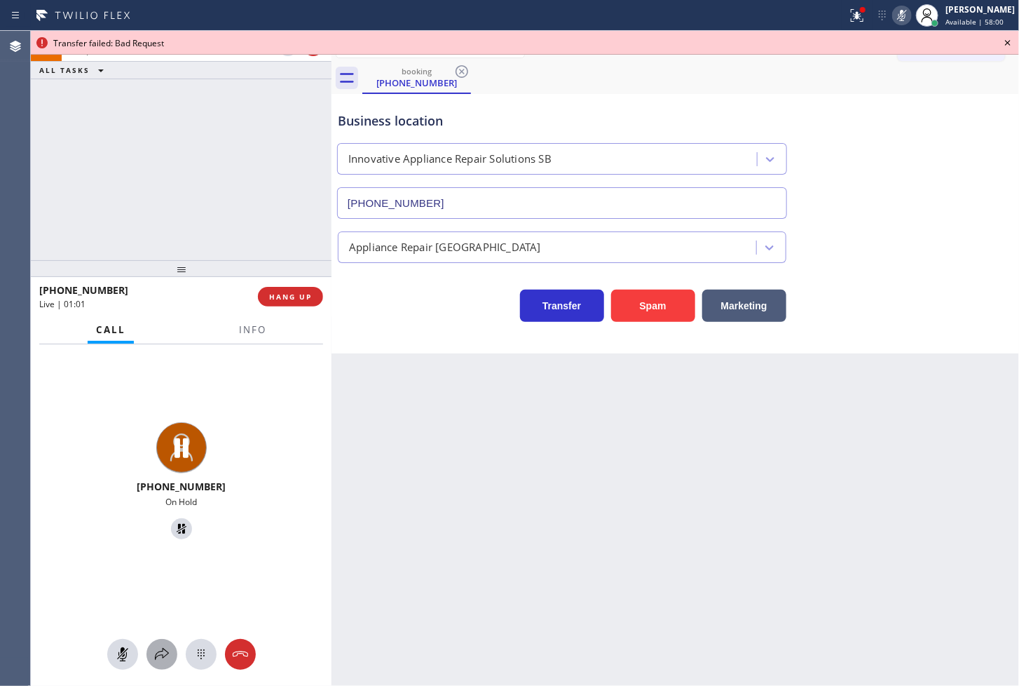
click at [163, 656] on icon at bounding box center [162, 654] width 17 height 17
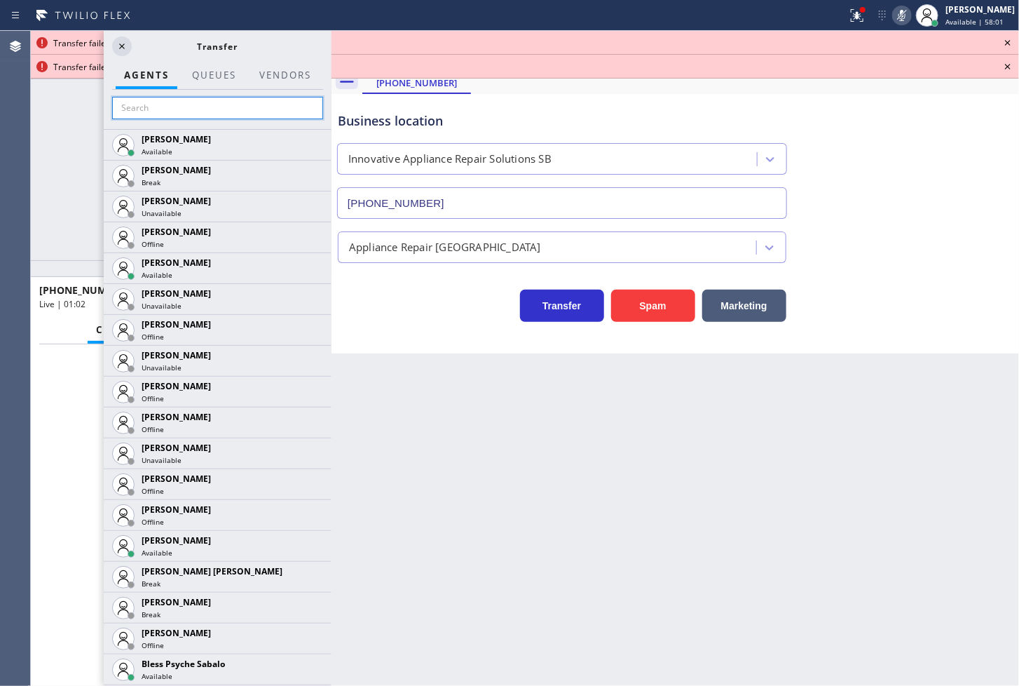
click at [187, 116] on input "text" at bounding box center [217, 108] width 211 height 22
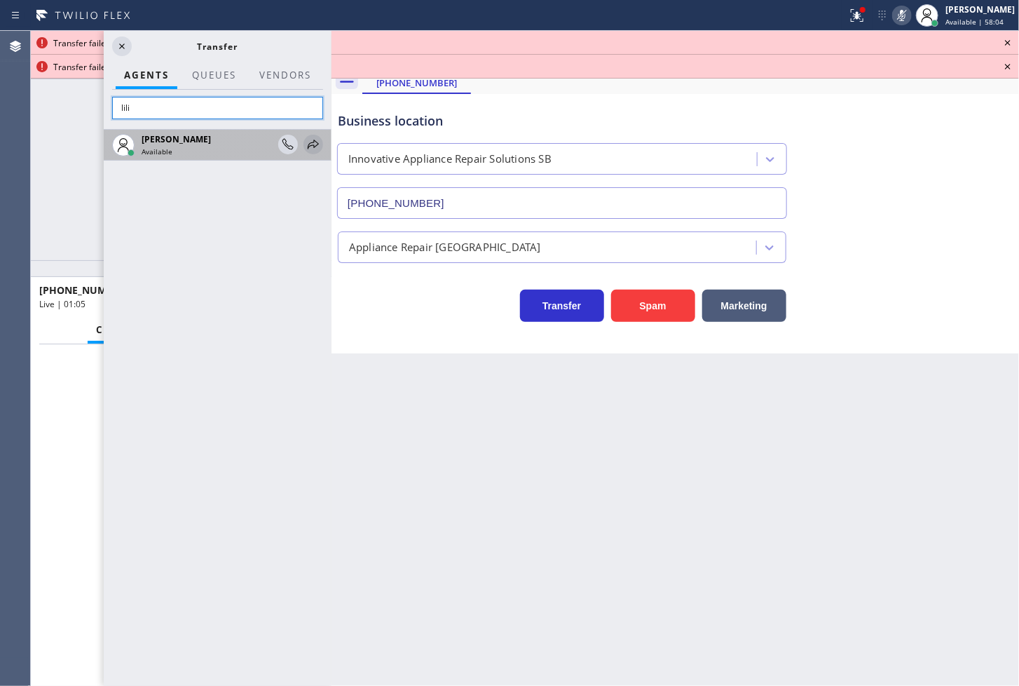
type input "lili"
click at [313, 142] on icon at bounding box center [313, 144] width 11 height 9
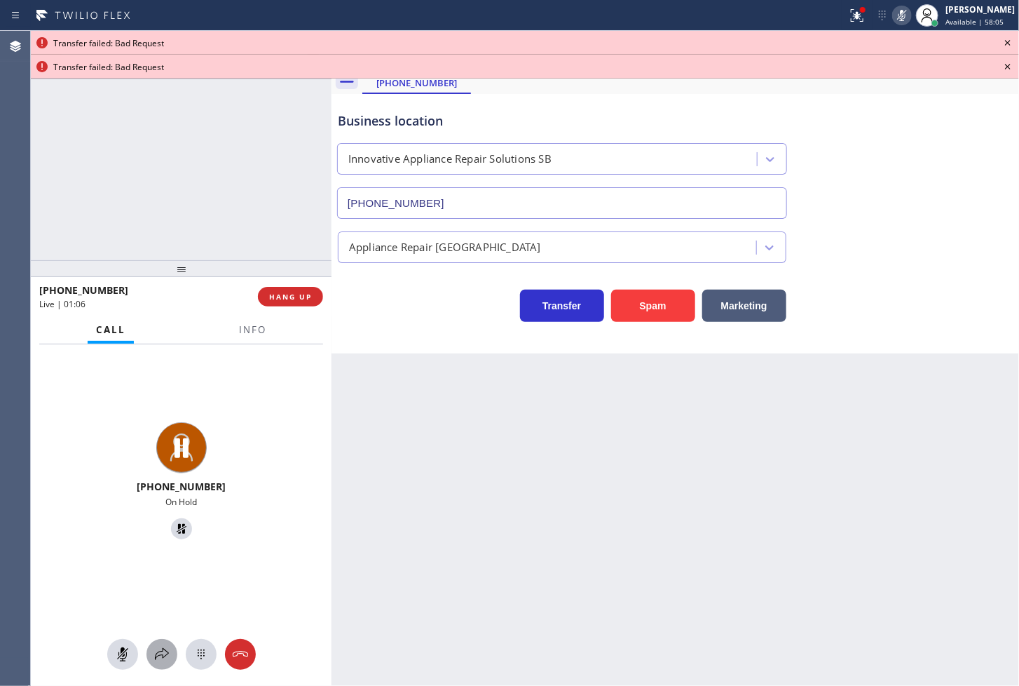
click at [162, 649] on icon at bounding box center [162, 654] width 17 height 17
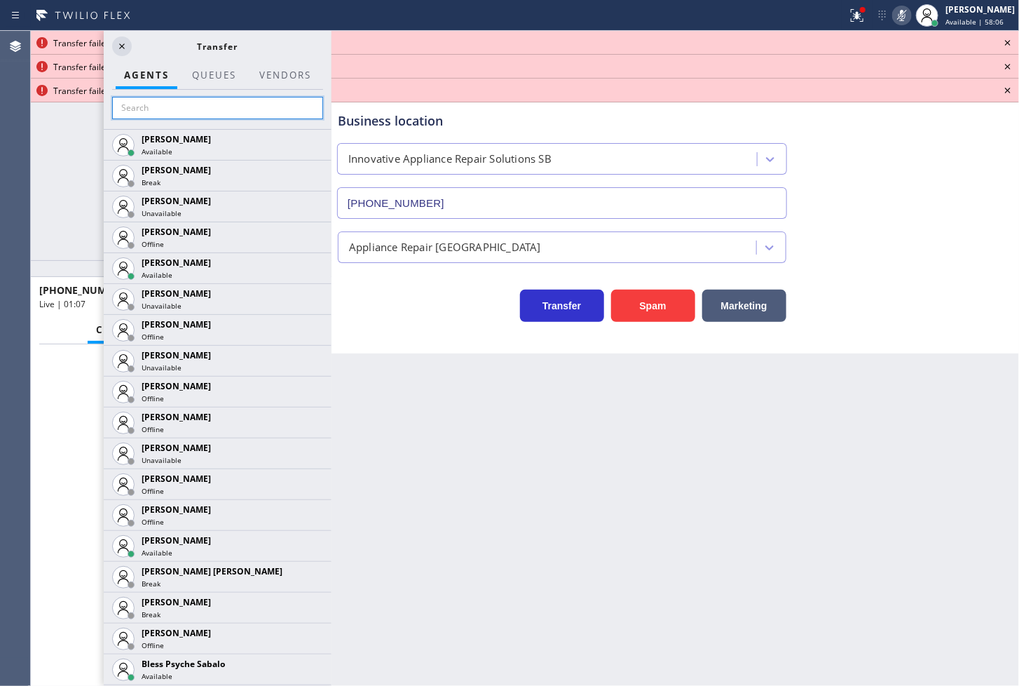
click at [194, 111] on input "text" at bounding box center [217, 108] width 211 height 22
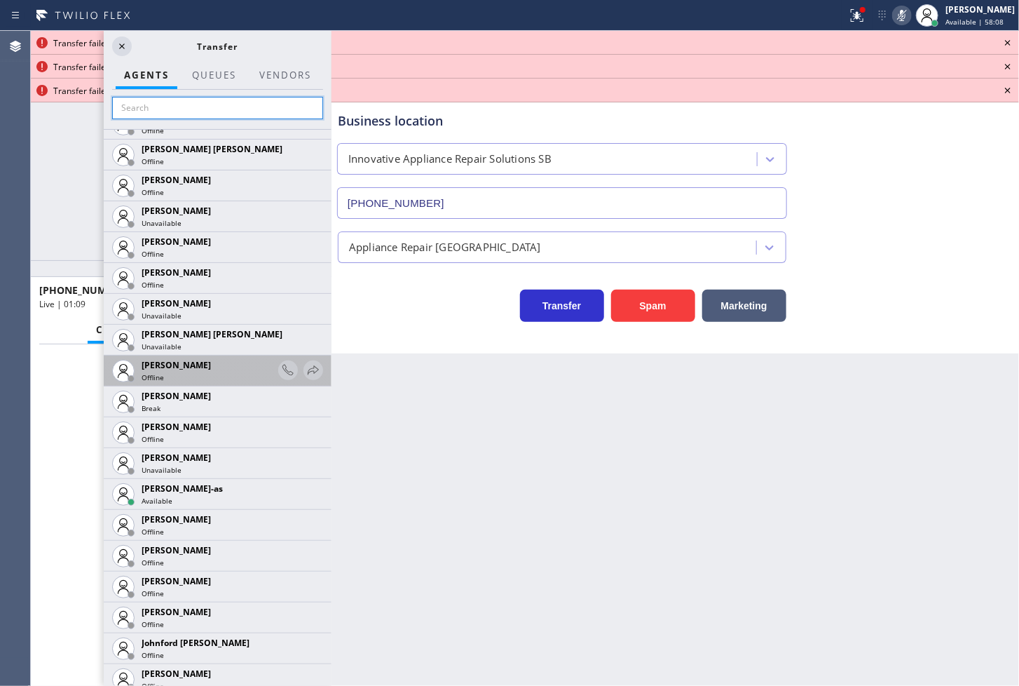
scroll to position [1246, 0]
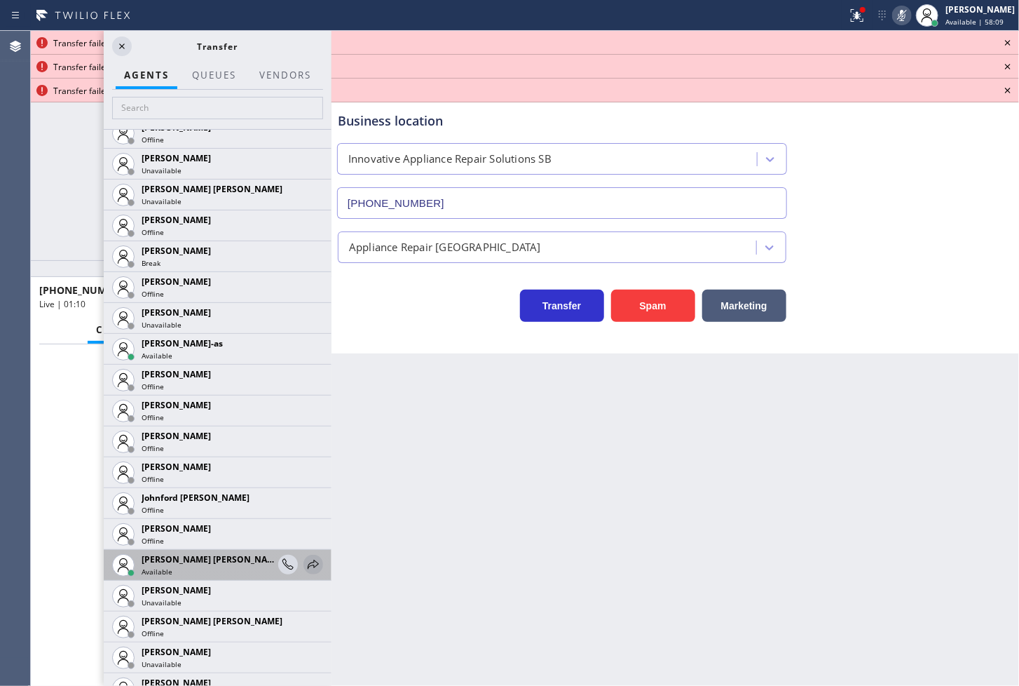
click at [305, 562] on icon at bounding box center [313, 564] width 17 height 17
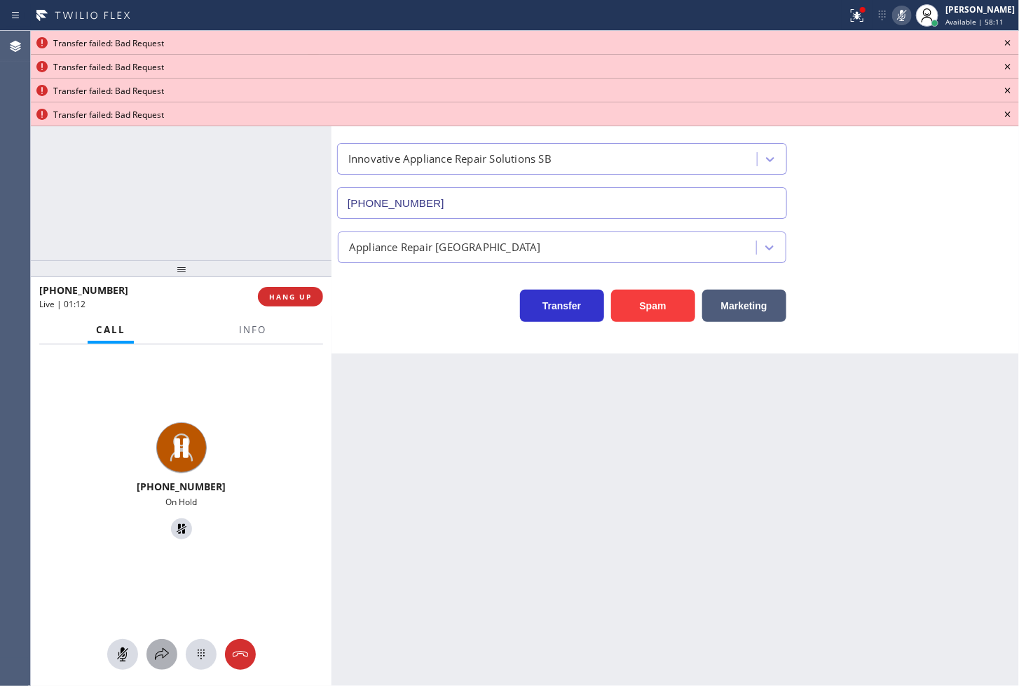
click at [156, 647] on icon at bounding box center [162, 654] width 17 height 17
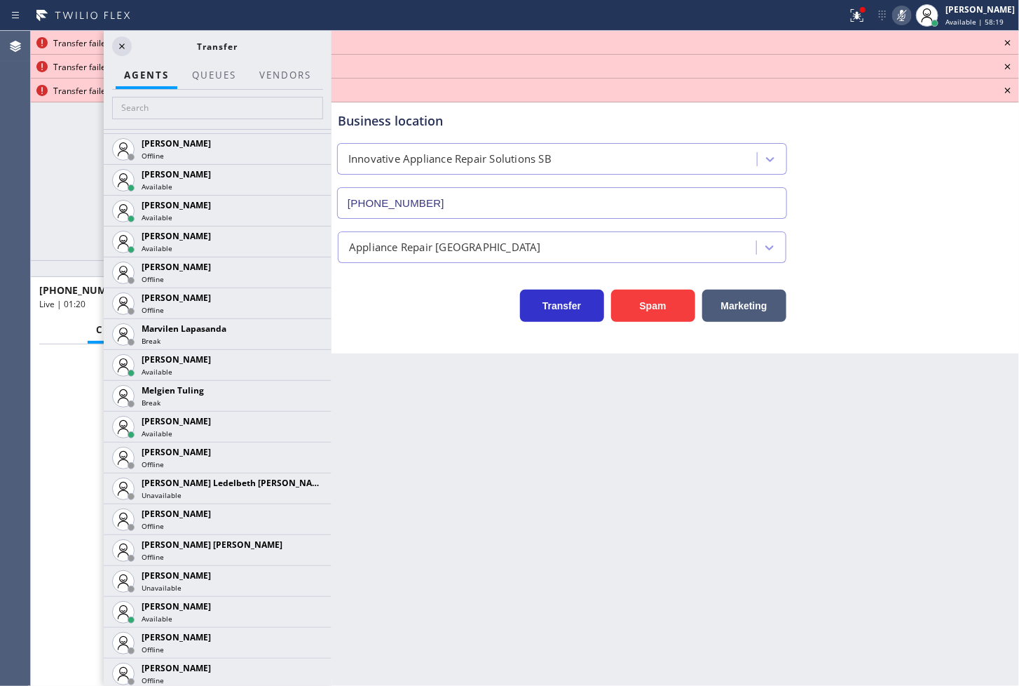
scroll to position [2181, 0]
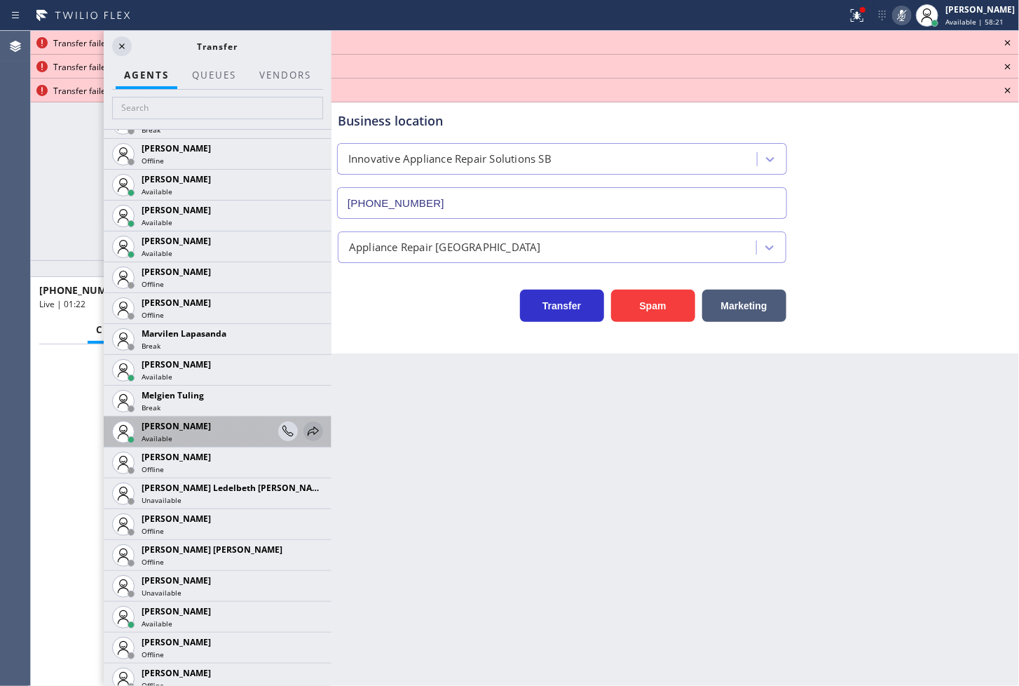
click at [305, 426] on icon at bounding box center [313, 431] width 17 height 17
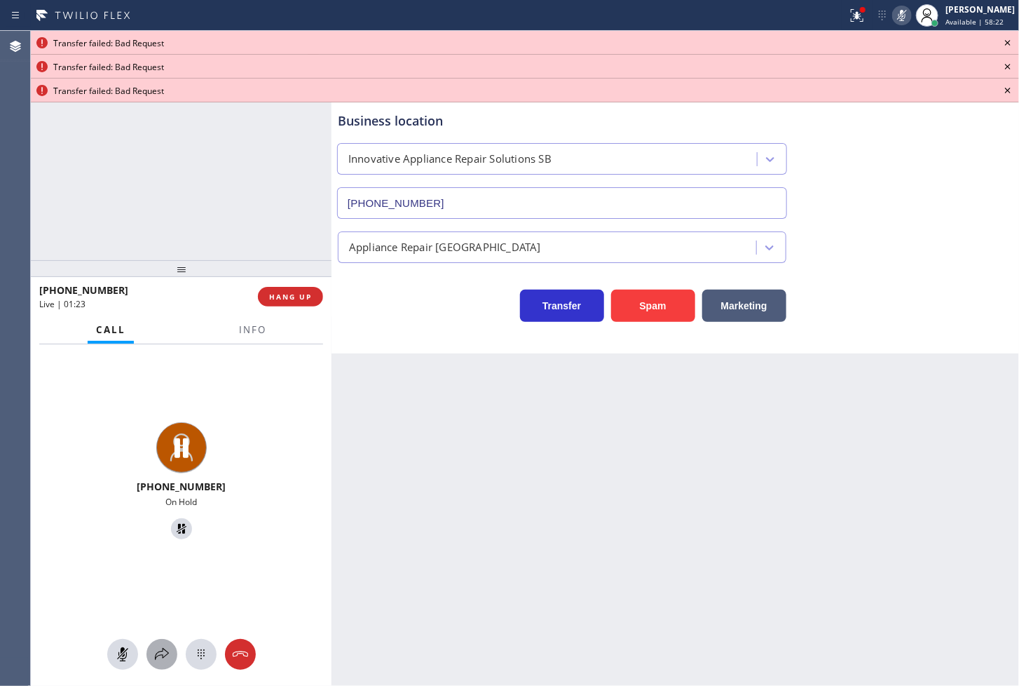
click at [159, 649] on icon at bounding box center [162, 654] width 17 height 17
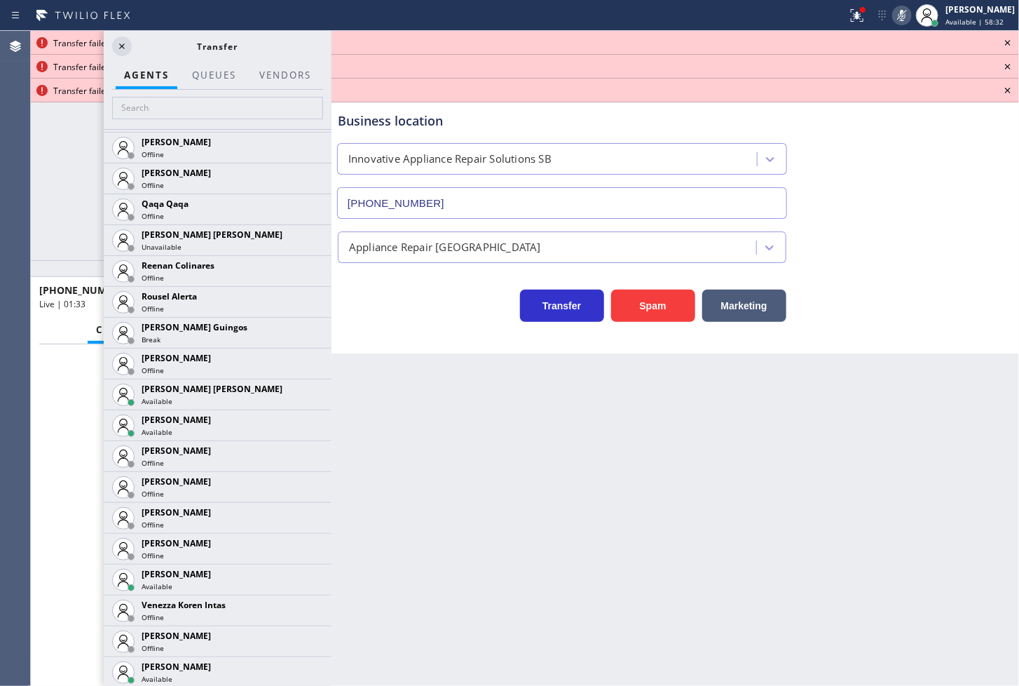
scroll to position [2898, 0]
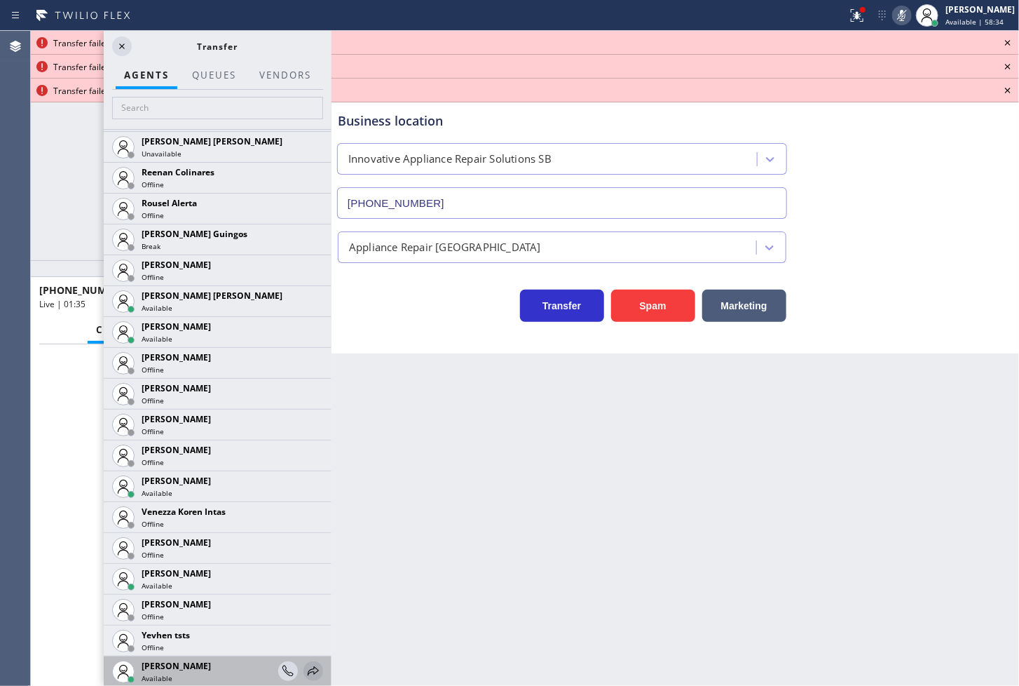
click at [305, 665] on icon at bounding box center [313, 671] width 17 height 17
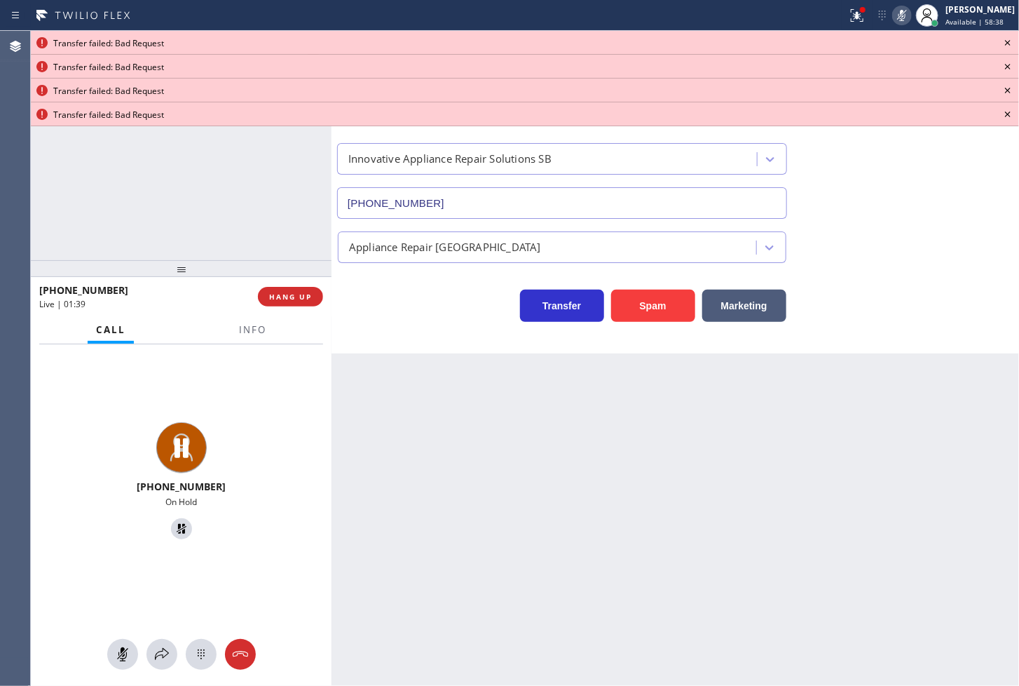
click at [1007, 36] on icon at bounding box center [1008, 42] width 17 height 17
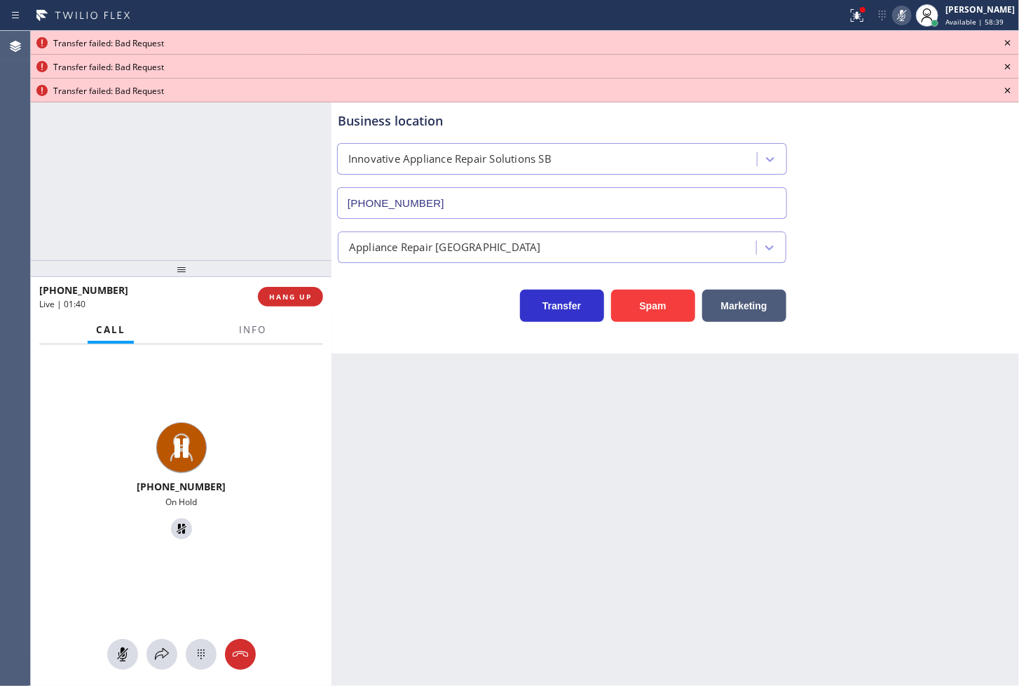
click at [1007, 36] on icon at bounding box center [1008, 42] width 17 height 17
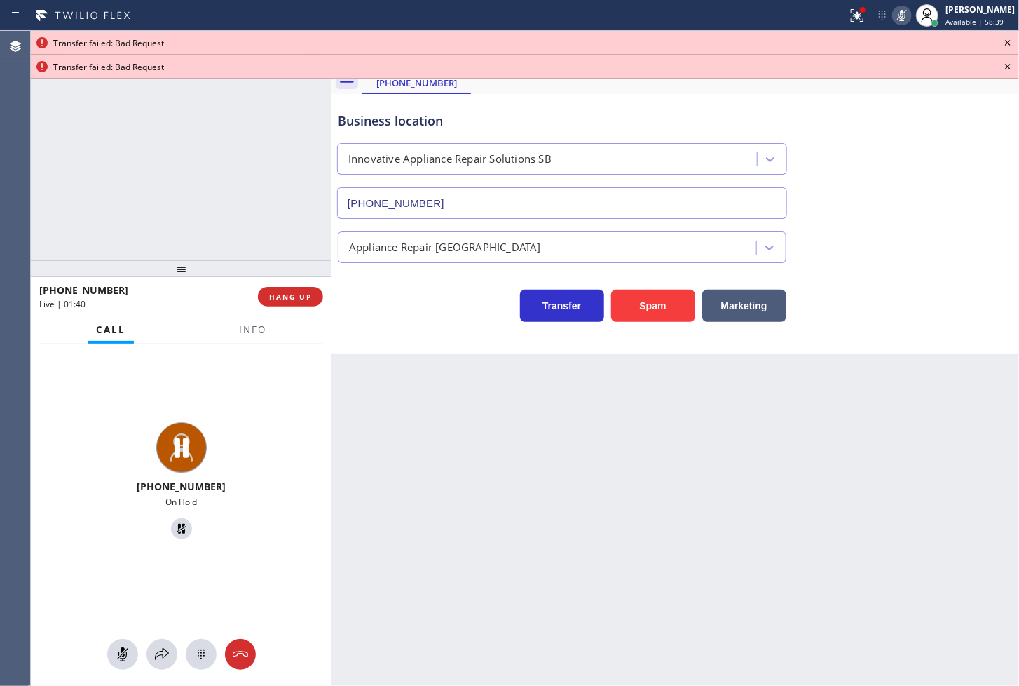
click at [1007, 36] on icon at bounding box center [1008, 42] width 17 height 17
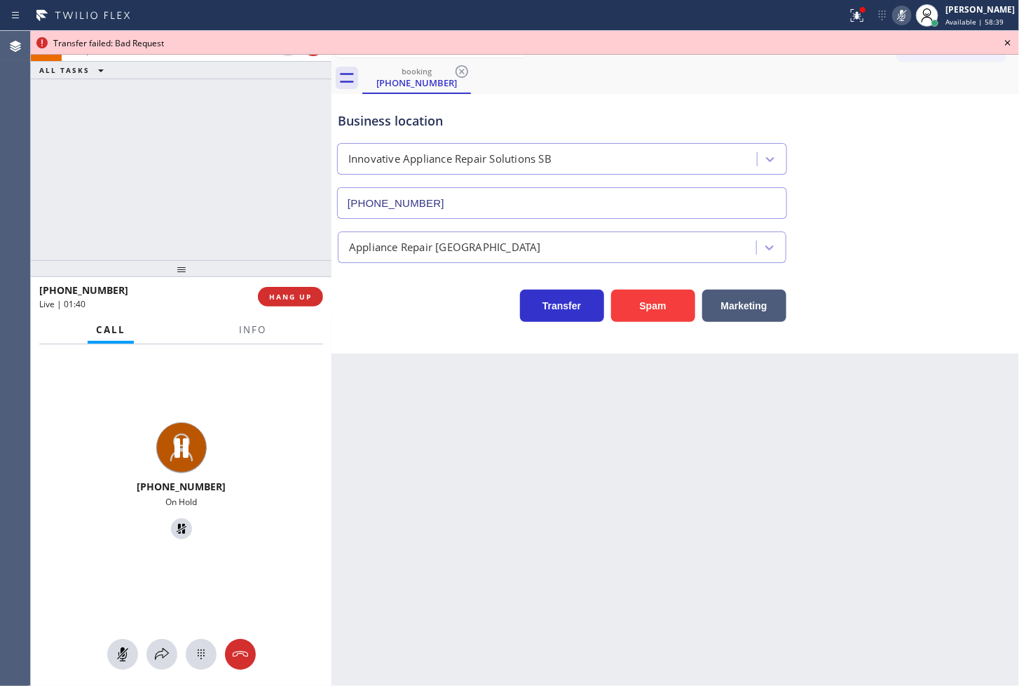
click at [1007, 36] on icon at bounding box center [1008, 42] width 17 height 17
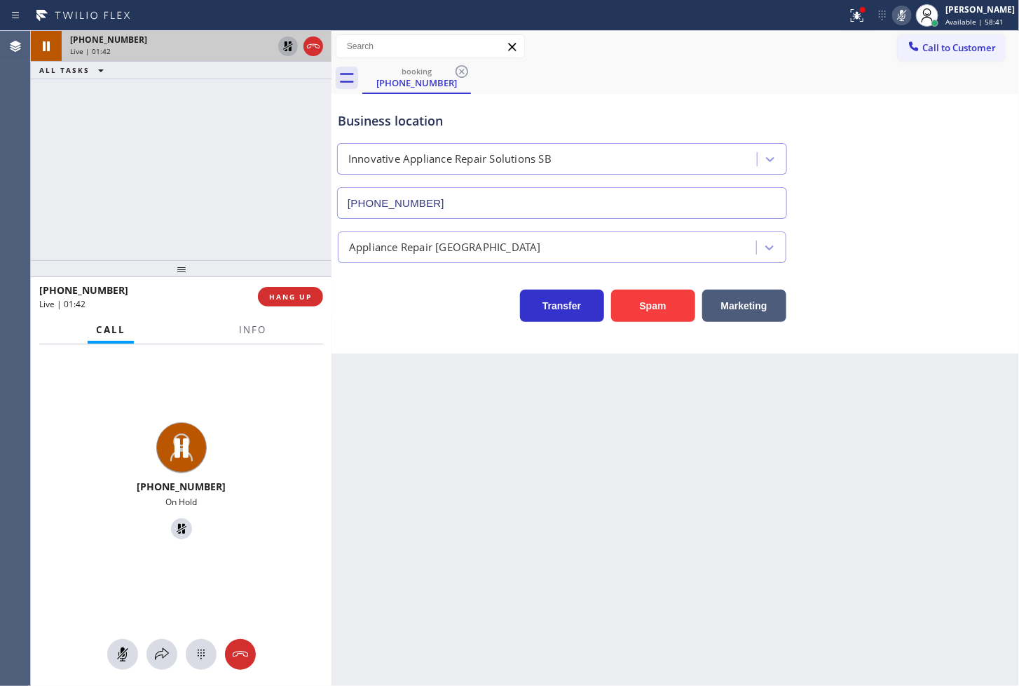
click at [286, 44] on icon at bounding box center [288, 46] width 10 height 10
click at [897, 16] on rect at bounding box center [902, 14] width 10 height 10
click at [891, 240] on div "Appliance Repair [GEOGRAPHIC_DATA]" at bounding box center [675, 244] width 681 height 37
drag, startPoint x: 109, startPoint y: 187, endPoint x: 304, endPoint y: 160, distance: 196.1
click at [120, 186] on div "+13236324096 Live | 01:45 ALL TASKS ALL TASKS ACTIVE TASKS TASKS IN WRAP UP" at bounding box center [181, 145] width 301 height 229
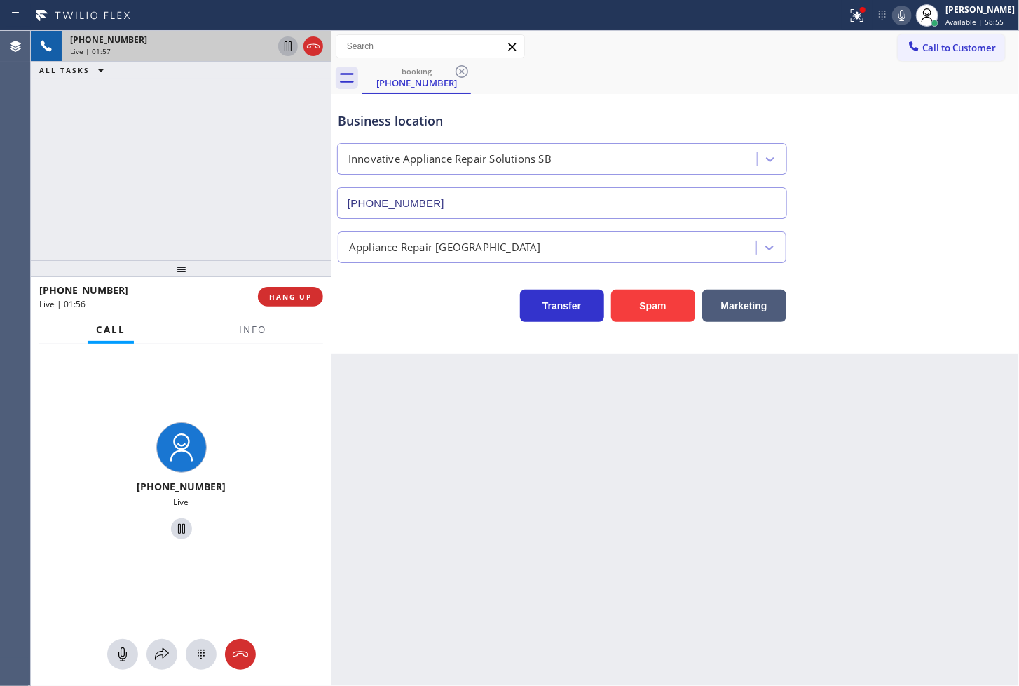
click at [299, 443] on div "+13236324096 Live" at bounding box center [181, 482] width 290 height 121
click at [258, 325] on span "Info" at bounding box center [252, 329] width 27 height 13
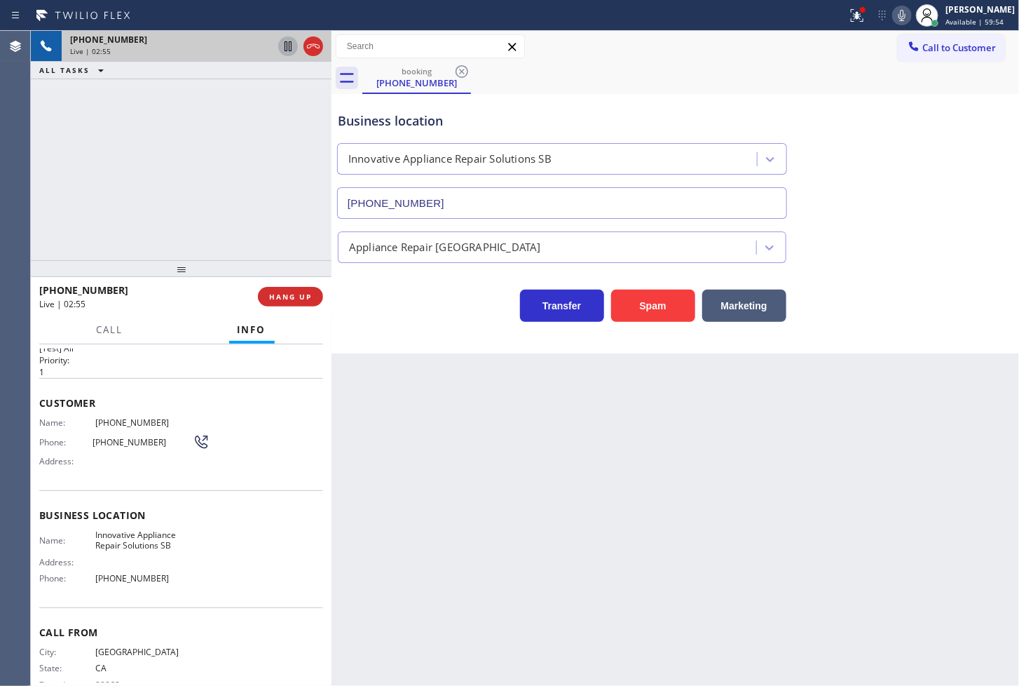
scroll to position [59, 0]
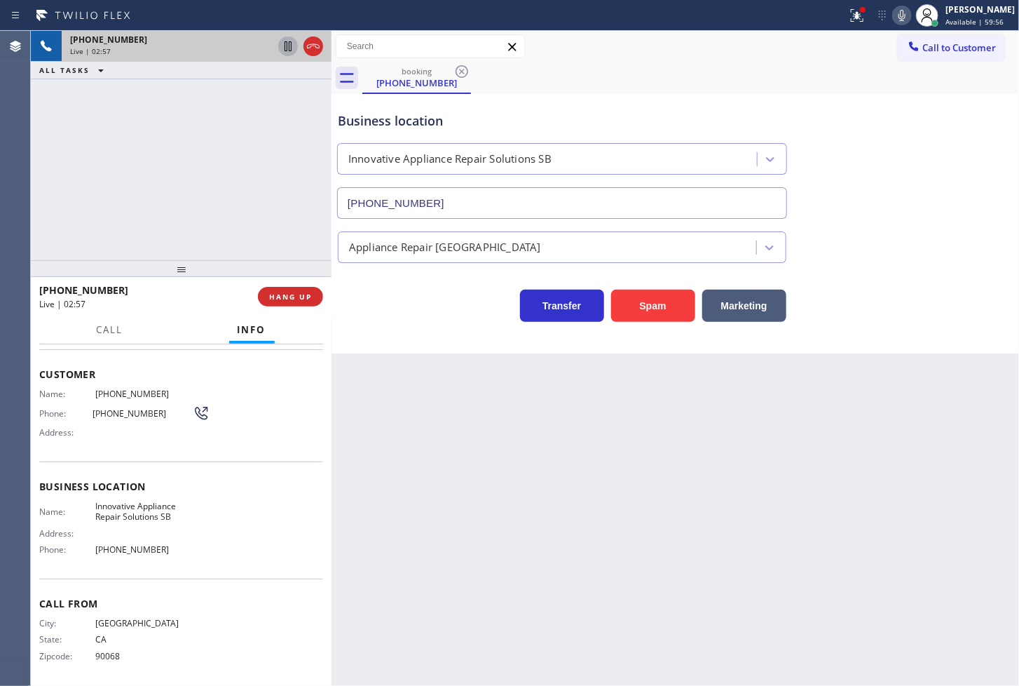
click at [460, 513] on div "Back to Dashboard Change Sender ID Customers Technicians Select a contact Outbo…" at bounding box center [676, 358] width 688 height 655
click at [192, 219] on div "+13236324096 Live | 03:02 ALL TASKS ALL TASKS ACTIVE TASKS TASKS IN WRAP UP" at bounding box center [181, 145] width 301 height 229
click at [353, 292] on div "Transfer Spam Marketing" at bounding box center [562, 302] width 454 height 39
click at [212, 214] on div "+13236324096 Live | 03:03 ALL TASKS ALL TASKS ACTIVE TASKS TASKS IN WRAP UP" at bounding box center [181, 145] width 301 height 229
click at [419, 297] on div "Transfer Spam Marketing" at bounding box center [562, 302] width 454 height 39
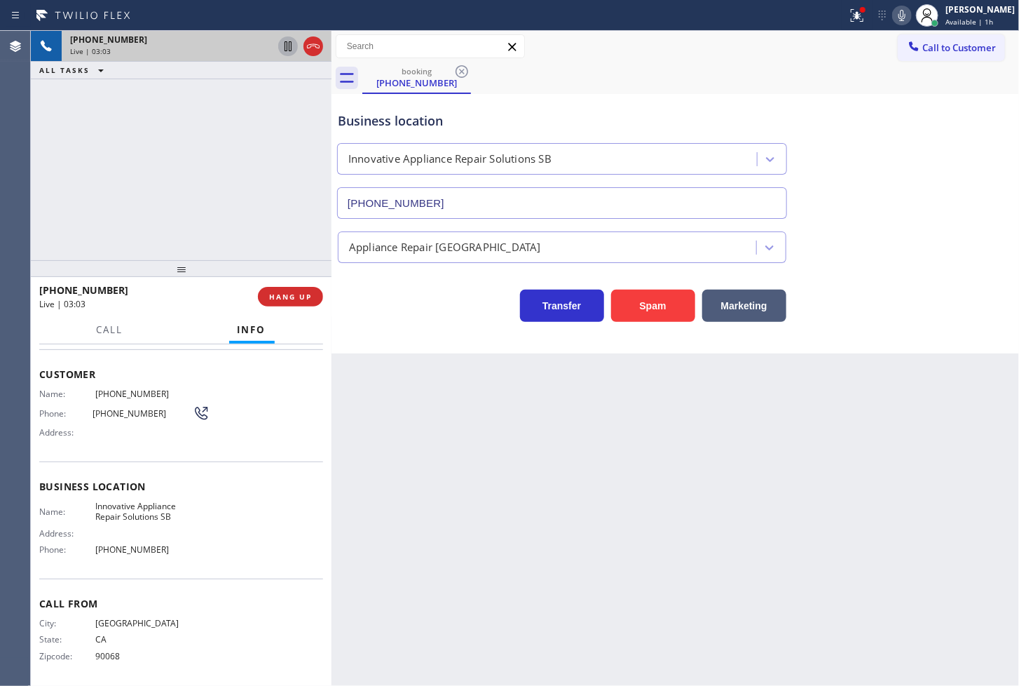
click at [201, 188] on div "+13236324096 Live | 03:03 ALL TASKS ALL TASKS ACTIVE TASKS TASKS IN WRAP UP" at bounding box center [181, 145] width 301 height 229
click at [318, 307] on div "+13236324096 Live | 03:03 HANG UP" at bounding box center [181, 296] width 284 height 36
click at [337, 302] on div "Transfer Spam Marketing" at bounding box center [562, 302] width 454 height 39
click at [410, 317] on div "Transfer Spam Marketing" at bounding box center [562, 302] width 454 height 39
click at [283, 247] on div "+13236324096 Live | 03:07 ALL TASKS ALL TASKS ACTIVE TASKS TASKS IN WRAP UP" at bounding box center [181, 145] width 301 height 229
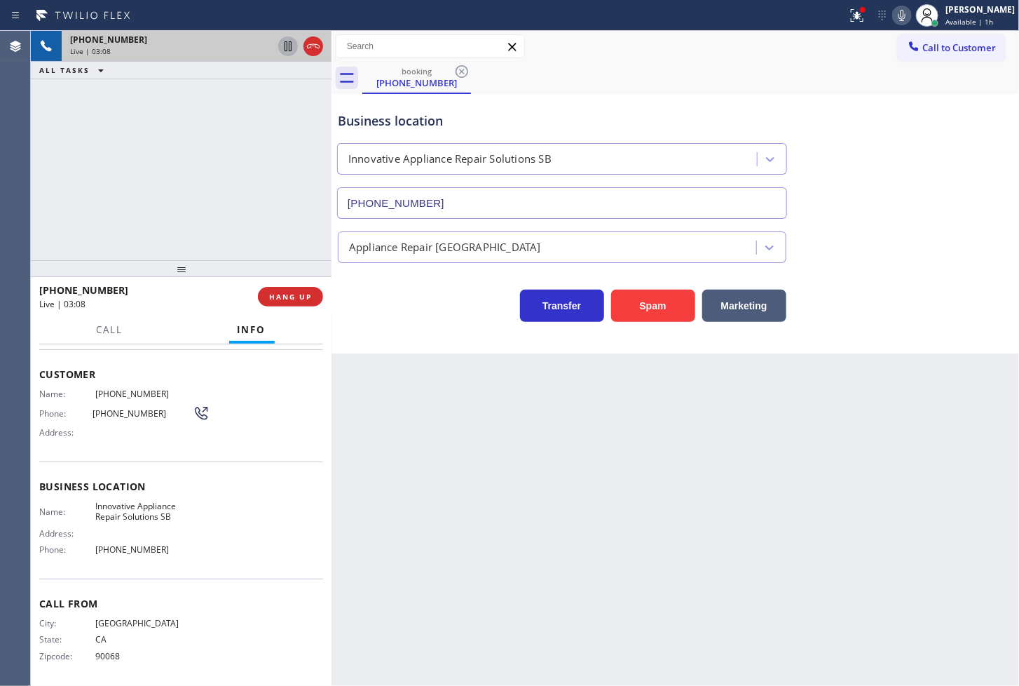
click at [402, 325] on div "Business location Innovative Appliance Repair Solutions SB (805) 261-2411 Appli…" at bounding box center [676, 223] width 688 height 259
click at [192, 195] on div "+13236324096 Live | 03:09 ALL TASKS ALL TASKS ACTIVE TASKS TASKS IN WRAP UP" at bounding box center [181, 145] width 301 height 229
click at [367, 309] on div "Transfer Spam Marketing" at bounding box center [562, 302] width 454 height 39
drag, startPoint x: 389, startPoint y: 313, endPoint x: 852, endPoint y: 250, distance: 467.0
click at [398, 310] on div "Transfer Spam Marketing" at bounding box center [562, 302] width 454 height 39
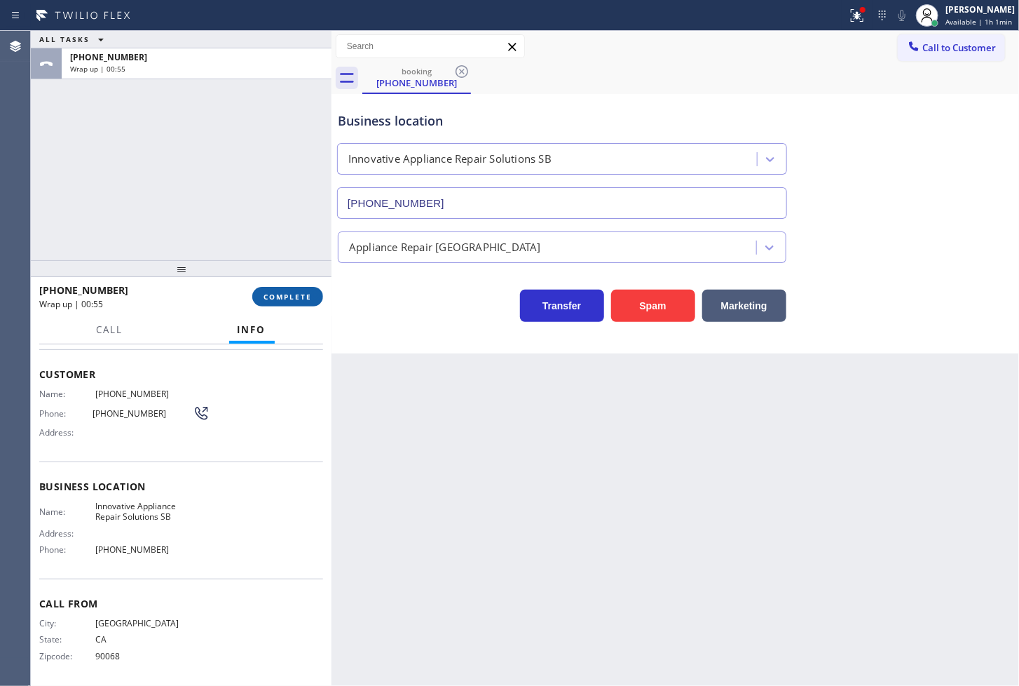
click at [301, 299] on span "COMPLETE" at bounding box center [288, 297] width 48 height 10
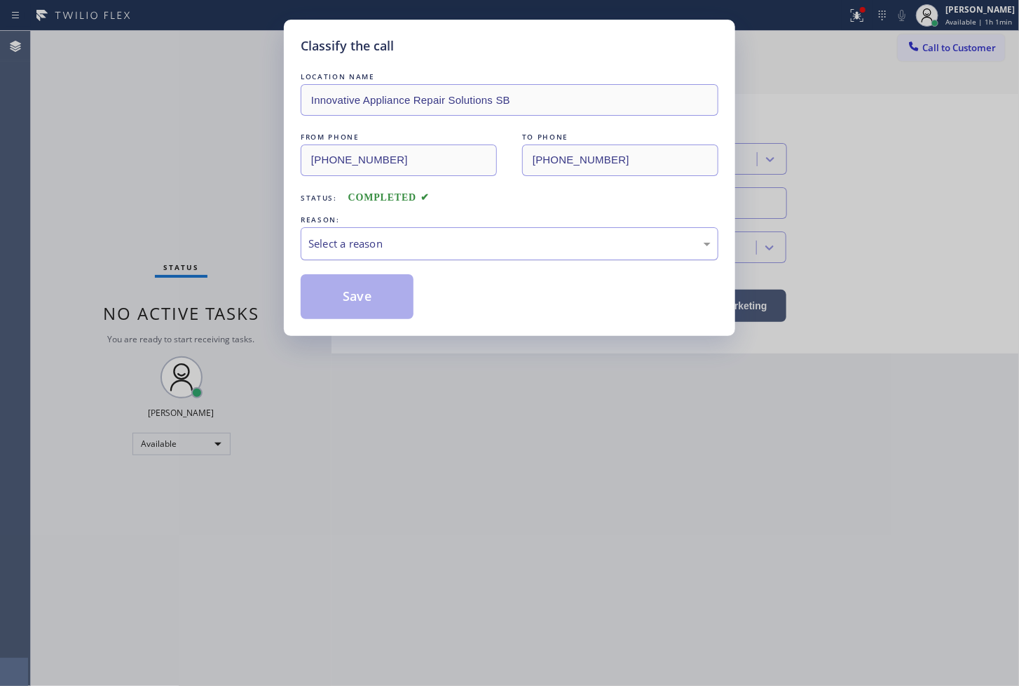
click at [394, 243] on div "Select a reason" at bounding box center [510, 244] width 402 height 16
click at [370, 302] on button "Save" at bounding box center [357, 296] width 113 height 45
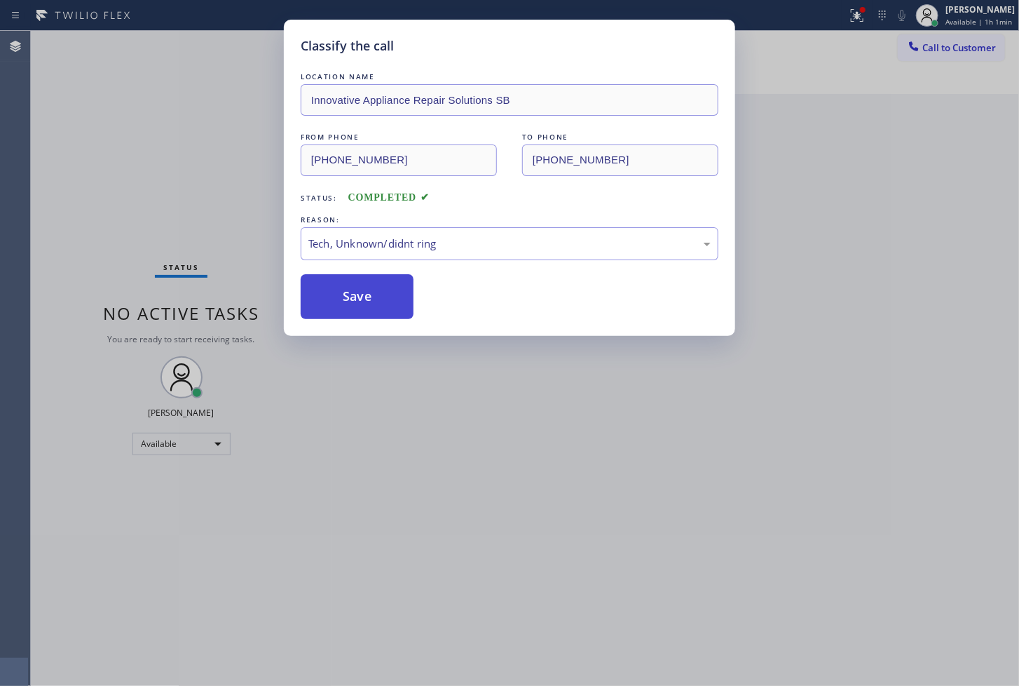
click at [370, 300] on button "Save" at bounding box center [357, 296] width 113 height 45
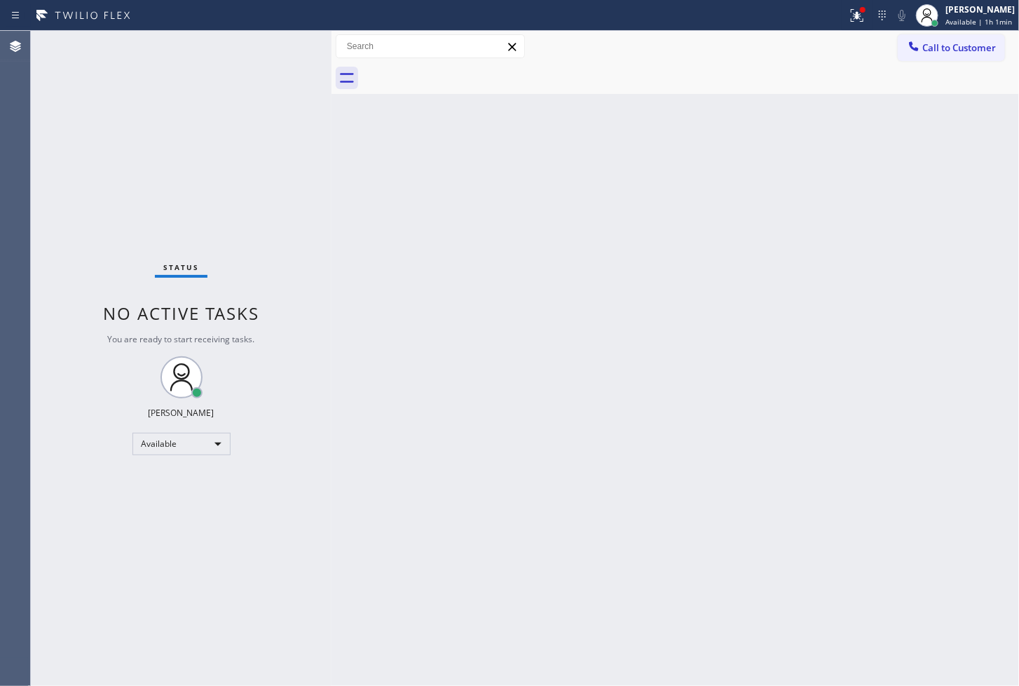
drag, startPoint x: 842, startPoint y: 12, endPoint x: 836, endPoint y: 46, distance: 34.8
click at [849, 12] on icon at bounding box center [857, 15] width 17 height 17
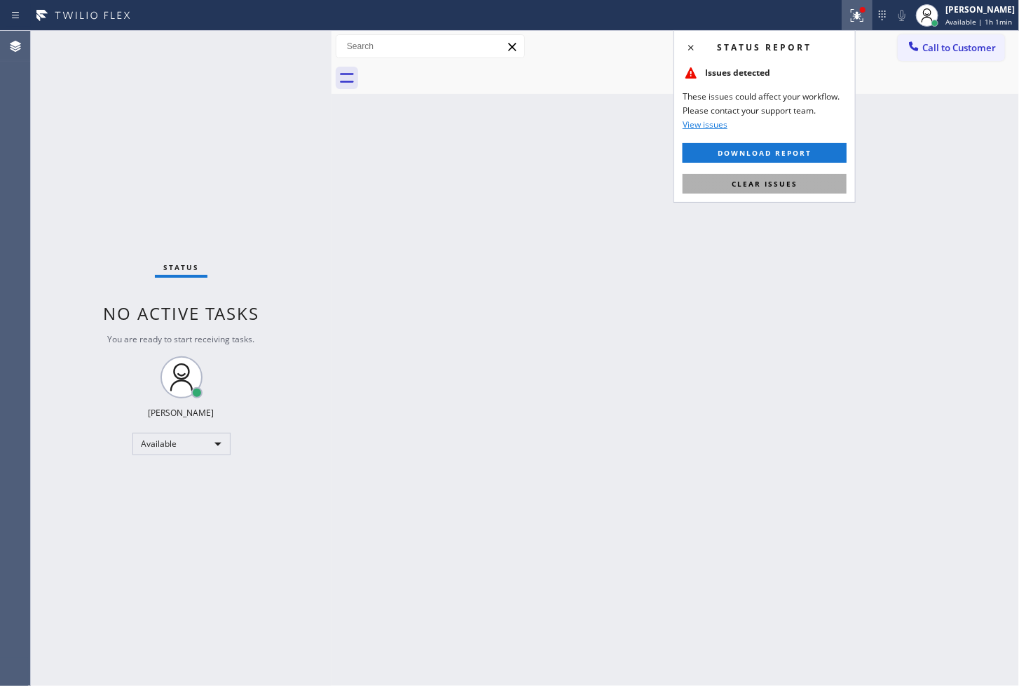
click at [829, 187] on button "Clear issues" at bounding box center [765, 184] width 164 height 20
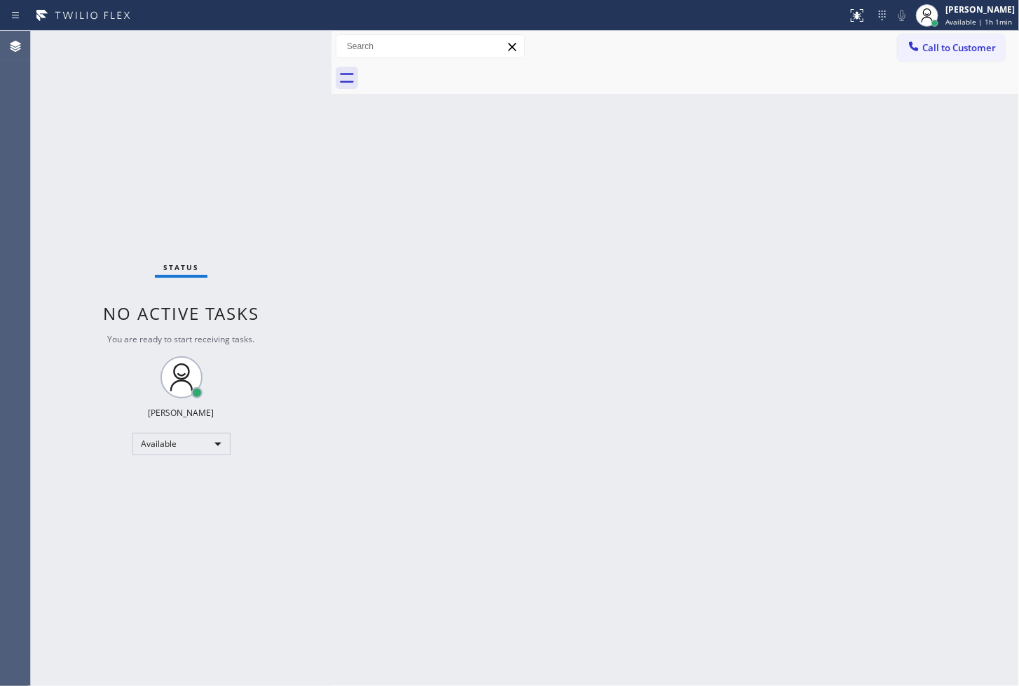
click at [358, 217] on div "Back to Dashboard Change Sender ID Customers Technicians Select a contact Outbo…" at bounding box center [676, 358] width 688 height 655
drag, startPoint x: 291, startPoint y: 166, endPoint x: 232, endPoint y: 1, distance: 175.0
click at [290, 158] on div "Status No active tasks You are ready to start receiving tasks. [PERSON_NAME]" at bounding box center [181, 358] width 301 height 655
click at [278, 52] on div "Status No active tasks You are ready to start receiving tasks. [PERSON_NAME]" at bounding box center [181, 358] width 301 height 655
click at [58, 368] on div "Status No active tasks You are ready to start receiving tasks. [PERSON_NAME]" at bounding box center [181, 358] width 301 height 655
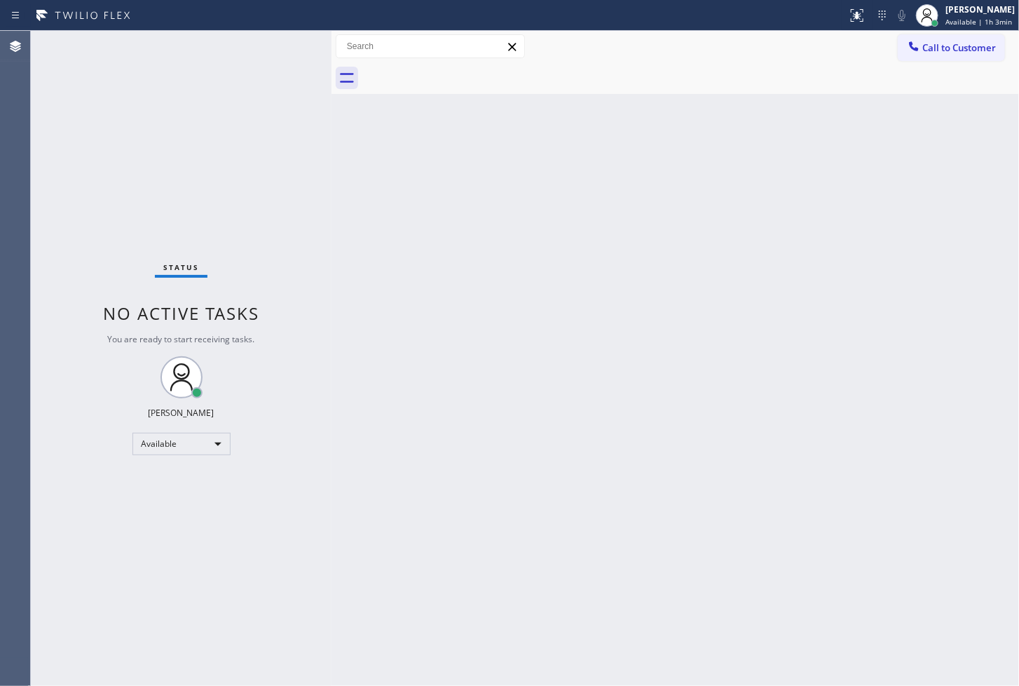
click at [223, 79] on div "Status No active tasks You are ready to start receiving tasks. [PERSON_NAME]" at bounding box center [181, 358] width 301 height 655
click at [288, 46] on div "Status No active tasks You are ready to start receiving tasks. [PERSON_NAME]" at bounding box center [181, 358] width 301 height 655
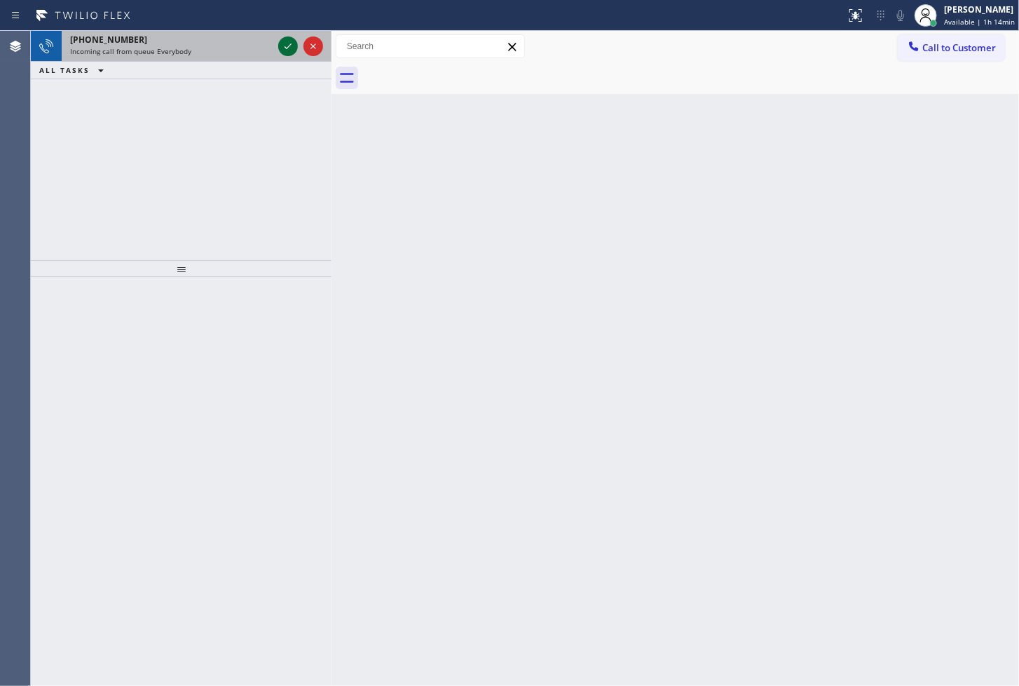
click at [288, 46] on icon at bounding box center [288, 46] width 17 height 17
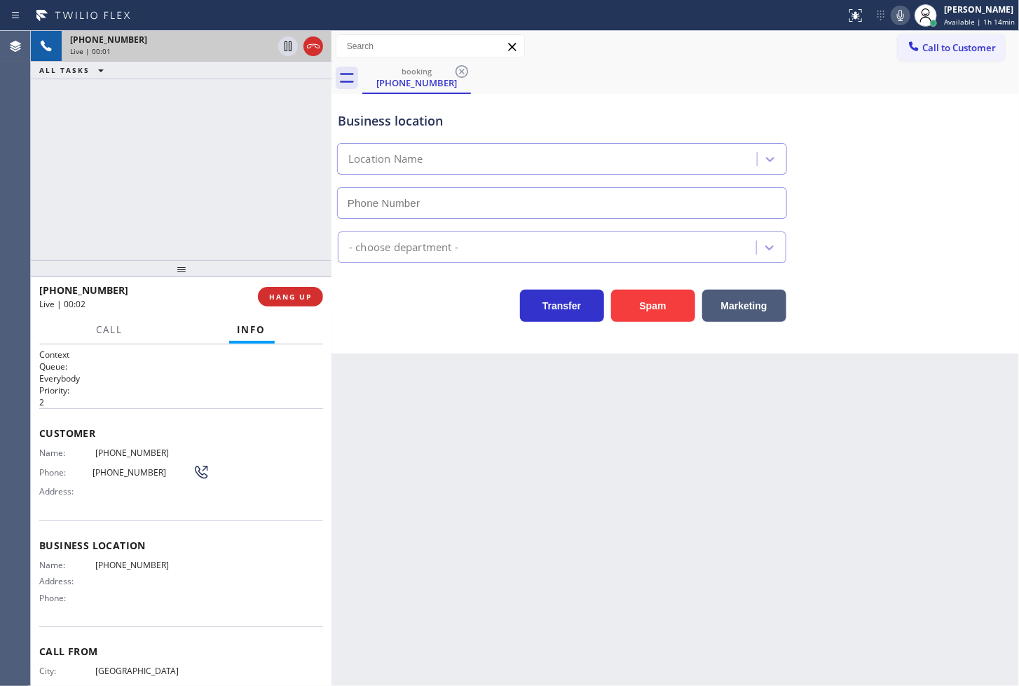
click at [205, 172] on div "+13238422491 Live | 00:01 ALL TASKS ALL TASKS ACTIVE TASKS TASKS IN WRAP UP" at bounding box center [181, 145] width 301 height 229
click at [463, 351] on div "Business location Location Name - choose department - Transfer Spam Marketing" at bounding box center [676, 223] width 688 height 259
click at [128, 333] on button "Call" at bounding box center [109, 329] width 43 height 27
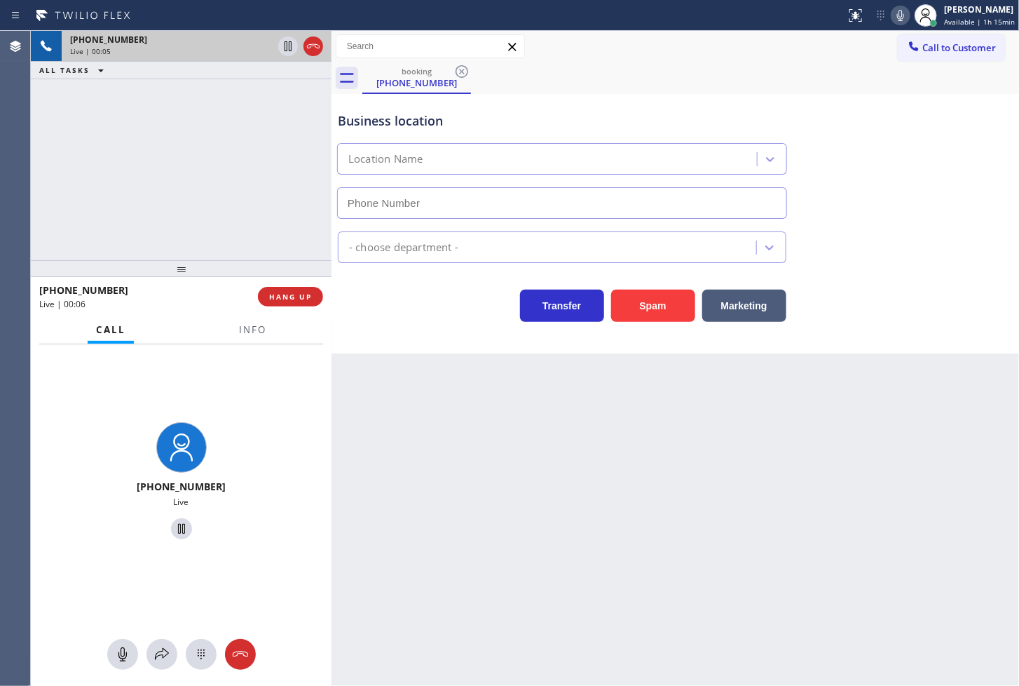
click at [893, 15] on icon at bounding box center [901, 15] width 17 height 17
click at [303, 297] on span "HANG UP" at bounding box center [290, 297] width 43 height 10
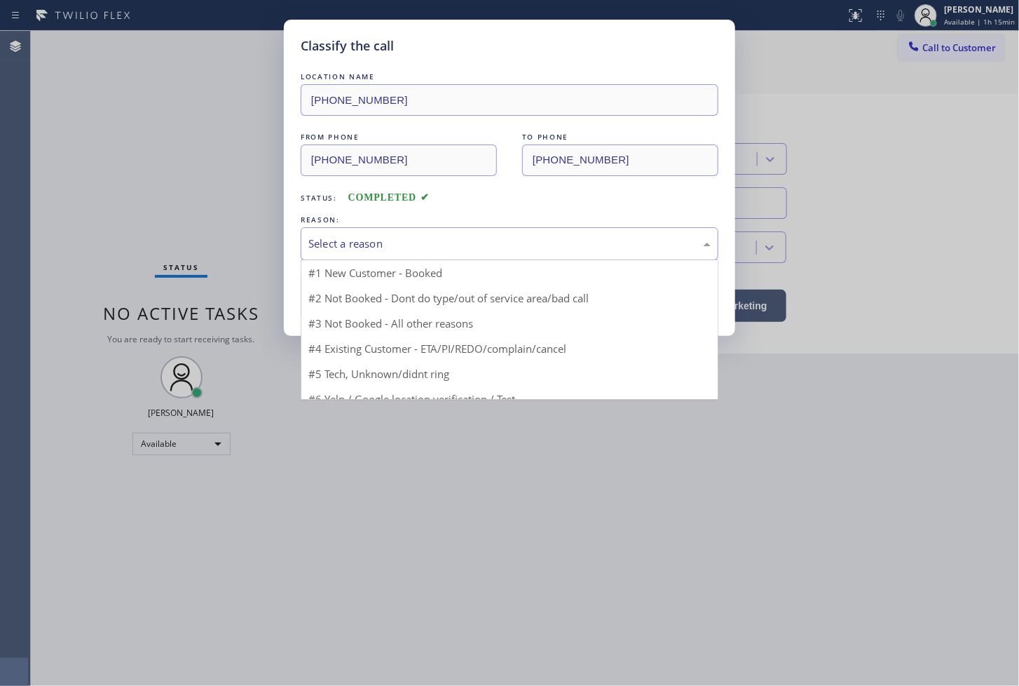
click at [423, 241] on div "Select a reason" at bounding box center [510, 244] width 402 height 16
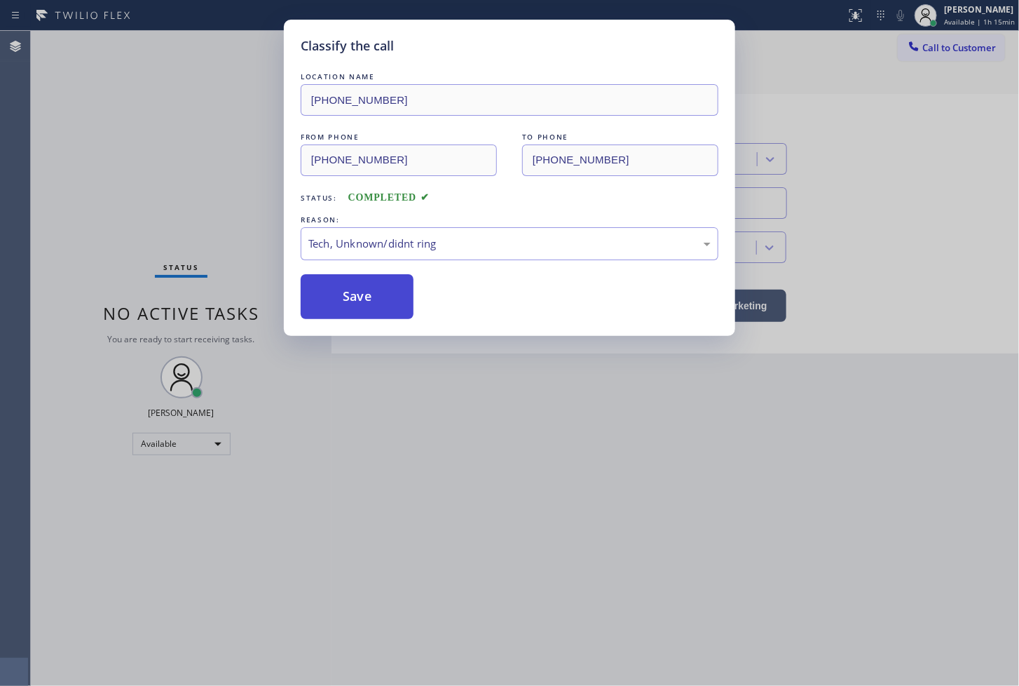
click at [373, 293] on button "Save" at bounding box center [357, 296] width 113 height 45
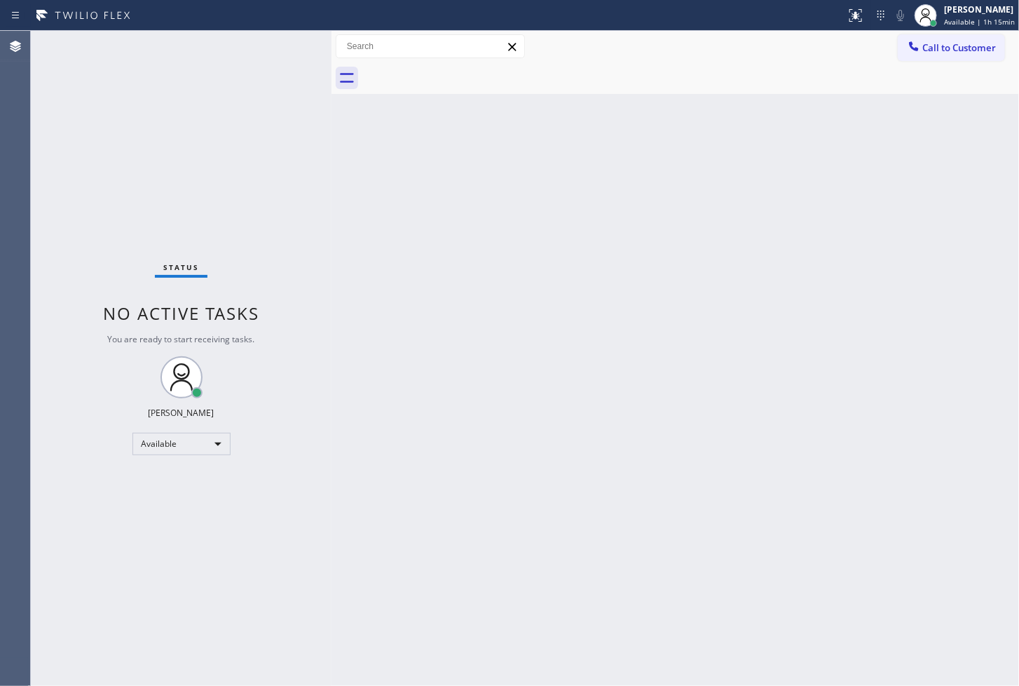
click at [258, 72] on div "Status No active tasks You are ready to start receiving tasks. [PERSON_NAME]" at bounding box center [181, 358] width 301 height 655
click at [271, 36] on div "Status No active tasks You are ready to start receiving tasks. [PERSON_NAME]" at bounding box center [181, 358] width 301 height 655
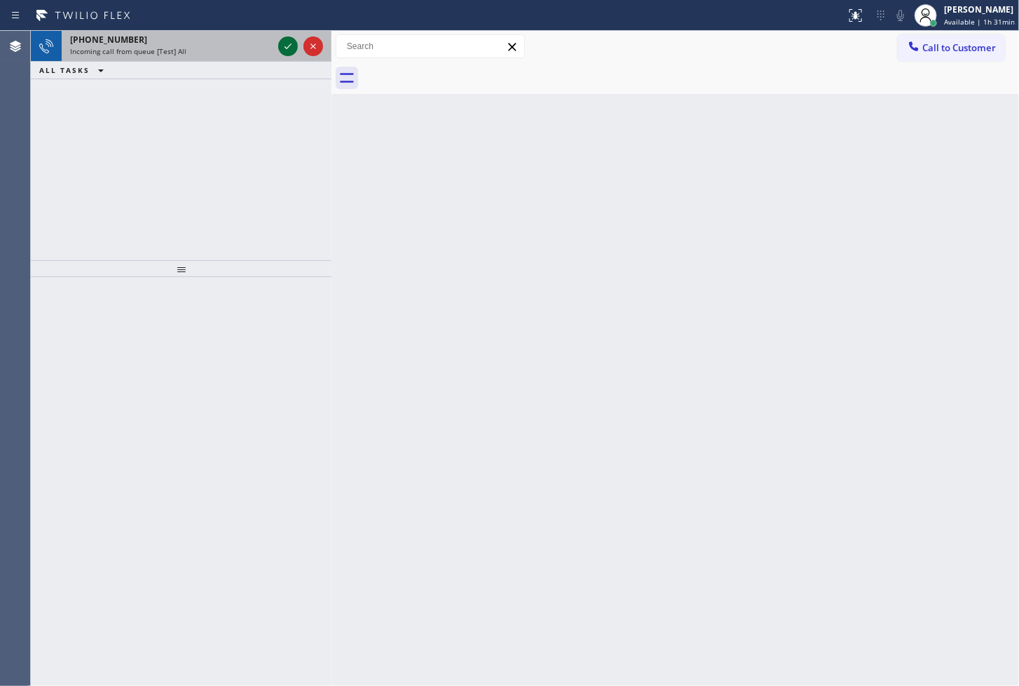
click at [290, 46] on icon at bounding box center [288, 46] width 17 height 17
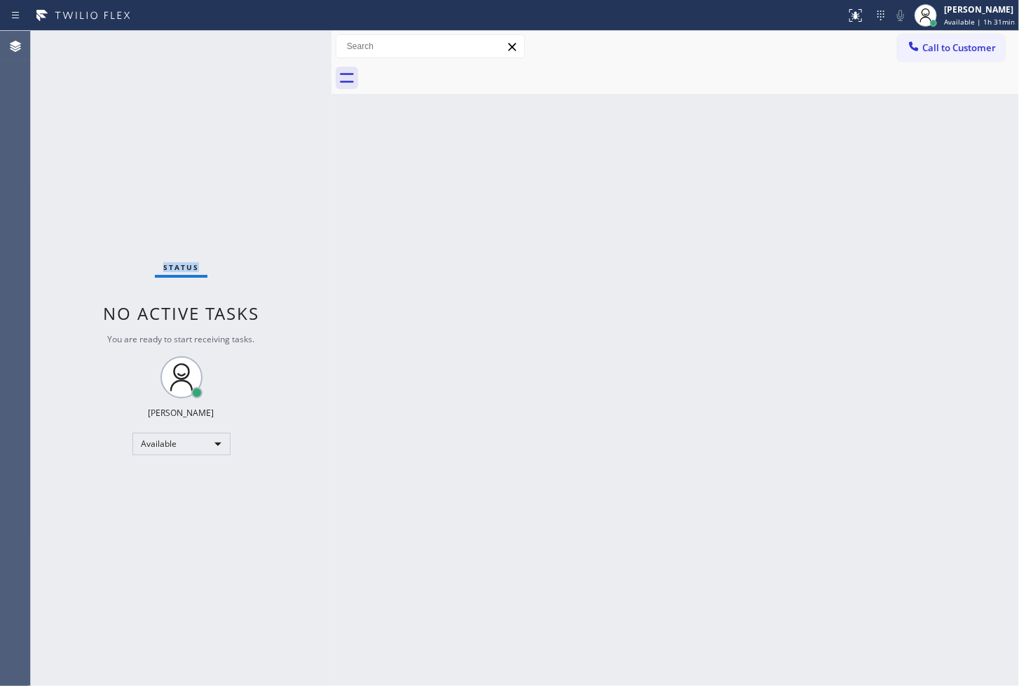
click at [290, 46] on div "Status No active tasks You are ready to start receiving tasks. [PERSON_NAME]" at bounding box center [181, 358] width 301 height 655
click at [853, 22] on div at bounding box center [856, 15] width 31 height 17
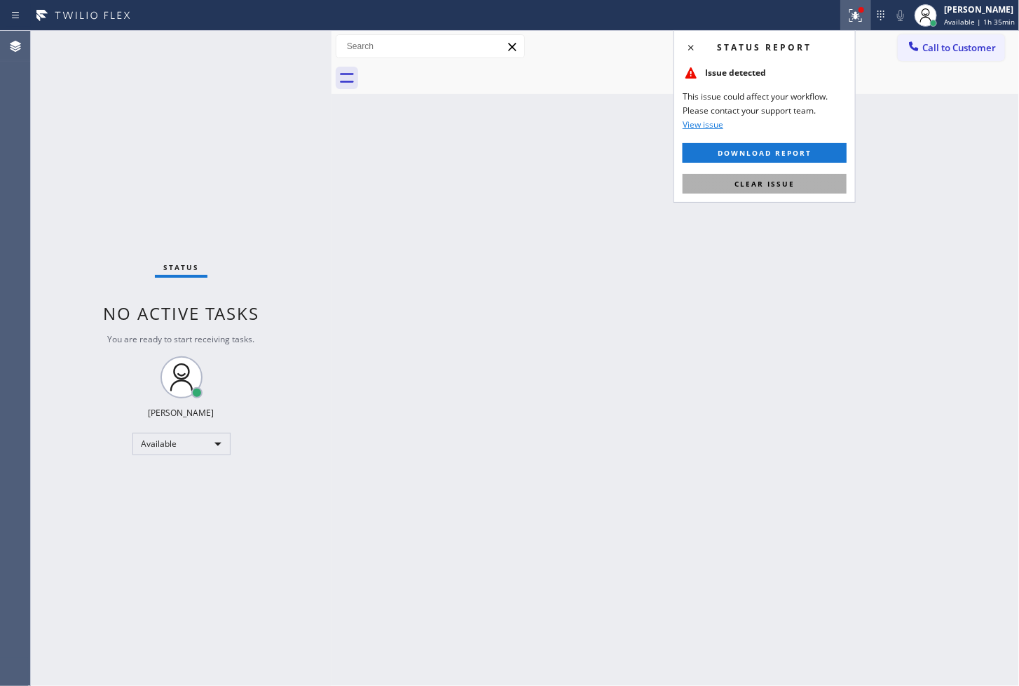
click at [803, 177] on button "Clear issue" at bounding box center [765, 184] width 164 height 20
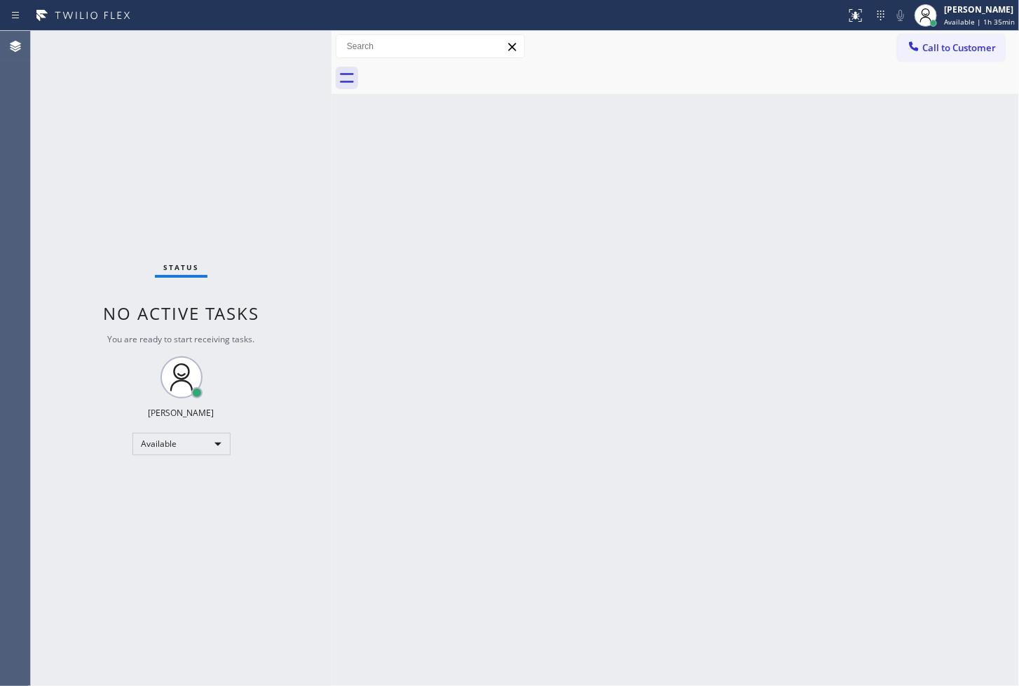
drag, startPoint x: 722, startPoint y: 339, endPoint x: 933, endPoint y: 135, distance: 293.6
click at [731, 327] on div "Back to Dashboard Change Sender ID Customers Technicians Select a contact Outbo…" at bounding box center [676, 358] width 688 height 655
click at [267, 52] on div "Status No active tasks You are ready to start receiving tasks. [PERSON_NAME]" at bounding box center [181, 358] width 301 height 655
click at [734, 482] on div "Back to Dashboard Change Sender ID Customers Technicians Select a contact Outbo…" at bounding box center [676, 358] width 688 height 655
drag, startPoint x: 257, startPoint y: 232, endPoint x: 248, endPoint y: 102, distance: 130.0
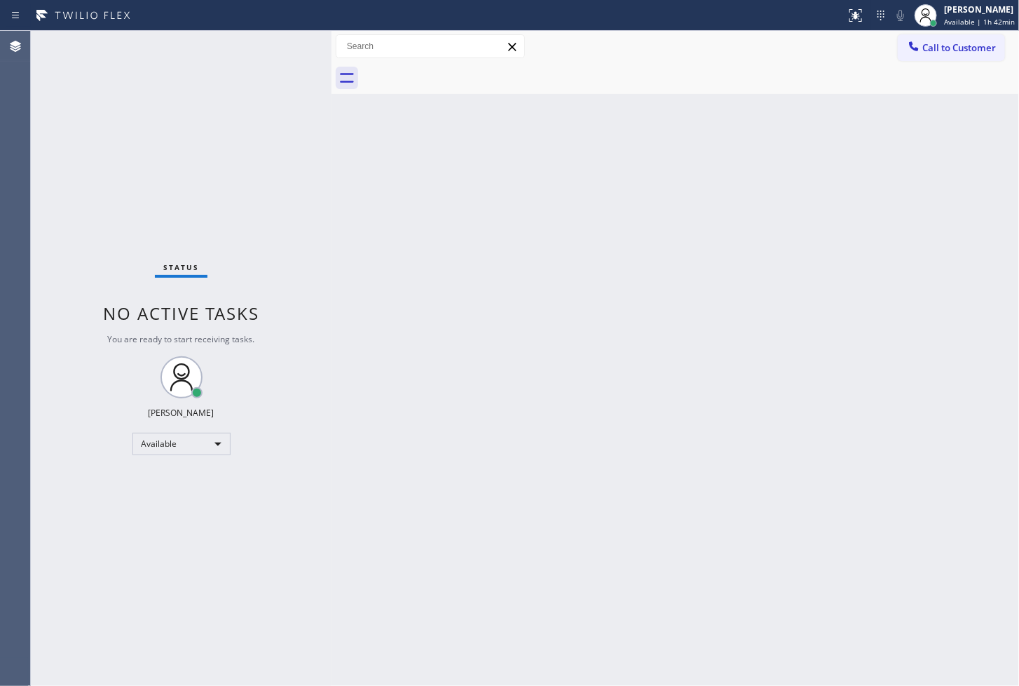
click at [250, 215] on div "Status No active tasks You are ready to start receiving tasks. [PERSON_NAME]" at bounding box center [181, 358] width 301 height 655
click at [270, 65] on div "Status No active tasks You are ready to start receiving tasks. [PERSON_NAME]" at bounding box center [181, 358] width 301 height 655
click at [45, 460] on div "Status No active tasks You are ready to start receiving tasks. [PERSON_NAME]" at bounding box center [181, 358] width 301 height 655
click at [204, 439] on div "Available" at bounding box center [182, 444] width 98 height 22
click at [191, 510] on li "Break" at bounding box center [180, 515] width 95 height 17
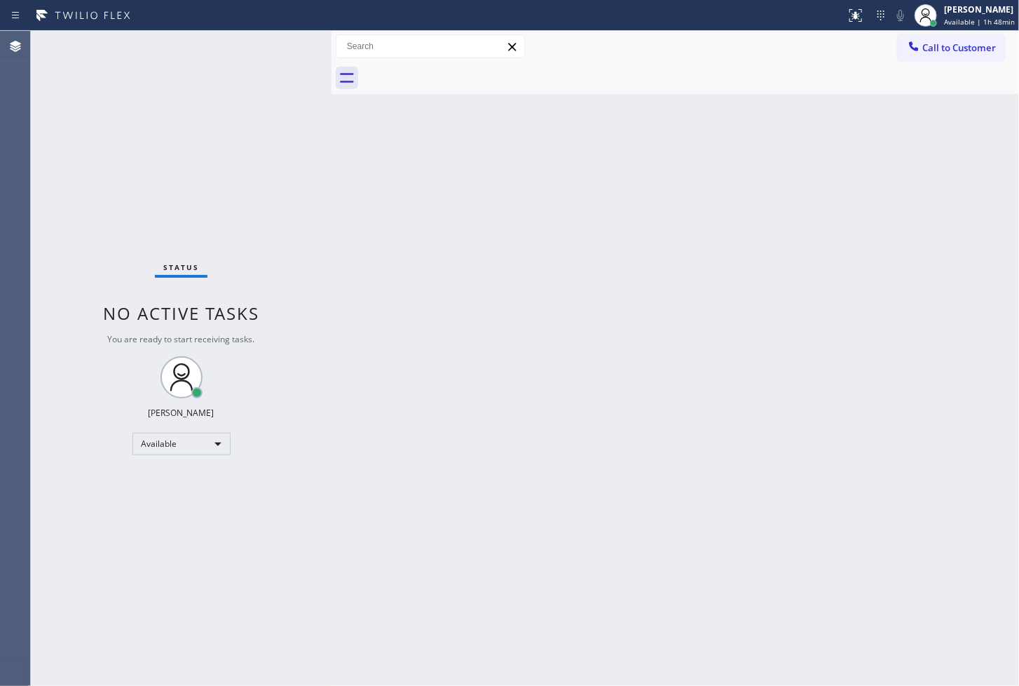
click at [397, 383] on div "Back to Dashboard Change Sender ID Customers Technicians Select a contact Outbo…" at bounding box center [676, 358] width 688 height 655
click at [290, 91] on div "Status No active tasks You are ready to start receiving tasks. [PERSON_NAME]" at bounding box center [181, 358] width 301 height 655
click at [71, 513] on div "Status No active tasks Change activity state to start receiving tasks. [PERSON_…" at bounding box center [181, 358] width 301 height 655
click at [212, 449] on div "Break" at bounding box center [182, 444] width 98 height 22
click at [193, 477] on li "Available" at bounding box center [180, 480] width 95 height 17
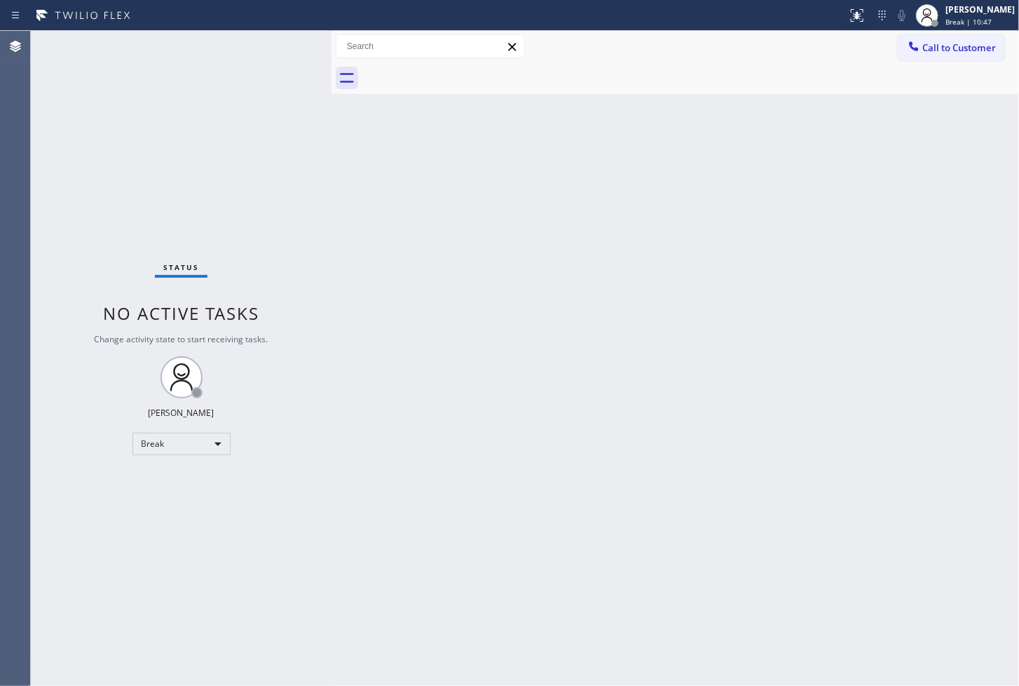
click at [397, 295] on div "Back to Dashboard Change Sender ID Customers Technicians Select a contact Outbo…" at bounding box center [676, 358] width 688 height 655
click at [276, 80] on div "Status No active tasks Change activity state to start receiving tasks. [PERSON_…" at bounding box center [181, 358] width 301 height 655
click at [283, 46] on div "Status No active tasks You are ready to start receiving tasks. [PERSON_NAME]" at bounding box center [181, 358] width 301 height 655
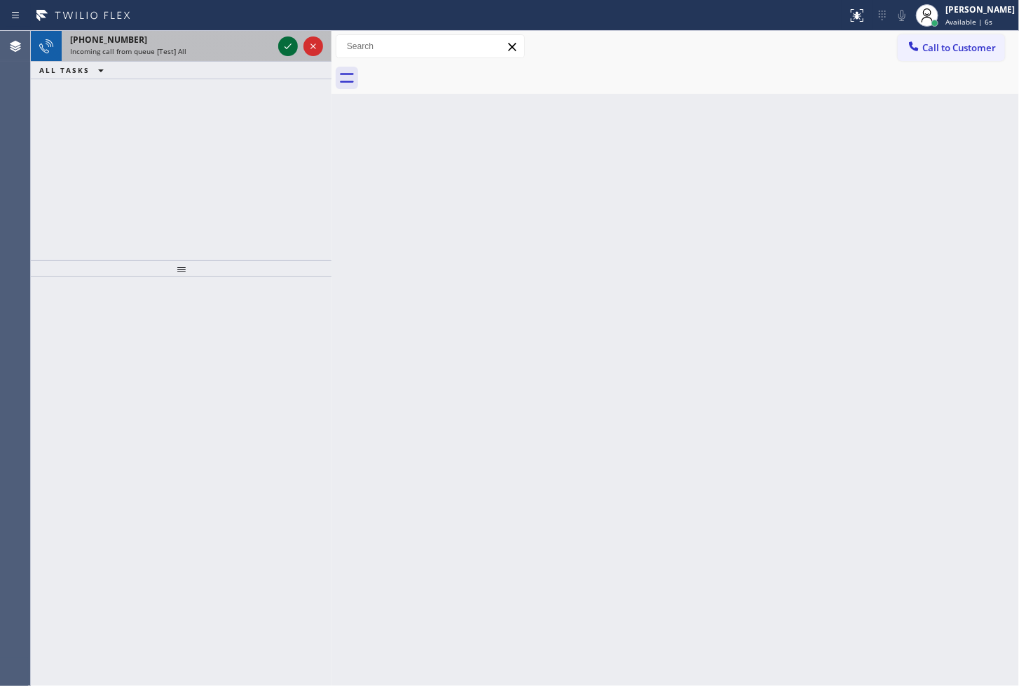
click at [288, 43] on icon at bounding box center [288, 46] width 17 height 17
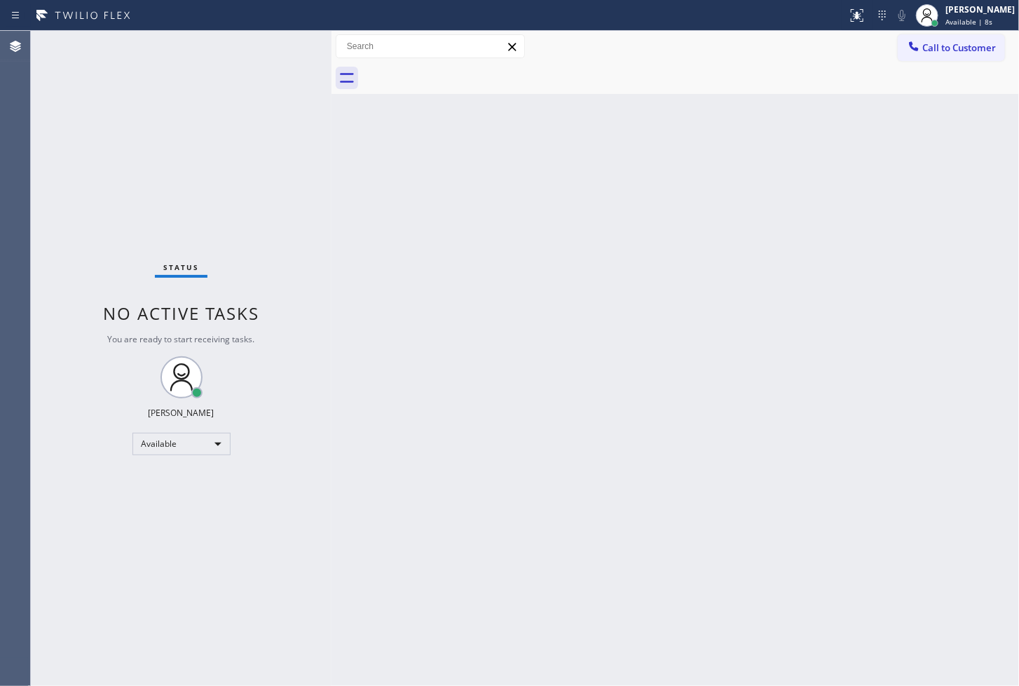
click at [288, 43] on div "Status No active tasks You are ready to start receiving tasks. [PERSON_NAME]" at bounding box center [181, 358] width 301 height 655
click at [291, 129] on div "Status No active tasks You are ready to start receiving tasks. [PERSON_NAME]" at bounding box center [181, 358] width 301 height 655
click at [265, 39] on div "Status No active tasks You are ready to start receiving tasks. [PERSON_NAME]" at bounding box center [181, 358] width 301 height 655
click at [302, 49] on div "Status No active tasks You are ready to start receiving tasks. [PERSON_NAME]" at bounding box center [181, 358] width 301 height 655
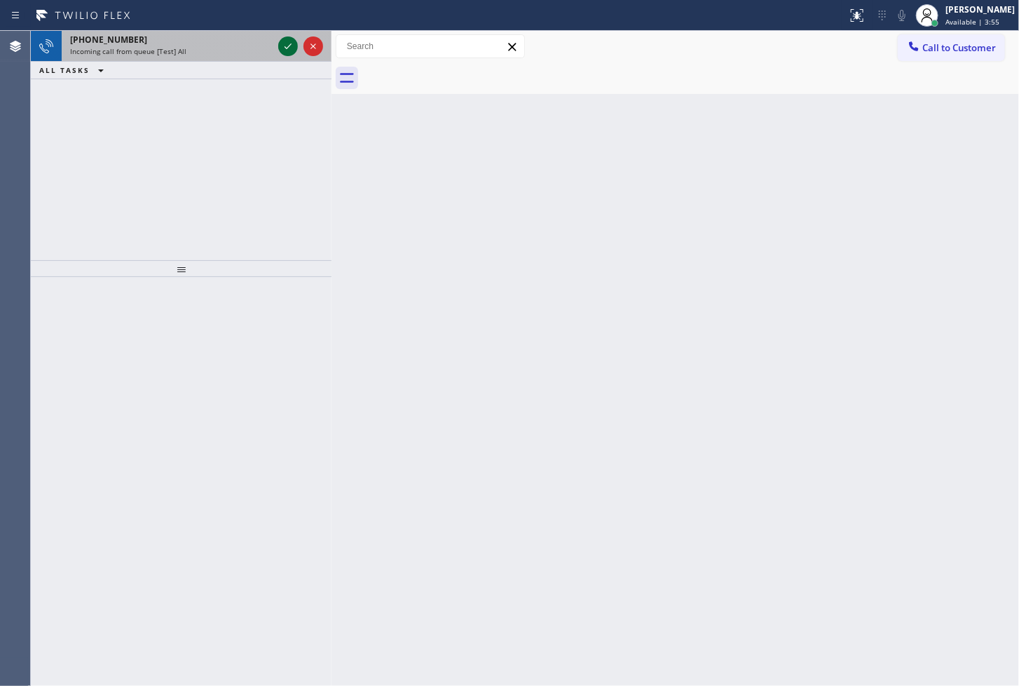
click at [283, 45] on icon at bounding box center [288, 46] width 17 height 17
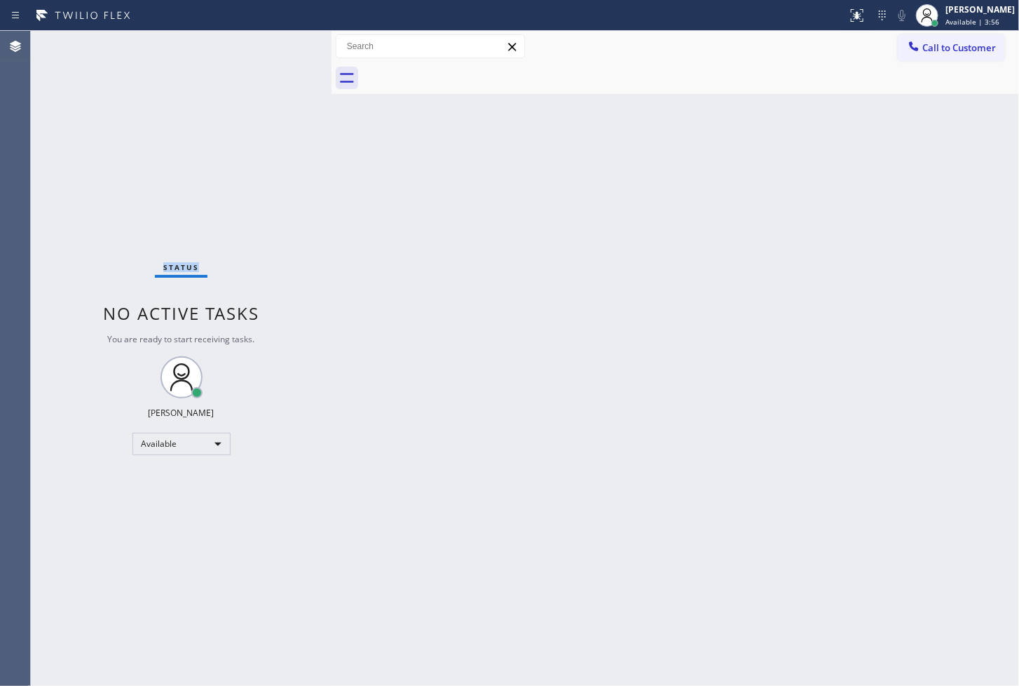
click at [283, 45] on div "Status No active tasks You are ready to start receiving tasks. [PERSON_NAME]" at bounding box center [181, 358] width 301 height 655
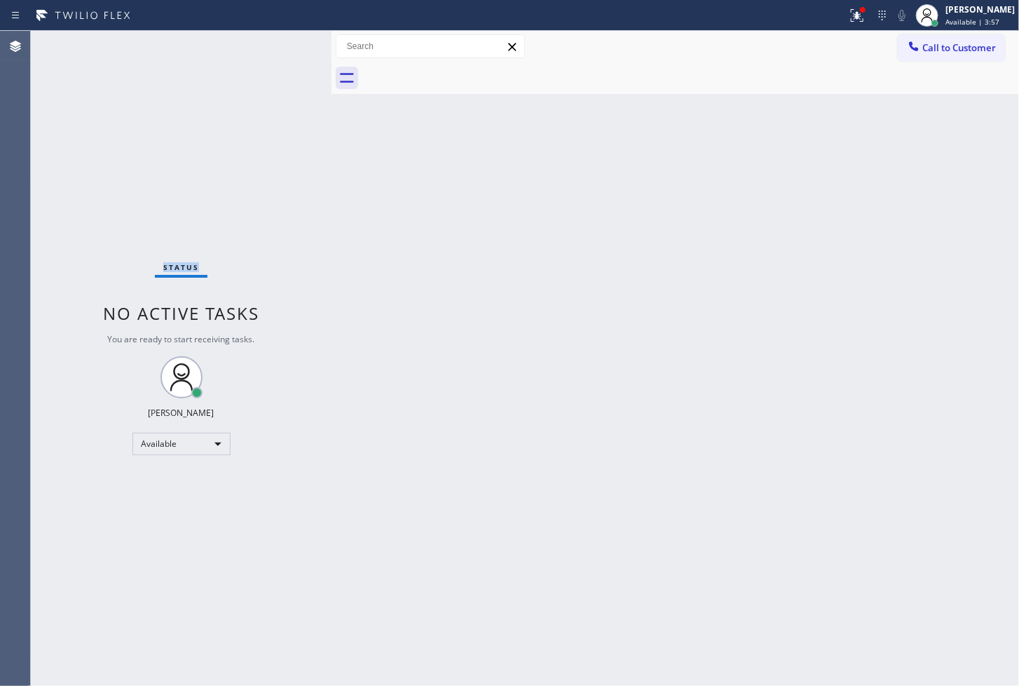
click at [283, 45] on div "Status No active tasks You are ready to start receiving tasks. [PERSON_NAME]" at bounding box center [181, 358] width 301 height 655
drag, startPoint x: 205, startPoint y: 264, endPoint x: 206, endPoint y: 249, distance: 15.4
click at [205, 262] on div "Status" at bounding box center [181, 269] width 53 height 15
click at [874, 12] on icon at bounding box center [882, 15] width 17 height 17
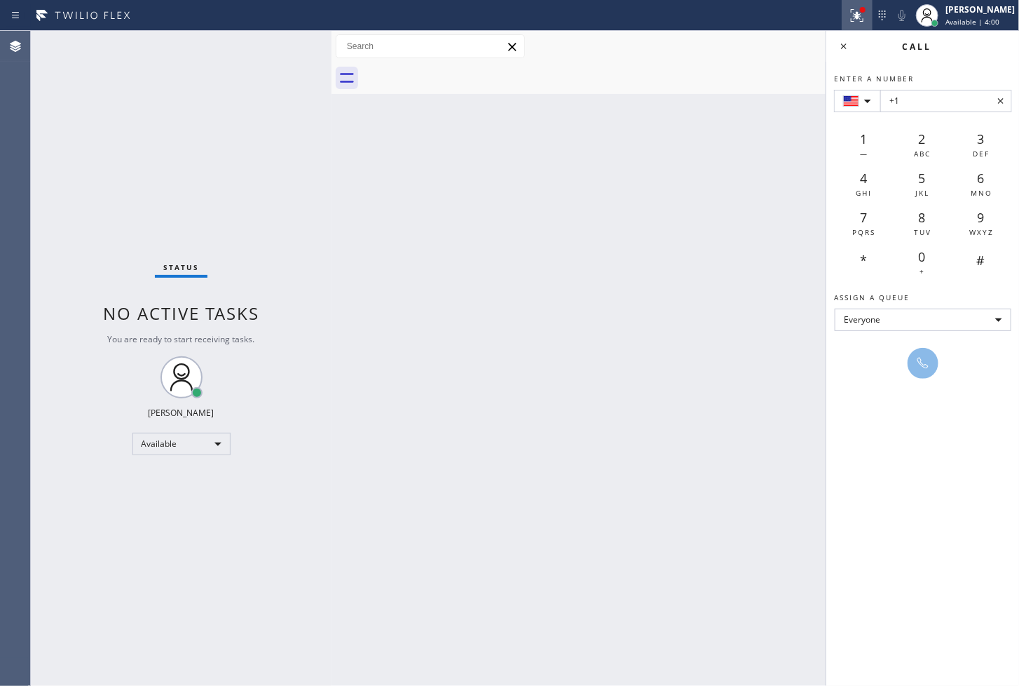
click at [851, 14] on icon at bounding box center [857, 15] width 13 height 13
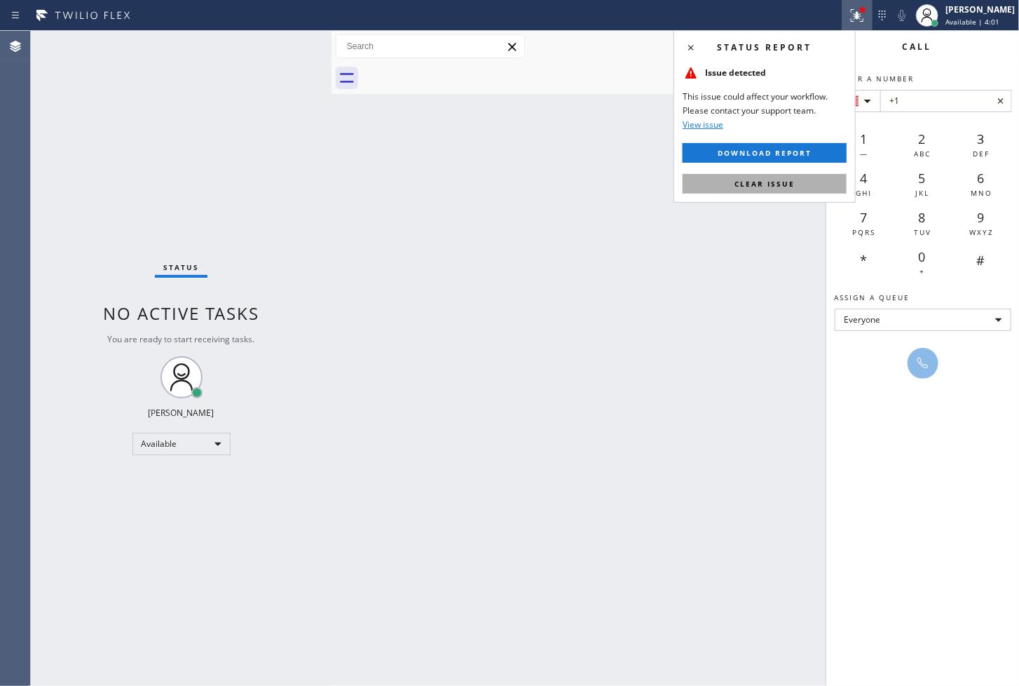
click at [798, 191] on button "Clear issue" at bounding box center [765, 184] width 164 height 20
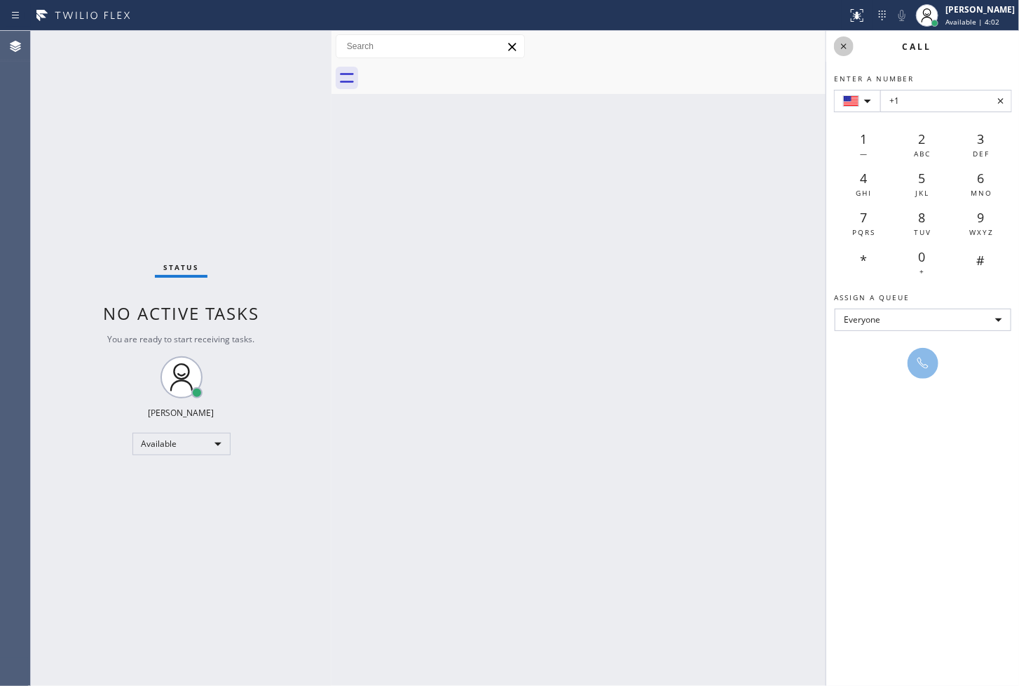
click at [846, 43] on icon at bounding box center [844, 46] width 17 height 17
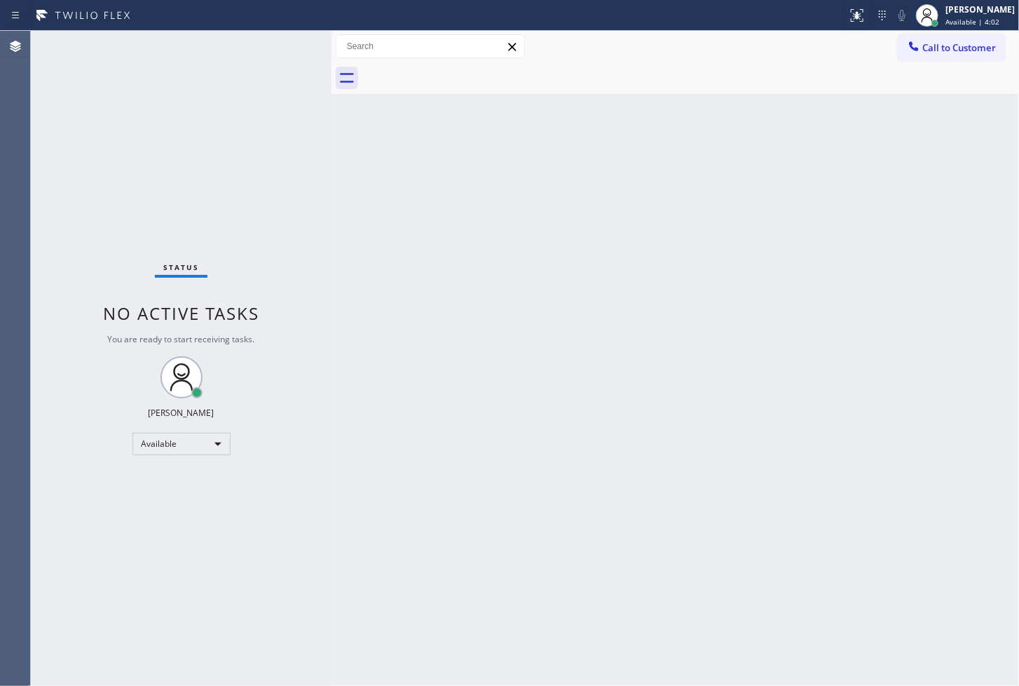
click at [702, 208] on div "Back to Dashboard Change Sender ID Customers Technicians Select a contact Outbo…" at bounding box center [676, 358] width 688 height 655
click at [318, 224] on div "Status No active tasks You are ready to start receiving tasks. [PERSON_NAME]" at bounding box center [181, 358] width 301 height 655
click at [289, 43] on div "Status No active tasks You are ready to start receiving tasks. [PERSON_NAME]" at bounding box center [181, 358] width 301 height 655
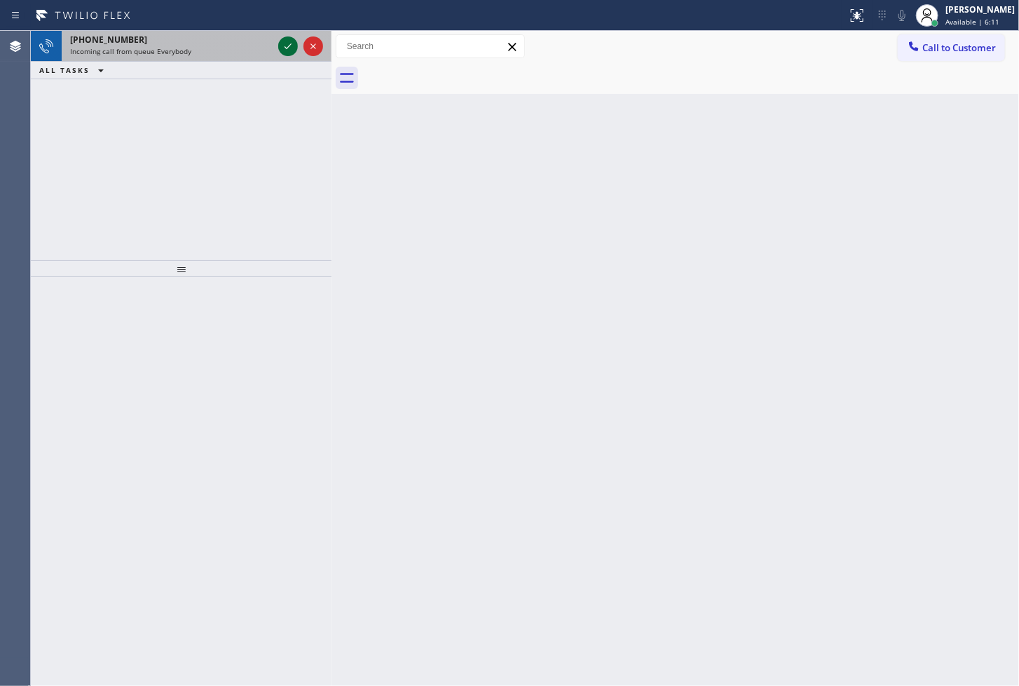
click at [285, 44] on icon at bounding box center [288, 46] width 17 height 17
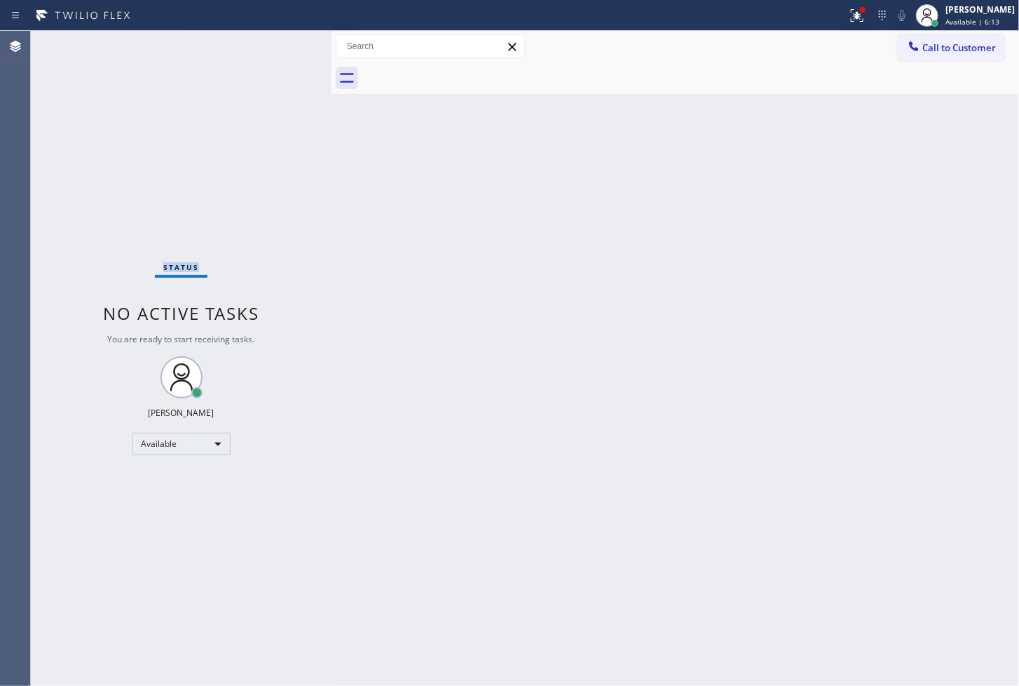
click at [285, 44] on div "Status No active tasks You are ready to start receiving tasks. [PERSON_NAME]" at bounding box center [181, 358] width 301 height 655
click at [849, 20] on icon at bounding box center [857, 15] width 17 height 17
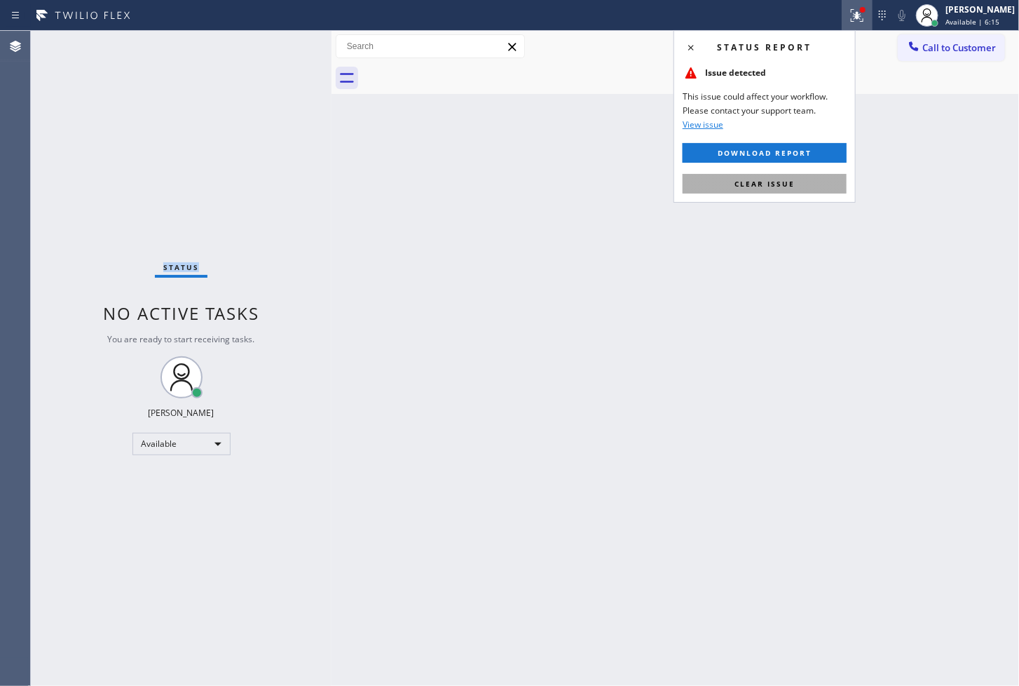
click at [798, 178] on button "Clear issue" at bounding box center [765, 184] width 164 height 20
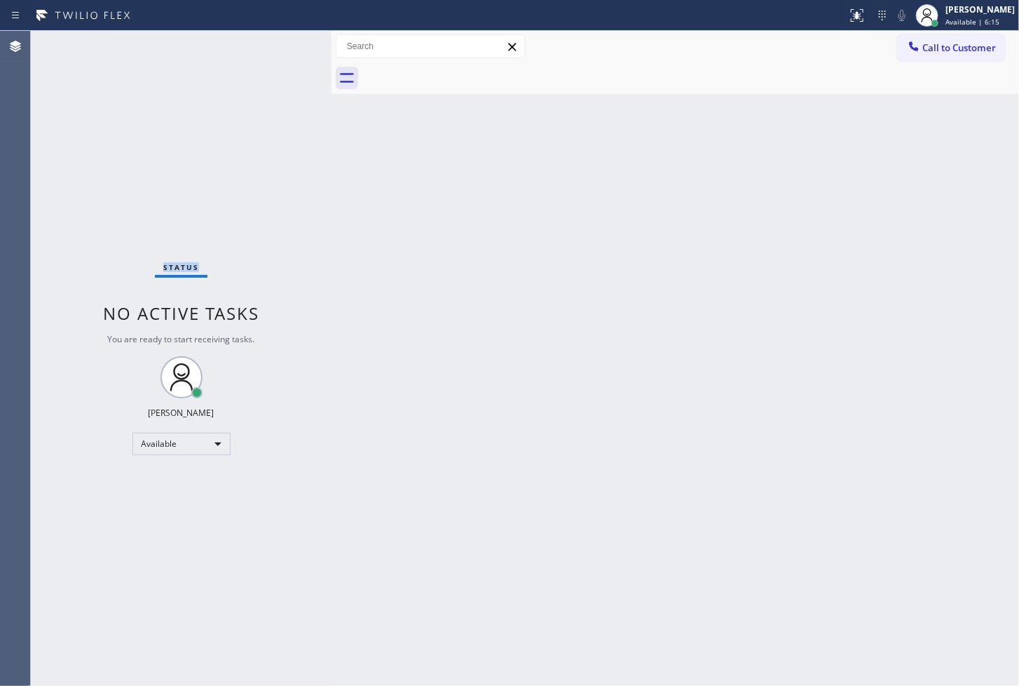
click at [272, 212] on div "Status No active tasks You are ready to start receiving tasks. [PERSON_NAME]" at bounding box center [181, 358] width 301 height 655
click at [281, 36] on div "Status No active tasks You are ready to start receiving tasks. [PERSON_NAME]" at bounding box center [181, 358] width 301 height 655
click at [282, 39] on div "Status No active tasks You are ready to start receiving tasks. [PERSON_NAME]" at bounding box center [181, 358] width 301 height 655
click at [338, 129] on div "Back to Dashboard Change Sender ID Customers Technicians Select a contact Outbo…" at bounding box center [676, 358] width 688 height 655
drag, startPoint x: 54, startPoint y: 240, endPoint x: 133, endPoint y: 145, distance: 123.4
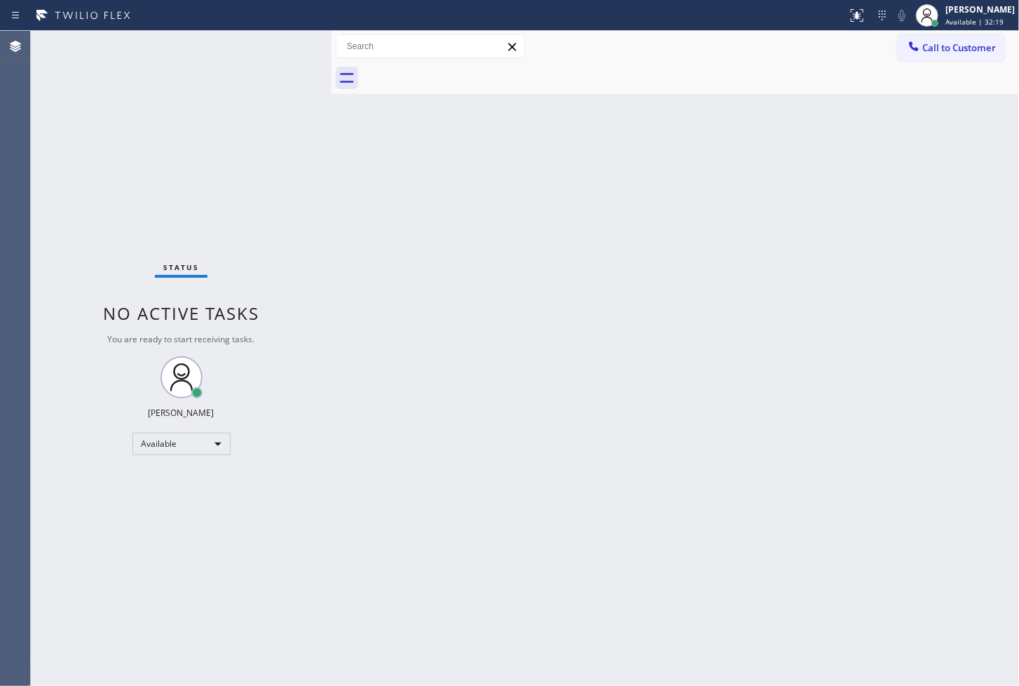
click at [59, 233] on div "Status No active tasks You are ready to start receiving tasks. [PERSON_NAME]" at bounding box center [181, 358] width 301 height 655
click at [285, 35] on div "Status No active tasks You are ready to start receiving tasks. [PERSON_NAME]" at bounding box center [181, 358] width 301 height 655
click at [282, 44] on div "Status No active tasks You are ready to start receiving tasks. [PERSON_NAME]" at bounding box center [181, 358] width 301 height 655
click at [264, 43] on div "Status No active tasks You are ready to start receiving tasks. [PERSON_NAME]" at bounding box center [181, 358] width 301 height 655
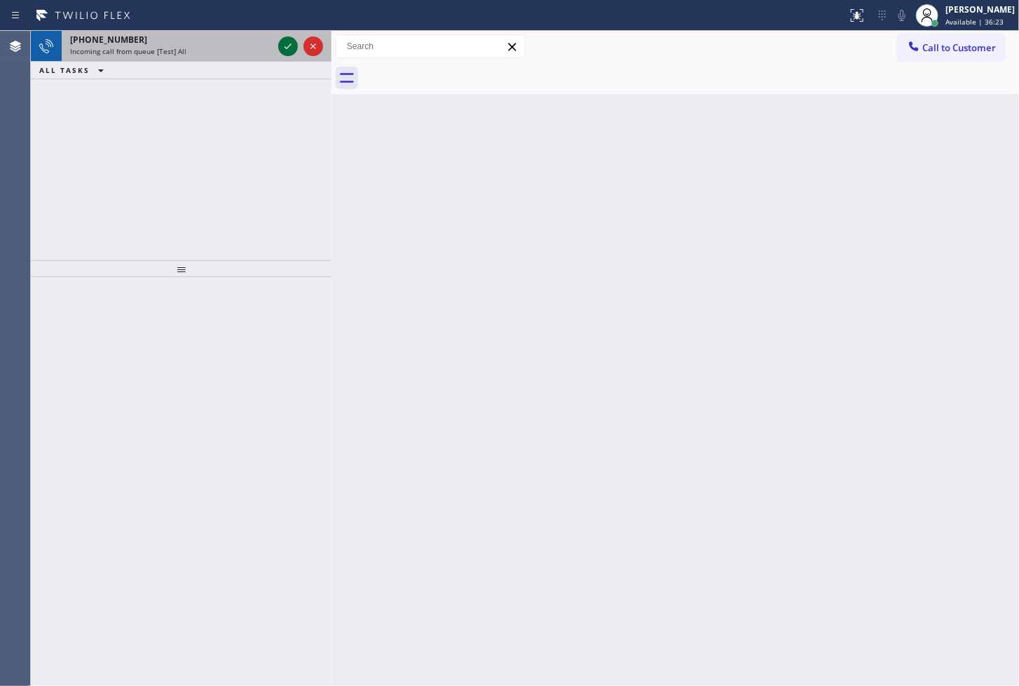
click at [286, 43] on icon at bounding box center [288, 46] width 17 height 17
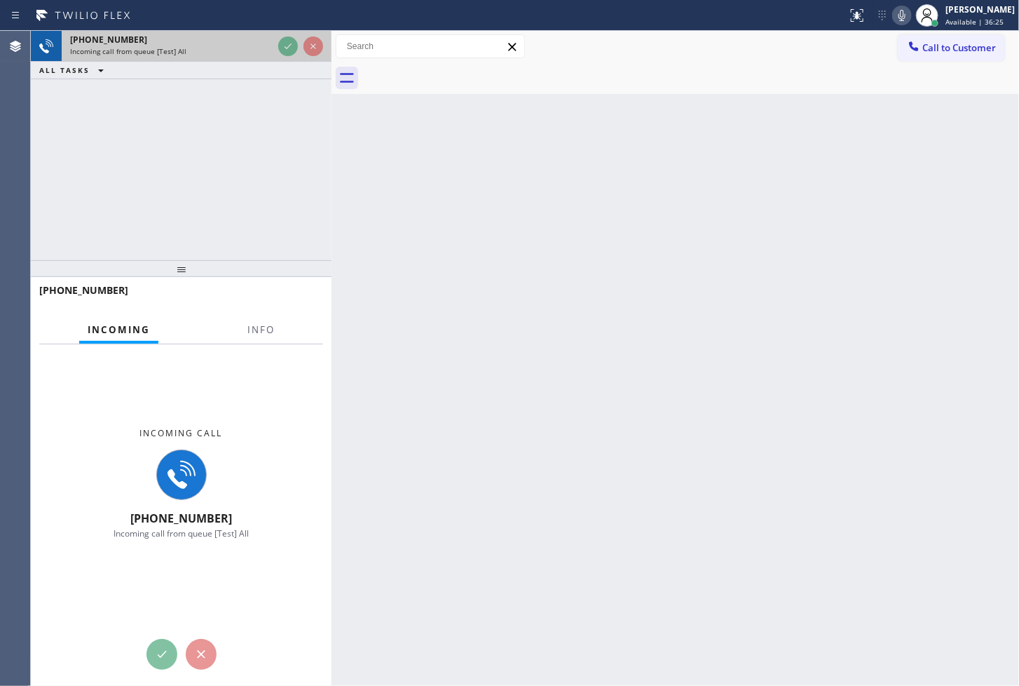
click at [277, 41] on div at bounding box center [301, 46] width 50 height 31
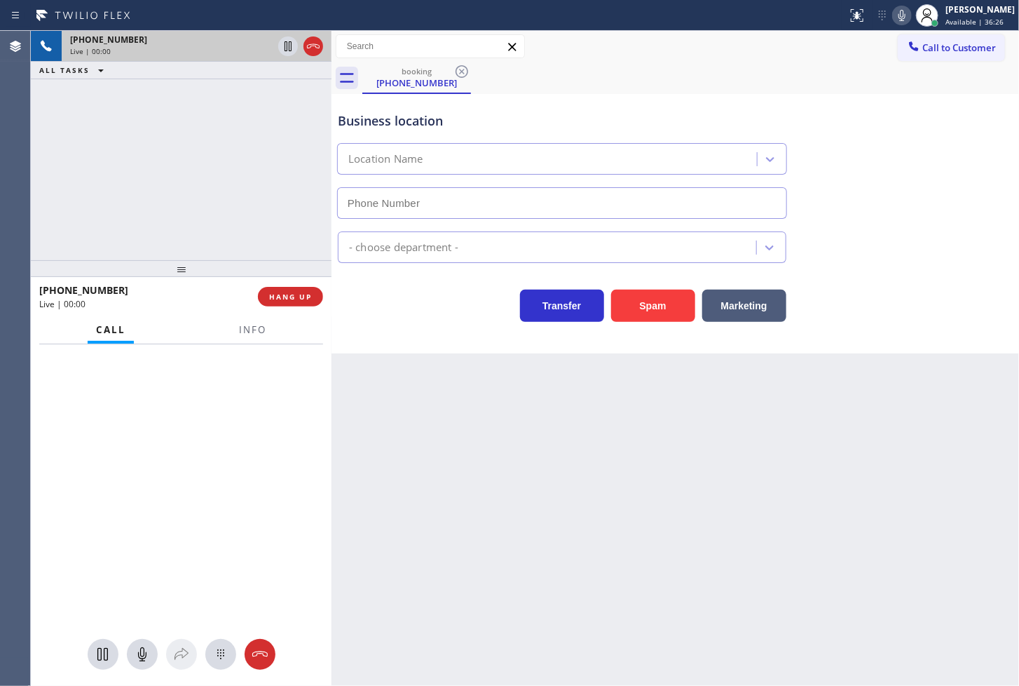
type input "(661) 426-2156"
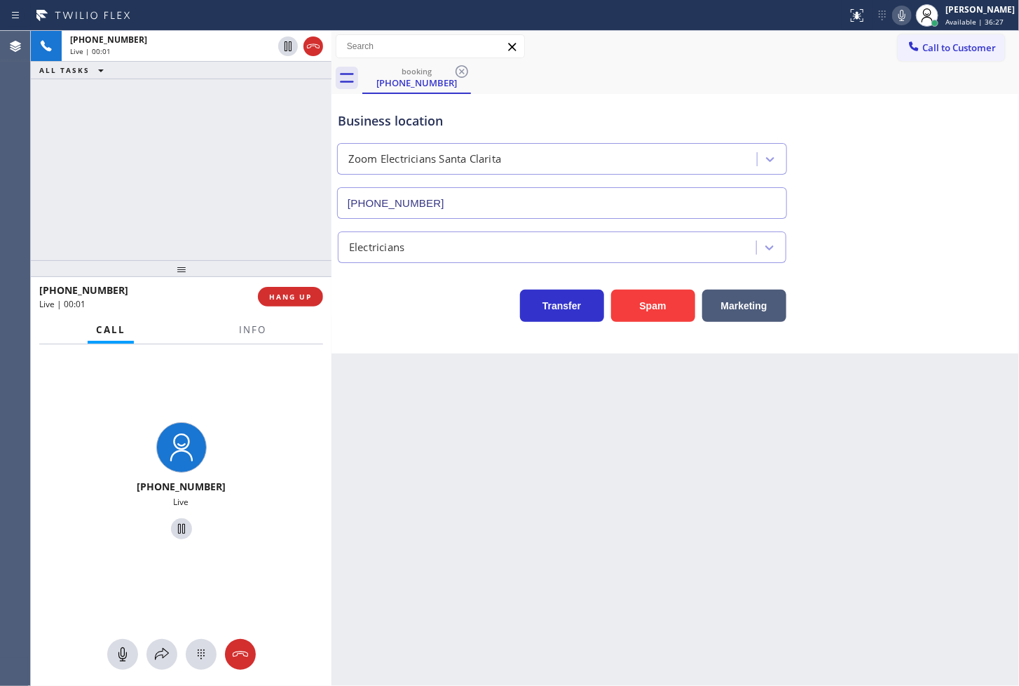
click at [184, 187] on div "+13234073254 Live | 00:01 ALL TASKS ALL TASKS ACTIVE TASKS TASKS IN WRAP UP" at bounding box center [181, 145] width 301 height 229
drag, startPoint x: 212, startPoint y: 209, endPoint x: 450, endPoint y: 145, distance: 246.8
click at [212, 209] on div "+13234073254 Live | 00:03 ALL TASKS ALL TASKS ACTIVE TASKS TASKS IN WRAP UP" at bounding box center [181, 145] width 301 height 229
click at [860, 104] on div "Business location Zoom Electricians Santa Clarita (661) 426-2156" at bounding box center [675, 155] width 681 height 127
click at [894, 16] on icon at bounding box center [902, 15] width 17 height 17
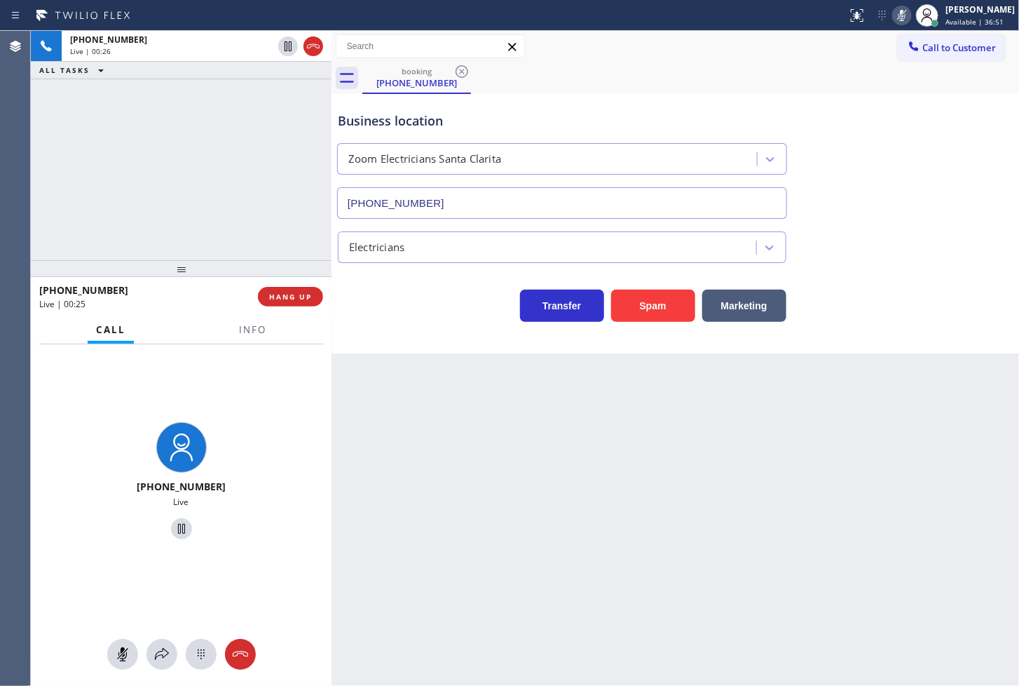
click at [894, 9] on icon at bounding box center [902, 15] width 17 height 17
click at [243, 197] on div "+13234073254 Live | 00:30 ALL TASKS ALL TASKS ACTIVE TASKS TASKS IN WRAP UP" at bounding box center [181, 145] width 301 height 229
click at [384, 320] on div "Transfer Spam Marketing" at bounding box center [562, 302] width 454 height 39
click at [161, 649] on icon at bounding box center [162, 654] width 17 height 17
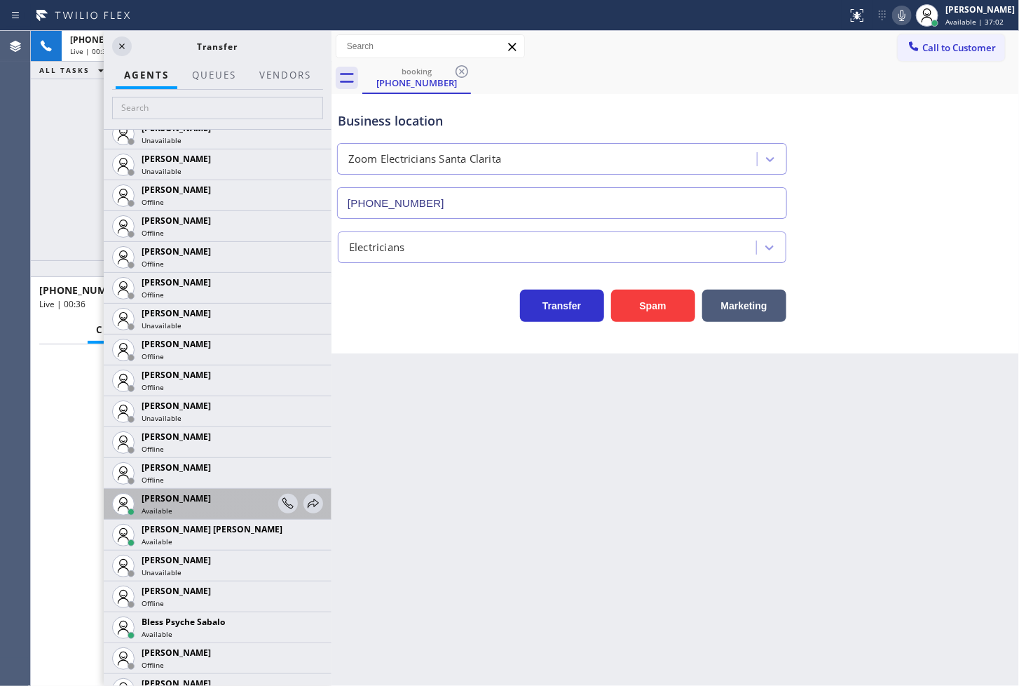
scroll to position [78, 0]
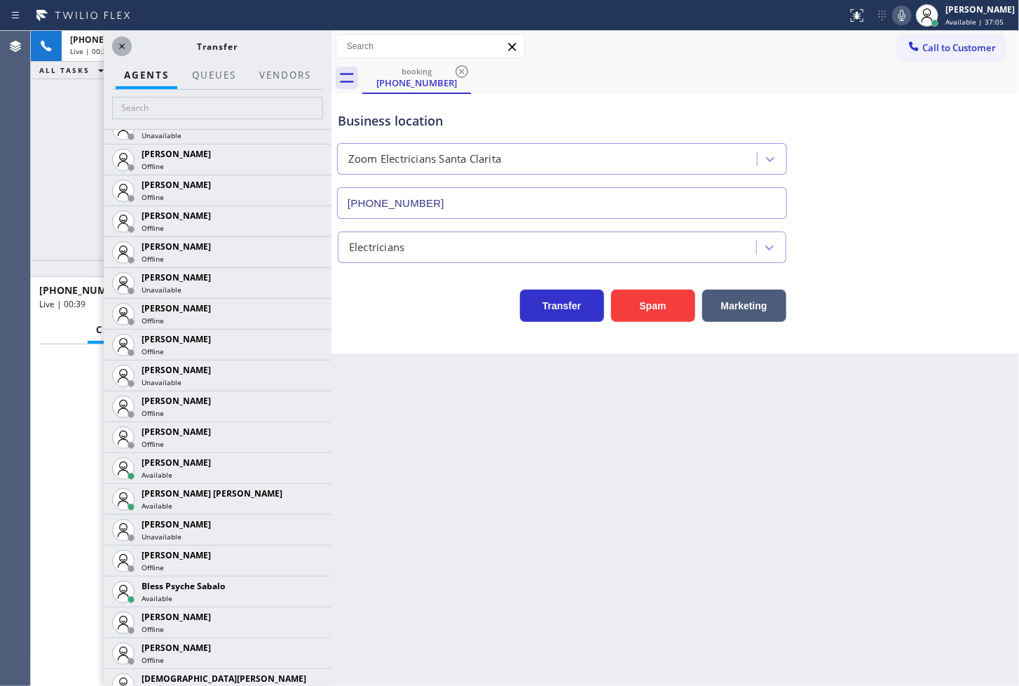
click at [122, 45] on icon at bounding box center [122, 46] width 17 height 17
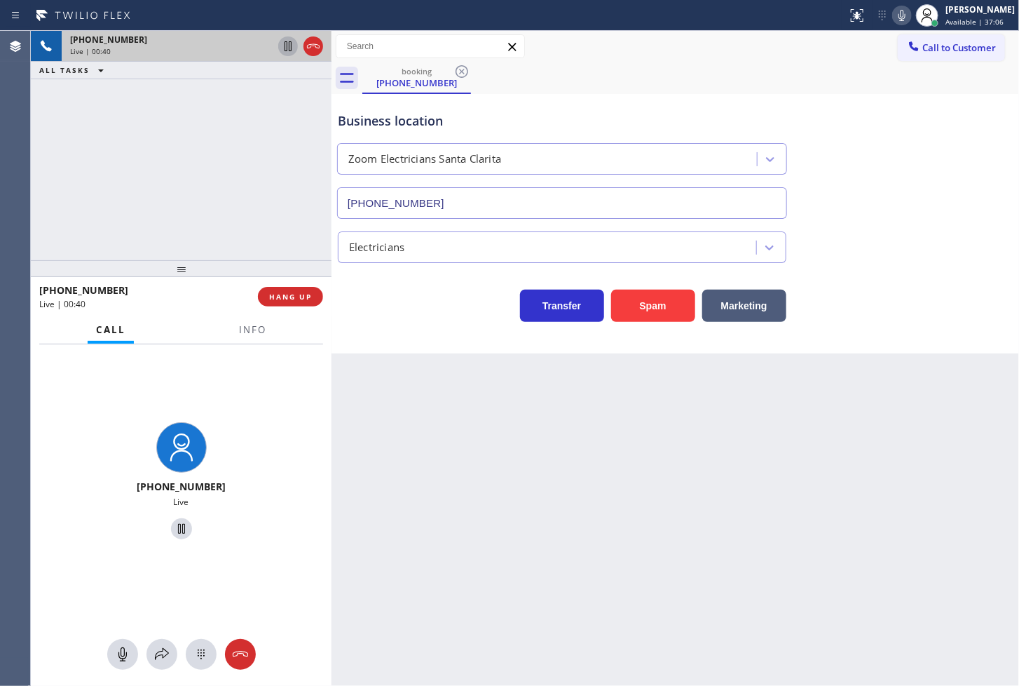
click at [290, 46] on icon at bounding box center [288, 46] width 17 height 17
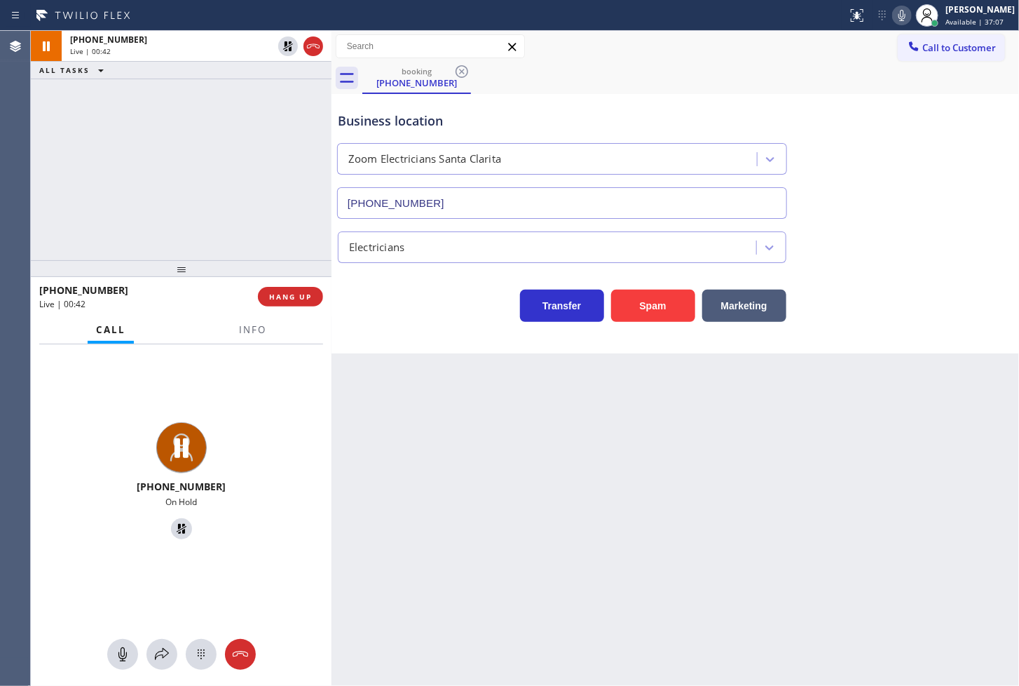
click at [899, 13] on icon at bounding box center [902, 15] width 7 height 11
click at [151, 663] on button at bounding box center [162, 654] width 31 height 31
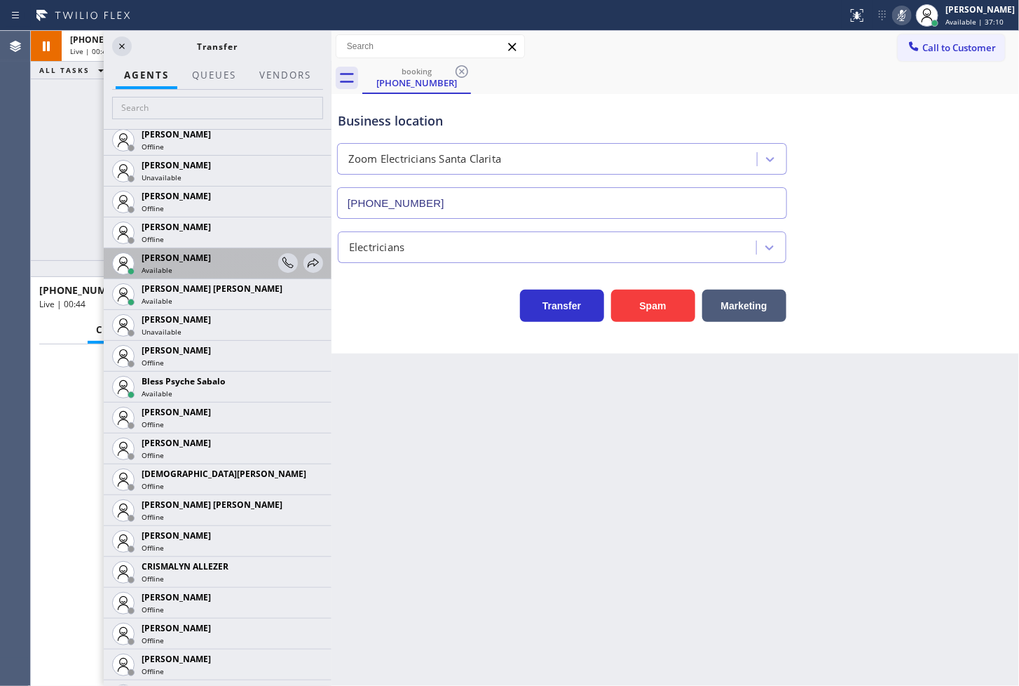
scroll to position [311, 0]
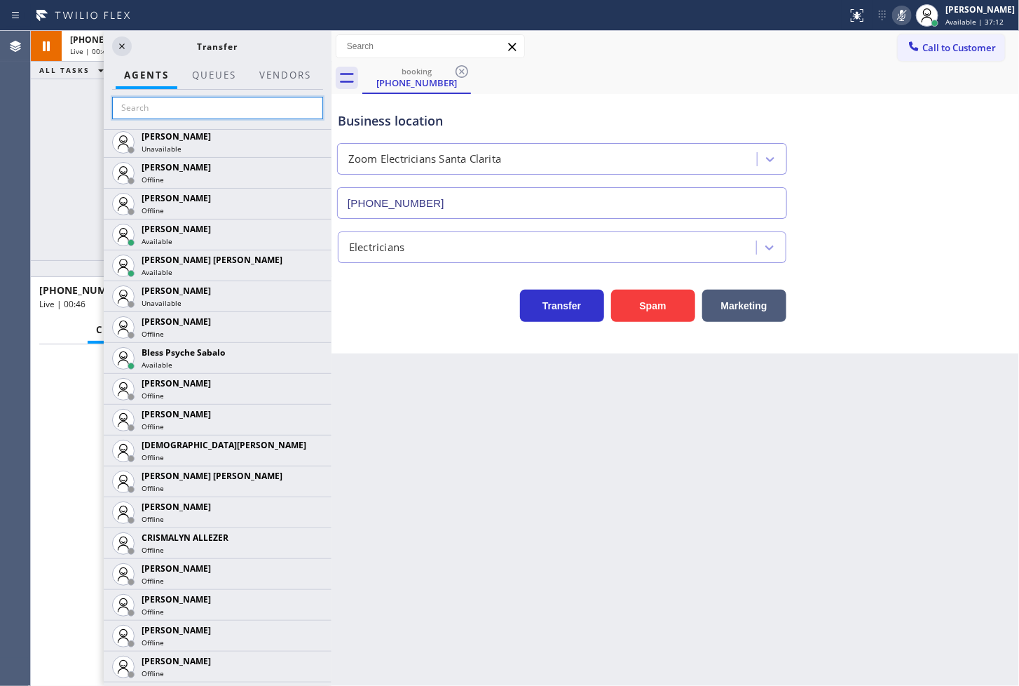
click at [214, 114] on input "text" at bounding box center [217, 108] width 211 height 22
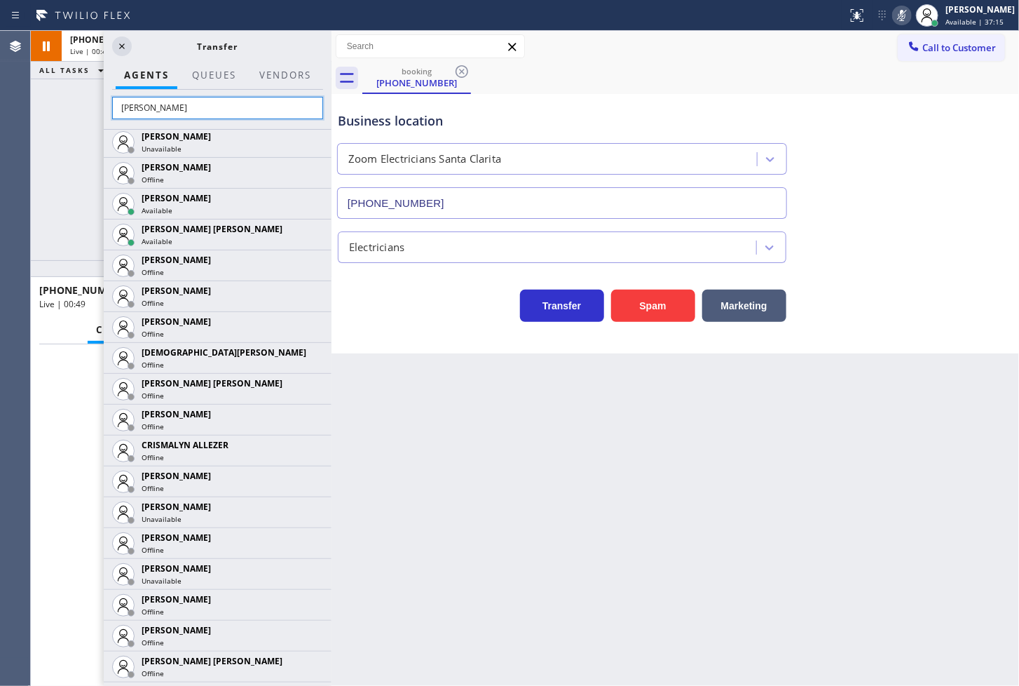
scroll to position [0, 0]
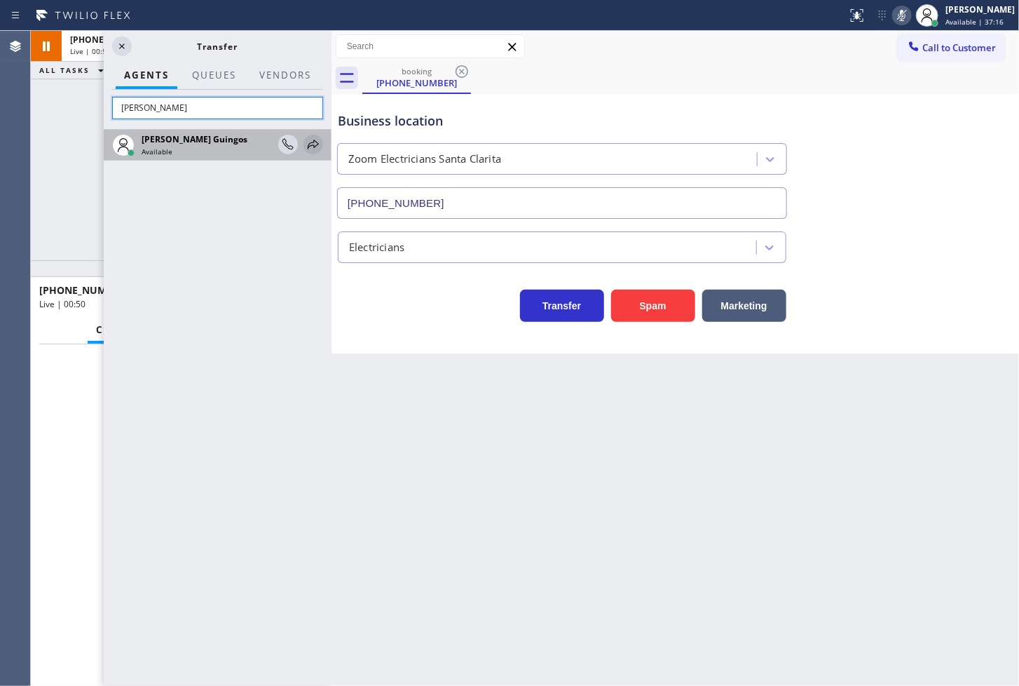
type input "[PERSON_NAME]"
click at [316, 142] on icon at bounding box center [313, 144] width 17 height 17
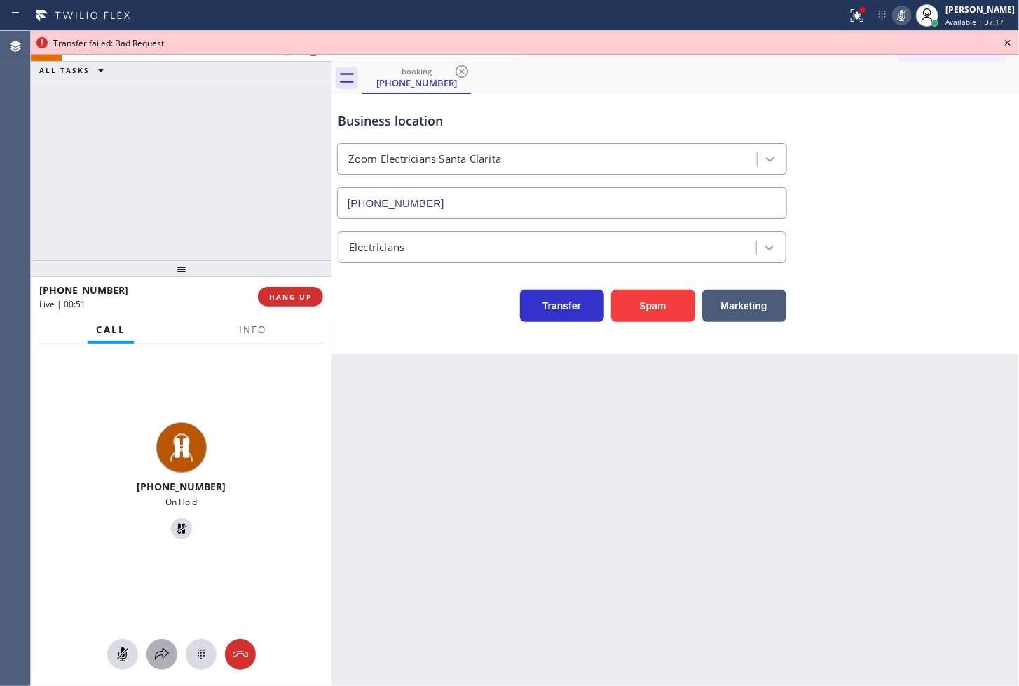
click at [159, 646] on icon at bounding box center [162, 654] width 17 height 17
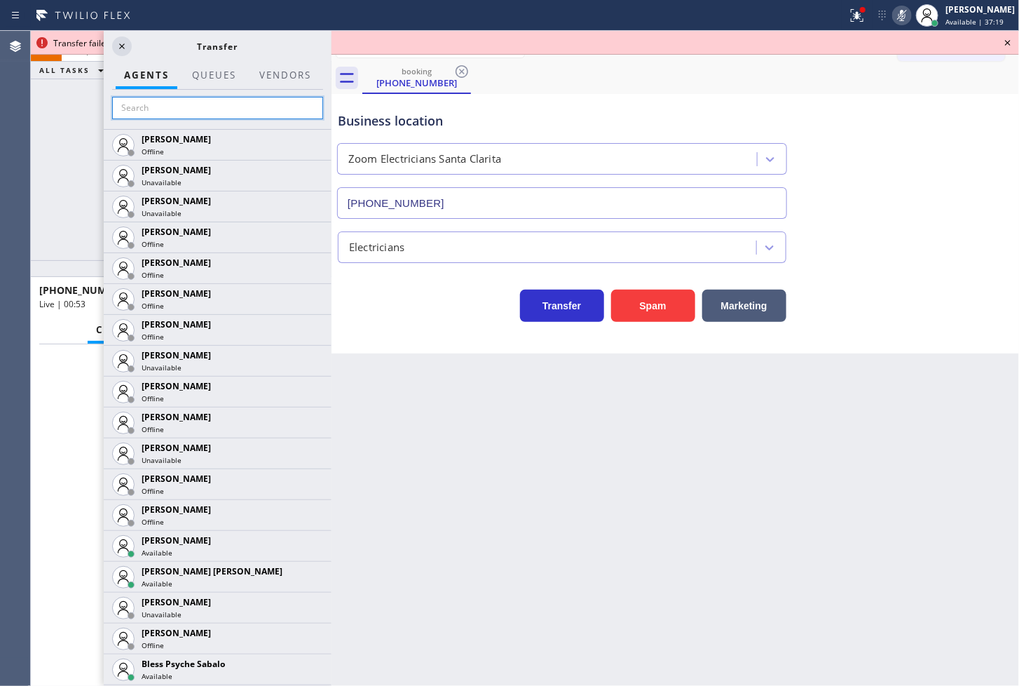
click at [189, 114] on input "text" at bounding box center [217, 108] width 211 height 22
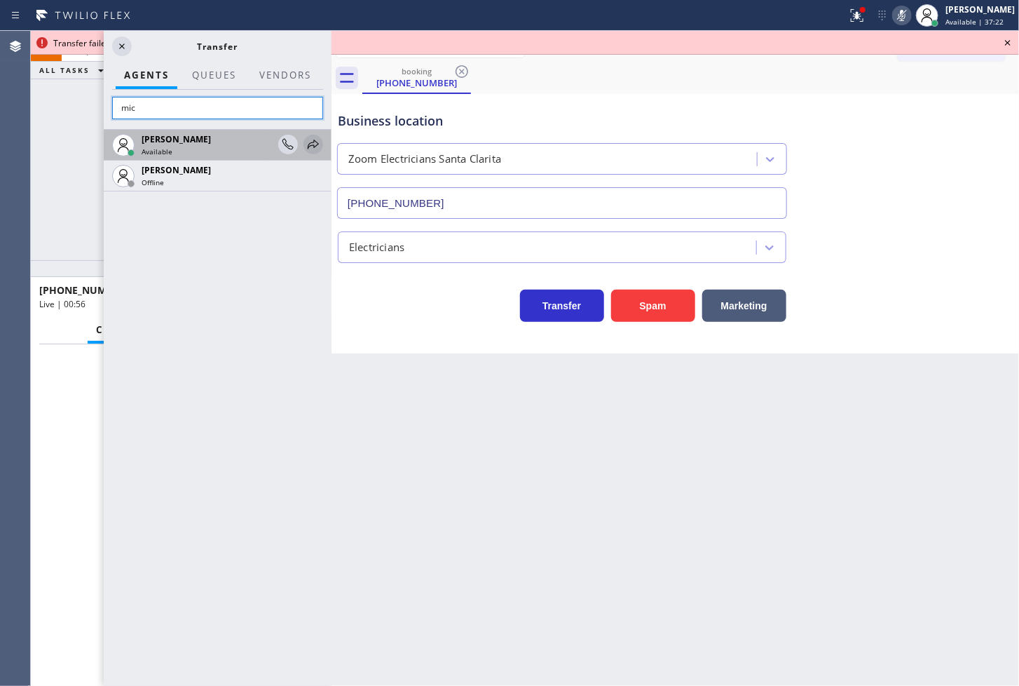
type input "mic"
click at [312, 141] on icon at bounding box center [313, 144] width 17 height 17
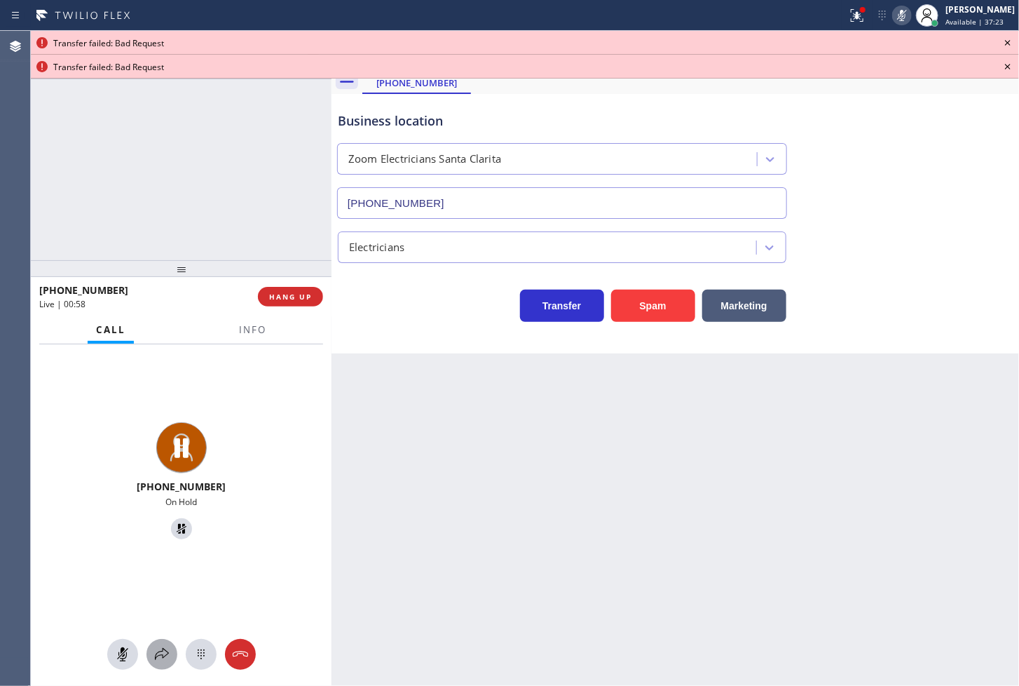
click at [157, 649] on icon at bounding box center [162, 654] width 17 height 17
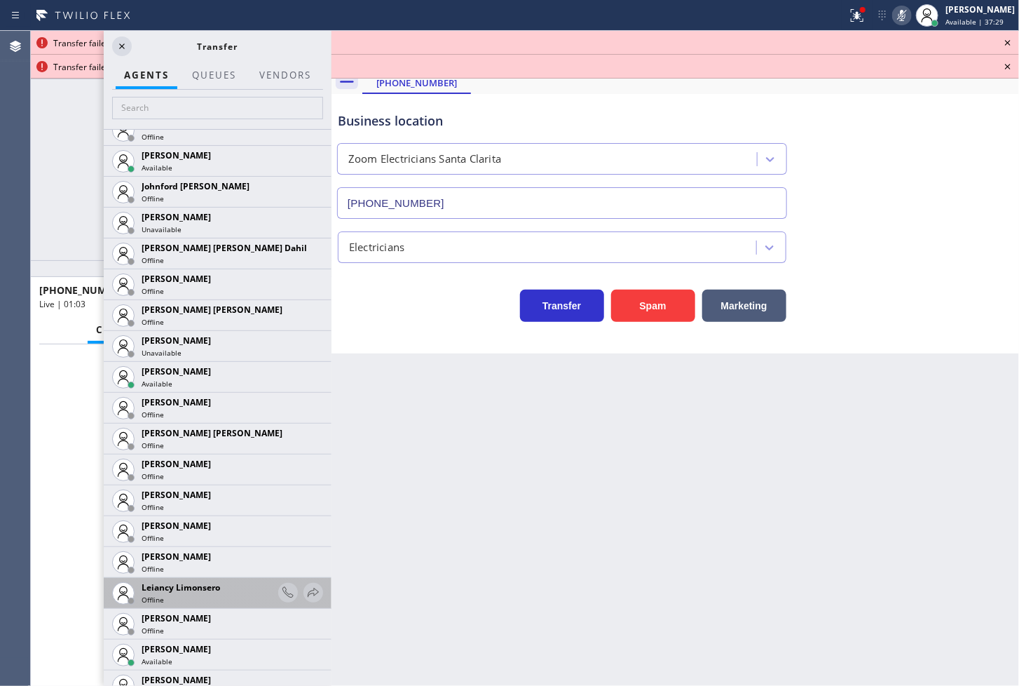
scroll to position [1558, 0]
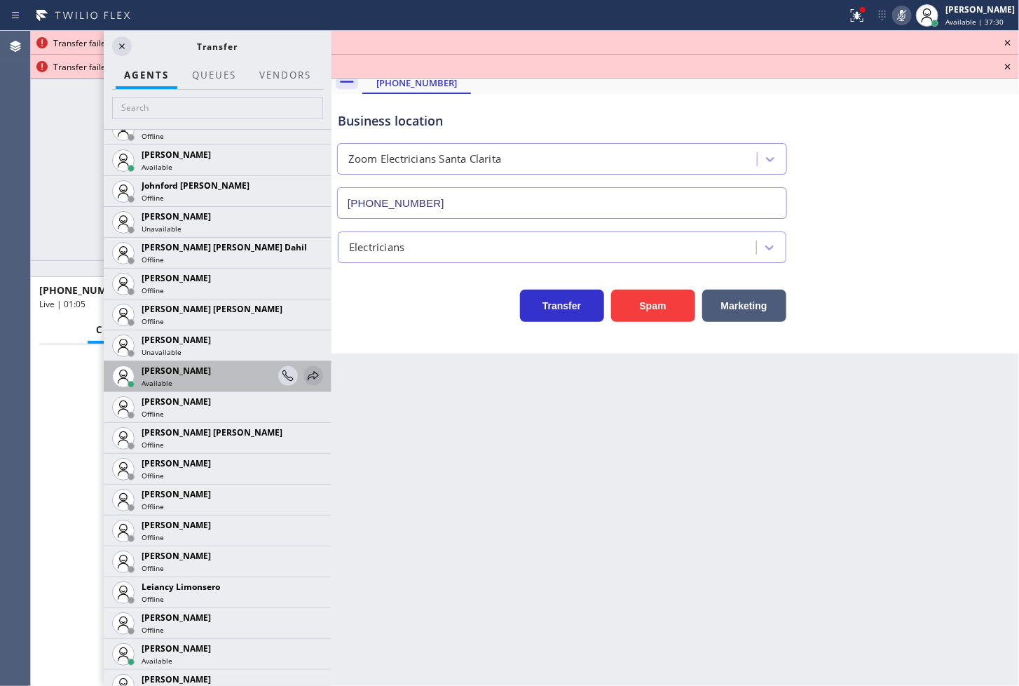
click at [305, 369] on icon at bounding box center [313, 375] width 17 height 17
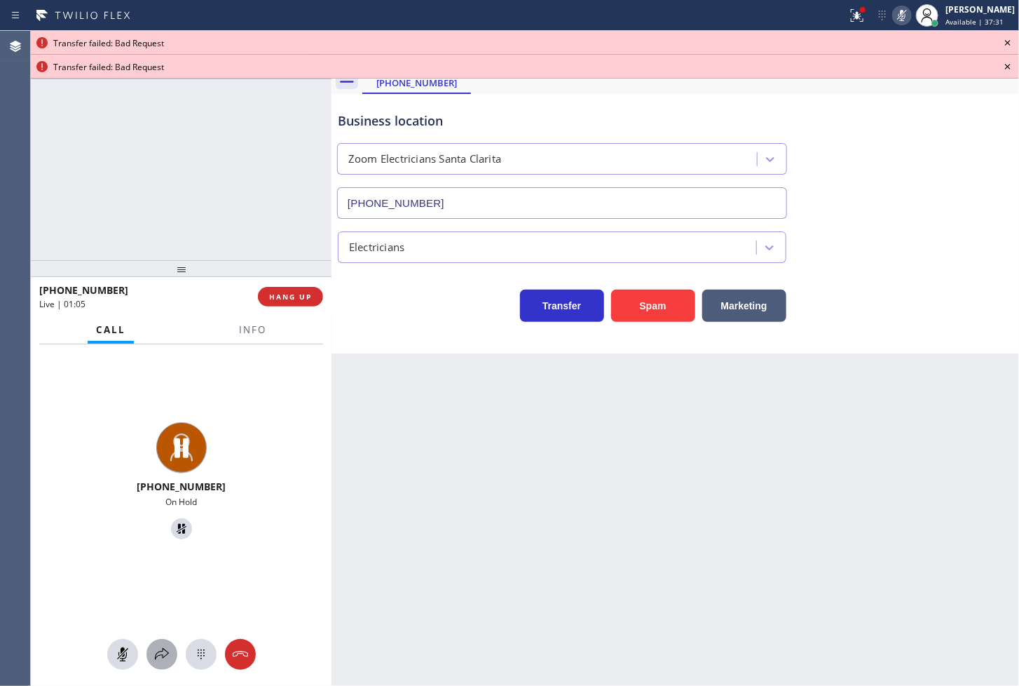
click at [154, 655] on icon at bounding box center [162, 654] width 17 height 17
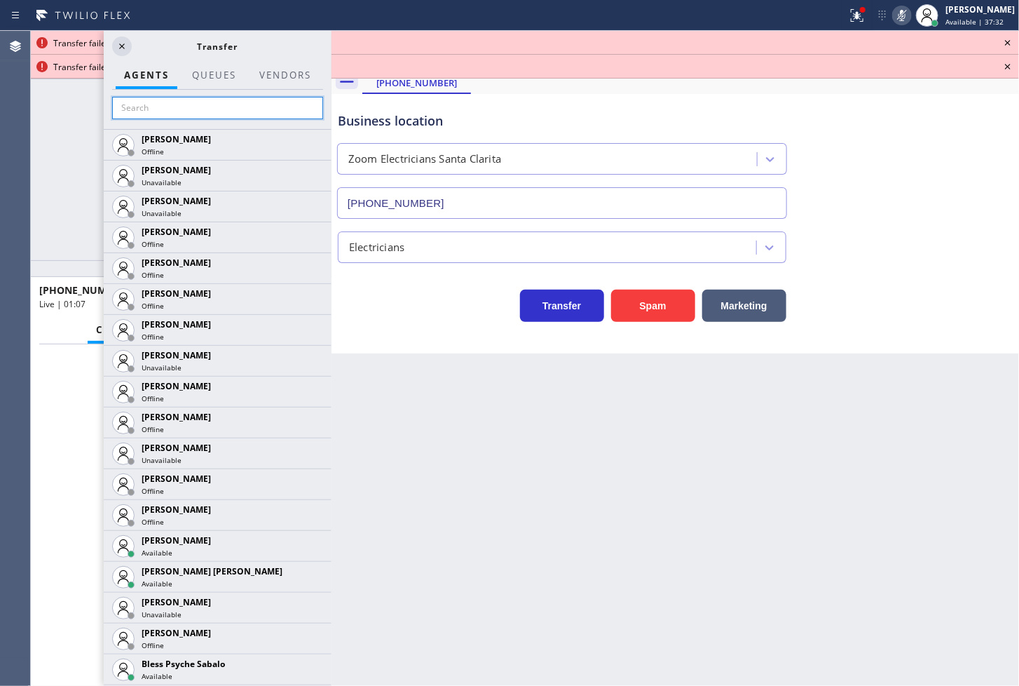
click at [189, 108] on input "text" at bounding box center [217, 108] width 211 height 22
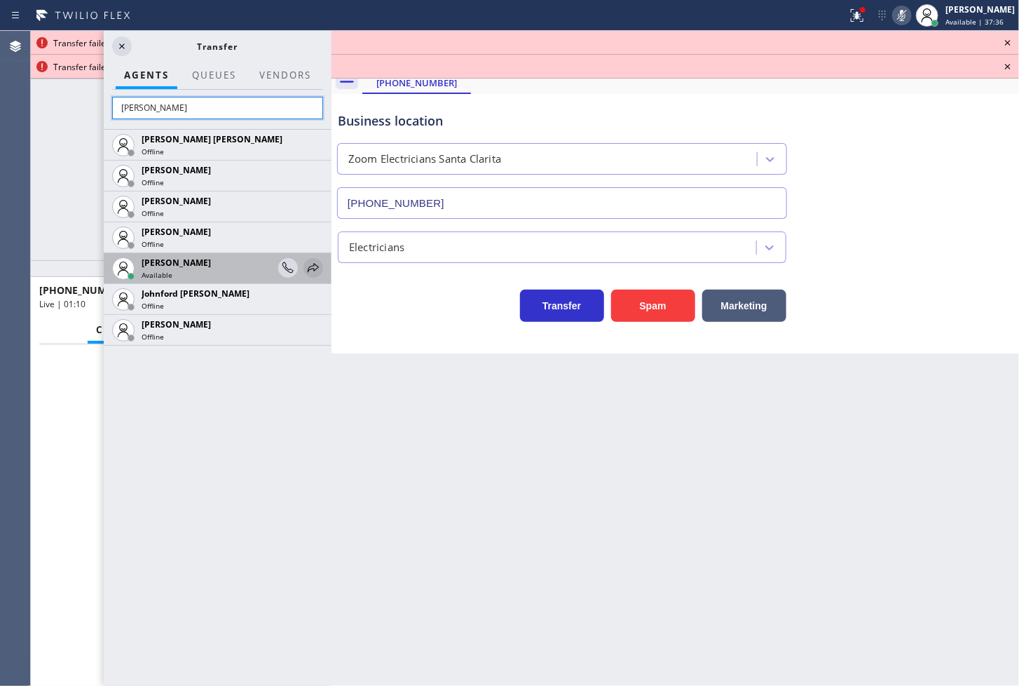
type input "john"
click at [313, 265] on icon at bounding box center [313, 267] width 11 height 9
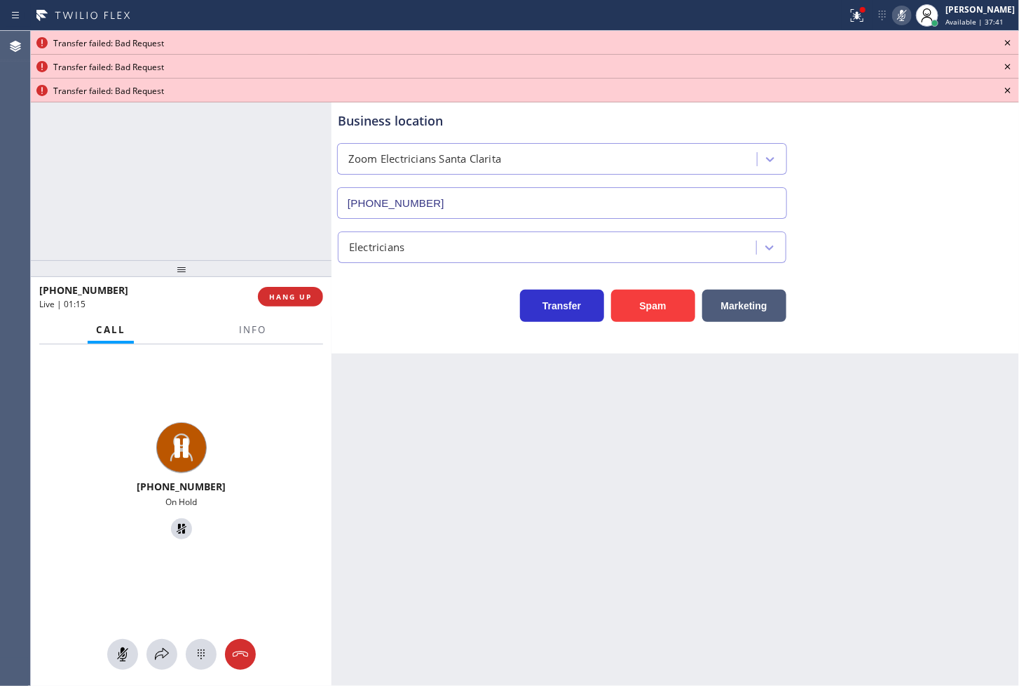
click at [1008, 40] on icon at bounding box center [1008, 42] width 17 height 17
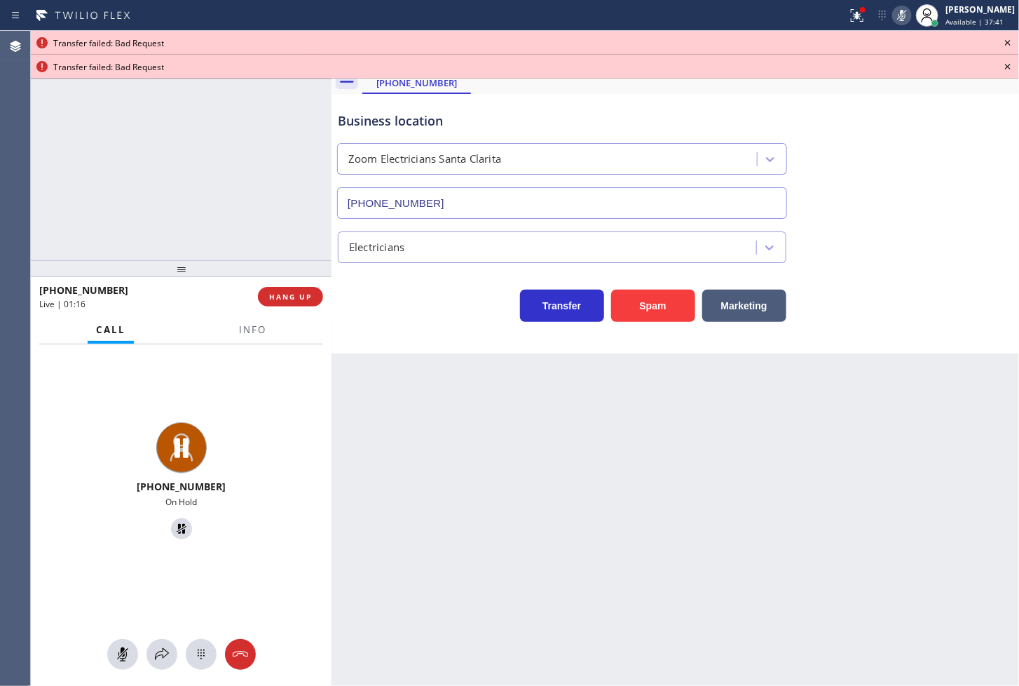
click at [1008, 40] on icon at bounding box center [1008, 42] width 17 height 17
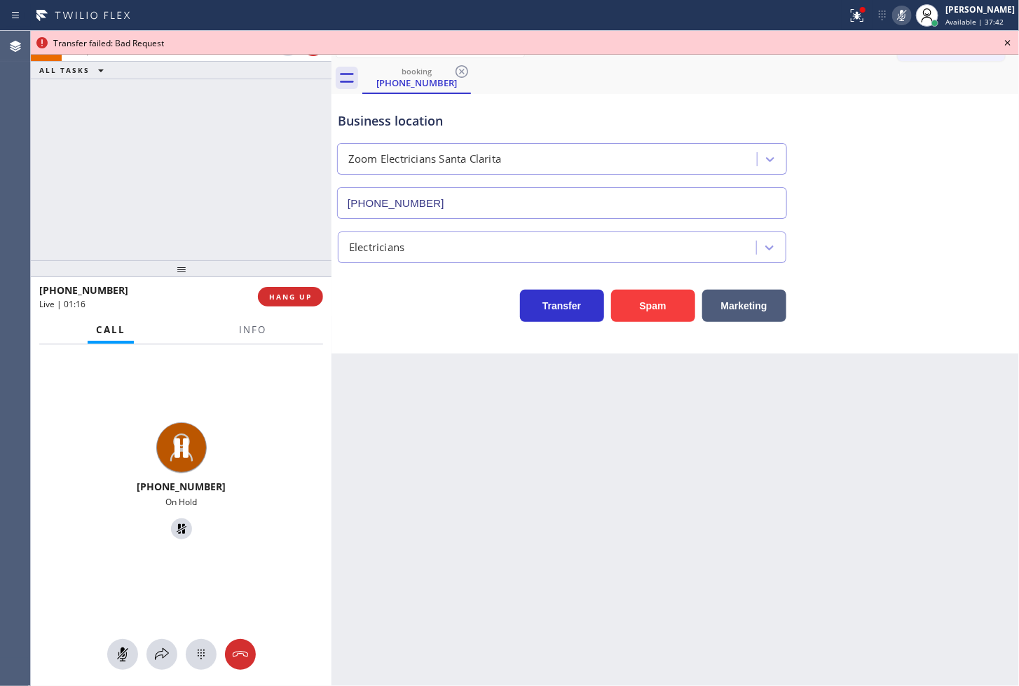
click at [1008, 40] on icon at bounding box center [1008, 42] width 17 height 17
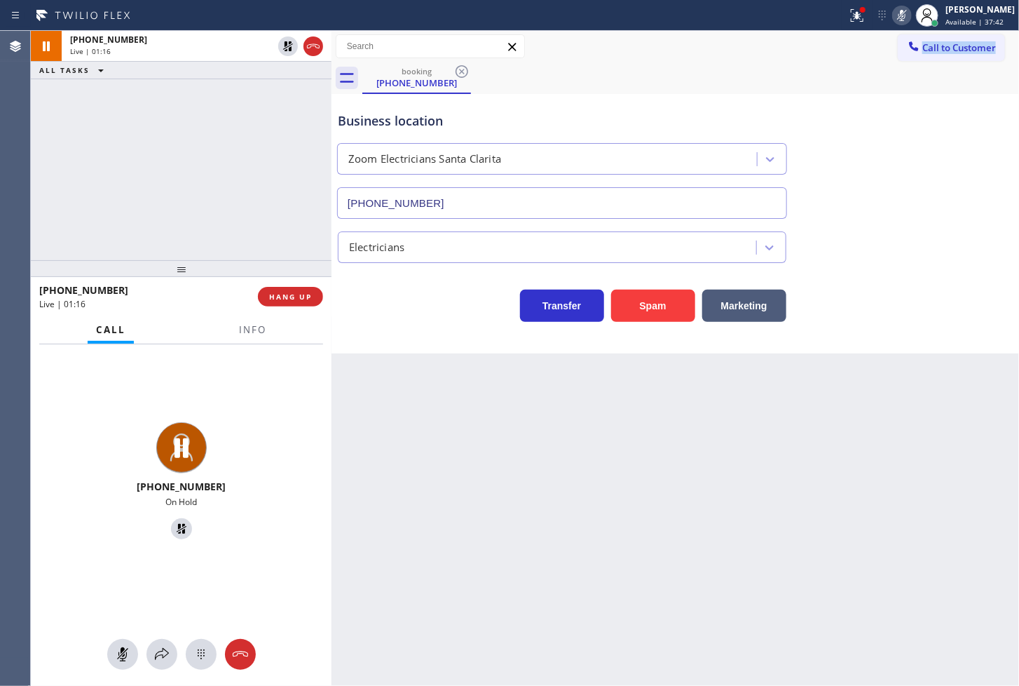
click at [1008, 40] on div "Call to Customer Outbound call Location Search location Your caller id phone nu…" at bounding box center [958, 46] width 121 height 25
click at [245, 330] on span "Info" at bounding box center [252, 329] width 27 height 13
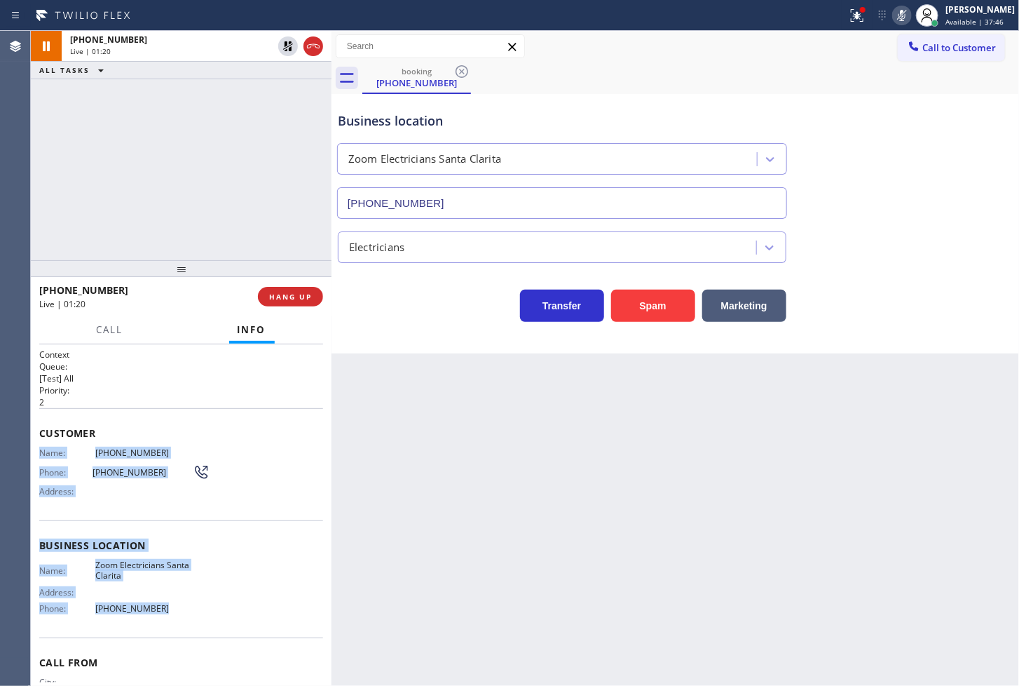
drag, startPoint x: 39, startPoint y: 456, endPoint x: 184, endPoint y: 604, distance: 207.8
click at [184, 604] on div "Context Queue: [Test] All Priority: 2 Customer Name: (323) 407-3254 Phone: (323…" at bounding box center [181, 545] width 284 height 395
copy div "Name: (323) 407-3254 Phone: (323) 407-3254 Address: Business location Name: Zoo…"
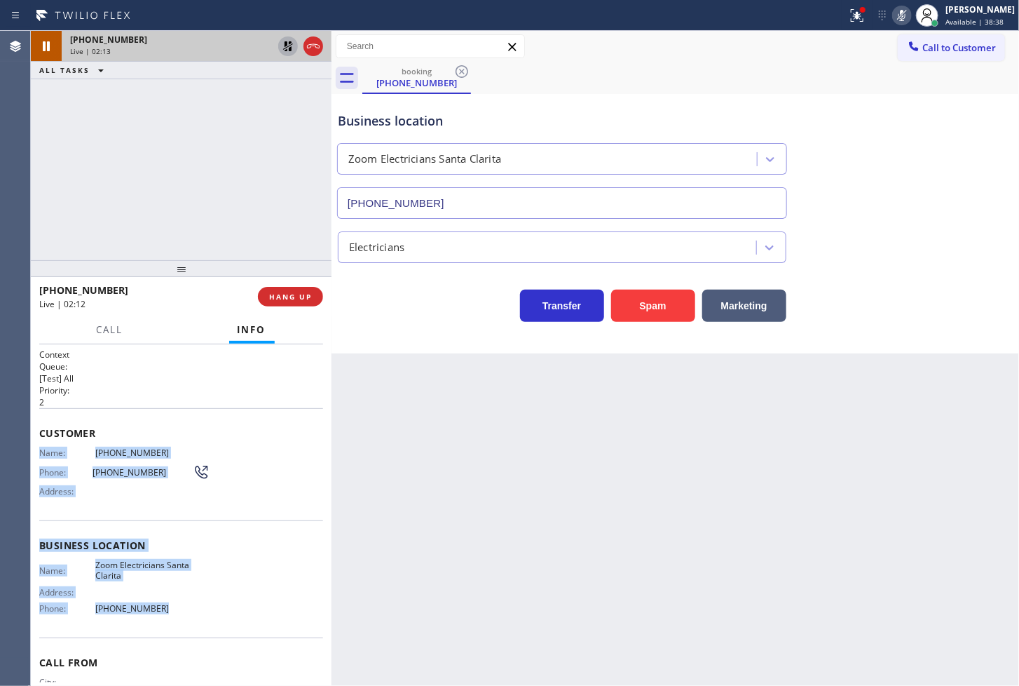
click at [283, 45] on icon at bounding box center [288, 46] width 17 height 17
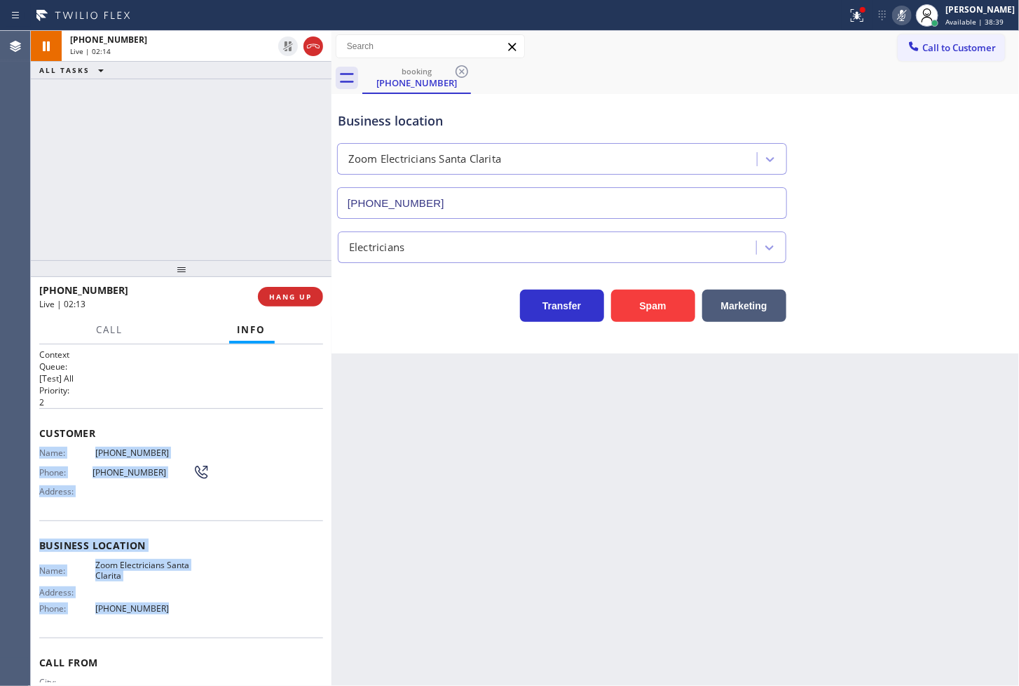
click at [899, 11] on icon at bounding box center [902, 15] width 7 height 11
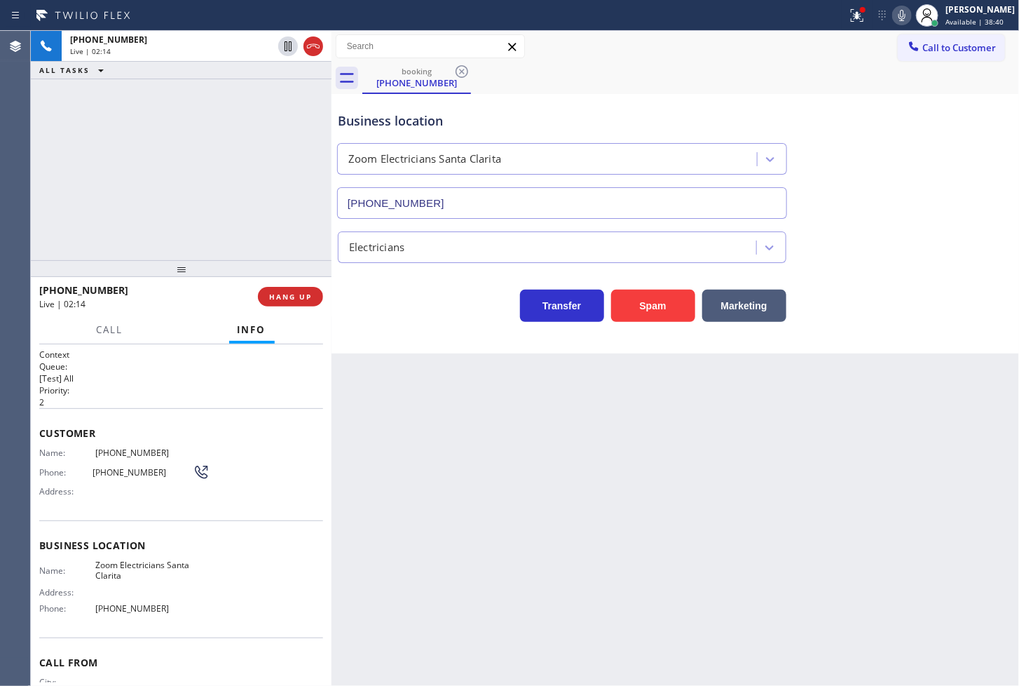
click at [178, 206] on div "+13234073254 Live | 02:14 ALL TASKS ALL TASKS ACTIVE TASKS TASKS IN WRAP UP" at bounding box center [181, 145] width 301 height 229
click at [456, 310] on div "Transfer Spam Marketing" at bounding box center [562, 302] width 454 height 39
click at [182, 174] on div "+13234073254 Live | 02:15 ALL TASKS ALL TASKS ACTIVE TASKS TASKS IN WRAP UP" at bounding box center [181, 145] width 301 height 229
click at [92, 335] on button "Call" at bounding box center [109, 329] width 43 height 27
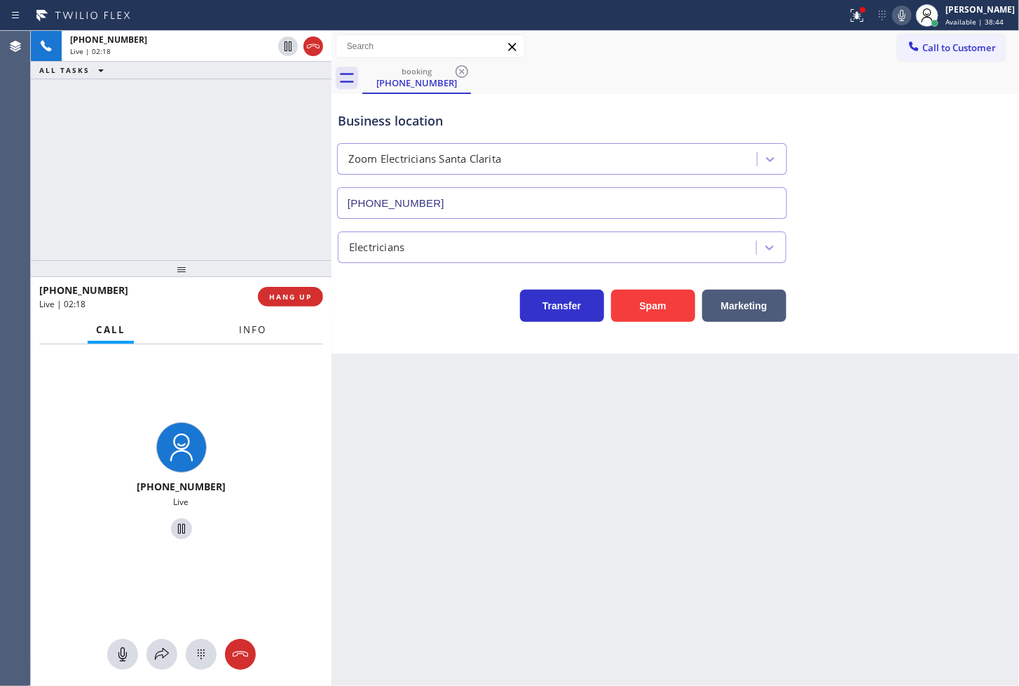
click at [264, 339] on button "Info" at bounding box center [253, 329] width 44 height 27
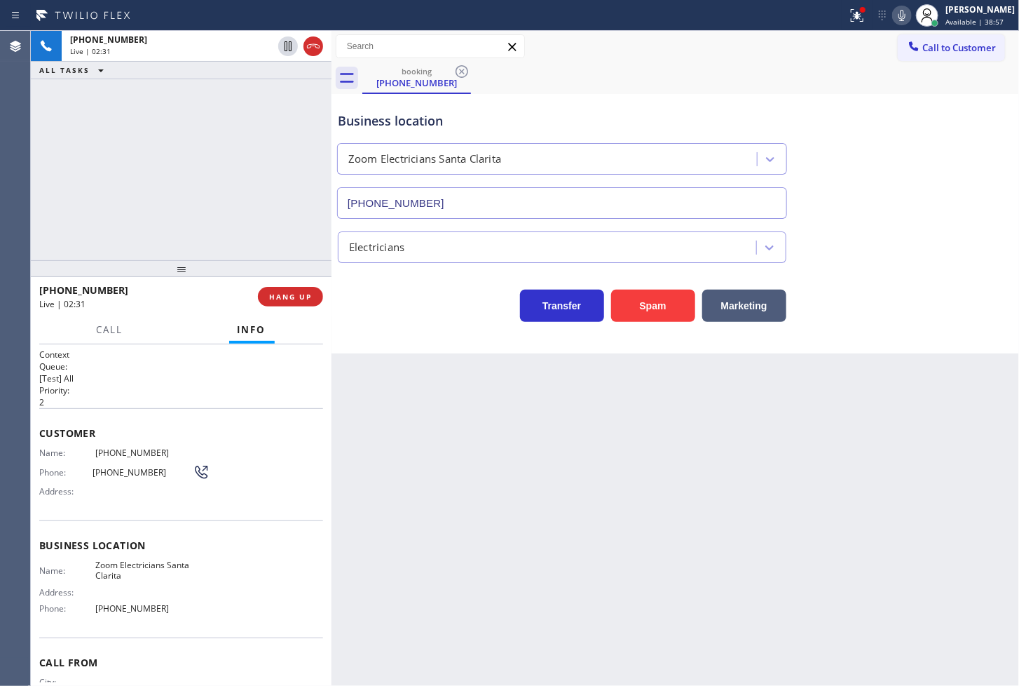
click at [405, 306] on div "Transfer Spam Marketing" at bounding box center [562, 302] width 454 height 39
drag, startPoint x: 149, startPoint y: 193, endPoint x: 363, endPoint y: 285, distance: 233.7
click at [149, 193] on div "+13234073254 Live | 03:15 ALL TASKS ALL TASKS ACTIVE TASKS TASKS IN WRAP UP" at bounding box center [181, 145] width 301 height 229
click at [463, 334] on div "Business location Zoom Electricians Santa Clarita (661) 426-2156 Electricians T…" at bounding box center [676, 223] width 688 height 259
click at [177, 137] on div "+13234073254 Live | 03:15 ALL TASKS ALL TASKS ACTIVE TASKS TASKS IN WRAP UP" at bounding box center [181, 145] width 301 height 229
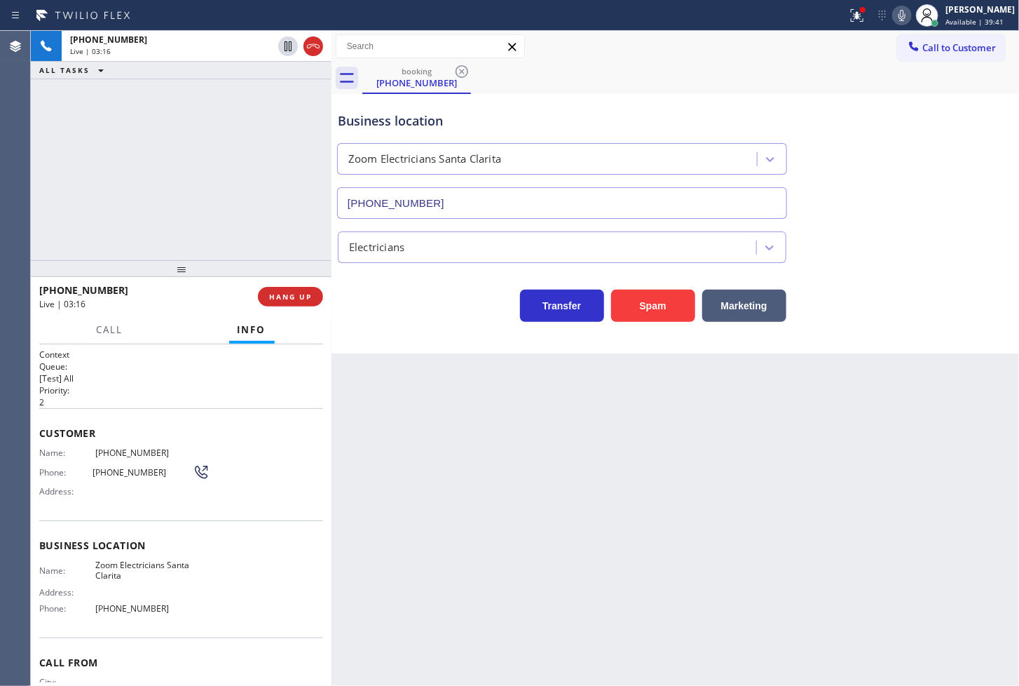
click at [437, 325] on div "Business location Zoom Electricians Santa Clarita (661) 426-2156 Electricians T…" at bounding box center [676, 223] width 688 height 259
click at [394, 324] on div "Business location Zoom Electricians Santa Clarita (661) 426-2156 Electricians T…" at bounding box center [676, 223] width 688 height 259
click at [289, 215] on div "+13234073254 Live | 03:19 ALL TASKS ALL TASKS ACTIVE TASKS TASKS IN WRAP UP" at bounding box center [181, 145] width 301 height 229
click at [391, 311] on div "Transfer Spam Marketing" at bounding box center [562, 302] width 454 height 39
click at [405, 334] on div "Business location Zoom Electricians Santa Clarita (661) 426-2156 Electricians T…" at bounding box center [676, 223] width 688 height 259
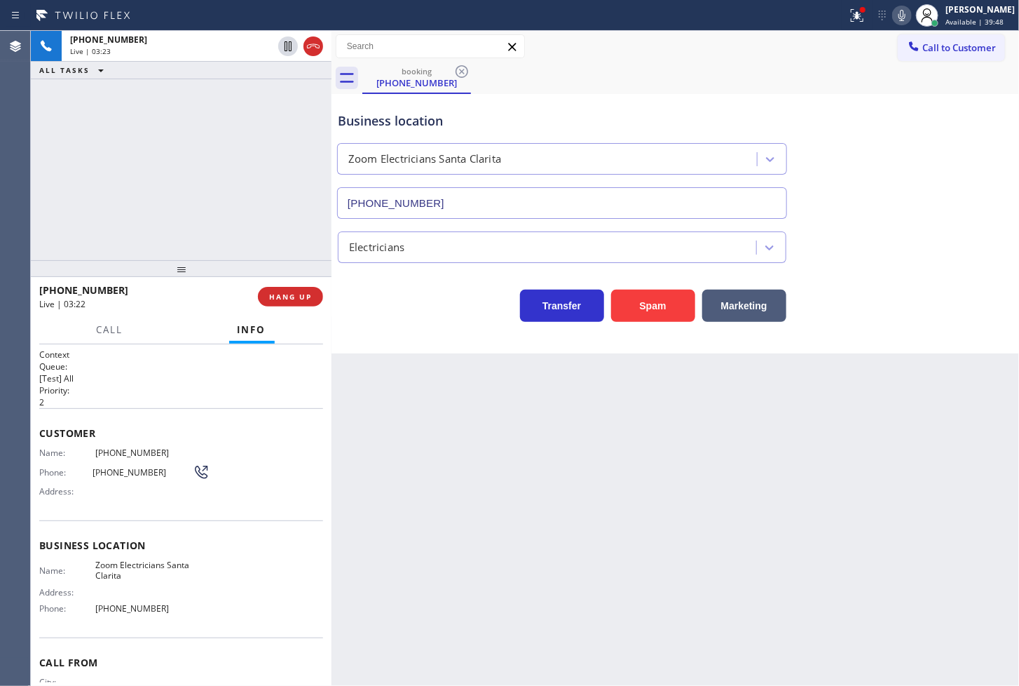
click at [234, 229] on div "+13234073254 Live | 03:23 ALL TASKS ALL TASKS ACTIVE TASKS TASKS IN WRAP UP" at bounding box center [181, 145] width 301 height 229
click at [369, 294] on div "Transfer Spam Marketing" at bounding box center [562, 302] width 454 height 39
click at [307, 233] on div "+13234073254 Live | 03:24 ALL TASKS ALL TASKS ACTIVE TASKS TASKS IN WRAP UP" at bounding box center [181, 145] width 301 height 229
click at [391, 299] on div "Transfer Spam Marketing" at bounding box center [562, 302] width 454 height 39
click at [282, 234] on div "+13234073254 Live | 03:24 ALL TASKS ALL TASKS ACTIVE TASKS TASKS IN WRAP UP" at bounding box center [181, 145] width 301 height 229
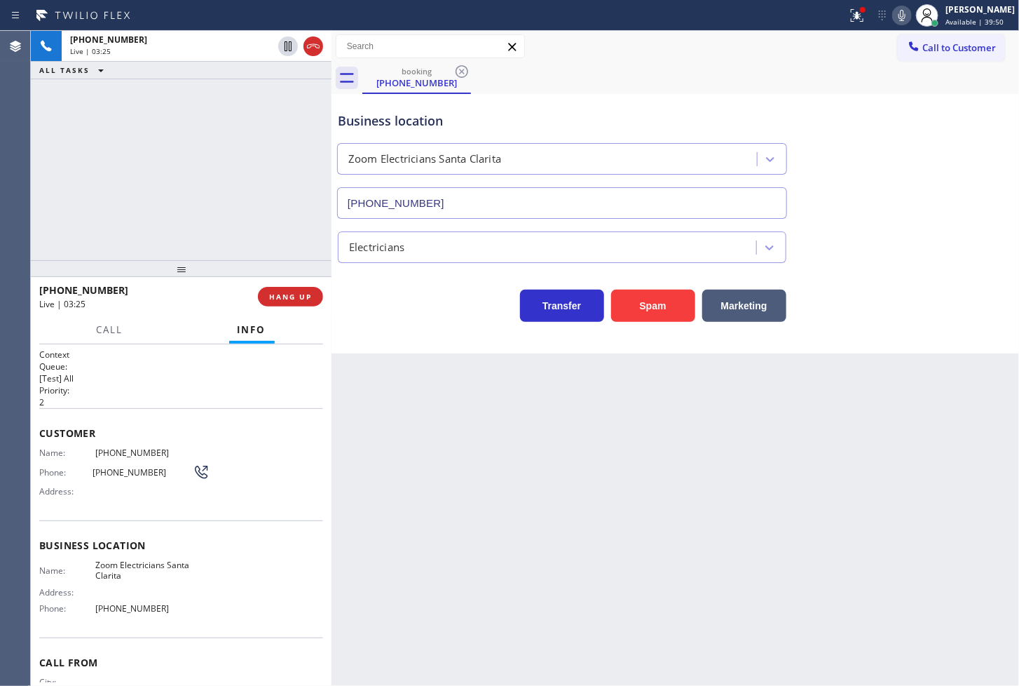
click at [394, 316] on div "Transfer Spam Marketing" at bounding box center [562, 302] width 454 height 39
click at [259, 226] on div "+13234073254 Live | 03:25 ALL TASKS ALL TASKS ACTIVE TASKS TASKS IN WRAP UP" at bounding box center [181, 145] width 301 height 229
click at [259, 226] on div "+13234073254 Live | 03:26 ALL TASKS ALL TASKS ACTIVE TASKS TASKS IN WRAP UP" at bounding box center [181, 145] width 301 height 229
drag, startPoint x: 402, startPoint y: 302, endPoint x: 369, endPoint y: 278, distance: 41.7
click at [390, 292] on div "Transfer Spam Marketing" at bounding box center [562, 302] width 454 height 39
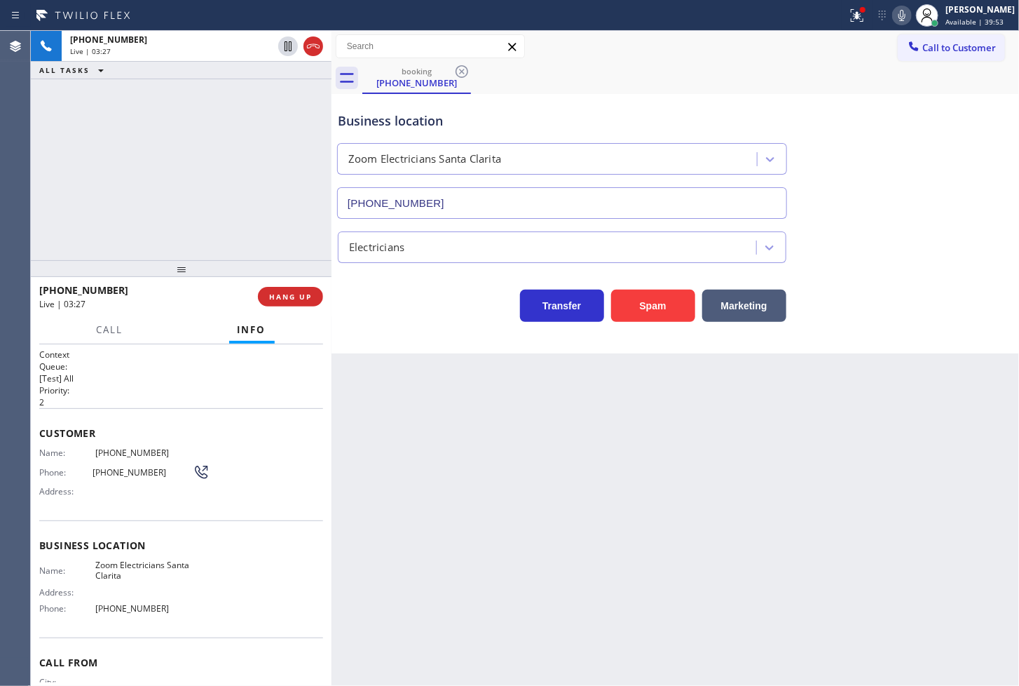
click at [121, 103] on div "+13234073254 Live | 03:27 ALL TASKS ALL TASKS ACTIVE TASKS TASKS IN WRAP UP" at bounding box center [181, 145] width 301 height 229
click at [412, 341] on div "Business location Zoom Electricians Santa Clarita (661) 426-2156 Electricians T…" at bounding box center [676, 223] width 688 height 259
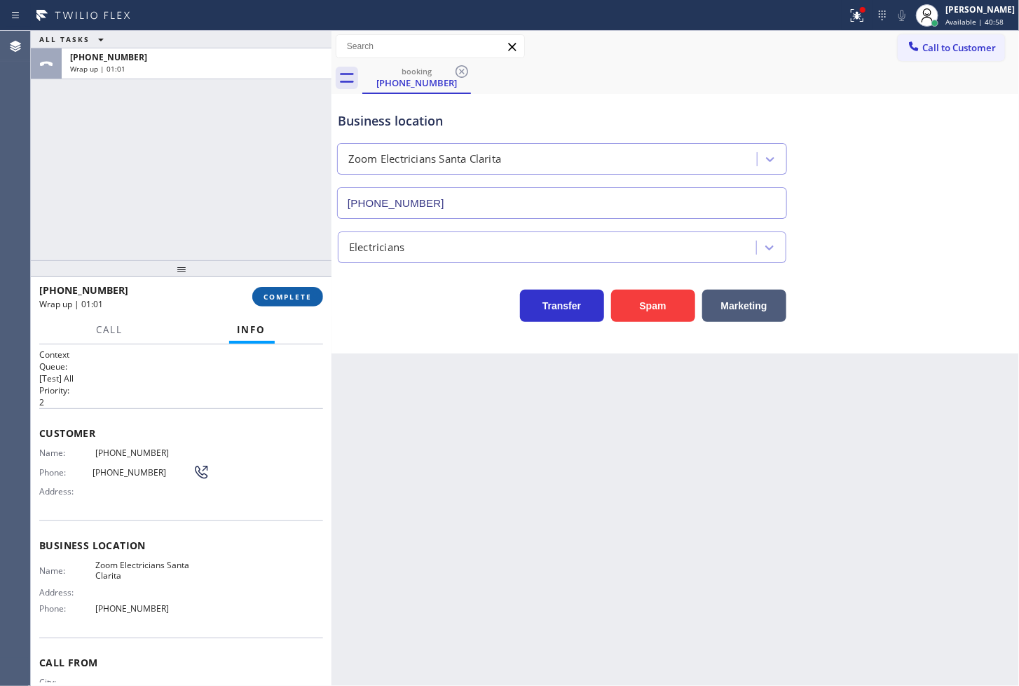
click at [301, 299] on span "COMPLETE" at bounding box center [288, 297] width 48 height 10
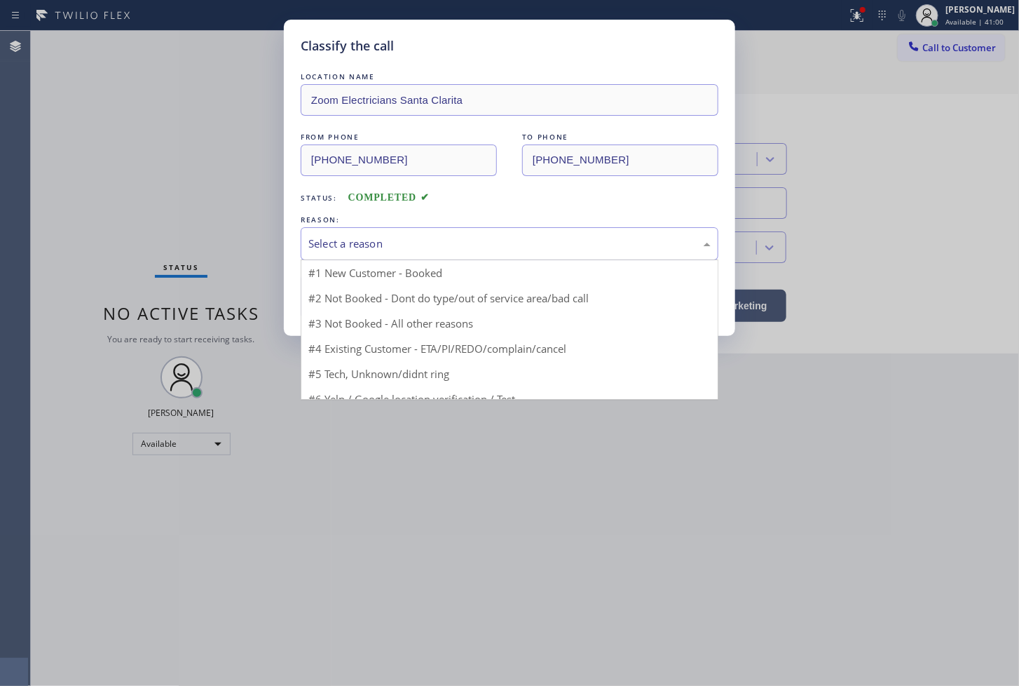
click at [409, 240] on div "Select a reason" at bounding box center [510, 244] width 402 height 16
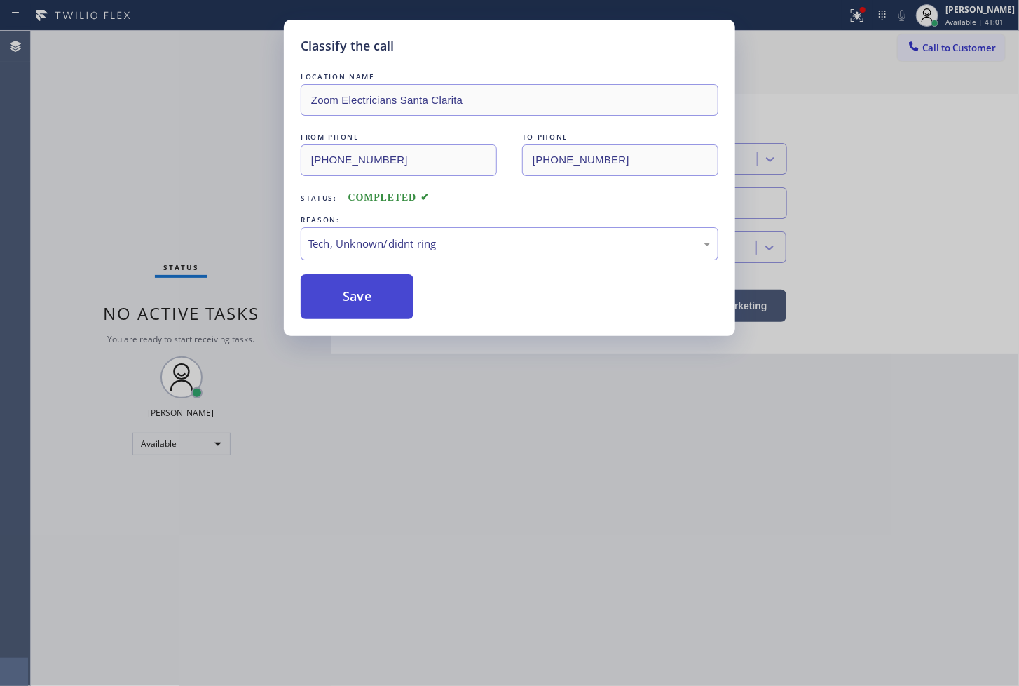
click at [370, 295] on button "Save" at bounding box center [357, 296] width 113 height 45
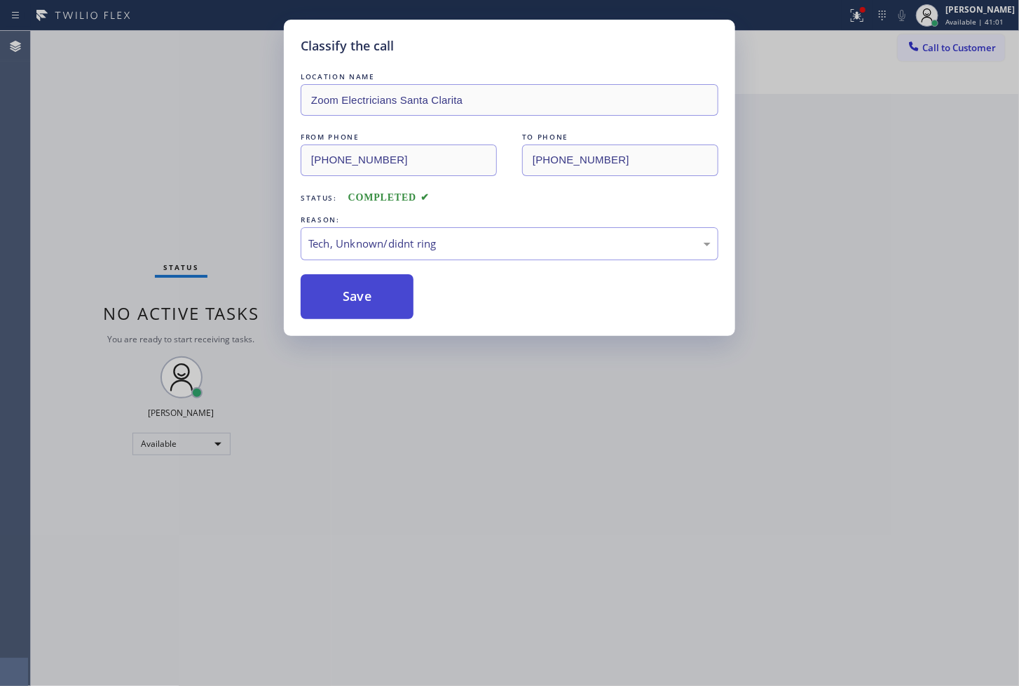
click at [370, 295] on button "Save" at bounding box center [357, 296] width 113 height 45
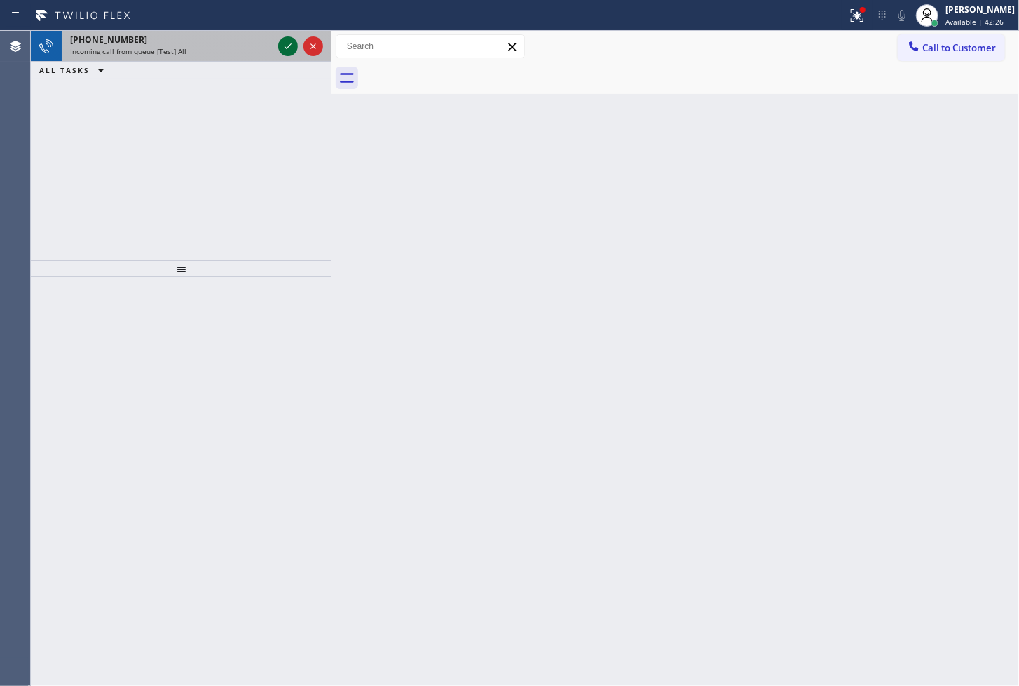
click at [278, 38] on div at bounding box center [288, 46] width 20 height 17
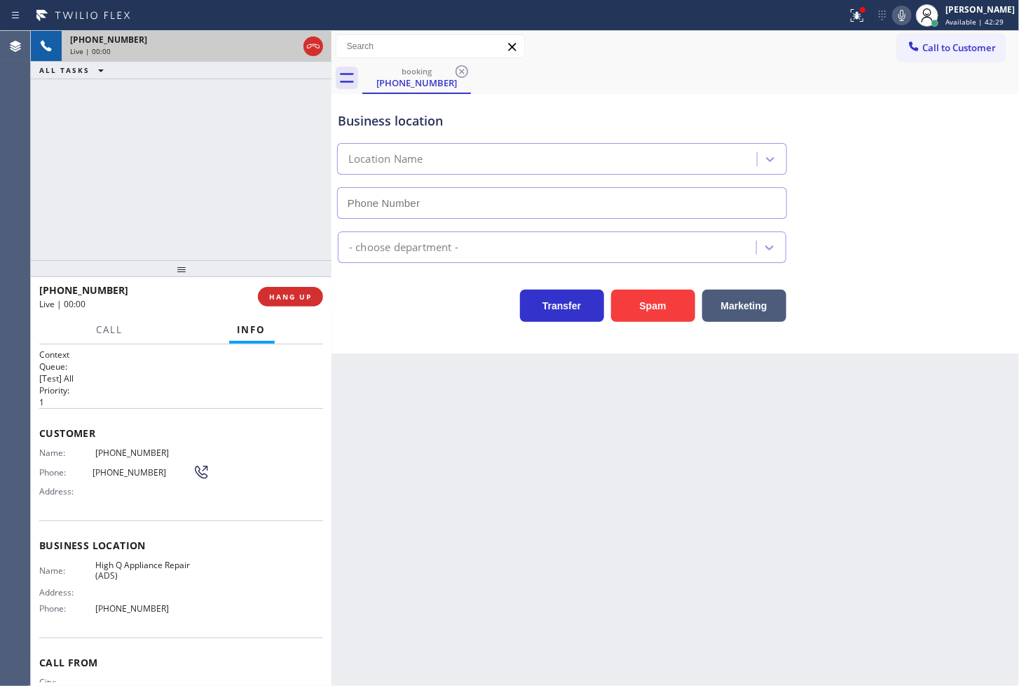
type input "(213) 893-4309"
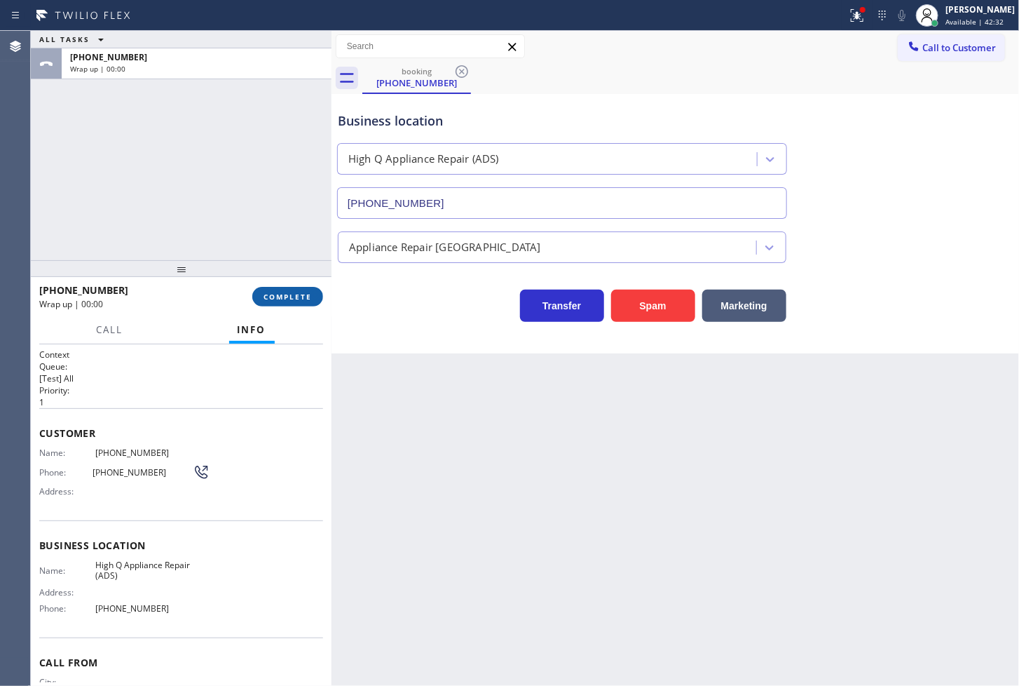
click at [298, 291] on button "COMPLETE" at bounding box center [287, 297] width 71 height 20
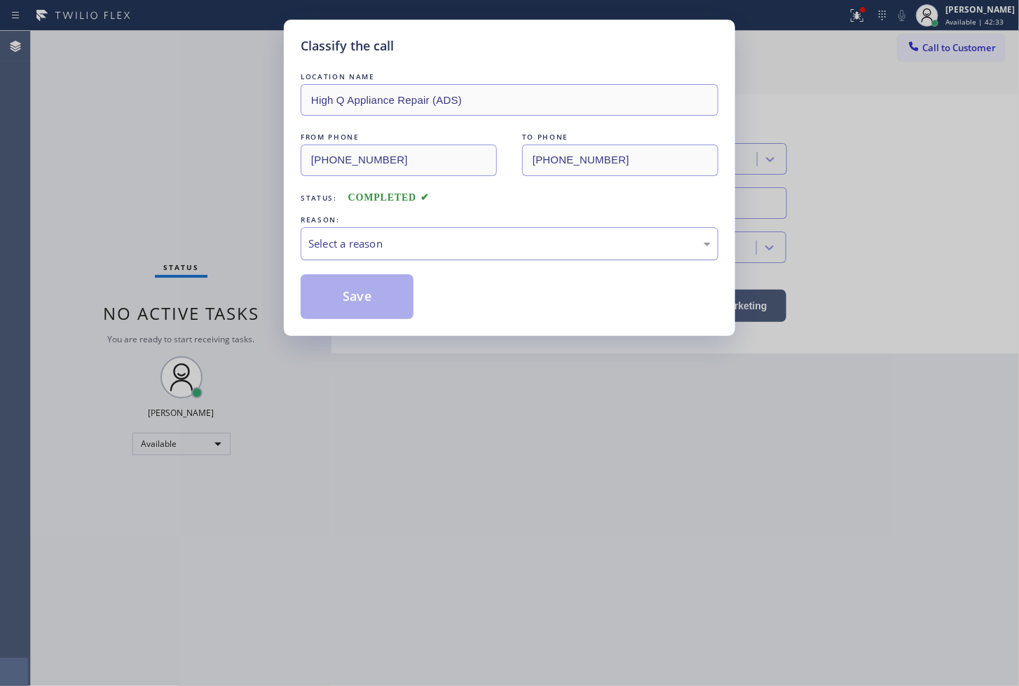
click at [386, 249] on div "Select a reason" at bounding box center [510, 244] width 402 height 16
click at [388, 311] on button "Save" at bounding box center [357, 296] width 113 height 45
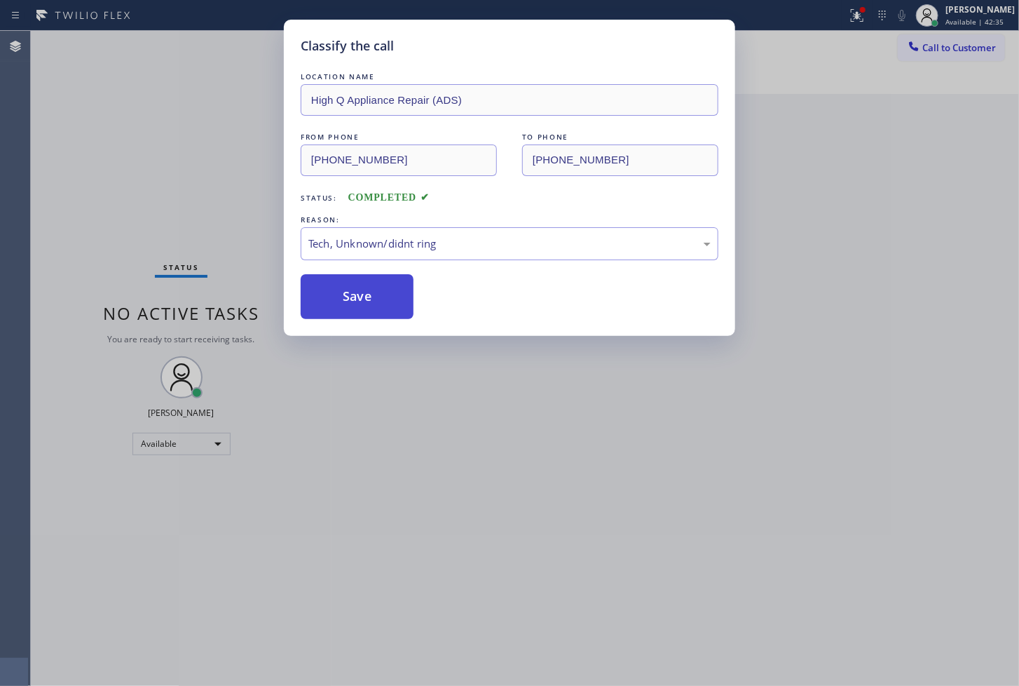
click at [388, 311] on button "Save" at bounding box center [357, 296] width 113 height 45
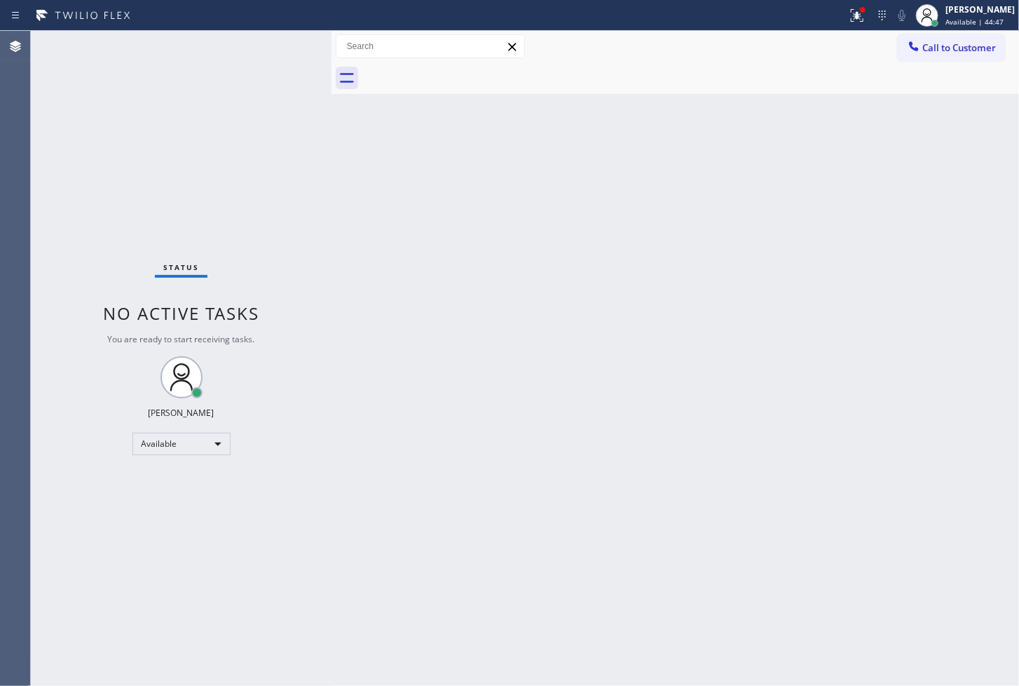
click at [268, 95] on div "Status No active tasks You are ready to start receiving tasks. [PERSON_NAME]" at bounding box center [181, 358] width 301 height 655
click at [267, 82] on div "Status No active tasks You are ready to start receiving tasks. [PERSON_NAME]" at bounding box center [181, 358] width 301 height 655
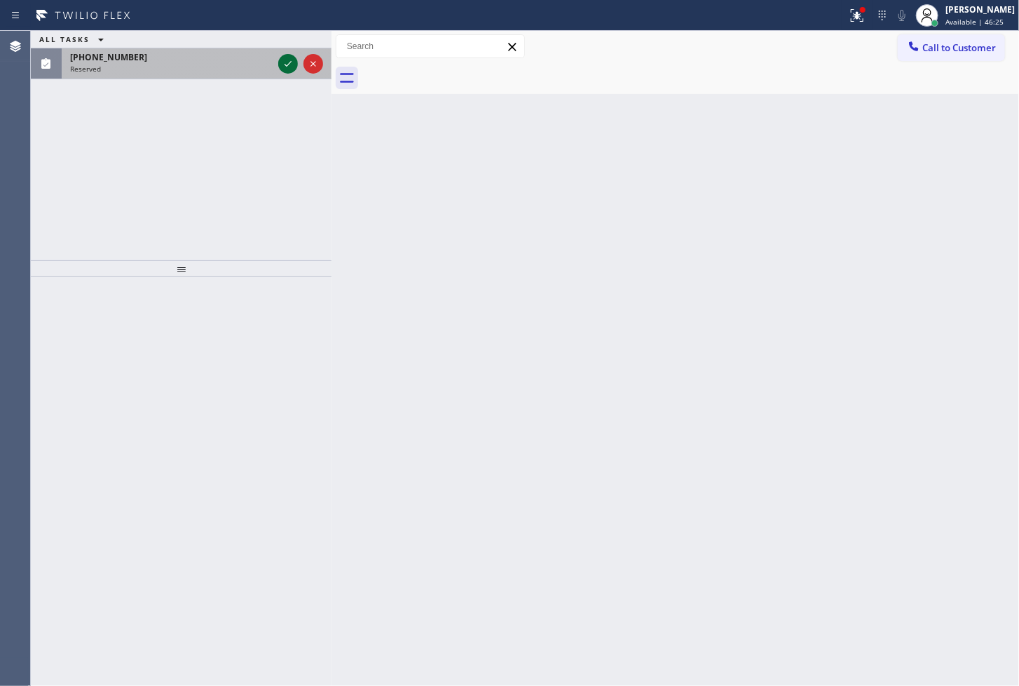
click at [280, 69] on icon at bounding box center [288, 63] width 17 height 17
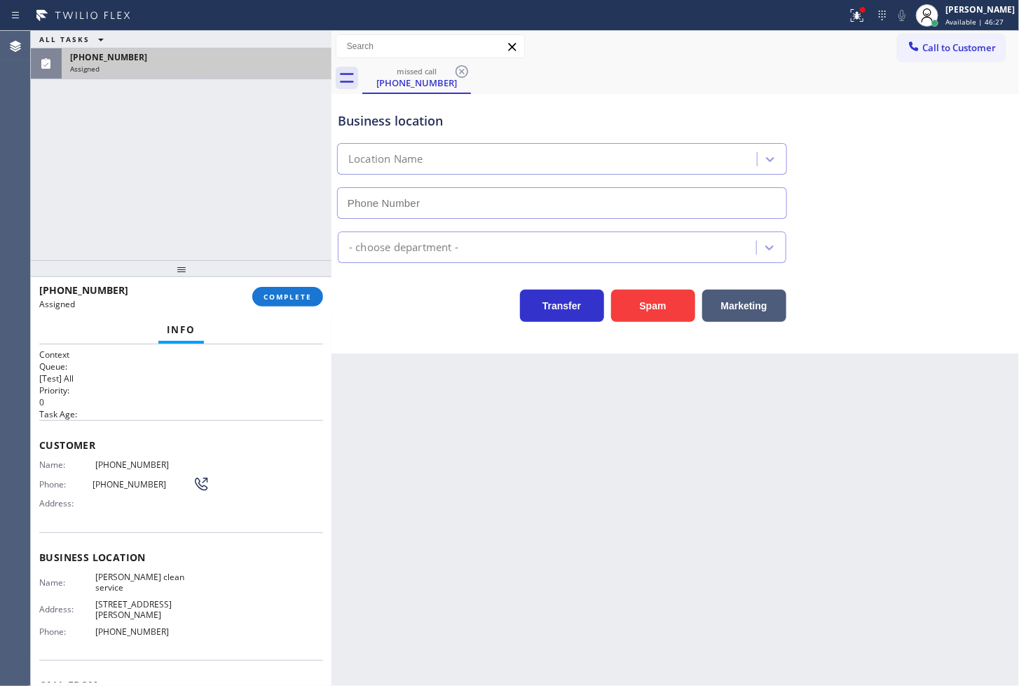
type input "(760) 507-2816"
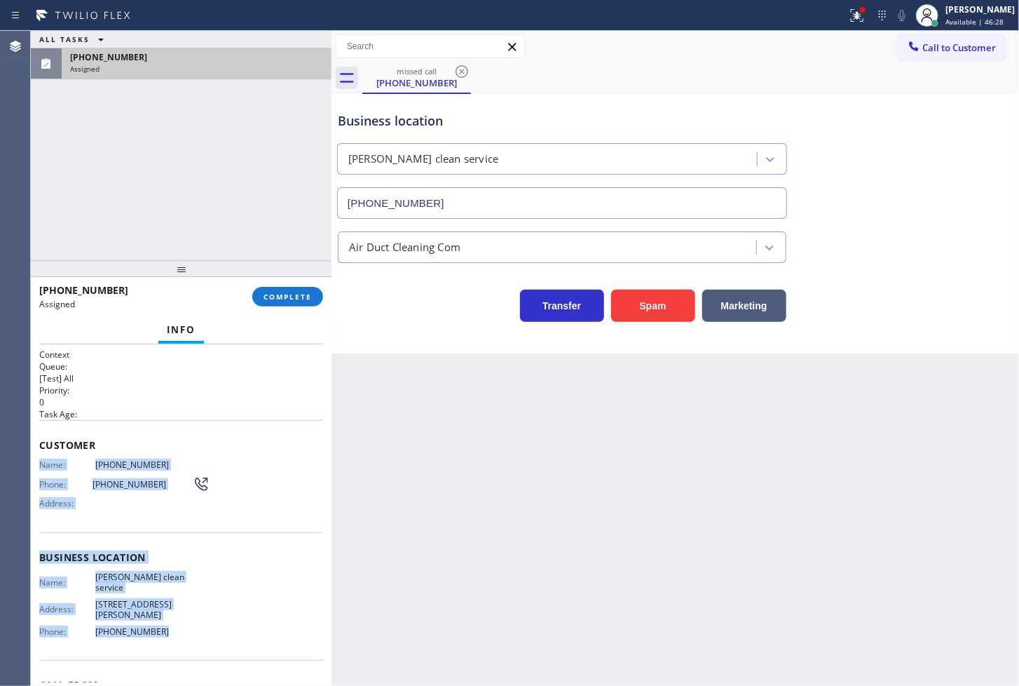
drag, startPoint x: 39, startPoint y: 461, endPoint x: 186, endPoint y: 625, distance: 220.5
click at [186, 625] on div "Context Queue: [Test] All Priority: 0 Task Age: Customer Name: (760) 310-9081 P…" at bounding box center [181, 557] width 284 height 418
copy div "Name: (760) 310-9081 Phone: (760) 310-9081 Address: Business location Name: Gil…"
click at [293, 297] on span "COMPLETE" at bounding box center [288, 297] width 48 height 10
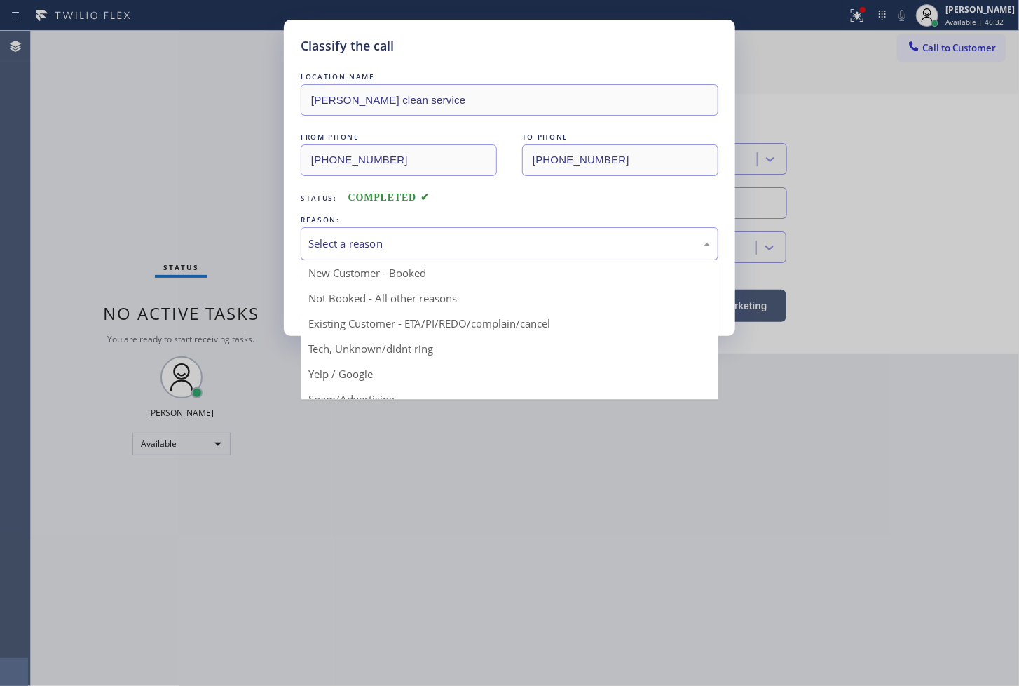
click at [393, 248] on div "Select a reason" at bounding box center [510, 244] width 402 height 16
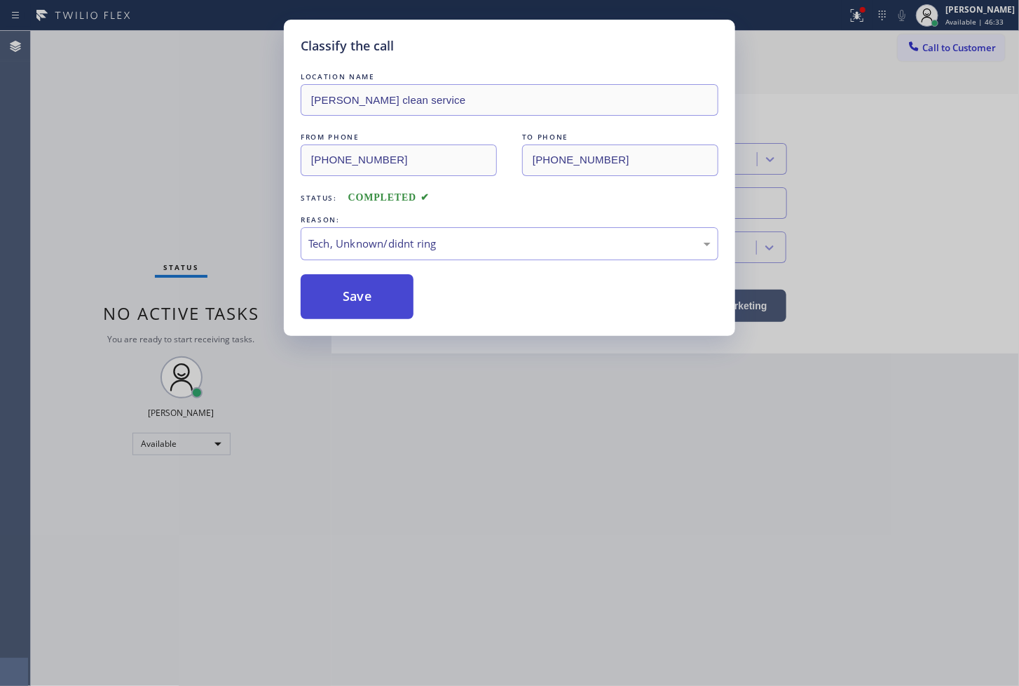
click at [374, 297] on button "Save" at bounding box center [357, 296] width 113 height 45
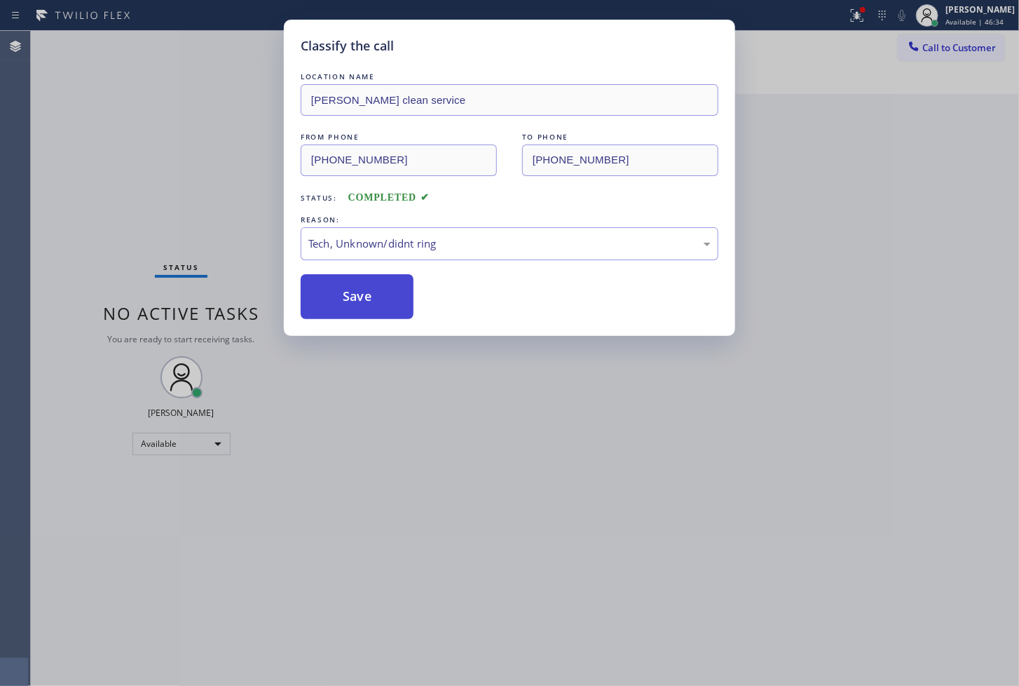
click at [374, 297] on button "Save" at bounding box center [357, 296] width 113 height 45
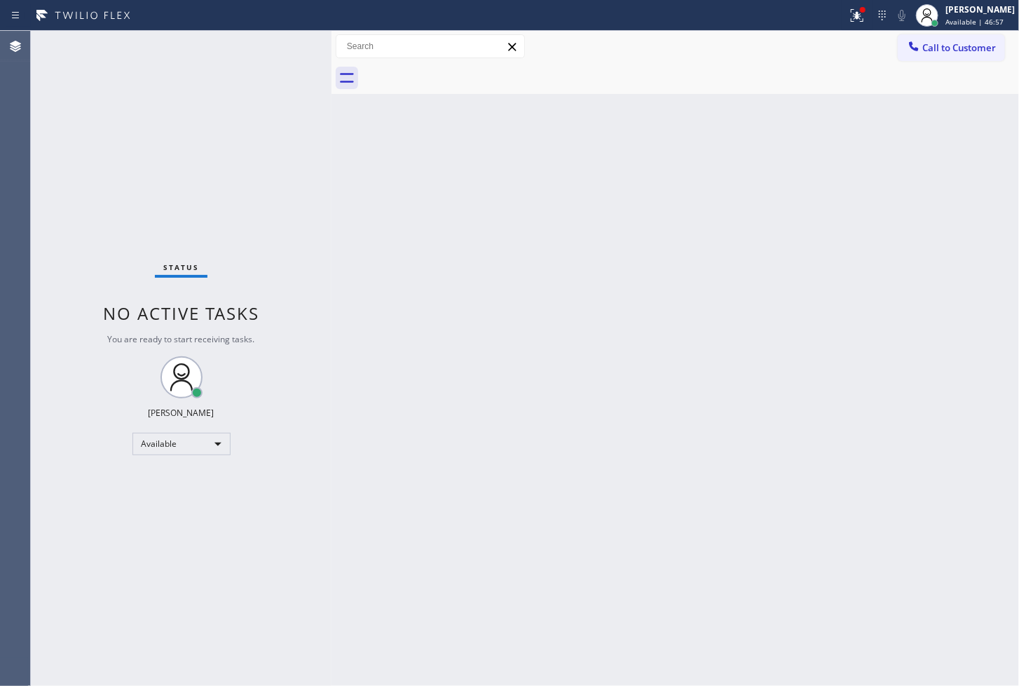
click at [22, 243] on div "Agent Desktop" at bounding box center [15, 358] width 30 height 655
drag, startPoint x: 205, startPoint y: 174, endPoint x: 213, endPoint y: 157, distance: 18.8
click at [208, 170] on div "Status No active tasks You are ready to start receiving tasks. [PERSON_NAME]" at bounding box center [181, 358] width 301 height 655
click at [240, 89] on div "Status No active tasks You are ready to start receiving tasks. [PERSON_NAME]" at bounding box center [181, 358] width 301 height 655
click at [251, 93] on div "Status No active tasks You are ready to start receiving tasks. [PERSON_NAME]" at bounding box center [181, 358] width 301 height 655
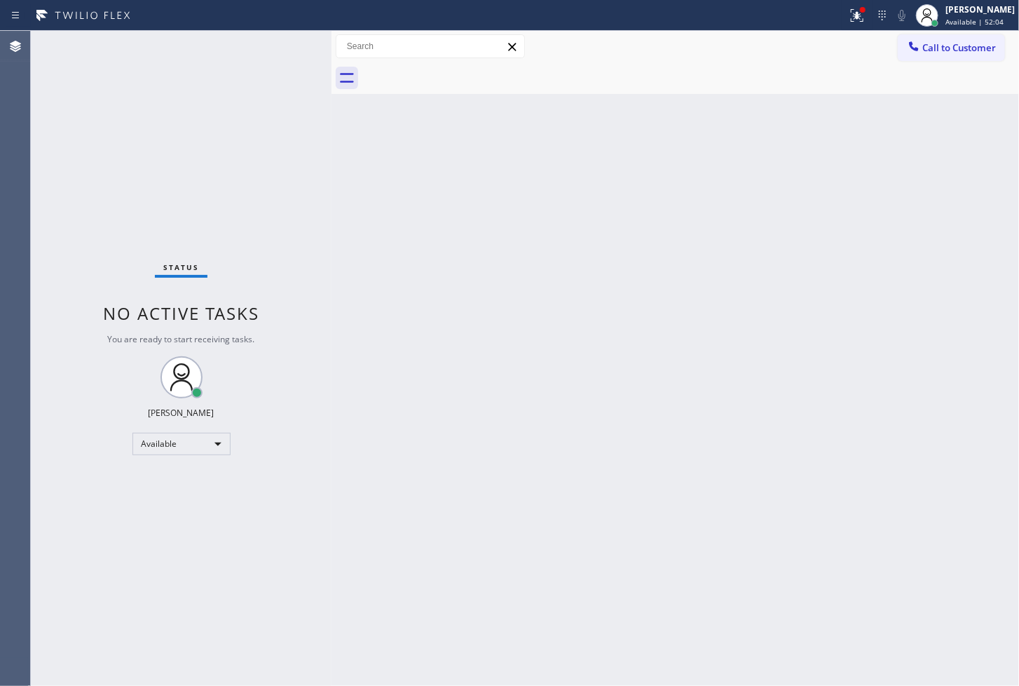
click at [428, 316] on div "Back to Dashboard Change Sender ID Customers Technicians Select a contact Outbo…" at bounding box center [676, 358] width 688 height 655
click at [275, 59] on div "Status No active tasks You are ready to start receiving tasks. [PERSON_NAME]" at bounding box center [181, 358] width 301 height 655
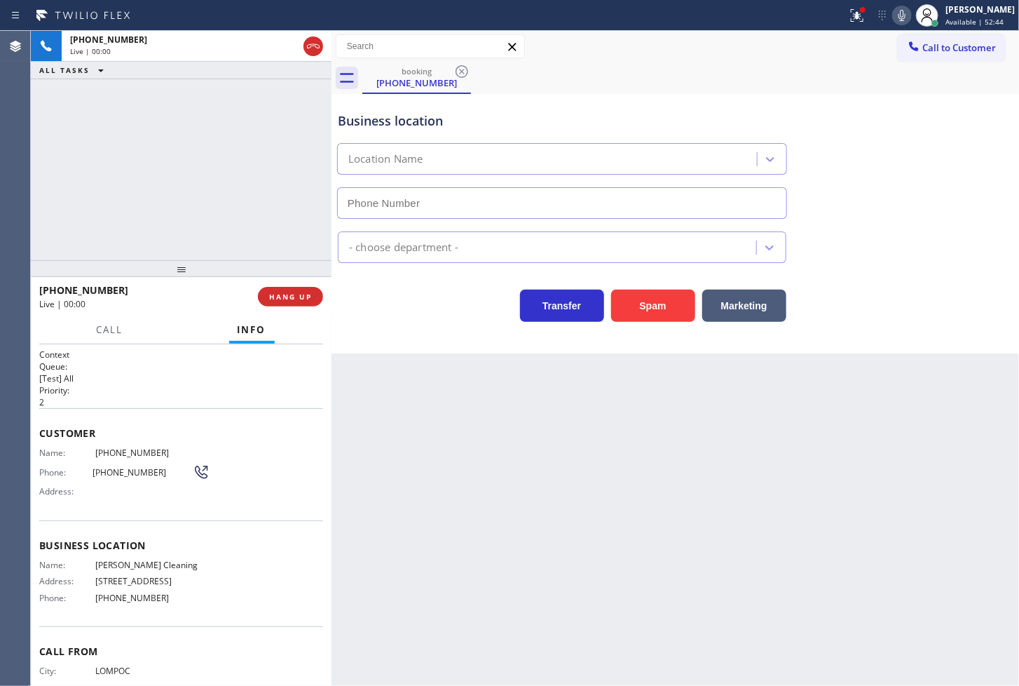
type input "(805) 204-4624"
drag, startPoint x: 936, startPoint y: 243, endPoint x: 926, endPoint y: 229, distance: 16.5
click at [937, 241] on div "Air Duct Cleaning Com" at bounding box center [675, 244] width 681 height 37
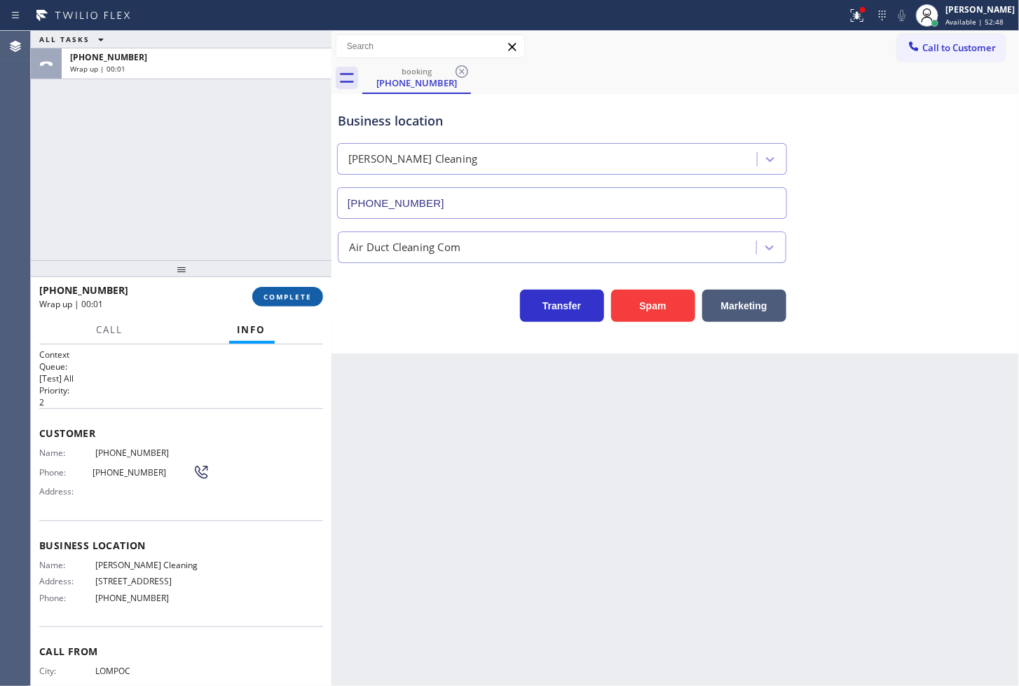
click at [290, 292] on span "COMPLETE" at bounding box center [288, 297] width 48 height 10
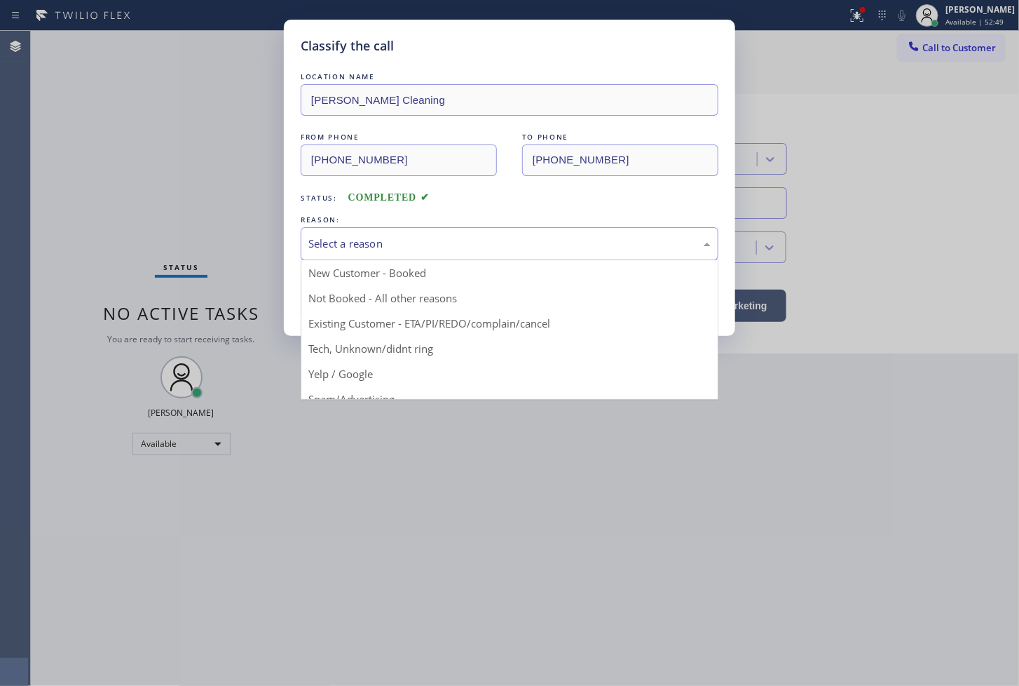
click at [400, 251] on div "Select a reason" at bounding box center [510, 244] width 402 height 16
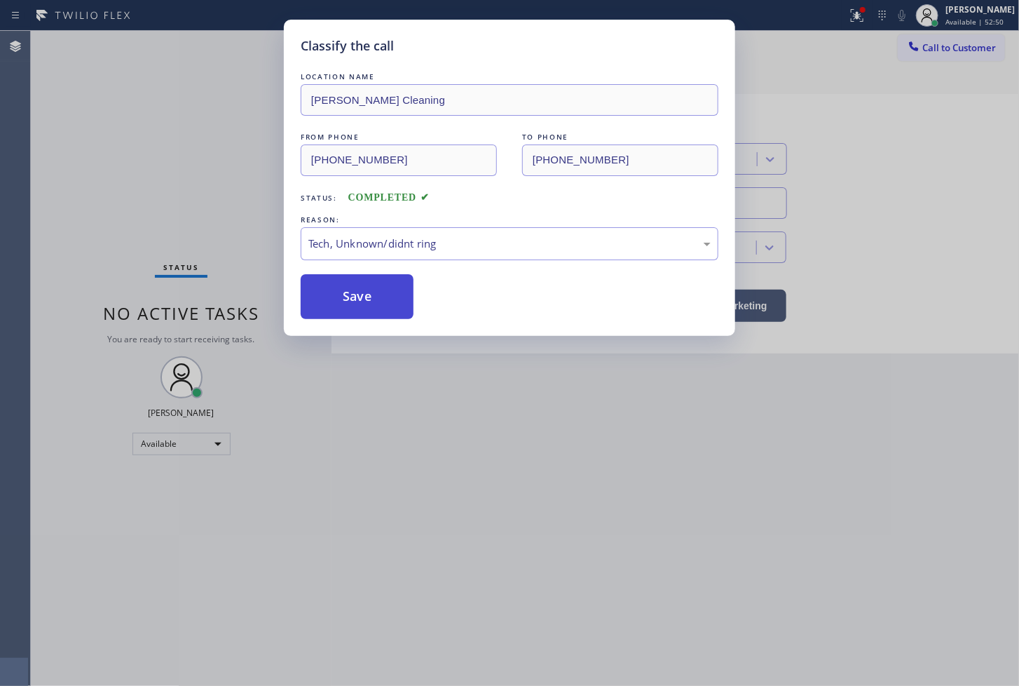
click at [370, 306] on button "Save" at bounding box center [357, 296] width 113 height 45
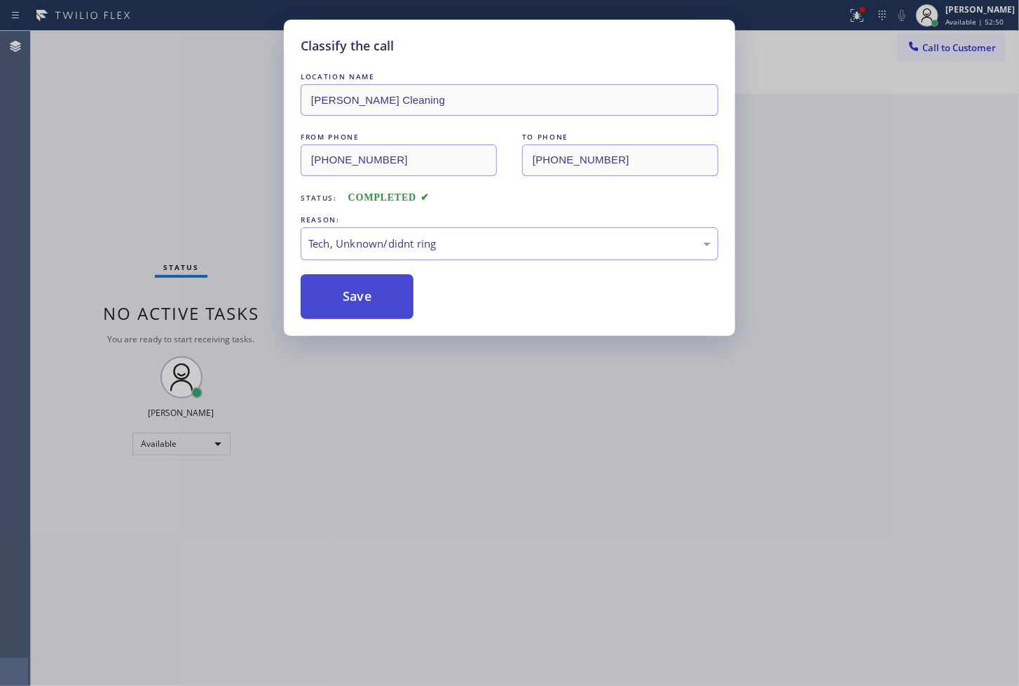
click at [370, 306] on button "Save" at bounding box center [357, 296] width 113 height 45
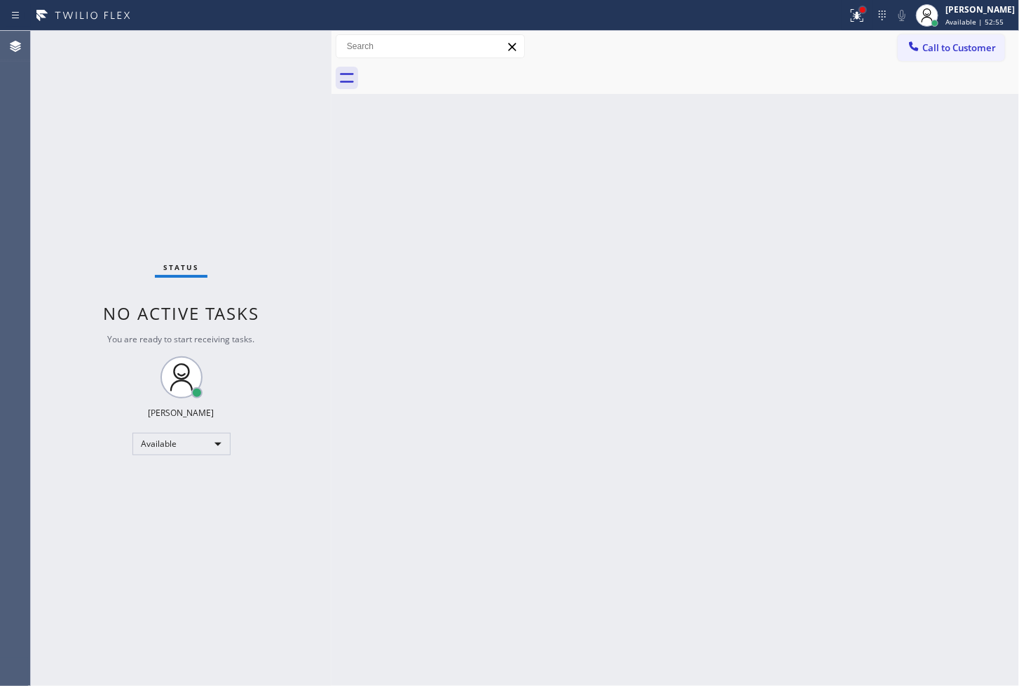
click at [860, 9] on div at bounding box center [863, 10] width 6 height 6
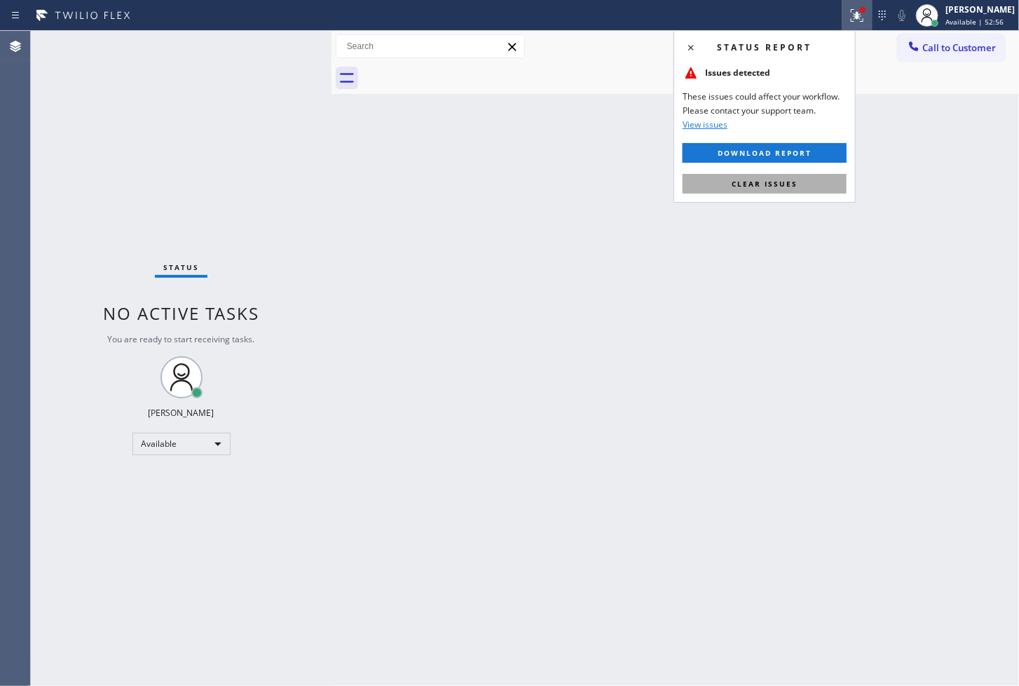
click at [784, 181] on span "Clear issues" at bounding box center [765, 184] width 66 height 10
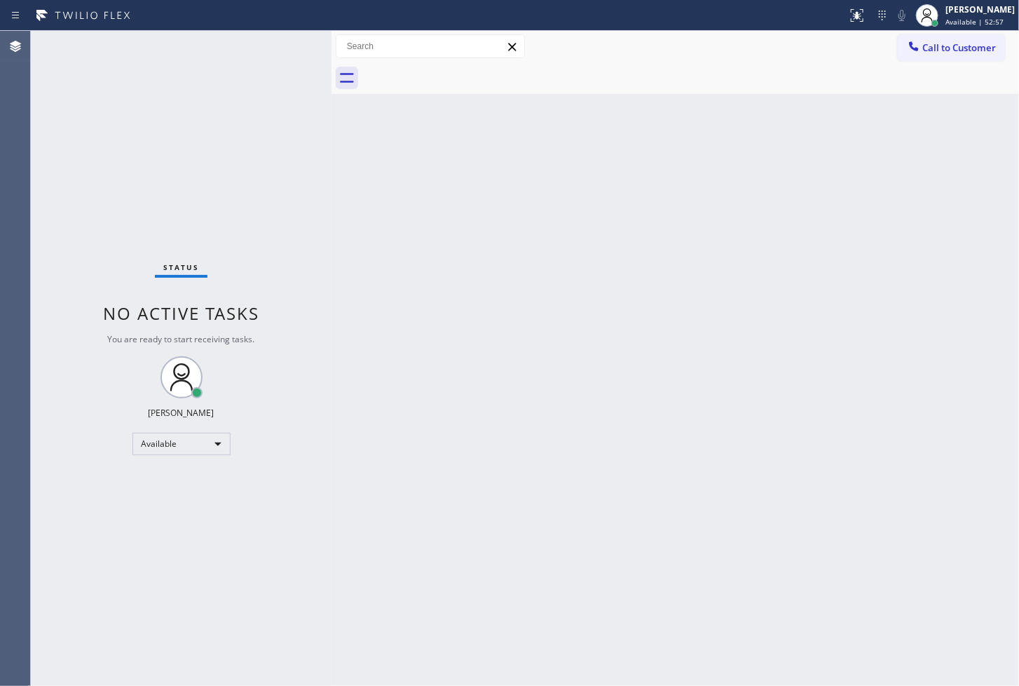
click at [310, 187] on div "Status No active tasks You are ready to start receiving tasks. [PERSON_NAME]" at bounding box center [181, 358] width 301 height 655
click at [278, 45] on div "Status No active tasks You are ready to start receiving tasks. [PERSON_NAME]" at bounding box center [181, 358] width 301 height 655
click at [959, 293] on div "Back to Dashboard Change Sender ID Customers Technicians Select a contact Outbo…" at bounding box center [676, 358] width 688 height 655
click at [811, 255] on div "Back to Dashboard Change Sender ID Customers Technicians Select a contact Outbo…" at bounding box center [676, 358] width 688 height 655
click at [494, 258] on div "Back to Dashboard Change Sender ID Customers Technicians Select a contact Outbo…" at bounding box center [676, 358] width 688 height 655
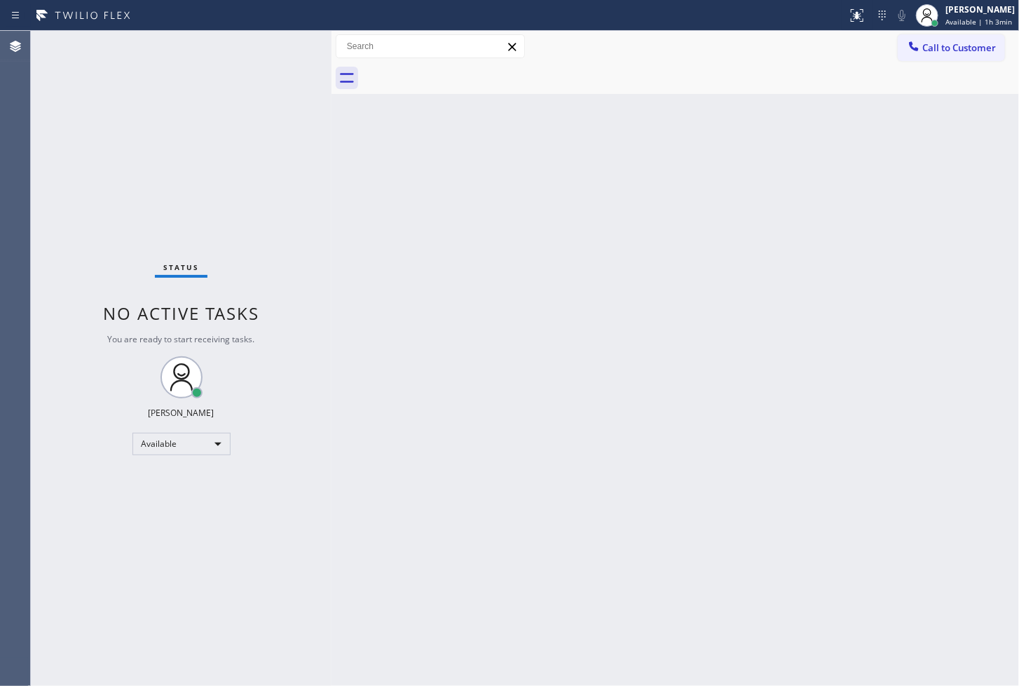
click at [283, 49] on div "Status No active tasks You are ready to start receiving tasks. [PERSON_NAME]" at bounding box center [181, 358] width 301 height 655
click at [386, 195] on div "Back to Dashboard Change Sender ID Customers Technicians Select a contact Outbo…" at bounding box center [676, 358] width 688 height 655
click at [262, 81] on div "Status No active tasks You are ready to start receiving tasks. [PERSON_NAME]" at bounding box center [181, 358] width 301 height 655
click at [85, 239] on div "Status No active tasks You are ready to start receiving tasks. [PERSON_NAME]" at bounding box center [181, 358] width 301 height 655
click at [449, 236] on div "Back to Dashboard Change Sender ID Customers Technicians Select a contact Outbo…" at bounding box center [676, 358] width 688 height 655
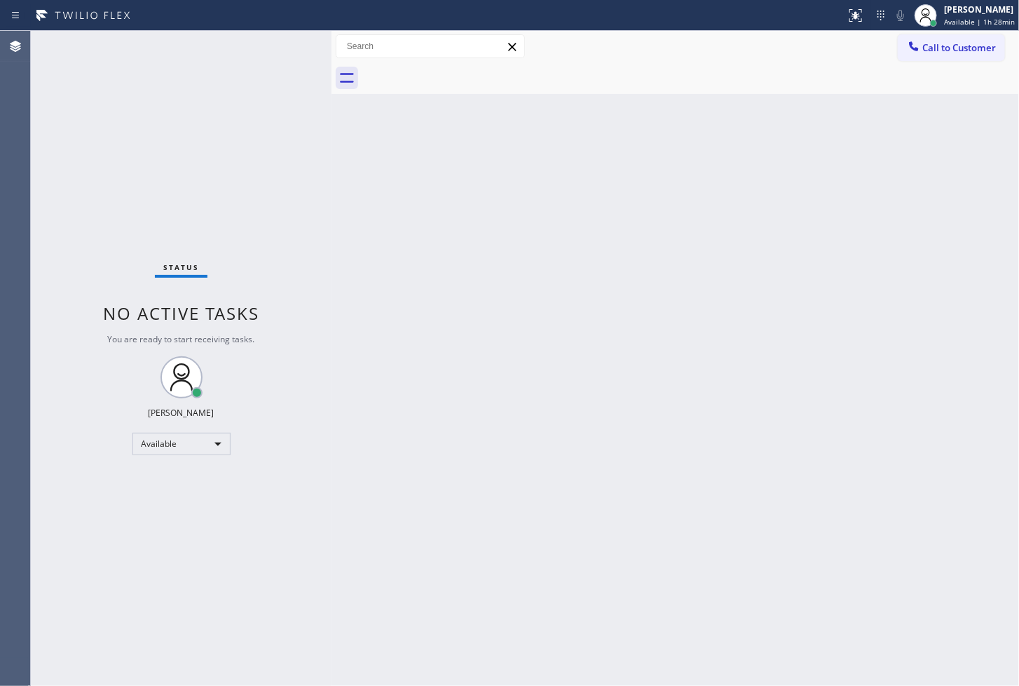
click at [94, 215] on div "Status No active tasks You are ready to start receiving tasks. [PERSON_NAME]" at bounding box center [181, 358] width 301 height 655
drag, startPoint x: 65, startPoint y: 374, endPoint x: 155, endPoint y: 262, distance: 144.1
click at [65, 374] on div "Status No active tasks You are ready to start receiving tasks. [PERSON_NAME]" at bounding box center [181, 358] width 301 height 655
click at [944, 12] on div "[PERSON_NAME]" at bounding box center [979, 10] width 71 height 12
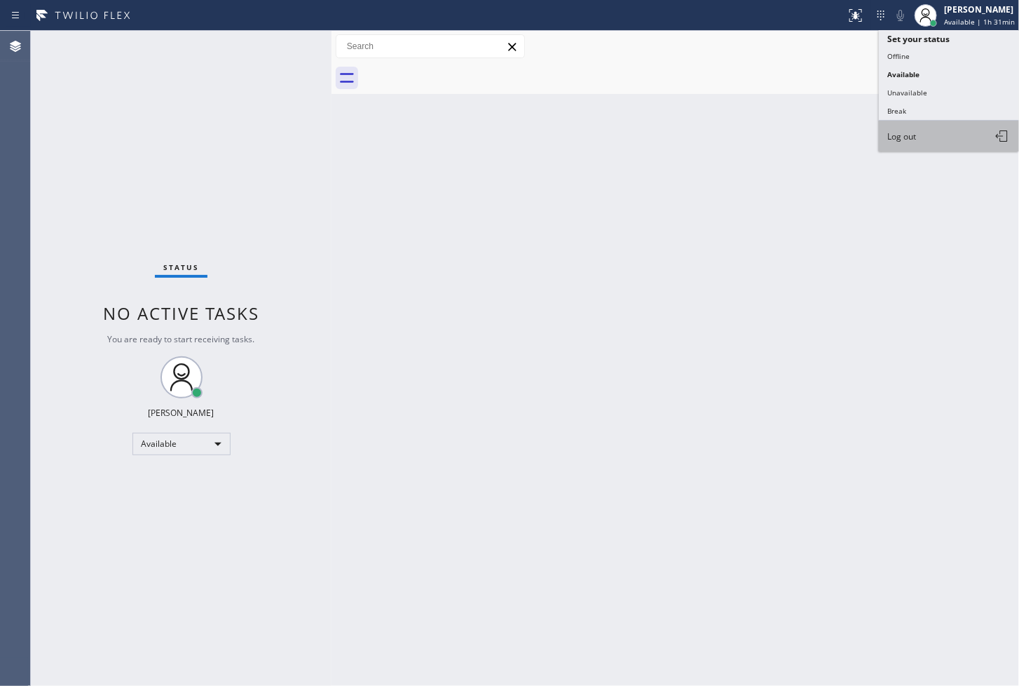
click at [947, 136] on button "Log out" at bounding box center [949, 136] width 140 height 31
